Goal: Task Accomplishment & Management: Use online tool/utility

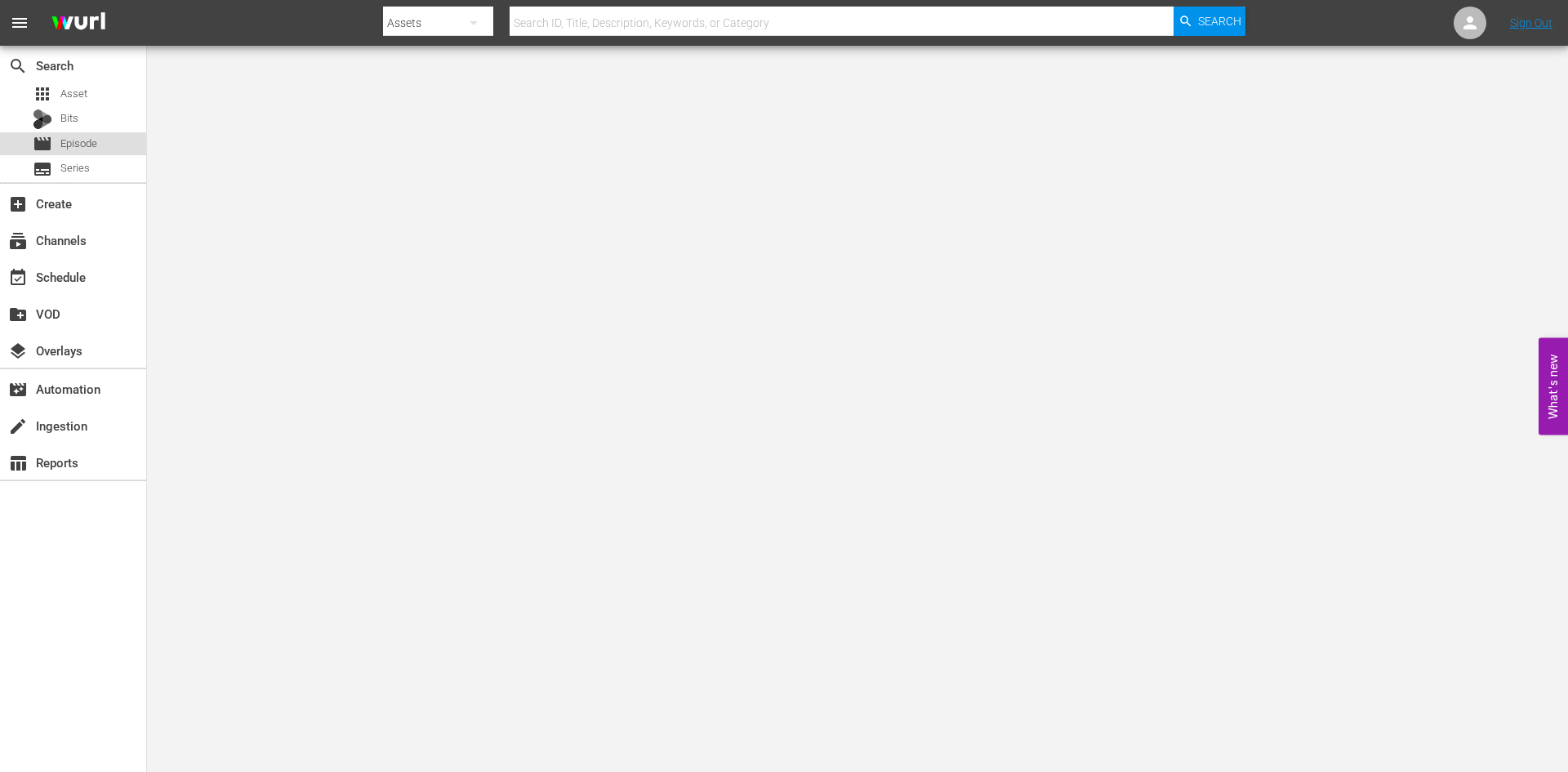
click at [80, 147] on span "Episode" at bounding box center [79, 144] width 37 height 16
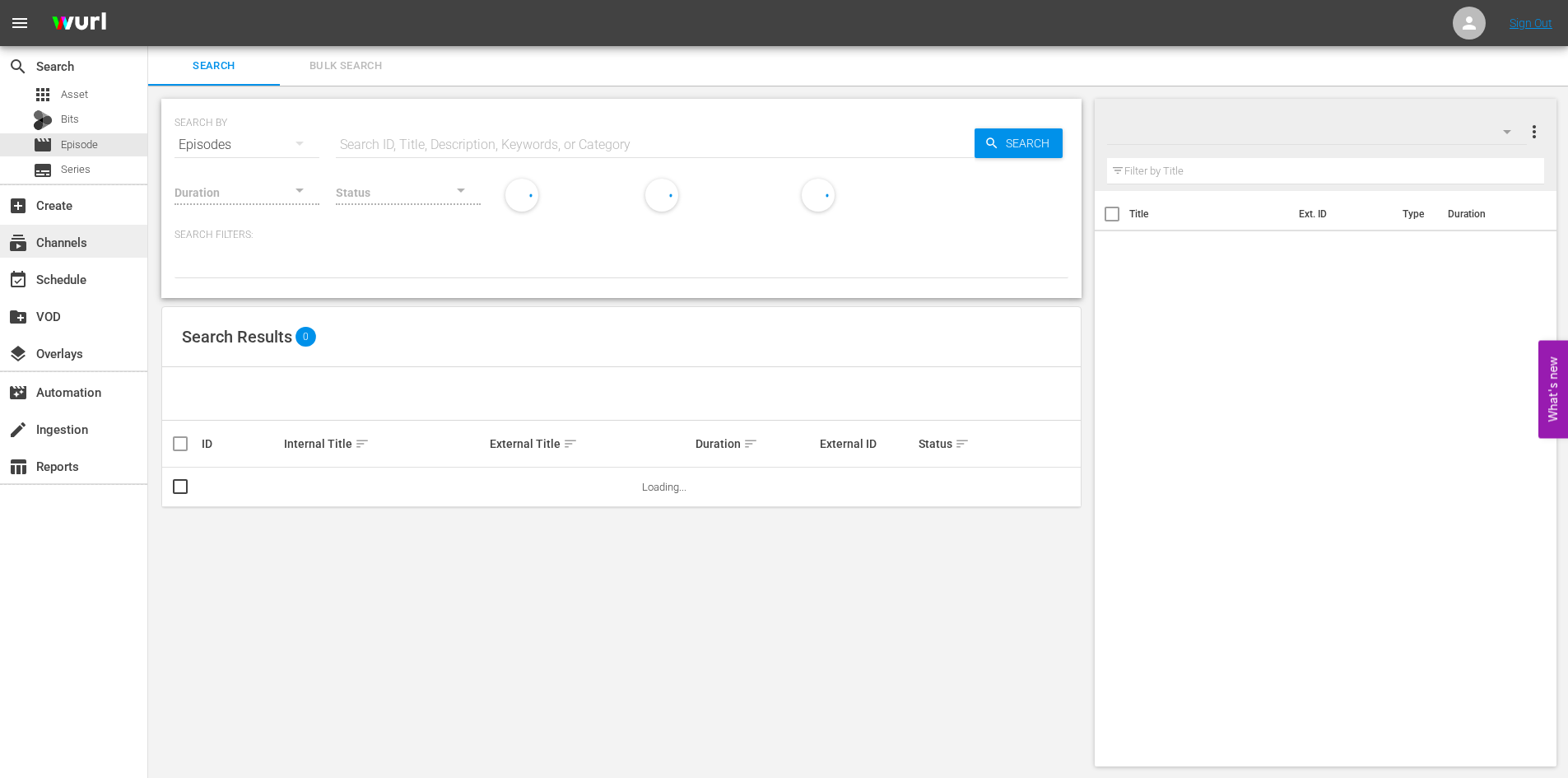
click at [123, 240] on div "subscriptions Channels" at bounding box center [74, 241] width 148 height 33
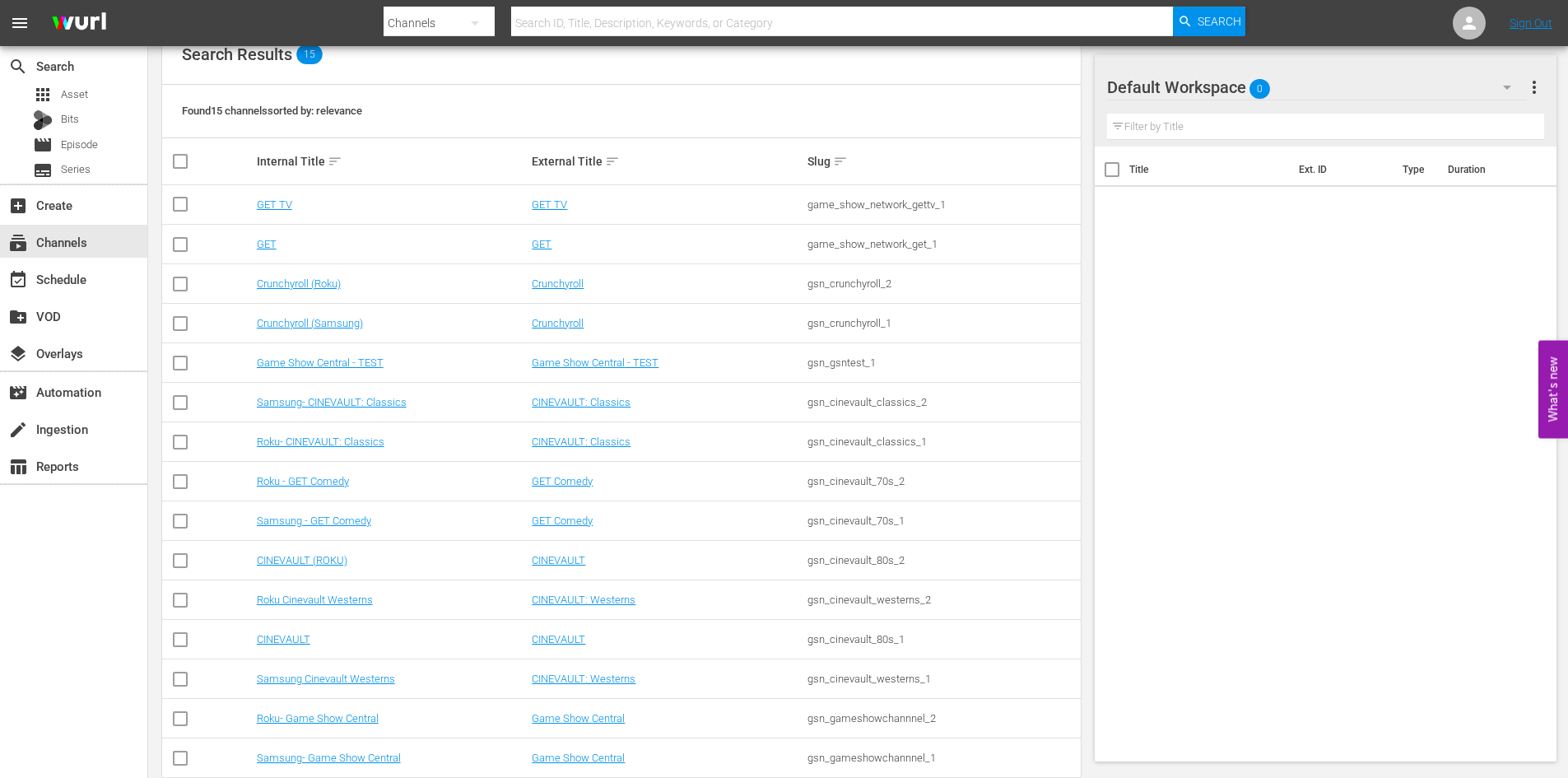
scroll to position [226, 0]
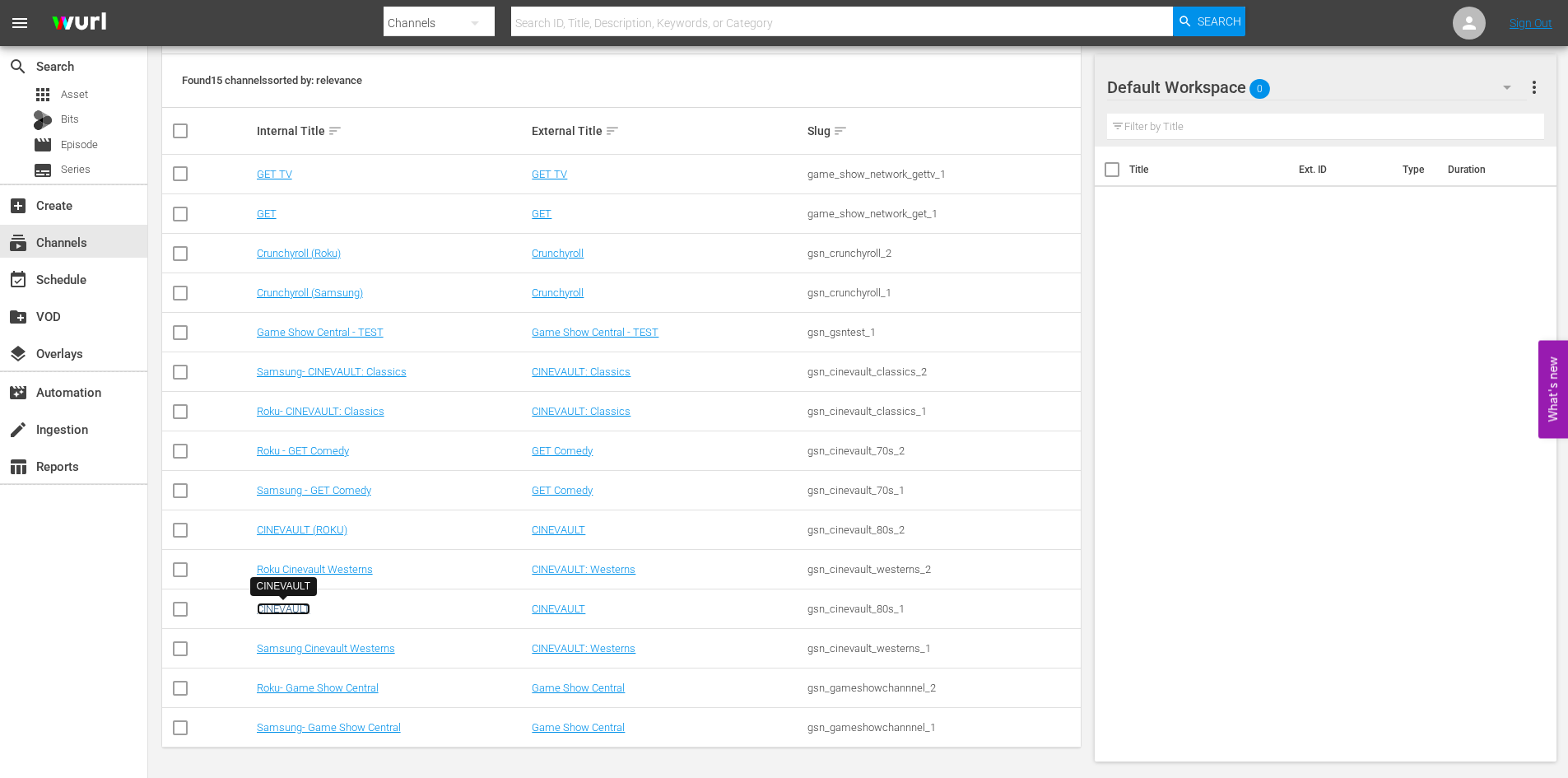
click at [303, 613] on link "CINEVAULT" at bounding box center [283, 609] width 54 height 13
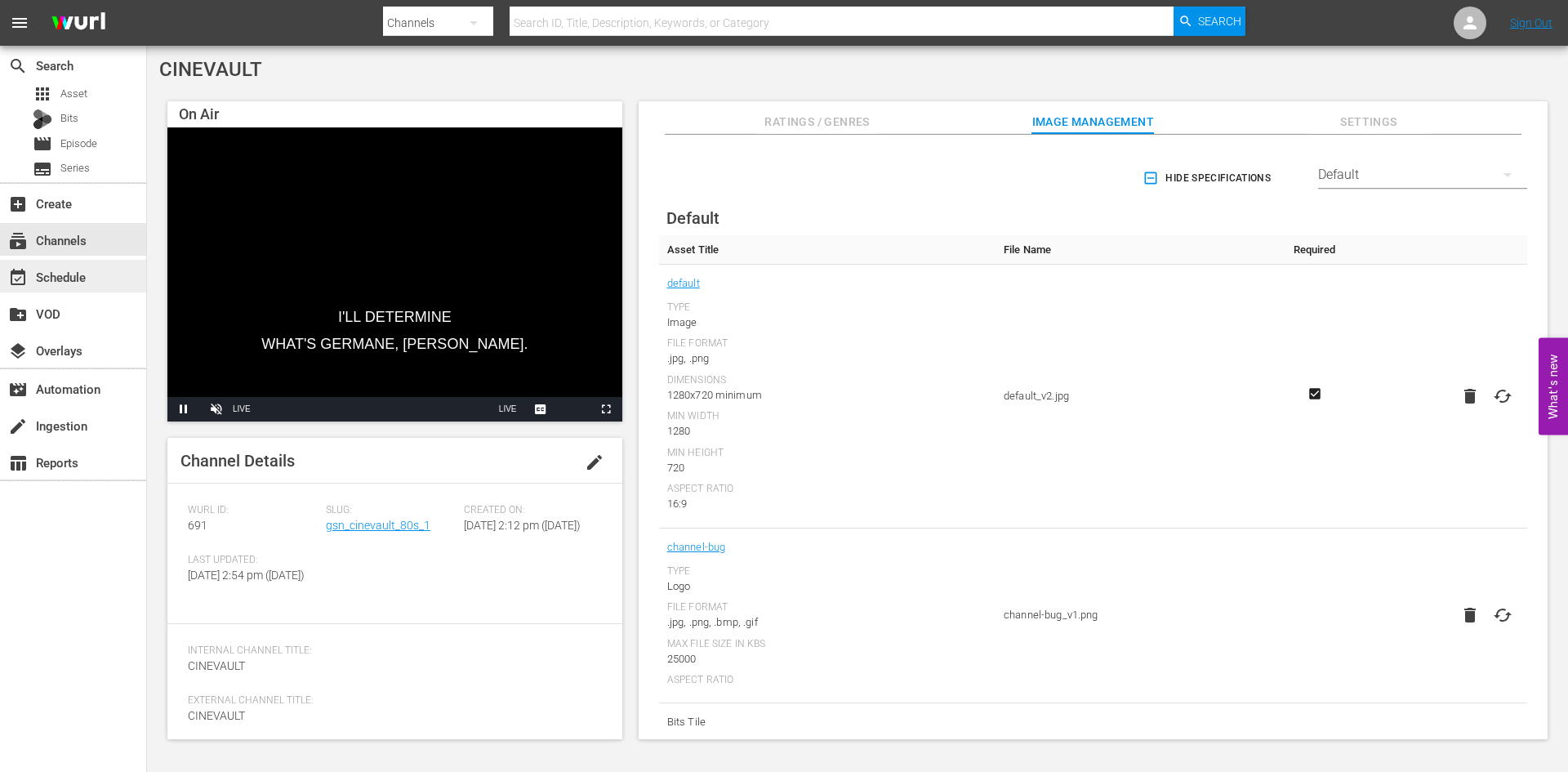
click at [115, 275] on div "event_available Schedule" at bounding box center [73, 276] width 146 height 33
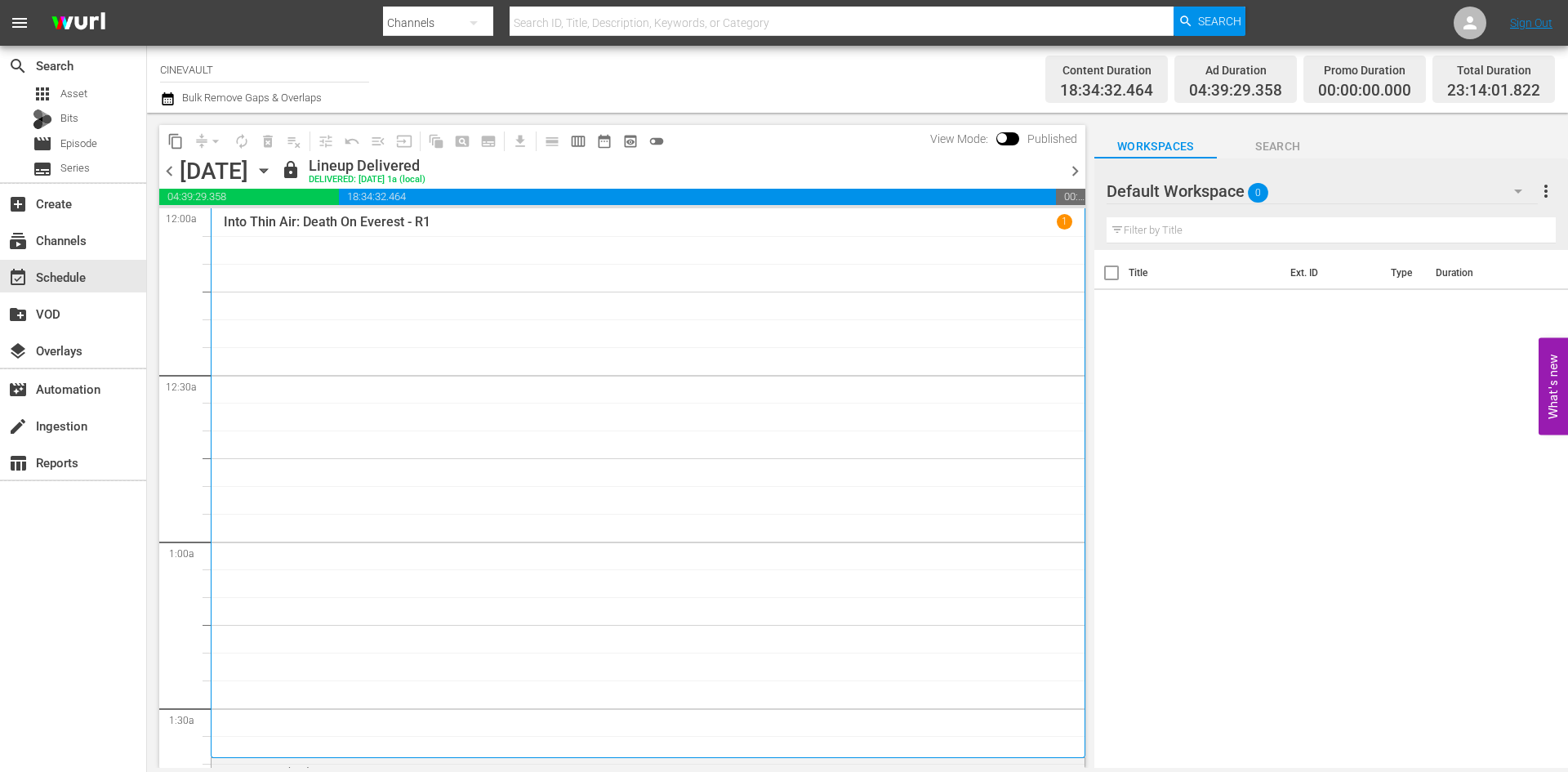
click at [267, 169] on icon "button" at bounding box center [263, 171] width 7 height 5
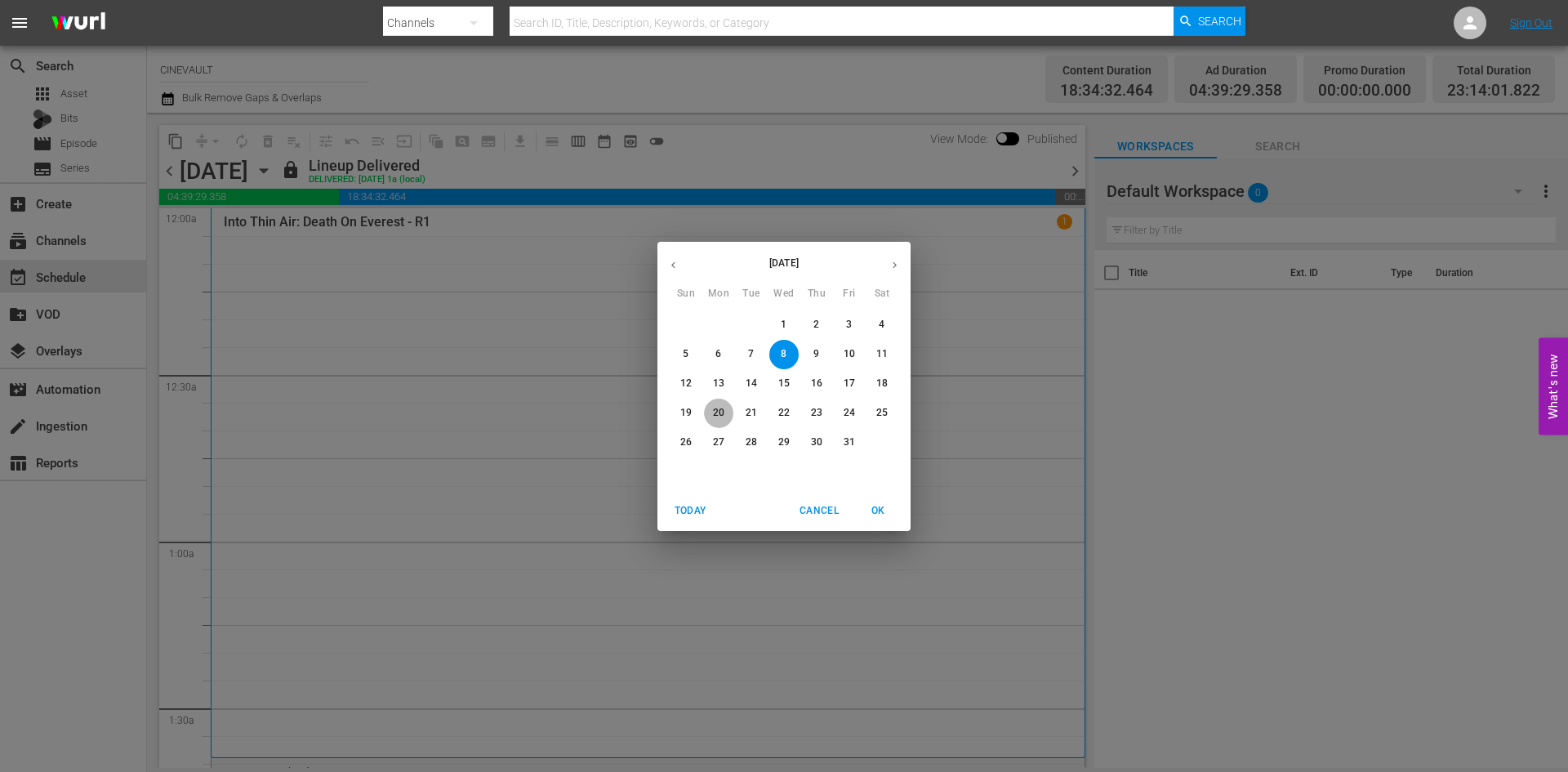
click at [727, 419] on span "20" at bounding box center [718, 412] width 30 height 14
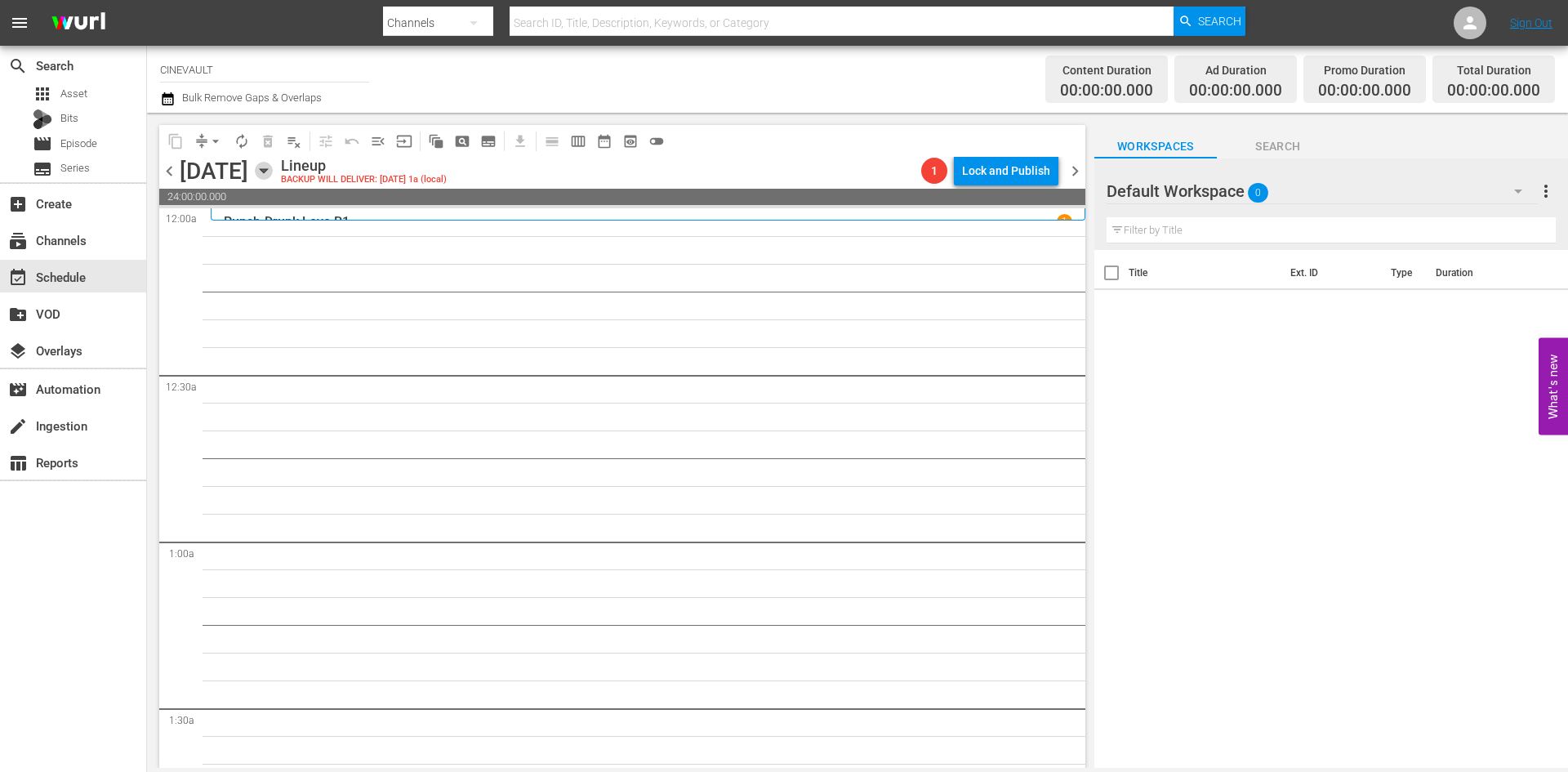
click at [1310, 207] on div "Default Workspace 0" at bounding box center [1321, 191] width 431 height 46
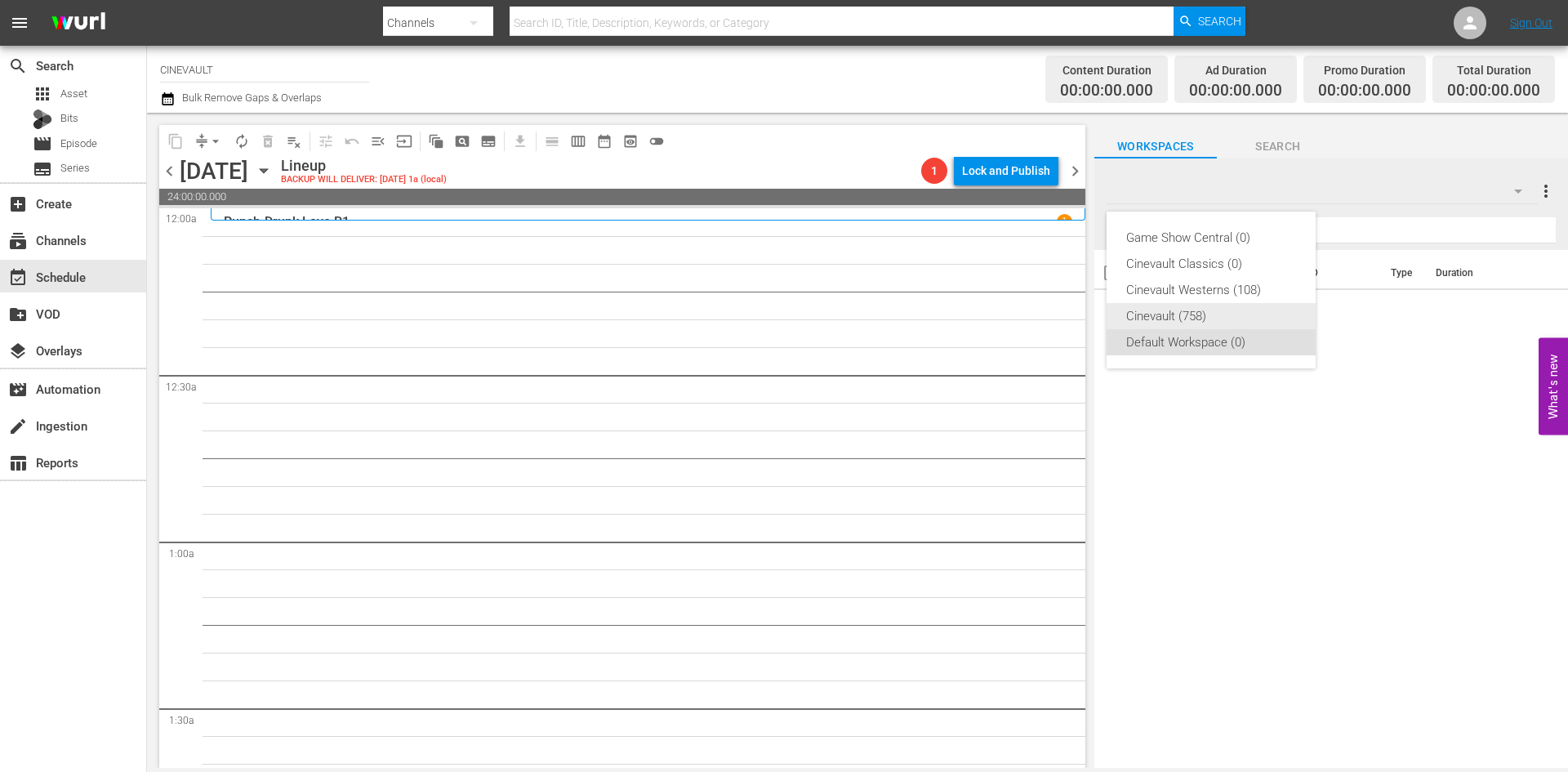
click at [1191, 314] on div "Cinevault (758)" at bounding box center [1211, 315] width 170 height 26
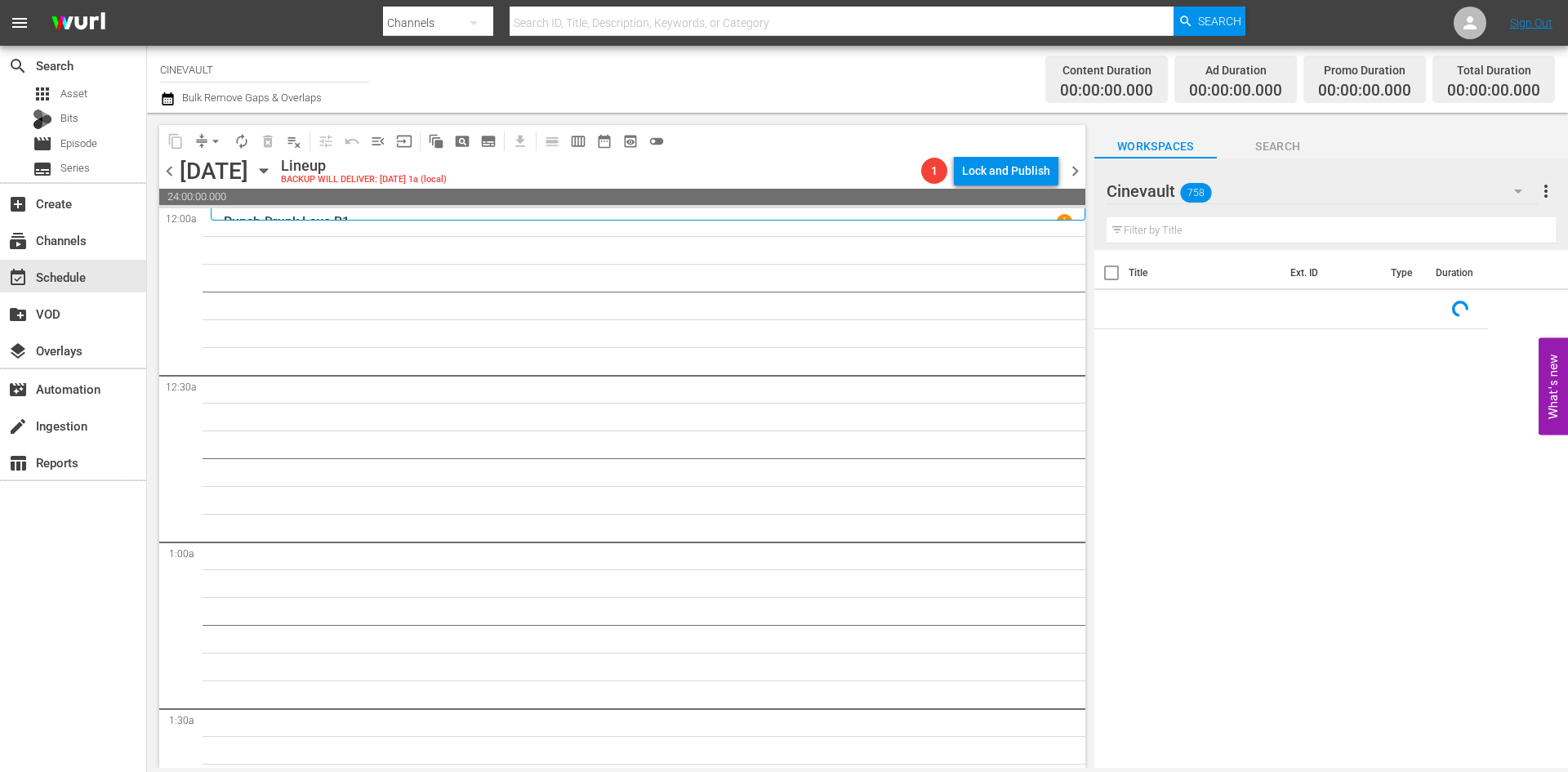
click at [1291, 234] on input "text" at bounding box center [1330, 230] width 449 height 26
type input "n"
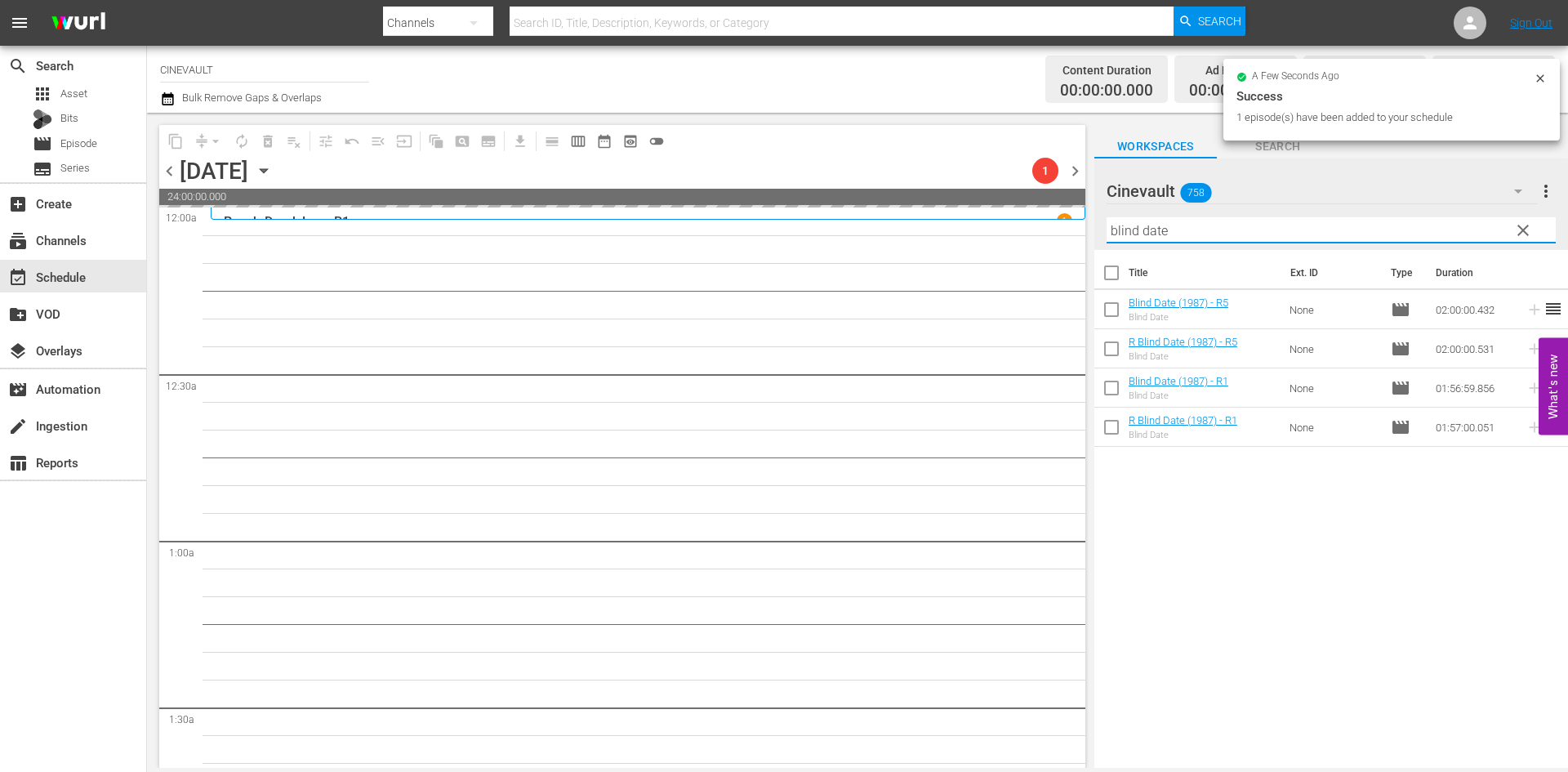
drag, startPoint x: 1308, startPoint y: 232, endPoint x: 1142, endPoint y: 239, distance: 166.1
click at [1142, 239] on input "blind date" at bounding box center [1330, 230] width 449 height 26
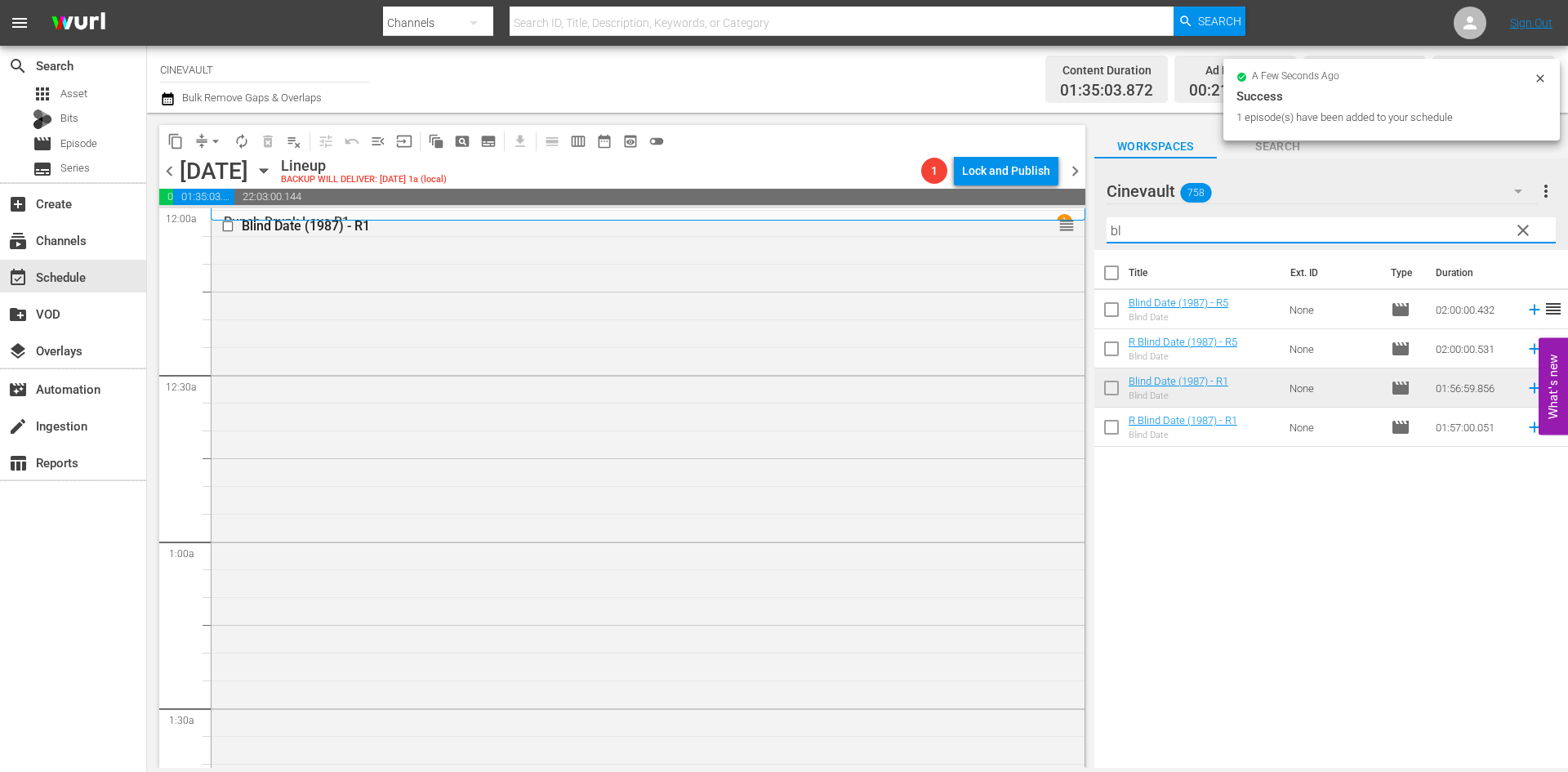
type input "b"
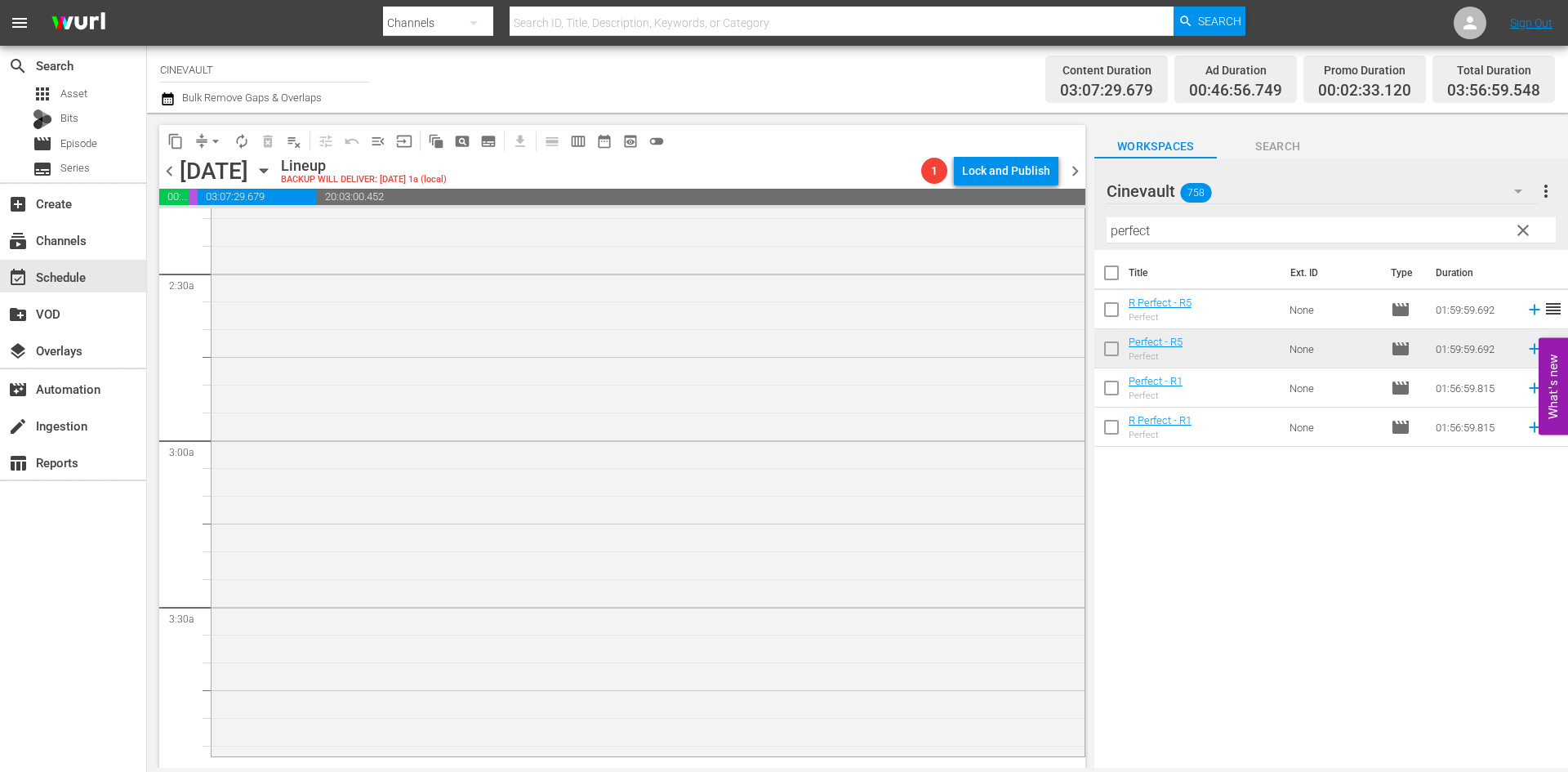
scroll to position [899, 0]
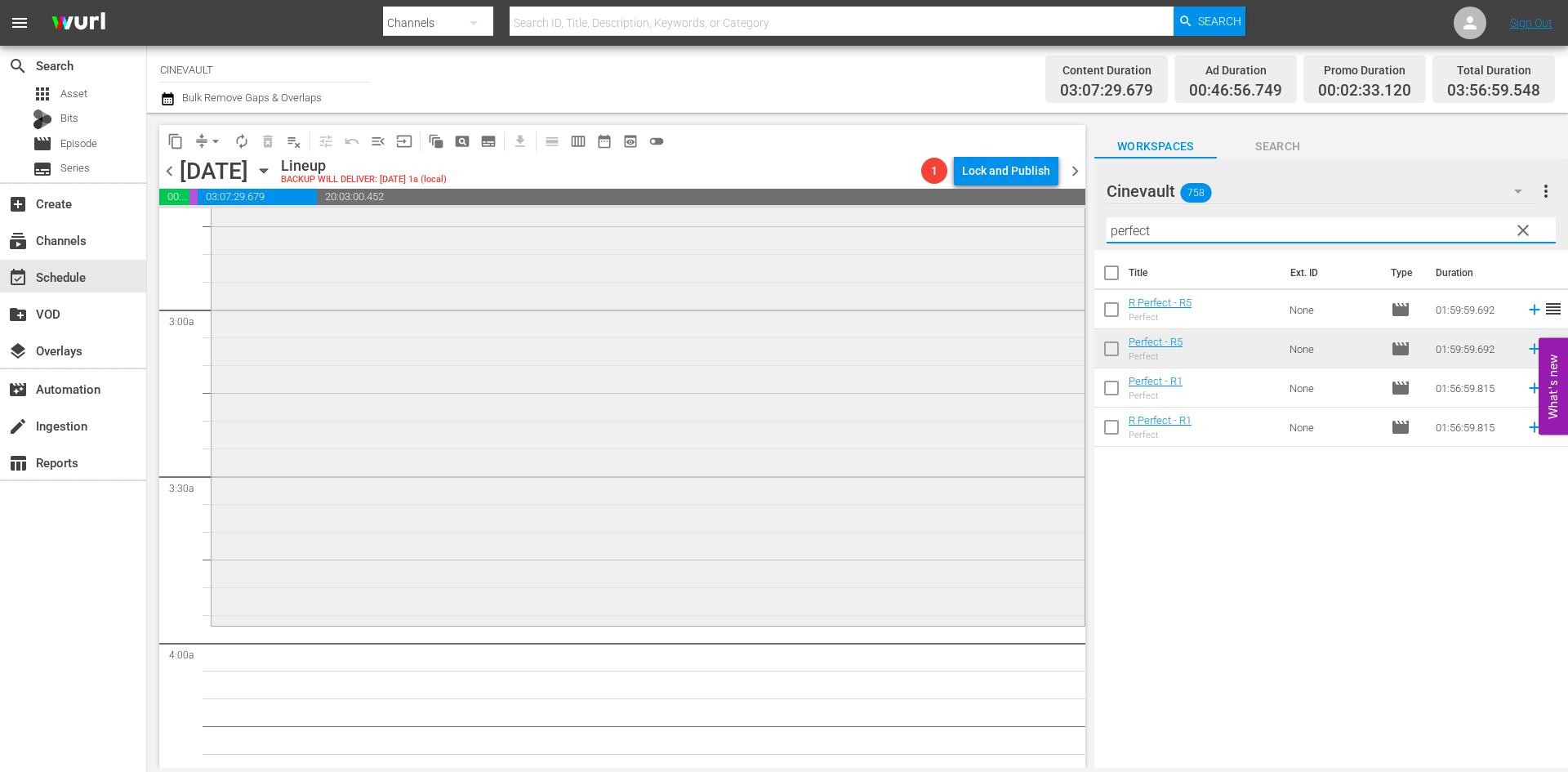
drag, startPoint x: 1233, startPoint y: 227, endPoint x: 1020, endPoint y: 236, distance: 213.2
click at [1020, 236] on div "content_copy compress arrow_drop_down autorenew_outlined delete_forever_outline…" at bounding box center [858, 440] width 1421 height 655
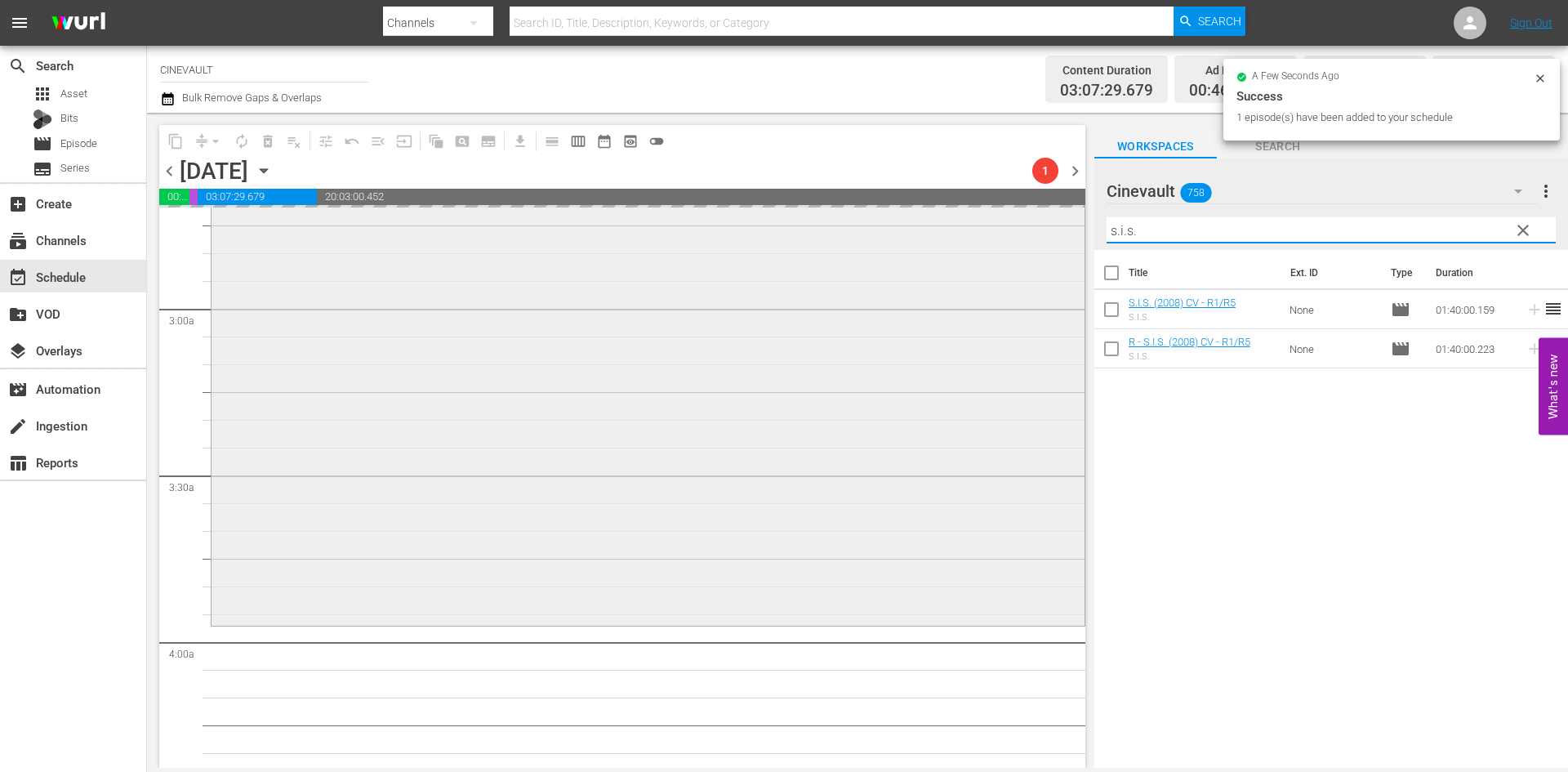
drag, startPoint x: 1193, startPoint y: 233, endPoint x: 1010, endPoint y: 246, distance: 183.5
click at [1010, 246] on div "content_copy compress arrow_drop_down autorenew_outlined delete_forever_outline…" at bounding box center [858, 440] width 1421 height 655
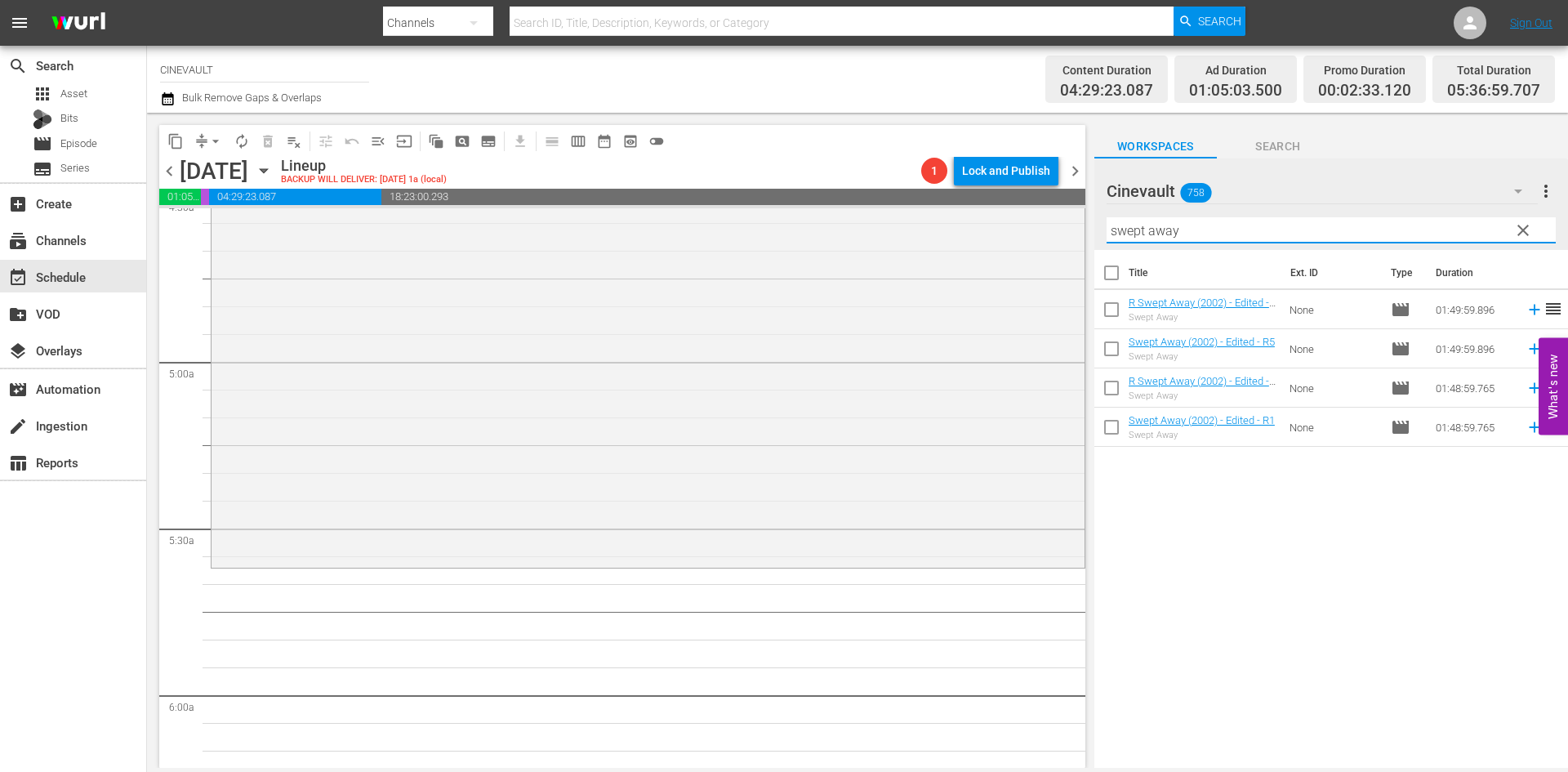
scroll to position [1552, 0]
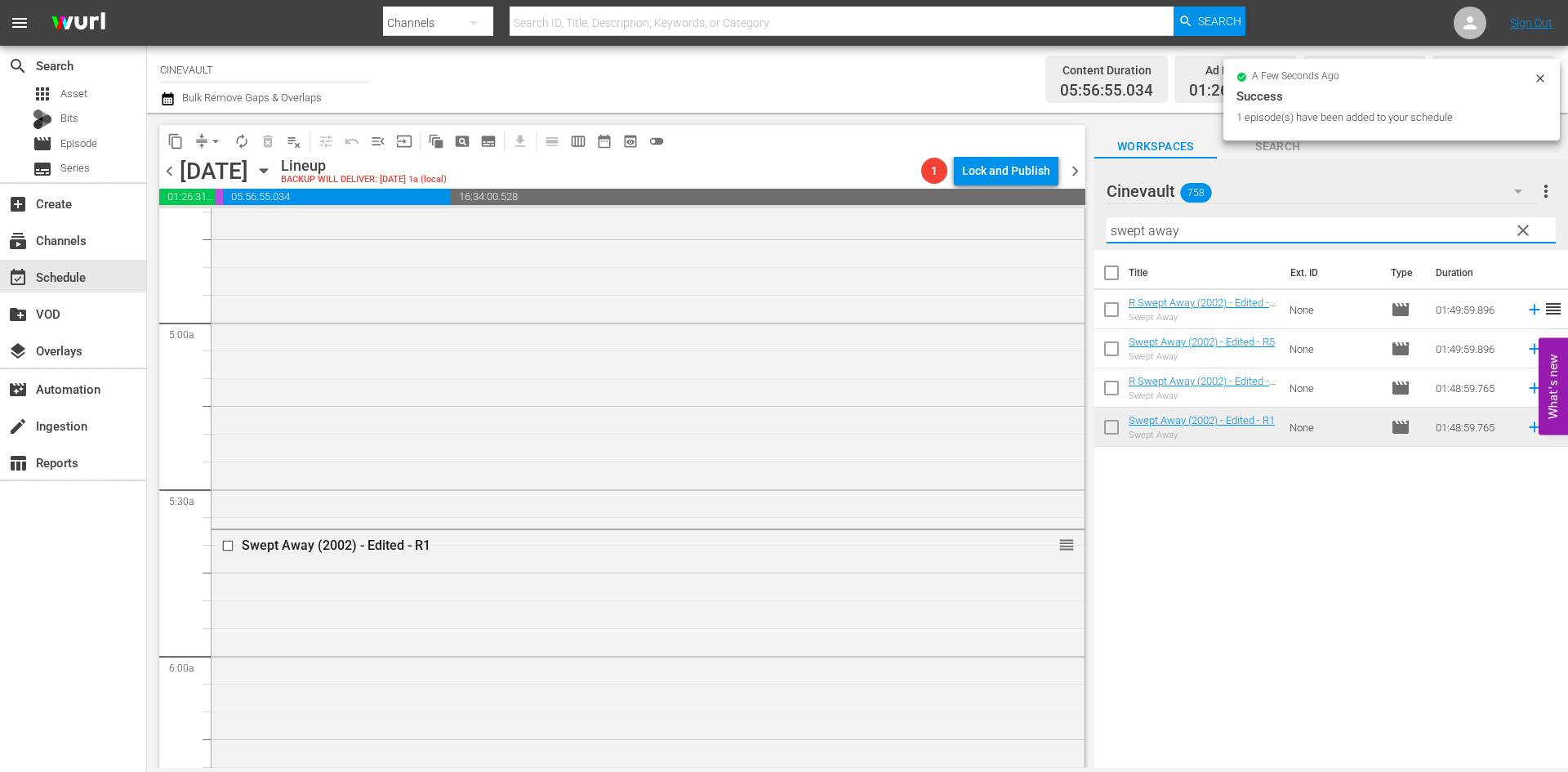
drag, startPoint x: 1244, startPoint y: 228, endPoint x: 1105, endPoint y: 226, distance: 139.0
click at [1105, 226] on div "Cinevault 758 Cinevault more_vert clear Filter by Title swept away" at bounding box center [1331, 203] width 474 height 91
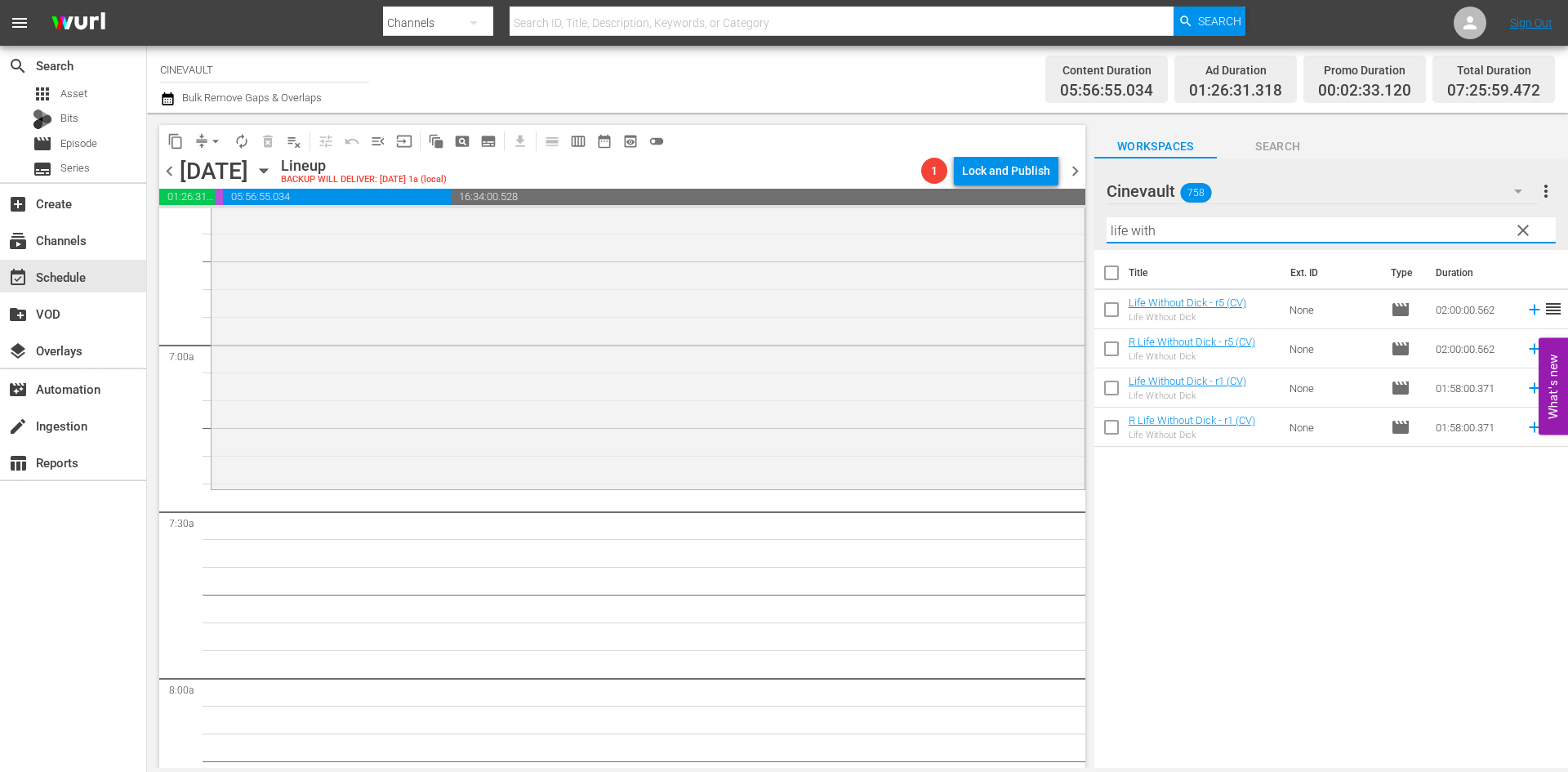
scroll to position [2287, 0]
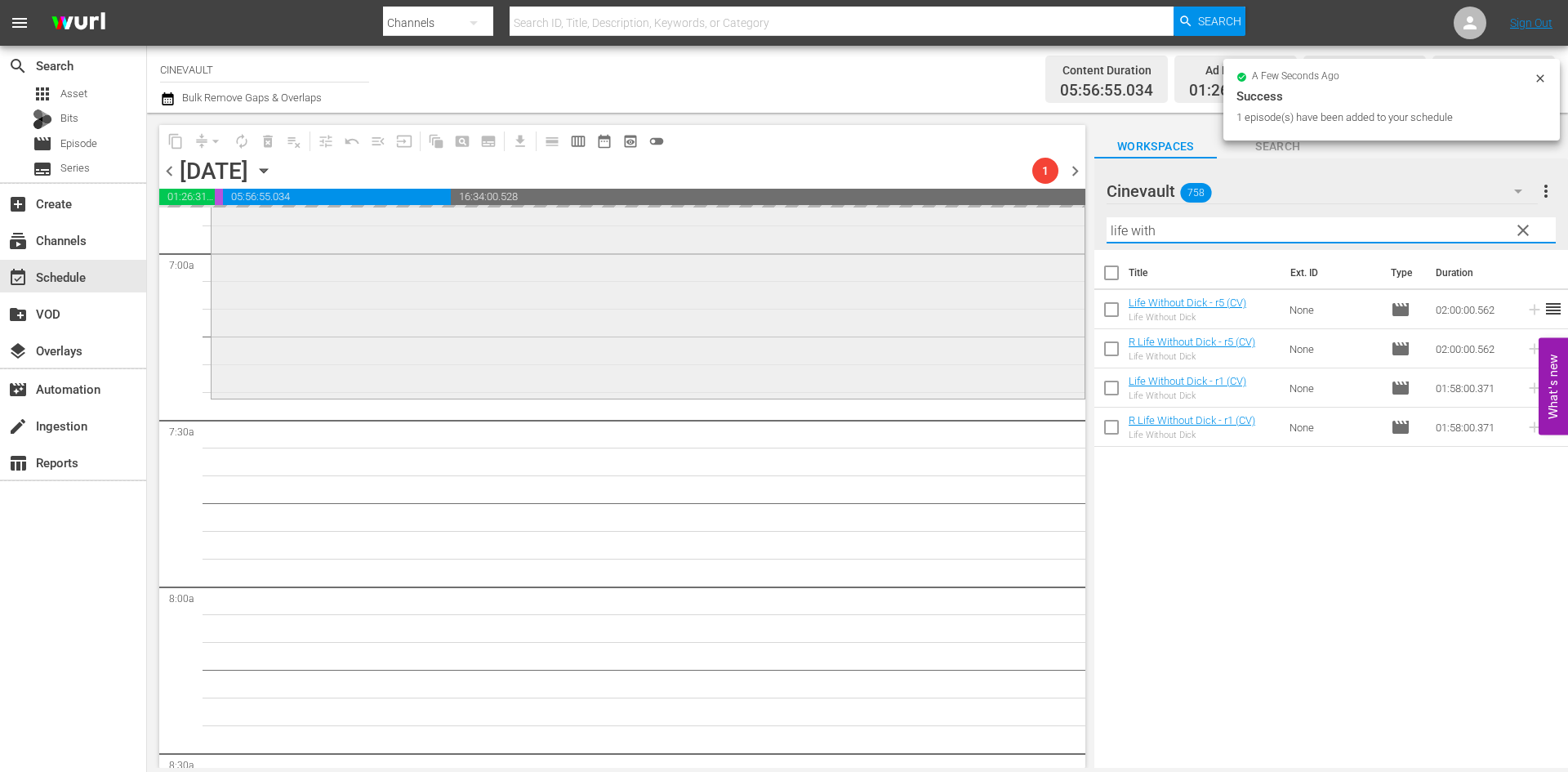
click at [1012, 240] on div "content_copy compress arrow_drop_down autorenew_outlined delete_forever_outline…" at bounding box center [858, 440] width 1421 height 655
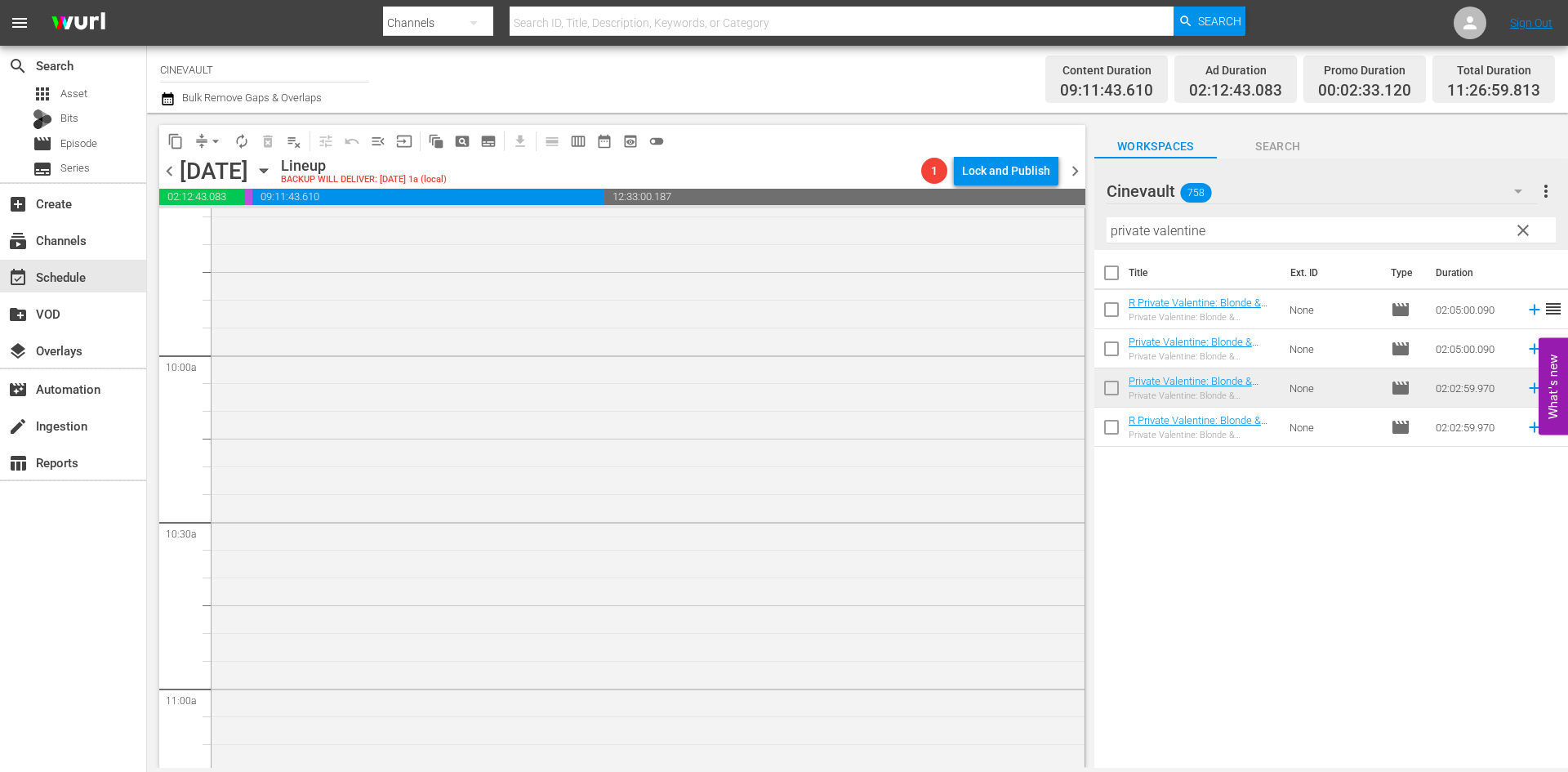
scroll to position [3431, 0]
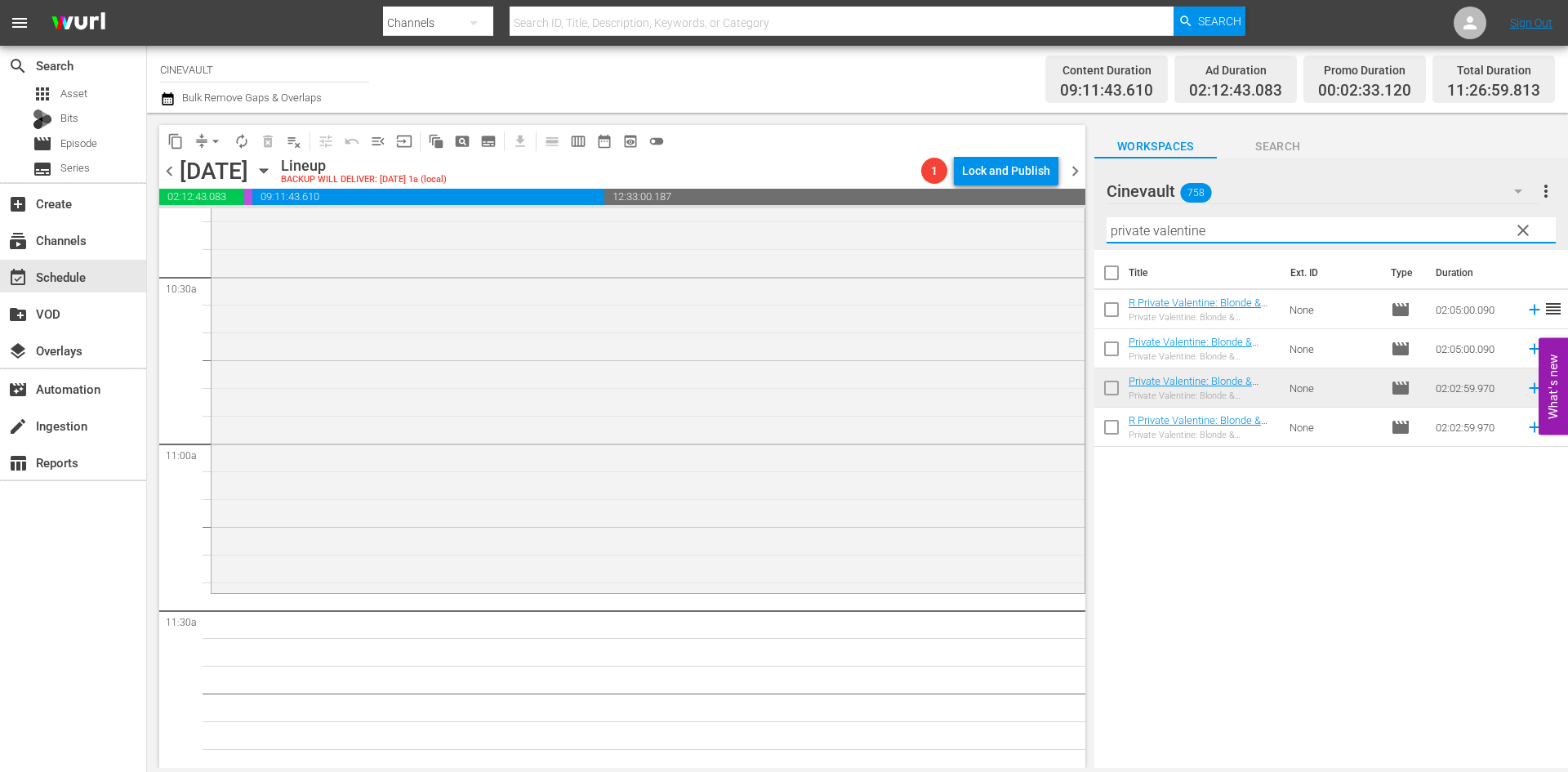
drag, startPoint x: 1260, startPoint y: 240, endPoint x: 1058, endPoint y: 199, distance: 206.1
click at [1058, 199] on div "content_copy compress arrow_drop_down autorenew_outlined delete_forever_outline…" at bounding box center [858, 440] width 1421 height 655
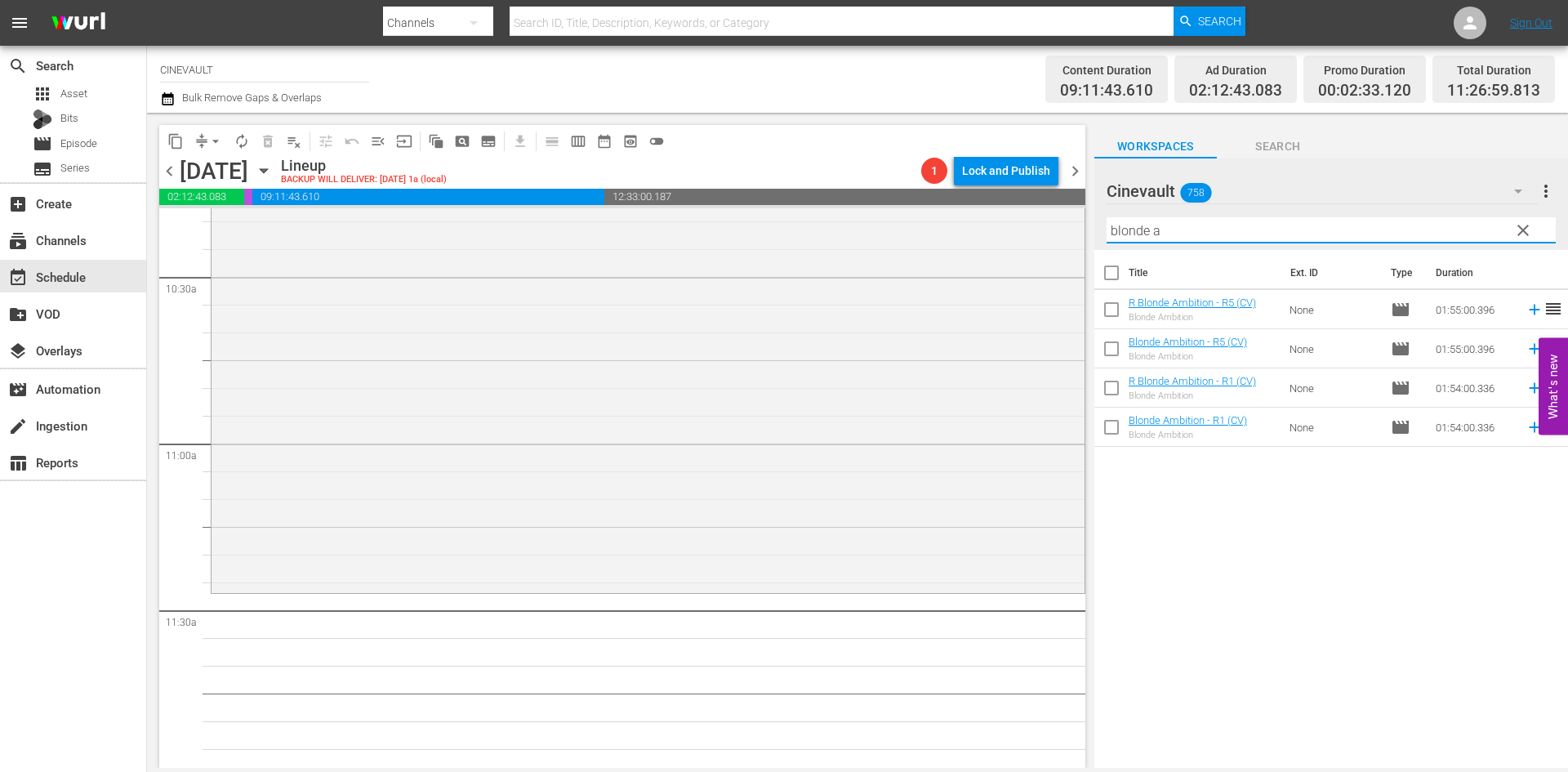
scroll to position [3512, 0]
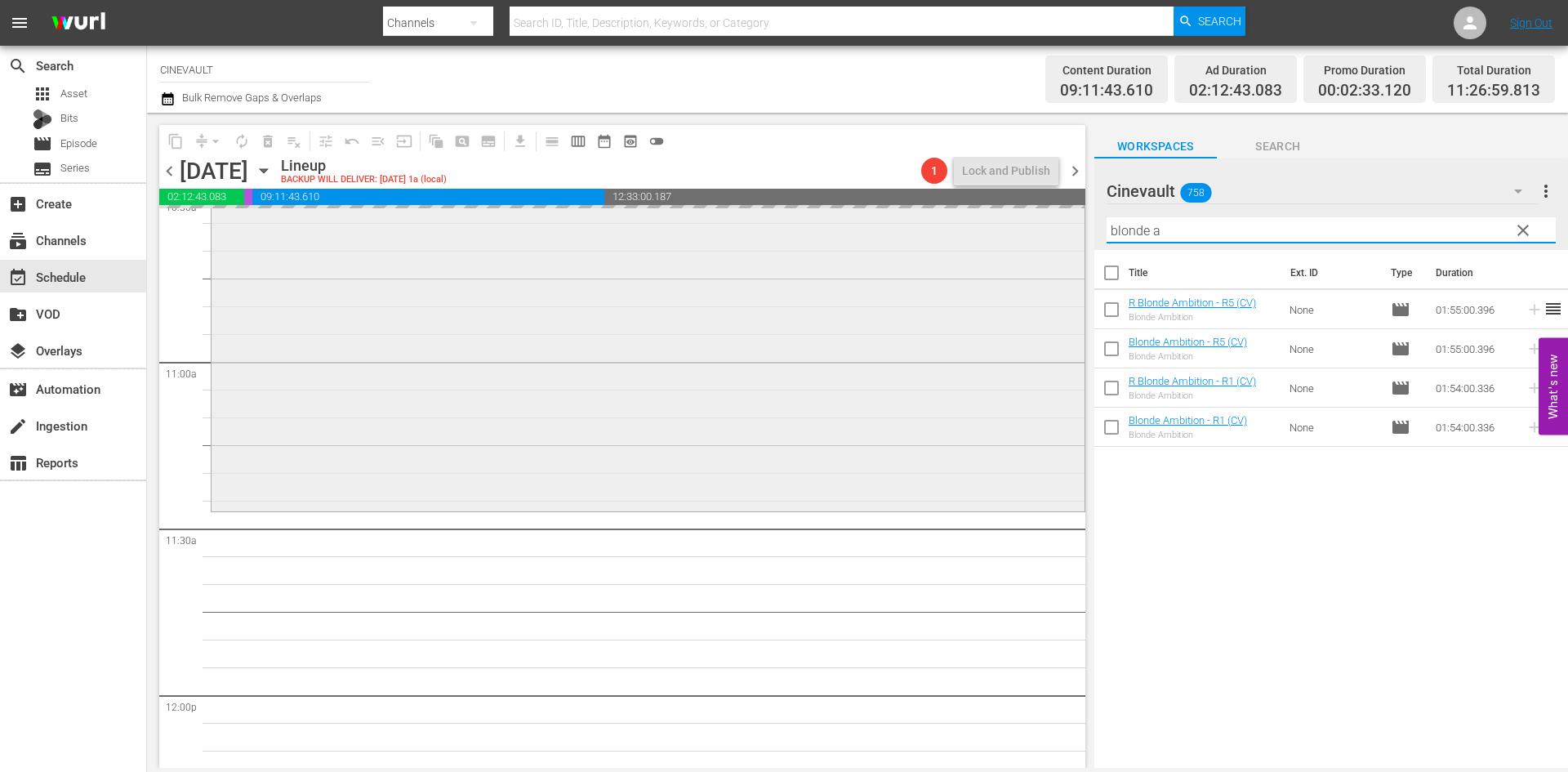
click at [981, 238] on div "content_copy compress arrow_drop_down autorenew_outlined delete_forever_outline…" at bounding box center [858, 440] width 1421 height 655
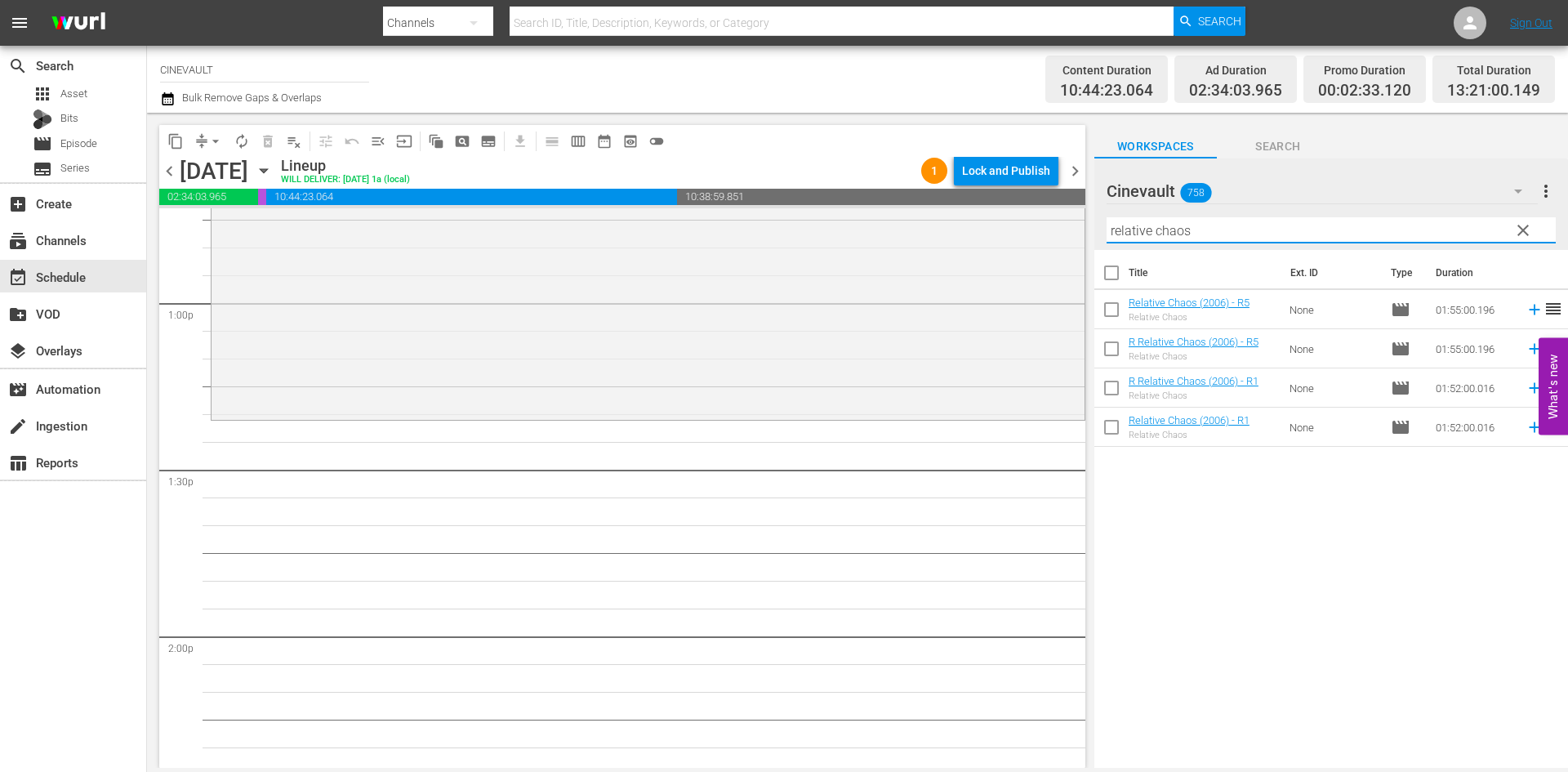
scroll to position [4329, 0]
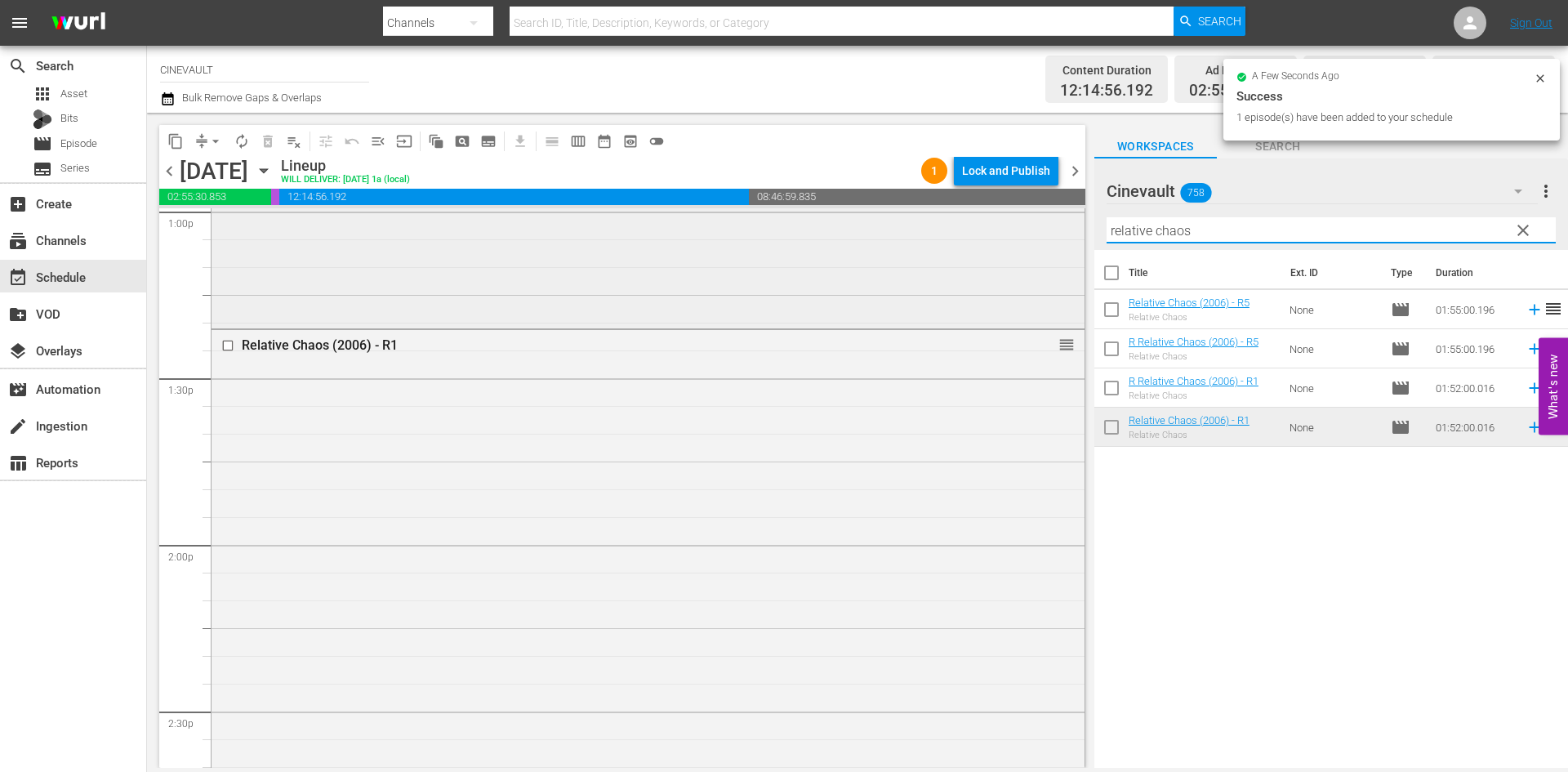
drag, startPoint x: 1351, startPoint y: 231, endPoint x: 1010, endPoint y: 218, distance: 341.2
click at [1010, 218] on div "content_copy compress arrow_drop_down autorenew_outlined delete_forever_outline…" at bounding box center [858, 440] width 1421 height 655
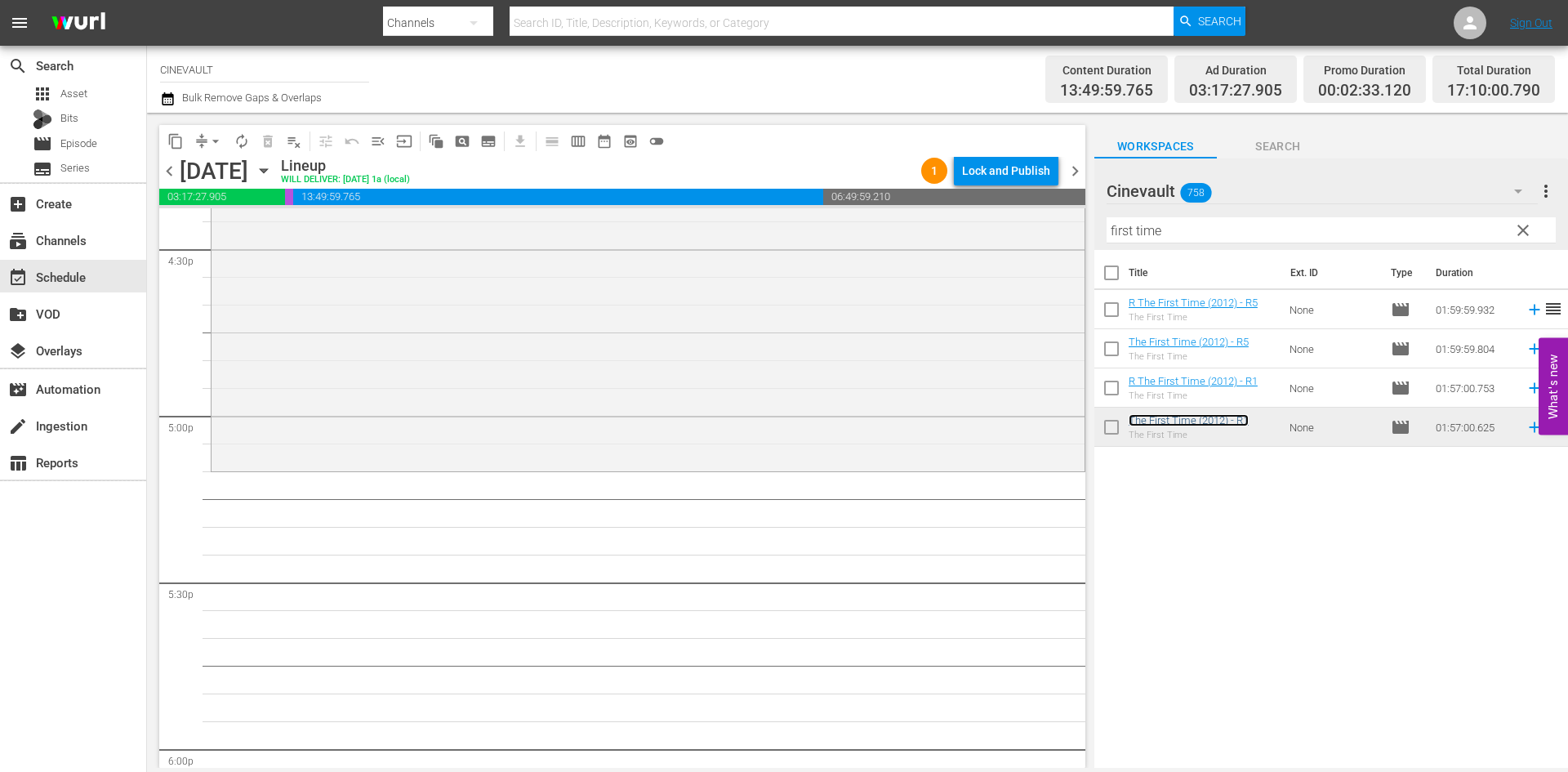
scroll to position [5473, 0]
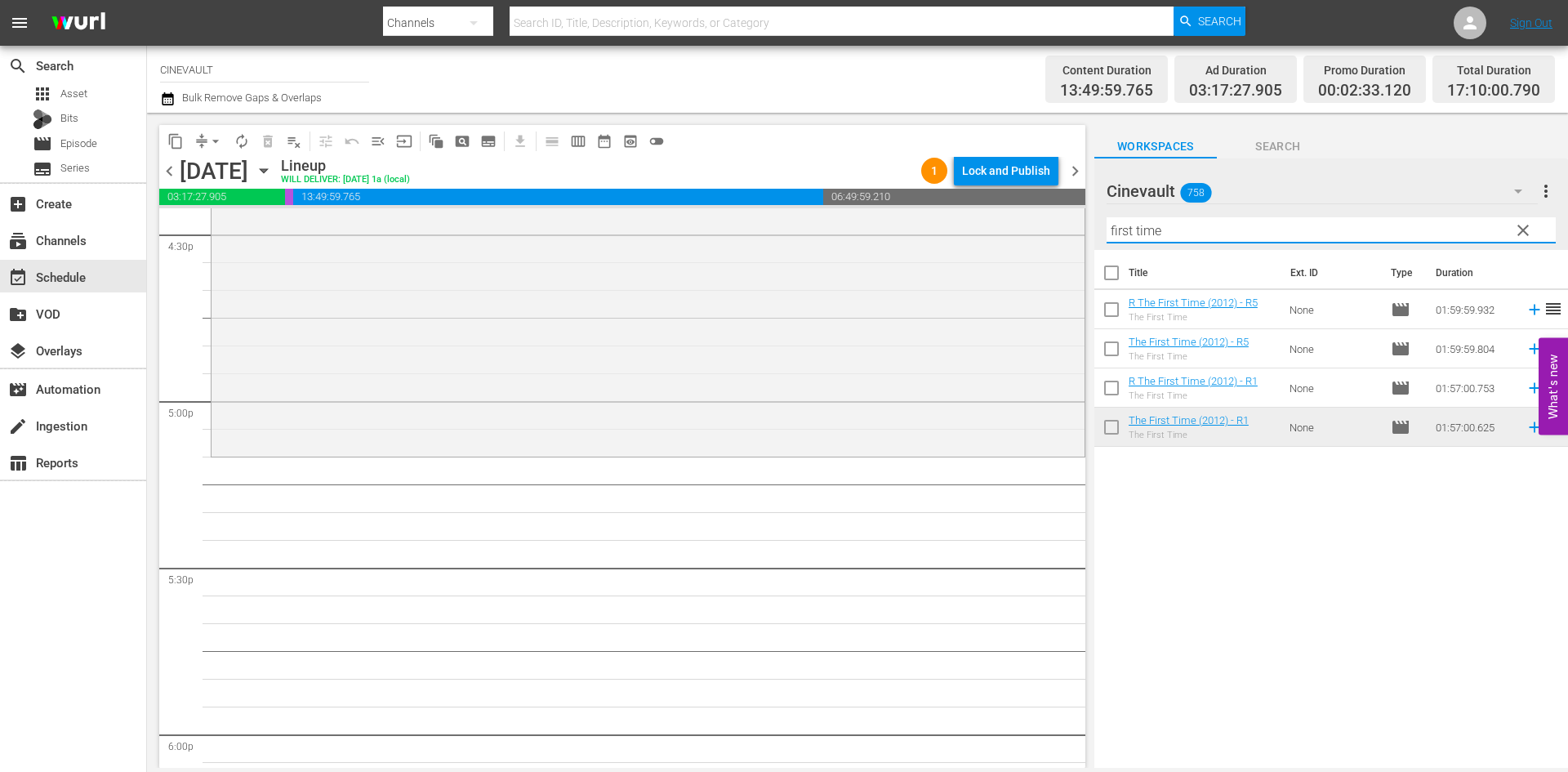
drag, startPoint x: 1180, startPoint y: 224, endPoint x: 916, endPoint y: 206, distance: 264.6
click at [916, 206] on div "content_copy compress arrow_drop_down autorenew_outlined delete_forever_outline…" at bounding box center [858, 440] width 1421 height 655
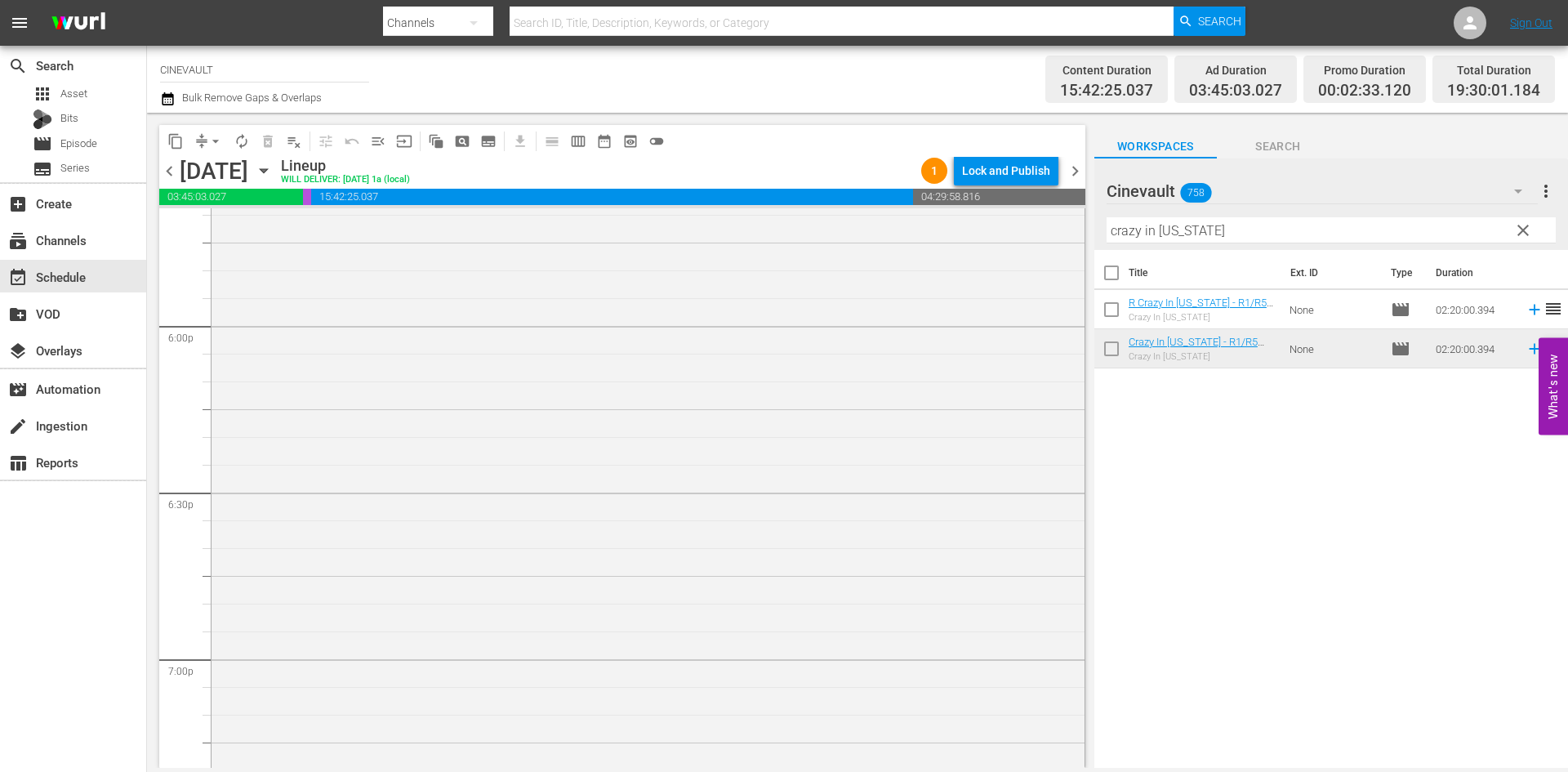
scroll to position [6045, 0]
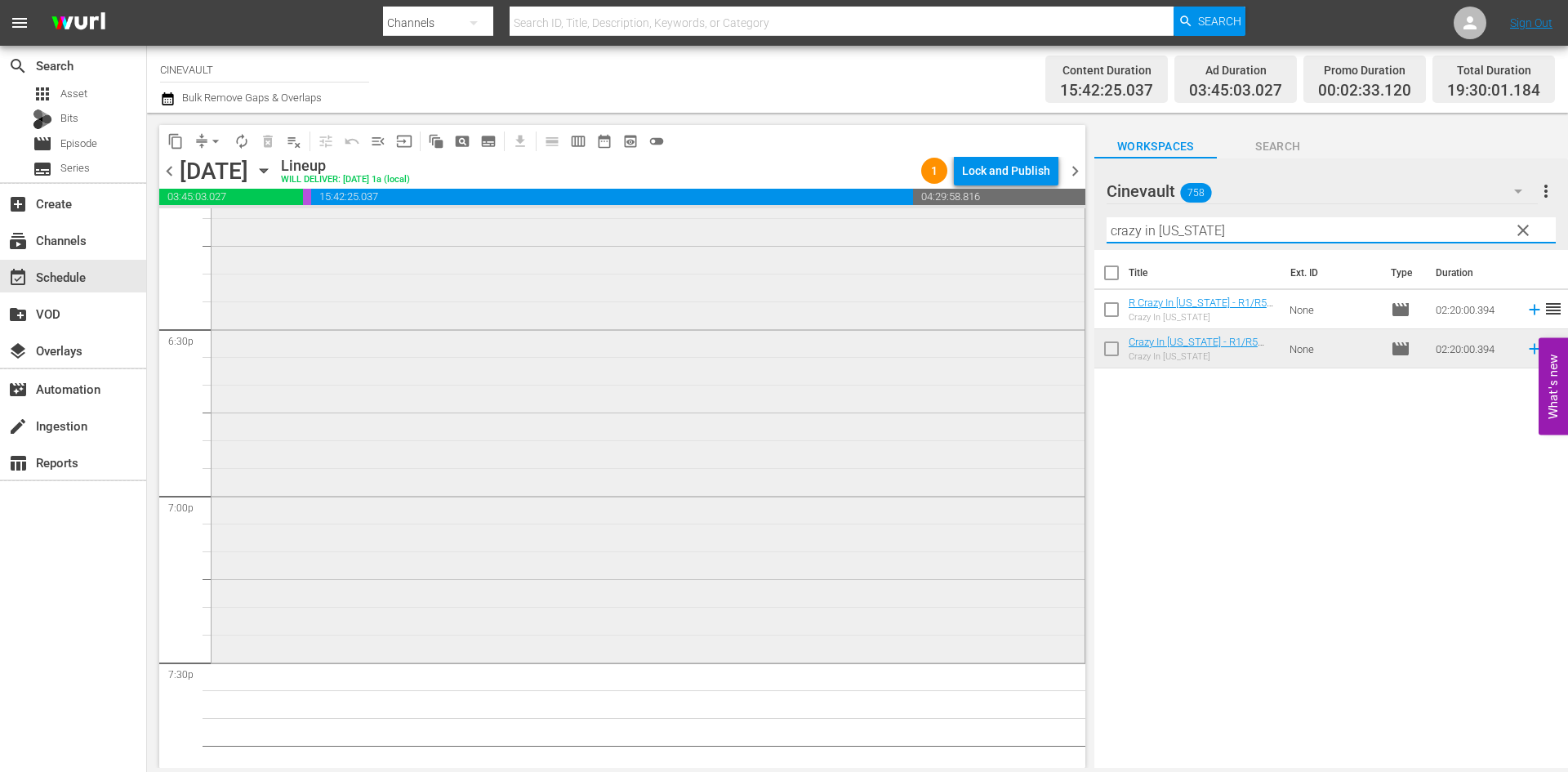
drag, startPoint x: 1258, startPoint y: 237, endPoint x: 1059, endPoint y: 233, distance: 199.0
click at [1059, 233] on div "content_copy compress arrow_drop_down autorenew_outlined delete_forever_outline…" at bounding box center [858, 440] width 1421 height 655
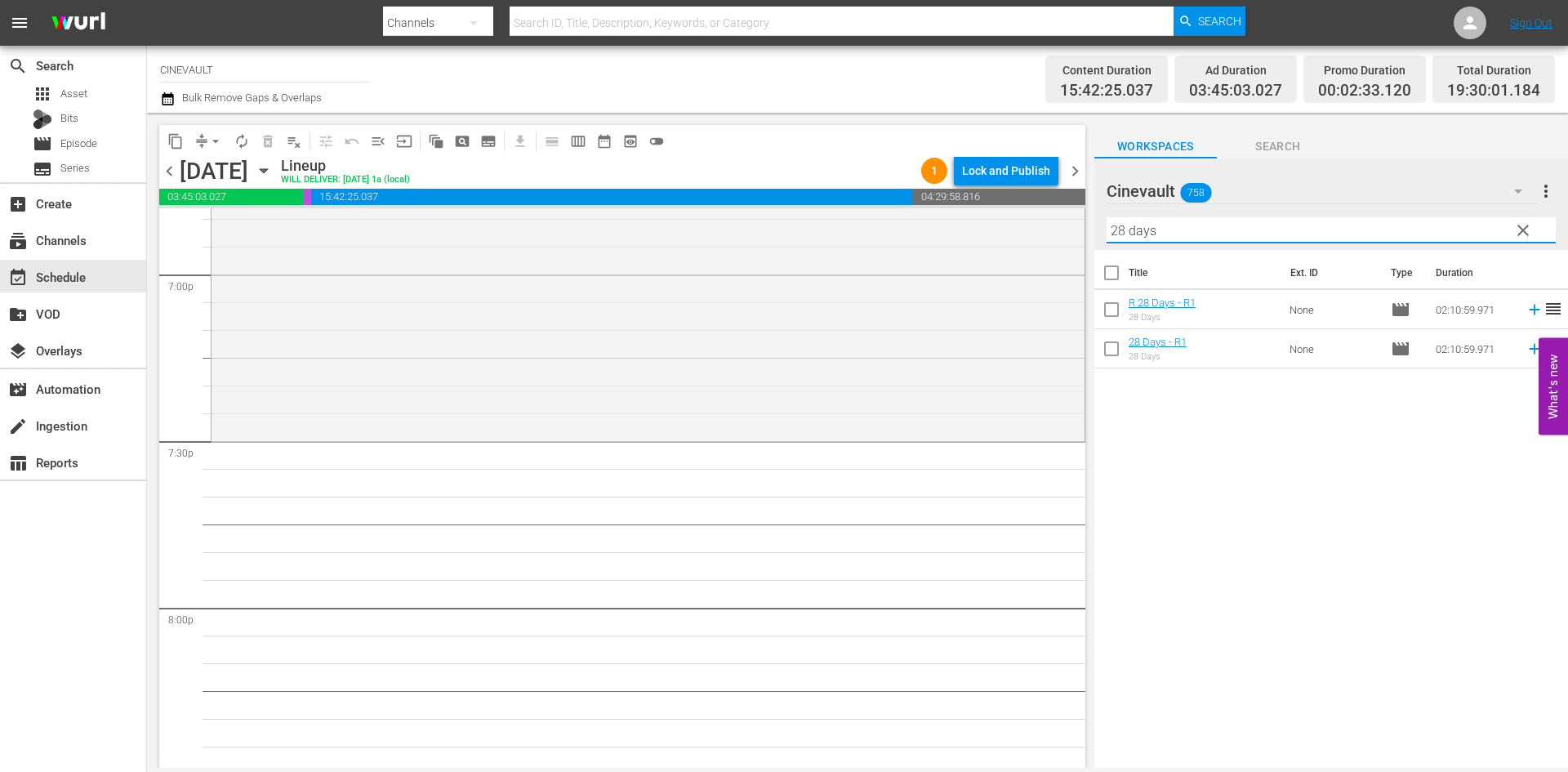
scroll to position [6290, 0]
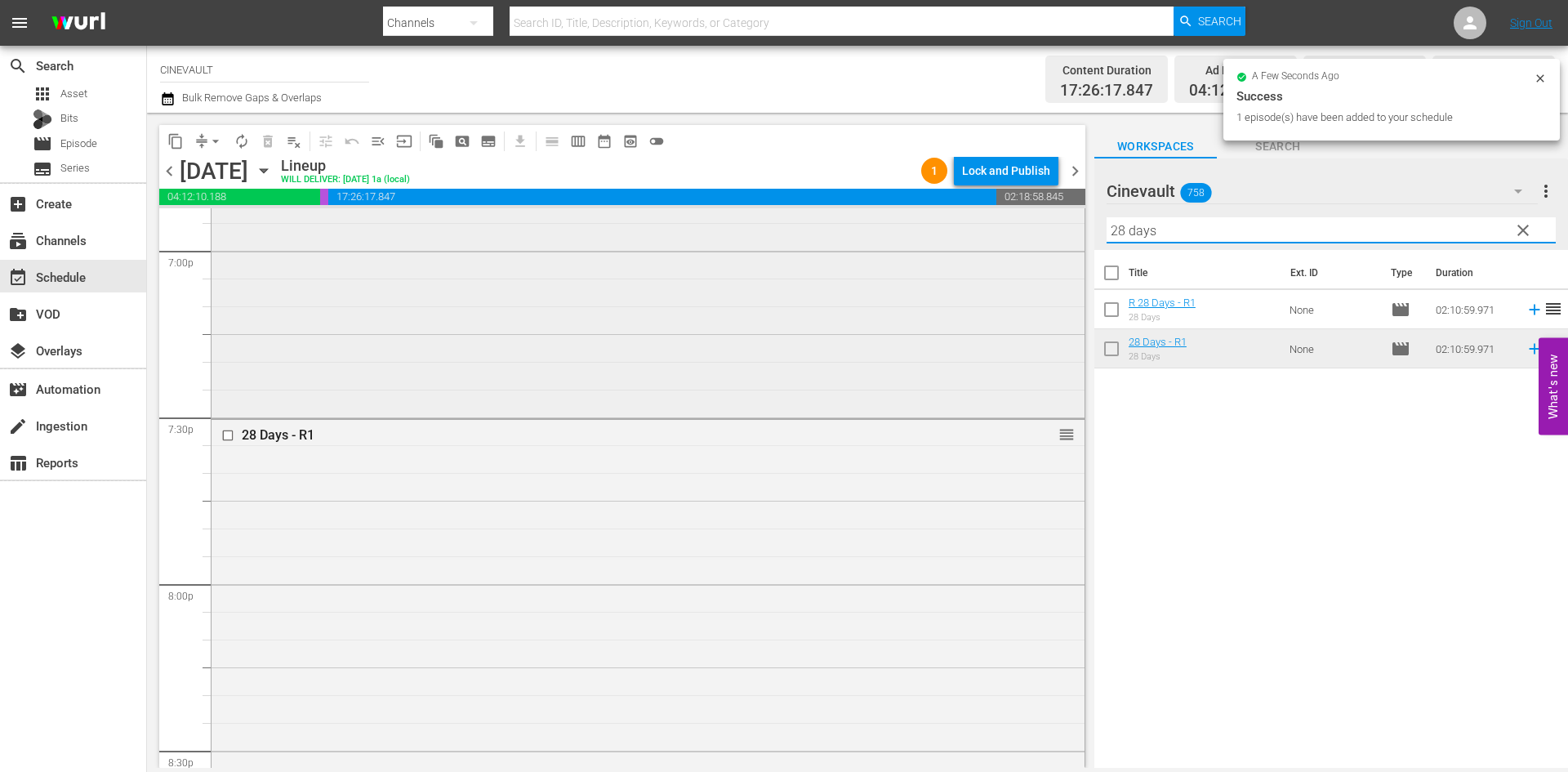
drag, startPoint x: 1189, startPoint y: 234, endPoint x: 992, endPoint y: 259, distance: 198.6
click at [992, 259] on div "content_copy compress arrow_drop_down autorenew_outlined delete_forever_outline…" at bounding box center [858, 440] width 1421 height 655
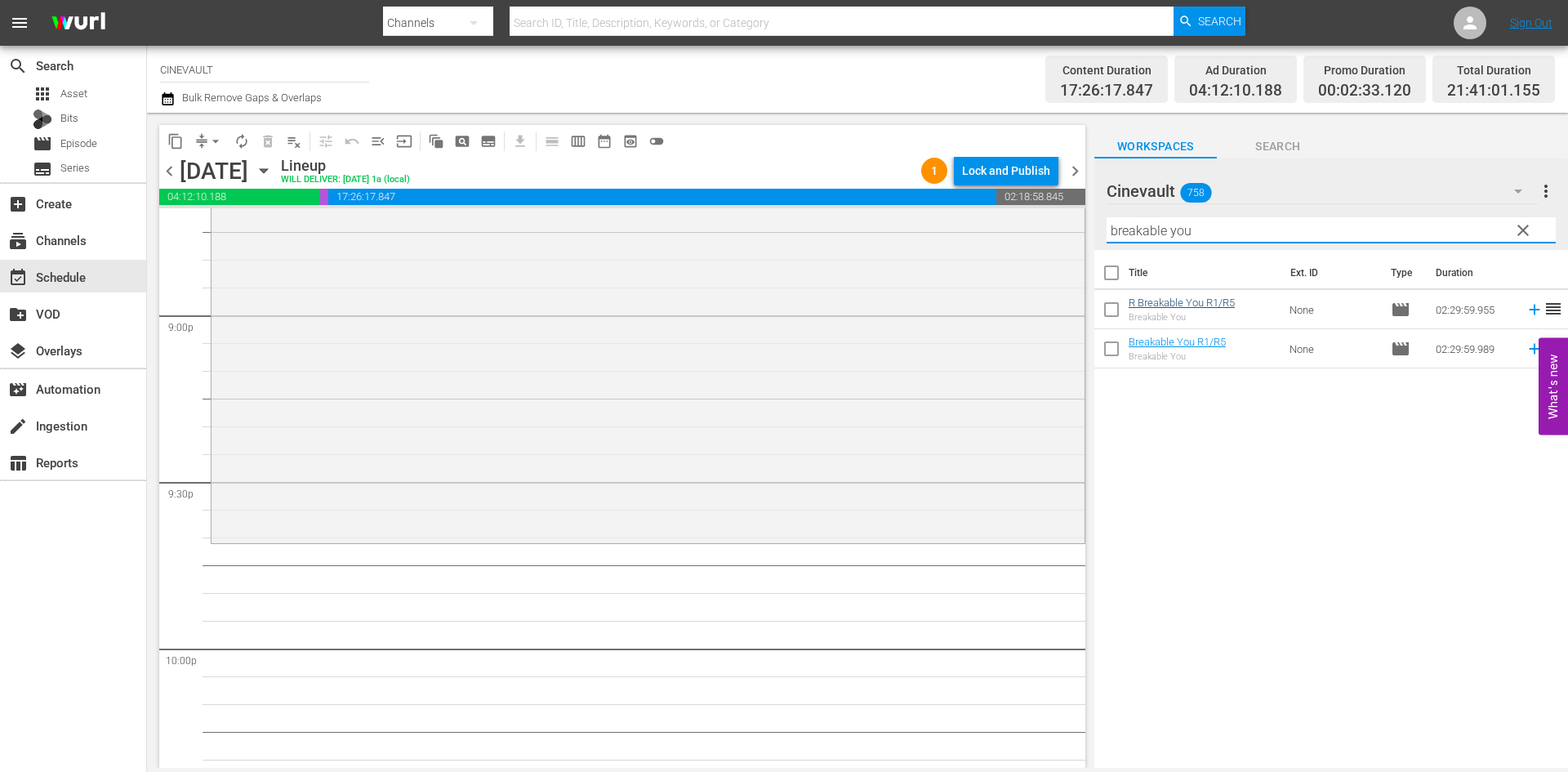
scroll to position [6943, 0]
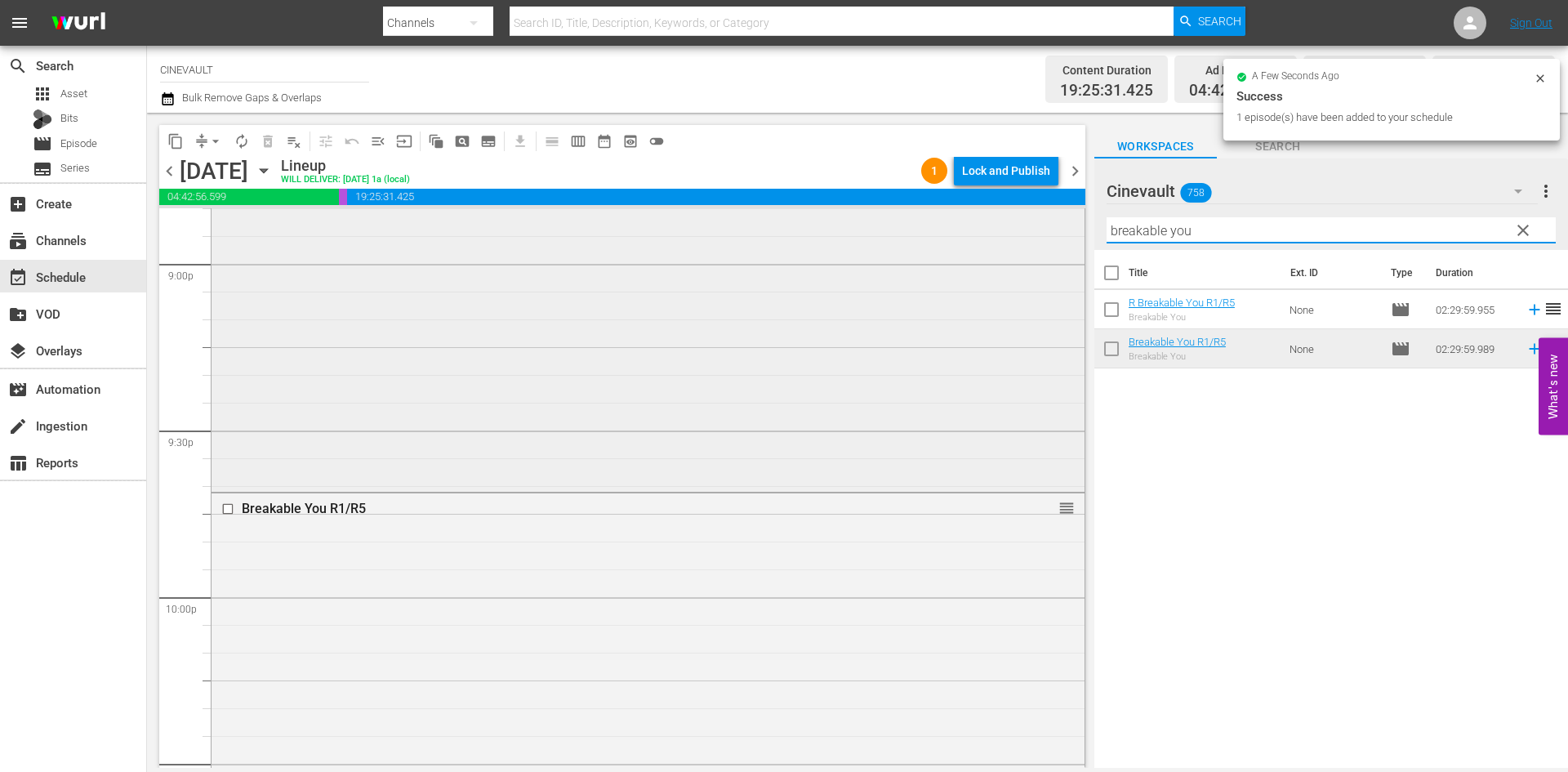
drag, startPoint x: 1247, startPoint y: 234, endPoint x: 1009, endPoint y: 233, distance: 238.0
click at [1009, 233] on div "content_copy compress arrow_drop_down autorenew_outlined delete_forever_outline…" at bounding box center [858, 440] width 1421 height 655
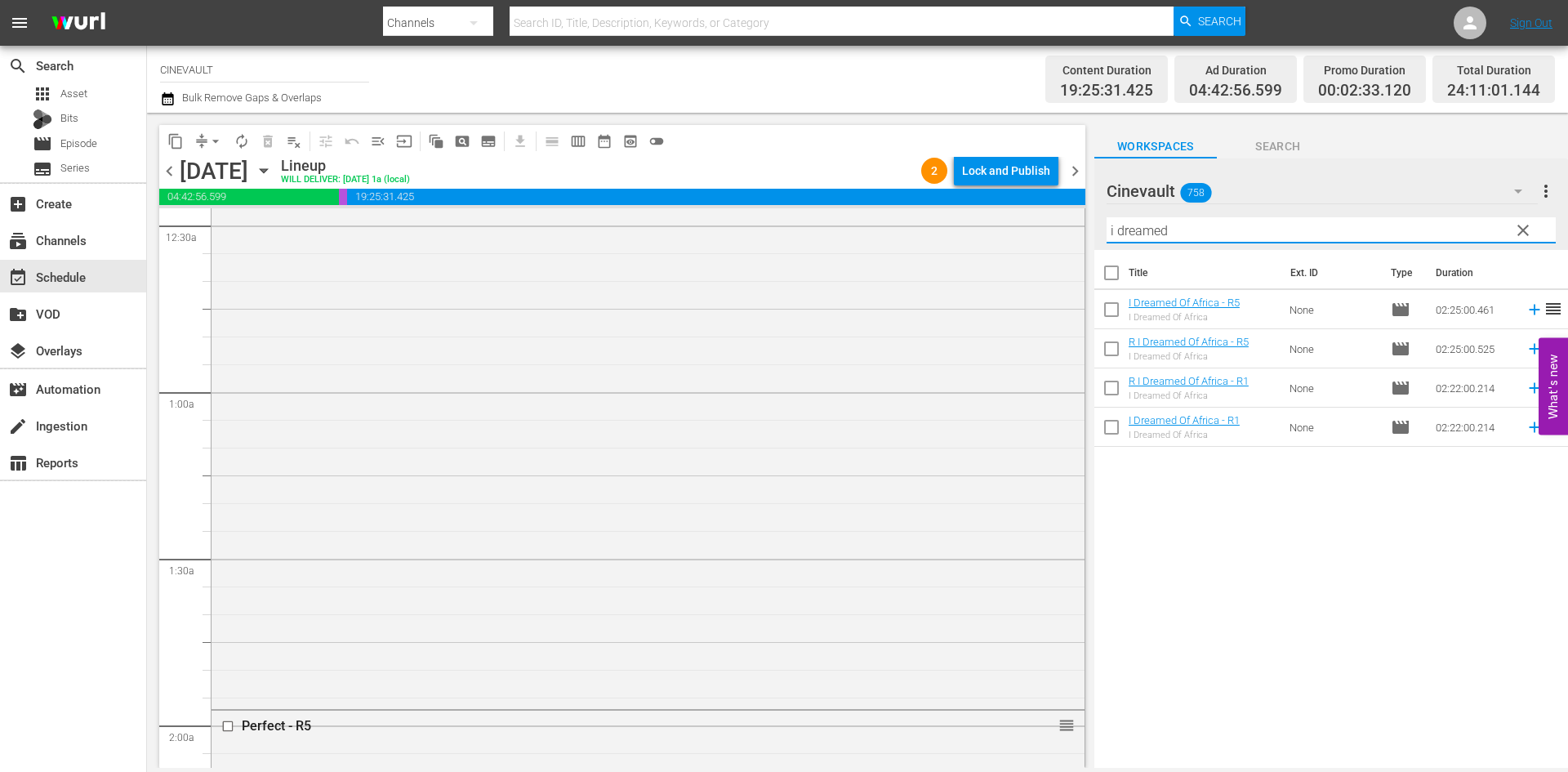
scroll to position [0, 0]
type input "i dreamed"
click at [1036, 176] on div "Lock and Publish" at bounding box center [1006, 171] width 89 height 30
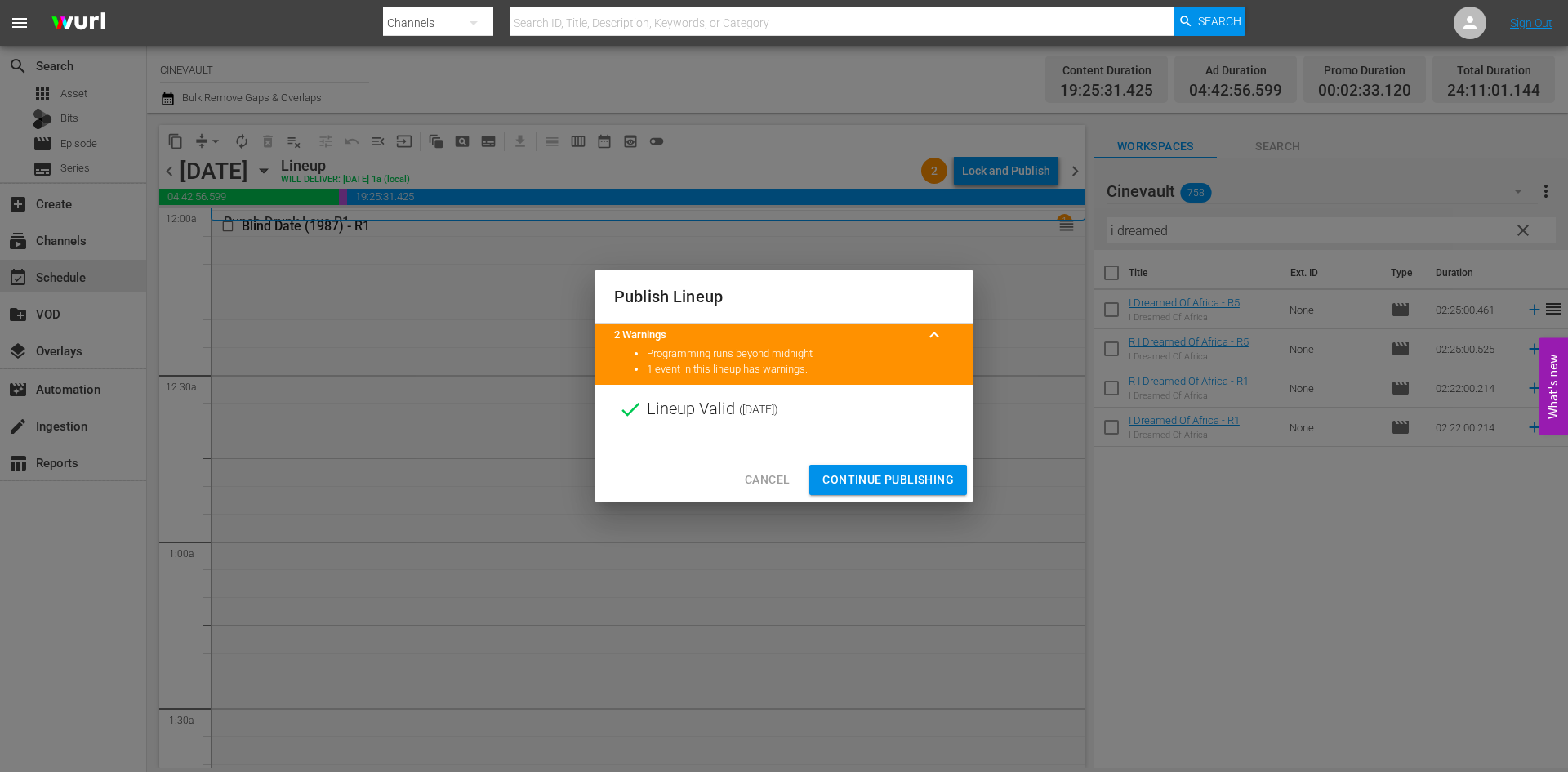
click at [937, 475] on span "Continue Publishing" at bounding box center [887, 480] width 131 height 21
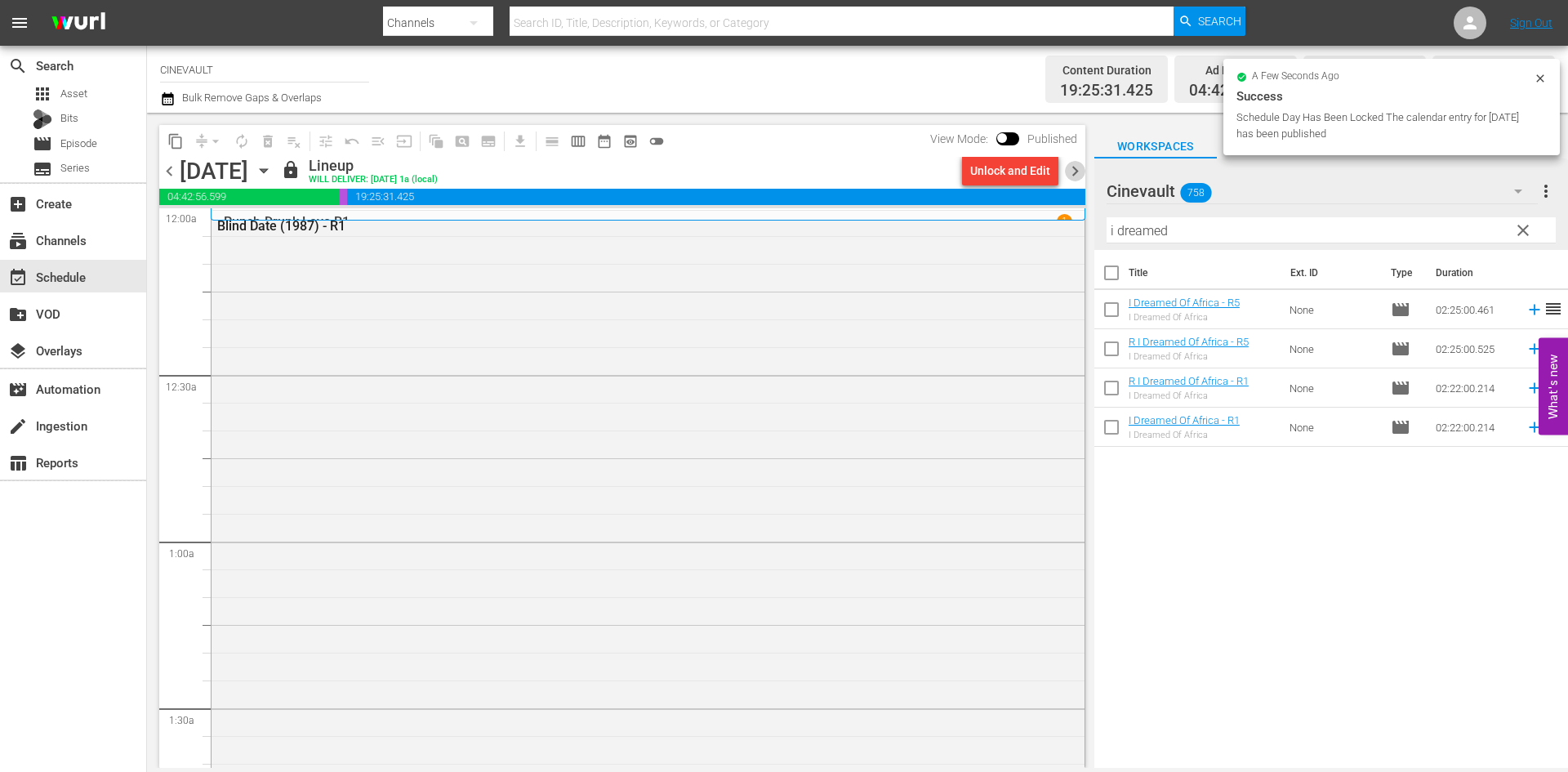
click at [1080, 174] on span "chevron_right" at bounding box center [1075, 171] width 21 height 21
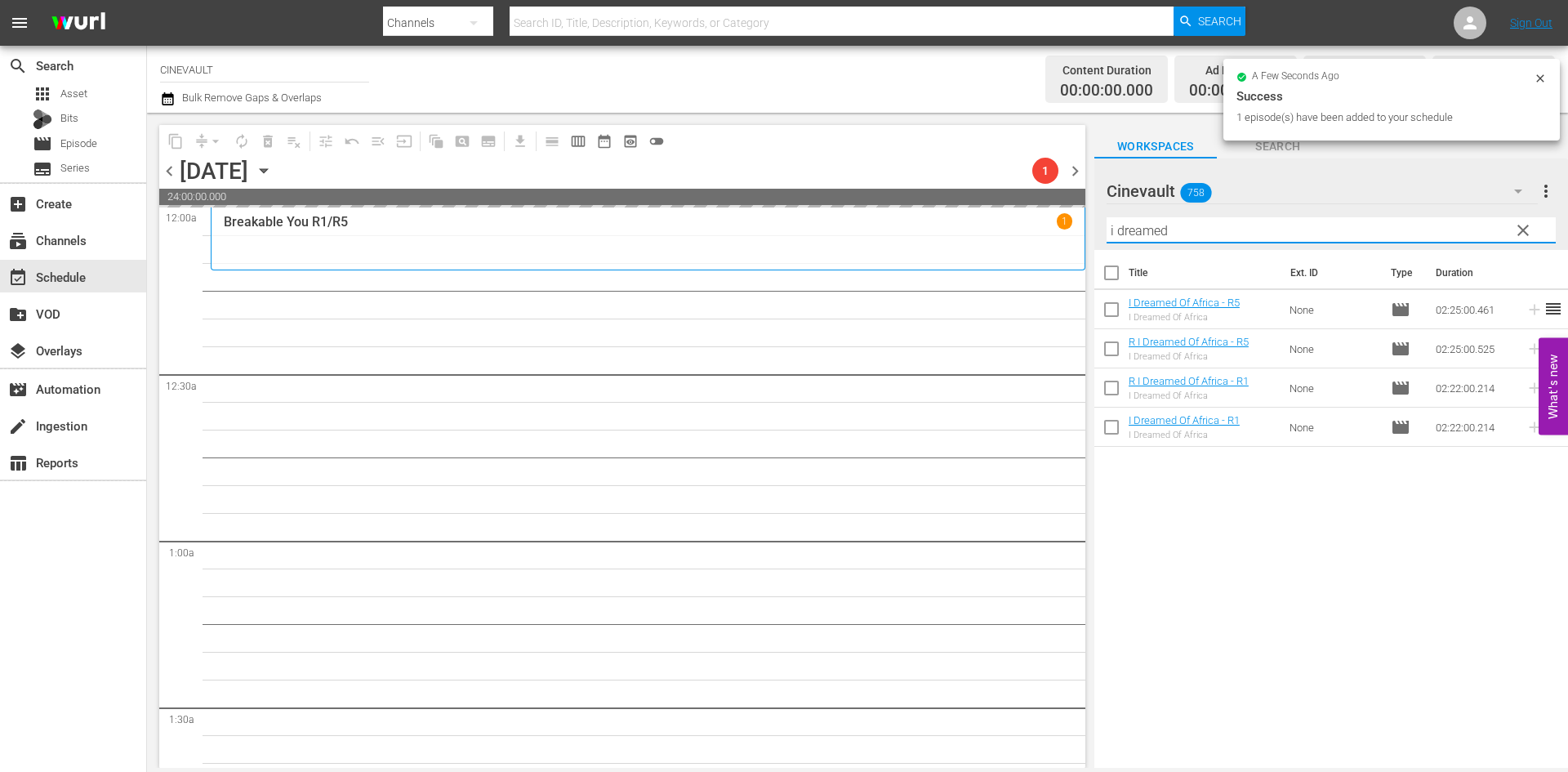
drag, startPoint x: 1319, startPoint y: 235, endPoint x: 1143, endPoint y: 234, distance: 176.0
click at [1143, 234] on input "i dreamed" at bounding box center [1330, 230] width 449 height 26
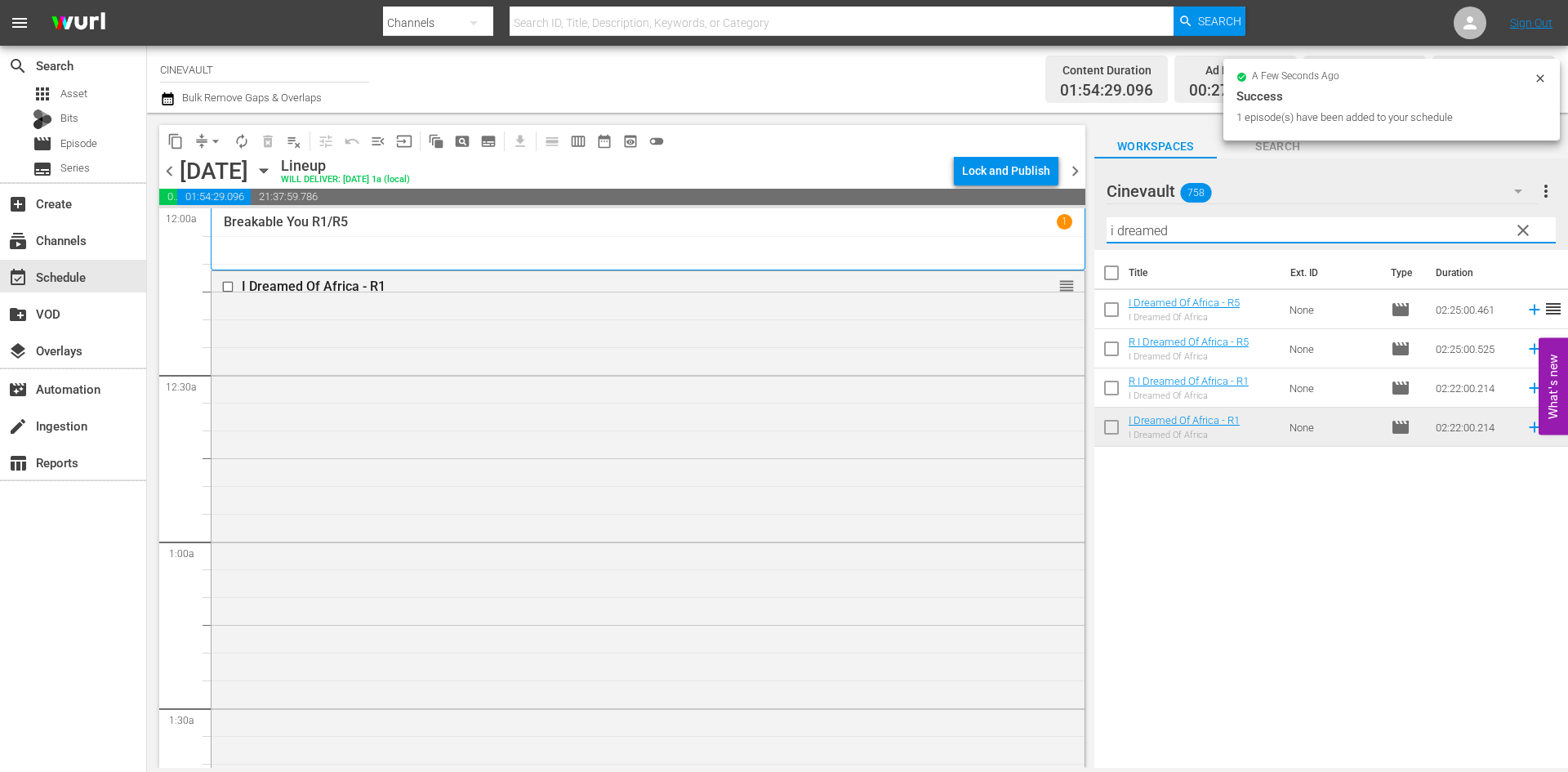
click at [1248, 231] on input "i dreamed" at bounding box center [1330, 230] width 449 height 26
drag, startPoint x: 1248, startPoint y: 231, endPoint x: 1055, endPoint y: 217, distance: 193.5
click at [1055, 217] on div "content_copy compress arrow_drop_down autorenew_outlined delete_forever_outline…" at bounding box center [858, 440] width 1421 height 655
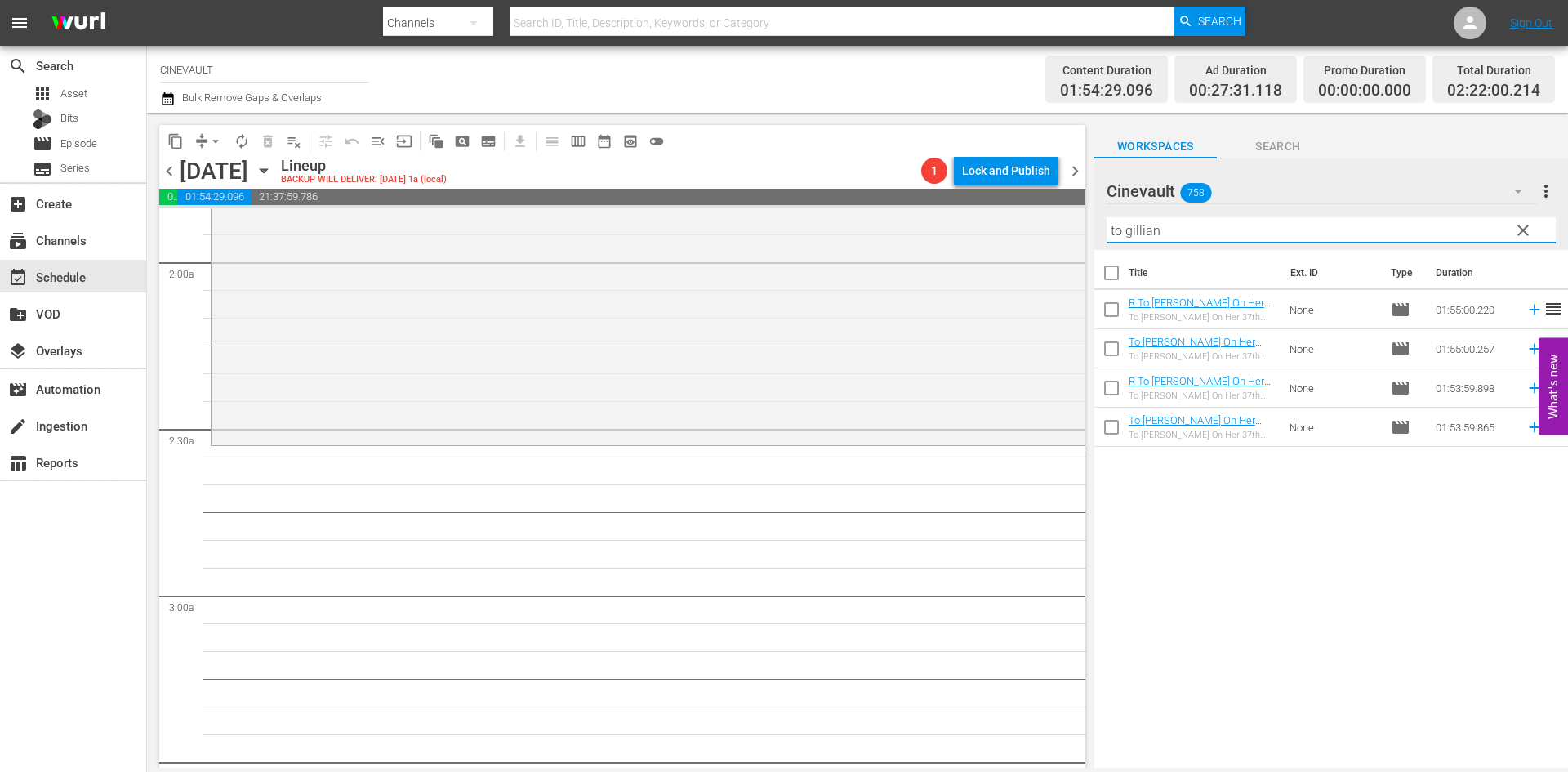
scroll to position [735, 0]
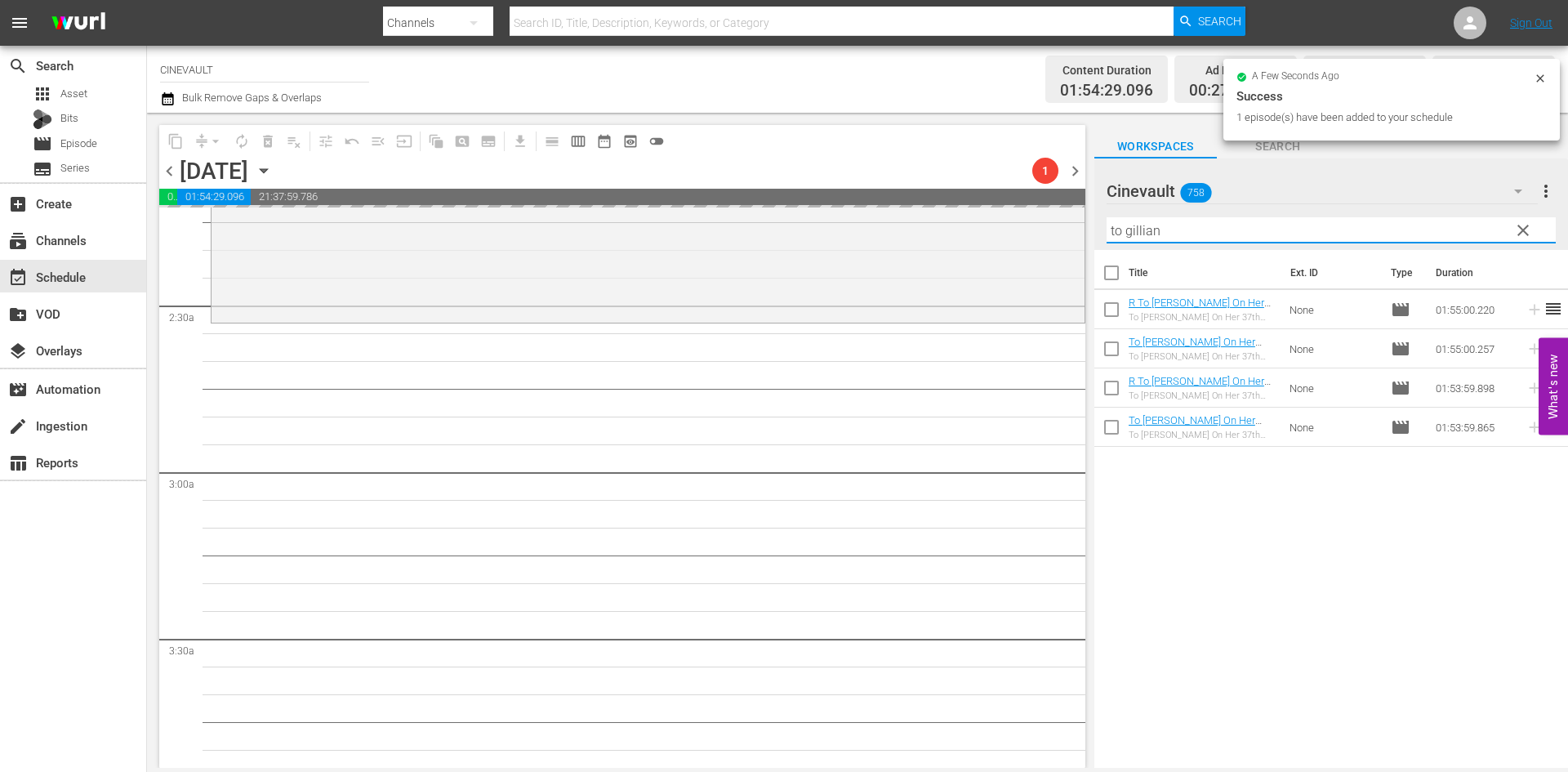
drag, startPoint x: 1336, startPoint y: 225, endPoint x: 1106, endPoint y: 219, distance: 230.1
click at [1106, 219] on input "to gillian" at bounding box center [1330, 230] width 449 height 26
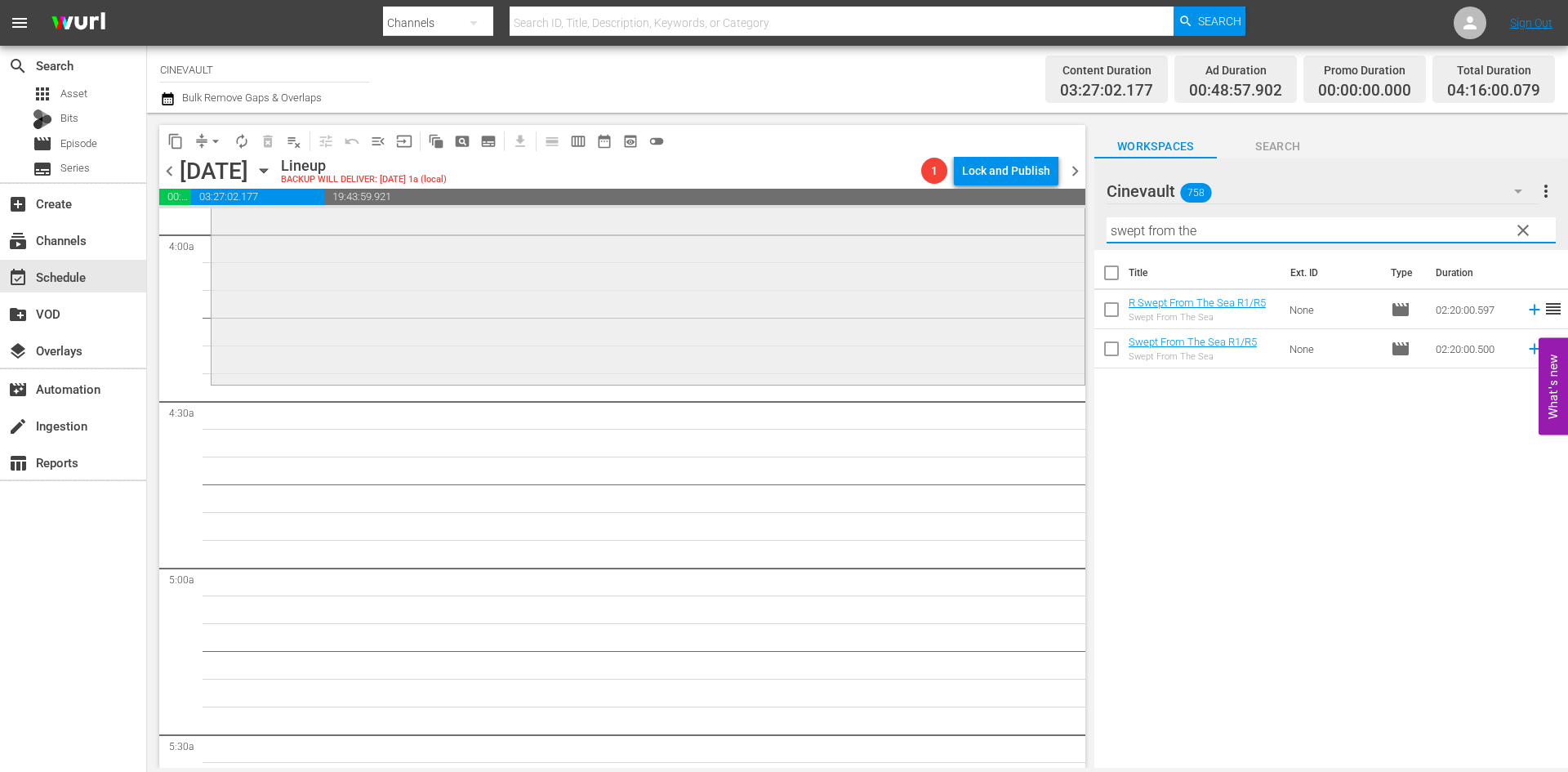
scroll to position [1389, 0]
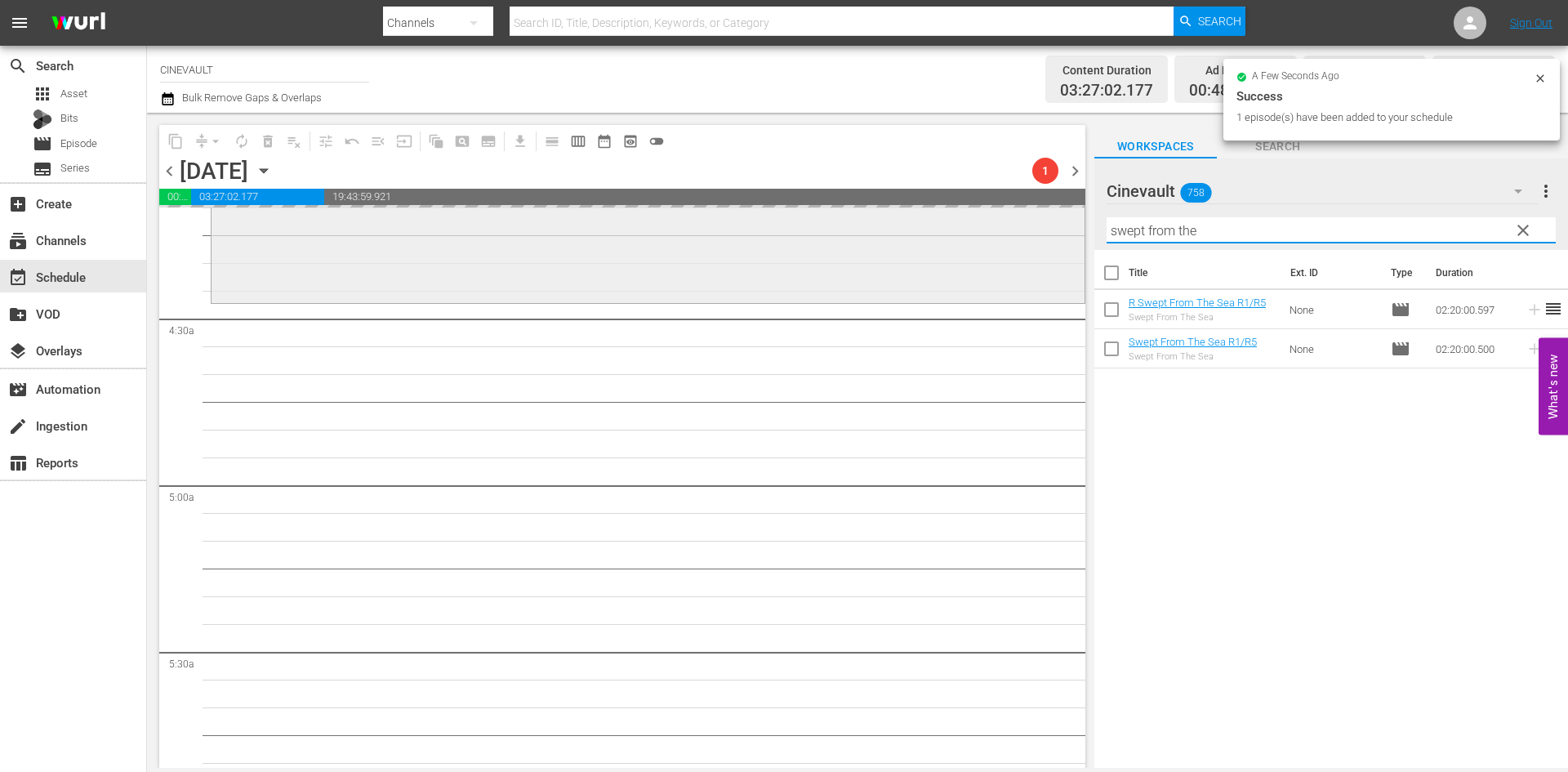
drag, startPoint x: 1319, startPoint y: 224, endPoint x: 899, endPoint y: 249, distance: 420.7
click at [899, 249] on div "content_copy compress arrow_drop_down autorenew_outlined delete_forever_outline…" at bounding box center [858, 440] width 1421 height 655
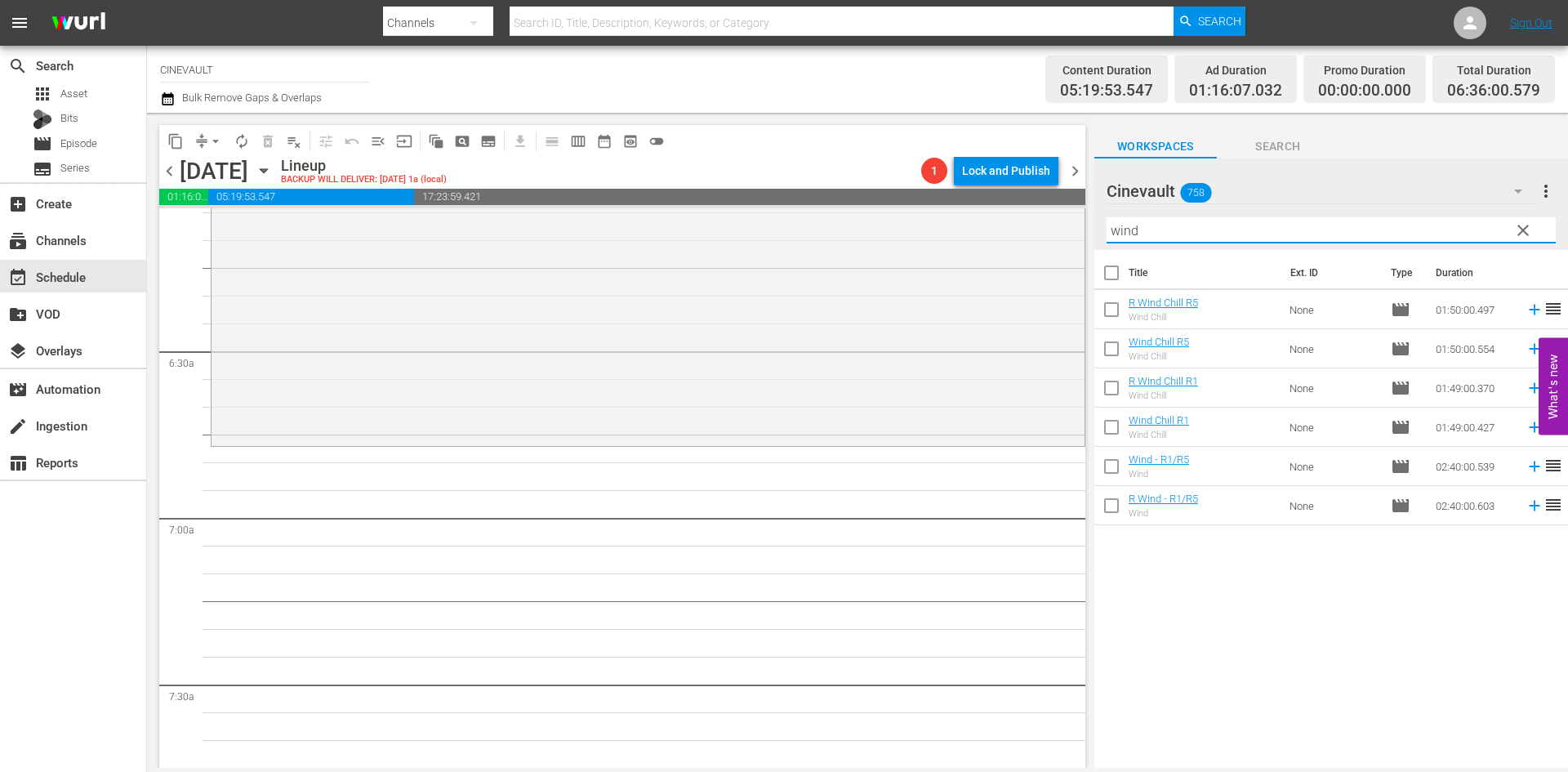
scroll to position [2042, 0]
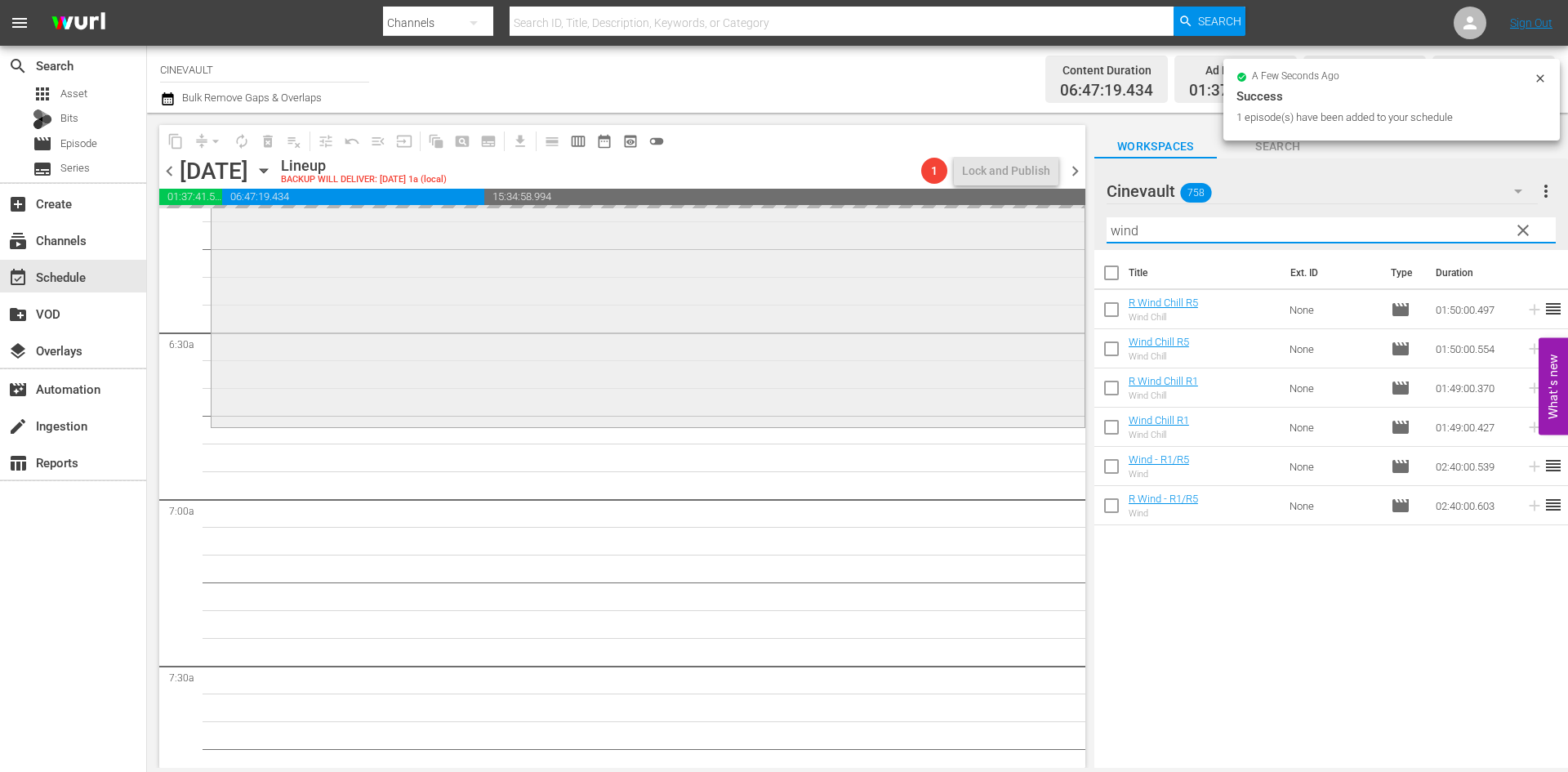
drag, startPoint x: 1190, startPoint y: 232, endPoint x: 1008, endPoint y: 241, distance: 182.2
click at [1008, 241] on div "content_copy compress arrow_drop_down autorenew_outlined delete_forever_outline…" at bounding box center [858, 440] width 1421 height 655
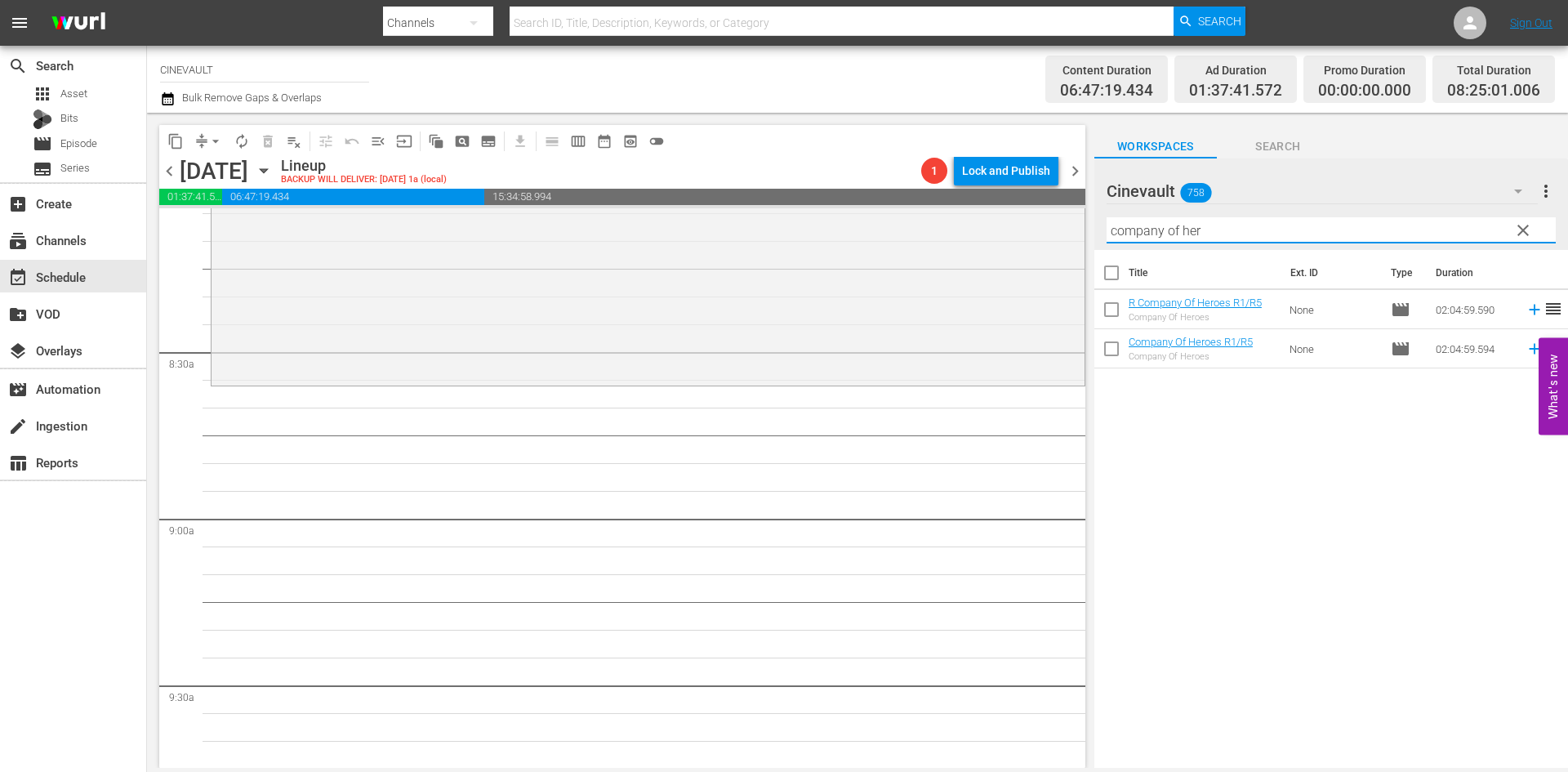
scroll to position [2696, 0]
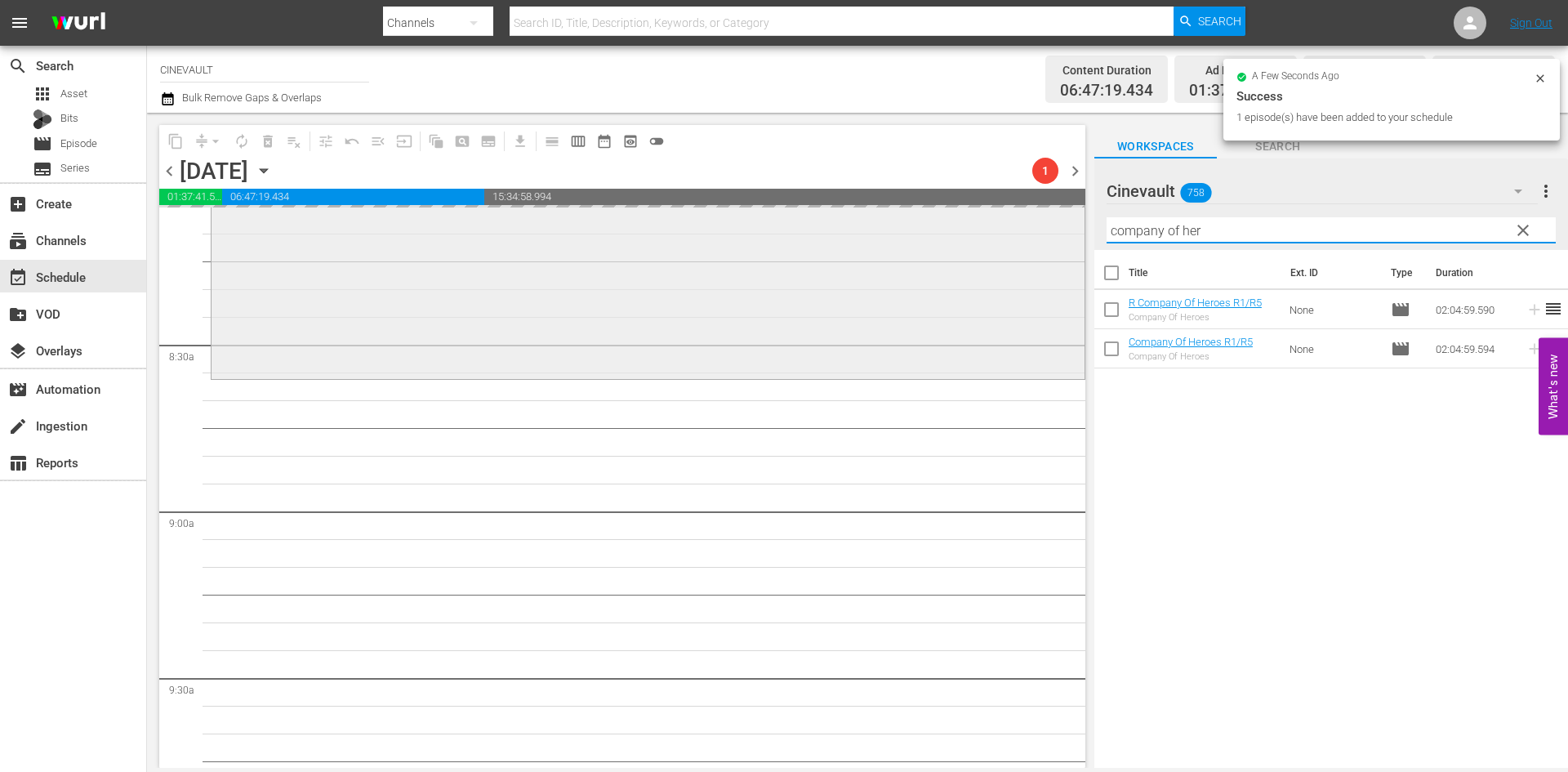
drag, startPoint x: 1316, startPoint y: 239, endPoint x: 1023, endPoint y: 236, distance: 293.0
click at [1023, 236] on div "content_copy compress arrow_drop_down autorenew_outlined delete_forever_outline…" at bounding box center [858, 440] width 1421 height 655
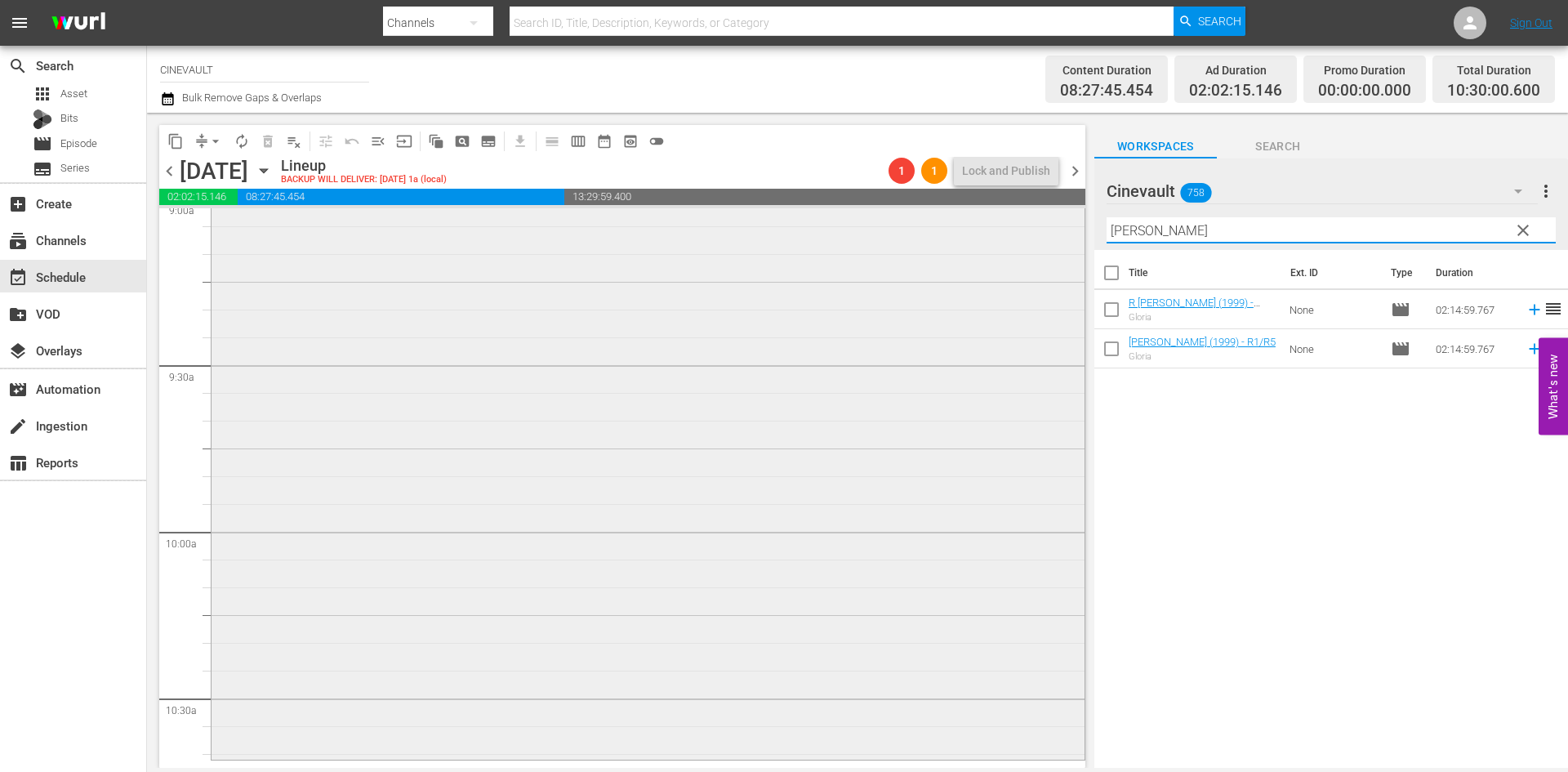
scroll to position [3186, 0]
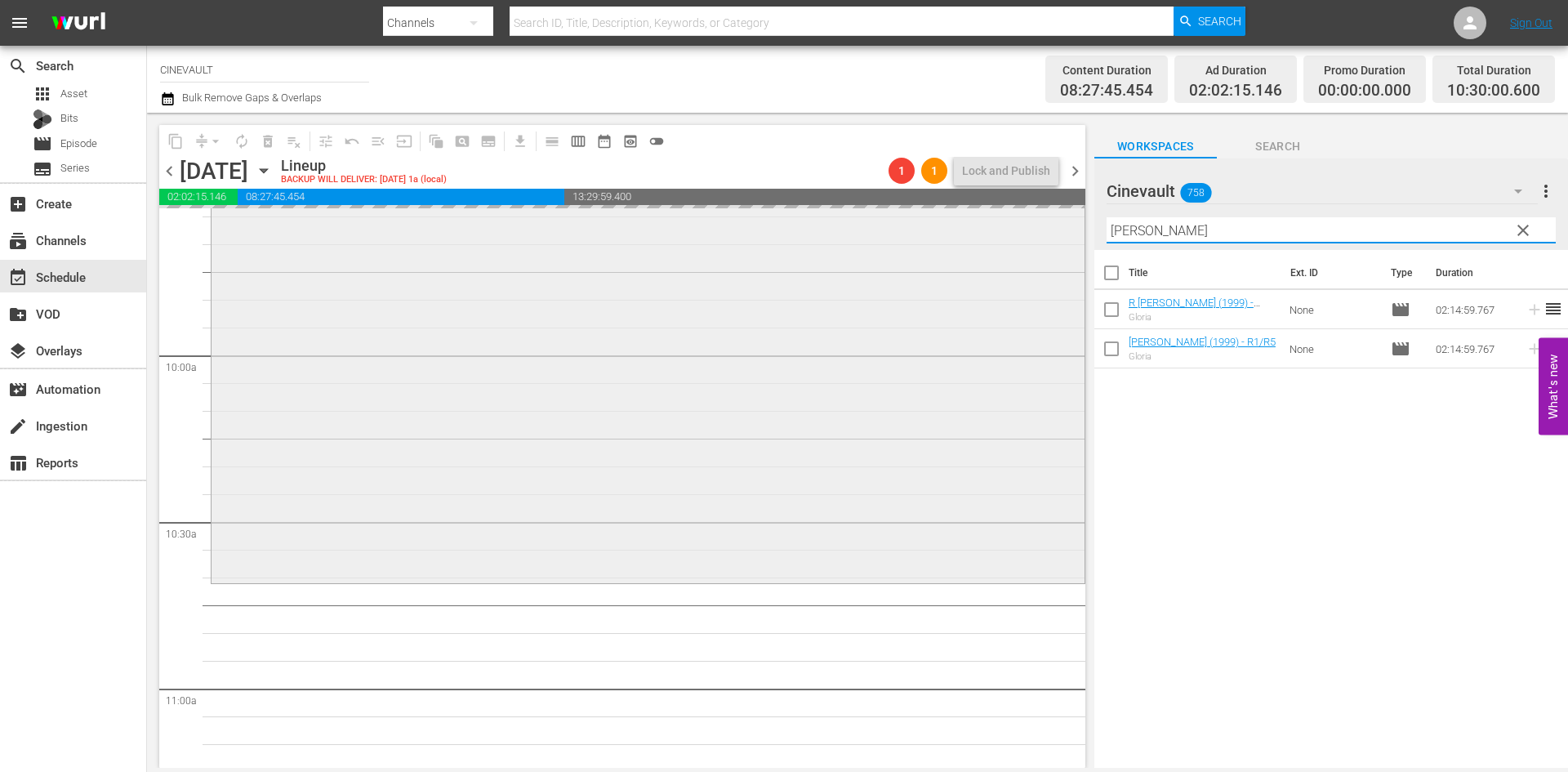
drag, startPoint x: 1196, startPoint y: 233, endPoint x: 981, endPoint y: 216, distance: 215.7
click at [981, 216] on div "content_copy compress arrow_drop_down autorenew_outlined delete_forever_outline…" at bounding box center [858, 440] width 1421 height 655
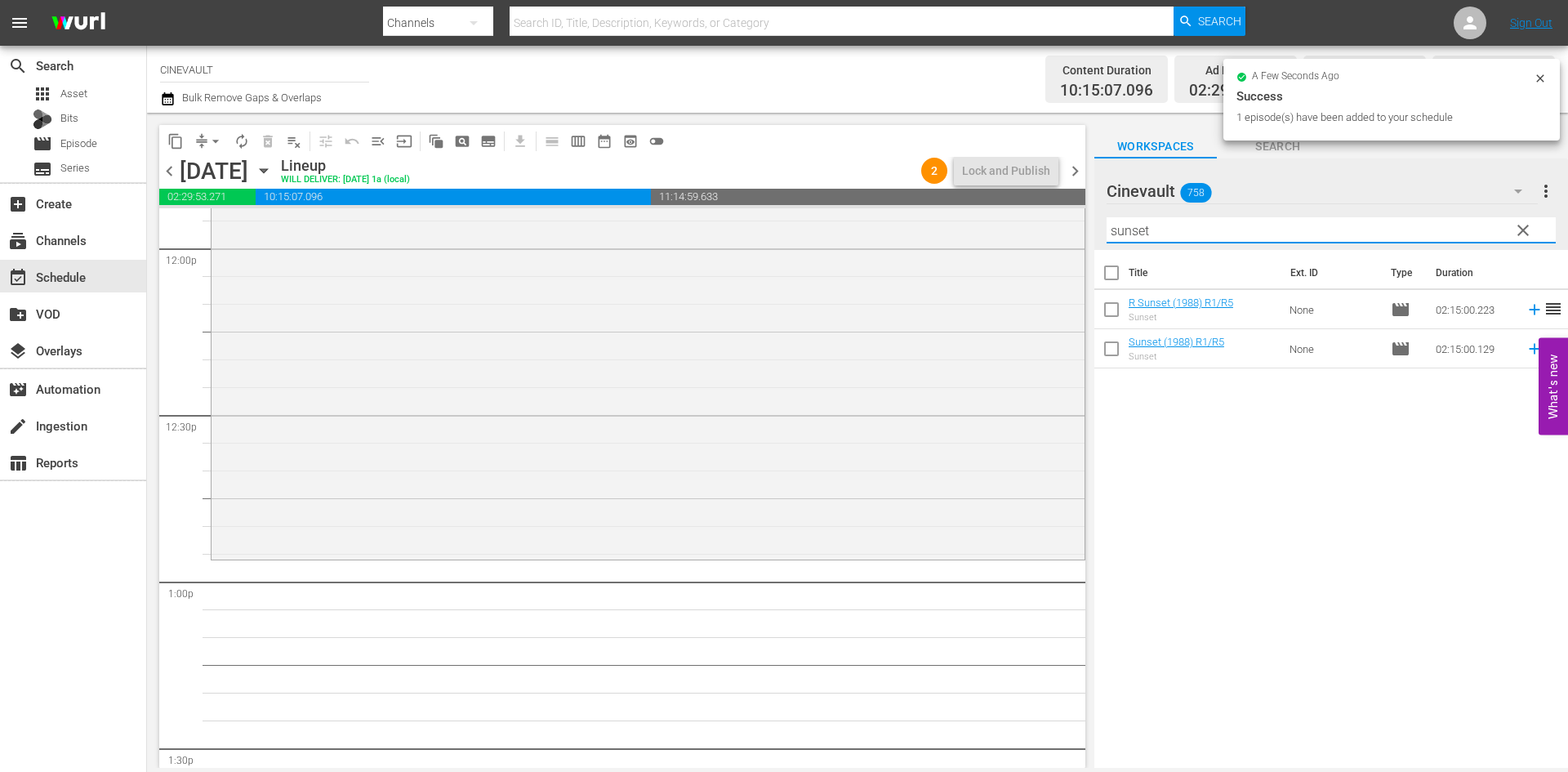
scroll to position [4084, 0]
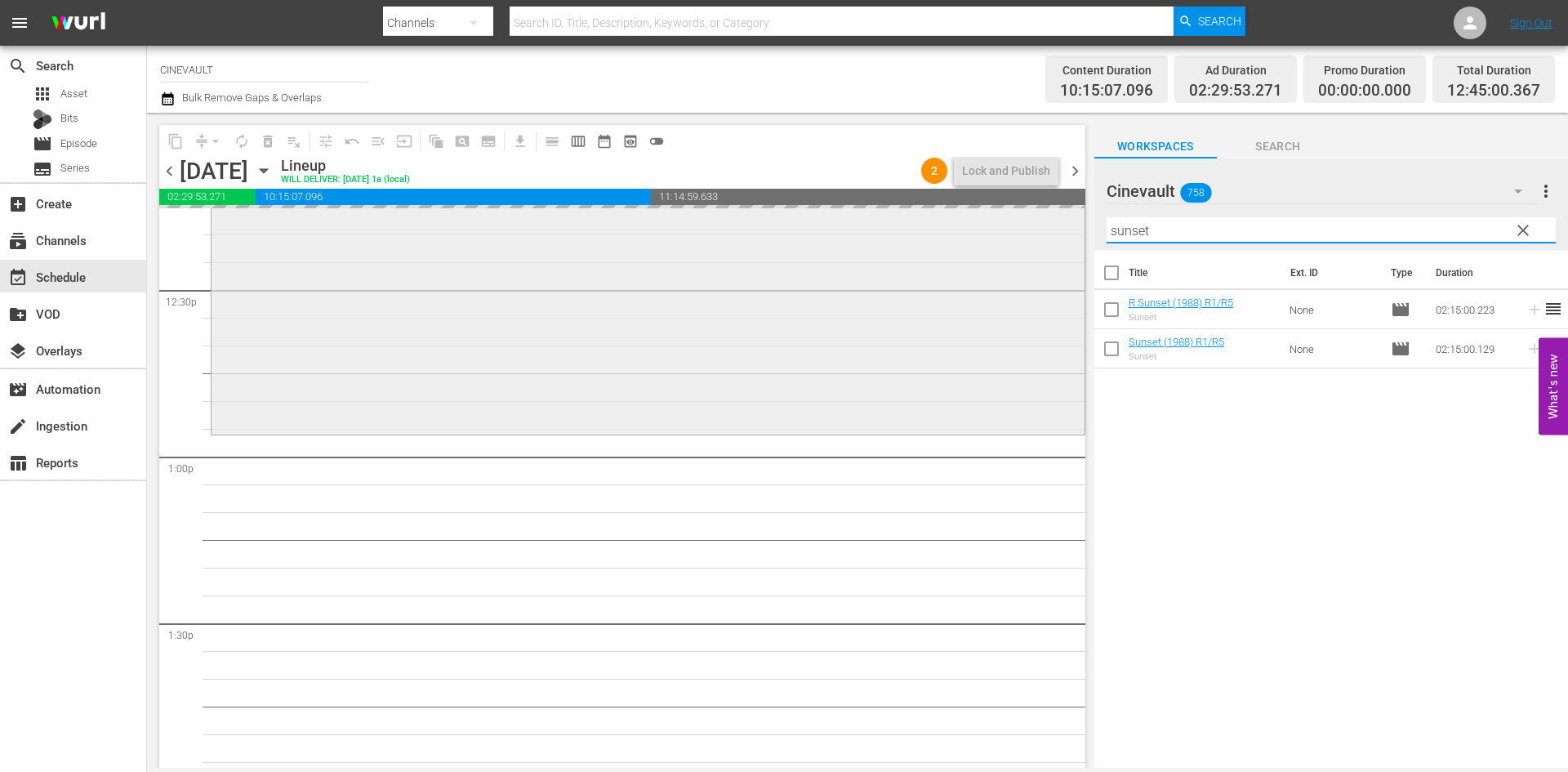
drag, startPoint x: 1233, startPoint y: 231, endPoint x: 925, endPoint y: 212, distance: 308.6
click at [925, 212] on div "content_copy compress arrow_drop_down autorenew_outlined delete_forever_outline…" at bounding box center [858, 440] width 1421 height 655
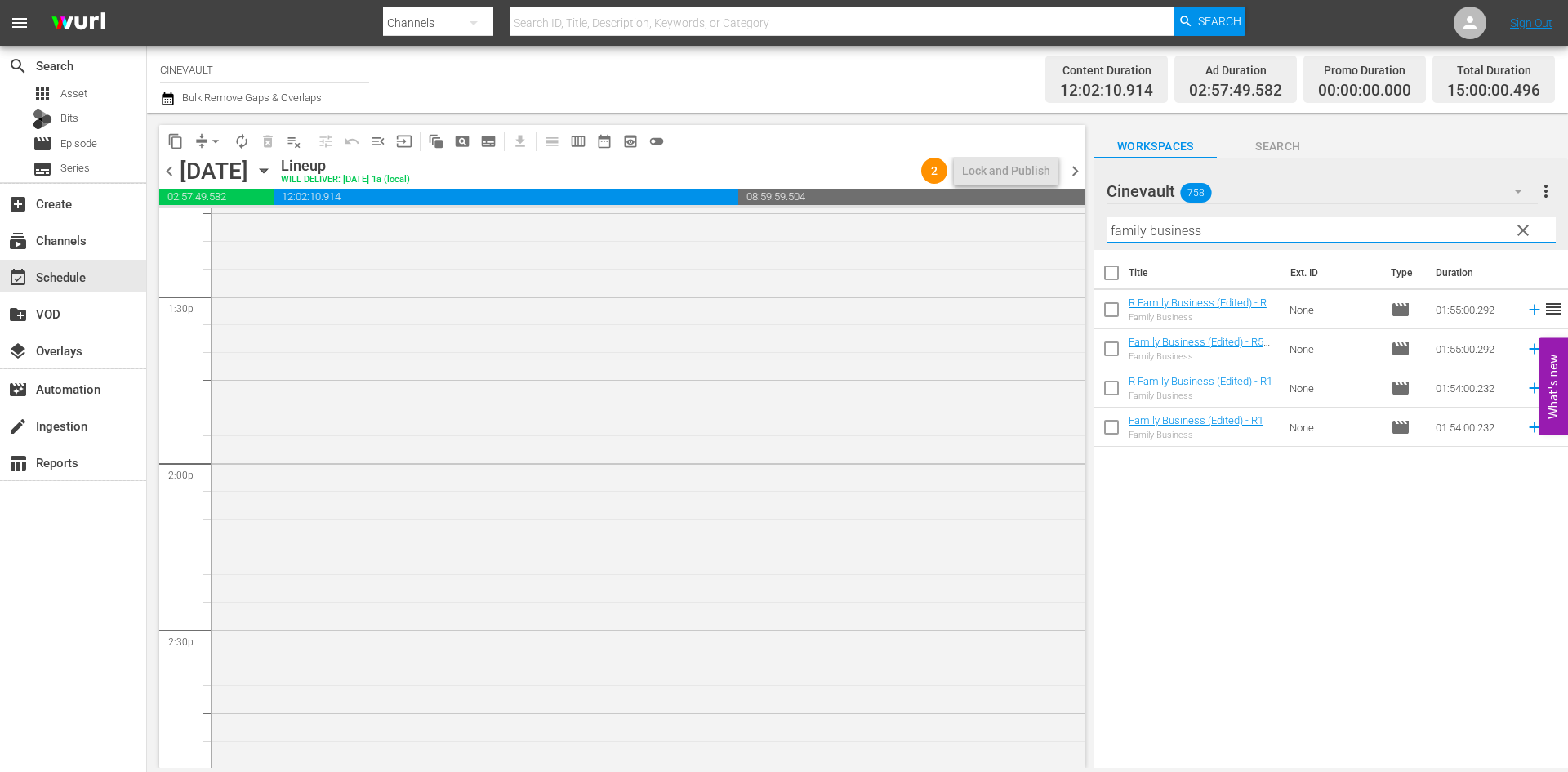
scroll to position [4738, 0]
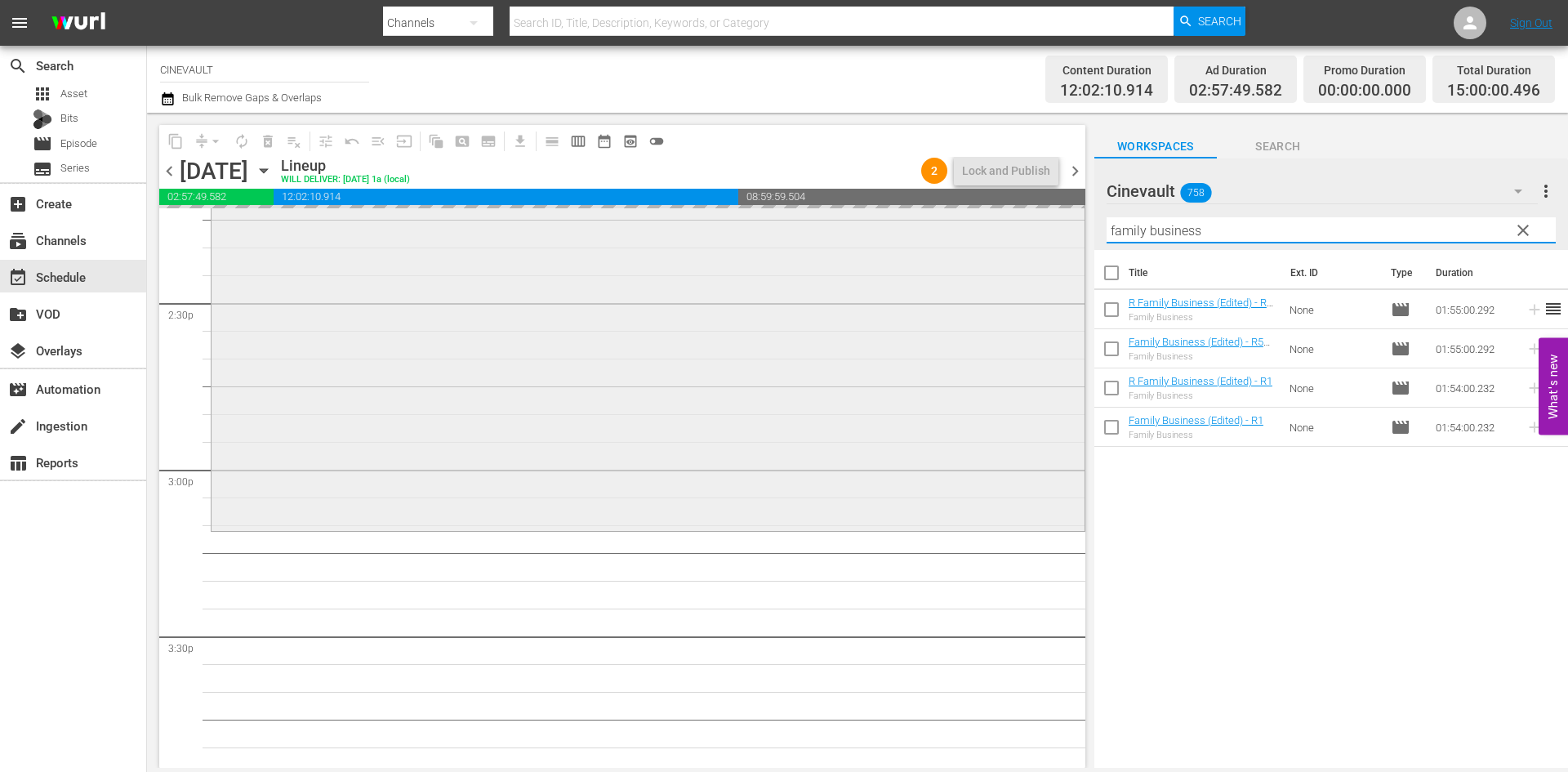
drag, startPoint x: 1275, startPoint y: 232, endPoint x: 967, endPoint y: 212, distance: 308.6
click at [967, 212] on div "content_copy compress arrow_drop_down autorenew_outlined delete_forever_outline…" at bounding box center [858, 440] width 1421 height 655
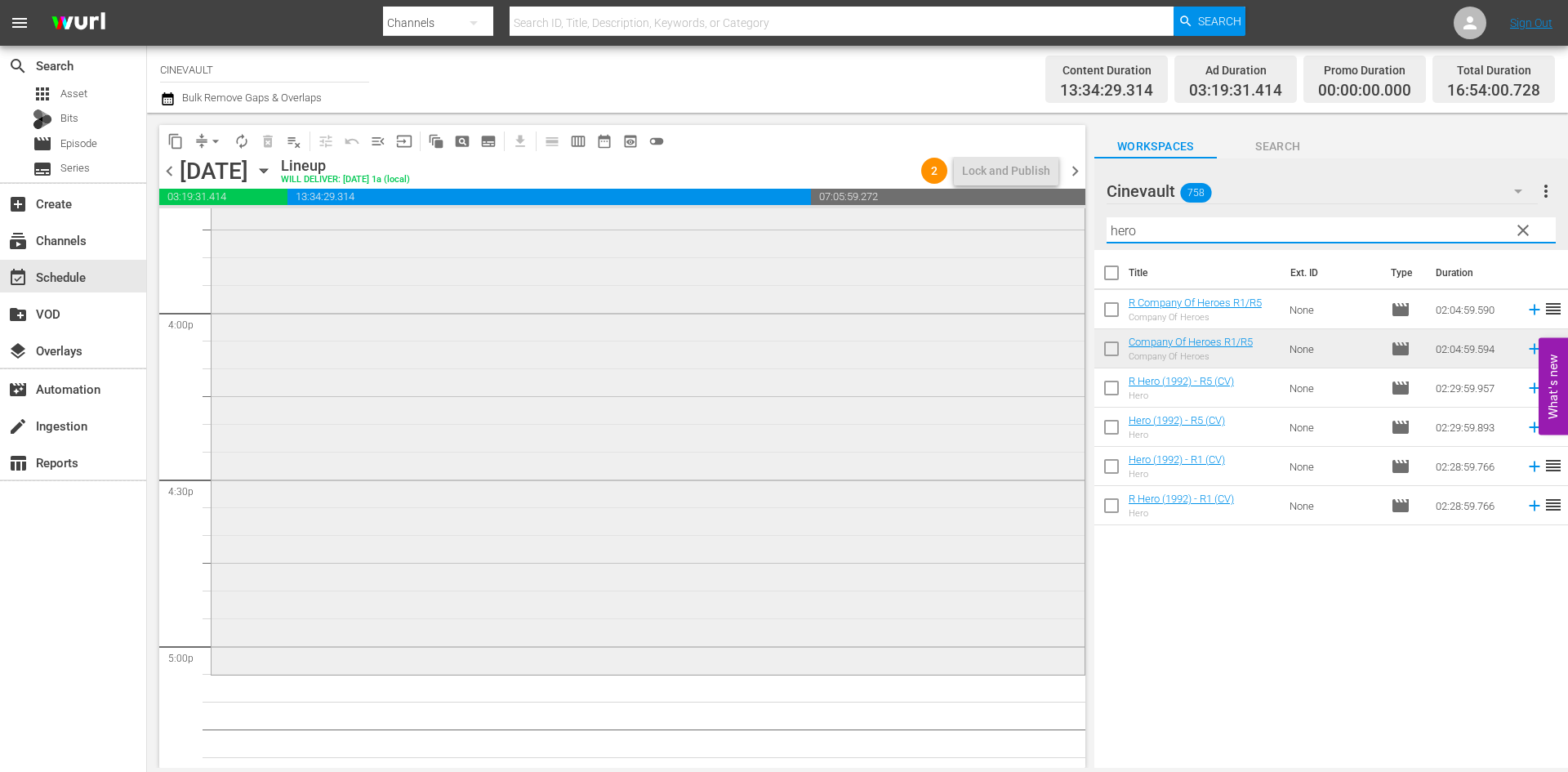
scroll to position [5391, 0]
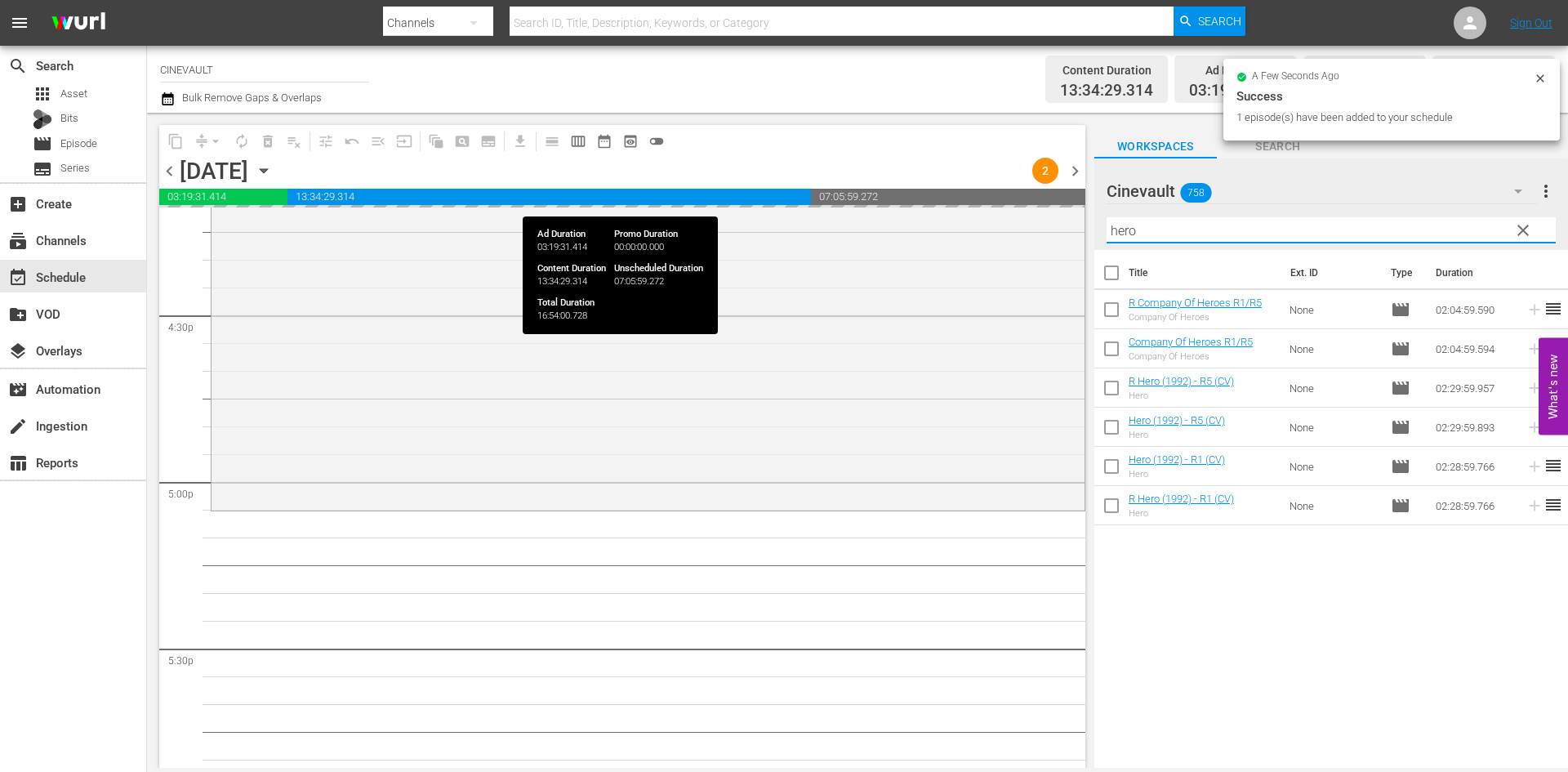
drag, startPoint x: 1135, startPoint y: 221, endPoint x: 1033, endPoint y: 195, distance: 105.3
click at [1033, 195] on div "content_copy compress arrow_drop_down autorenew_outlined delete_forever_outline…" at bounding box center [858, 440] width 1421 height 655
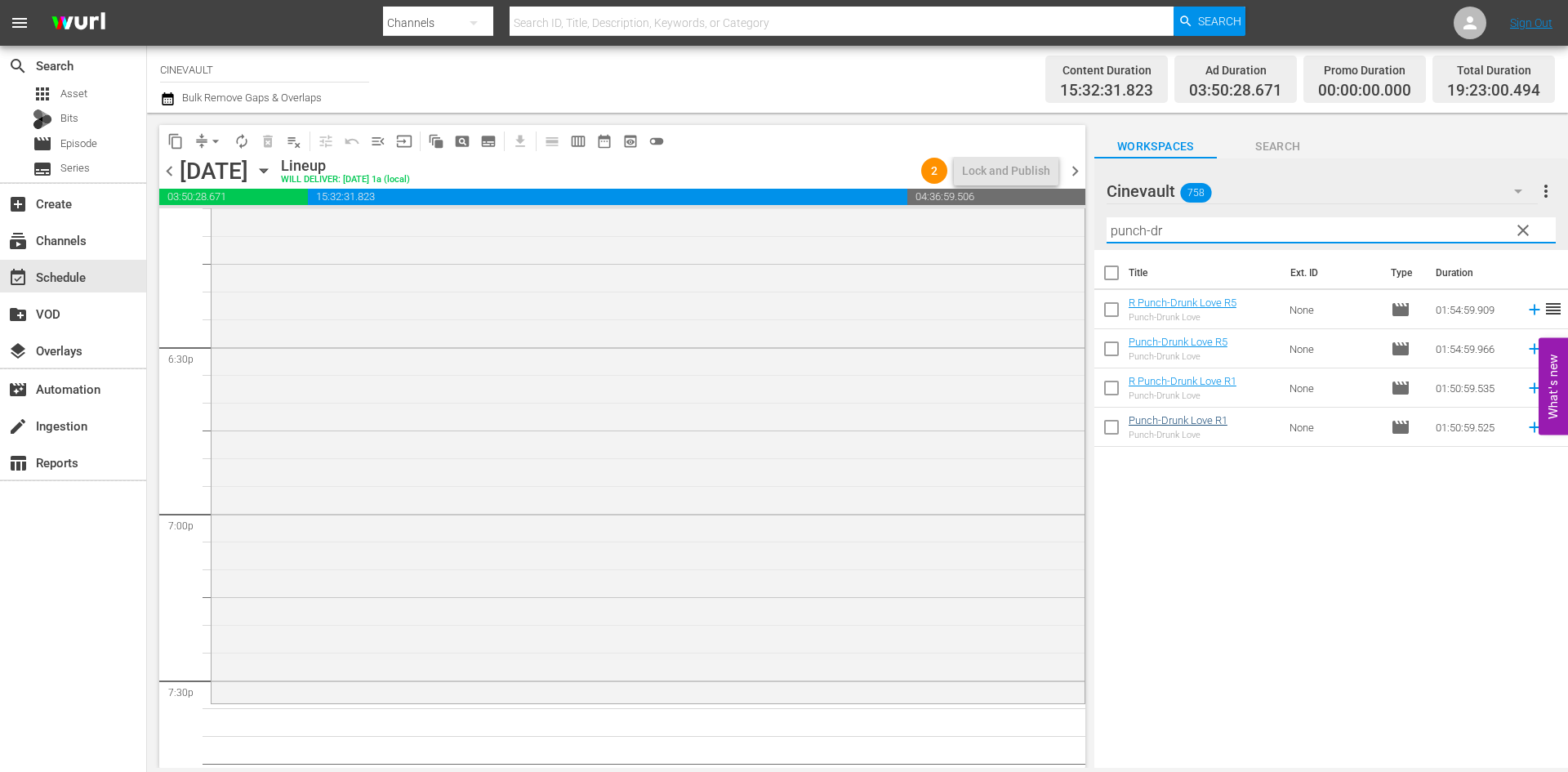
scroll to position [6045, 0]
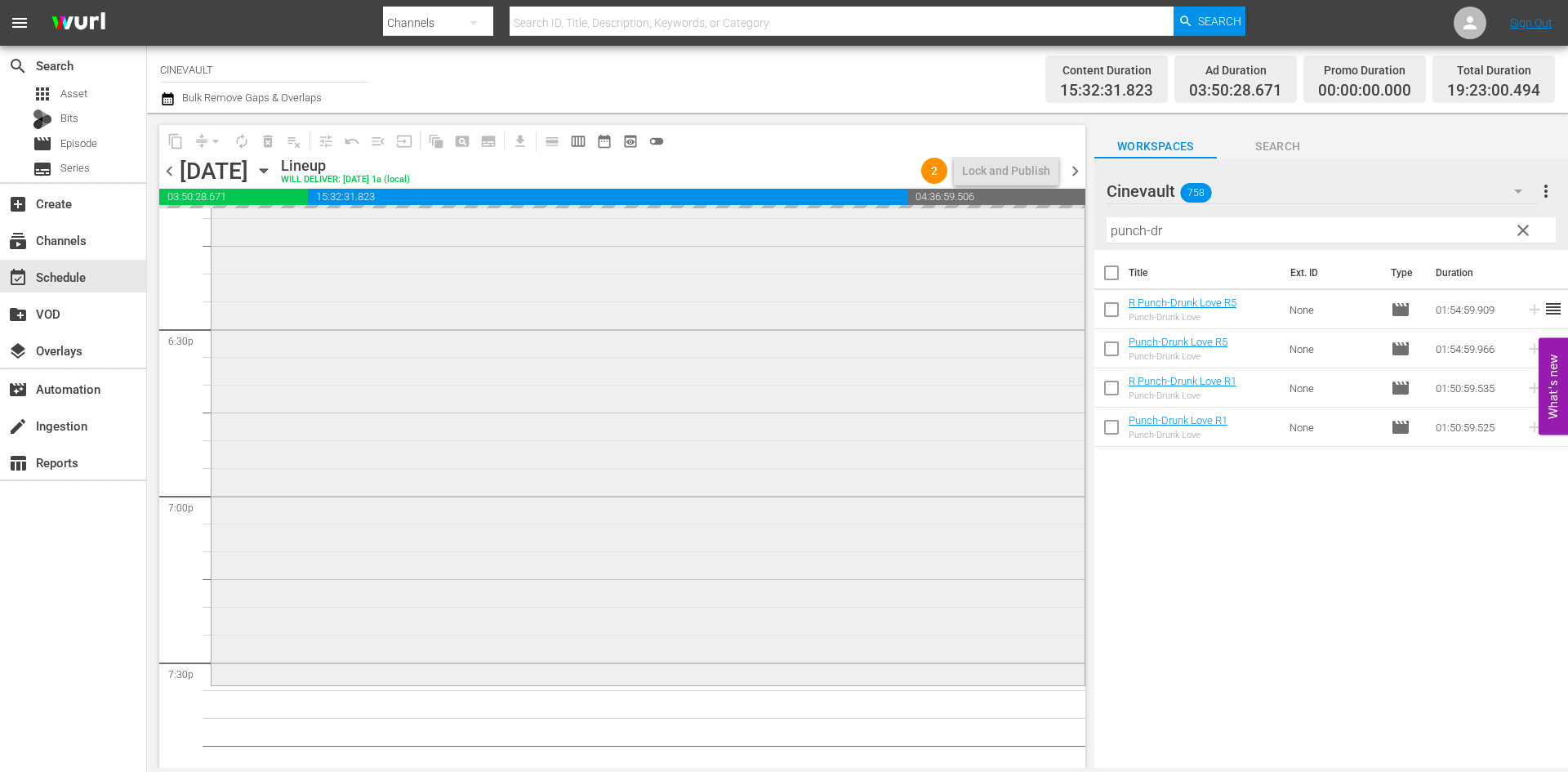
click at [940, 239] on div "content_copy compress arrow_drop_down autorenew_outlined delete_forever_outline…" at bounding box center [858, 440] width 1421 height 655
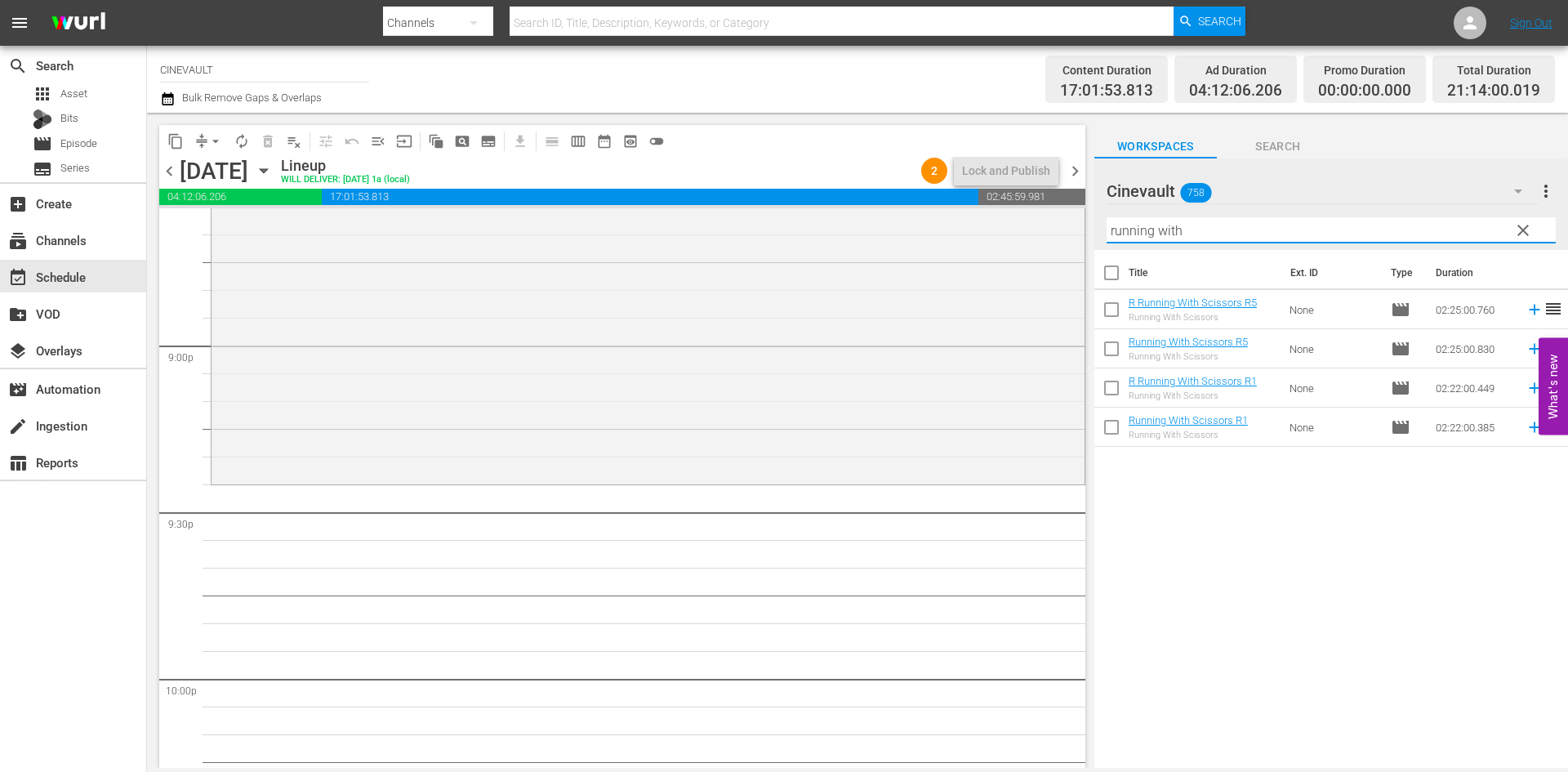
scroll to position [7106, 0]
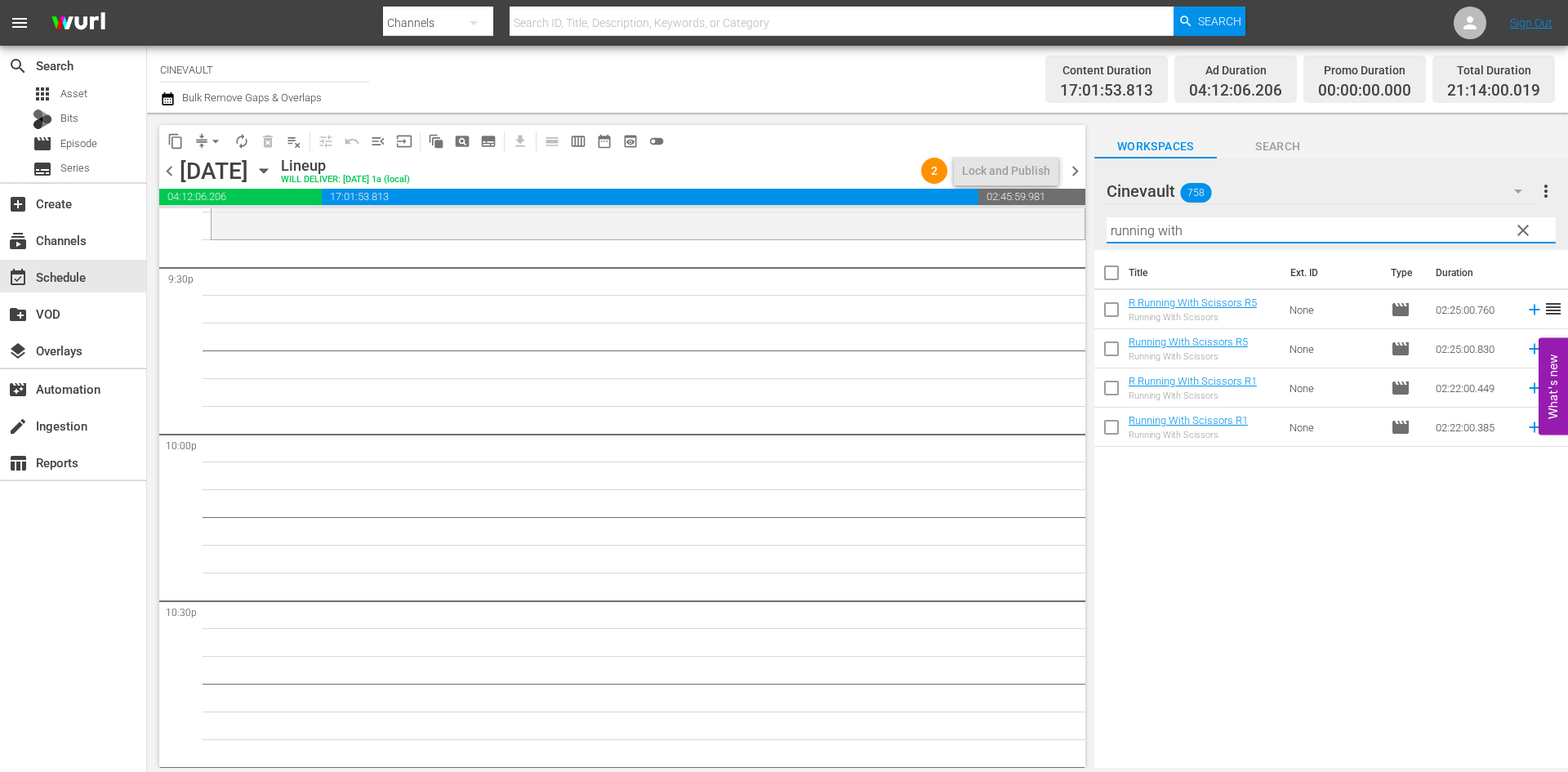
type input "running with"
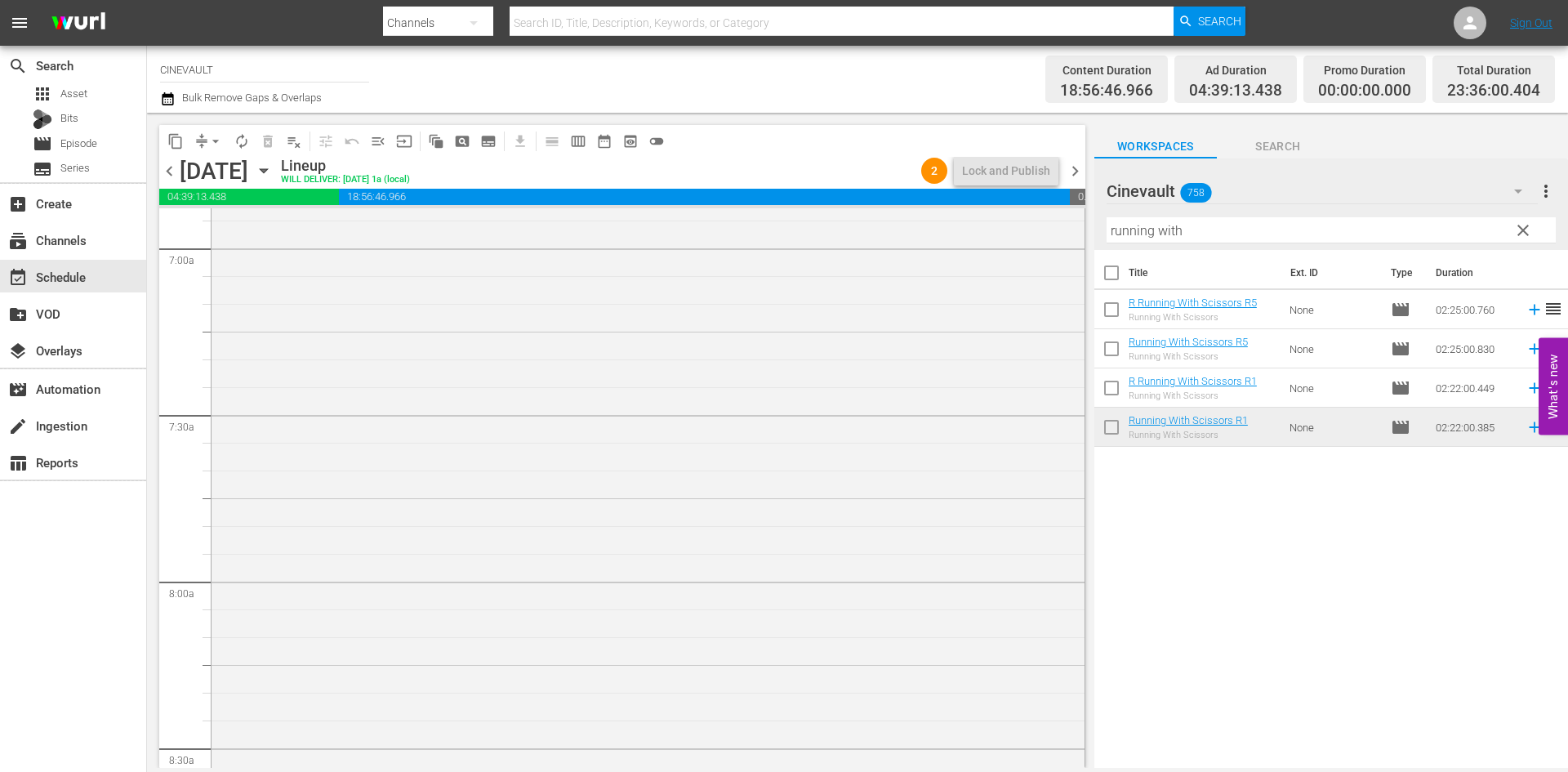
scroll to position [2130, 0]
click at [233, 353] on input "checkbox" at bounding box center [230, 356] width 17 height 14
click at [273, 138] on span "delete_forever_outlined" at bounding box center [268, 141] width 16 height 16
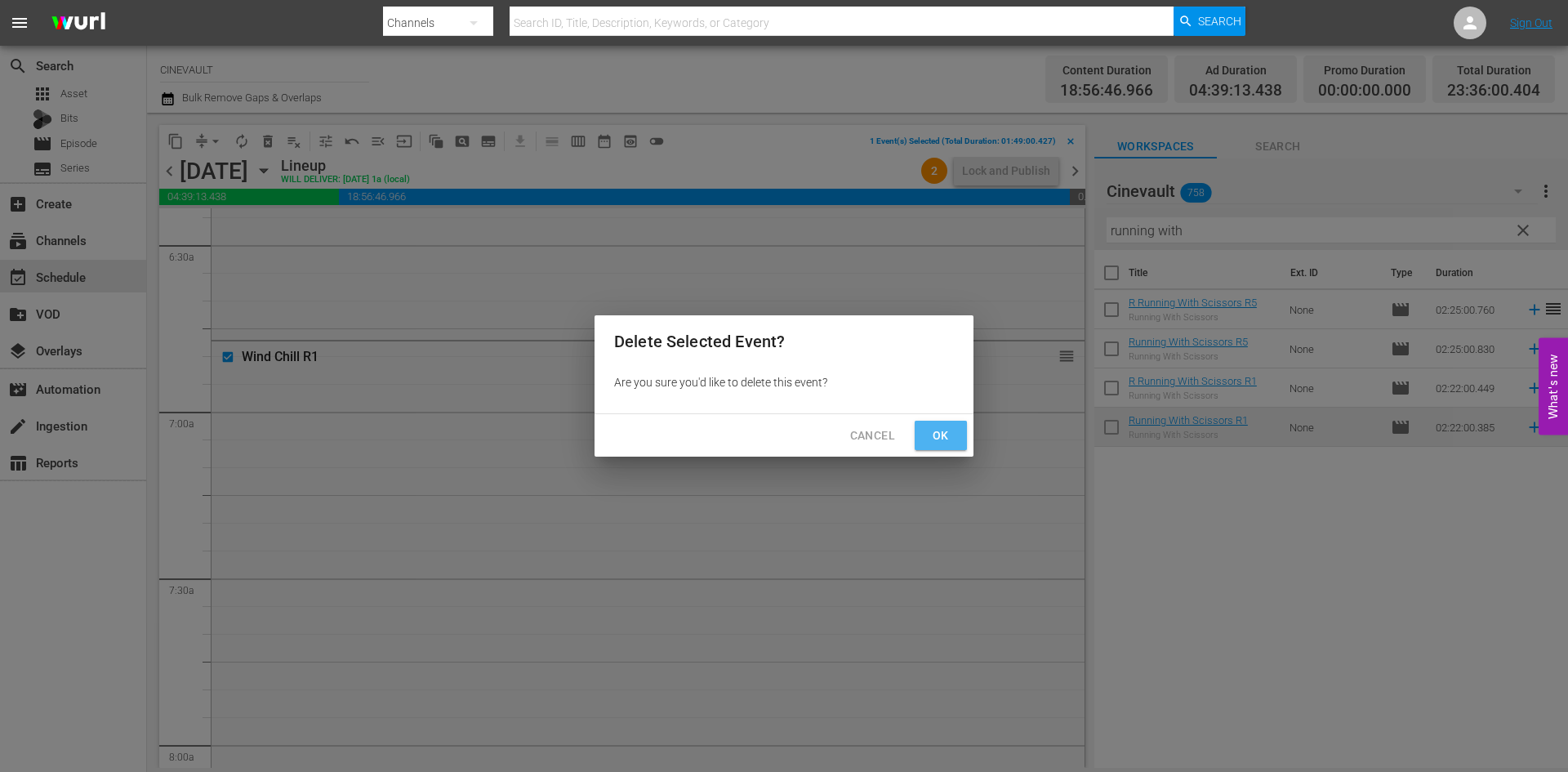
drag, startPoint x: 948, startPoint y: 435, endPoint x: 1028, endPoint y: 410, distance: 83.8
click at [948, 435] on span "Ok" at bounding box center [940, 436] width 26 height 21
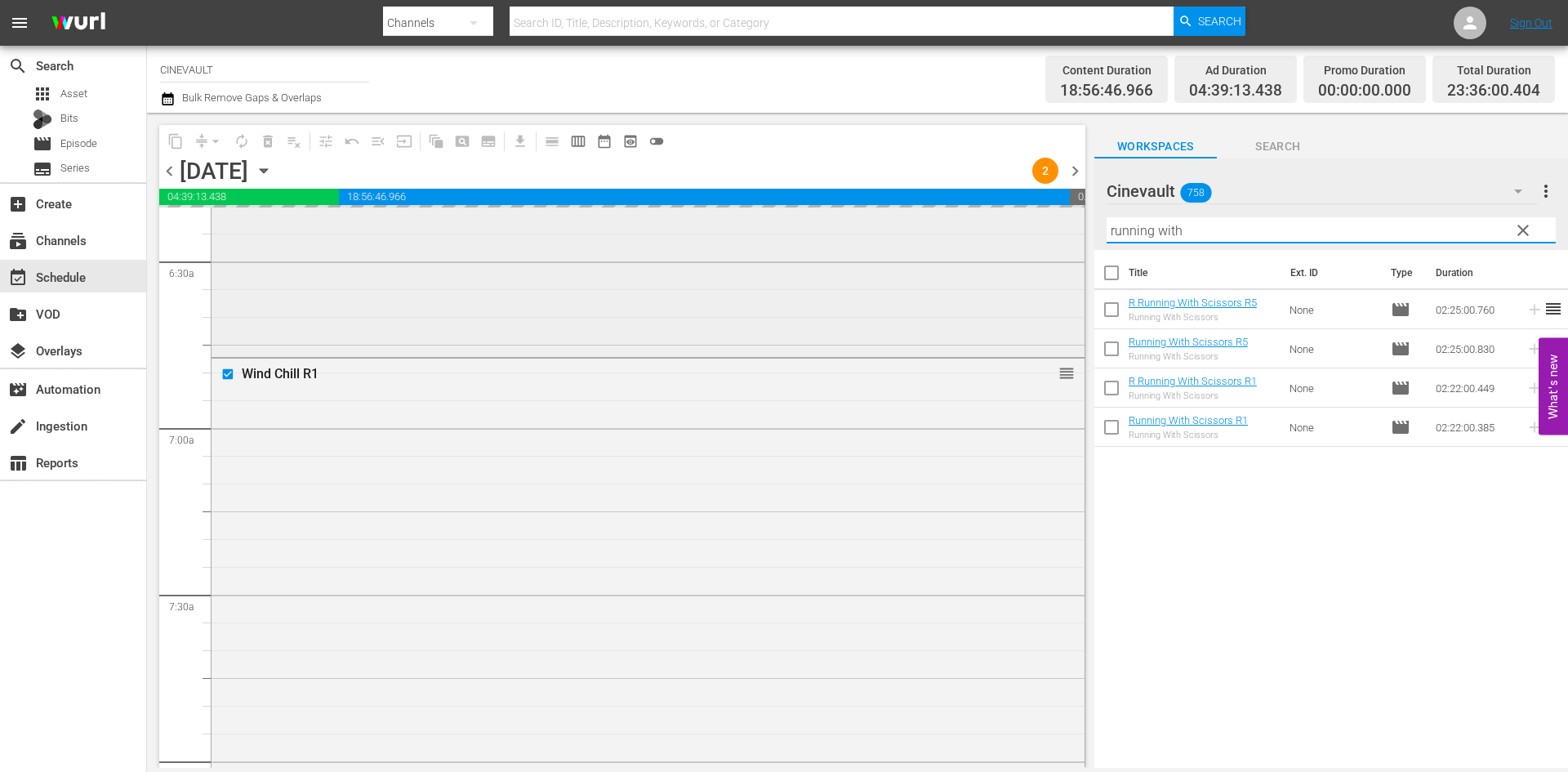
drag, startPoint x: 1225, startPoint y: 231, endPoint x: 925, endPoint y: 221, distance: 300.2
click at [925, 221] on div "content_copy compress arrow_drop_down autorenew_outlined delete_forever_outline…" at bounding box center [858, 440] width 1421 height 655
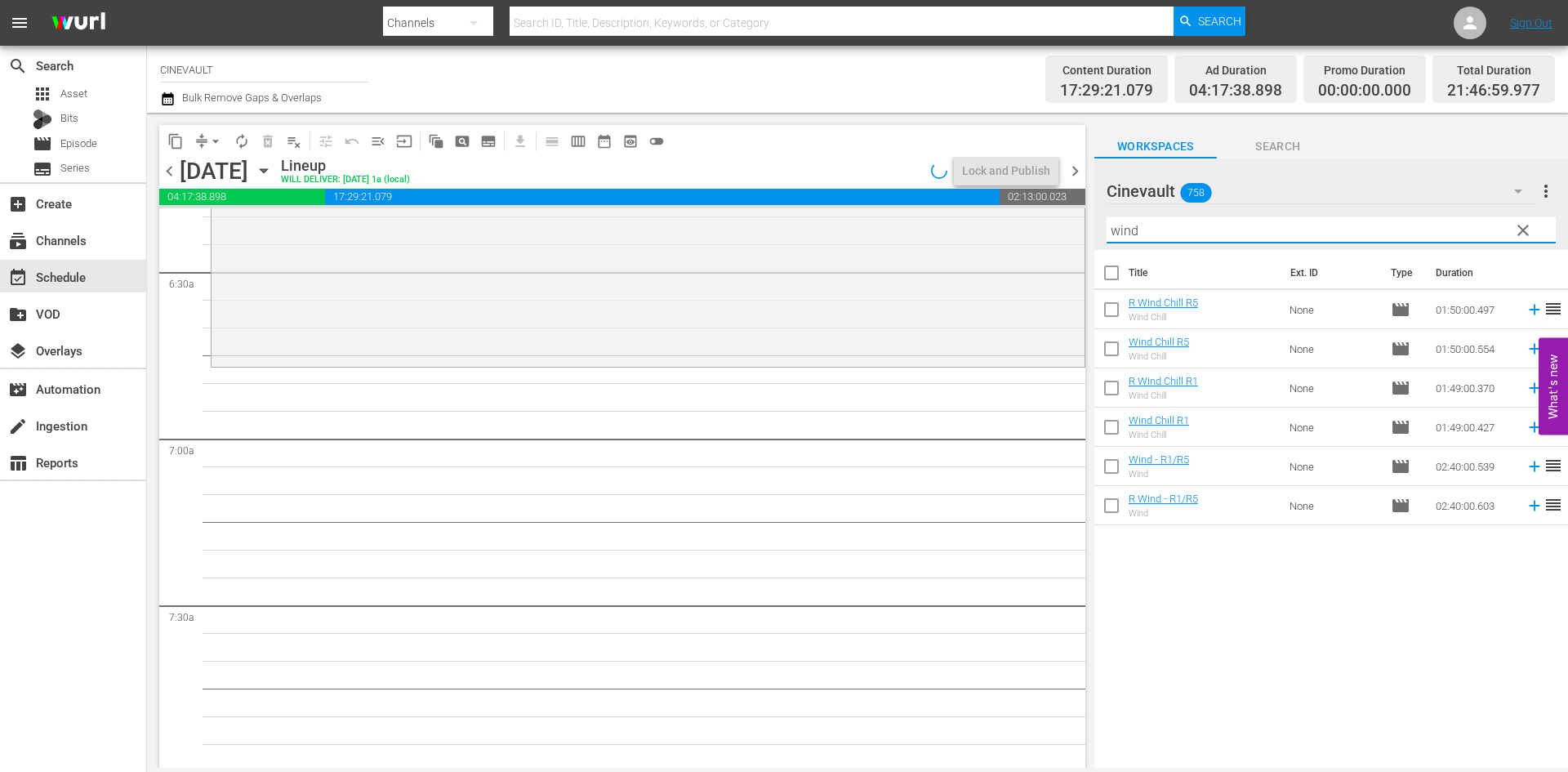
type input "wind"
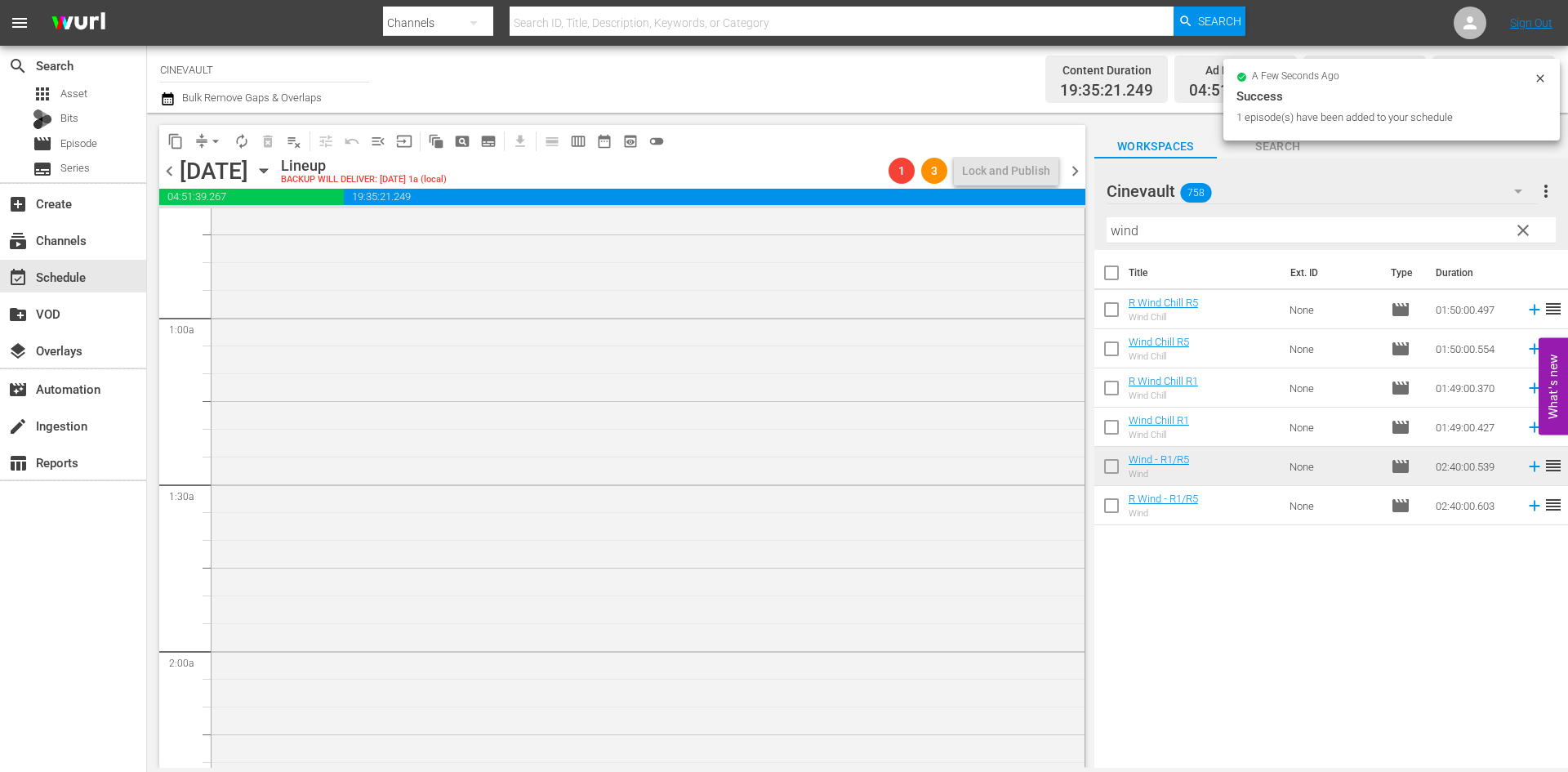
scroll to position [0, 0]
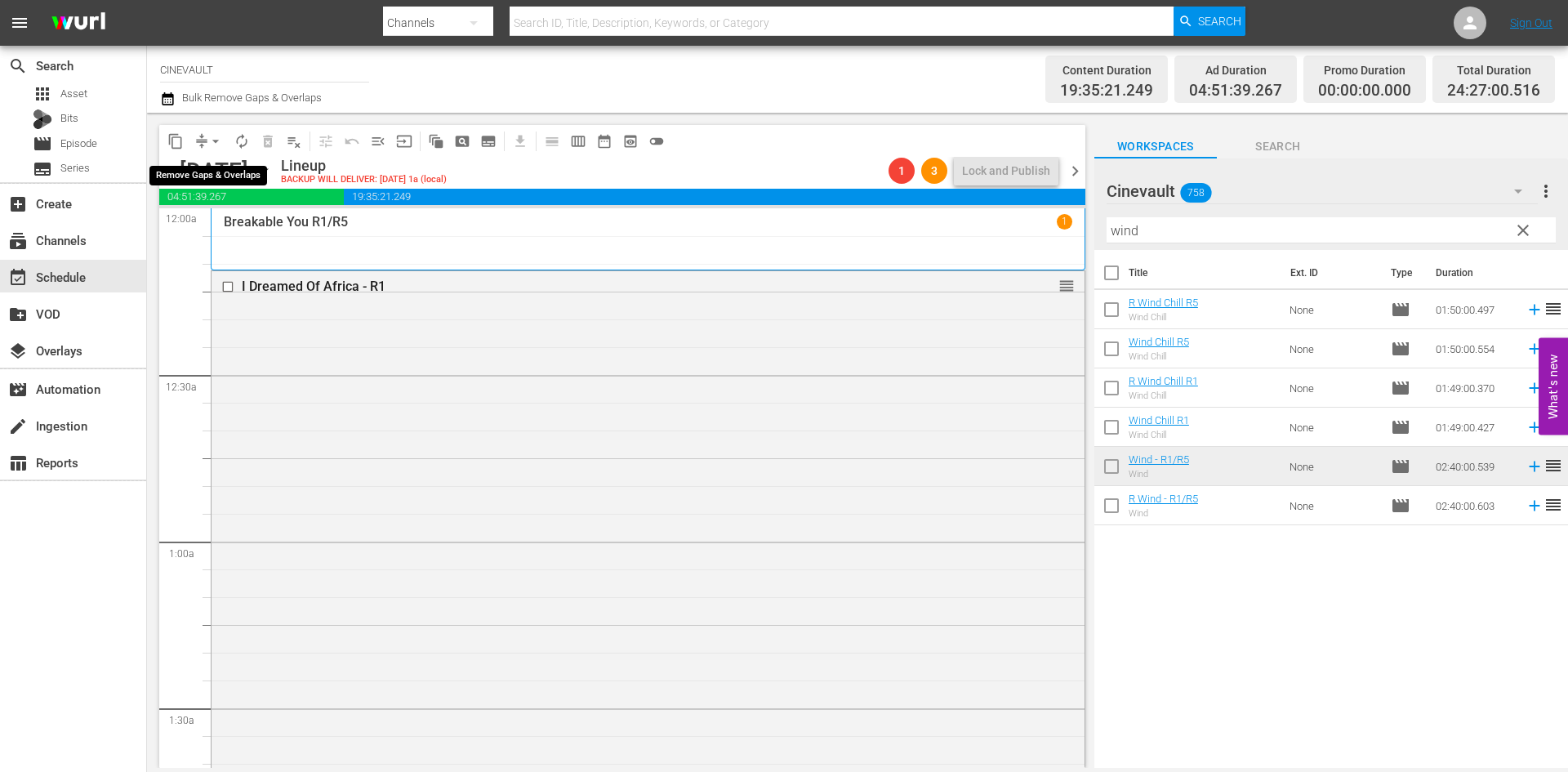
drag, startPoint x: 216, startPoint y: 135, endPoint x: 218, endPoint y: 146, distance: 11.2
click at [216, 135] on span "arrow_drop_down" at bounding box center [216, 141] width 16 height 16
drag, startPoint x: 218, startPoint y: 146, endPoint x: 244, endPoint y: 236, distance: 93.7
click at [244, 236] on li "Align to End of Previous Day" at bounding box center [217, 229] width 172 height 27
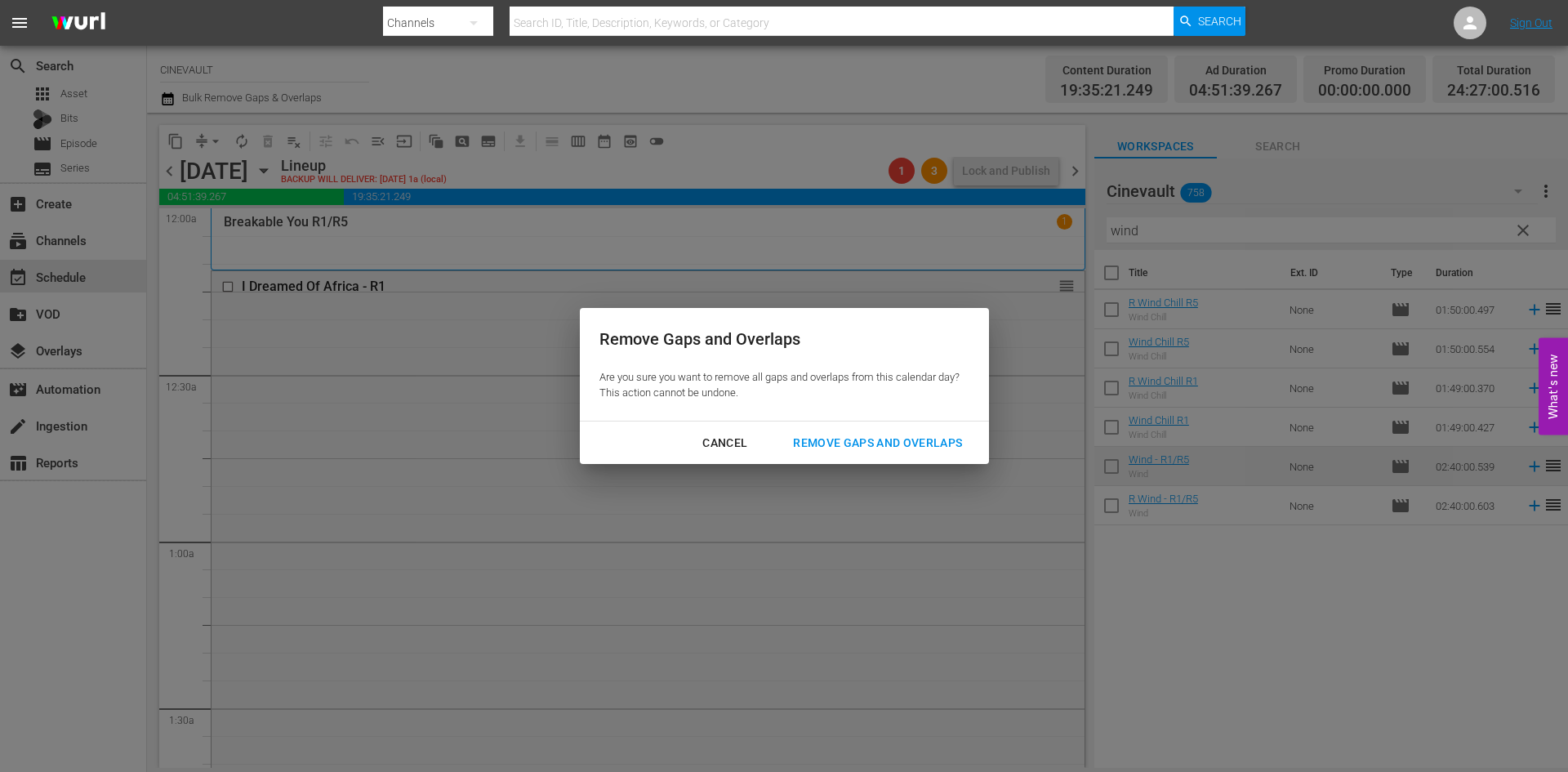
click at [927, 444] on div "Remove Gaps and Overlaps" at bounding box center [878, 443] width 195 height 21
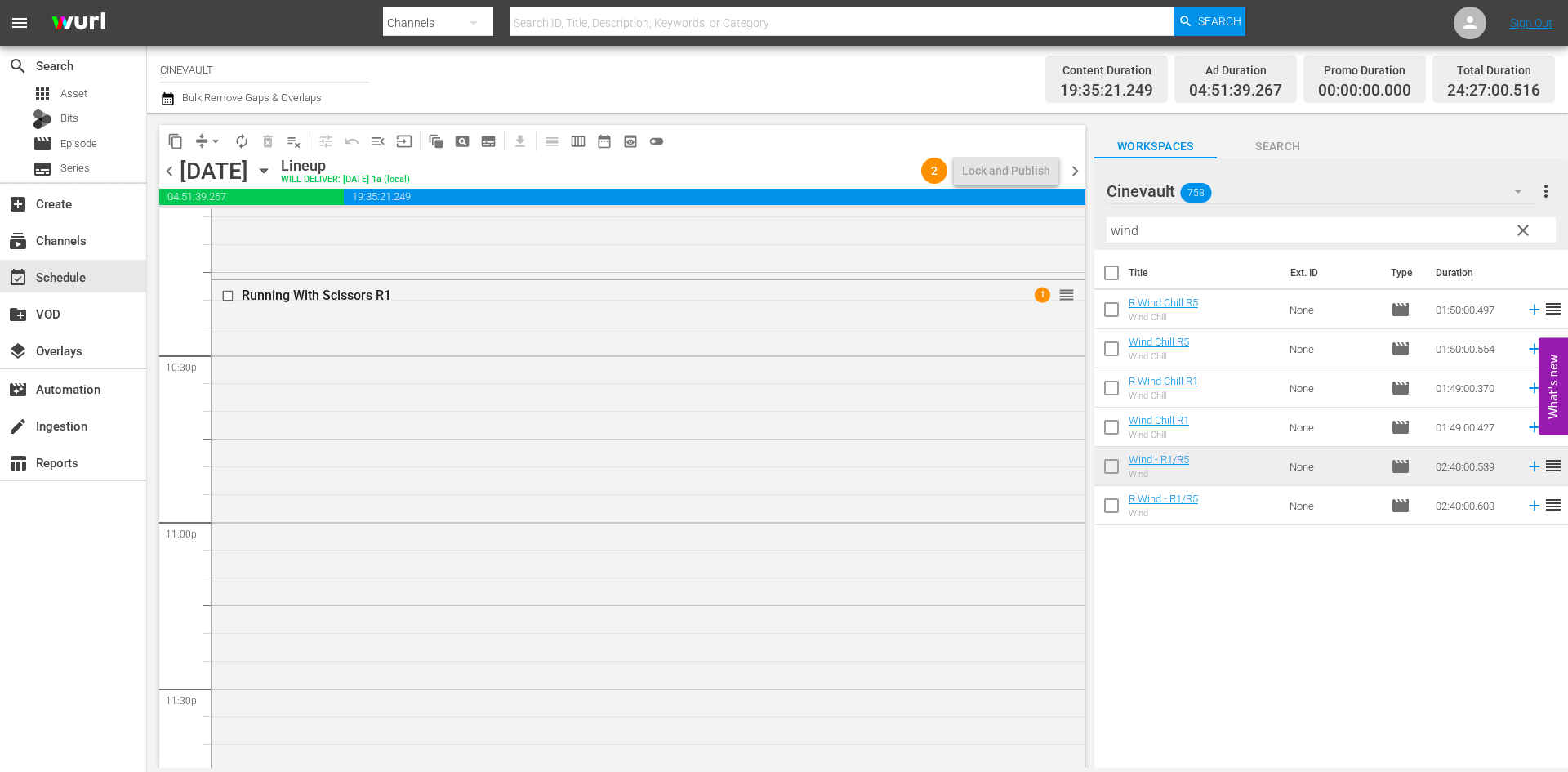
scroll to position [7651, 0]
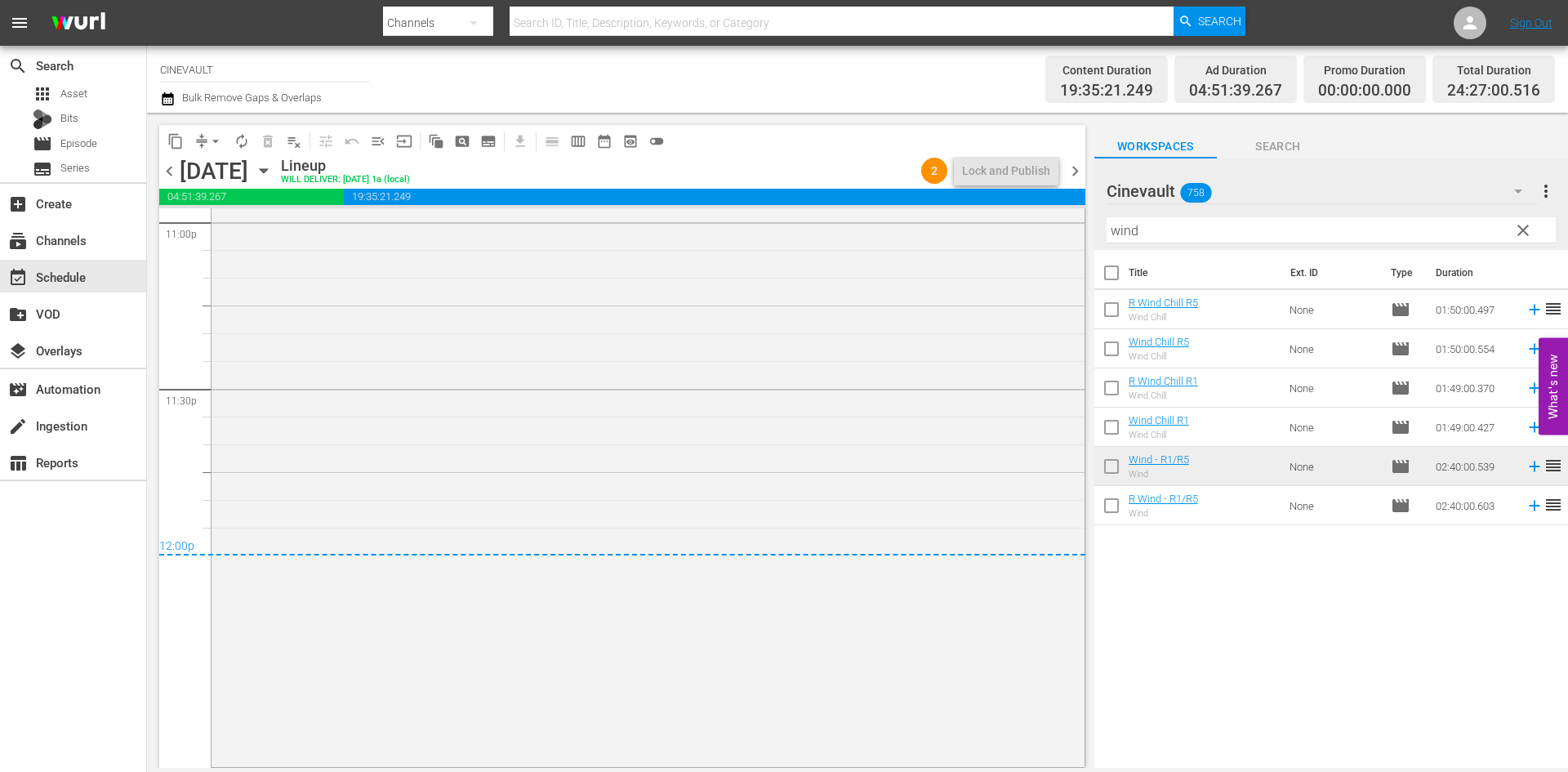
click at [1071, 165] on span "chevron_right" at bounding box center [1075, 171] width 21 height 21
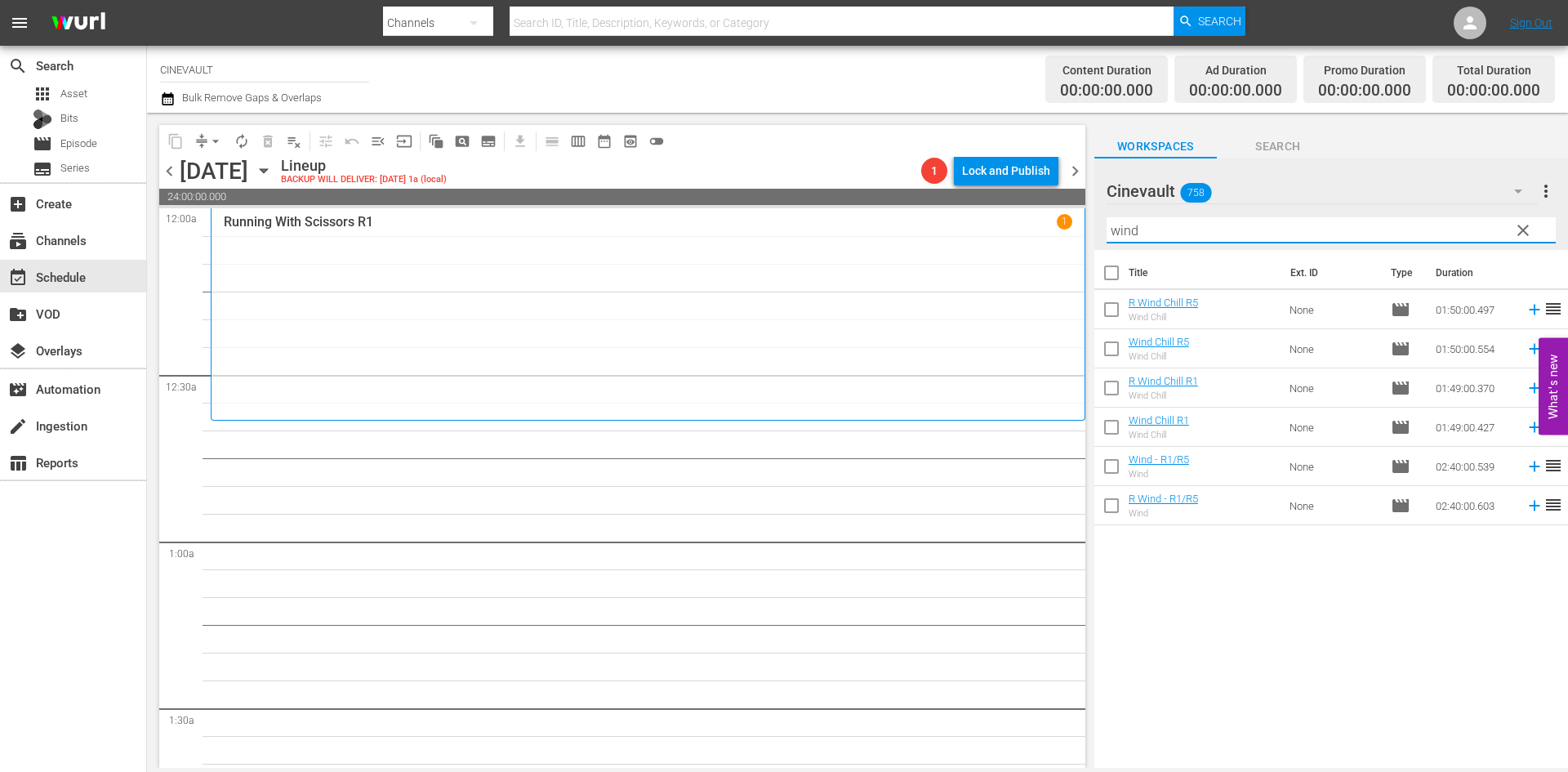
drag, startPoint x: 1317, startPoint y: 230, endPoint x: 1002, endPoint y: 220, distance: 315.2
click at [1002, 220] on div "content_copy compress arrow_drop_down autorenew_outlined delete_forever_outline…" at bounding box center [858, 440] width 1421 height 655
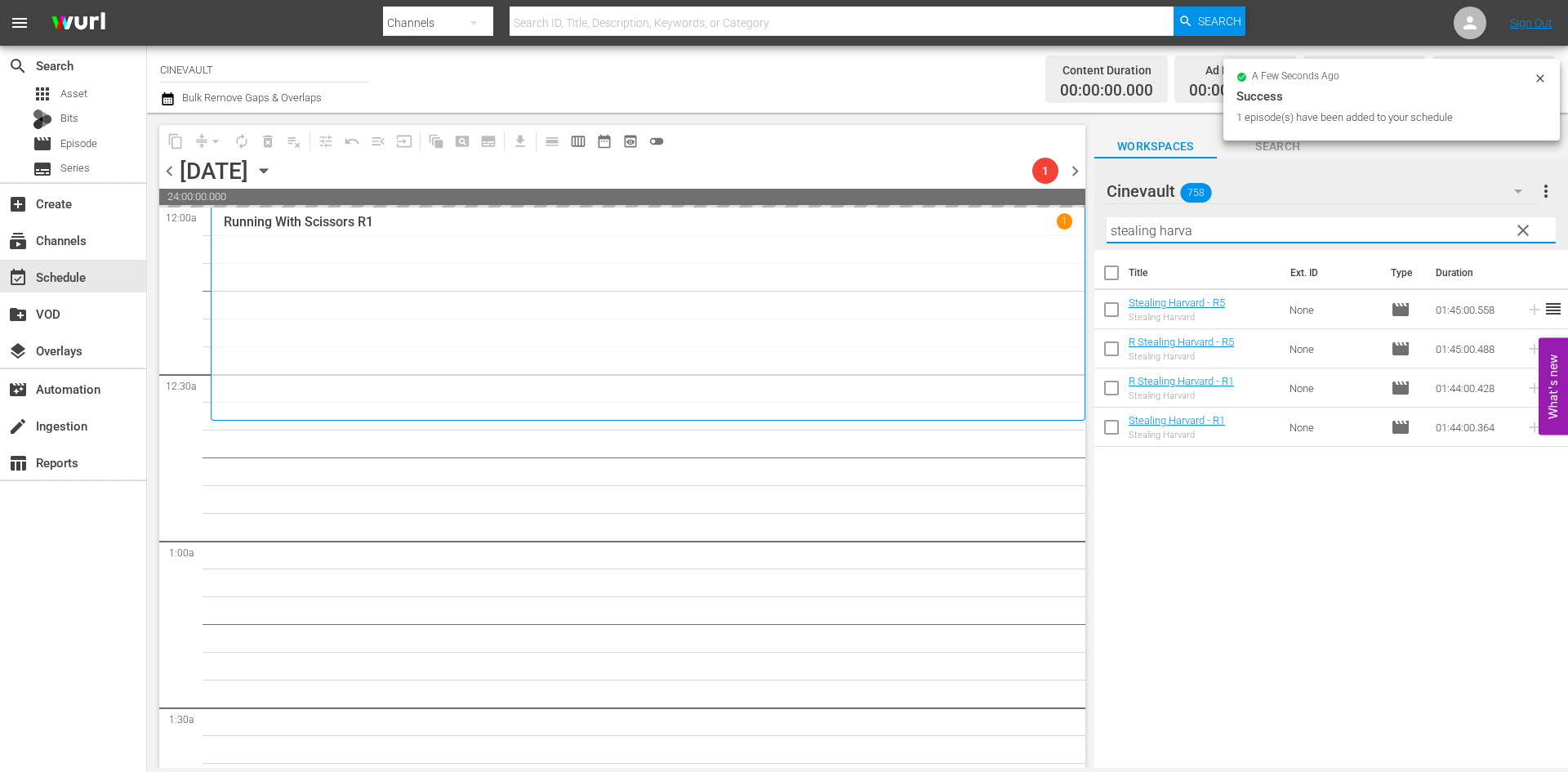
drag, startPoint x: 1262, startPoint y: 236, endPoint x: 1060, endPoint y: 241, distance: 202.1
click at [1060, 241] on div "content_copy compress arrow_drop_down autorenew_outlined delete_forever_outline…" at bounding box center [858, 440] width 1421 height 655
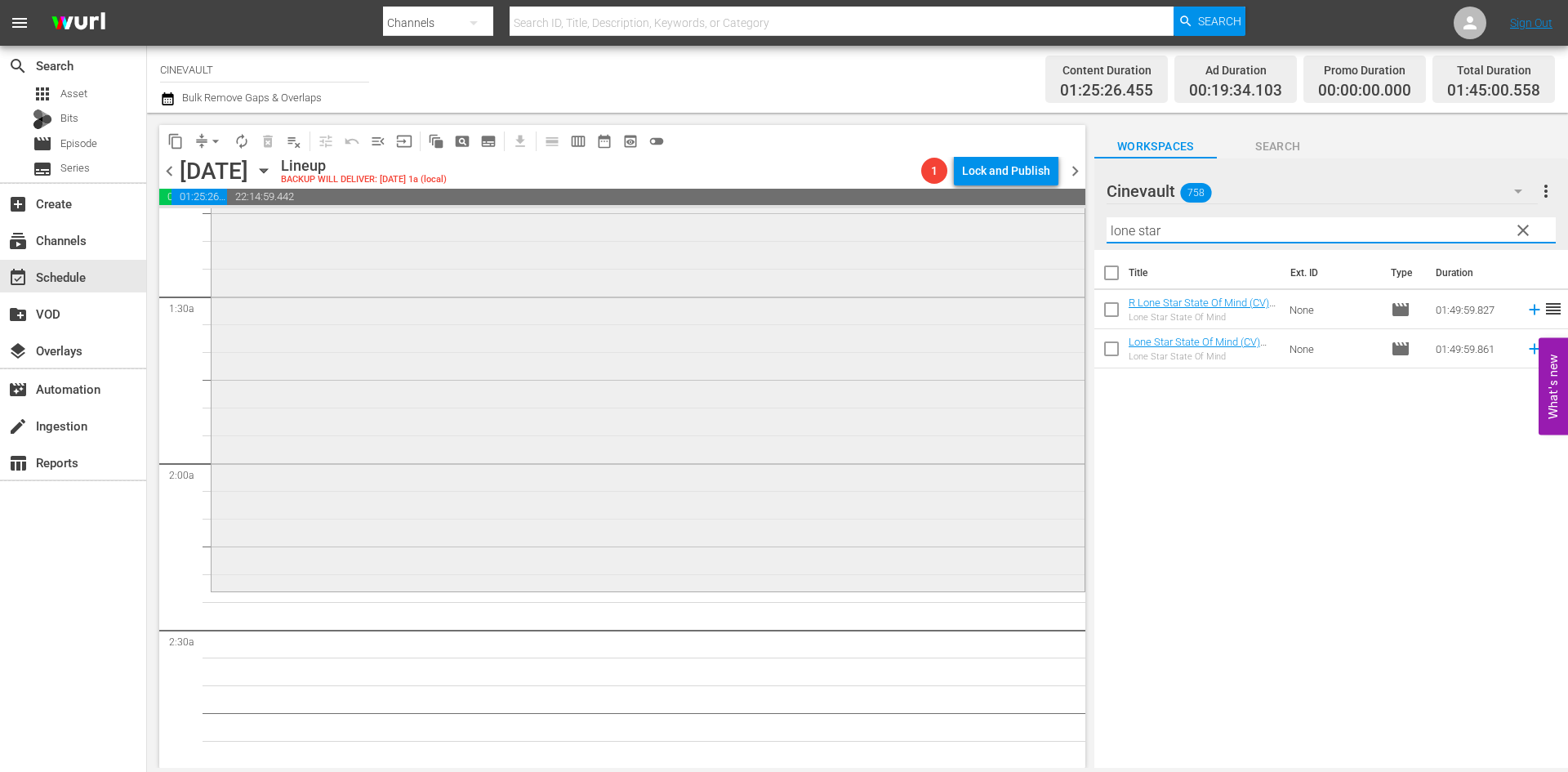
scroll to position [572, 0]
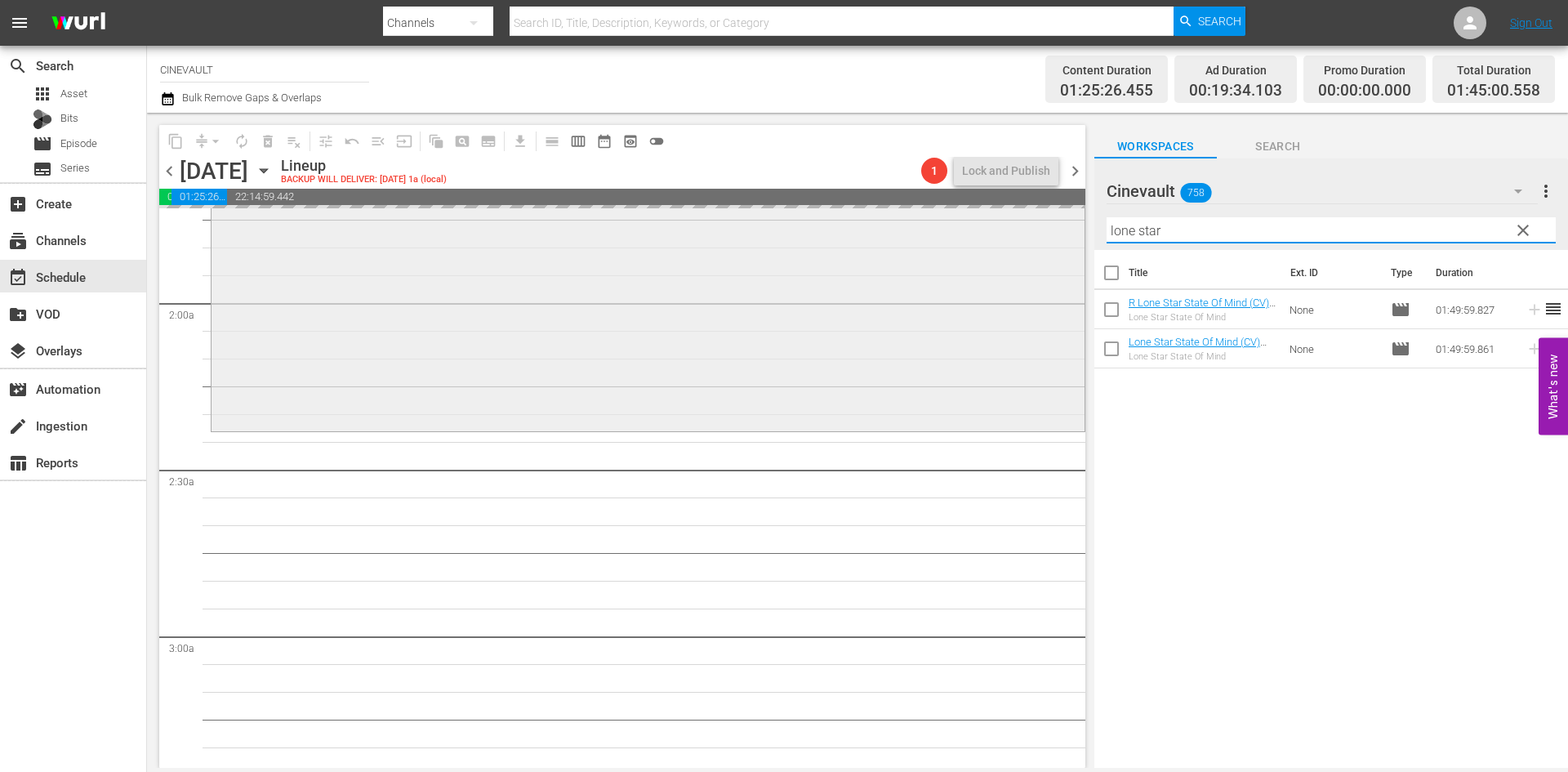
drag, startPoint x: 1216, startPoint y: 234, endPoint x: 896, endPoint y: 238, distance: 320.0
click at [896, 238] on div "content_copy compress arrow_drop_down autorenew_outlined delete_forever_outline…" at bounding box center [858, 440] width 1421 height 655
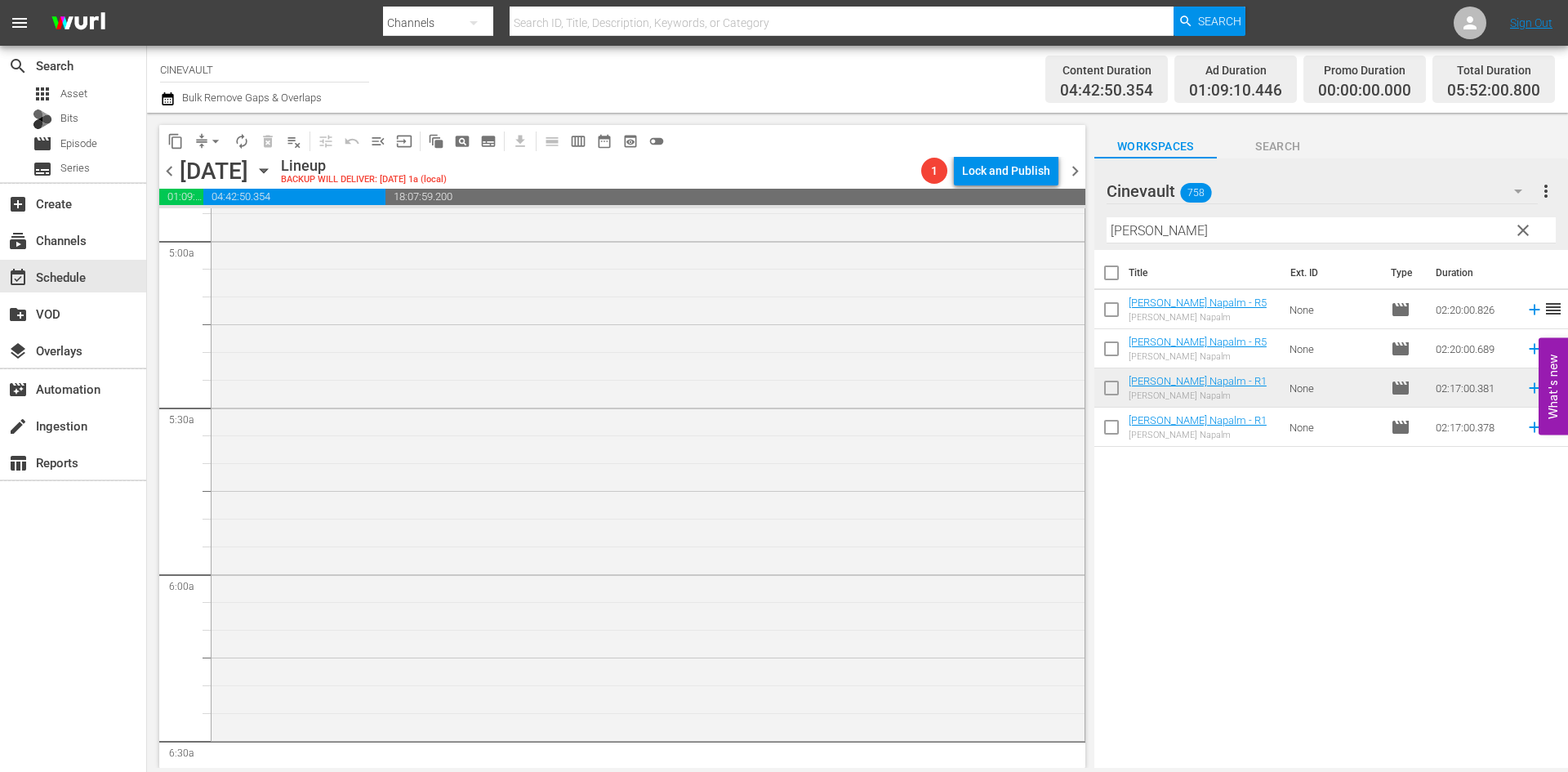
scroll to position [1797, 0]
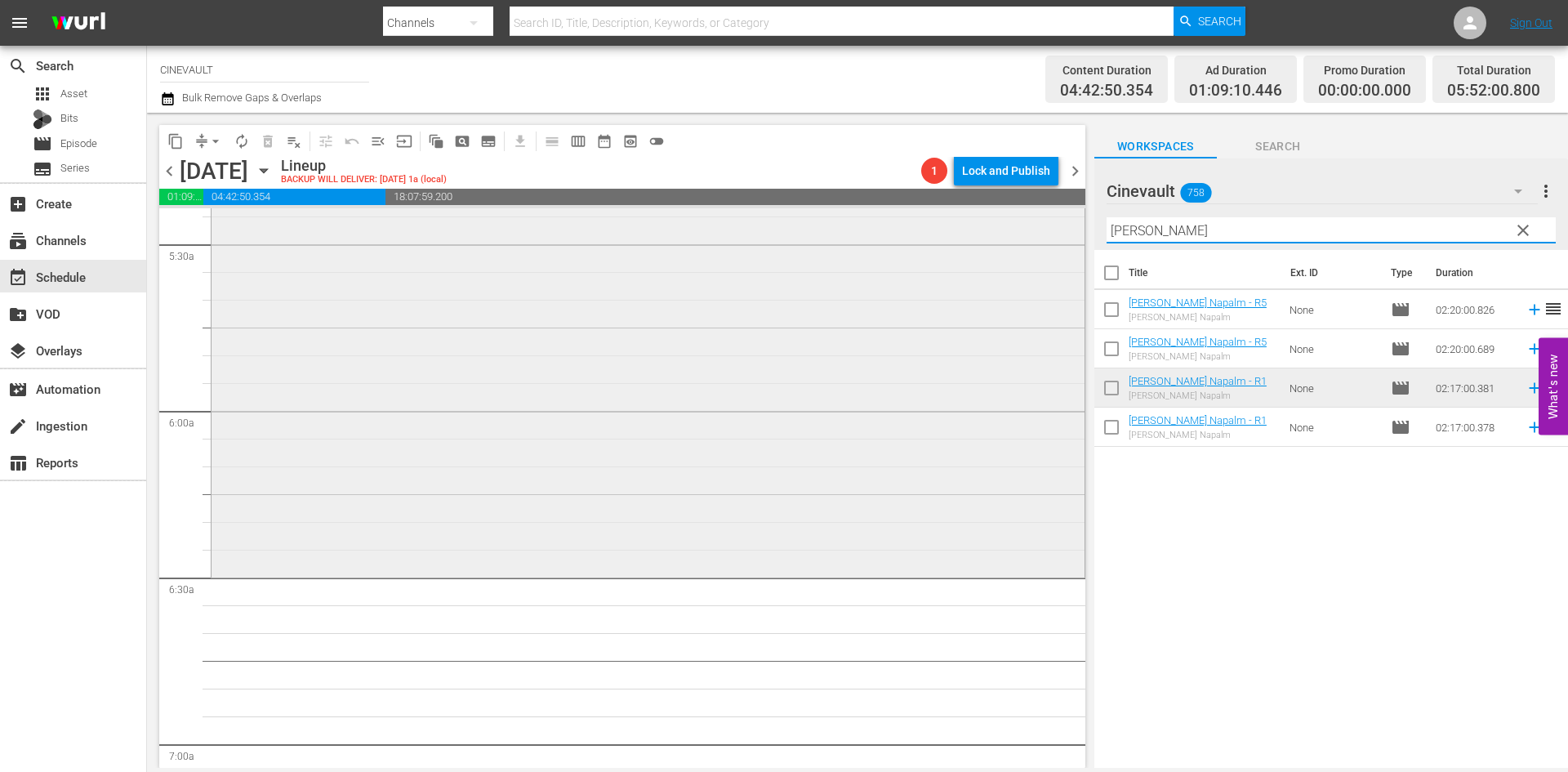
drag, startPoint x: 1197, startPoint y: 238, endPoint x: 1051, endPoint y: 229, distance: 146.3
click at [1051, 229] on div "content_copy compress arrow_drop_down autorenew_outlined delete_forever_outline…" at bounding box center [858, 440] width 1421 height 655
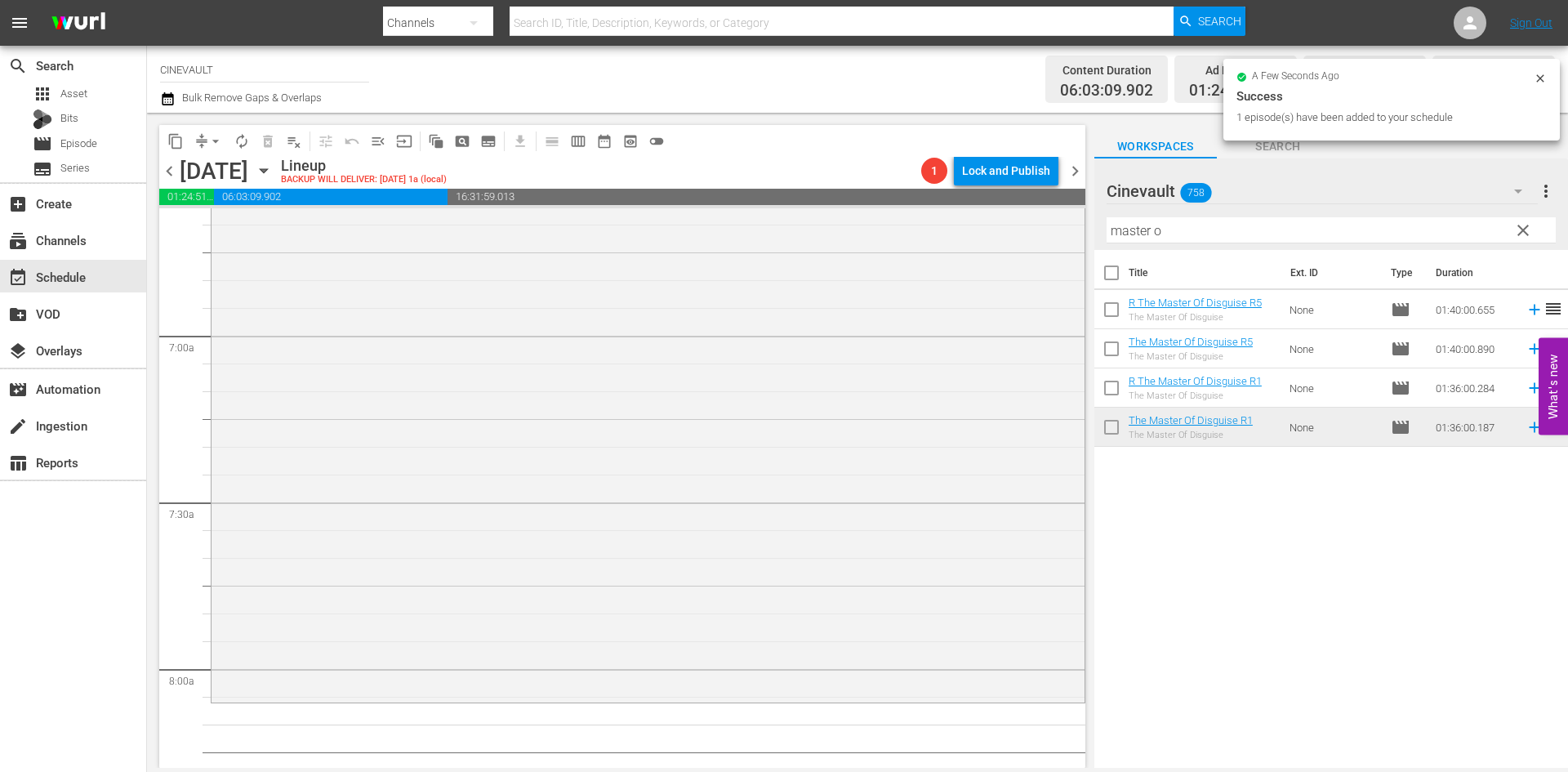
scroll to position [2287, 0]
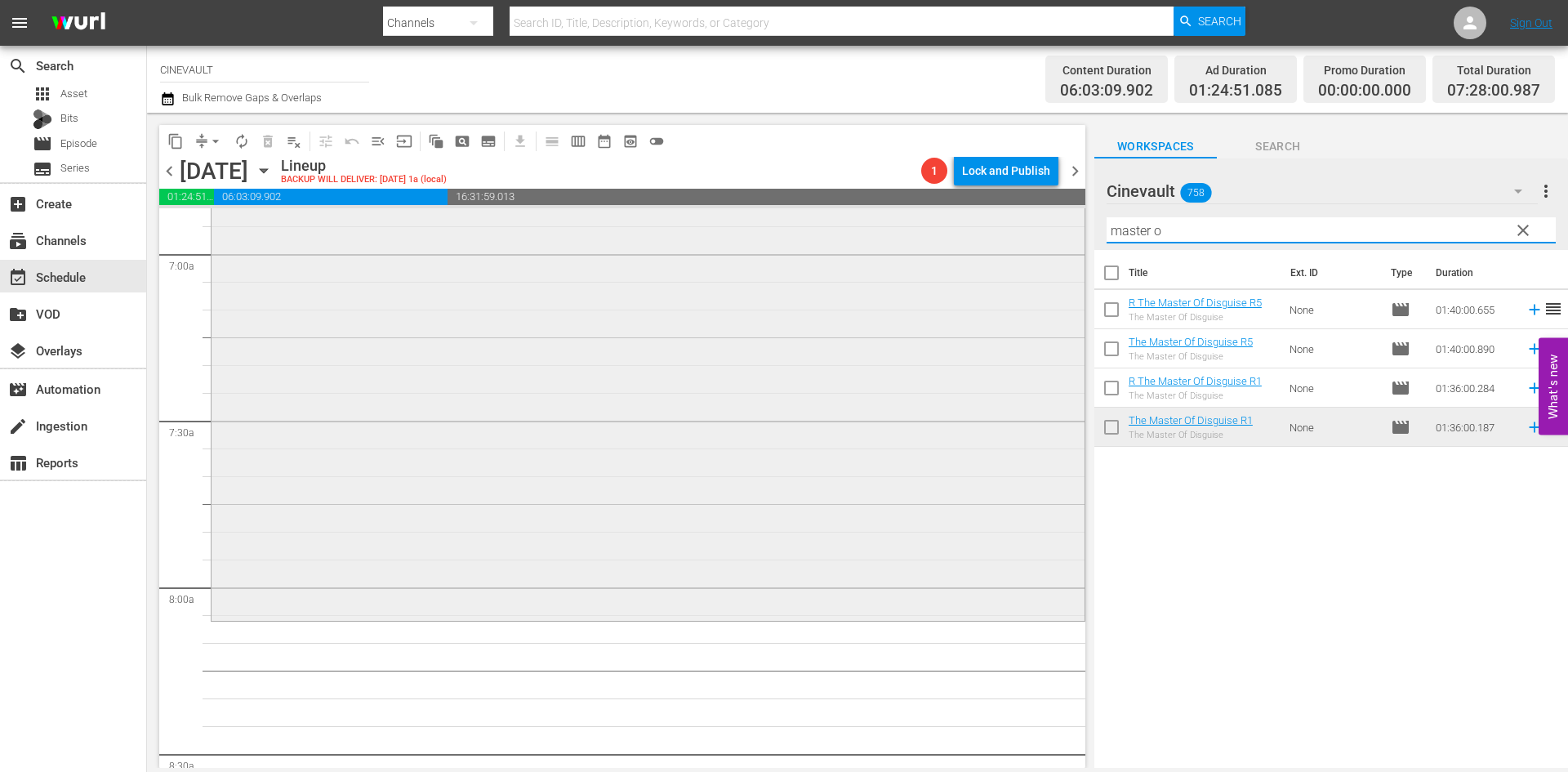
drag, startPoint x: 1244, startPoint y: 228, endPoint x: 979, endPoint y: 235, distance: 265.1
click at [978, 233] on div "content_copy compress arrow_drop_down autorenew_outlined delete_forever_outline…" at bounding box center [858, 440] width 1421 height 655
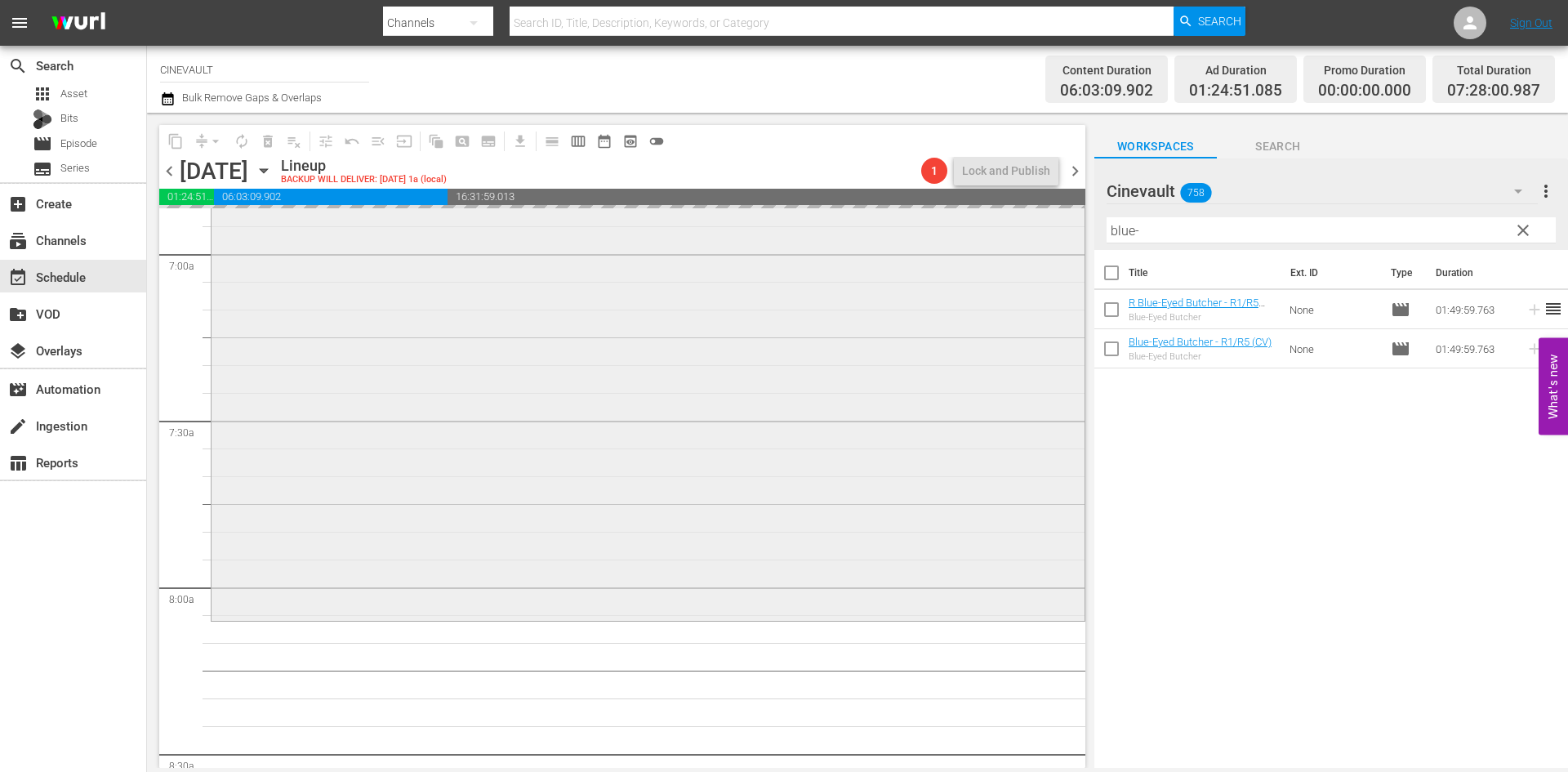
scroll to position [2451, 0]
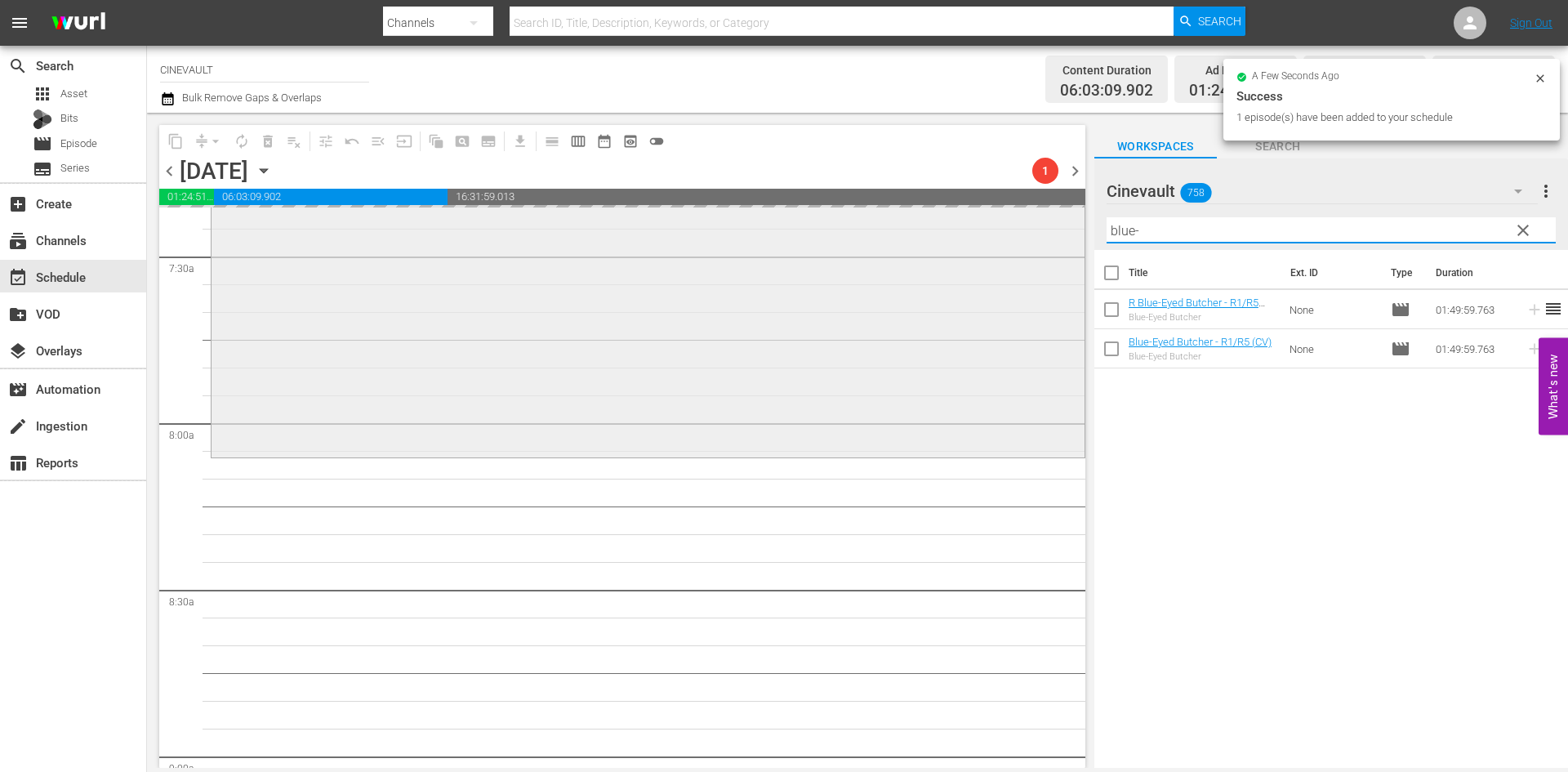
drag, startPoint x: 1310, startPoint y: 220, endPoint x: 841, endPoint y: 302, distance: 476.1
click at [841, 302] on div "content_copy compress arrow_drop_down autorenew_outlined delete_forever_outline…" at bounding box center [858, 440] width 1421 height 655
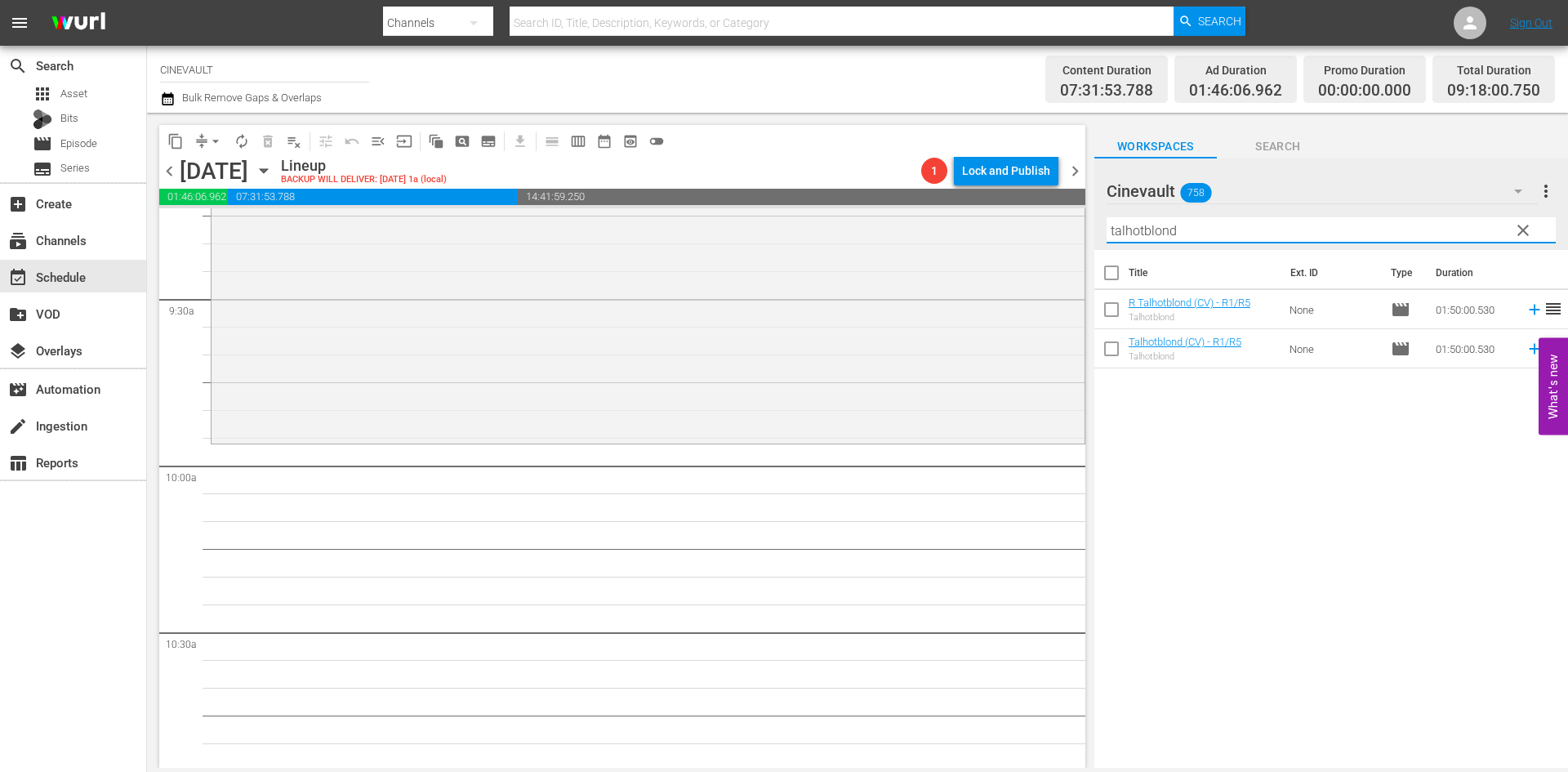
scroll to position [3104, 0]
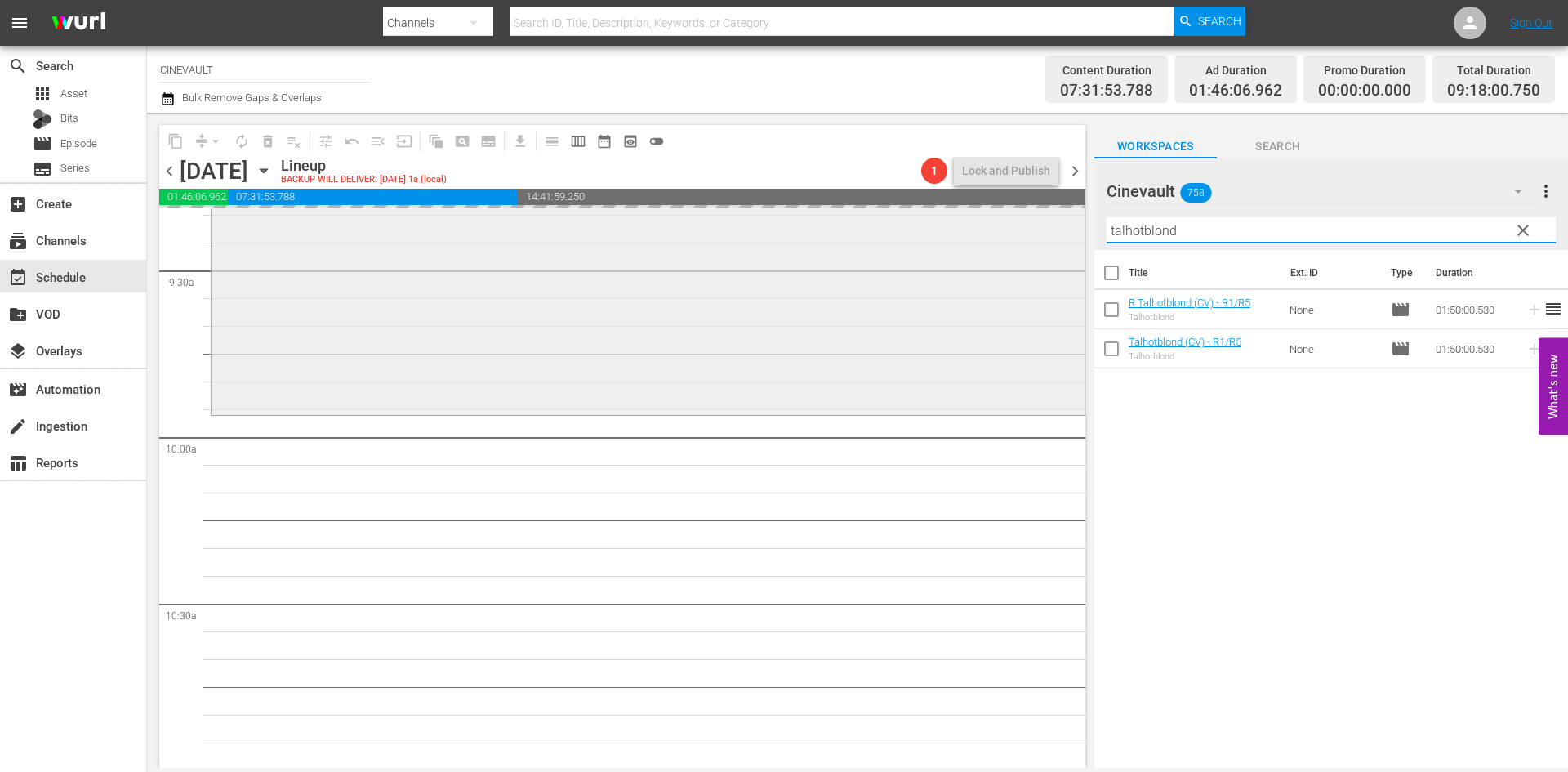
click at [997, 227] on div "content_copy compress arrow_drop_down autorenew_outlined delete_forever_outline…" at bounding box center [858, 440] width 1421 height 655
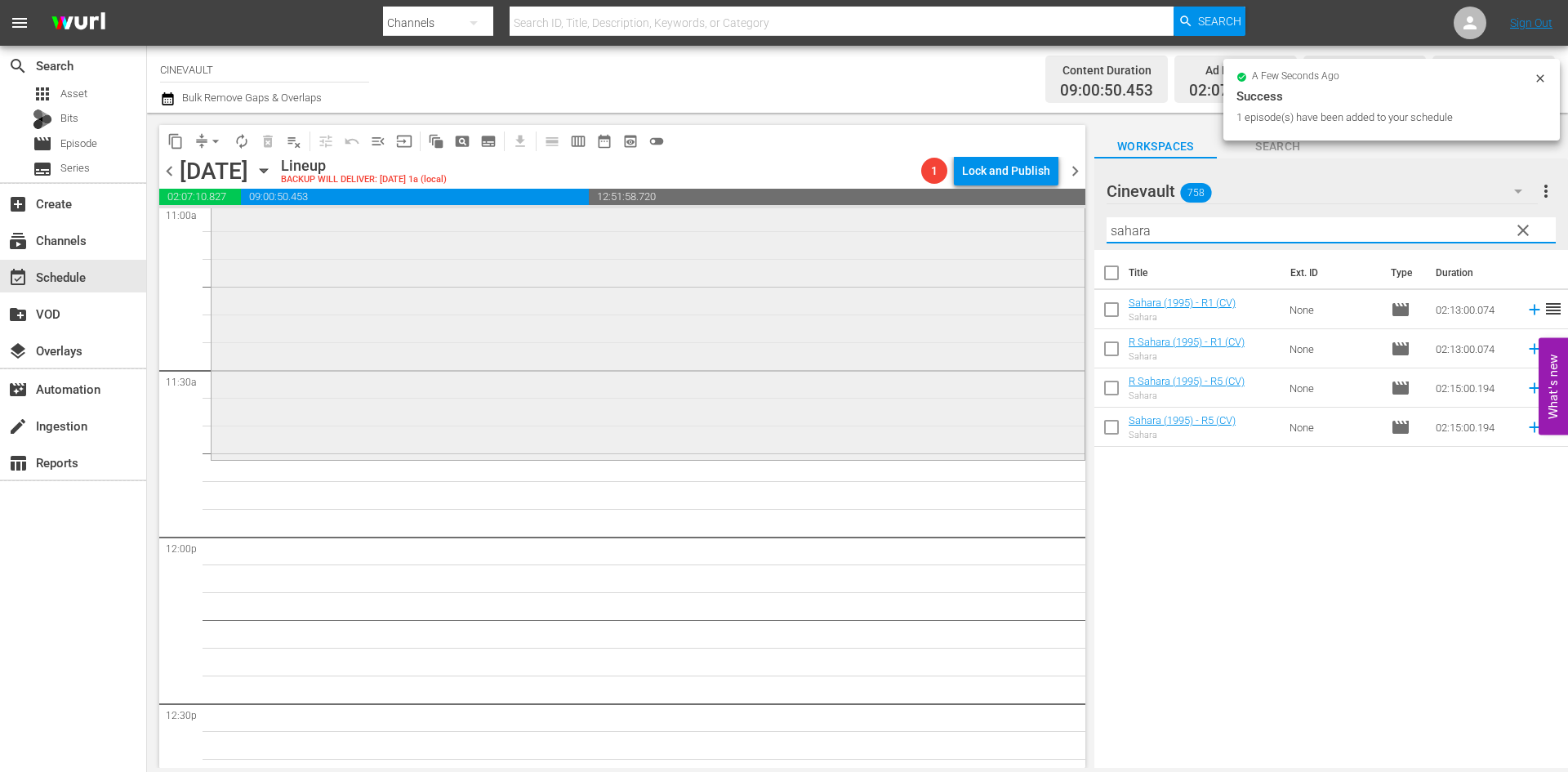
scroll to position [3676, 0]
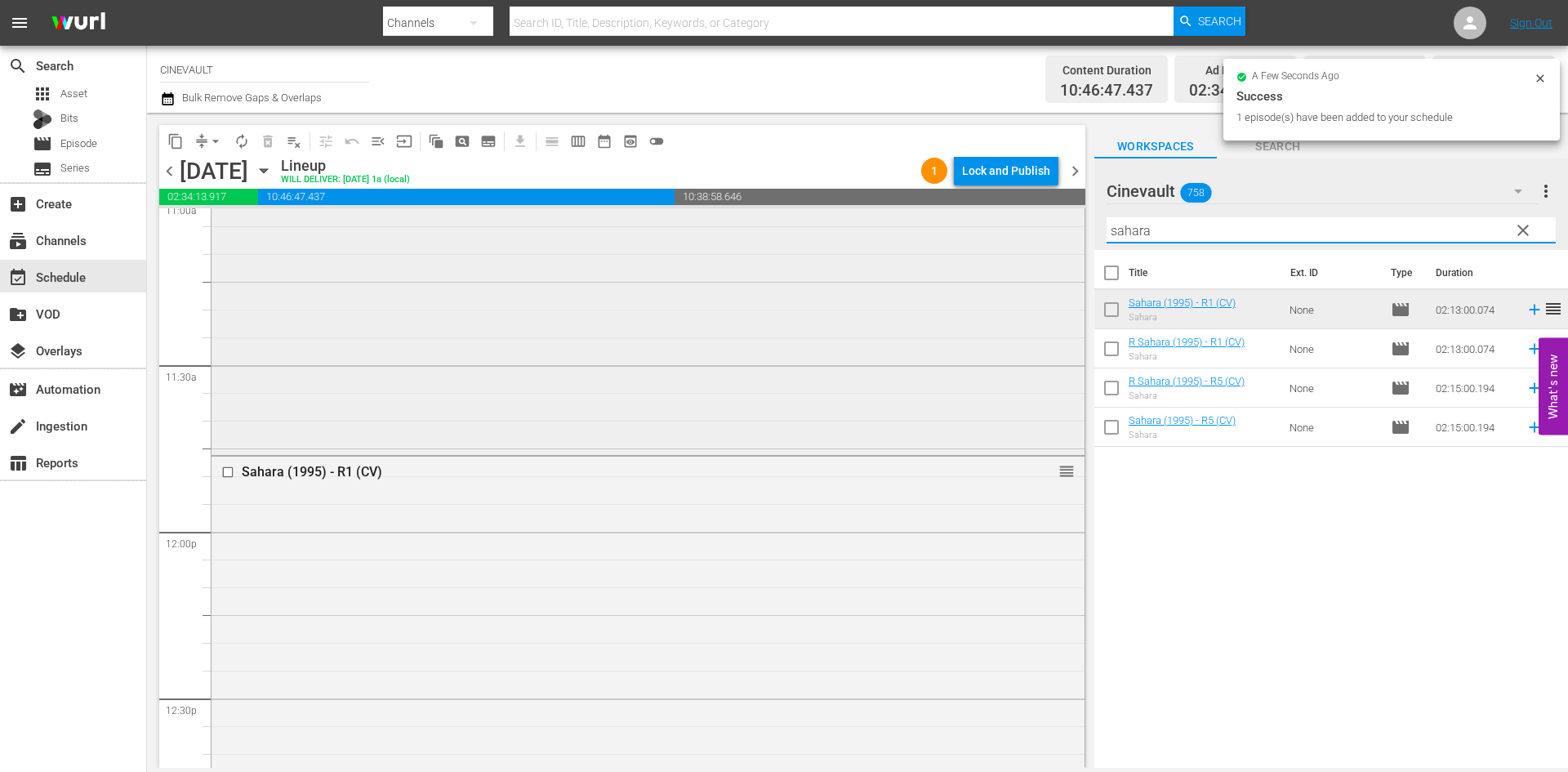
drag, startPoint x: 1182, startPoint y: 230, endPoint x: 968, endPoint y: 224, distance: 214.1
click at [968, 224] on div "content_copy compress arrow_drop_down autorenew_outlined delete_forever_outline…" at bounding box center [858, 440] width 1421 height 655
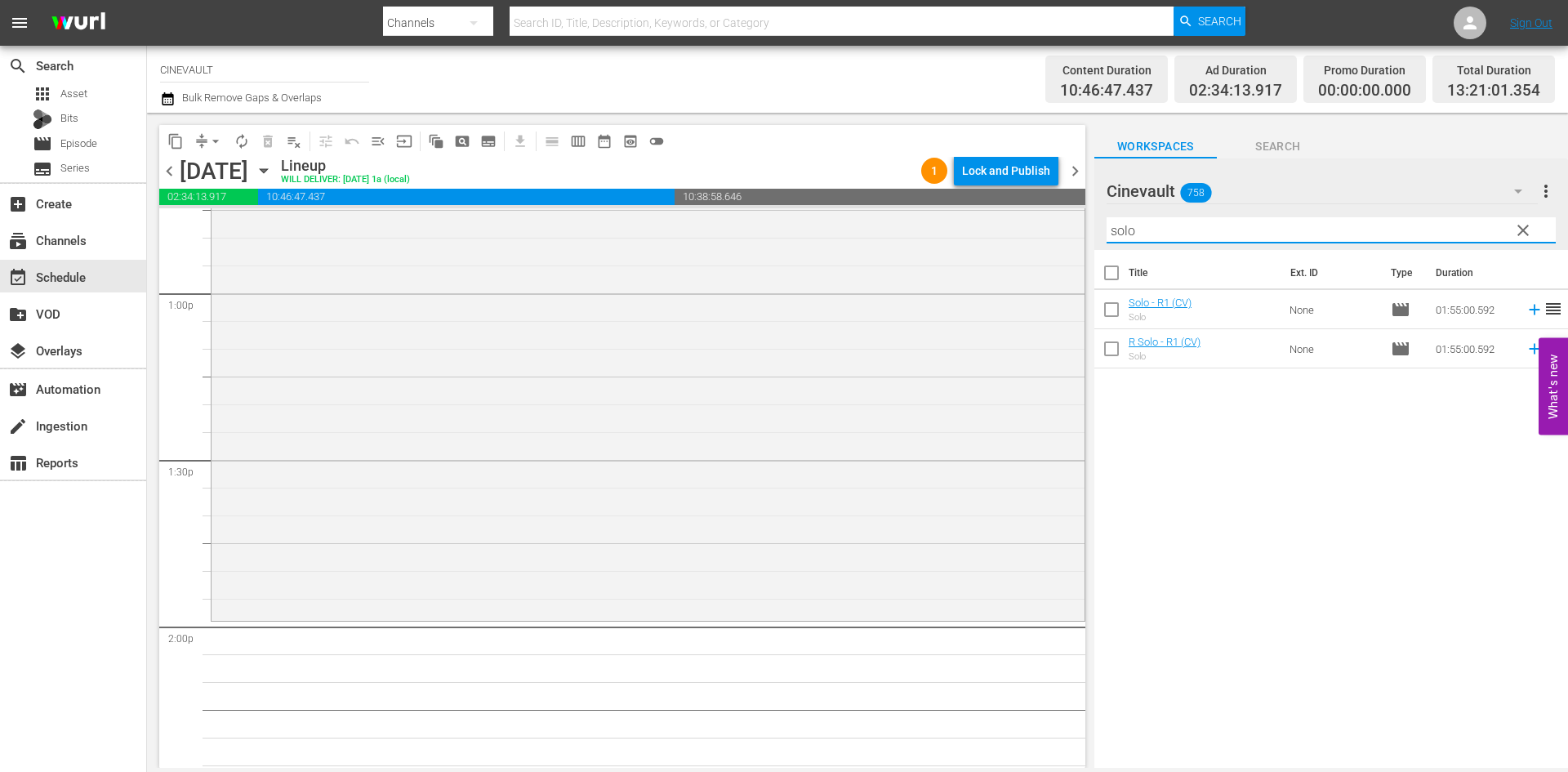
scroll to position [4411, 0]
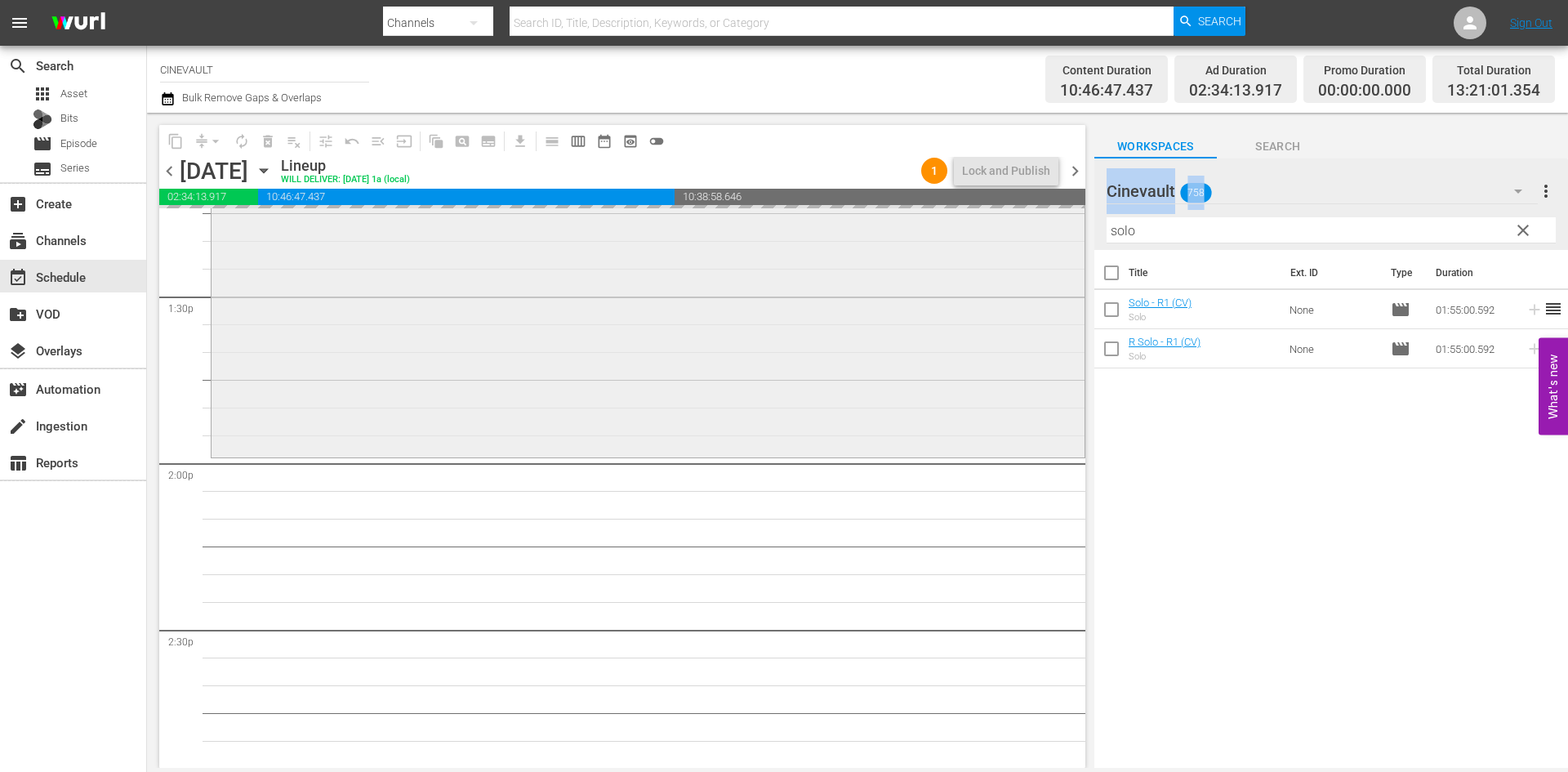
click at [1052, 225] on div "content_copy compress arrow_drop_down autorenew_outlined delete_forever_outline…" at bounding box center [858, 440] width 1421 height 655
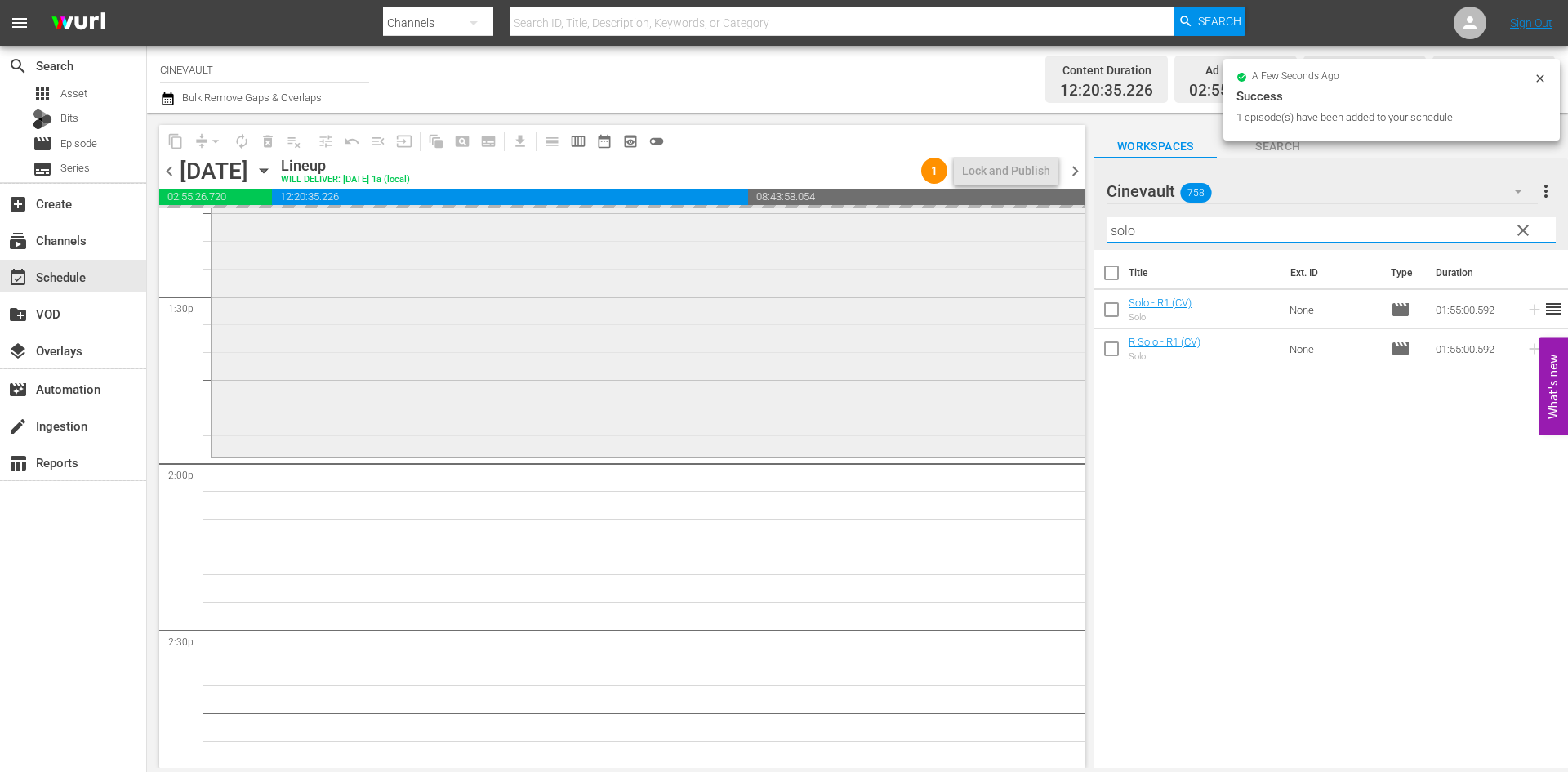
click at [1037, 232] on div "content_copy compress arrow_drop_down autorenew_outlined delete_forever_outline…" at bounding box center [858, 440] width 1421 height 655
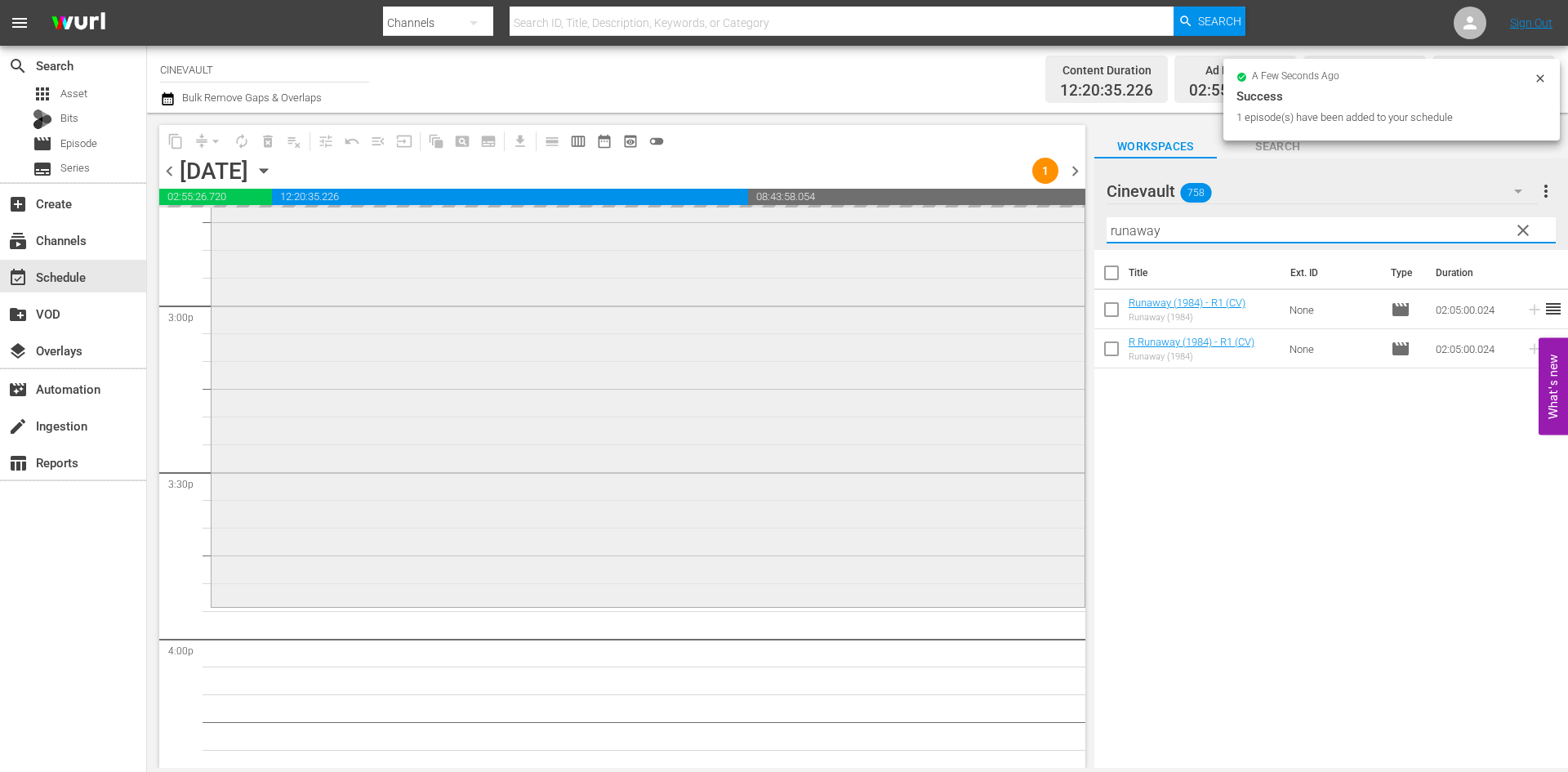
scroll to position [4855, 0]
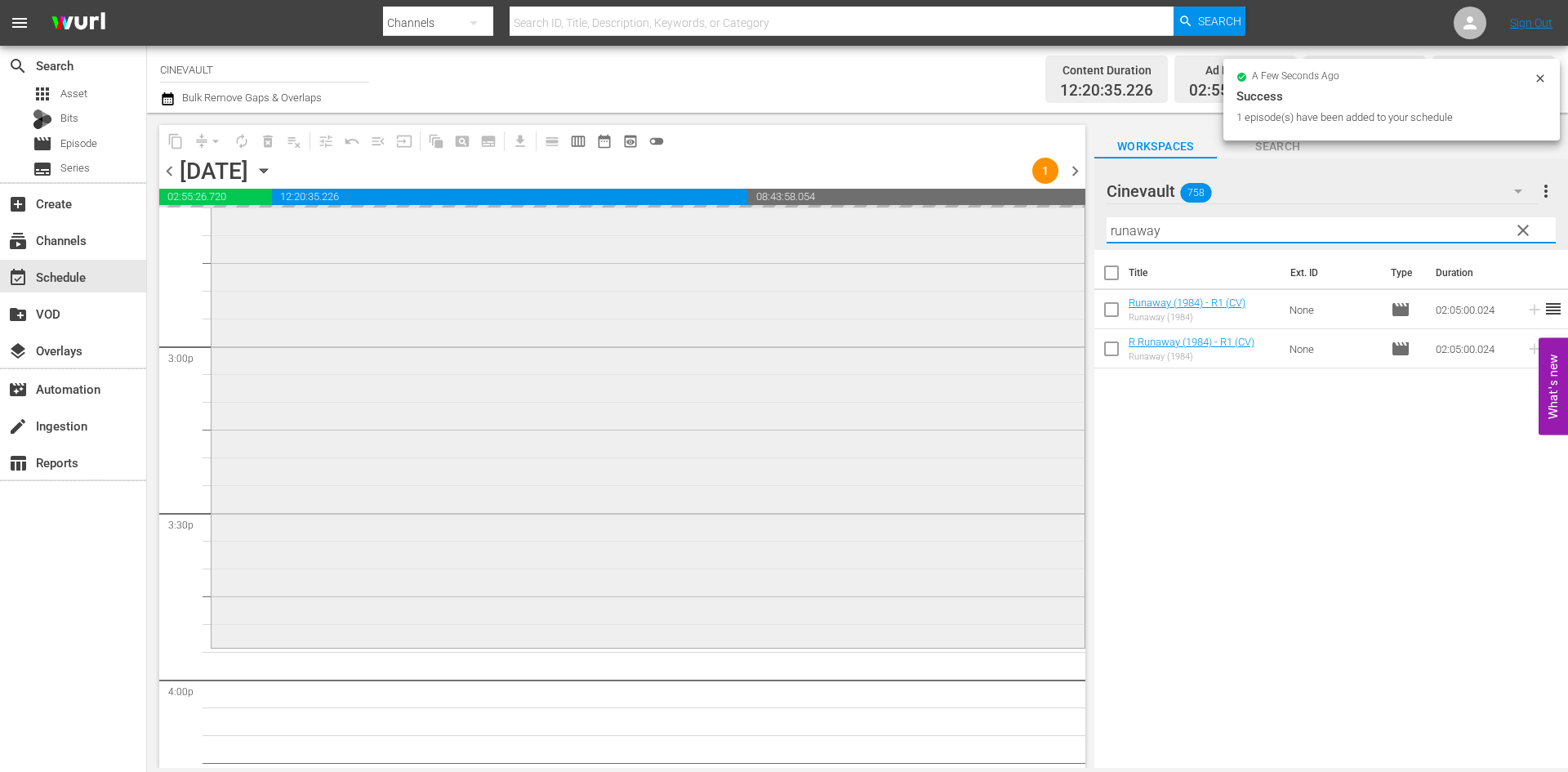
drag, startPoint x: 1250, startPoint y: 222, endPoint x: 962, endPoint y: 217, distance: 288.0
click at [962, 217] on div "content_copy compress arrow_drop_down autorenew_outlined delete_forever_outline…" at bounding box center [858, 440] width 1421 height 655
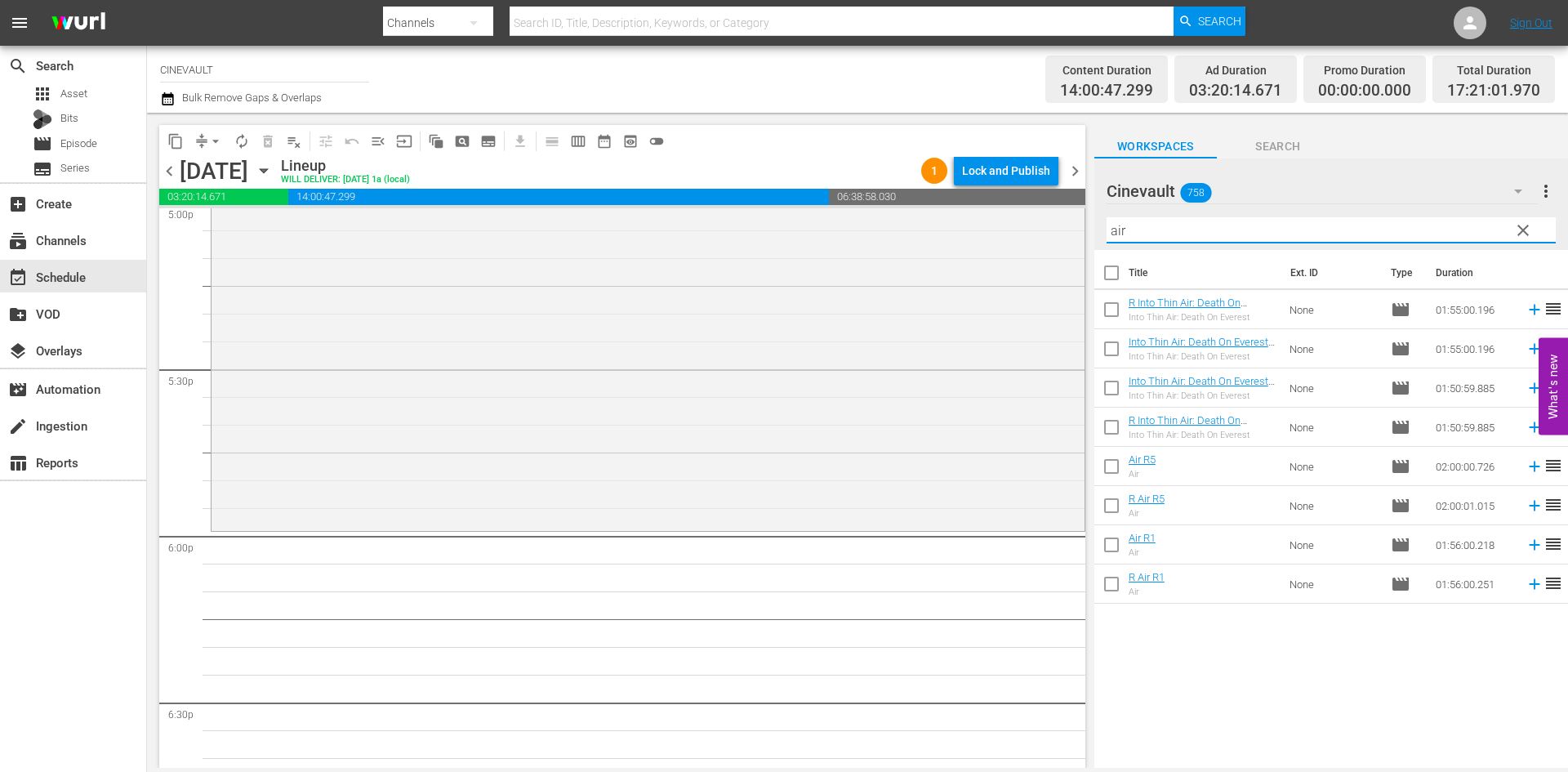
scroll to position [5835, 0]
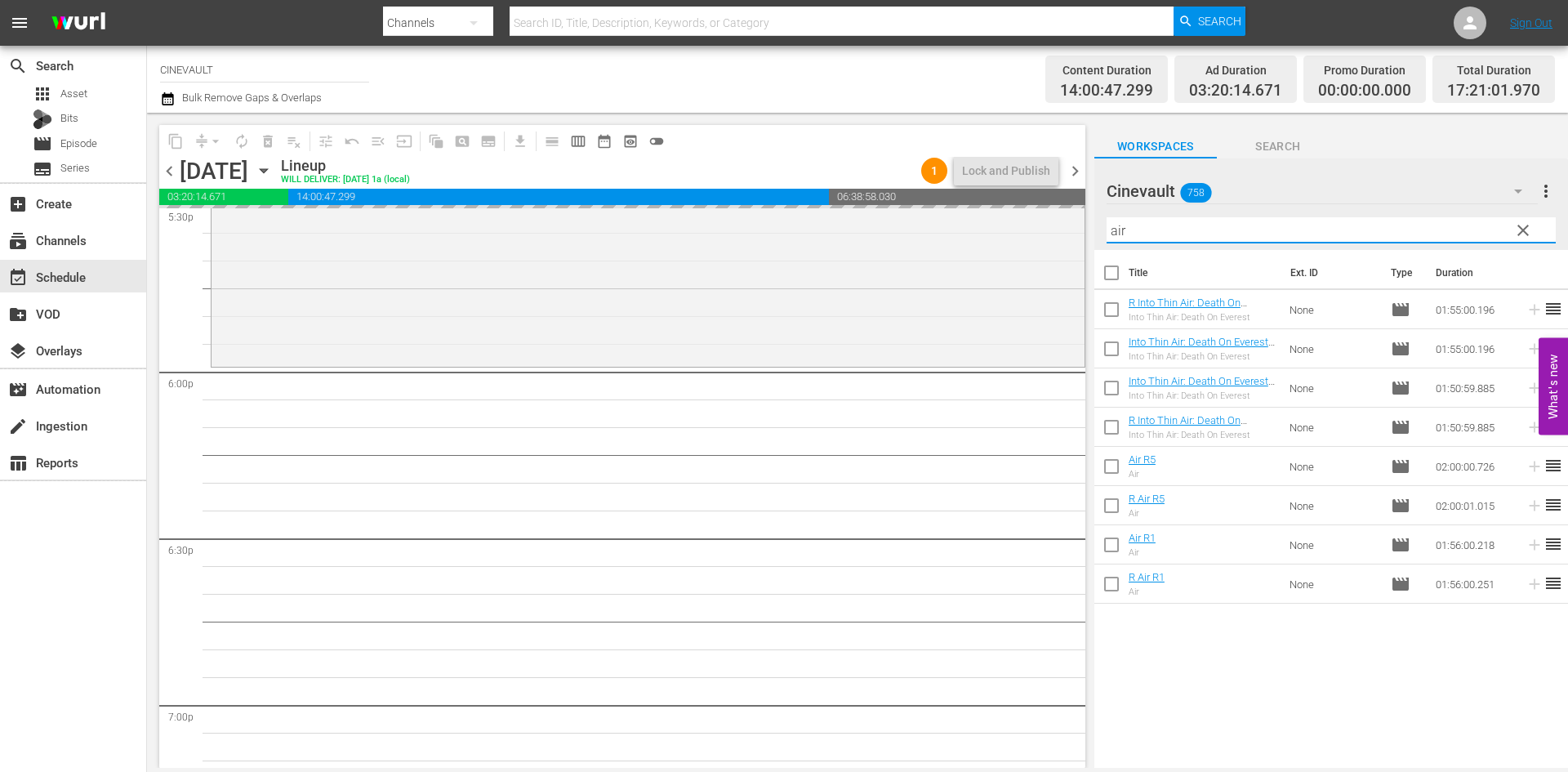
drag, startPoint x: 1221, startPoint y: 228, endPoint x: 1000, endPoint y: 199, distance: 222.9
click at [1000, 199] on div "content_copy compress arrow_drop_down autorenew_outlined delete_forever_outline…" at bounding box center [858, 440] width 1421 height 655
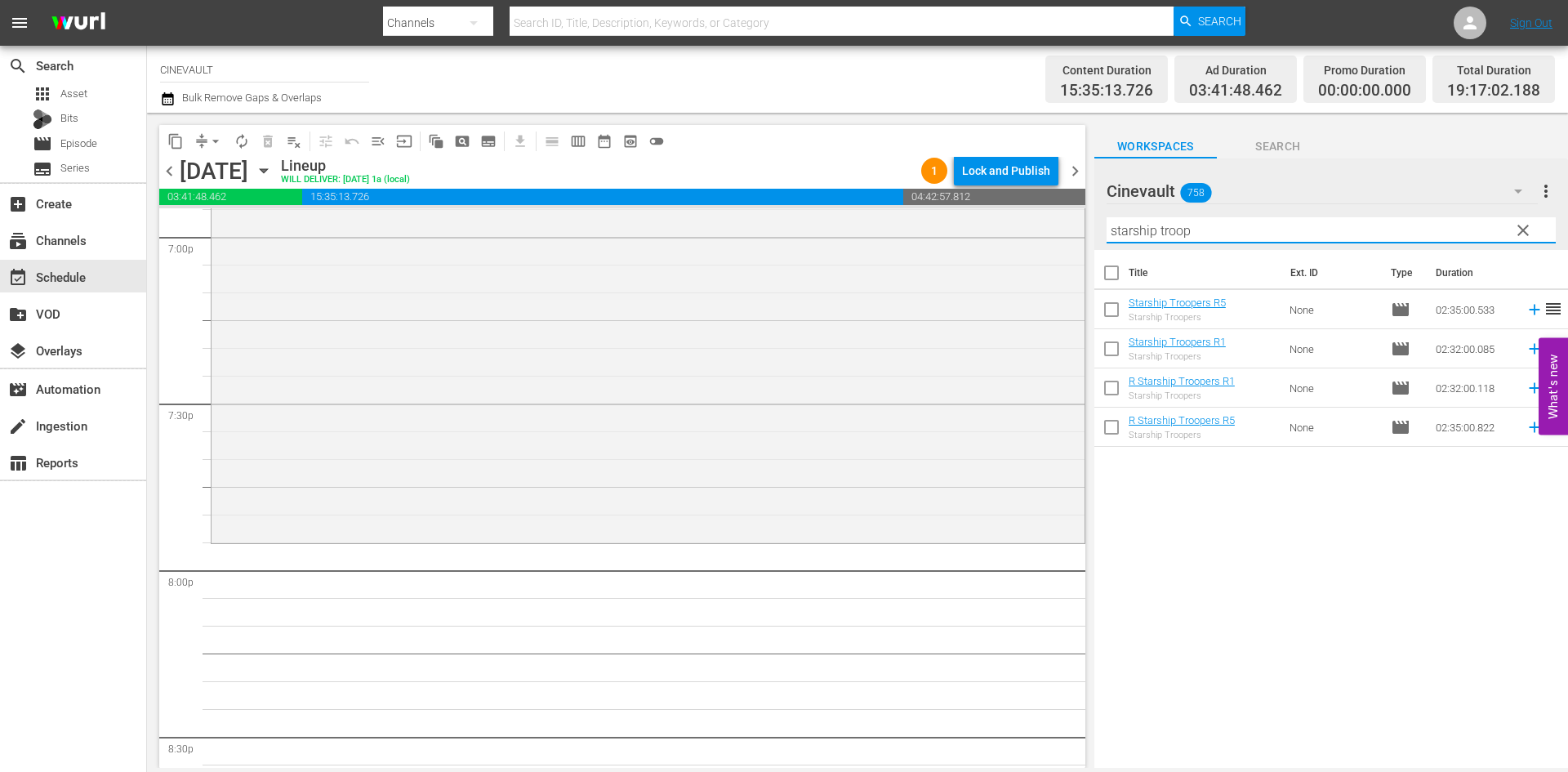
scroll to position [6407, 0]
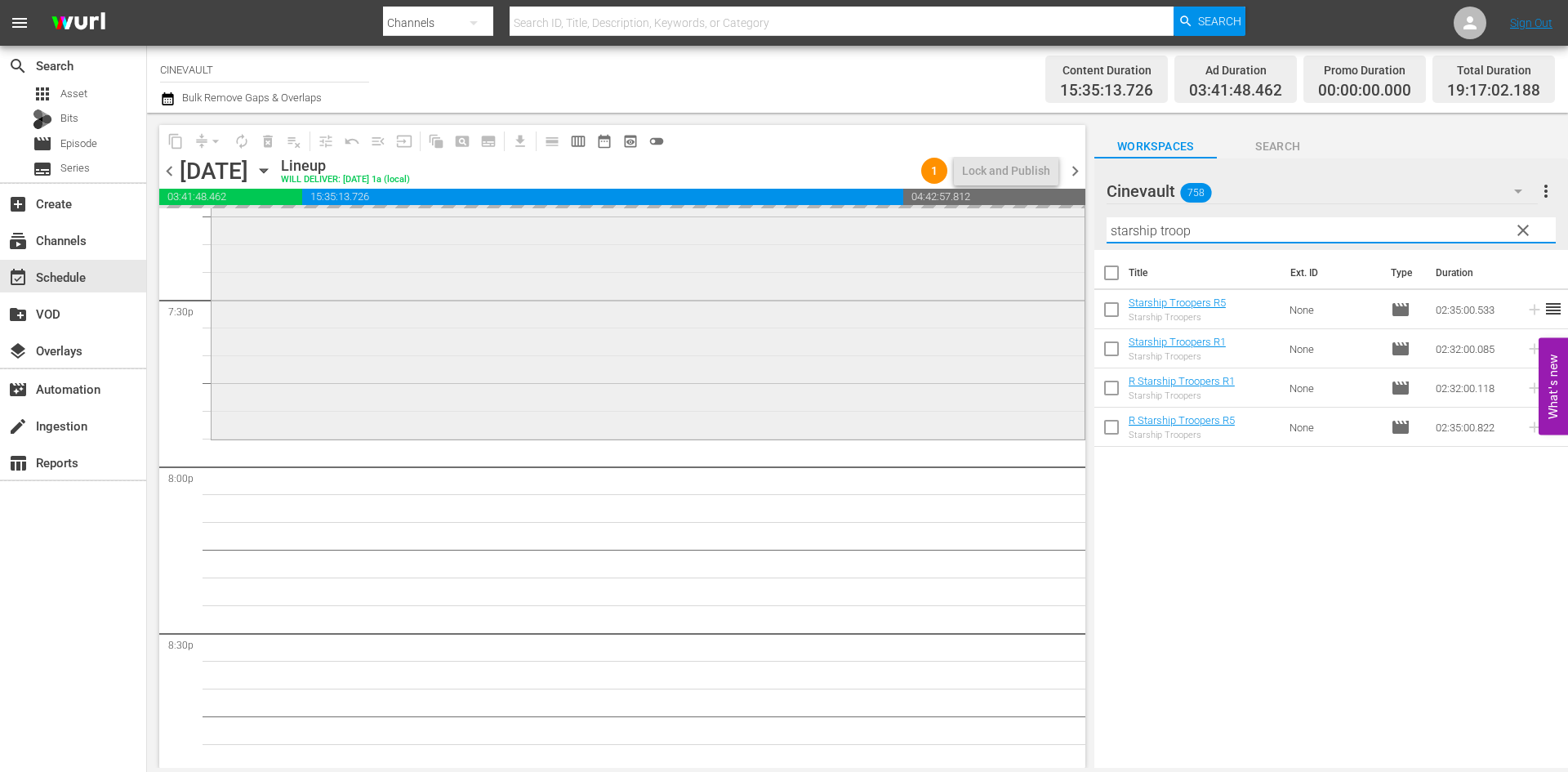
click at [1048, 218] on div "content_copy compress arrow_drop_down autorenew_outlined delete_forever_outline…" at bounding box center [858, 440] width 1421 height 655
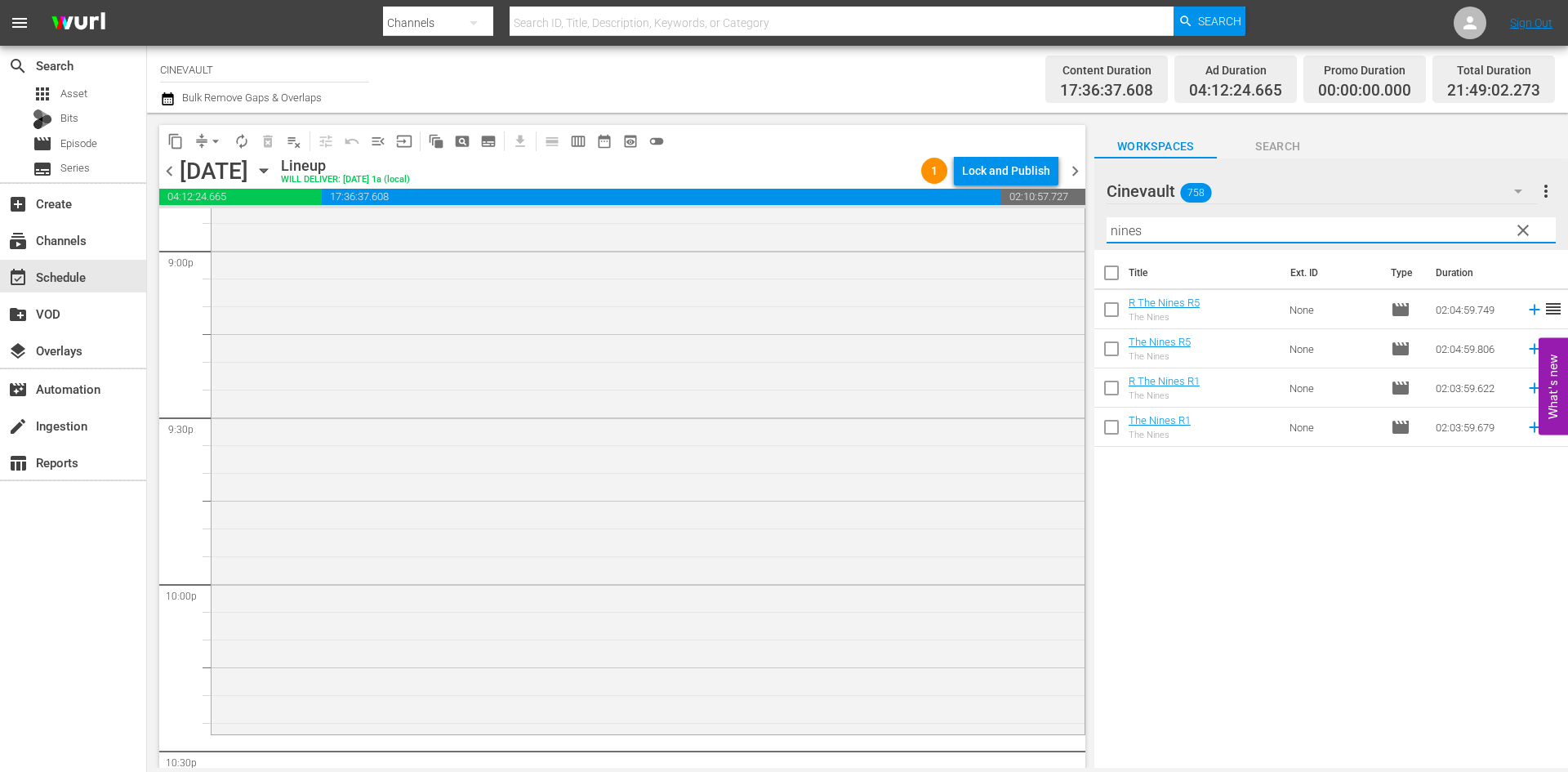
scroll to position [6979, 0]
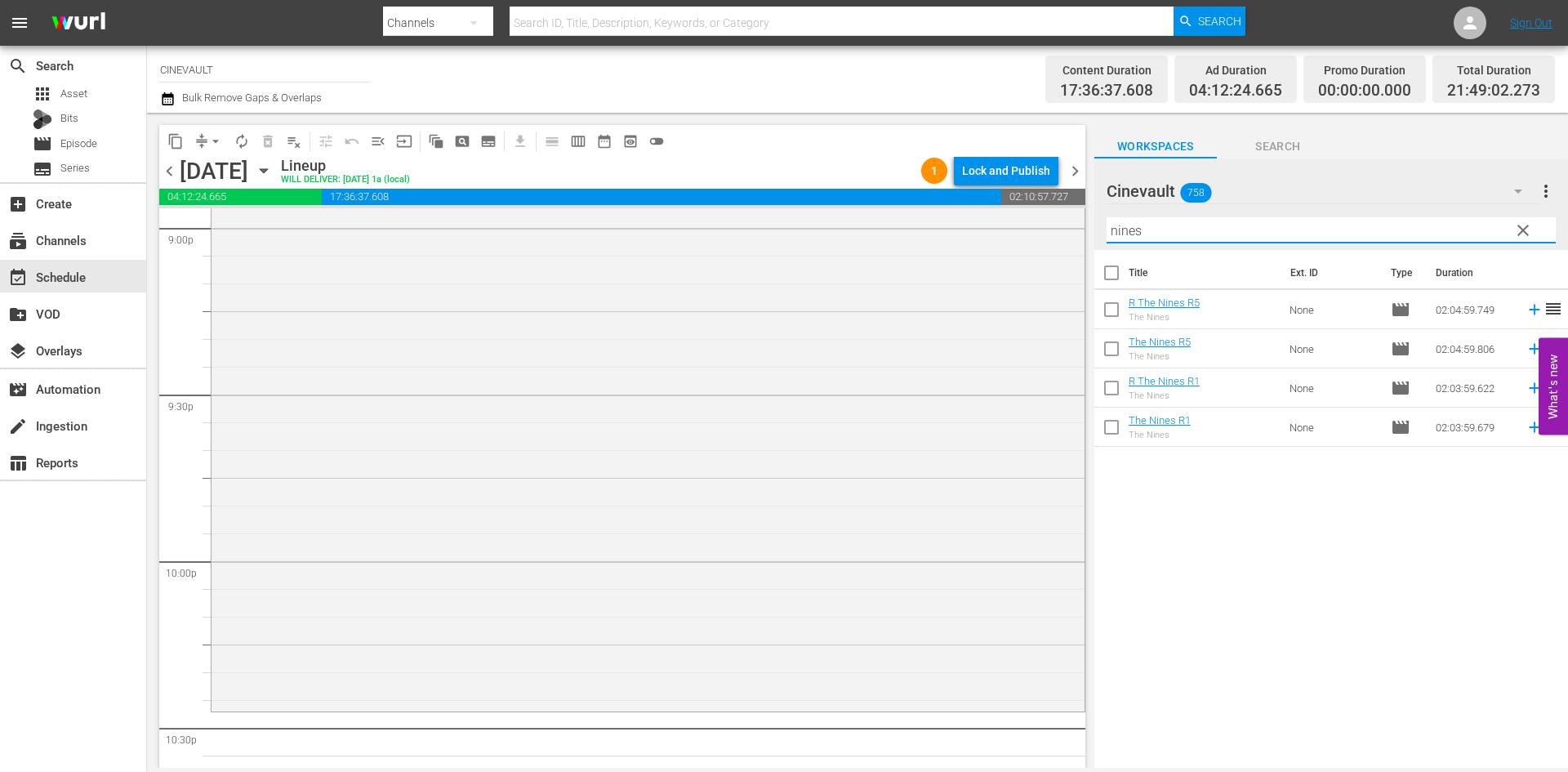
type input "nines"
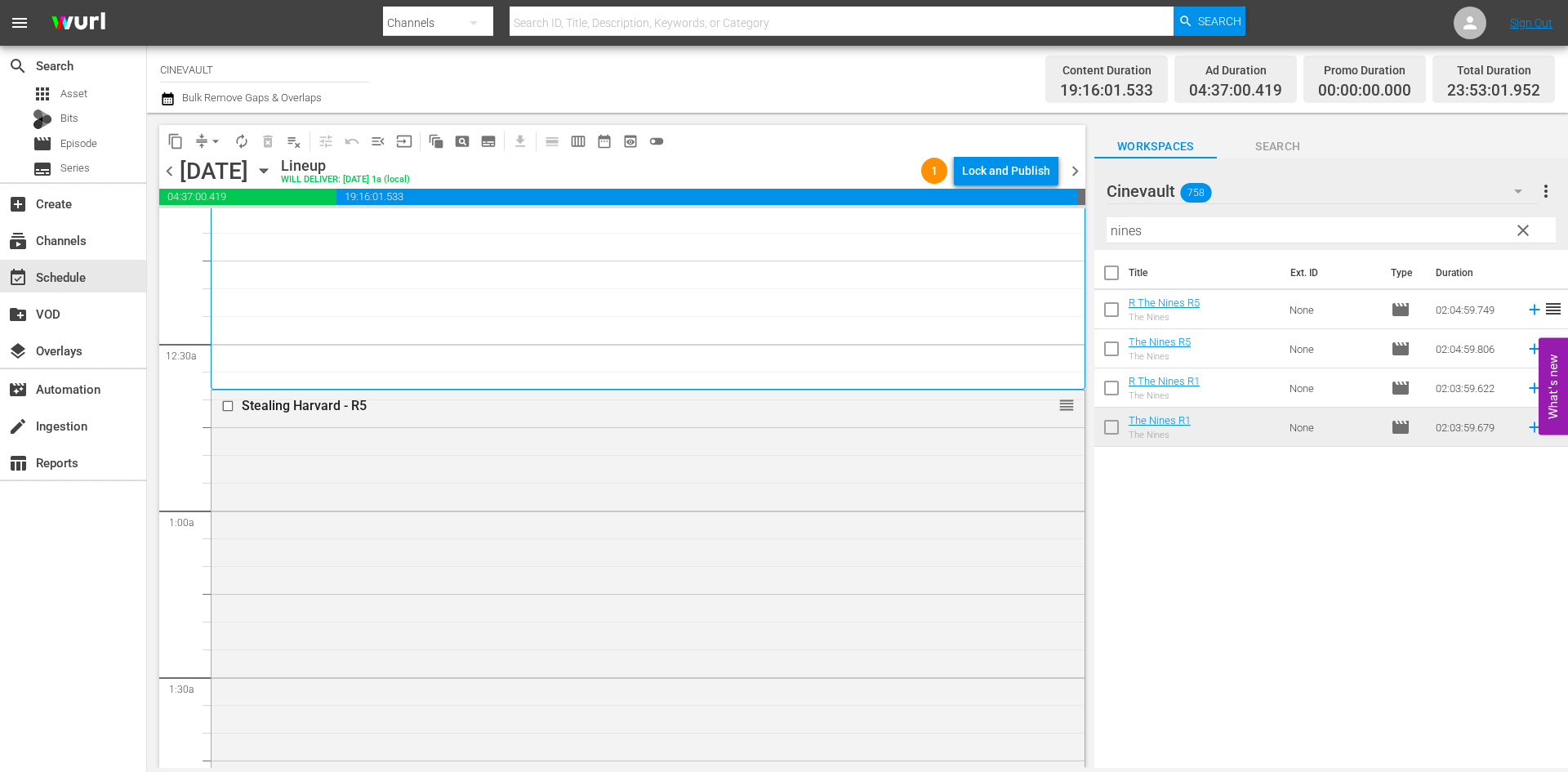
scroll to position [0, 0]
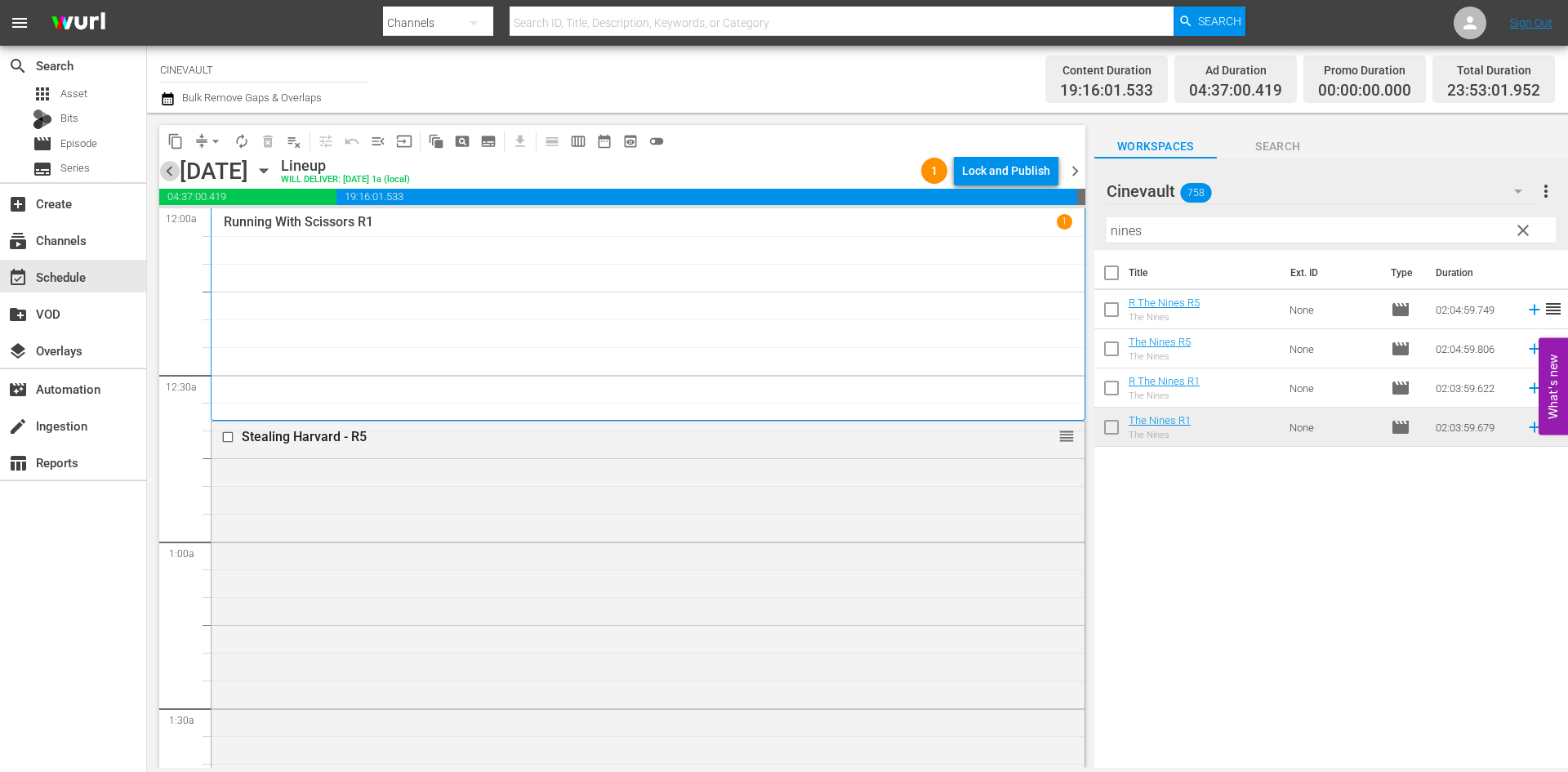
click at [173, 176] on span "chevron_left" at bounding box center [169, 171] width 21 height 21
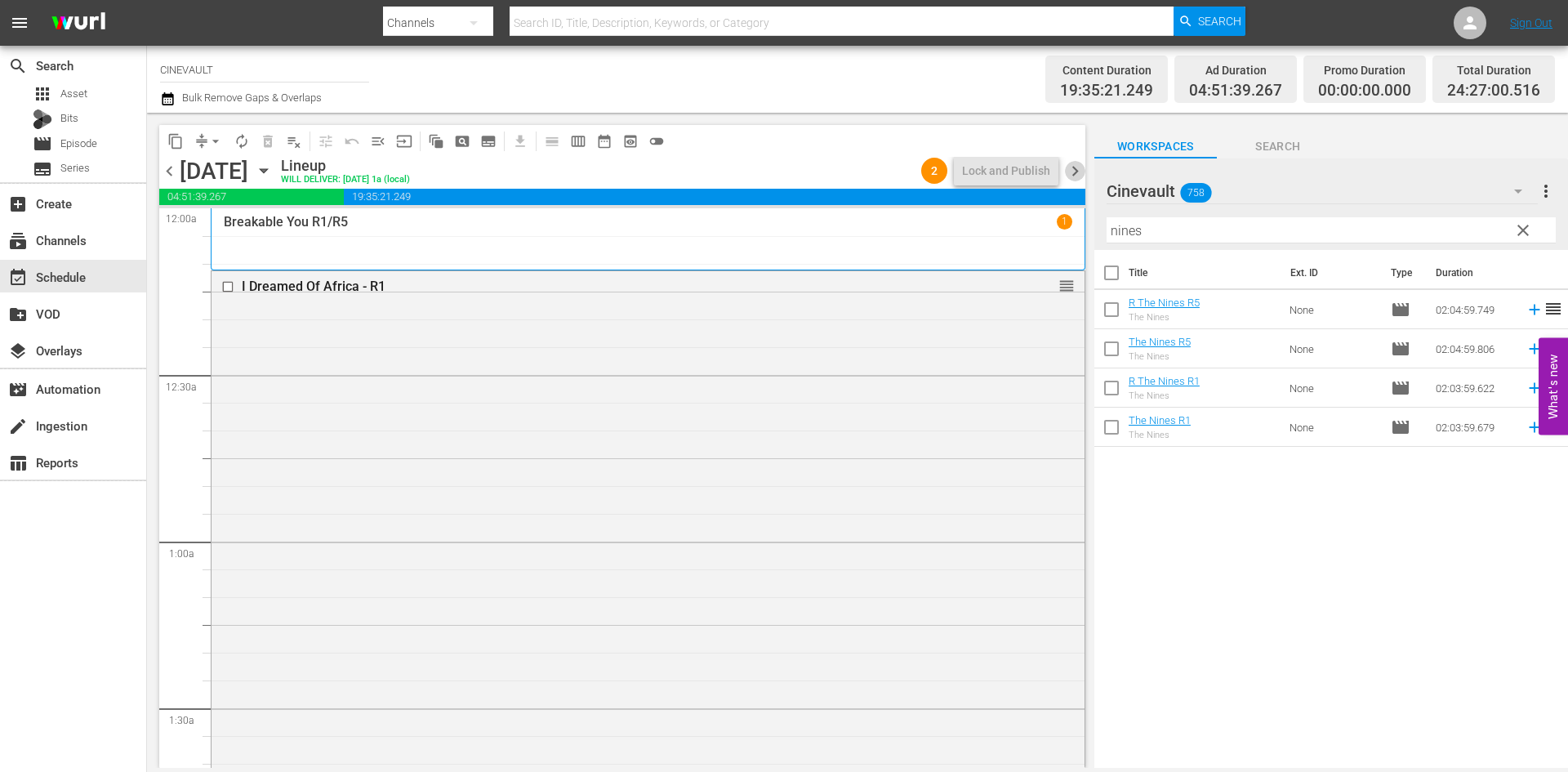
click at [1075, 166] on span "chevron_right" at bounding box center [1075, 171] width 21 height 21
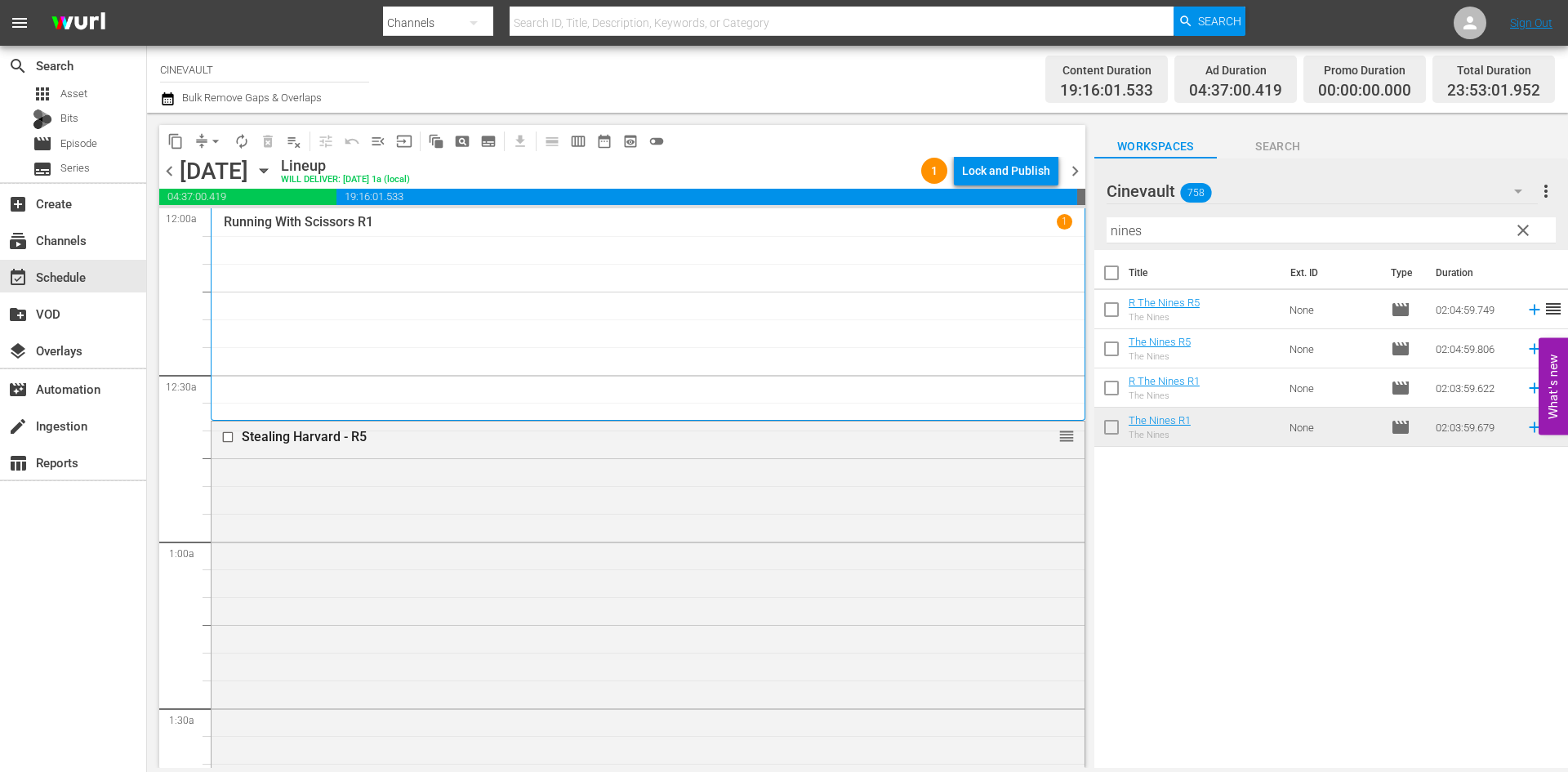
click at [1028, 176] on div "Lock and Publish" at bounding box center [1006, 171] width 89 height 30
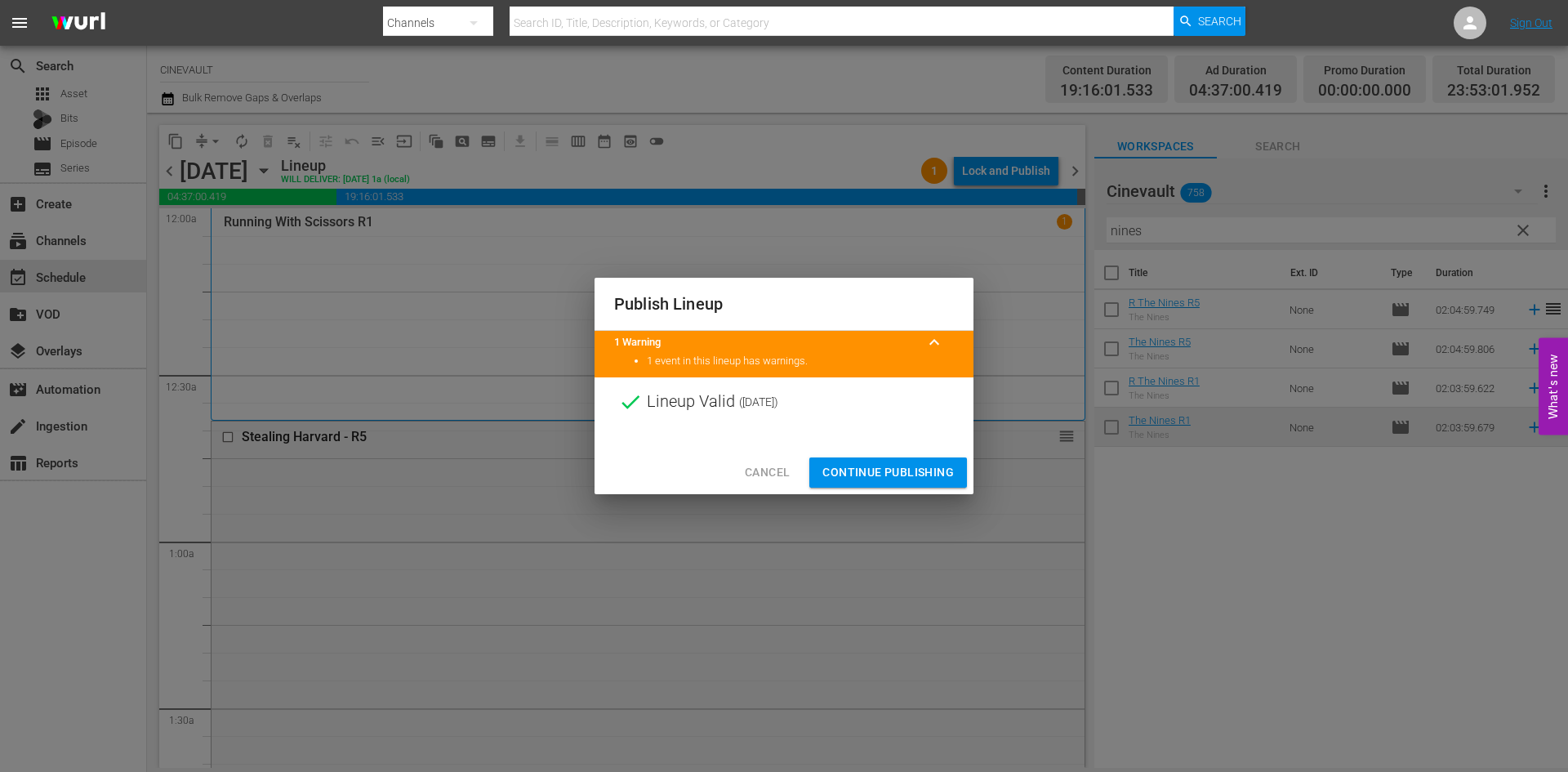
click at [940, 453] on div "Cancel Continue Publishing" at bounding box center [784, 473] width 379 height 43
click at [928, 474] on span "Continue Publishing" at bounding box center [887, 472] width 131 height 21
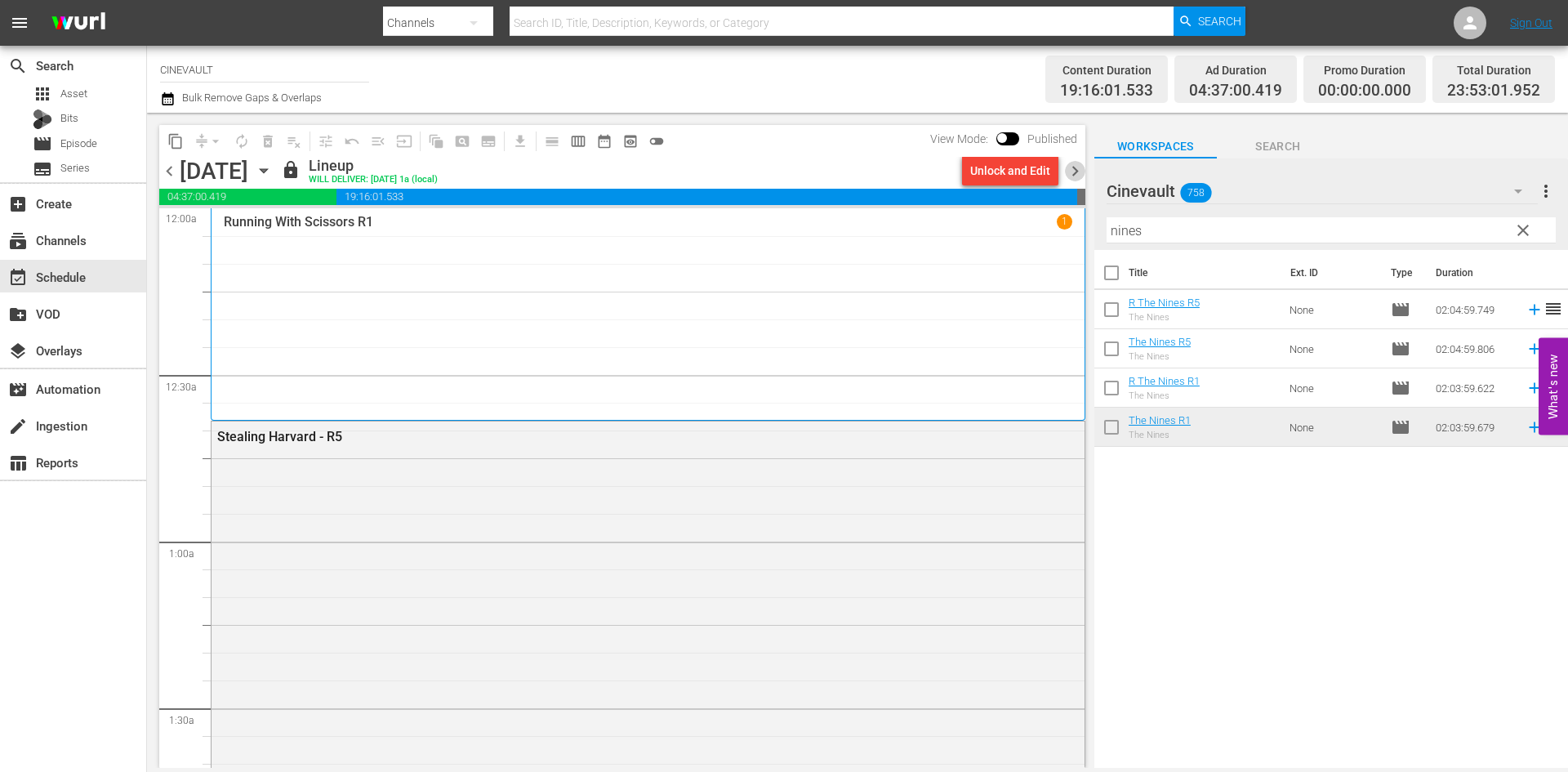
click at [1080, 175] on span "chevron_right" at bounding box center [1075, 171] width 21 height 21
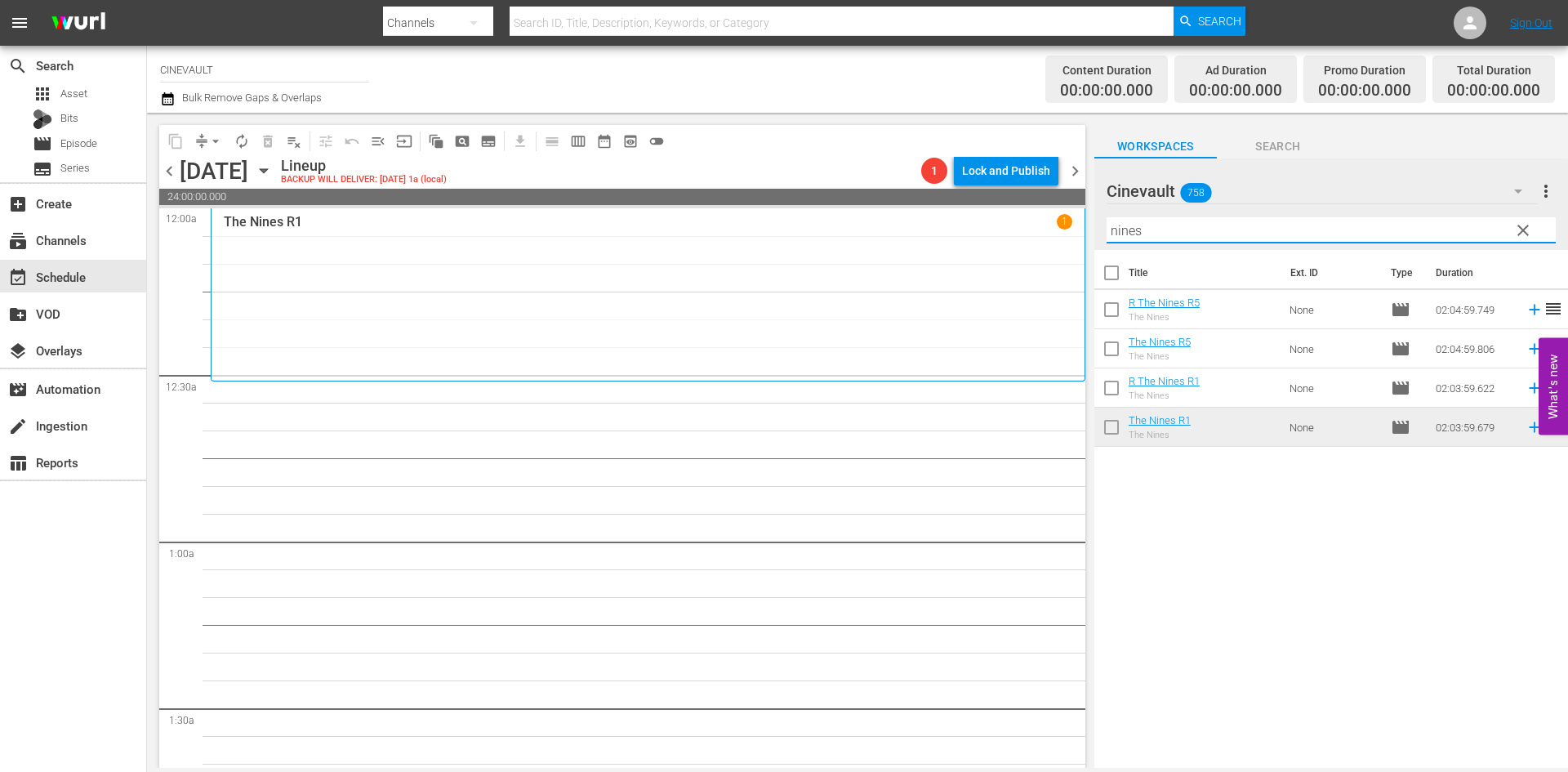
drag, startPoint x: 1216, startPoint y: 242, endPoint x: 1019, endPoint y: 236, distance: 197.1
click at [1019, 236] on div "content_copy compress arrow_drop_down autorenew_outlined delete_forever_outline…" at bounding box center [858, 440] width 1421 height 655
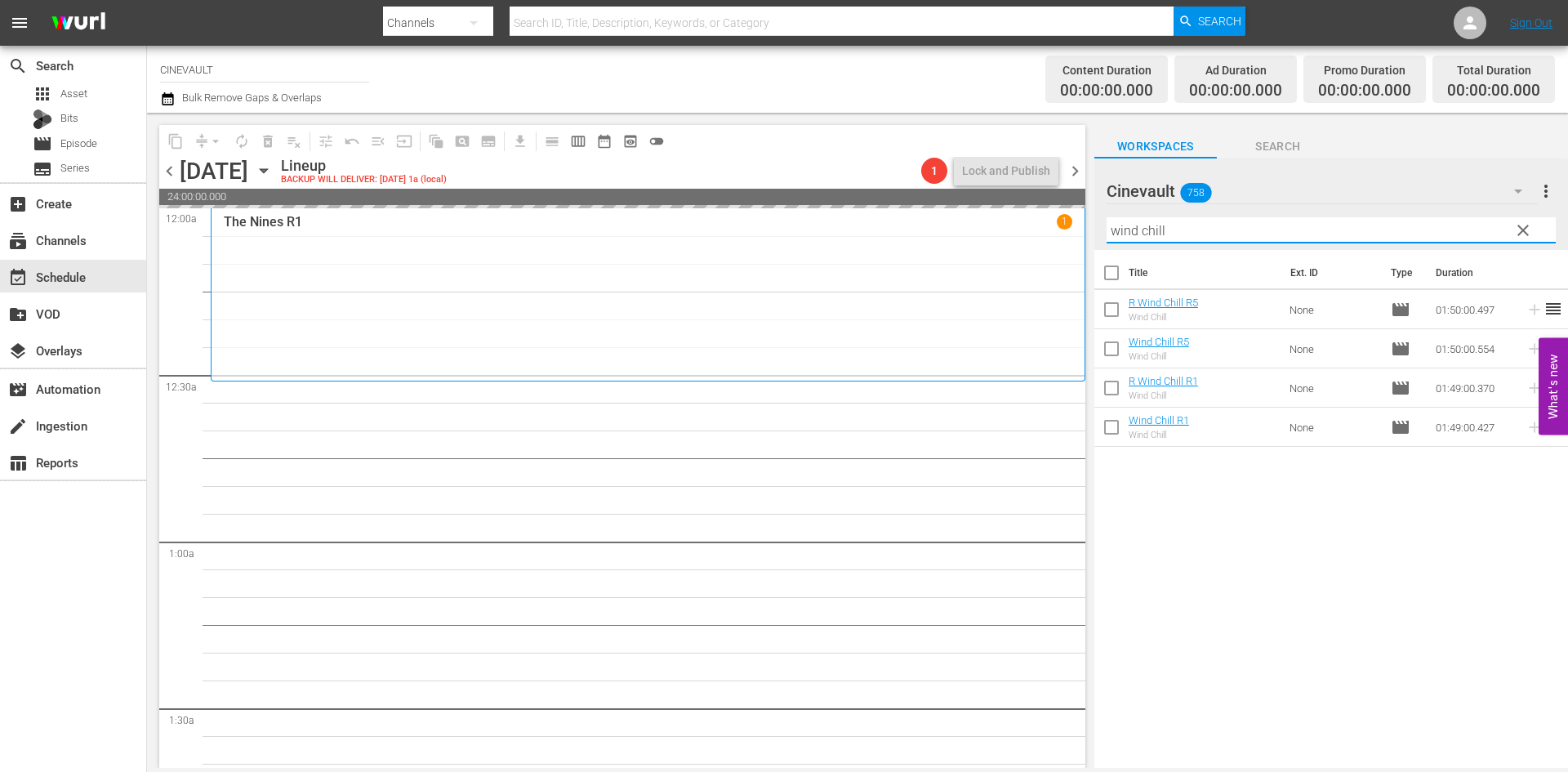
drag, startPoint x: 1270, startPoint y: 223, endPoint x: 1040, endPoint y: 218, distance: 230.1
click at [1040, 218] on div "content_copy compress arrow_drop_down autorenew_outlined delete_forever_outline…" at bounding box center [858, 440] width 1421 height 655
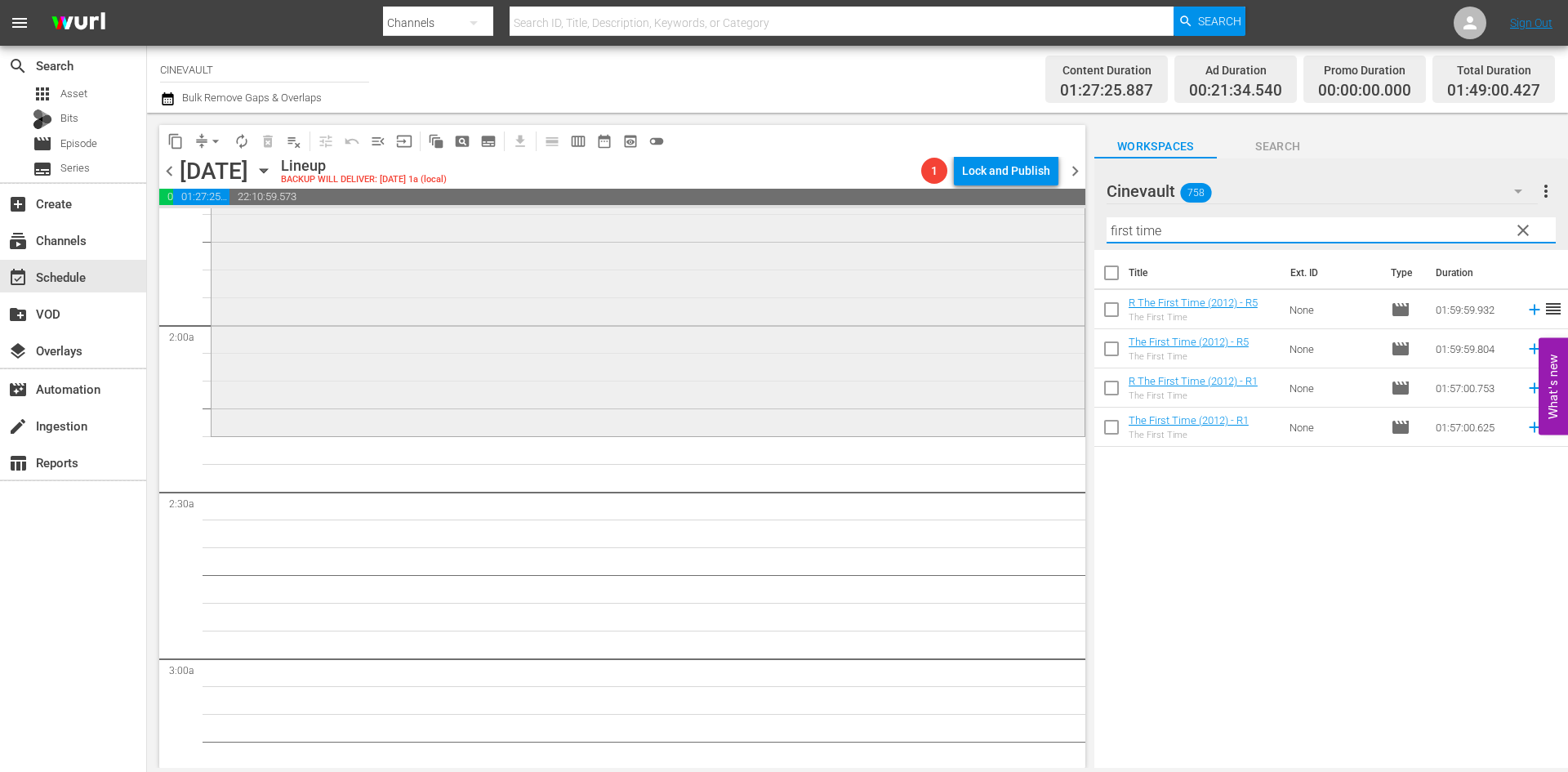
scroll to position [654, 0]
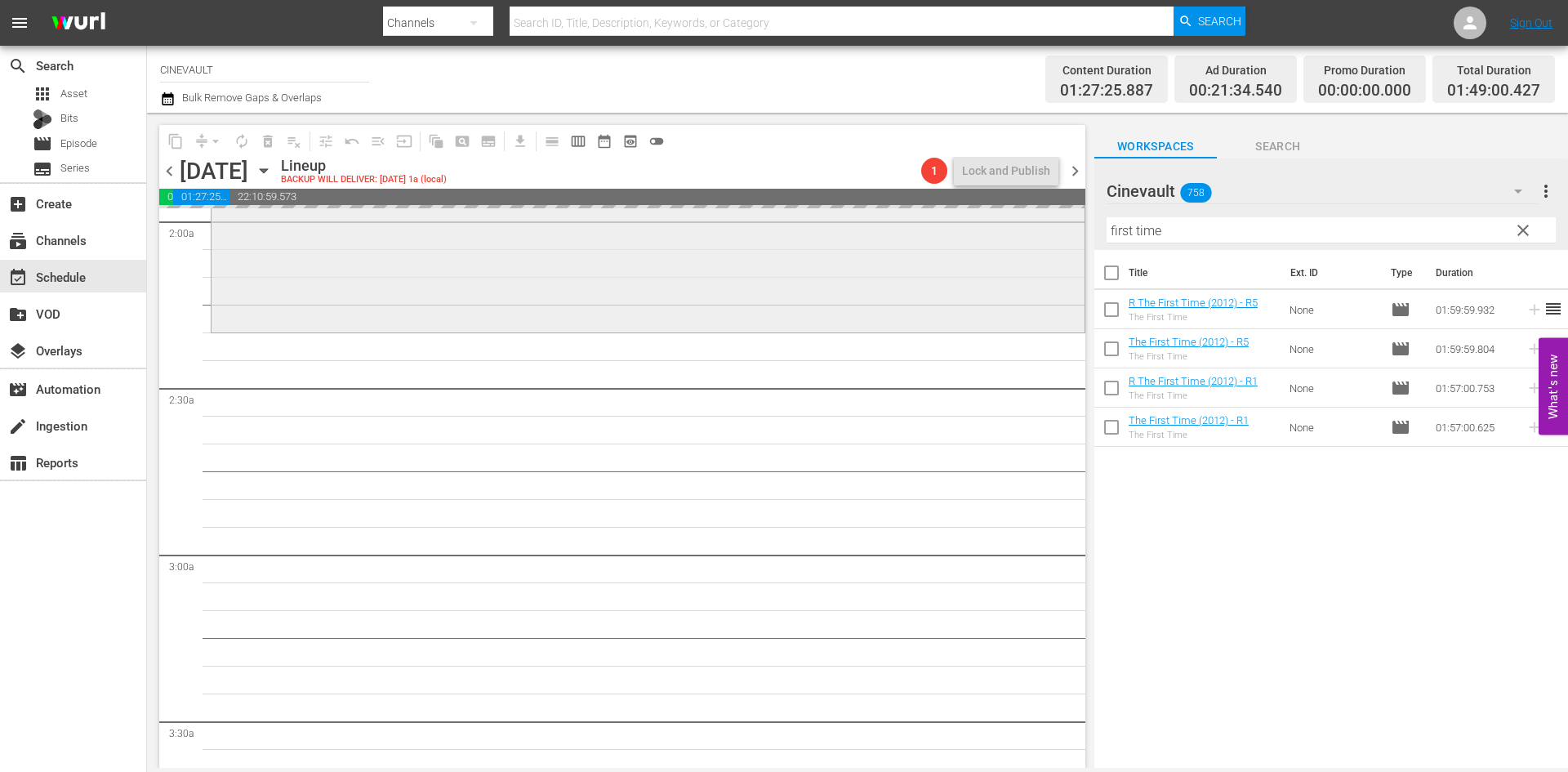
click at [1054, 226] on div "content_copy compress arrow_drop_down autorenew_outlined delete_forever_outline…" at bounding box center [858, 440] width 1421 height 655
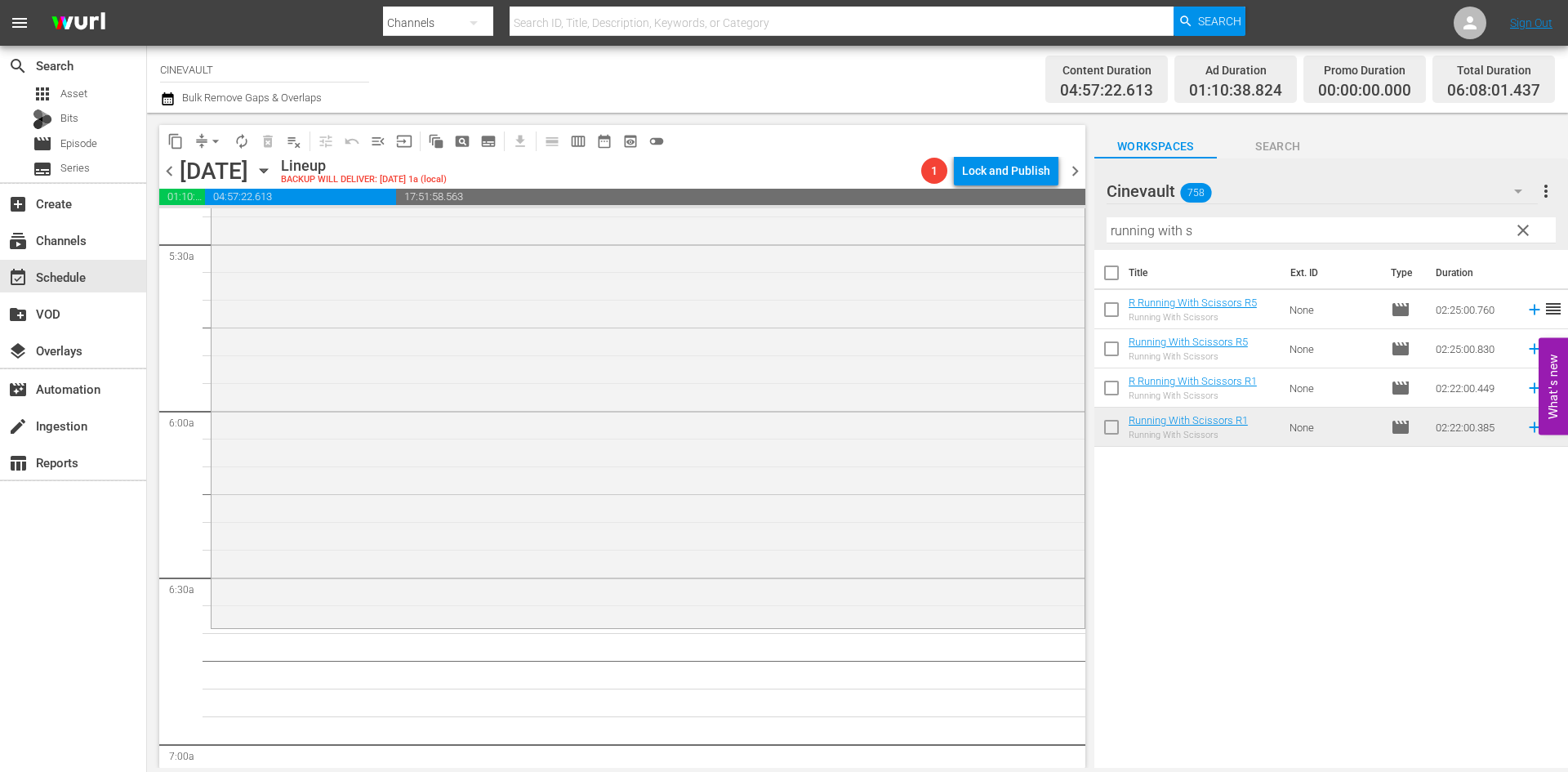
scroll to position [1878, 0]
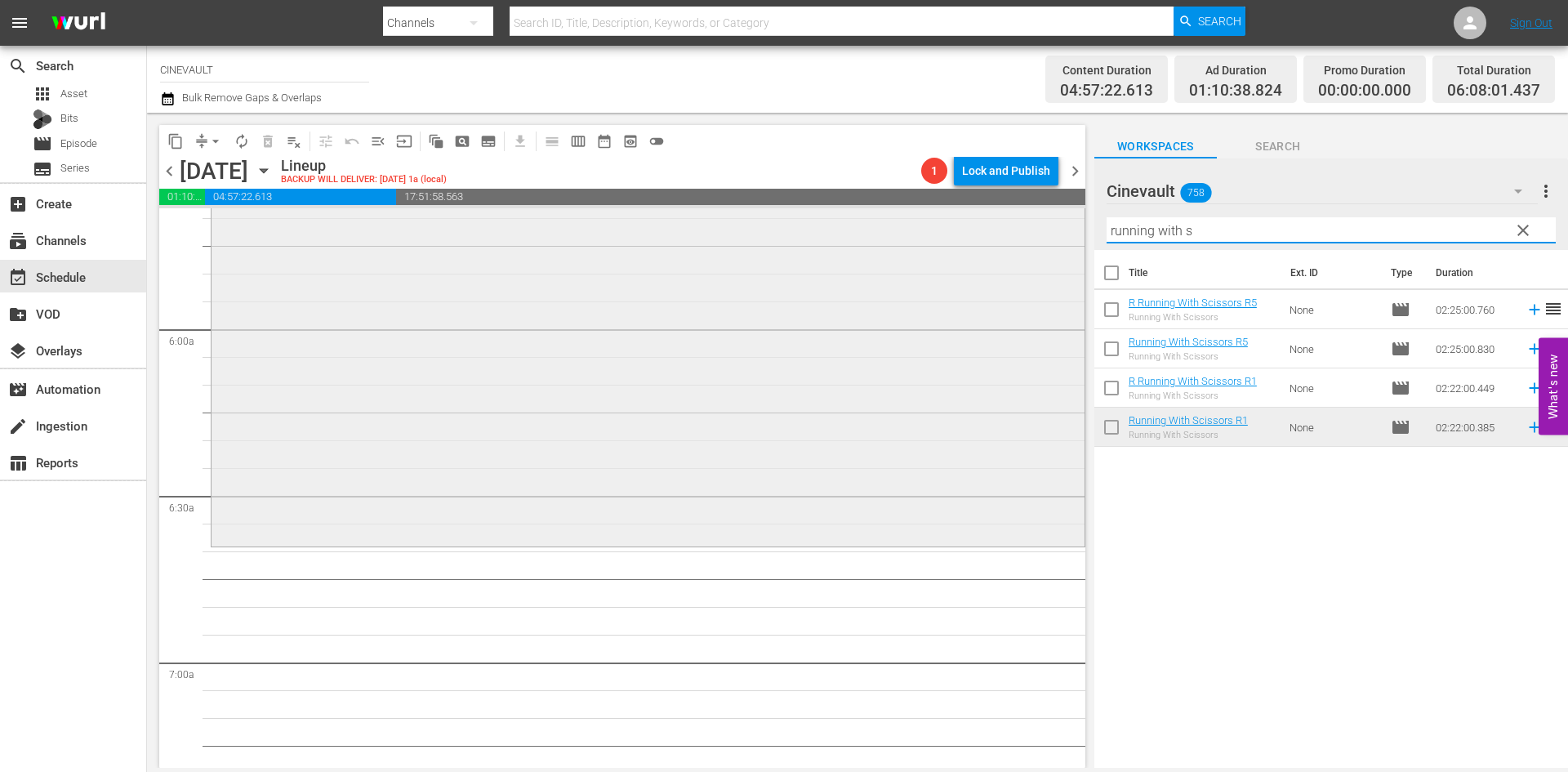
drag, startPoint x: 1243, startPoint y: 227, endPoint x: 914, endPoint y: 241, distance: 329.3
click at [914, 241] on div "content_copy compress arrow_drop_down autorenew_outlined delete_forever_outline…" at bounding box center [858, 440] width 1421 height 655
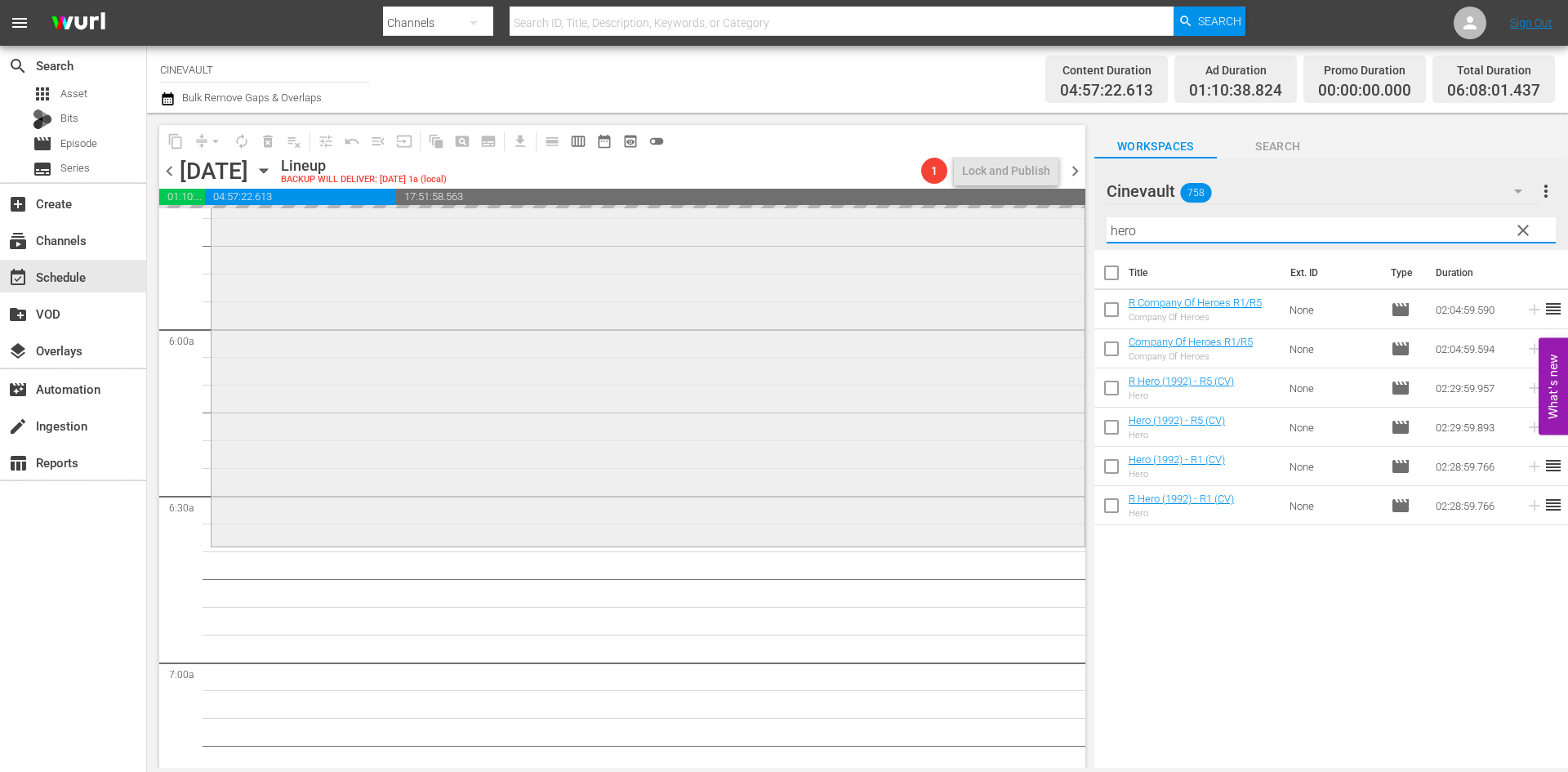
click at [957, 255] on div "content_copy compress arrow_drop_down autorenew_outlined delete_forever_outline…" at bounding box center [858, 440] width 1421 height 655
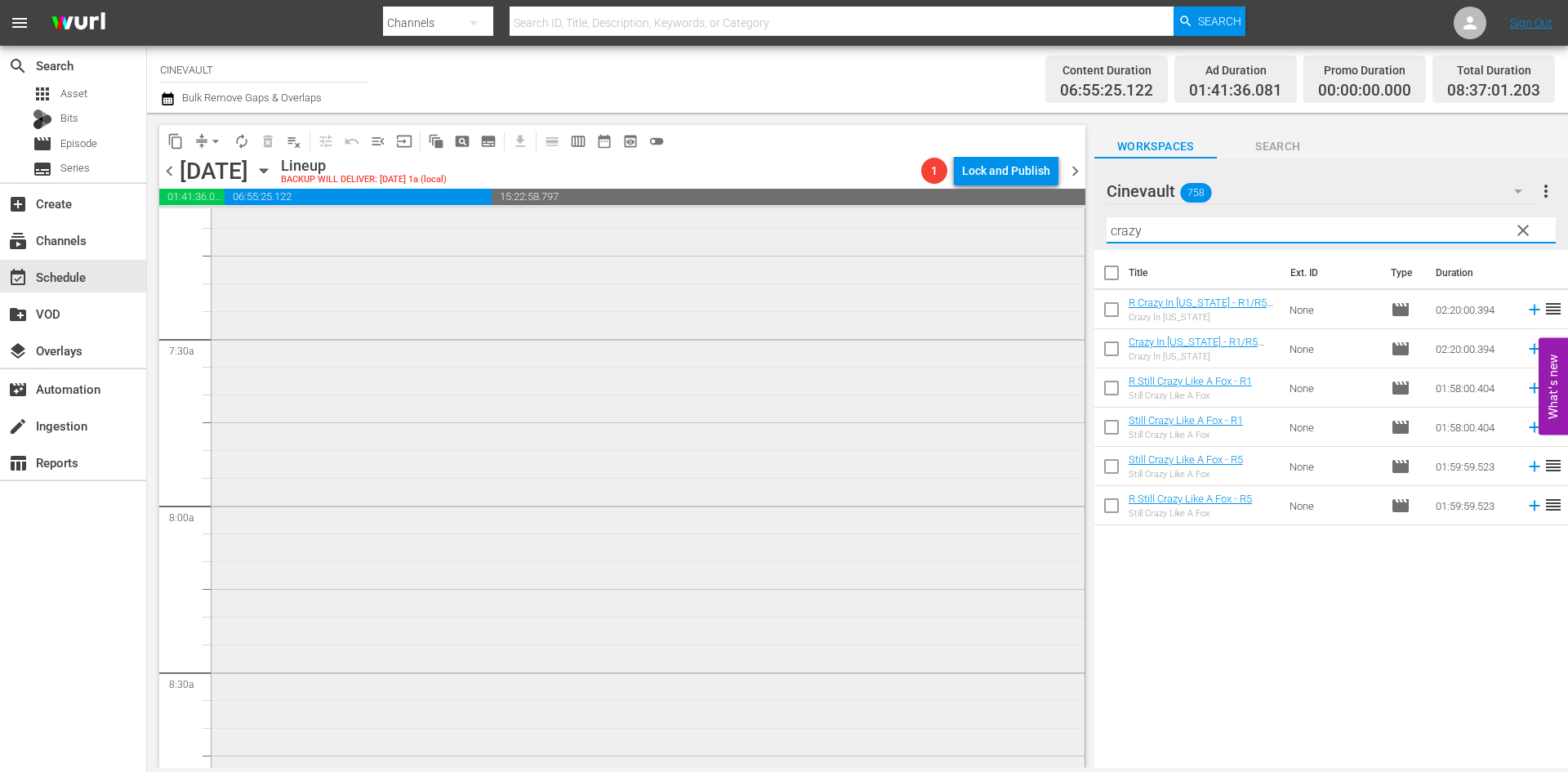
scroll to position [2613, 0]
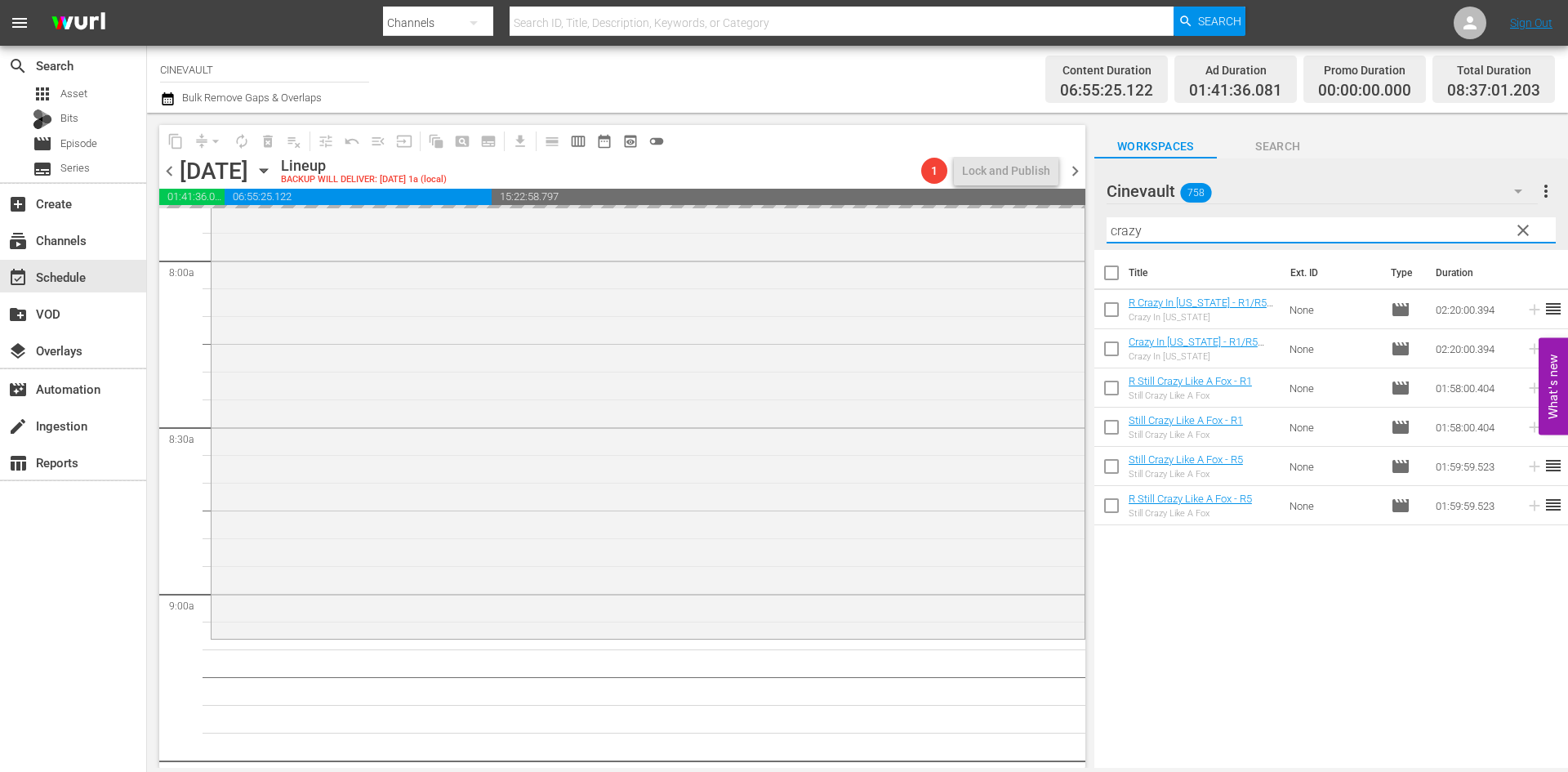
drag, startPoint x: 1316, startPoint y: 221, endPoint x: 757, endPoint y: 205, distance: 559.2
click at [757, 205] on div "content_copy compress arrow_drop_down autorenew_outlined delete_forever_outline…" at bounding box center [858, 440] width 1421 height 655
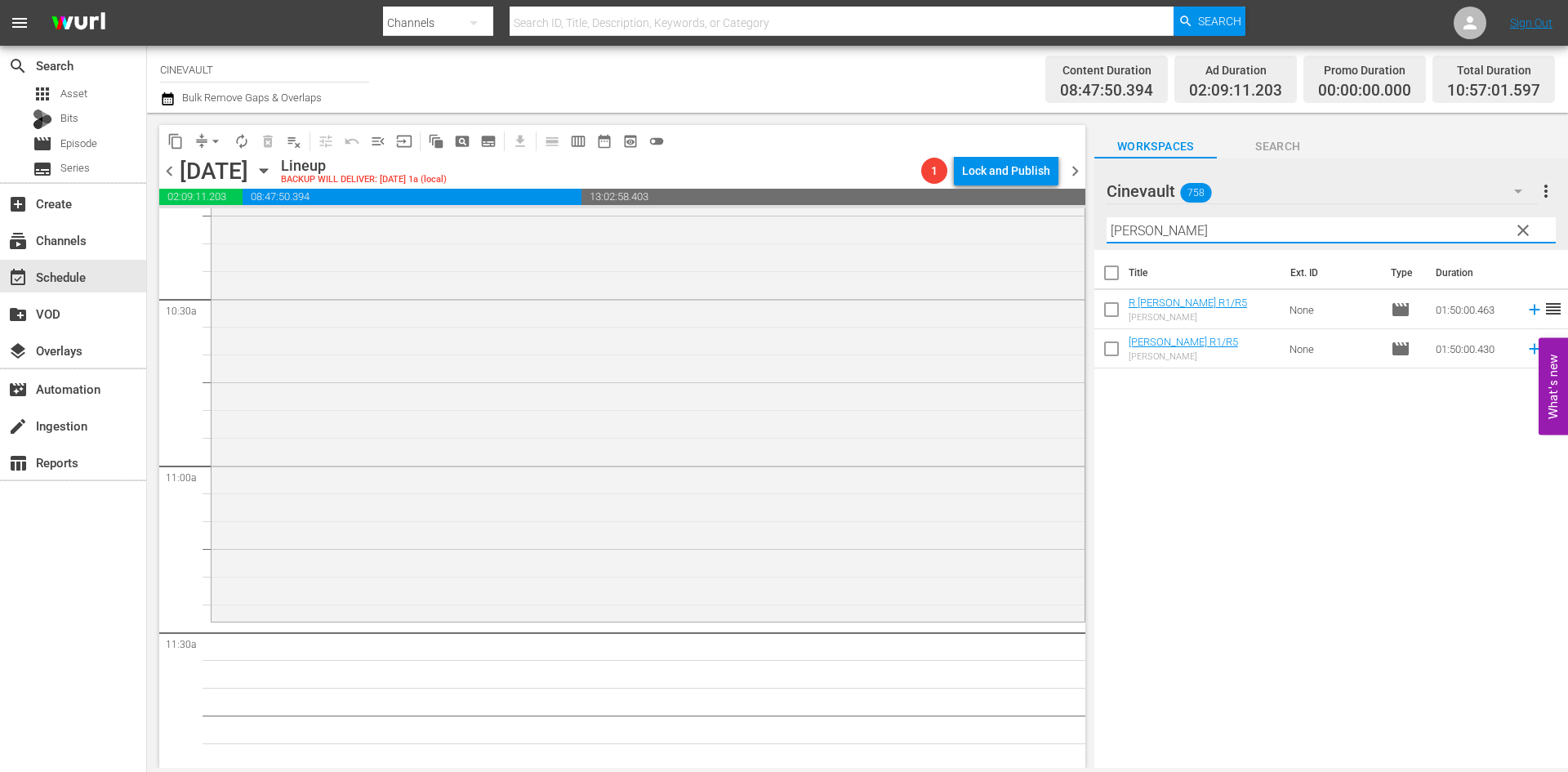
scroll to position [3512, 0]
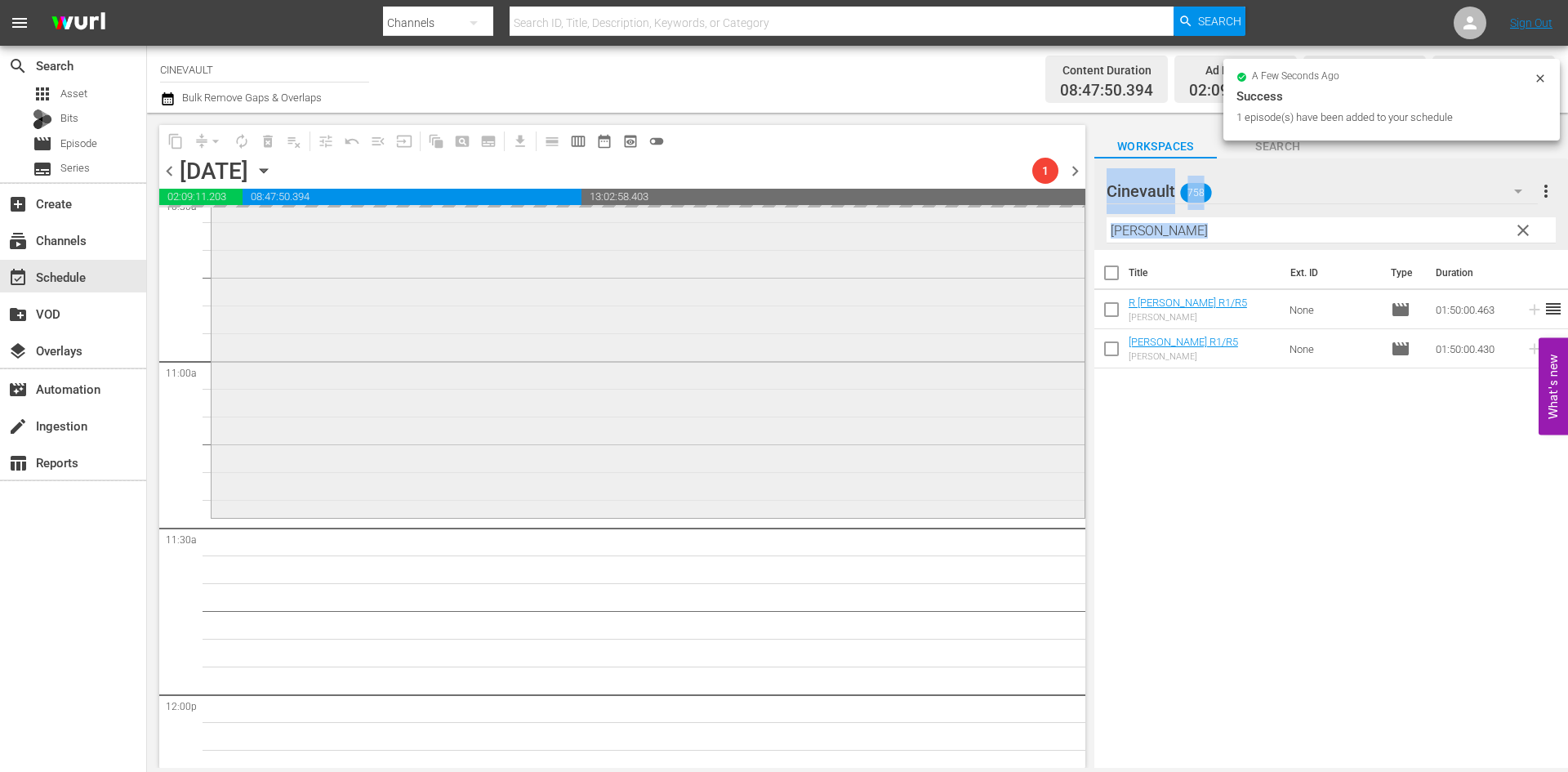
drag, startPoint x: 1188, startPoint y: 243, endPoint x: 1060, endPoint y: 226, distance: 129.1
click at [1060, 226] on div "content_copy compress arrow_drop_down autorenew_outlined delete_forever_outline…" at bounding box center [858, 440] width 1421 height 655
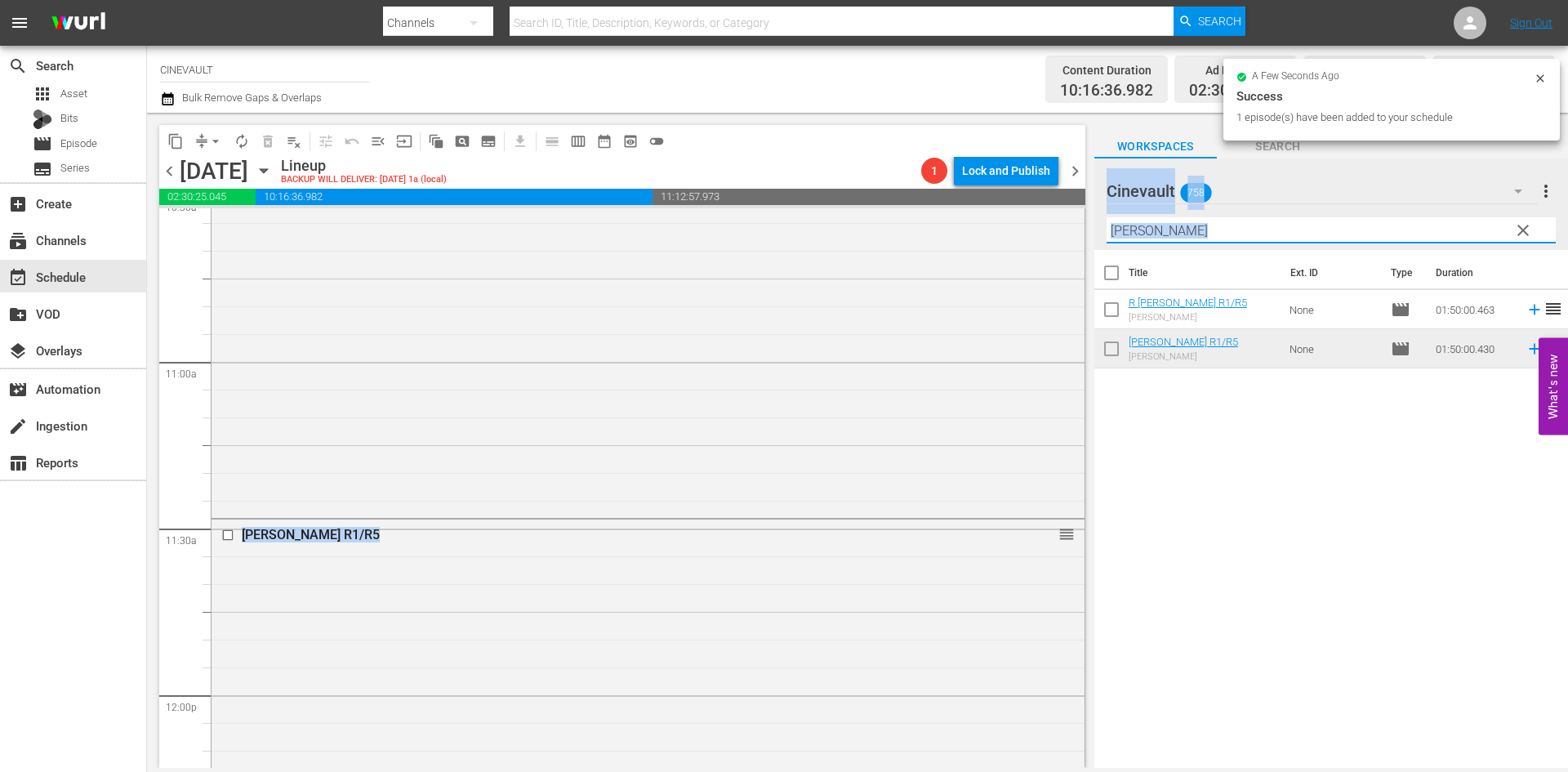
click at [1199, 227] on input "[PERSON_NAME]" at bounding box center [1330, 230] width 449 height 26
drag, startPoint x: 1199, startPoint y: 227, endPoint x: 1064, endPoint y: 231, distance: 135.1
click at [1064, 231] on div "content_copy compress arrow_drop_down autorenew_outlined delete_forever_outline…" at bounding box center [858, 440] width 1421 height 655
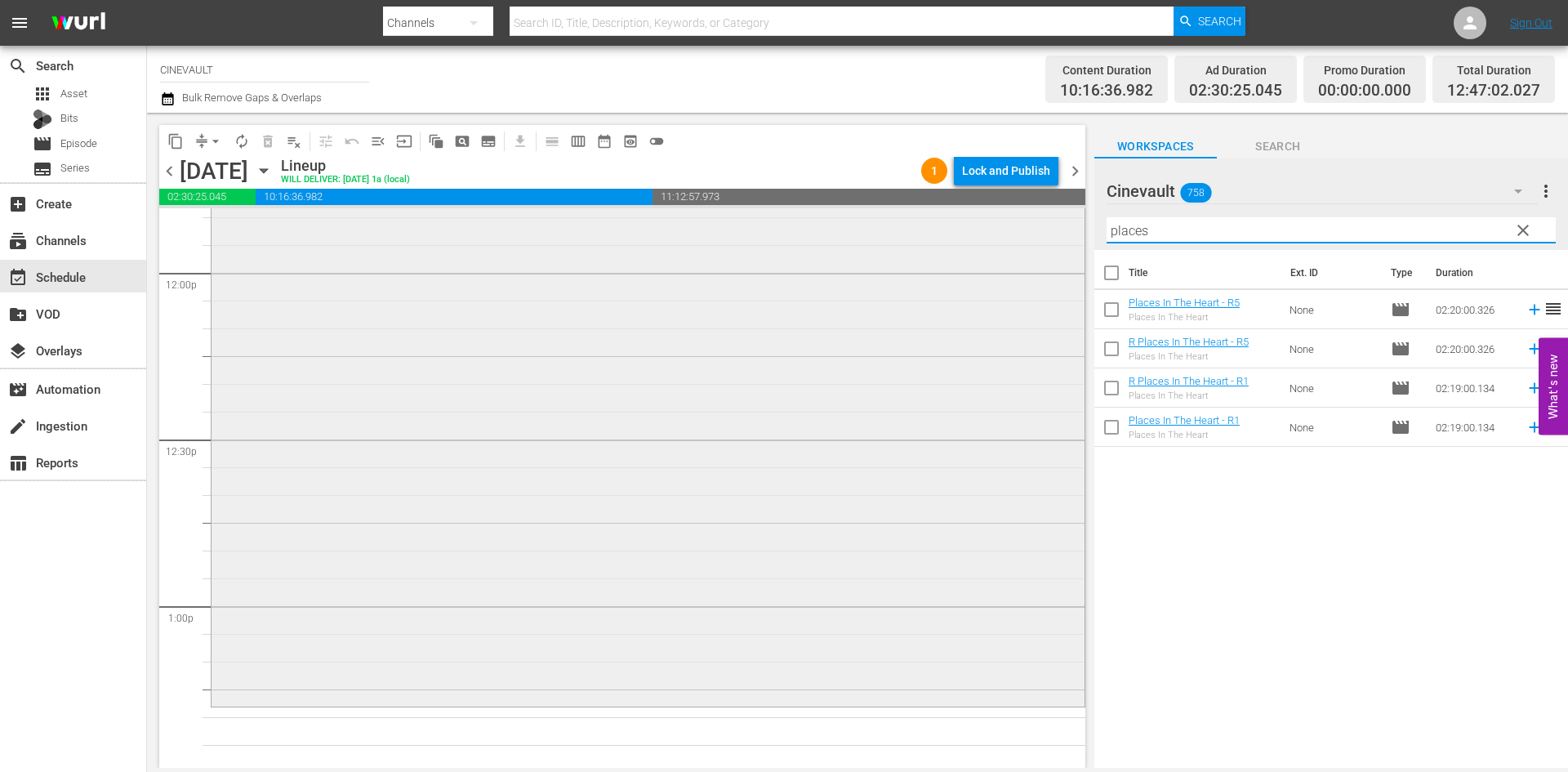
scroll to position [4084, 0]
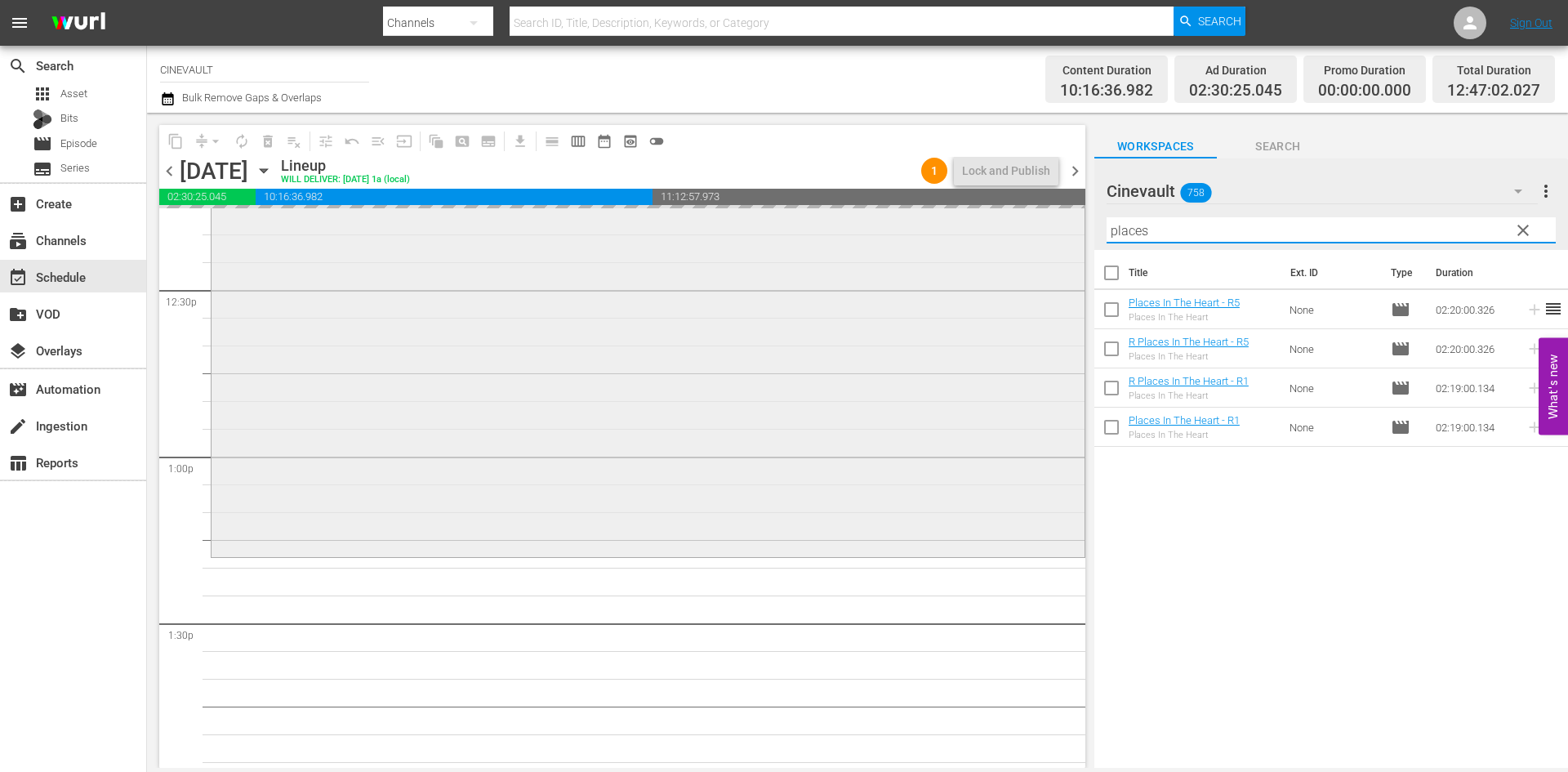
click at [1056, 250] on div "content_copy compress arrow_drop_down autorenew_outlined delete_forever_outline…" at bounding box center [858, 440] width 1421 height 655
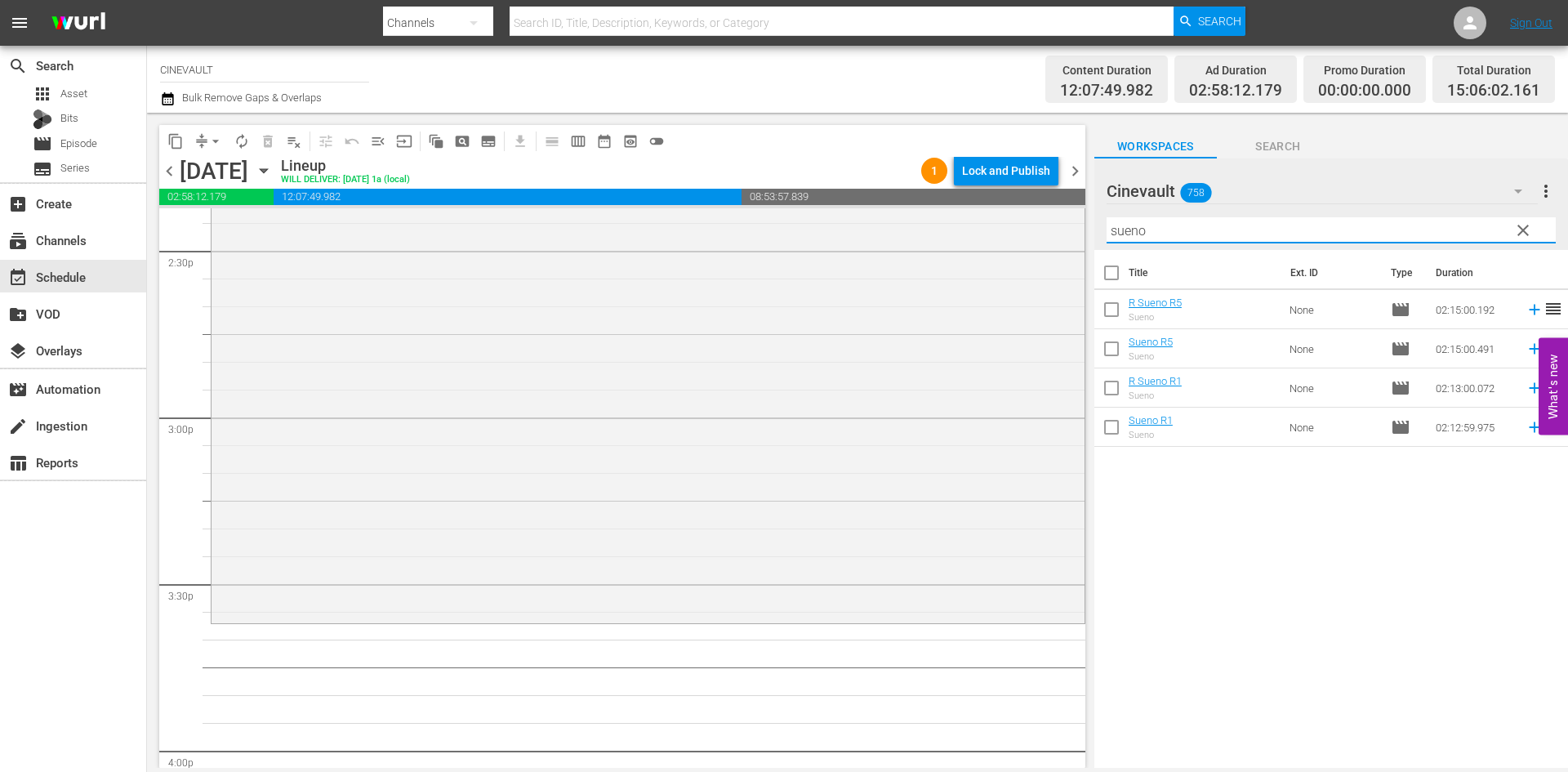
scroll to position [4819, 0]
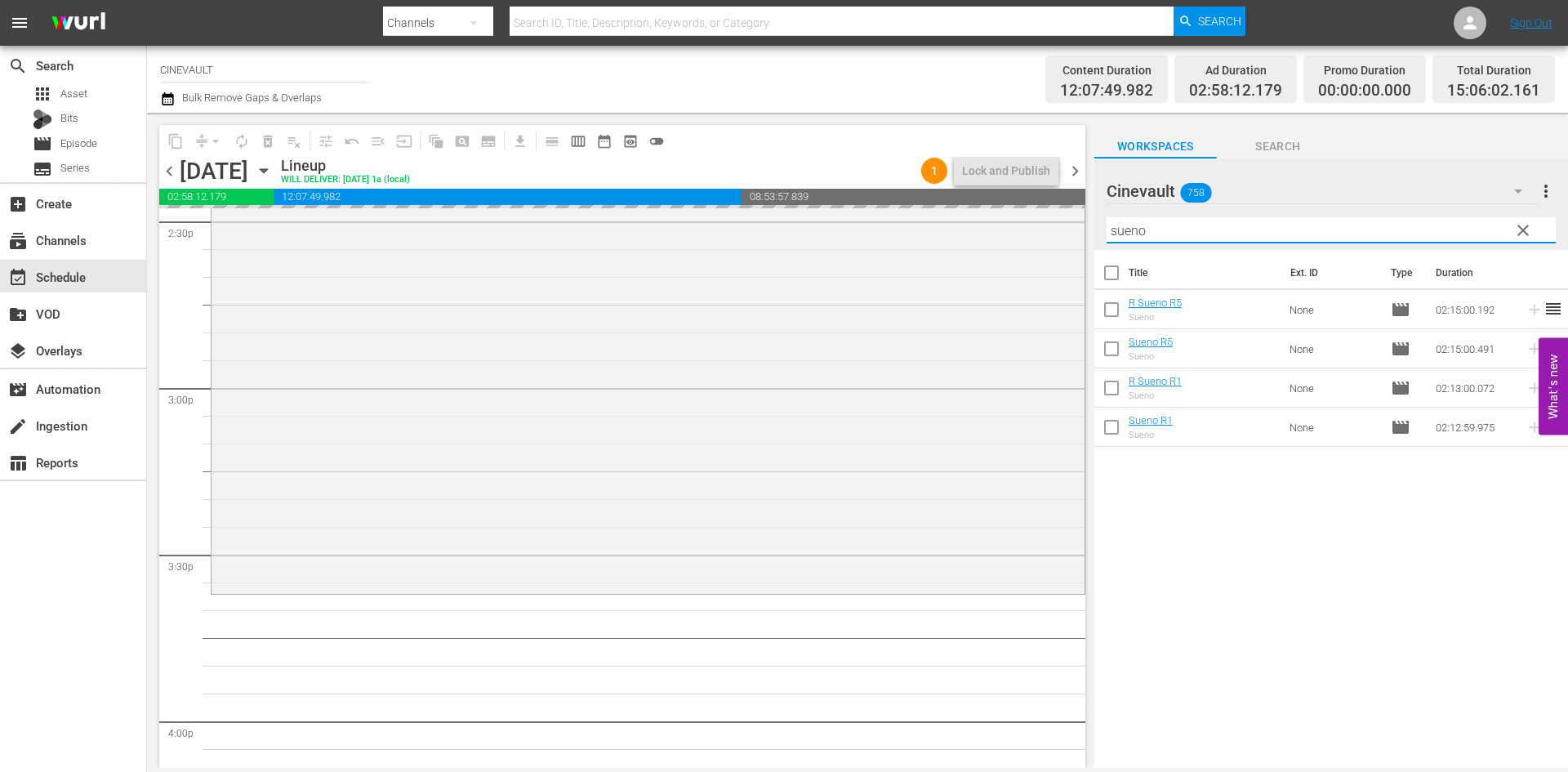
drag, startPoint x: 1206, startPoint y: 229, endPoint x: 1090, endPoint y: 232, distance: 116.0
click at [1090, 232] on div "content_copy compress arrow_drop_down autorenew_outlined delete_forever_outline…" at bounding box center [858, 440] width 1421 height 655
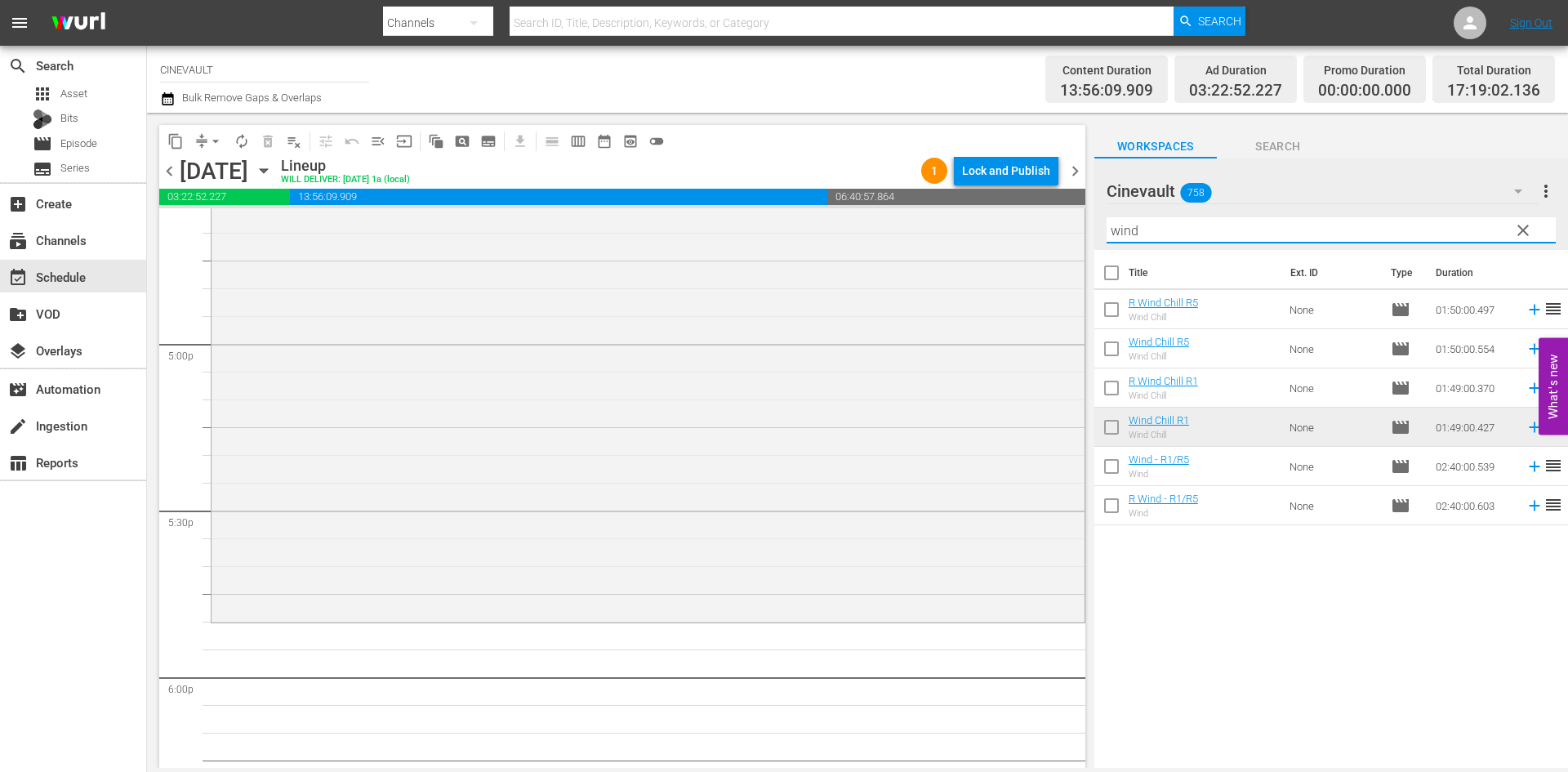
scroll to position [5636, 0]
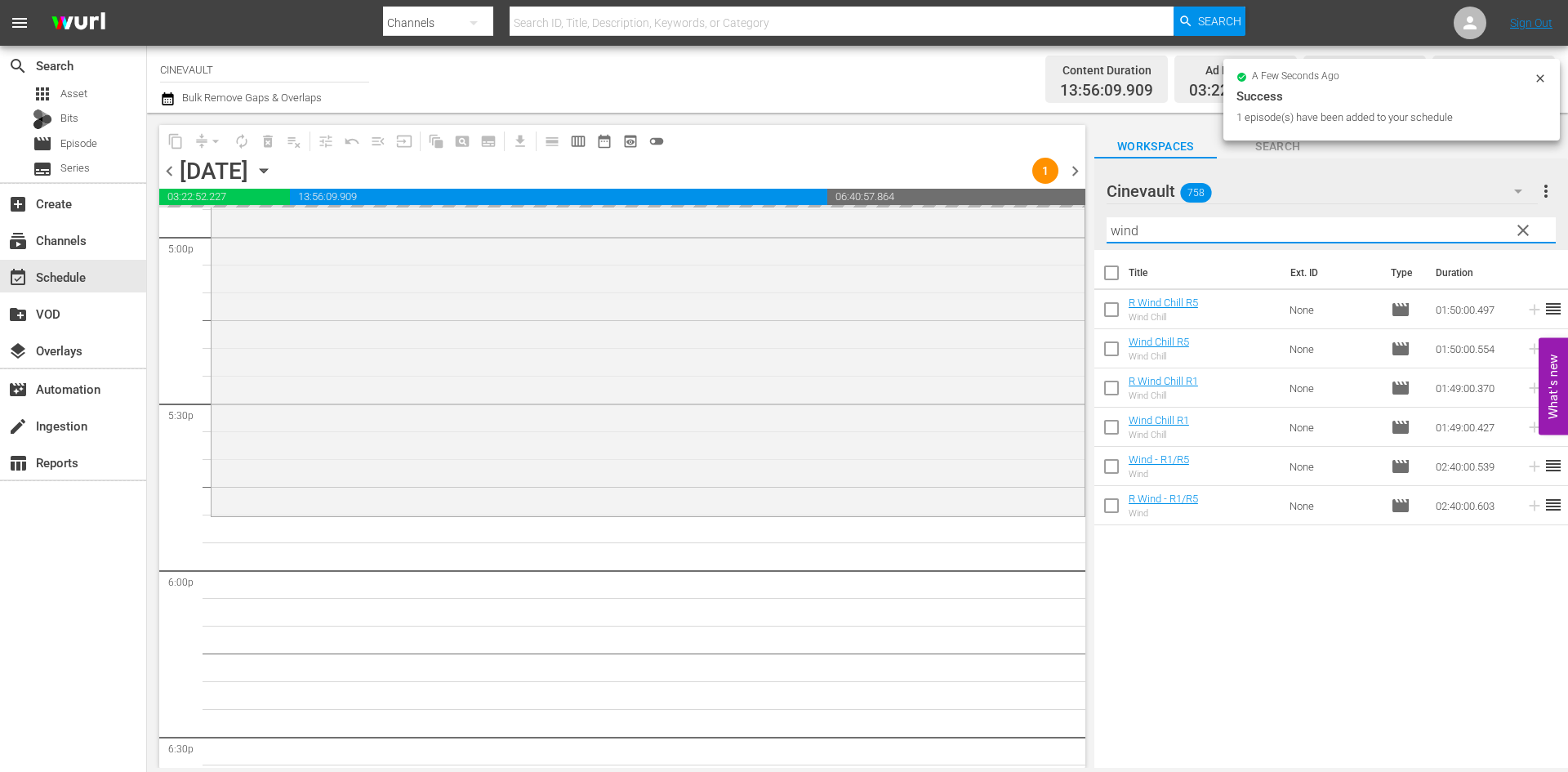
click at [1019, 228] on div "content_copy compress arrow_drop_down autorenew_outlined delete_forever_outline…" at bounding box center [858, 440] width 1421 height 655
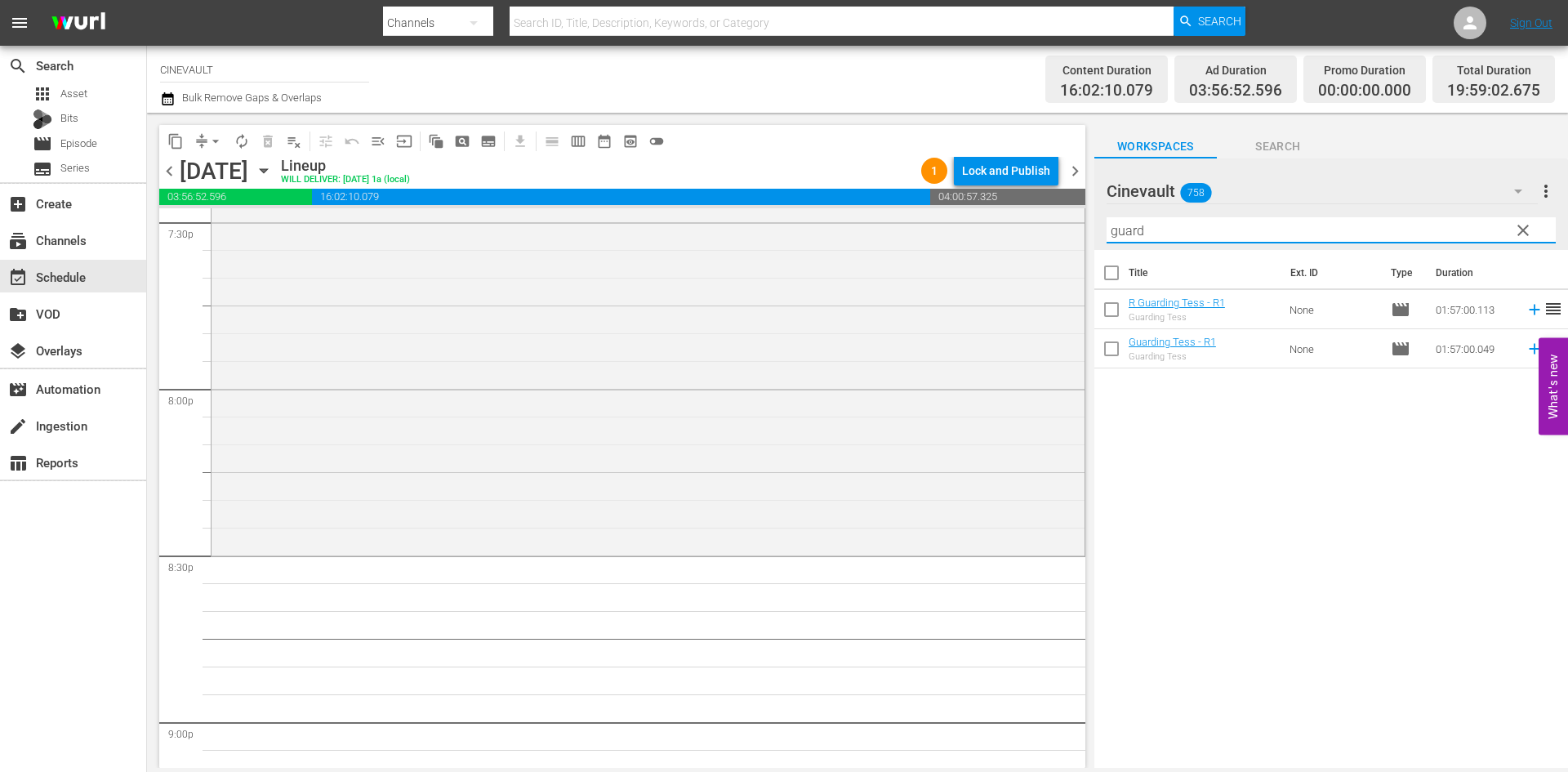
scroll to position [6616, 0]
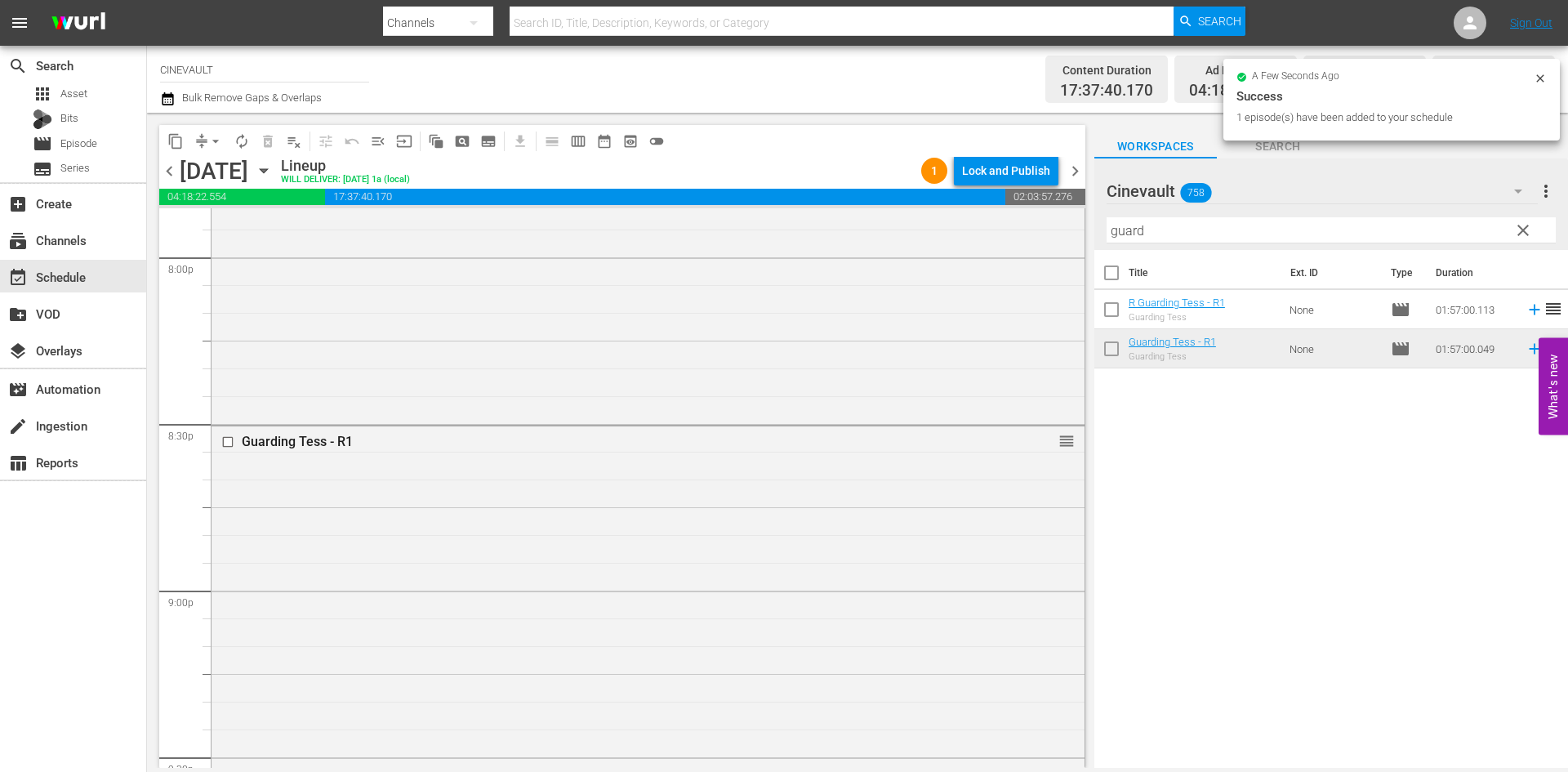
drag, startPoint x: 1239, startPoint y: 351, endPoint x: 869, endPoint y: 672, distance: 489.8
click at [869, 670] on div "Guarding Tess - R1 reorder" at bounding box center [648, 749] width 873 height 645
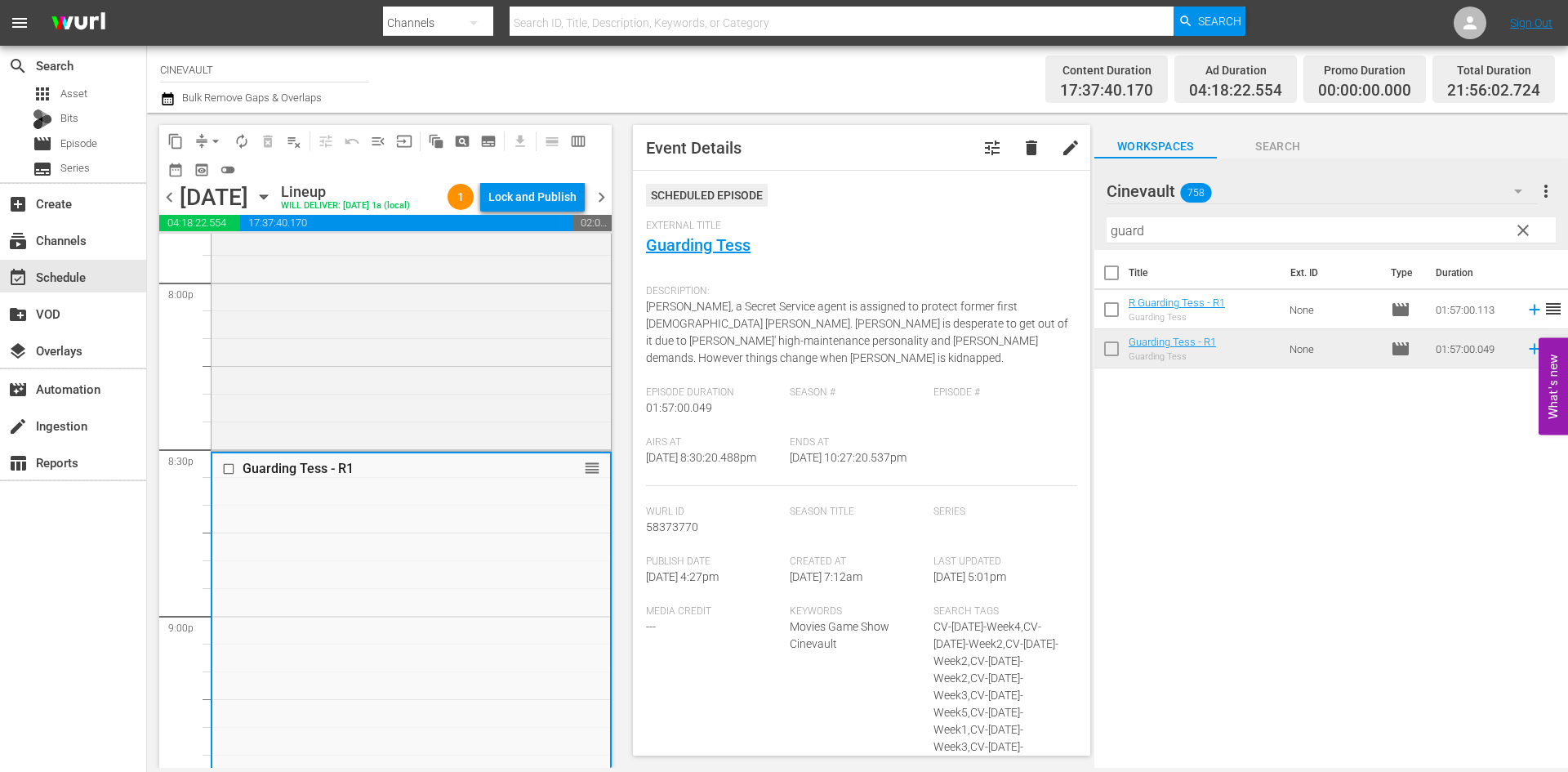
click at [607, 208] on span "chevron_right" at bounding box center [601, 197] width 21 height 21
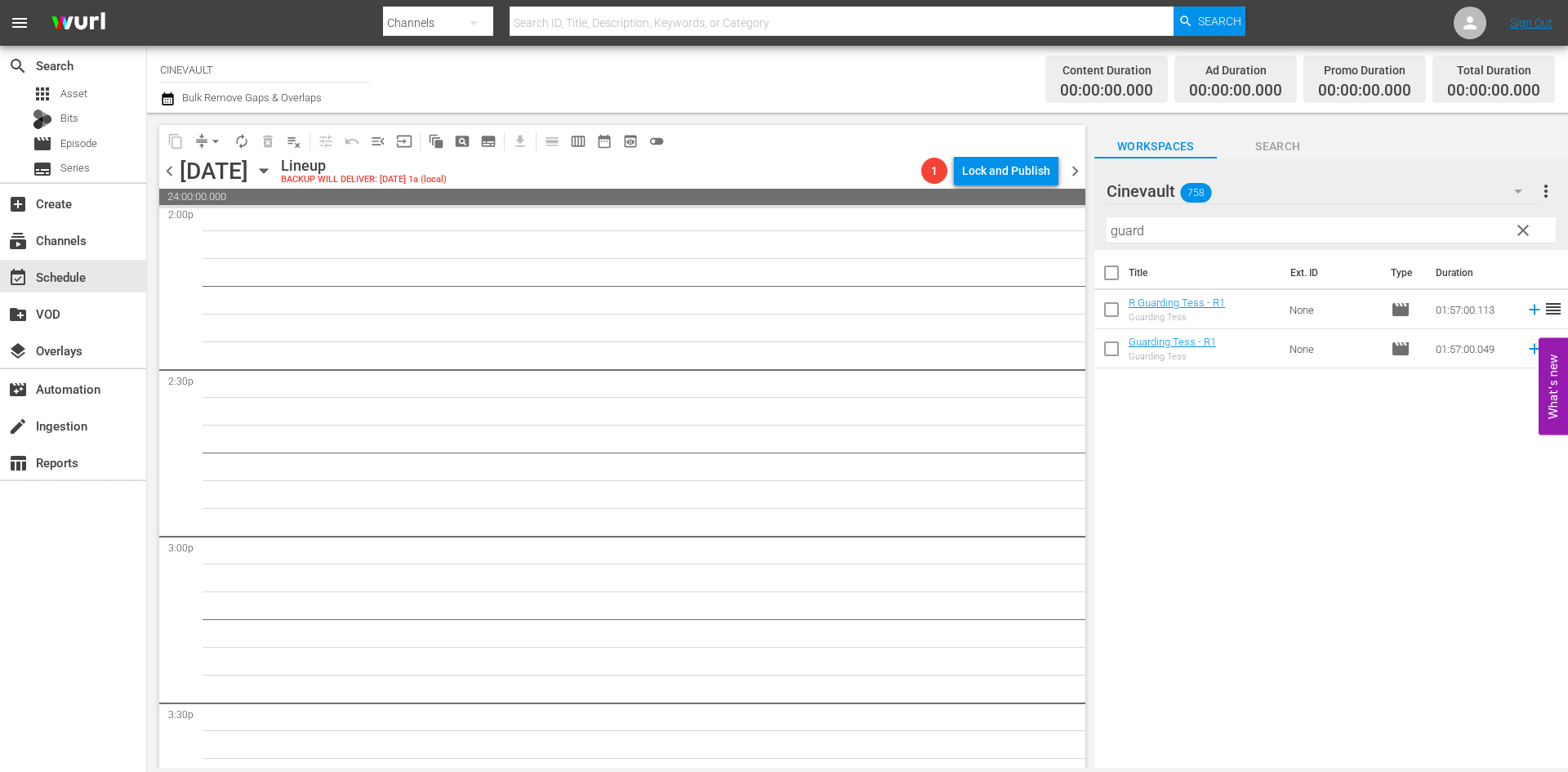
scroll to position [4495, 0]
click at [164, 179] on span "chevron_left" at bounding box center [169, 171] width 21 height 21
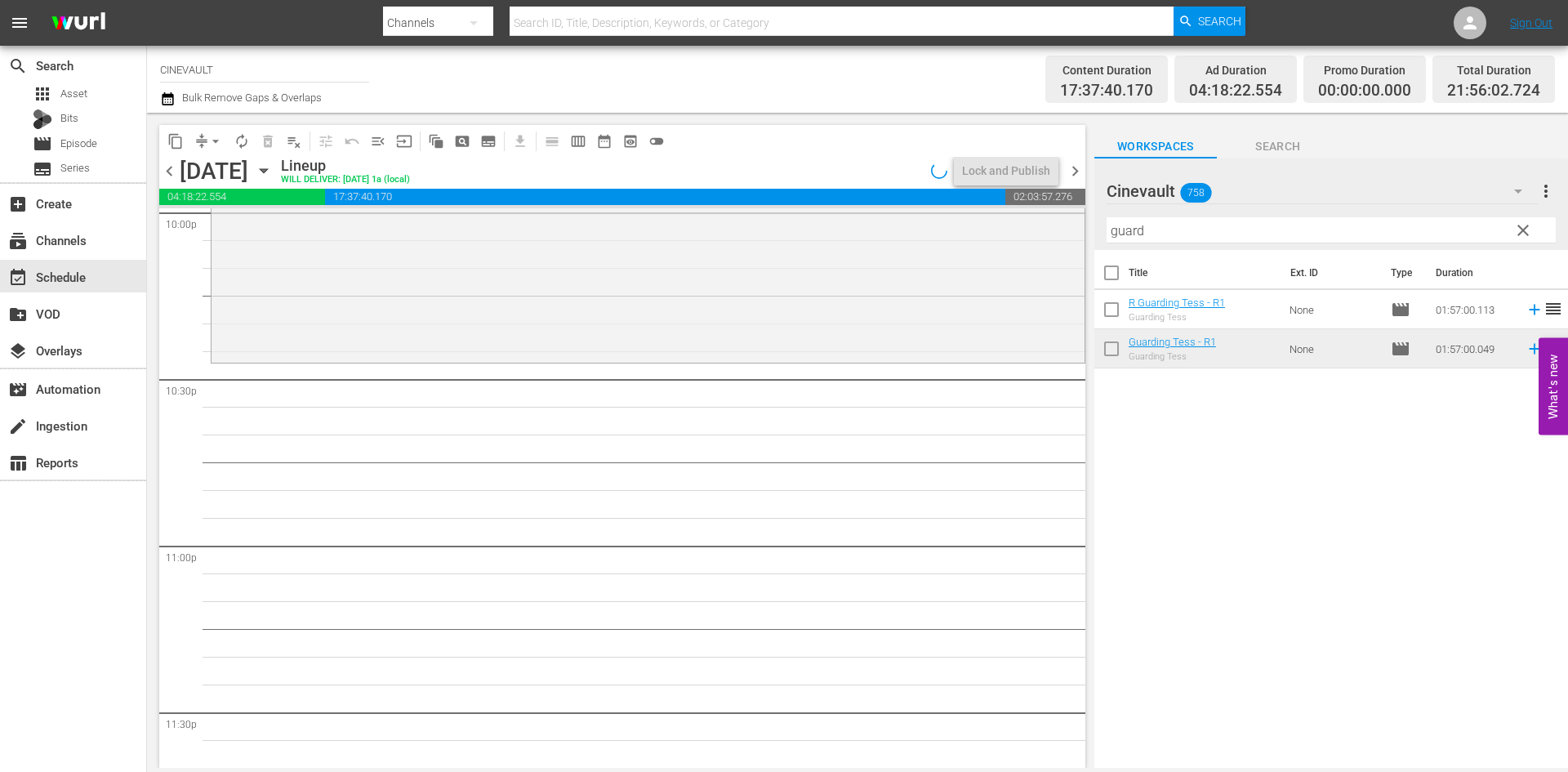
scroll to position [7407, 0]
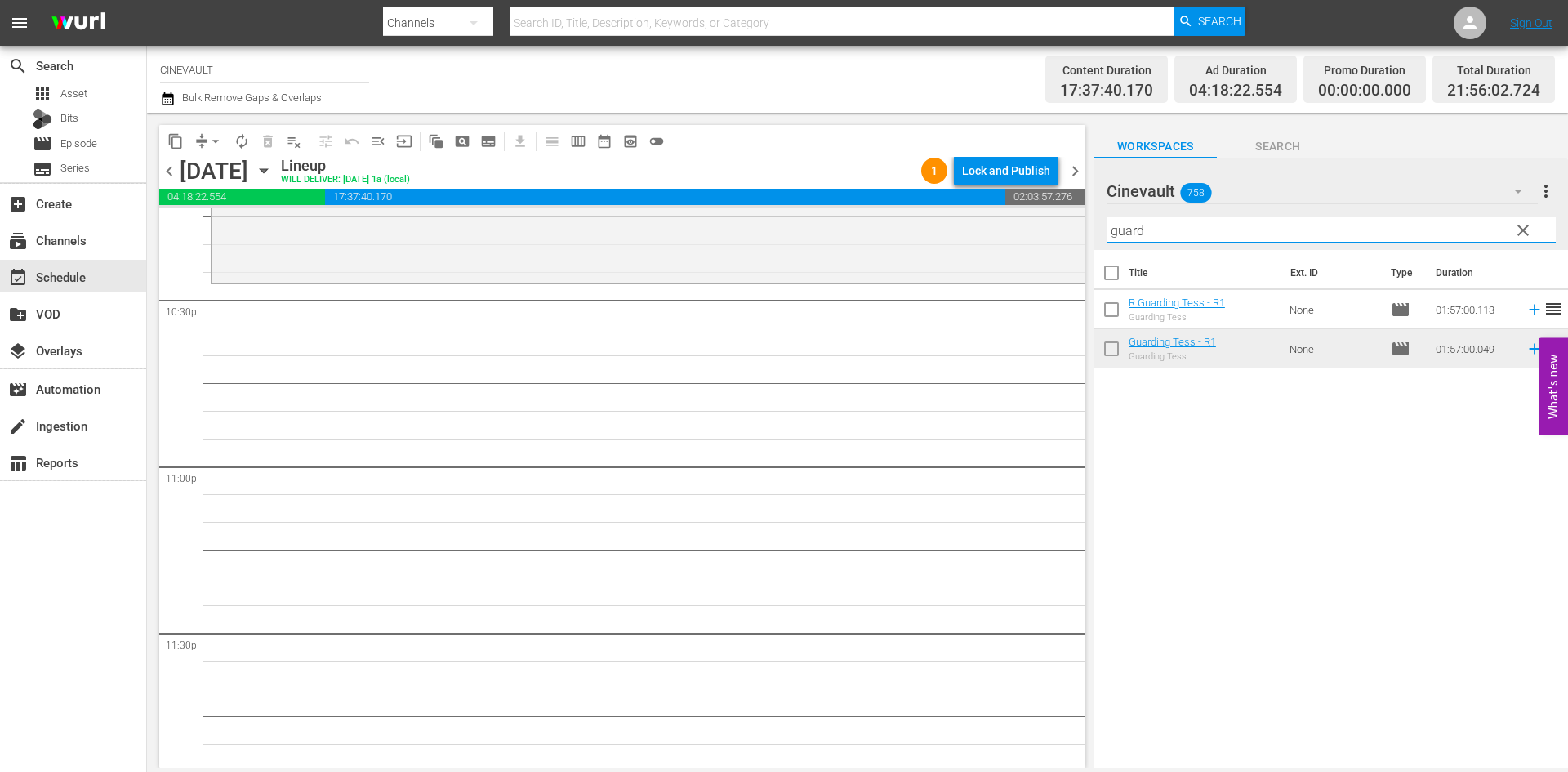
drag, startPoint x: 1214, startPoint y: 233, endPoint x: 1036, endPoint y: 236, distance: 178.0
click at [992, 219] on div "content_copy compress arrow_drop_down autorenew_outlined delete_forever_outline…" at bounding box center [858, 440] width 1421 height 655
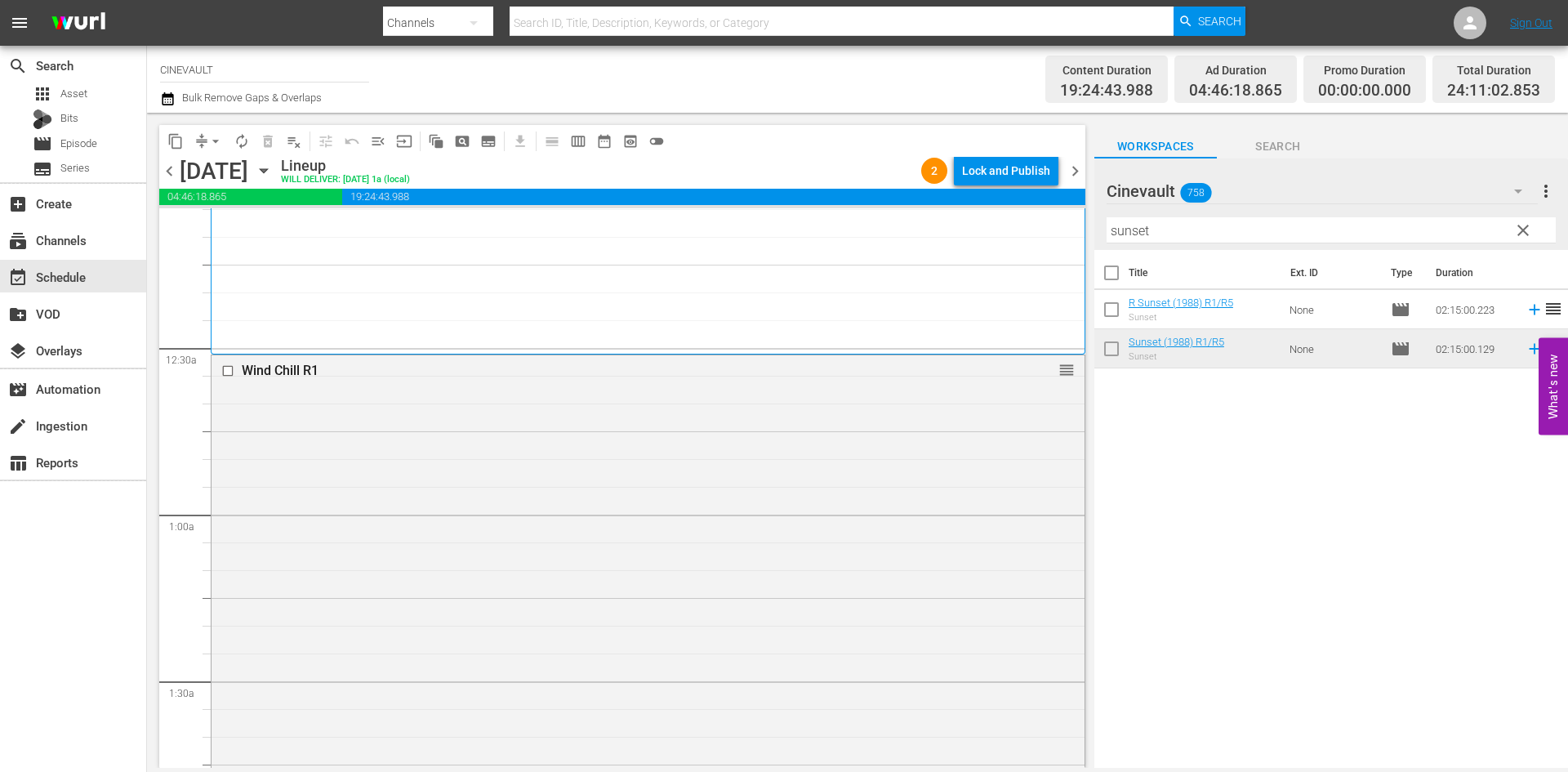
scroll to position [0, 0]
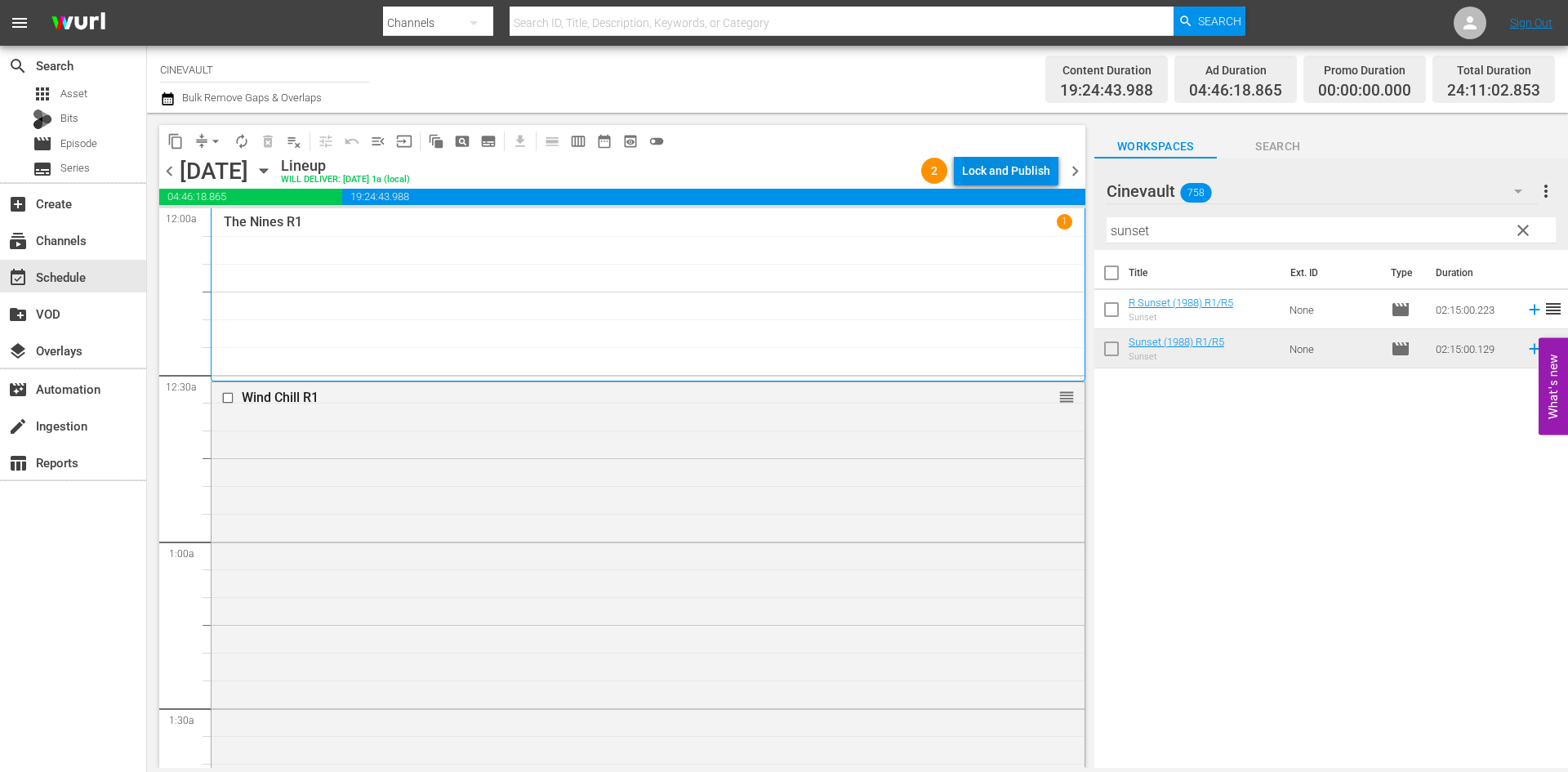
click at [1019, 168] on div "Lock and Publish" at bounding box center [1006, 171] width 89 height 30
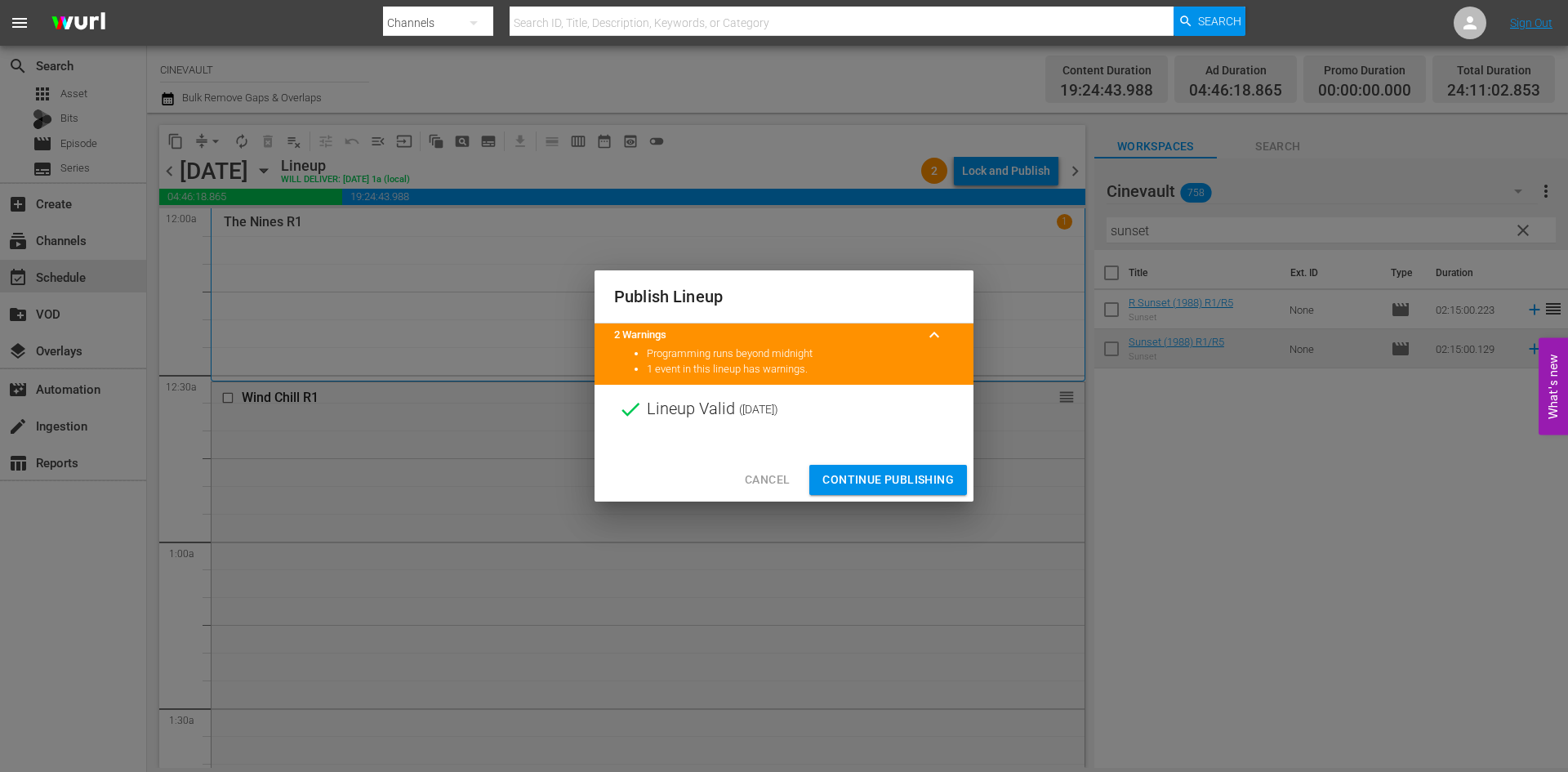
click at [936, 479] on span "Continue Publishing" at bounding box center [887, 480] width 131 height 21
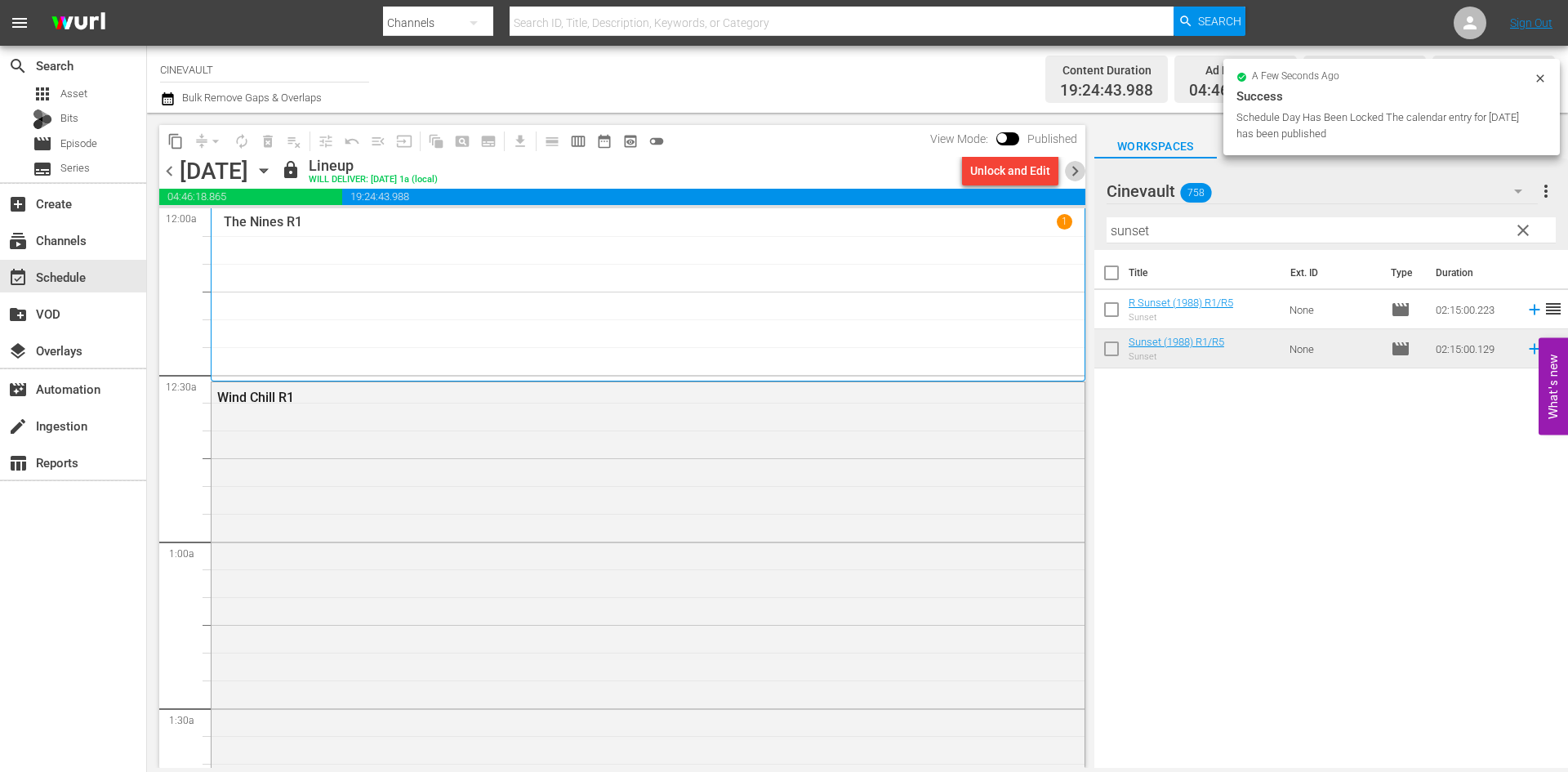
click at [1079, 181] on span "chevron_right" at bounding box center [1075, 171] width 21 height 21
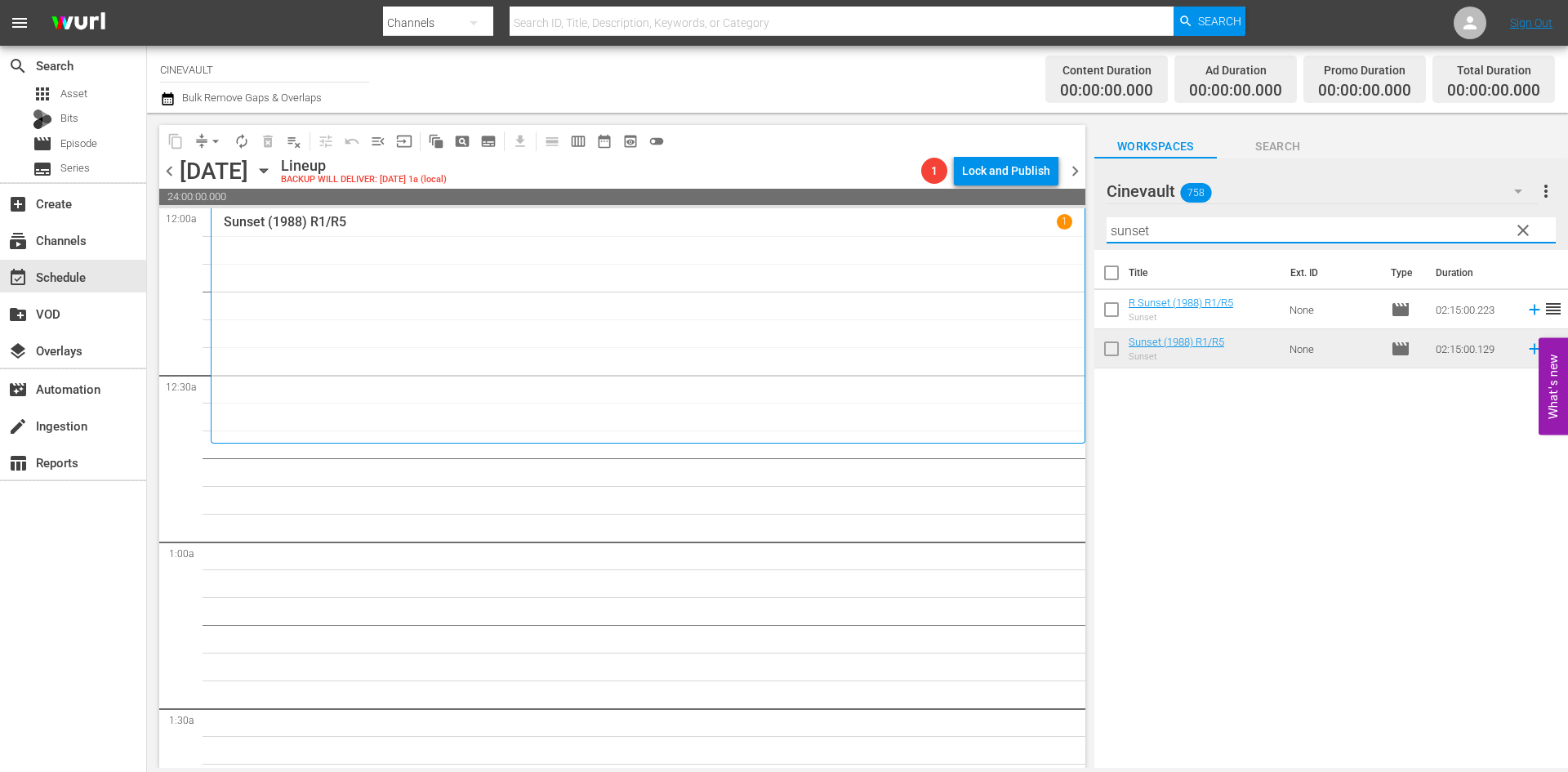
drag, startPoint x: 1320, startPoint y: 219, endPoint x: 803, endPoint y: 209, distance: 517.1
click at [803, 209] on div "content_copy compress arrow_drop_down autorenew_outlined delete_forever_outline…" at bounding box center [858, 440] width 1421 height 655
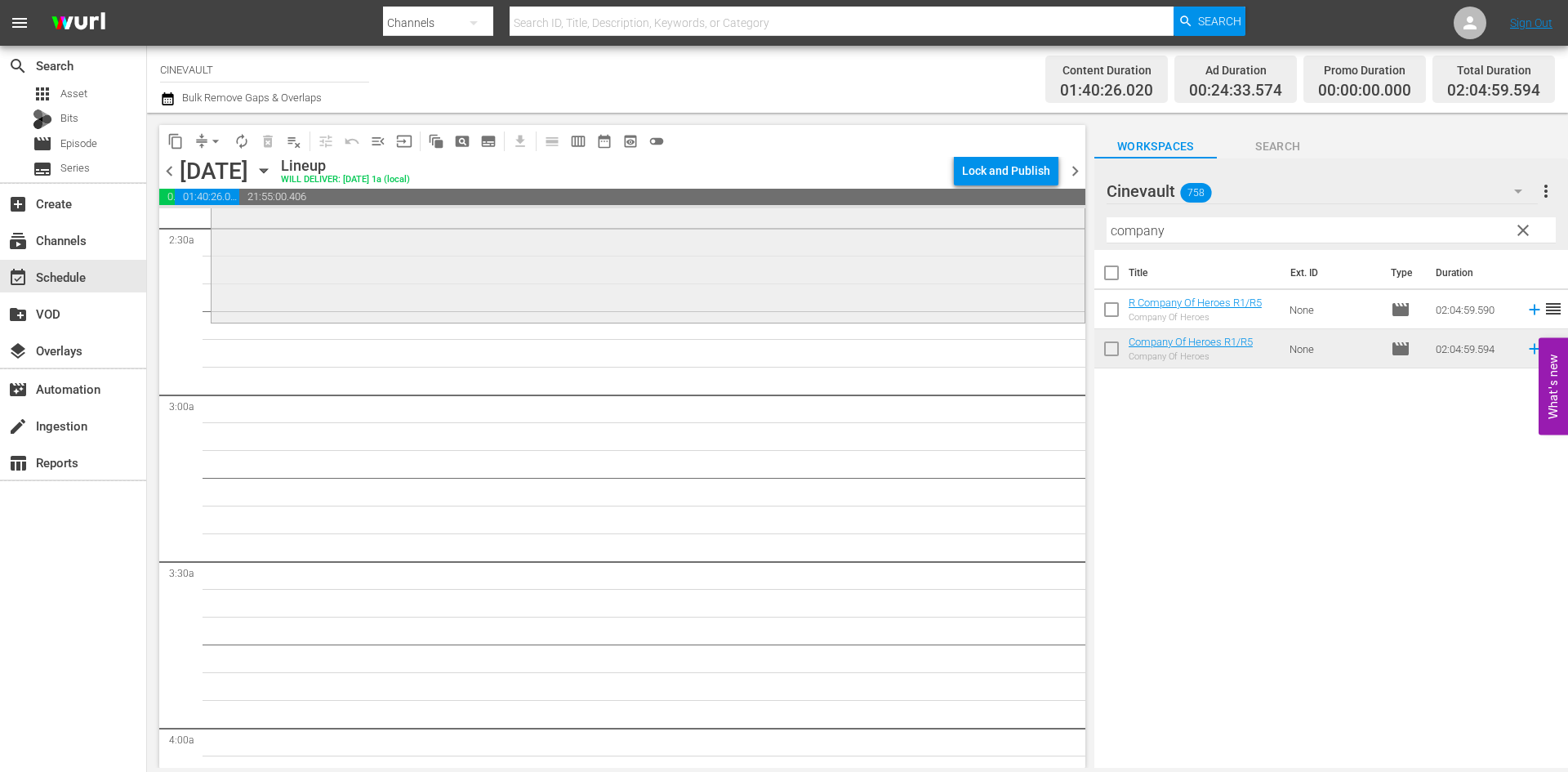
scroll to position [735, 0]
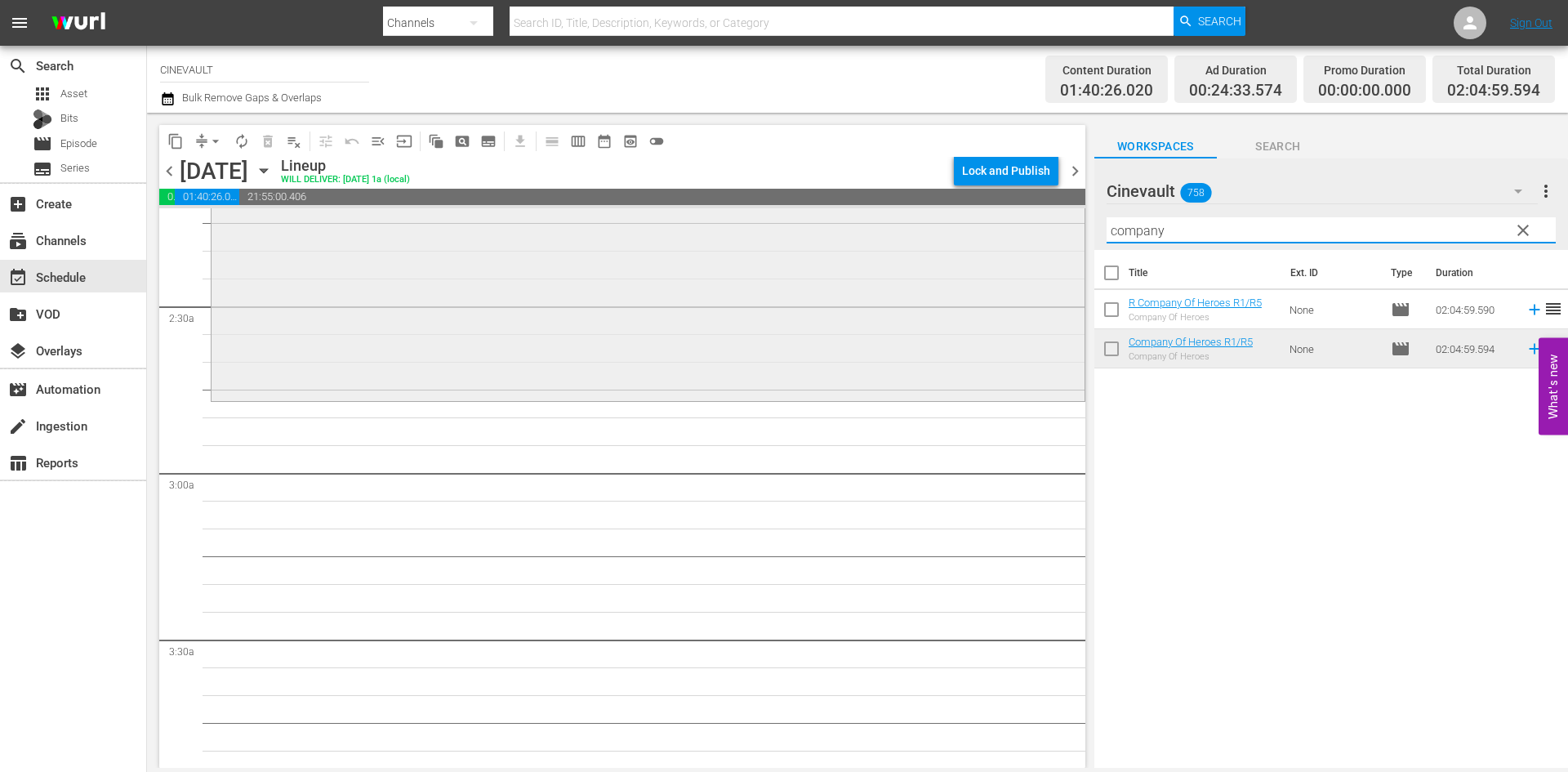
drag, startPoint x: 1410, startPoint y: 233, endPoint x: 954, endPoint y: 241, distance: 456.1
click at [954, 241] on div "content_copy compress arrow_drop_down autorenew_outlined delete_forever_outline…" at bounding box center [858, 440] width 1421 height 655
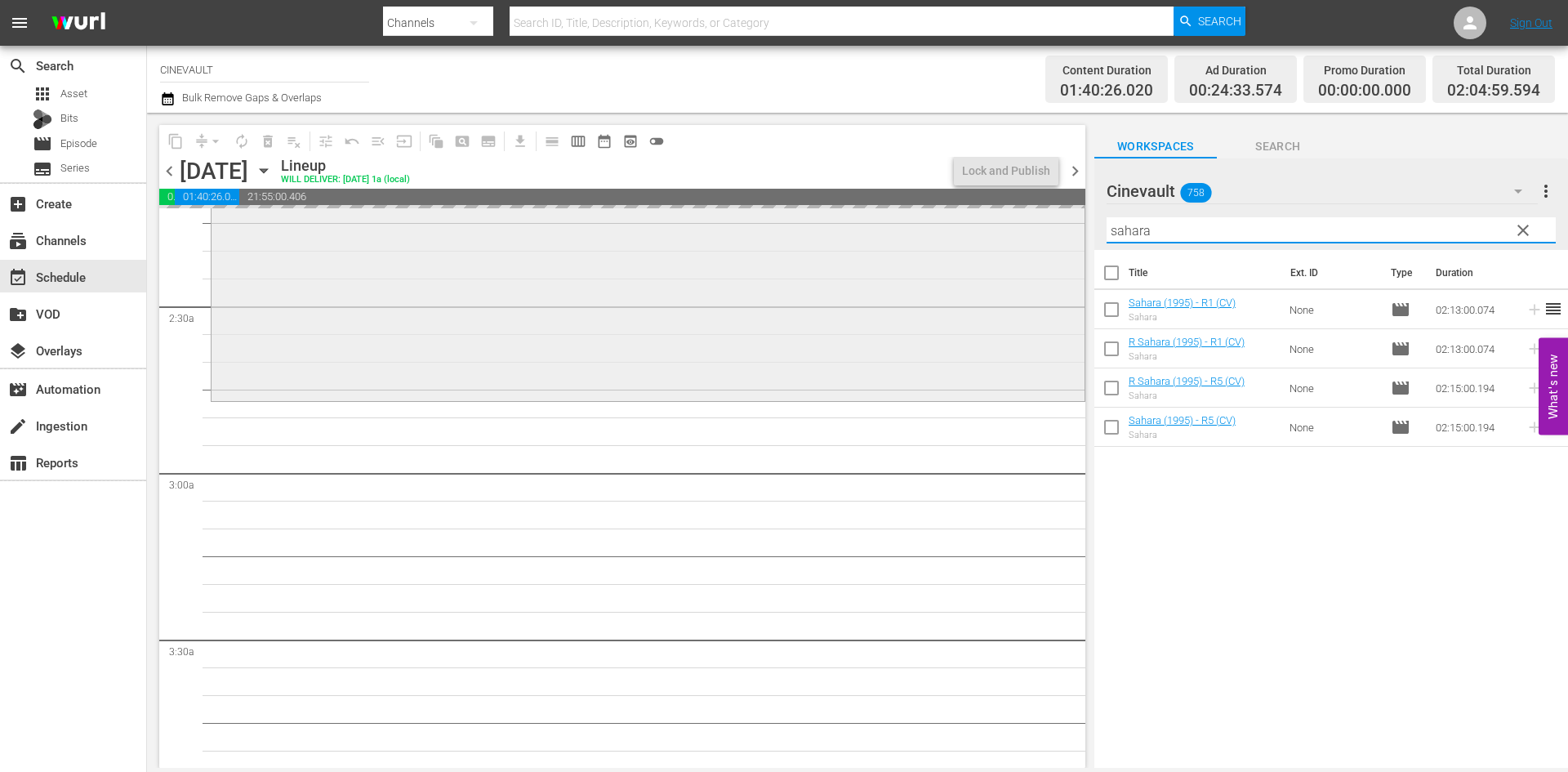
click at [1063, 259] on div "content_copy compress arrow_drop_down autorenew_outlined delete_forever_outline…" at bounding box center [858, 440] width 1421 height 655
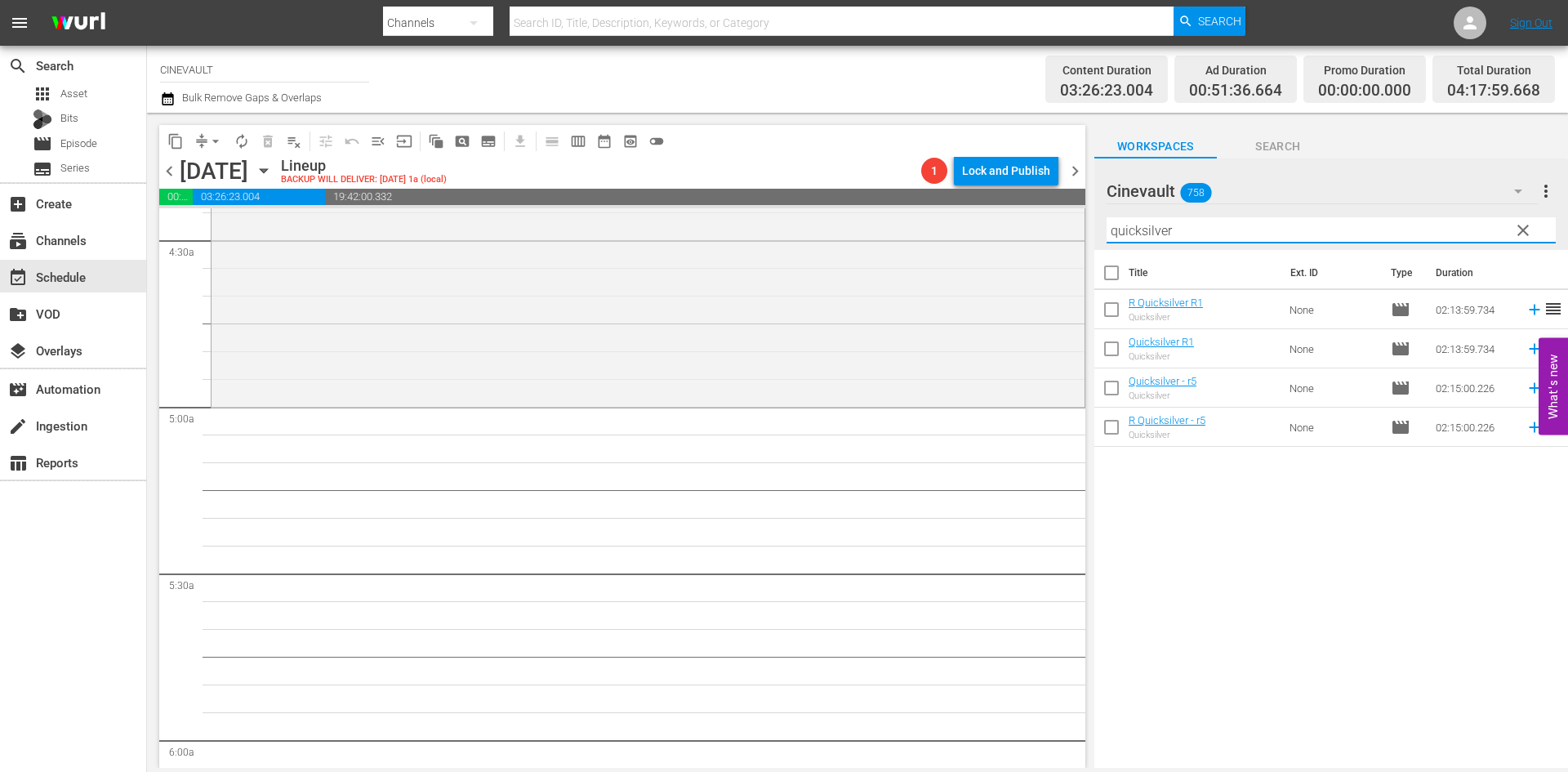
scroll to position [1552, 0]
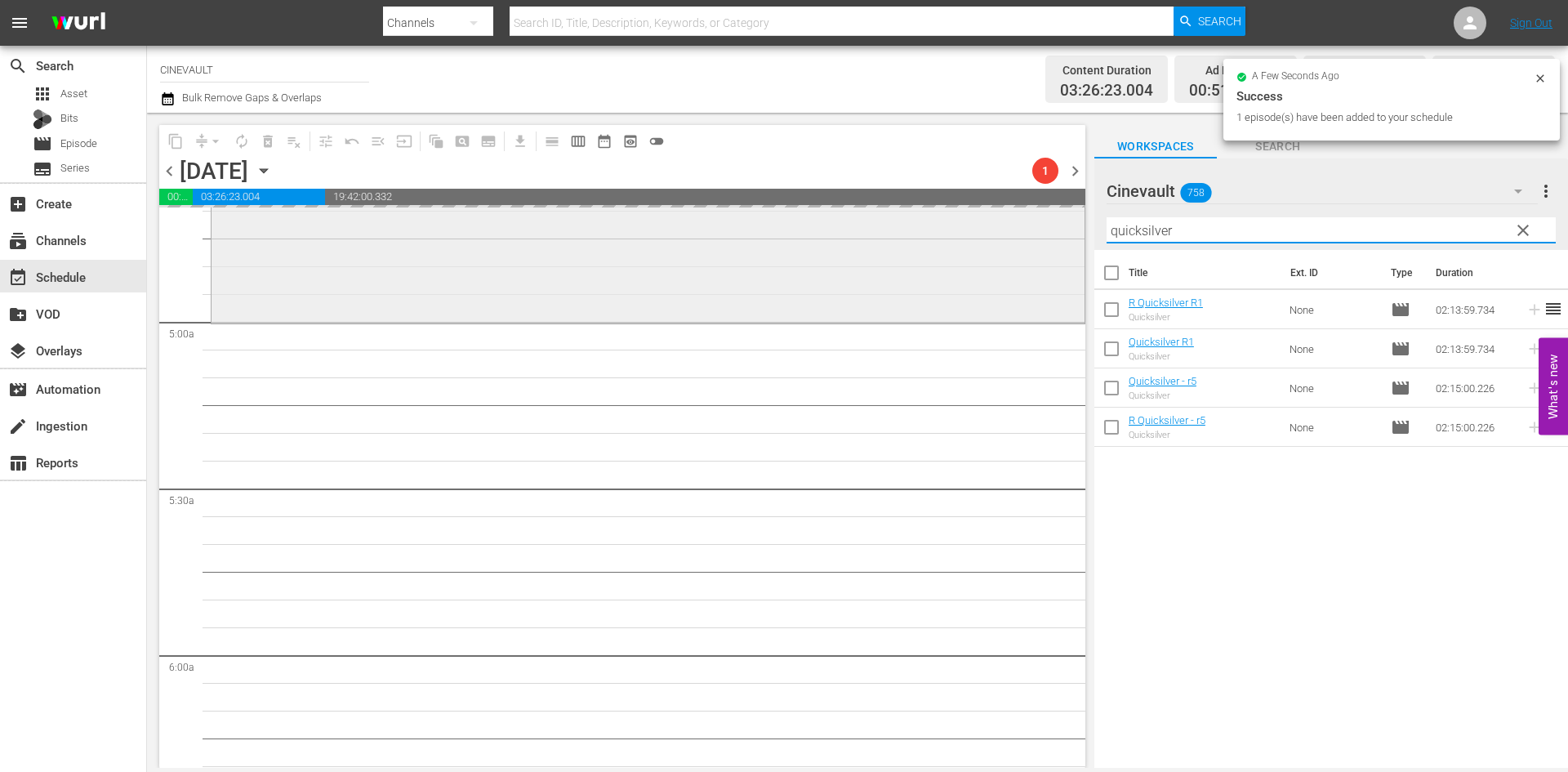
drag, startPoint x: 1221, startPoint y: 226, endPoint x: 1061, endPoint y: 244, distance: 161.0
click at [1061, 244] on div "content_copy compress arrow_drop_down autorenew_outlined delete_forever_outline…" at bounding box center [858, 440] width 1421 height 655
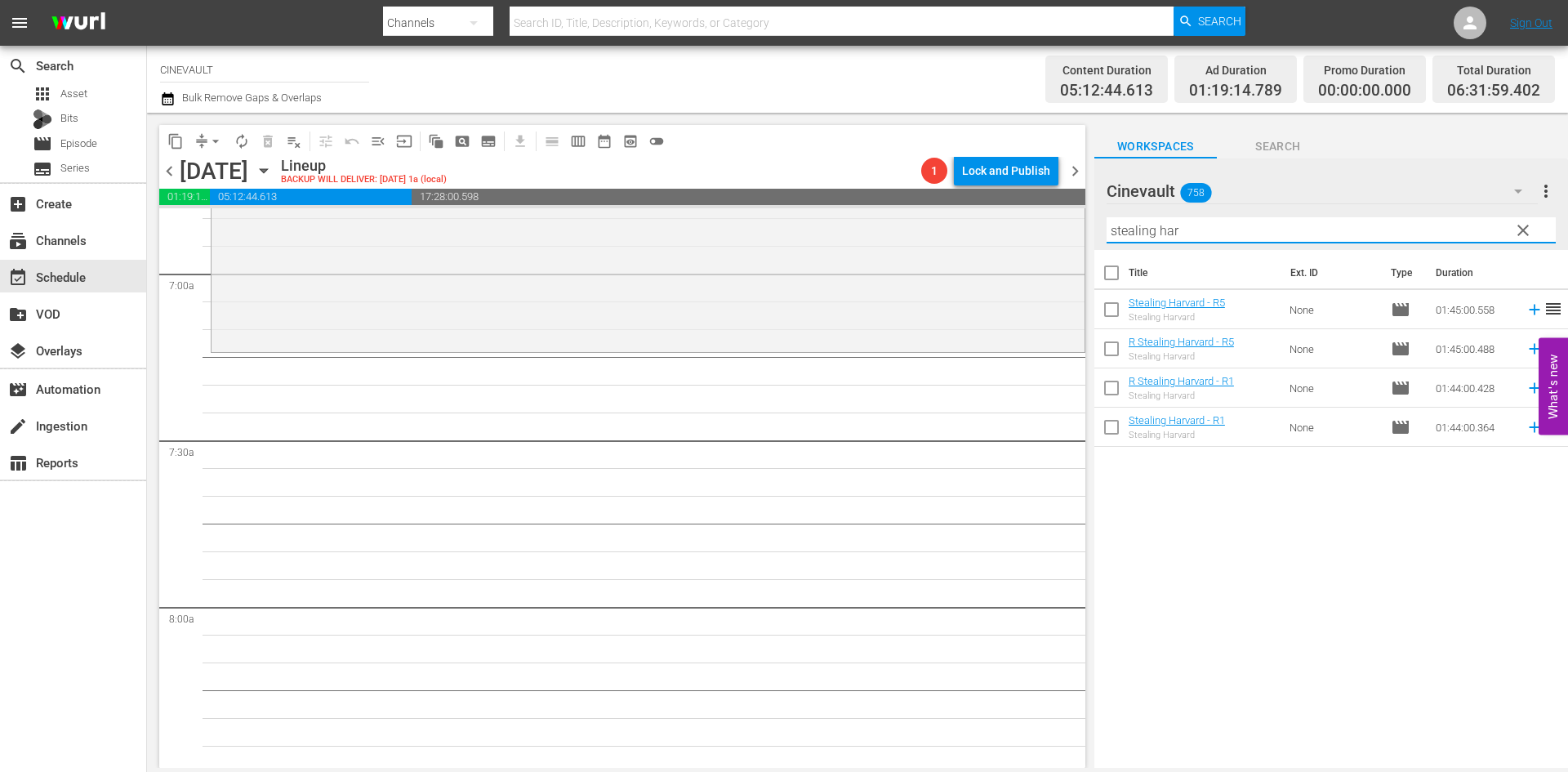
scroll to position [2287, 0]
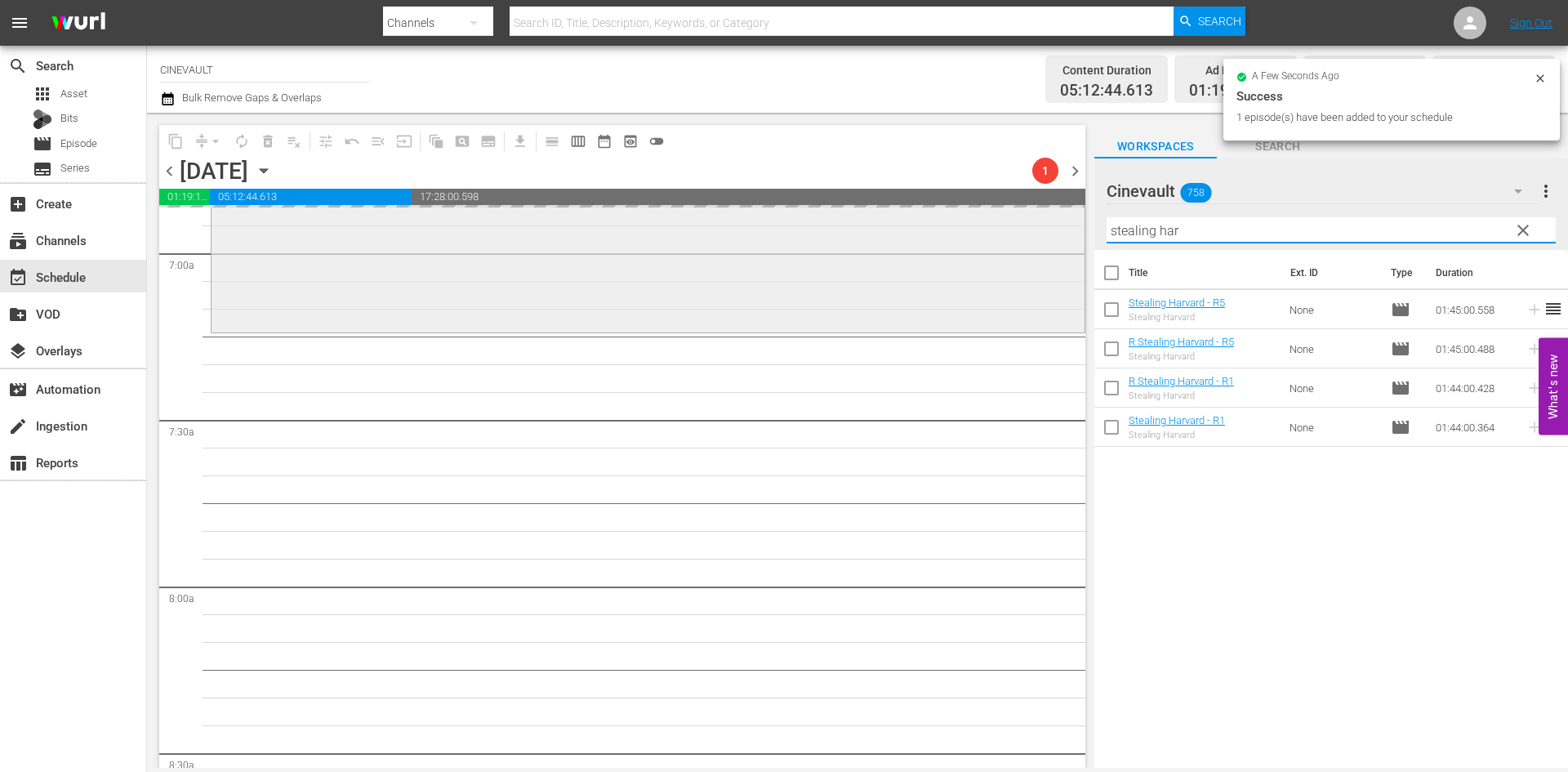
click at [1039, 249] on div "content_copy compress arrow_drop_down autorenew_outlined delete_forever_outline…" at bounding box center [858, 440] width 1421 height 655
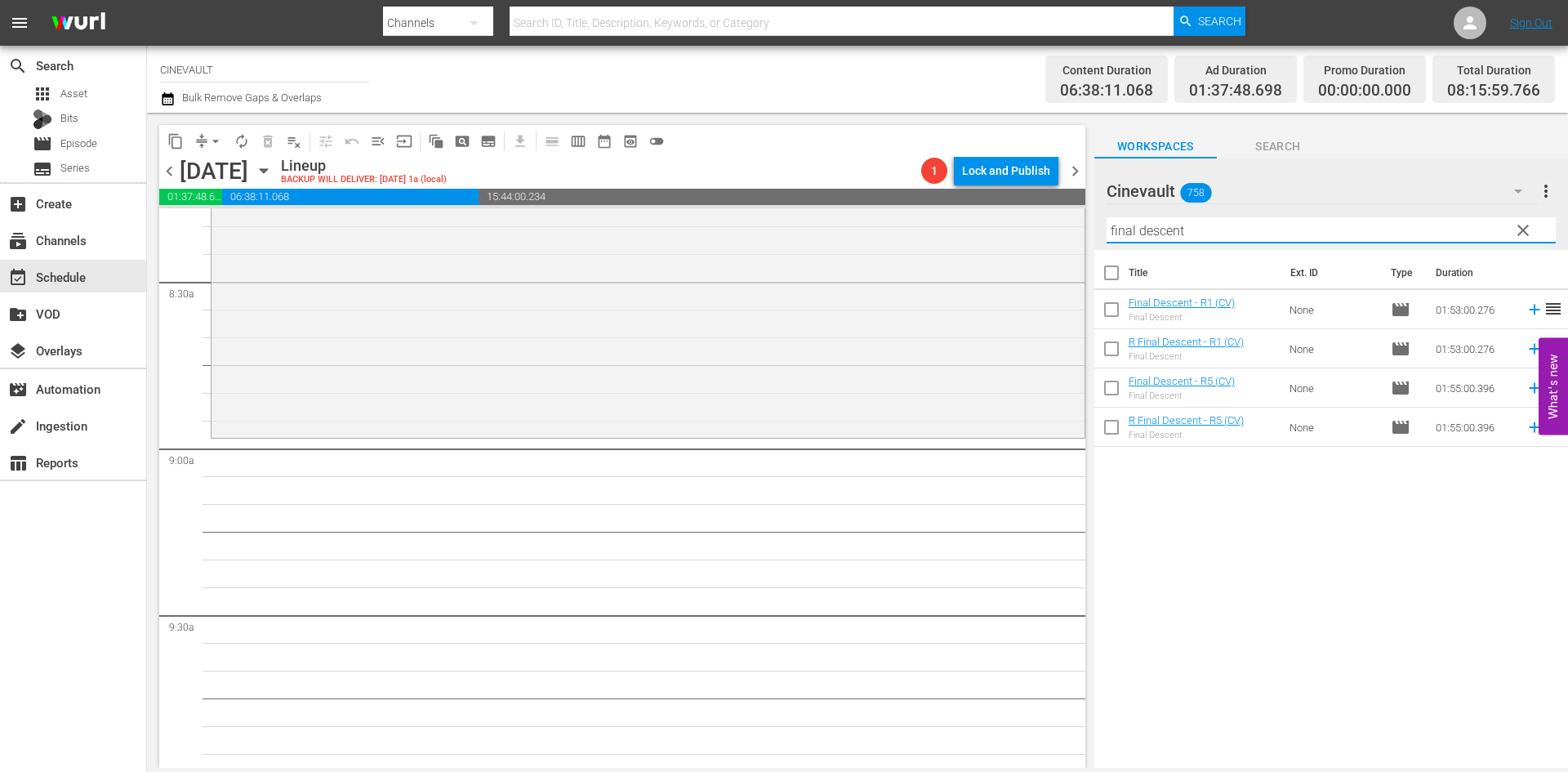
scroll to position [2777, 0]
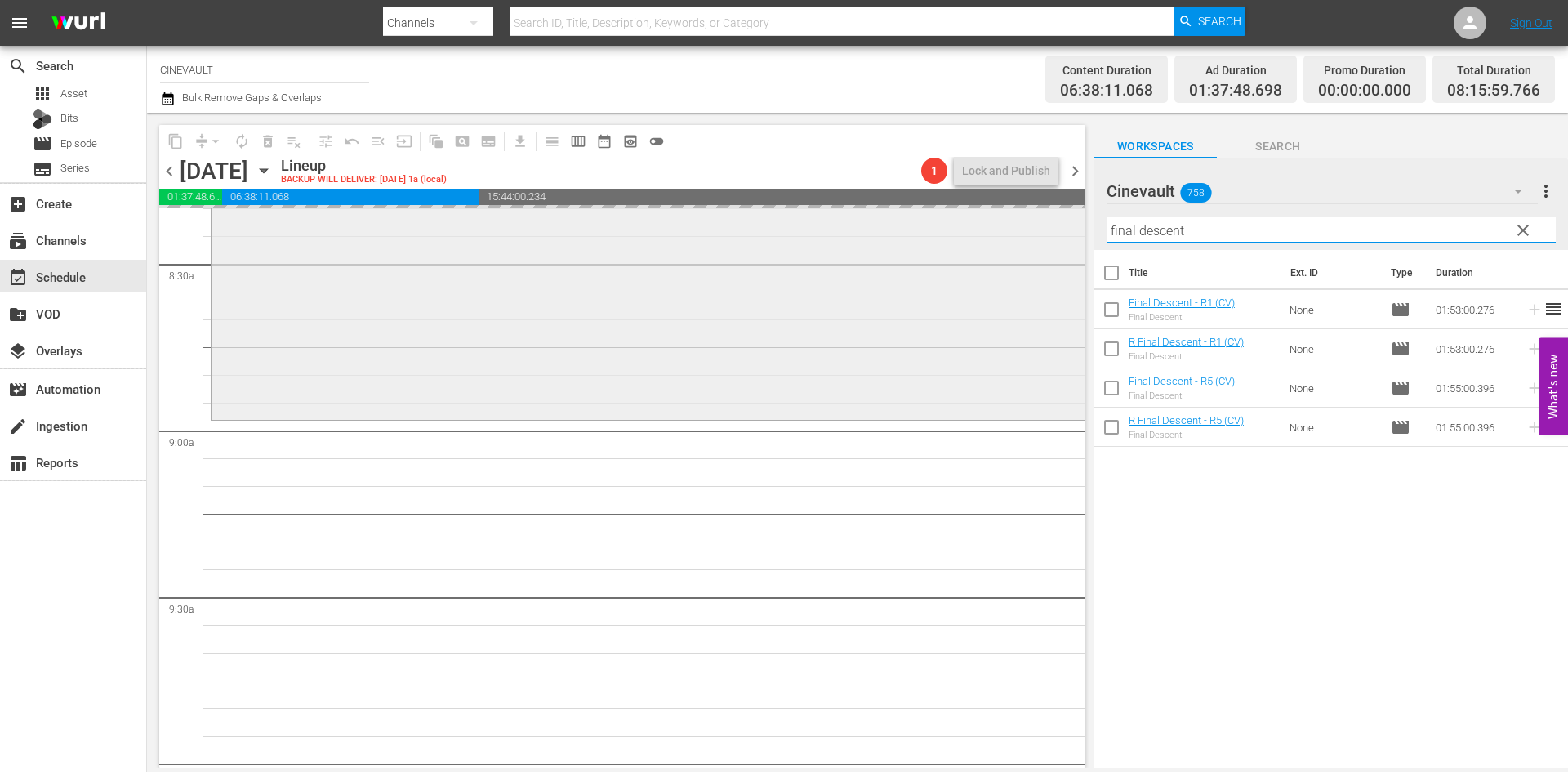
drag, startPoint x: 1241, startPoint y: 240, endPoint x: 1034, endPoint y: 231, distance: 207.2
click at [1034, 231] on div "content_copy compress arrow_drop_down autorenew_outlined delete_forever_outline…" at bounding box center [858, 440] width 1421 height 655
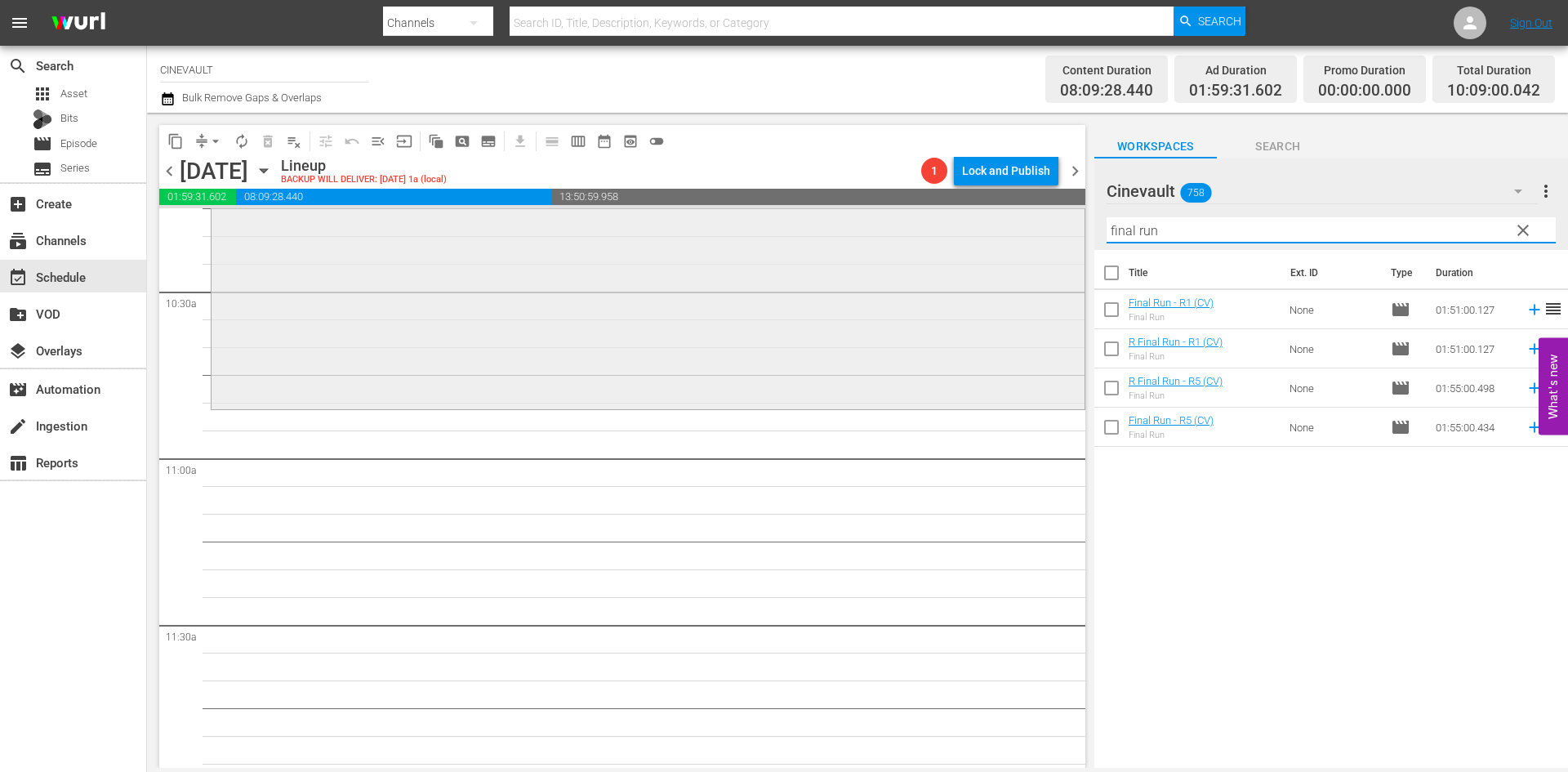
scroll to position [3431, 0]
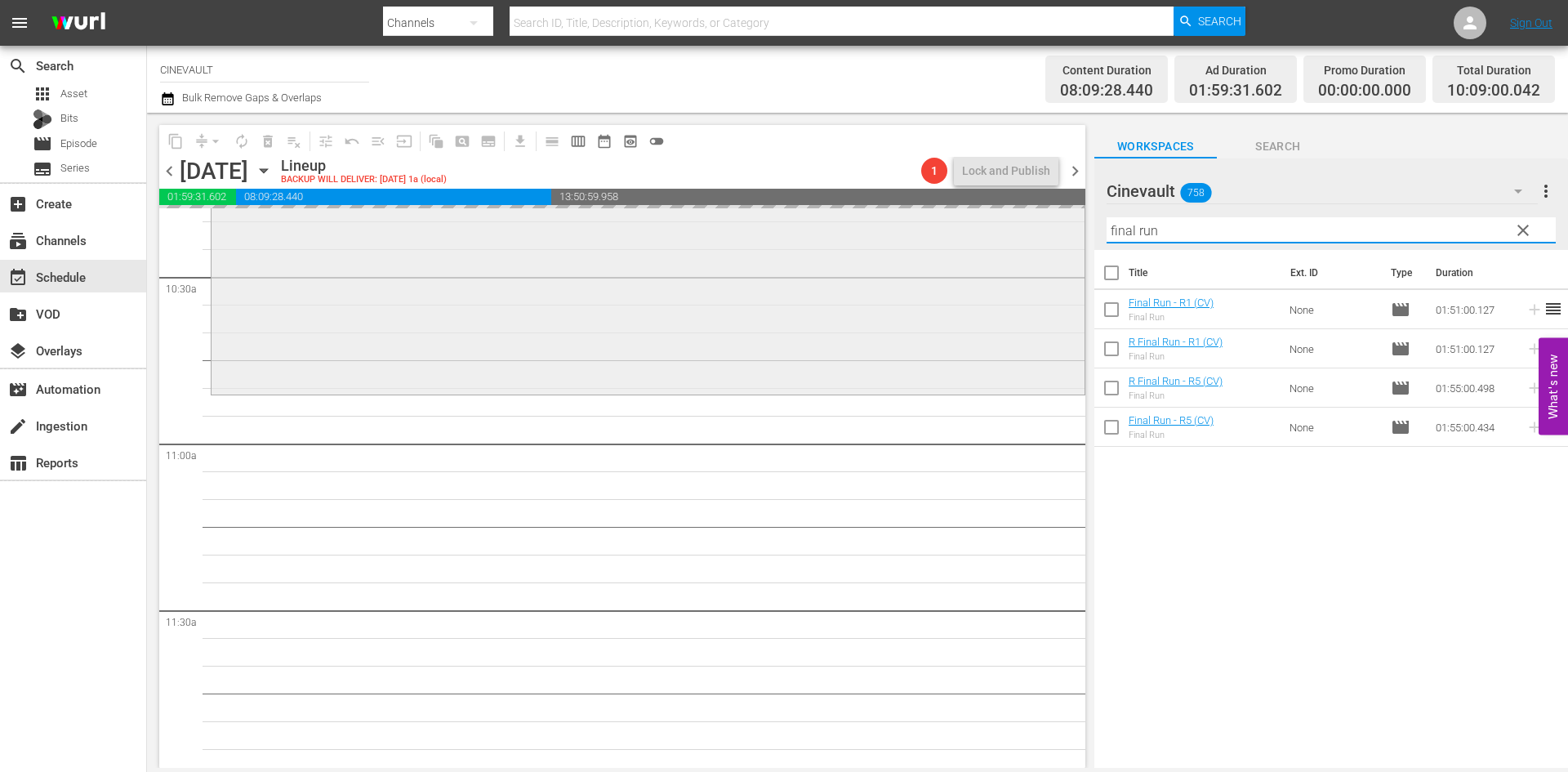
click at [913, 282] on div "content_copy compress arrow_drop_down autorenew_outlined delete_forever_outline…" at bounding box center [858, 440] width 1421 height 655
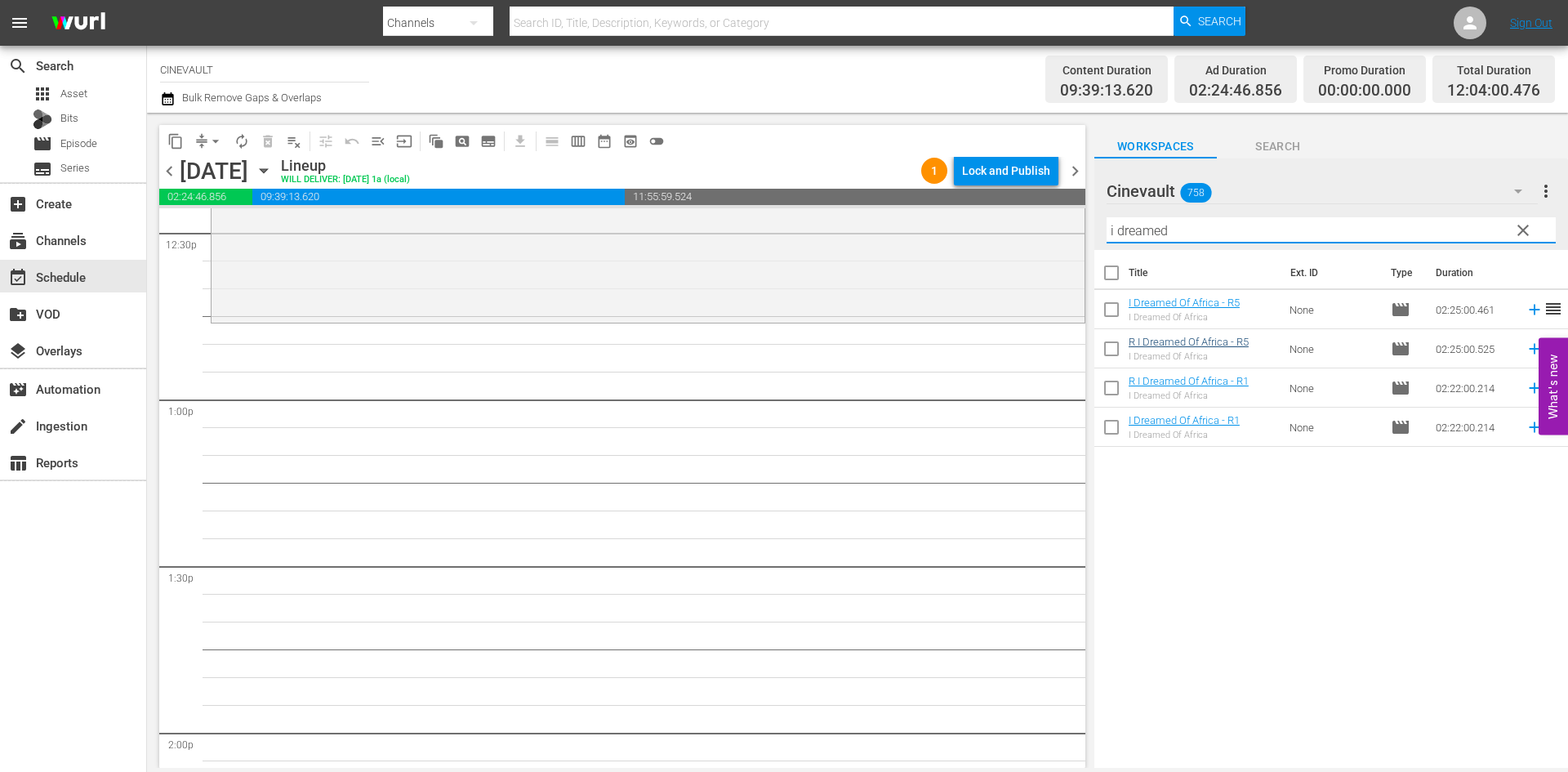
scroll to position [4166, 0]
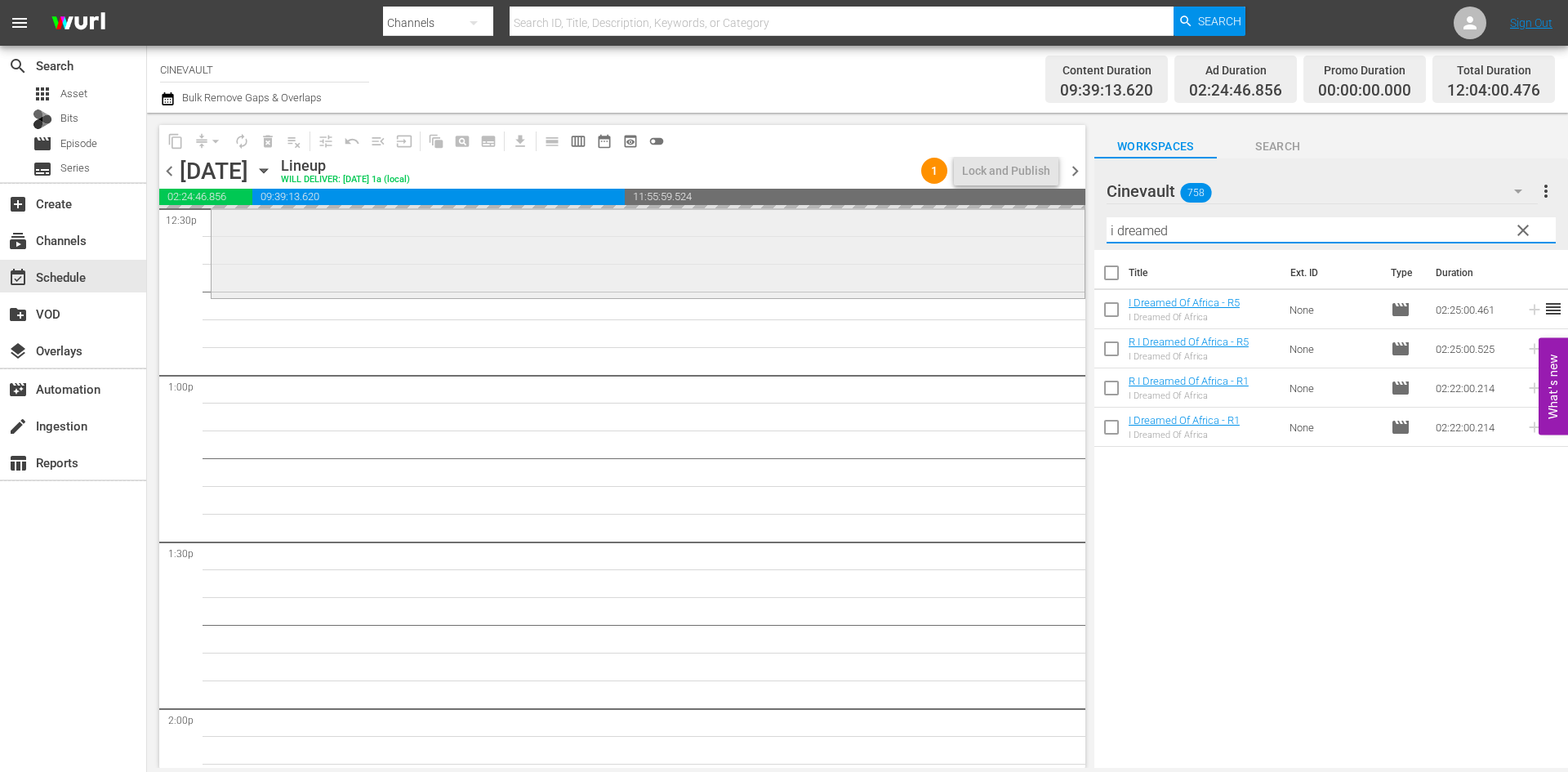
drag, startPoint x: 1230, startPoint y: 227, endPoint x: 980, endPoint y: 235, distance: 250.1
click at [980, 235] on div "content_copy compress arrow_drop_down autorenew_outlined delete_forever_outline…" at bounding box center [858, 440] width 1421 height 655
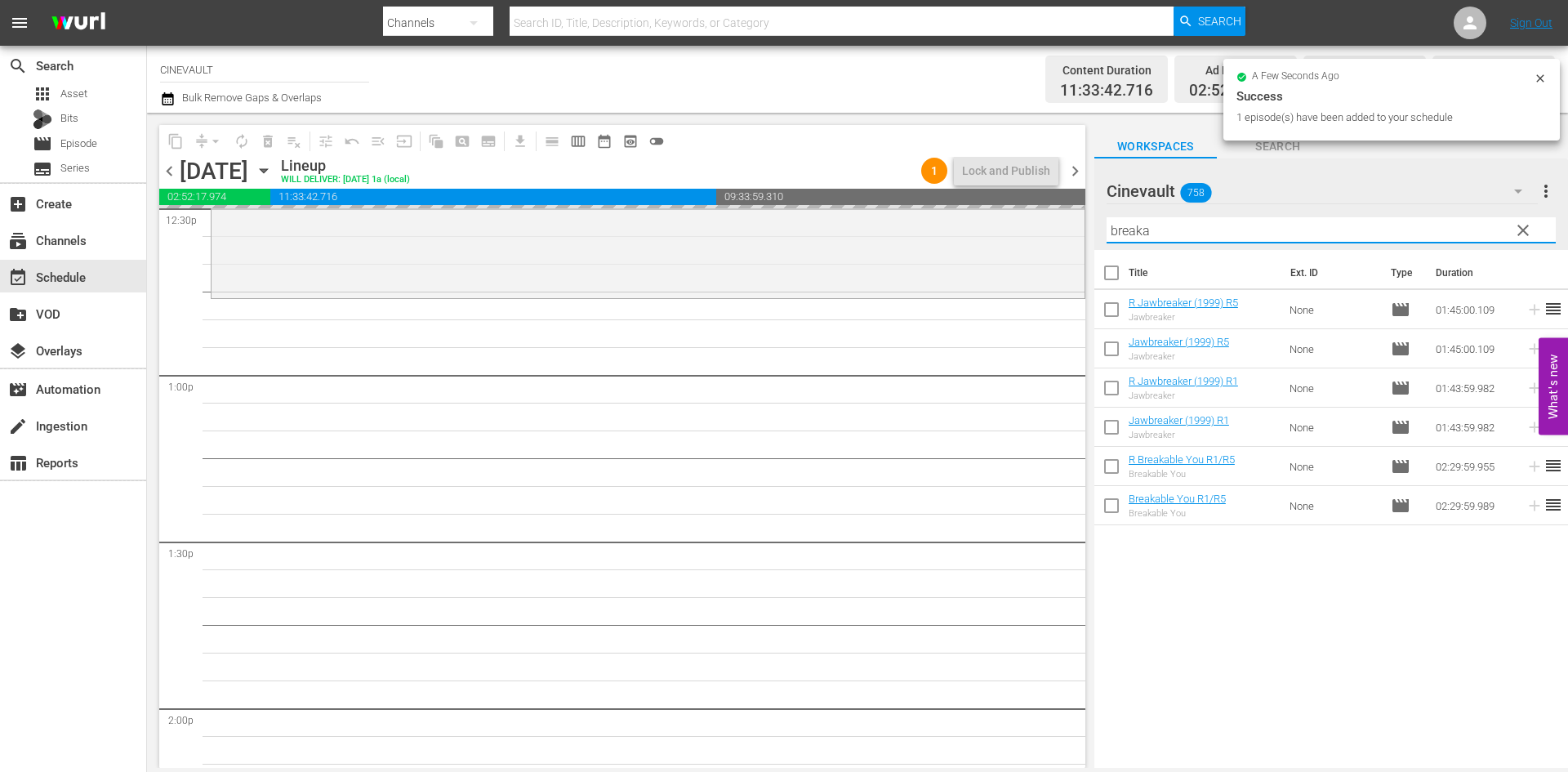
type input "breakab"
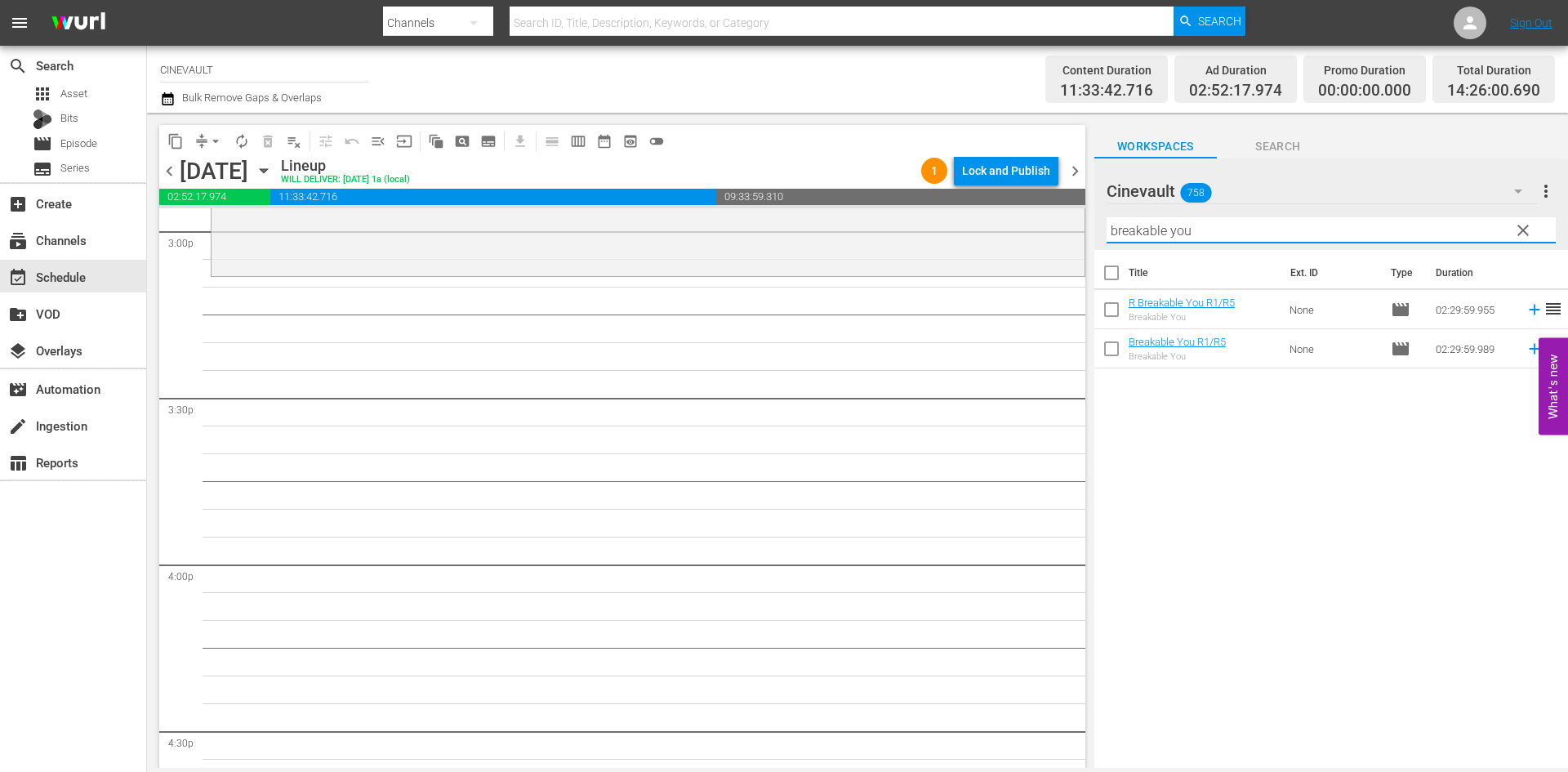
scroll to position [4983, 0]
drag, startPoint x: 1284, startPoint y: 230, endPoint x: 1029, endPoint y: 203, distance: 256.4
click at [1029, 203] on div "content_copy compress arrow_drop_down autorenew_outlined delete_forever_outline…" at bounding box center [858, 440] width 1421 height 655
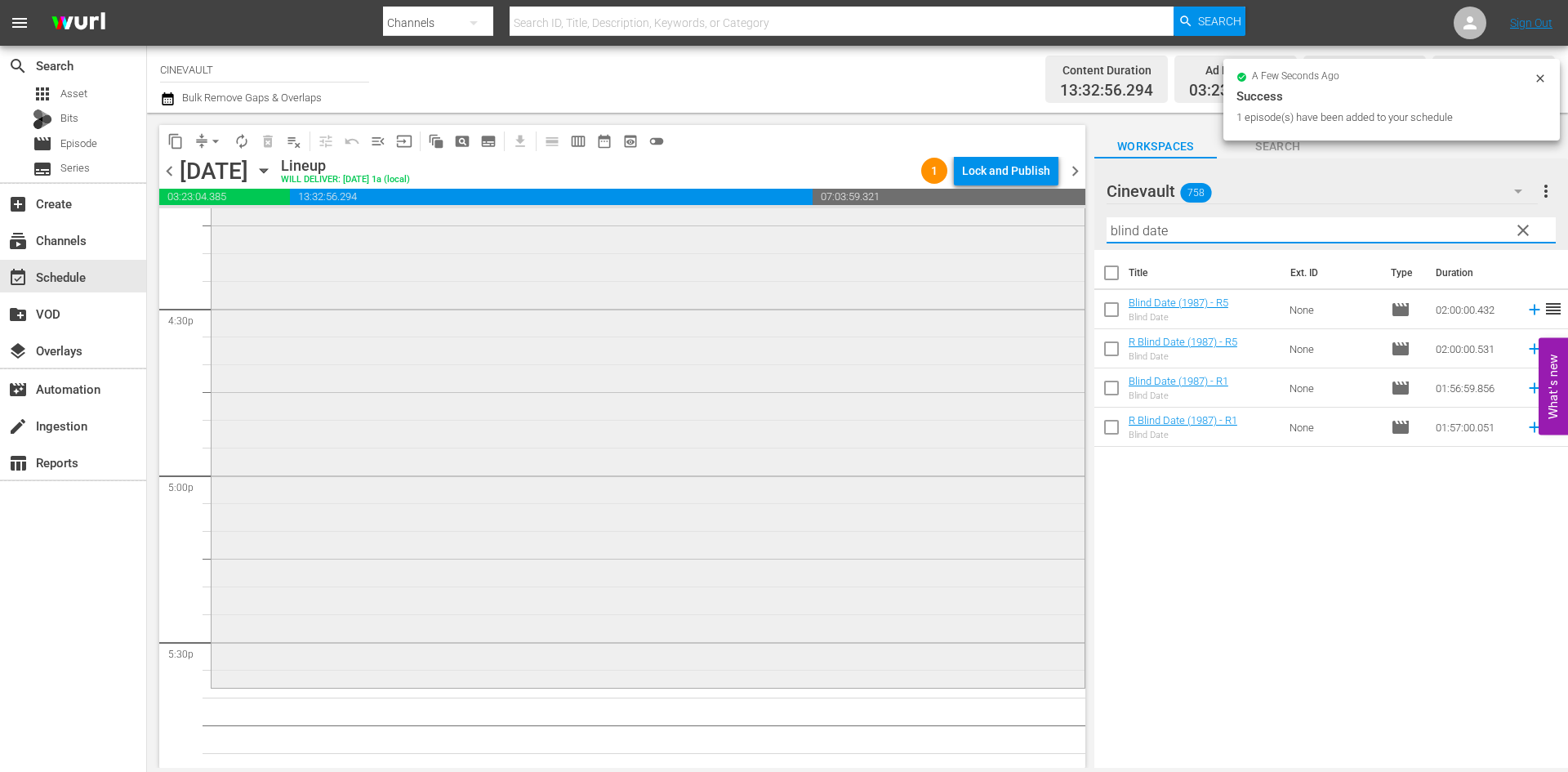
scroll to position [5554, 0]
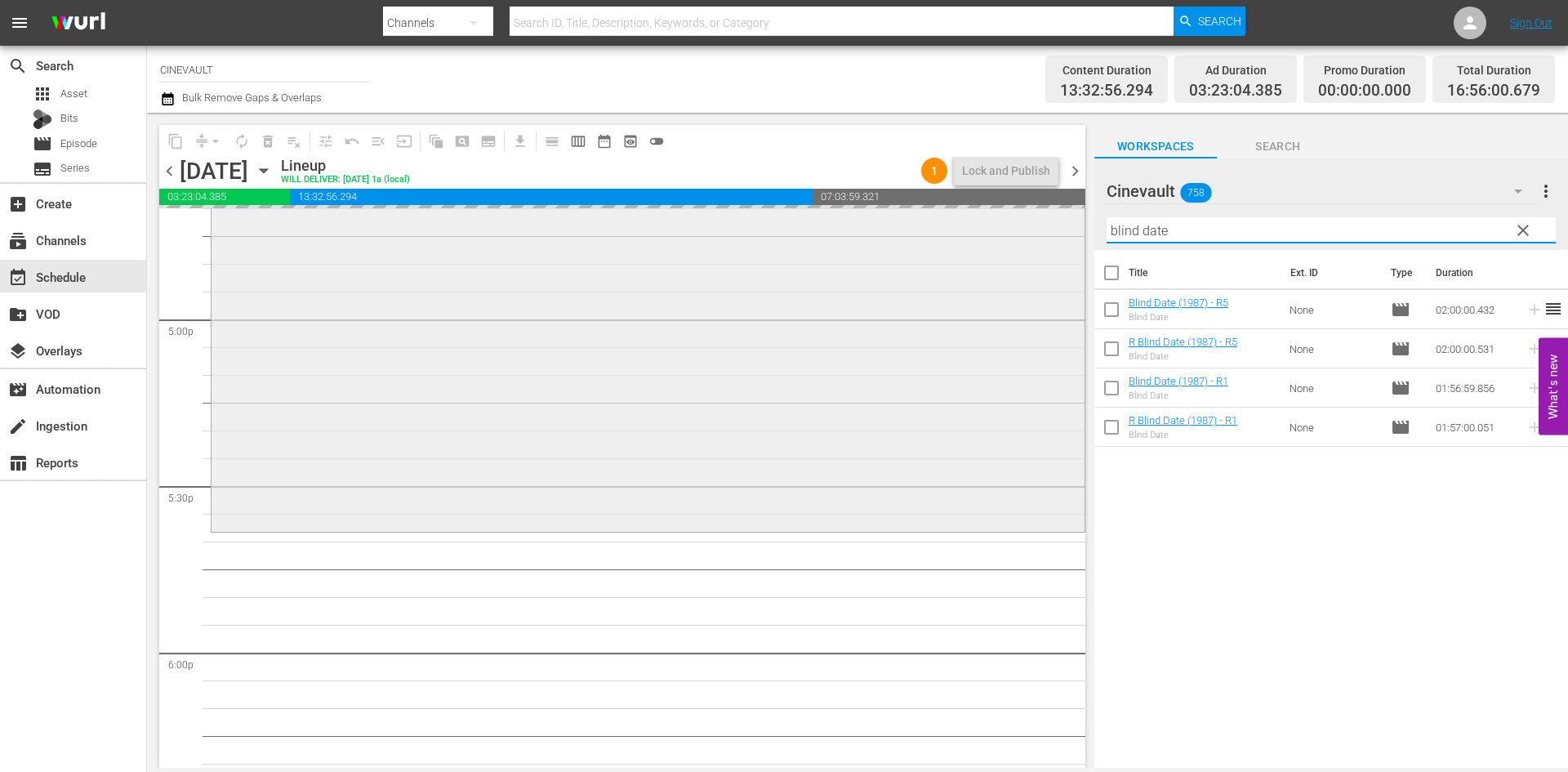
click at [893, 240] on div "content_copy compress arrow_drop_down autorenew_outlined delete_forever_outline…" at bounding box center [858, 440] width 1421 height 655
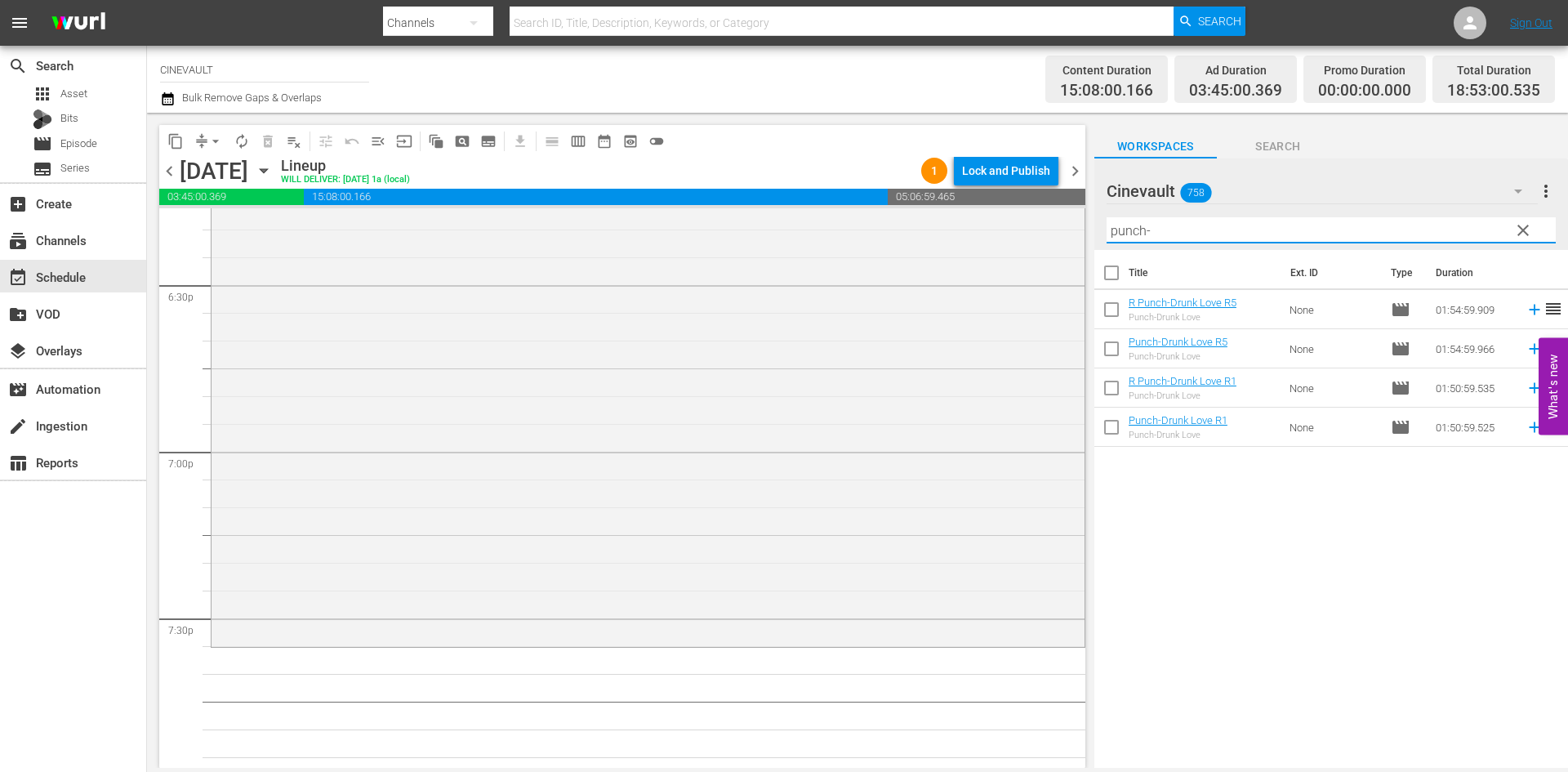
scroll to position [6290, 0]
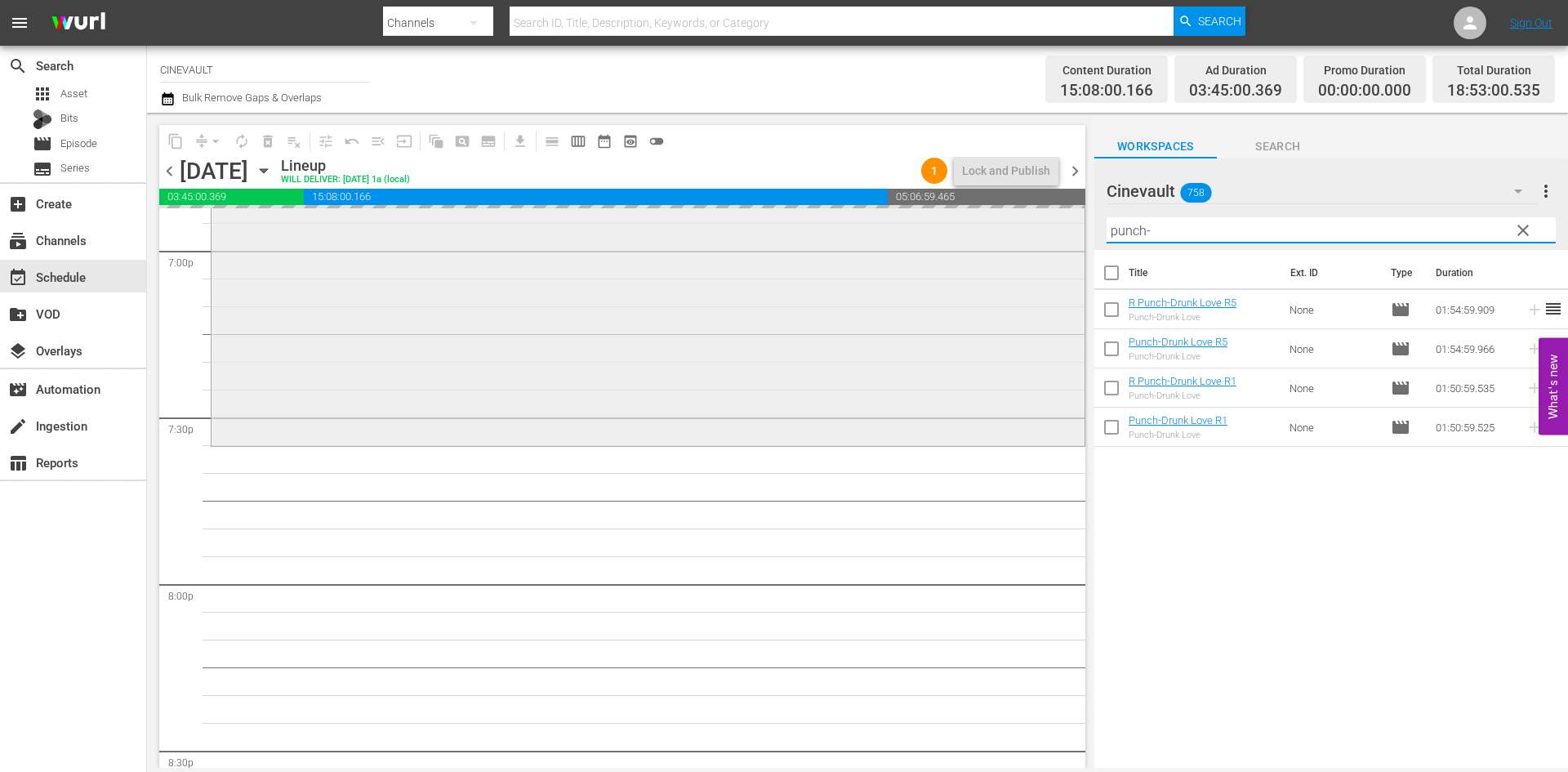
click at [880, 246] on div "content_copy compress arrow_drop_down autorenew_outlined delete_forever_outline…" at bounding box center [858, 440] width 1421 height 655
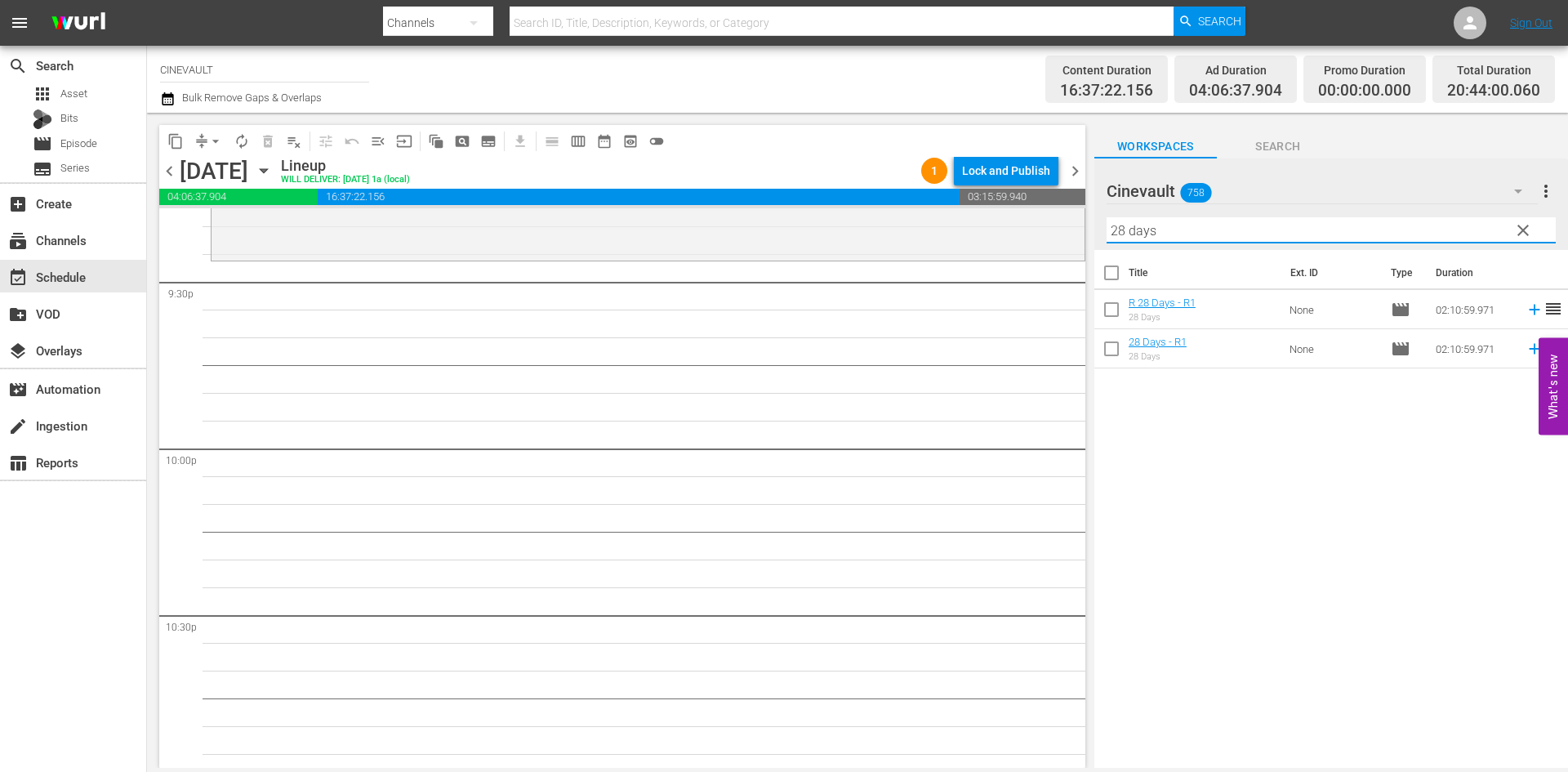
scroll to position [7025, 0]
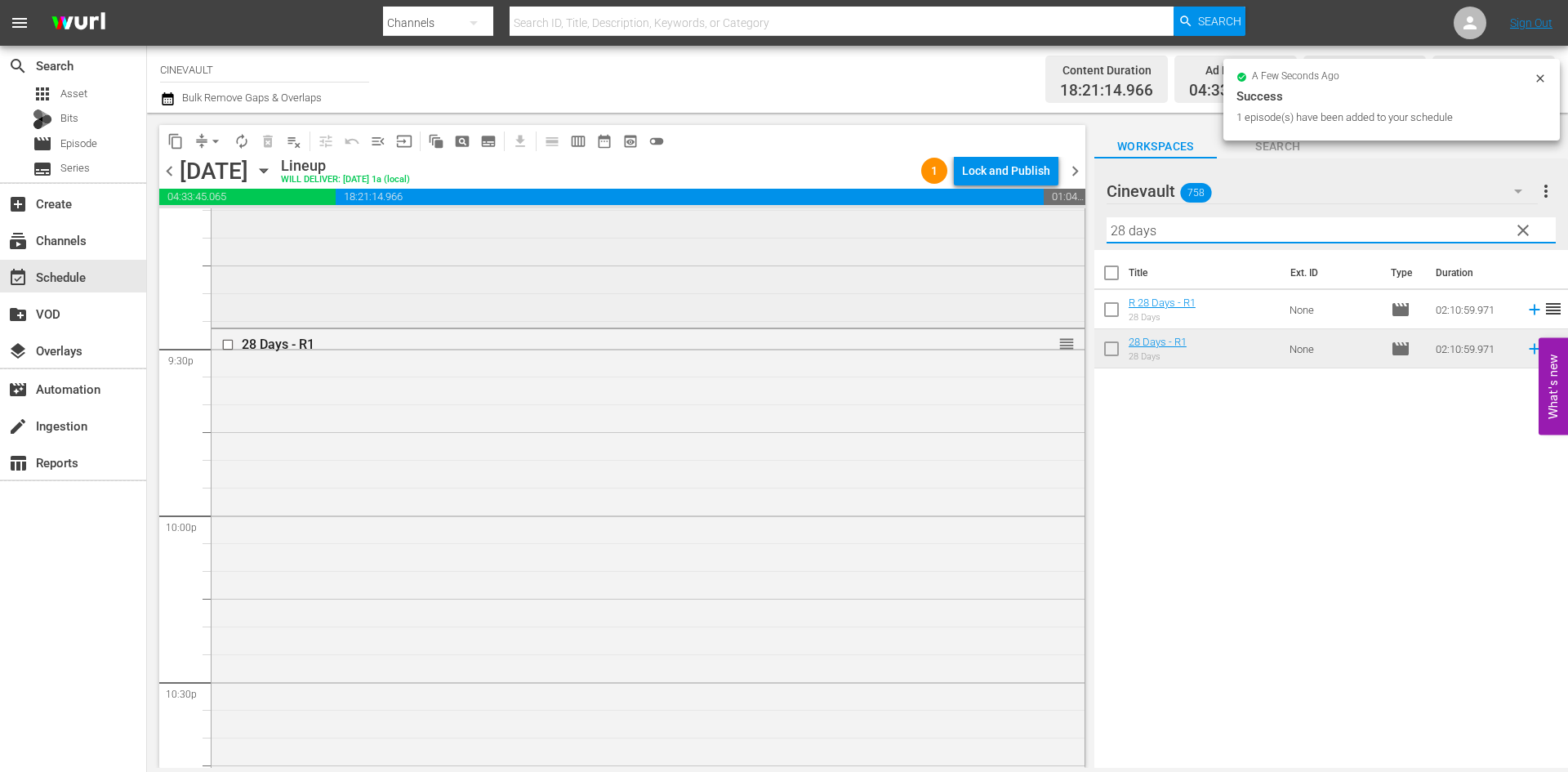
drag, startPoint x: 1280, startPoint y: 227, endPoint x: 1047, endPoint y: 249, distance: 234.0
click at [1047, 249] on div "content_copy compress arrow_drop_down autorenew_outlined delete_forever_outline…" at bounding box center [858, 440] width 1421 height 655
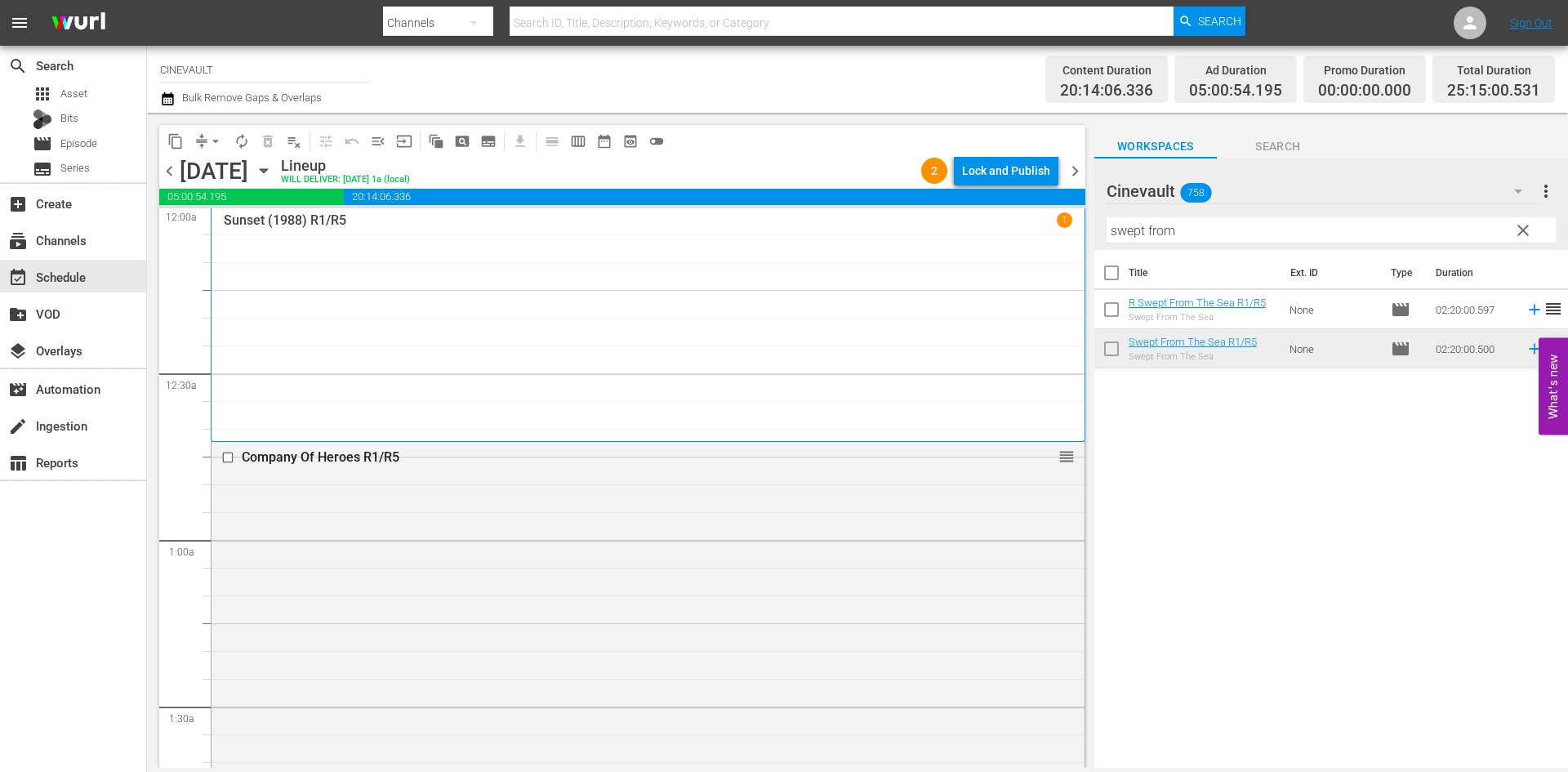
scroll to position [0, 0]
click at [1014, 178] on div "Lock and Publish" at bounding box center [1006, 171] width 89 height 30
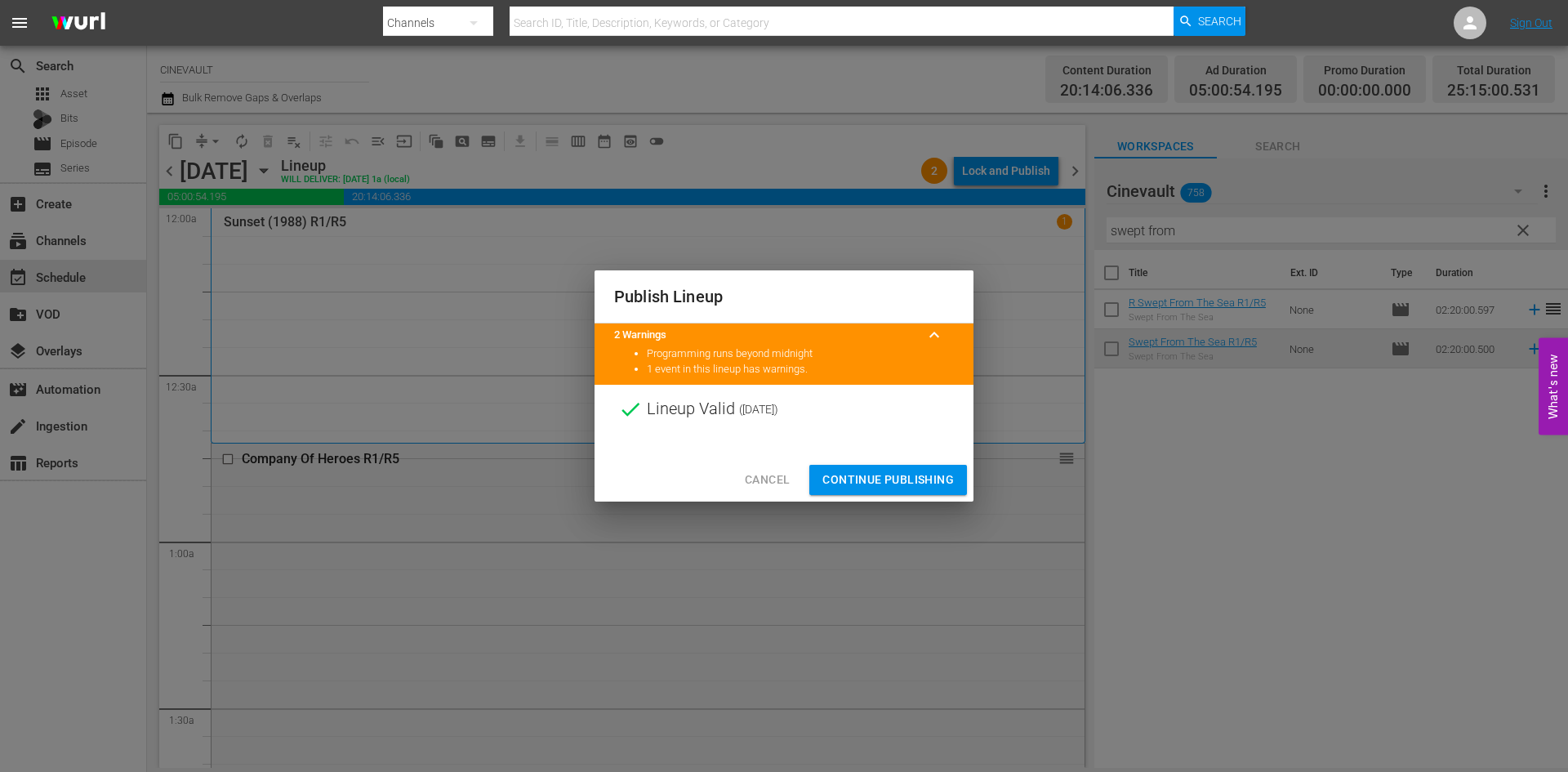
click at [943, 472] on span "Continue Publishing" at bounding box center [887, 480] width 131 height 21
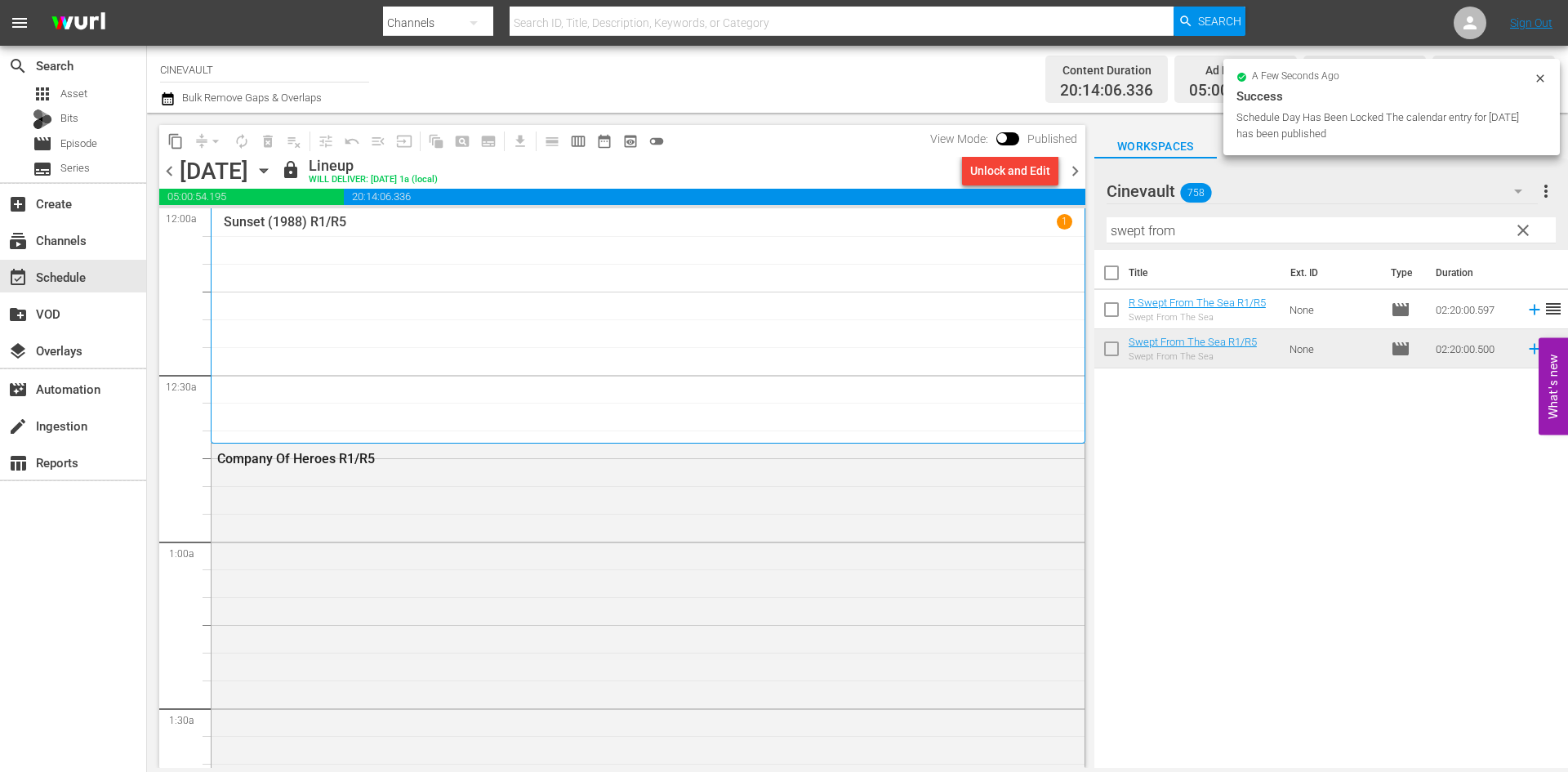
click at [1077, 178] on span "chevron_right" at bounding box center [1075, 171] width 21 height 21
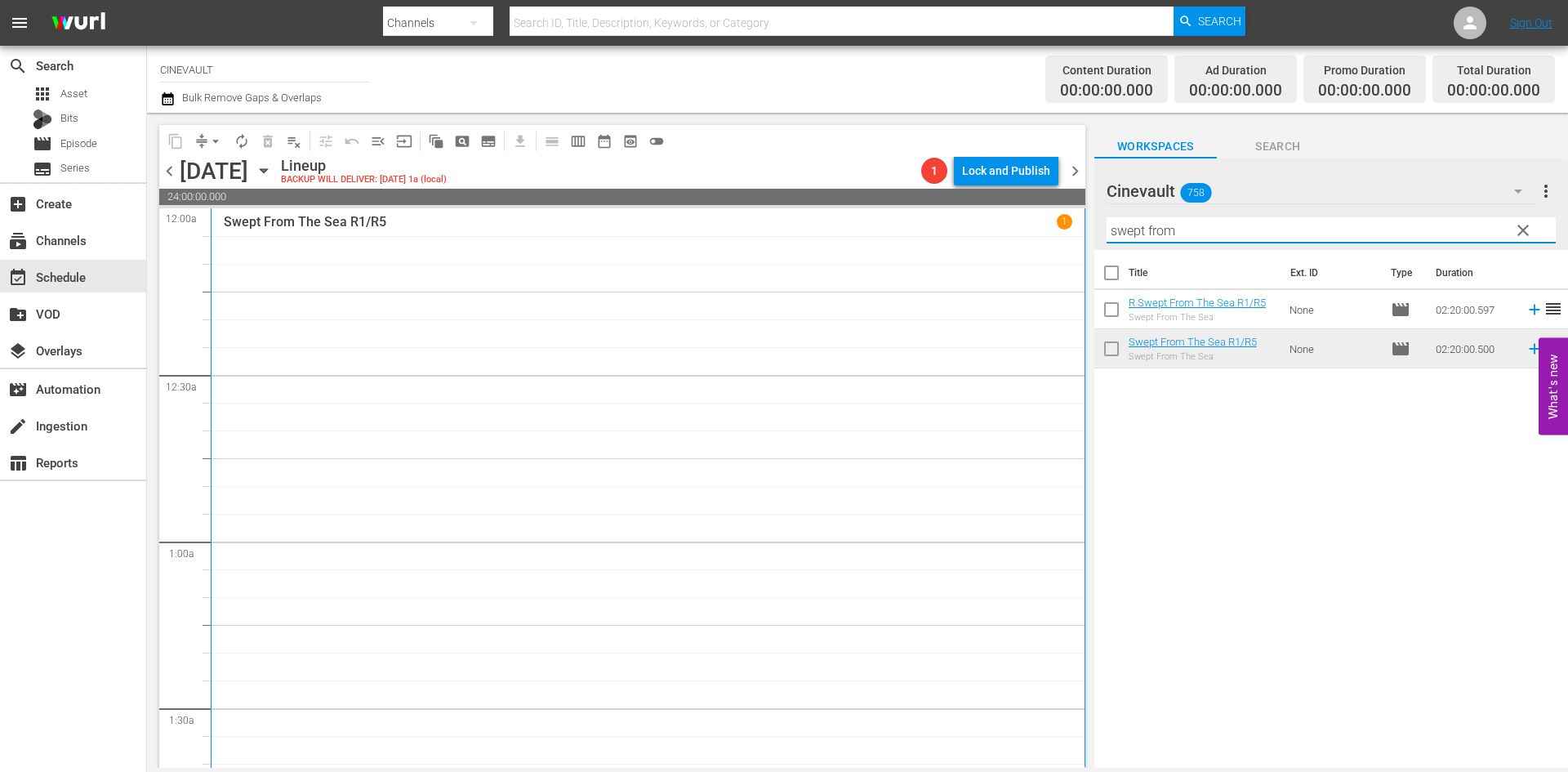
drag, startPoint x: 1300, startPoint y: 238, endPoint x: 1283, endPoint y: 257, distance: 25.5
click at [1274, 250] on div "Cinevault 758 Cinevault more_vert clear Filter by Title swept from Title Ext. I…" at bounding box center [1331, 467] width 474 height 618
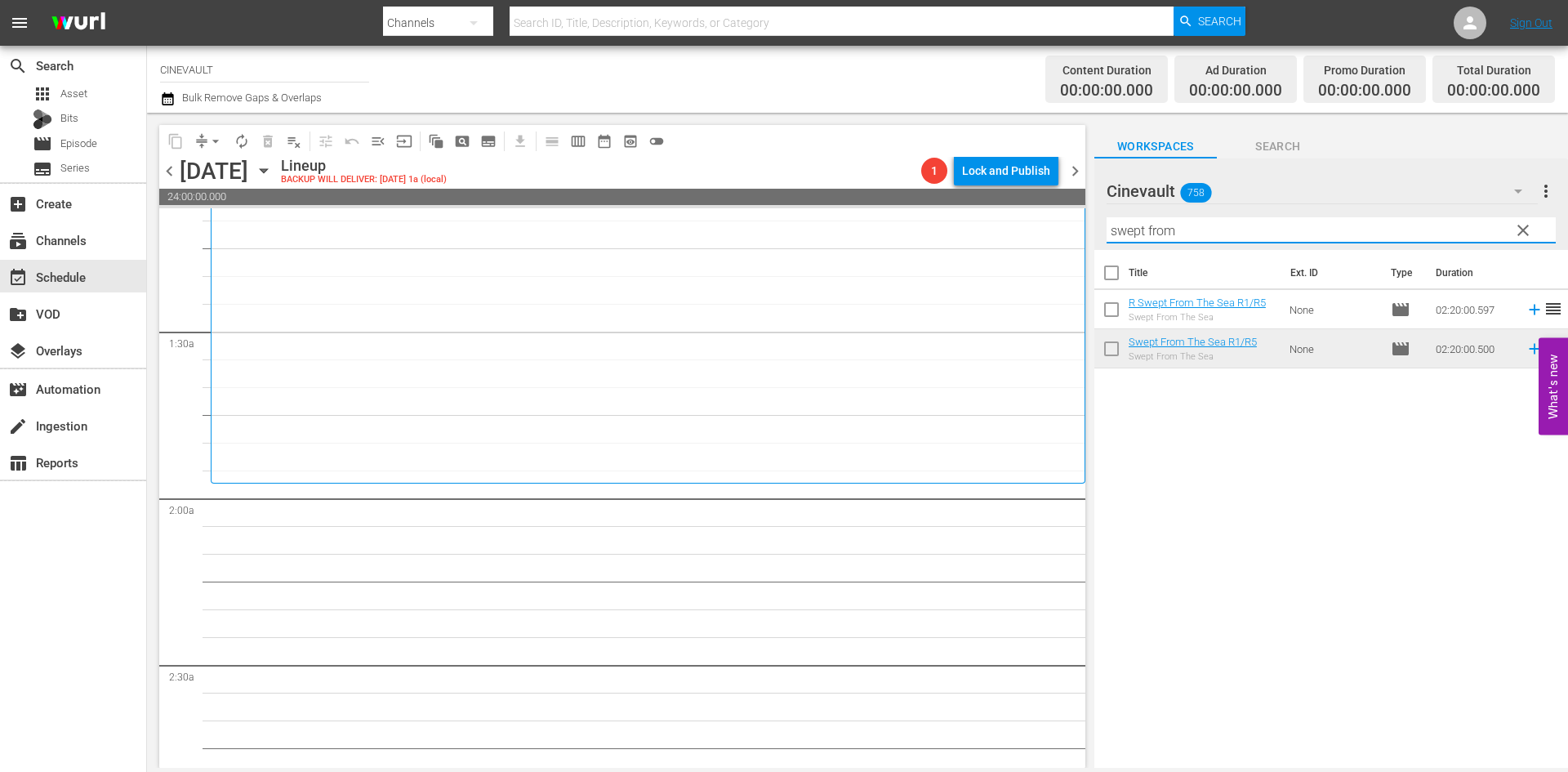
scroll to position [490, 0]
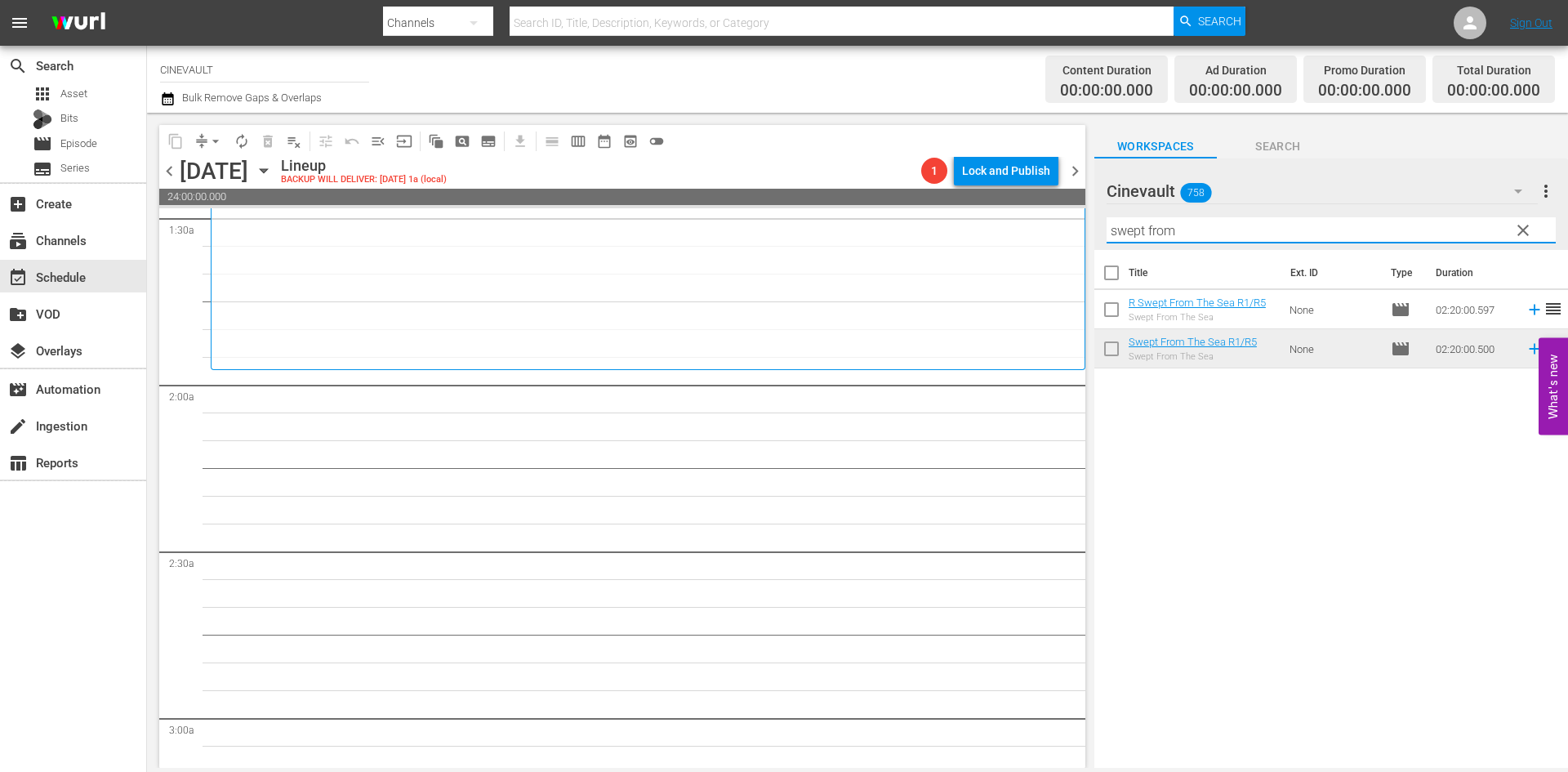
drag, startPoint x: 1196, startPoint y: 235, endPoint x: 997, endPoint y: 221, distance: 199.5
click at [997, 221] on div "content_copy compress arrow_drop_down autorenew_outlined delete_forever_outline…" at bounding box center [858, 440] width 1421 height 655
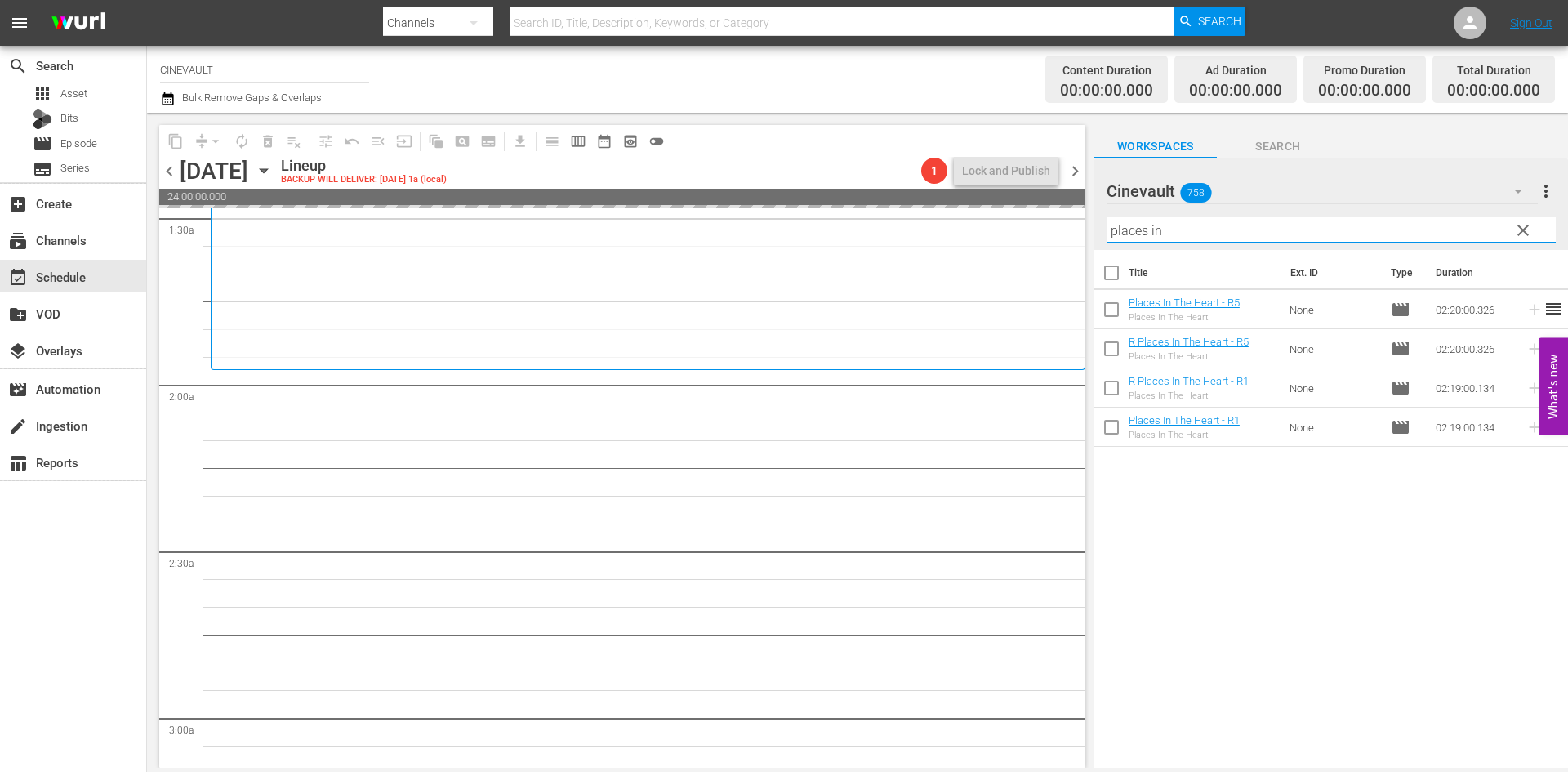
drag, startPoint x: 1181, startPoint y: 233, endPoint x: 1002, endPoint y: 258, distance: 180.7
click at [1002, 258] on div "content_copy compress arrow_drop_down autorenew_outlined delete_forever_outline…" at bounding box center [858, 440] width 1421 height 655
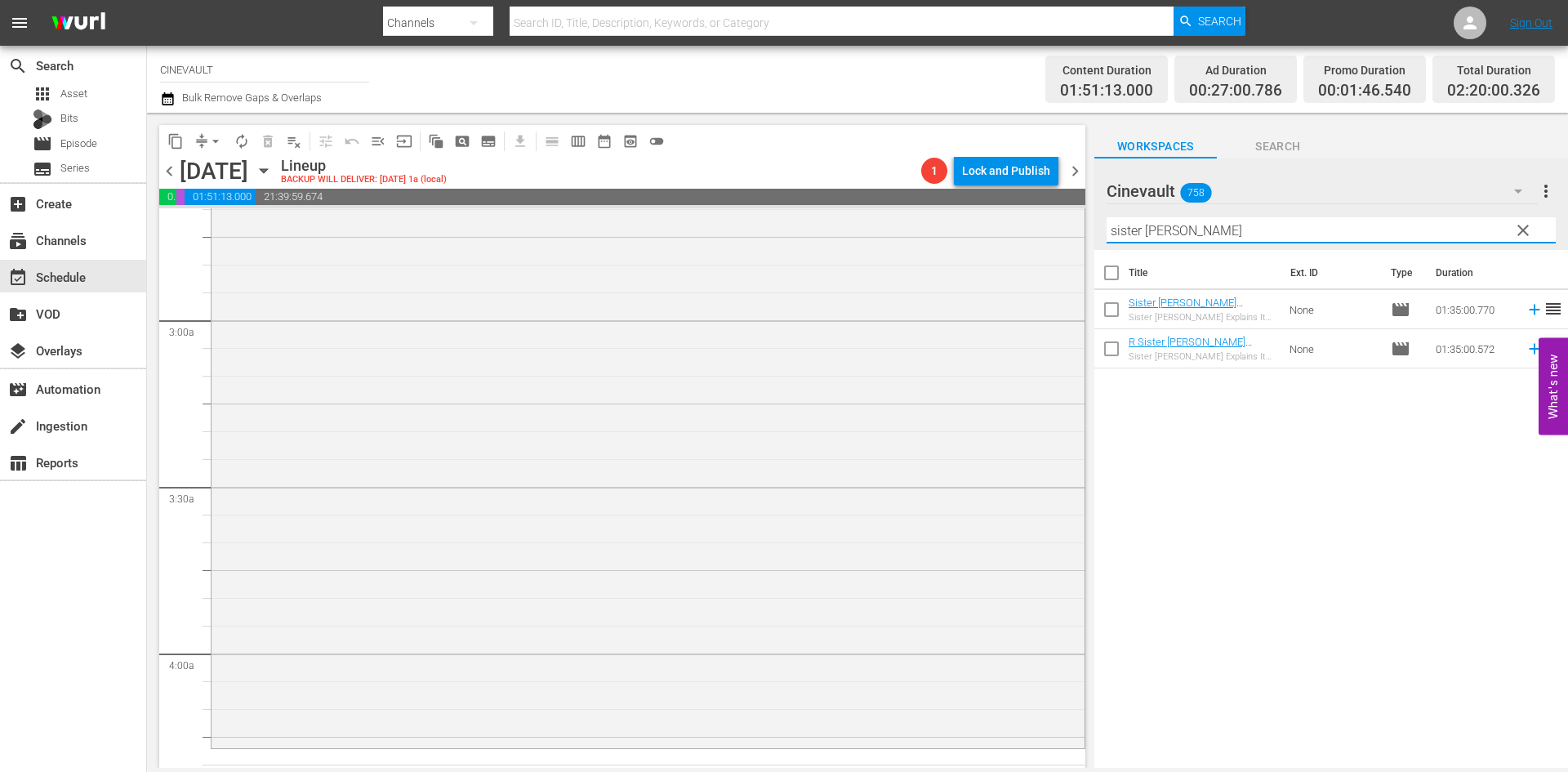
scroll to position [980, 0]
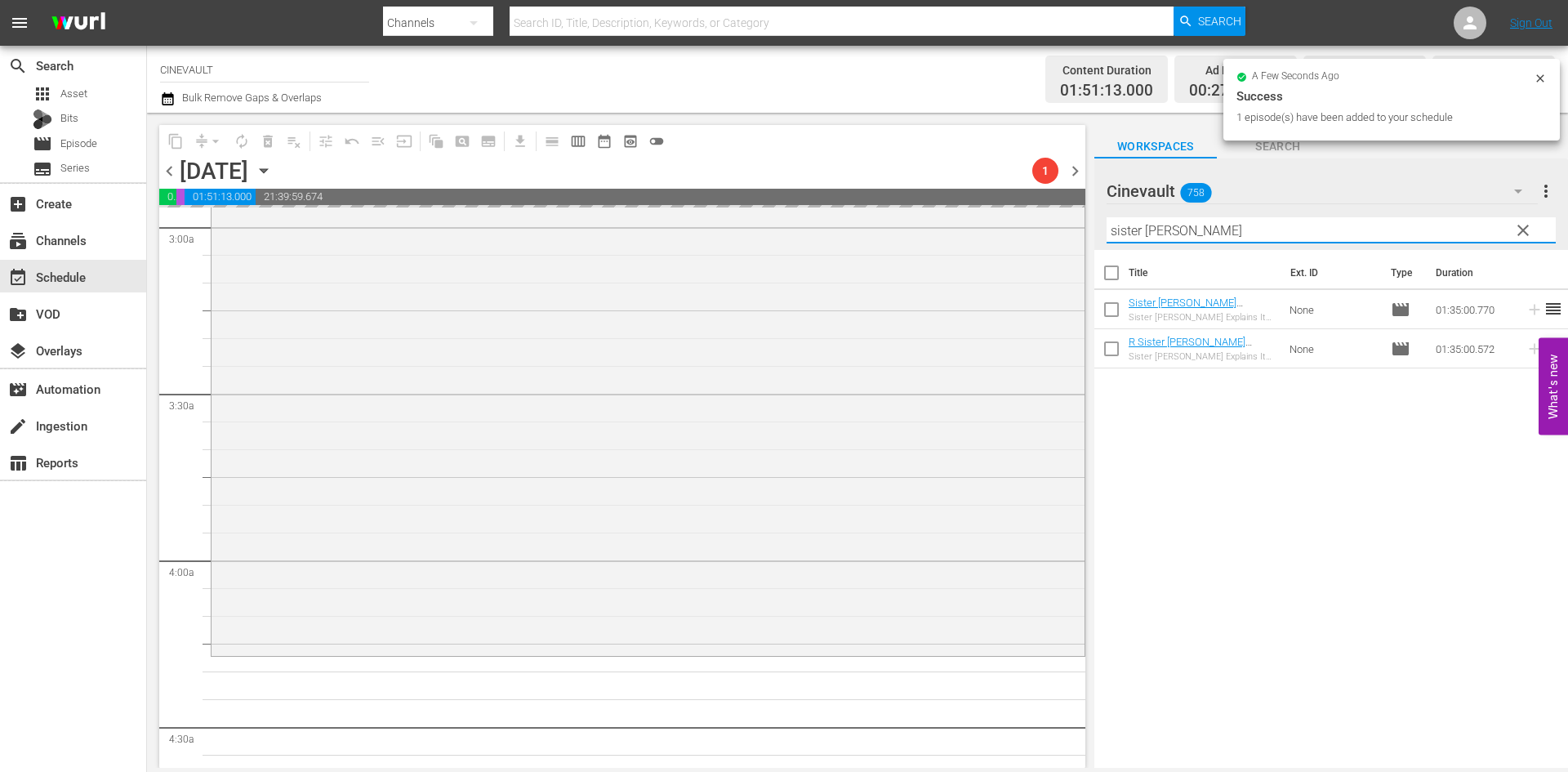
drag, startPoint x: 1291, startPoint y: 233, endPoint x: 1177, endPoint y: 241, distance: 114.3
click at [1059, 245] on div "content_copy compress arrow_drop_down autorenew_outlined delete_forever_outline…" at bounding box center [858, 440] width 1421 height 655
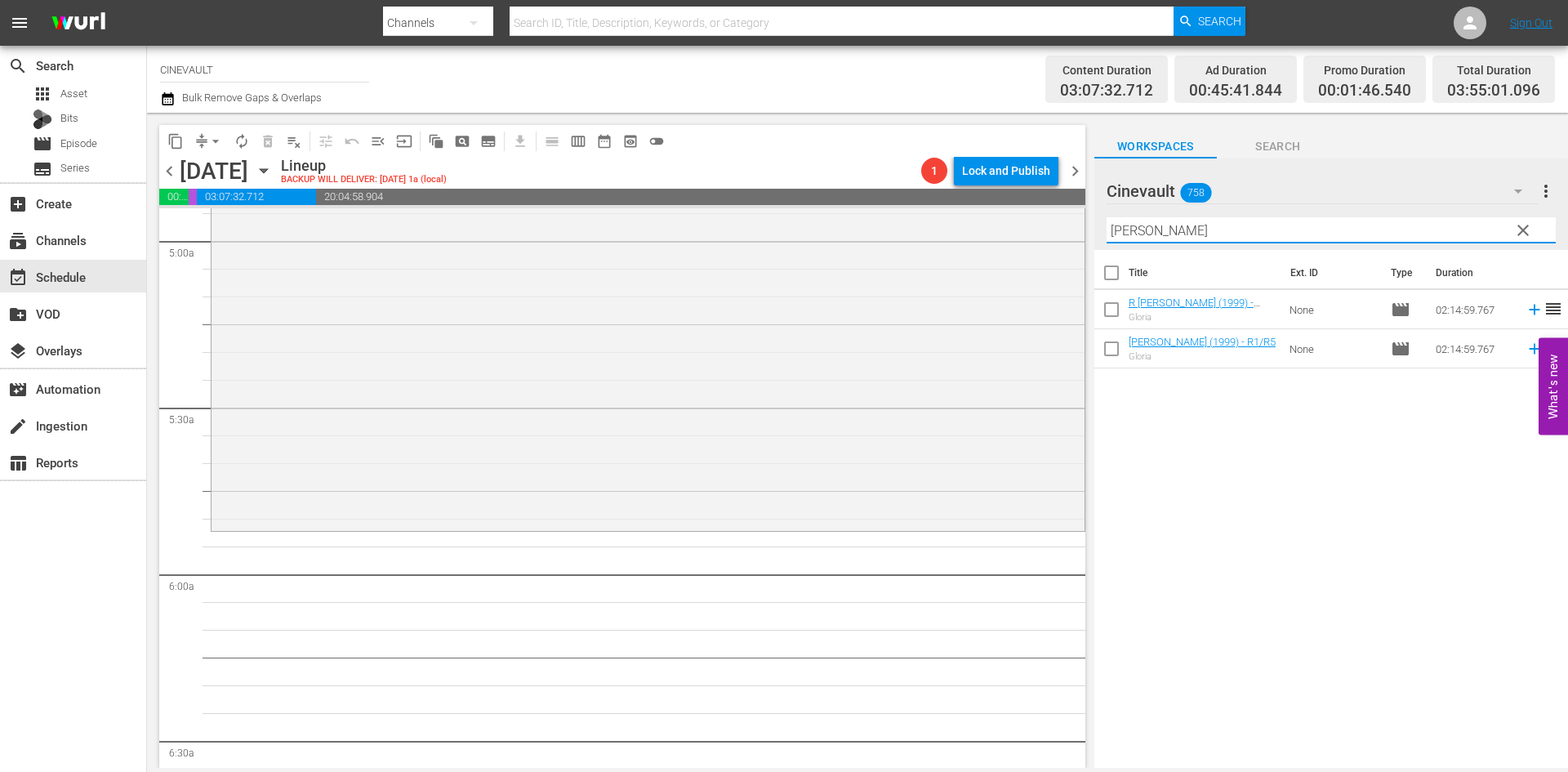
scroll to position [1878, 0]
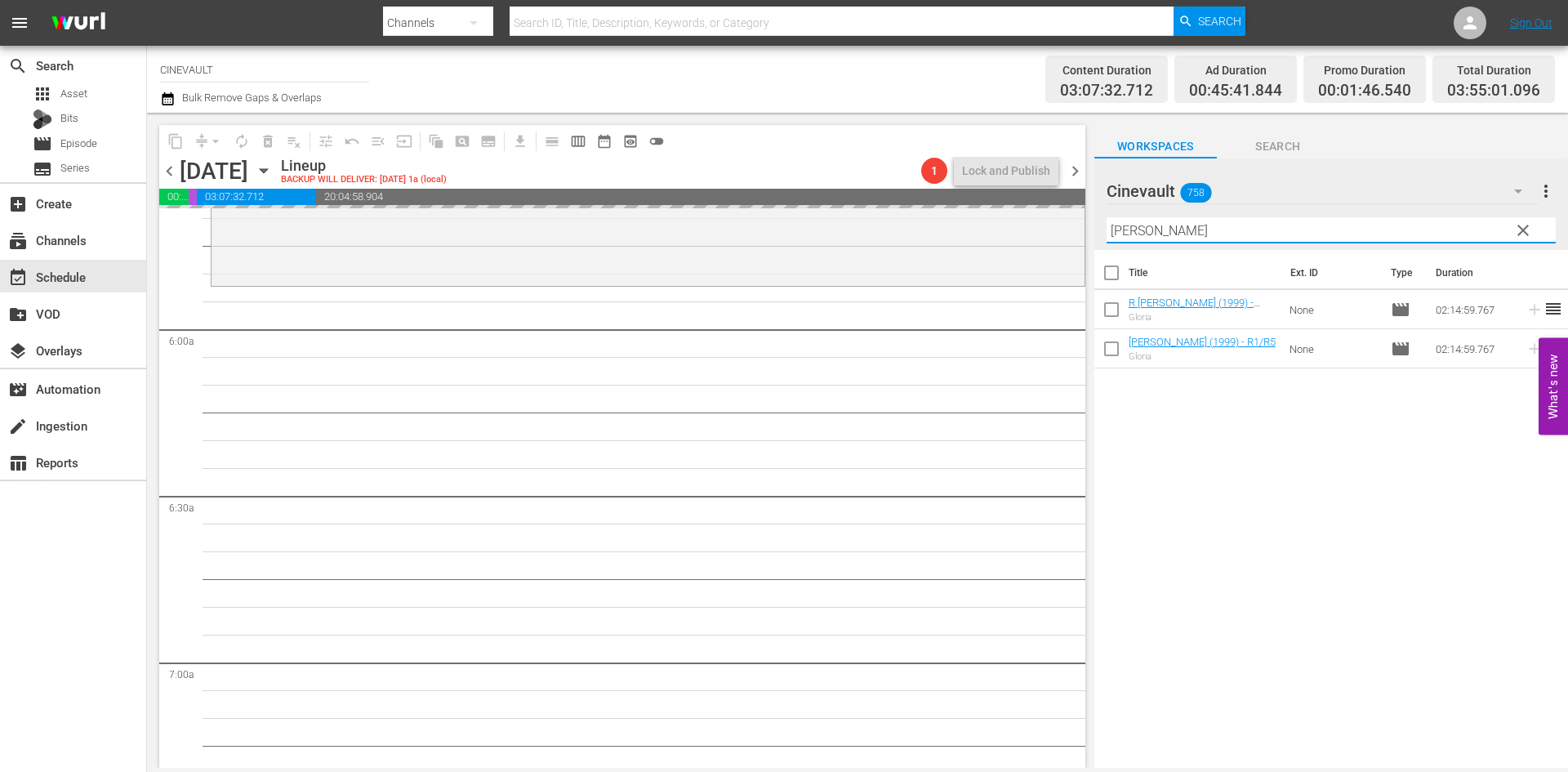
drag, startPoint x: 1287, startPoint y: 234, endPoint x: 1075, endPoint y: 229, distance: 212.1
click at [1075, 229] on div "content_copy compress arrow_drop_down autorenew_outlined delete_forever_outline…" at bounding box center [858, 440] width 1421 height 655
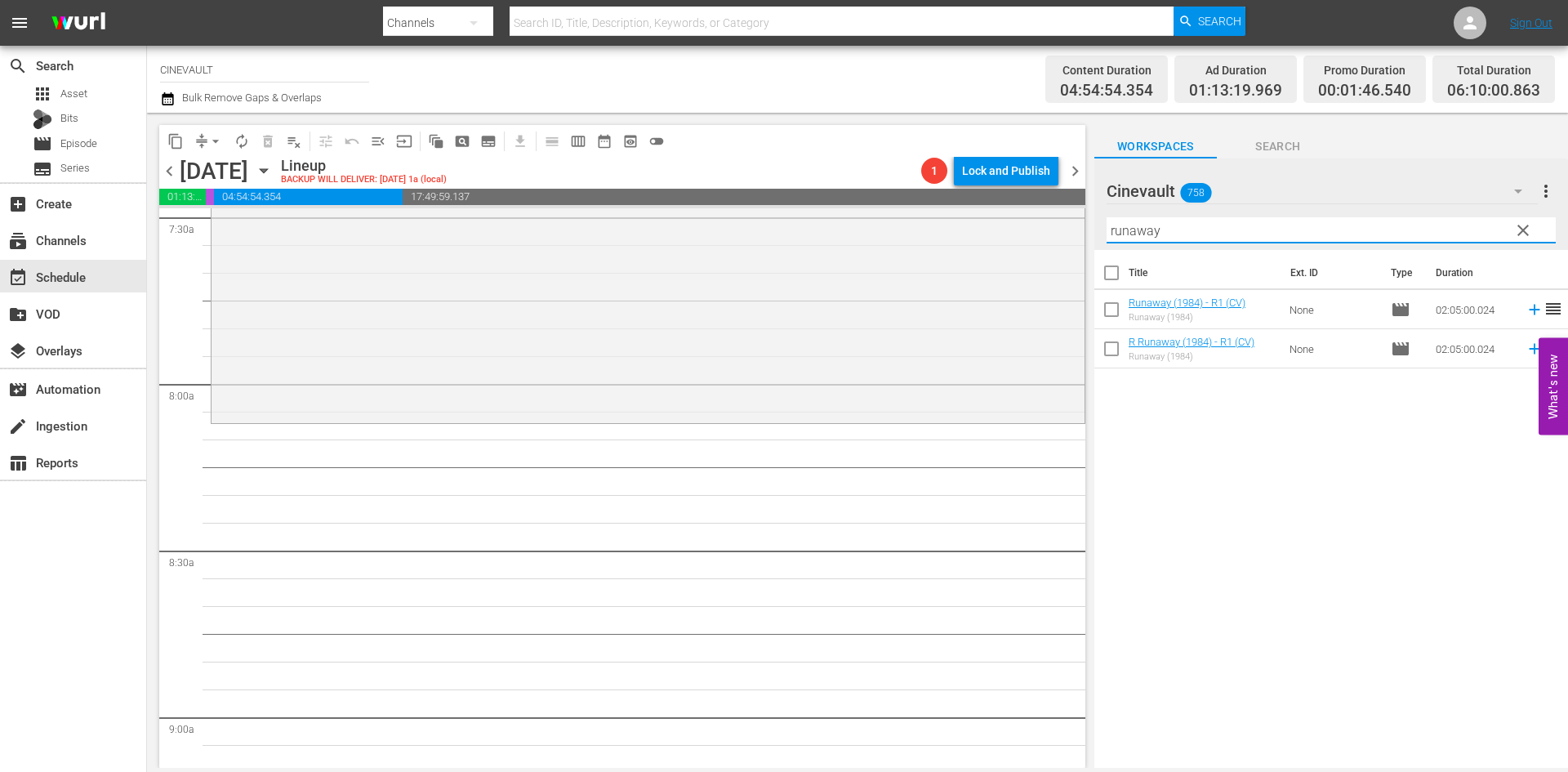
scroll to position [2613, 0]
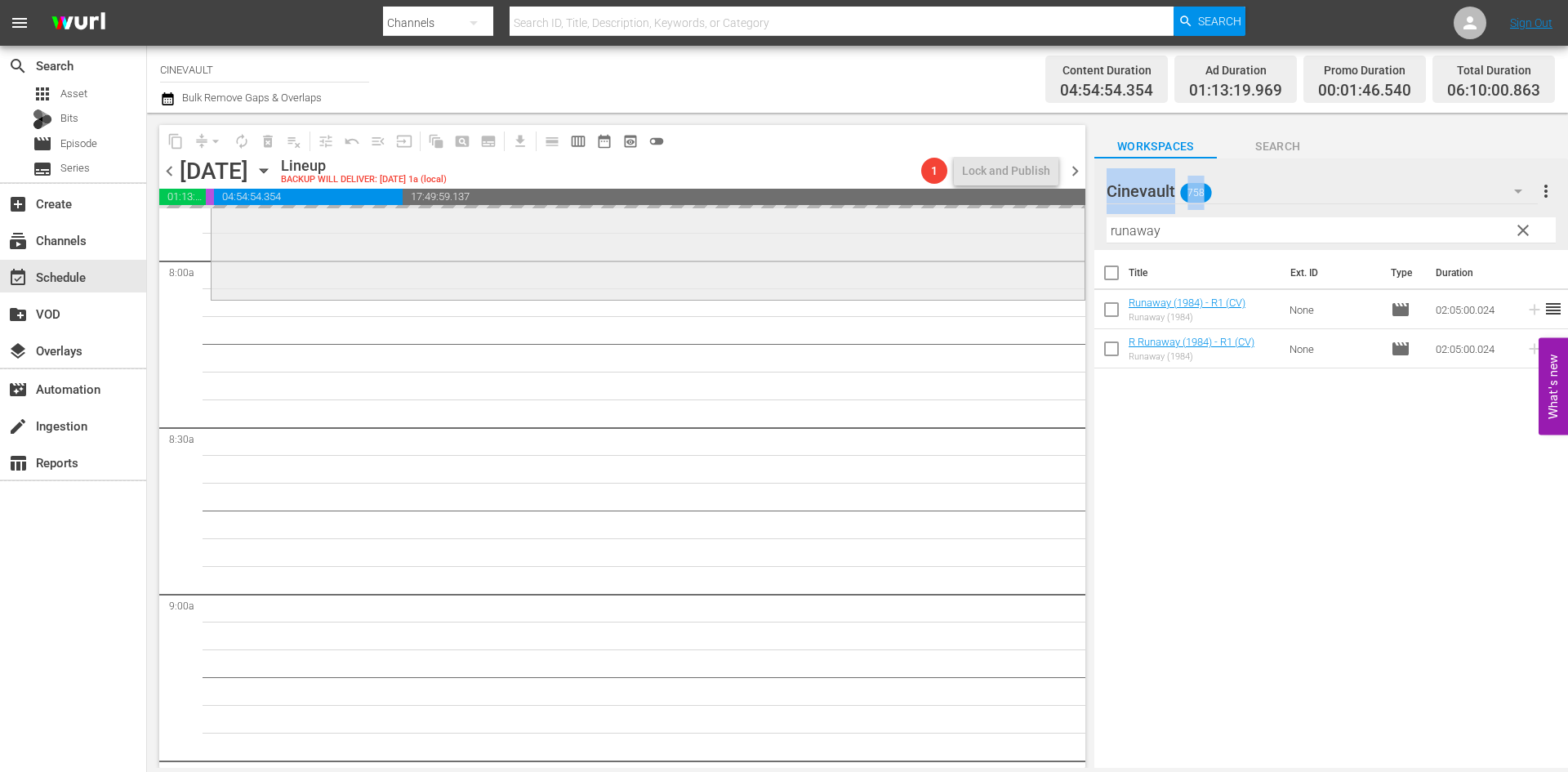
click at [1064, 246] on div "content_copy compress arrow_drop_down autorenew_outlined delete_forever_outline…" at bounding box center [858, 440] width 1421 height 655
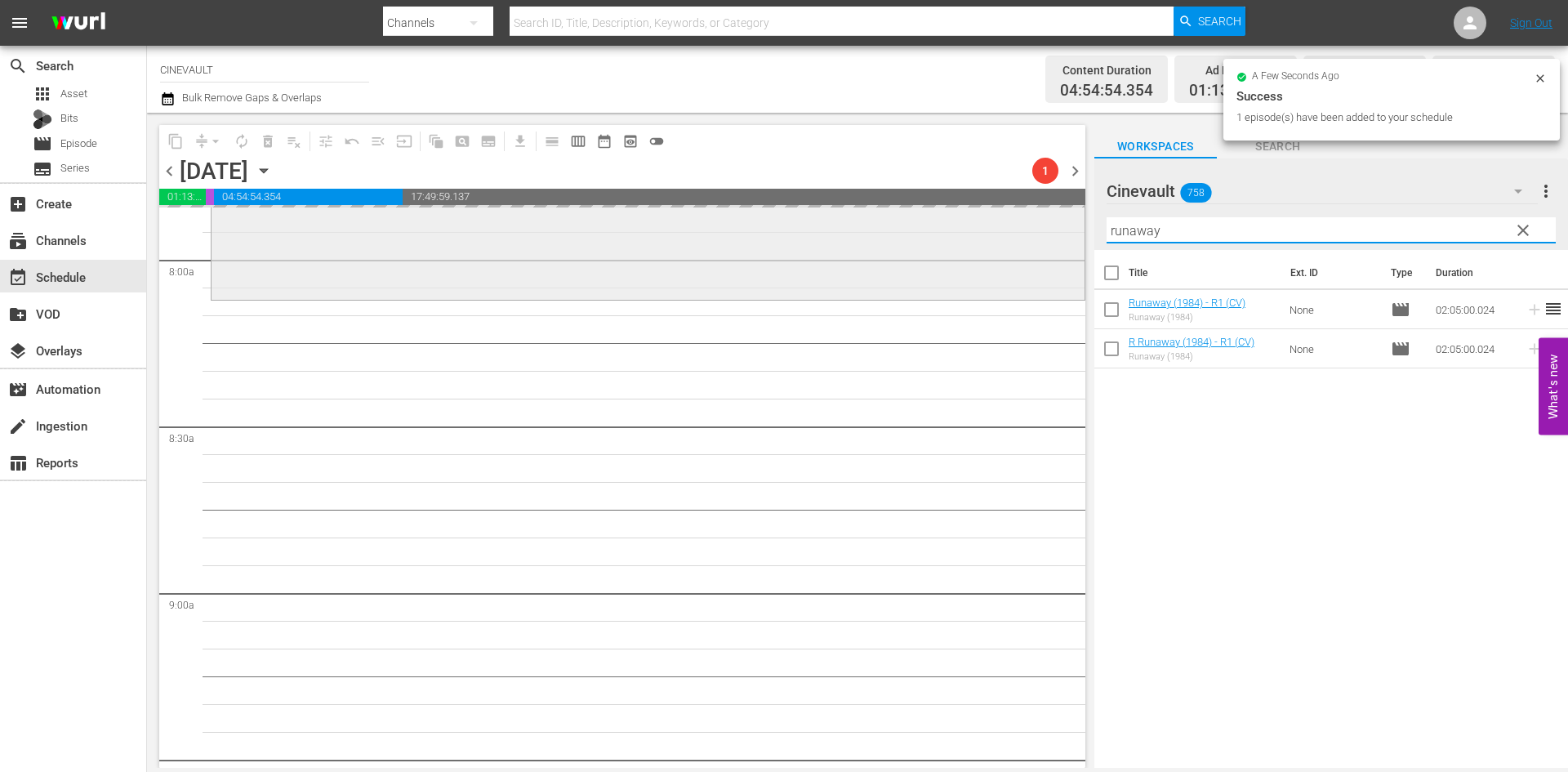
drag, startPoint x: 1202, startPoint y: 234, endPoint x: 1013, endPoint y: 244, distance: 189.3
click at [1013, 244] on div "content_copy compress arrow_drop_down autorenew_outlined delete_forever_outline…" at bounding box center [858, 440] width 1421 height 655
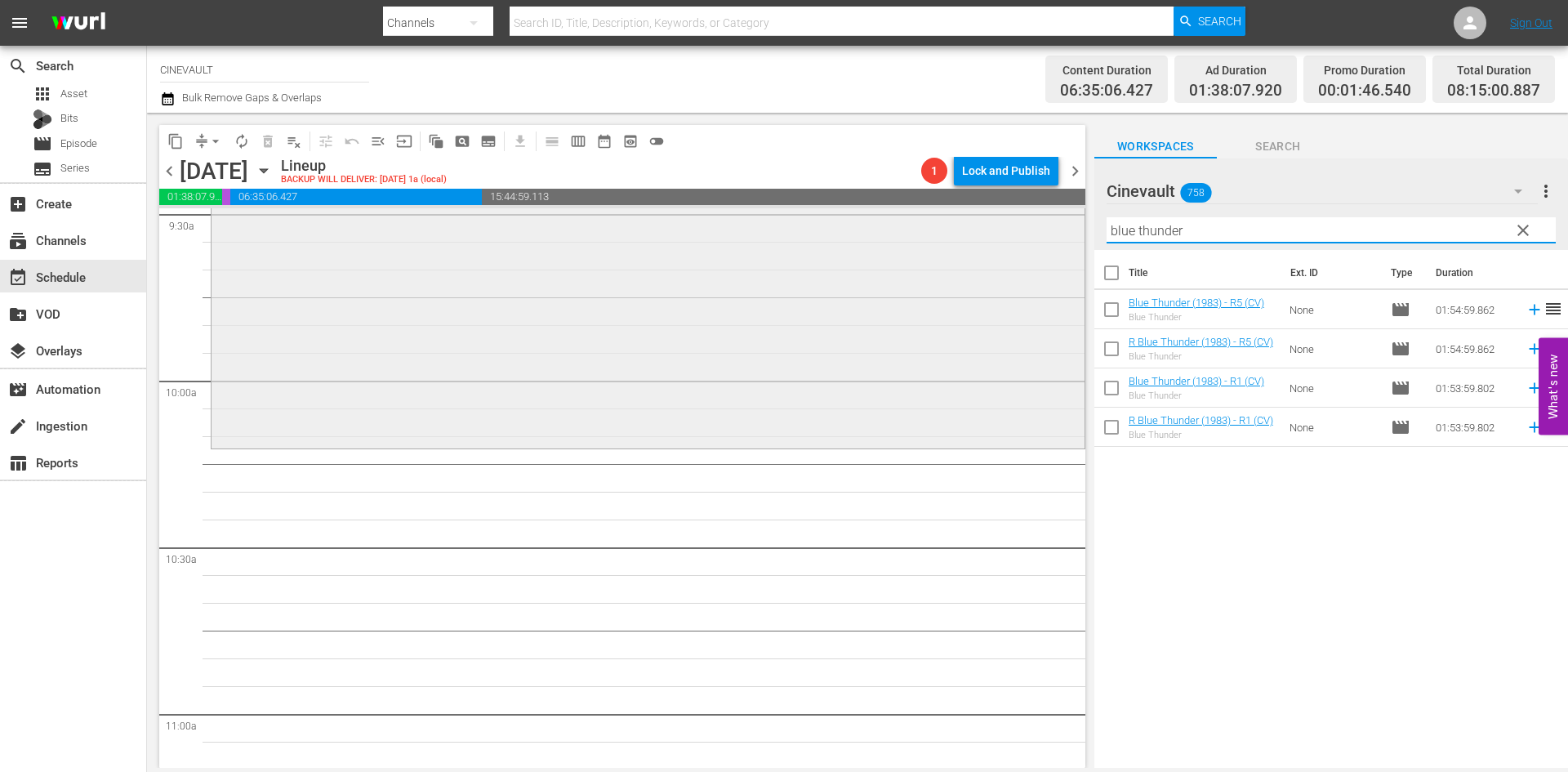
scroll to position [3186, 0]
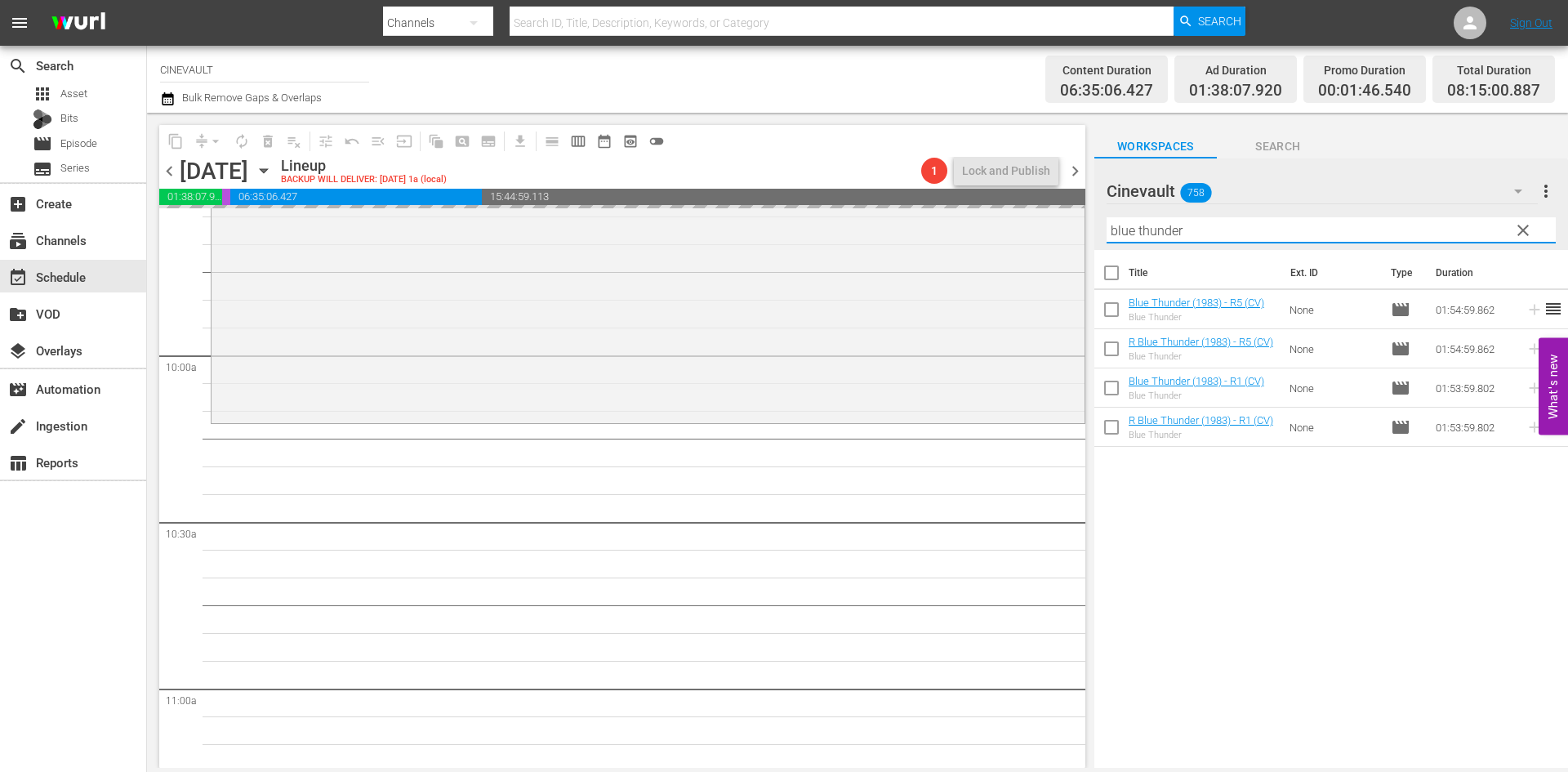
drag, startPoint x: 1249, startPoint y: 236, endPoint x: 1089, endPoint y: 221, distance: 160.7
click at [1089, 221] on div "content_copy compress arrow_drop_down autorenew_outlined delete_forever_outline…" at bounding box center [858, 440] width 1421 height 655
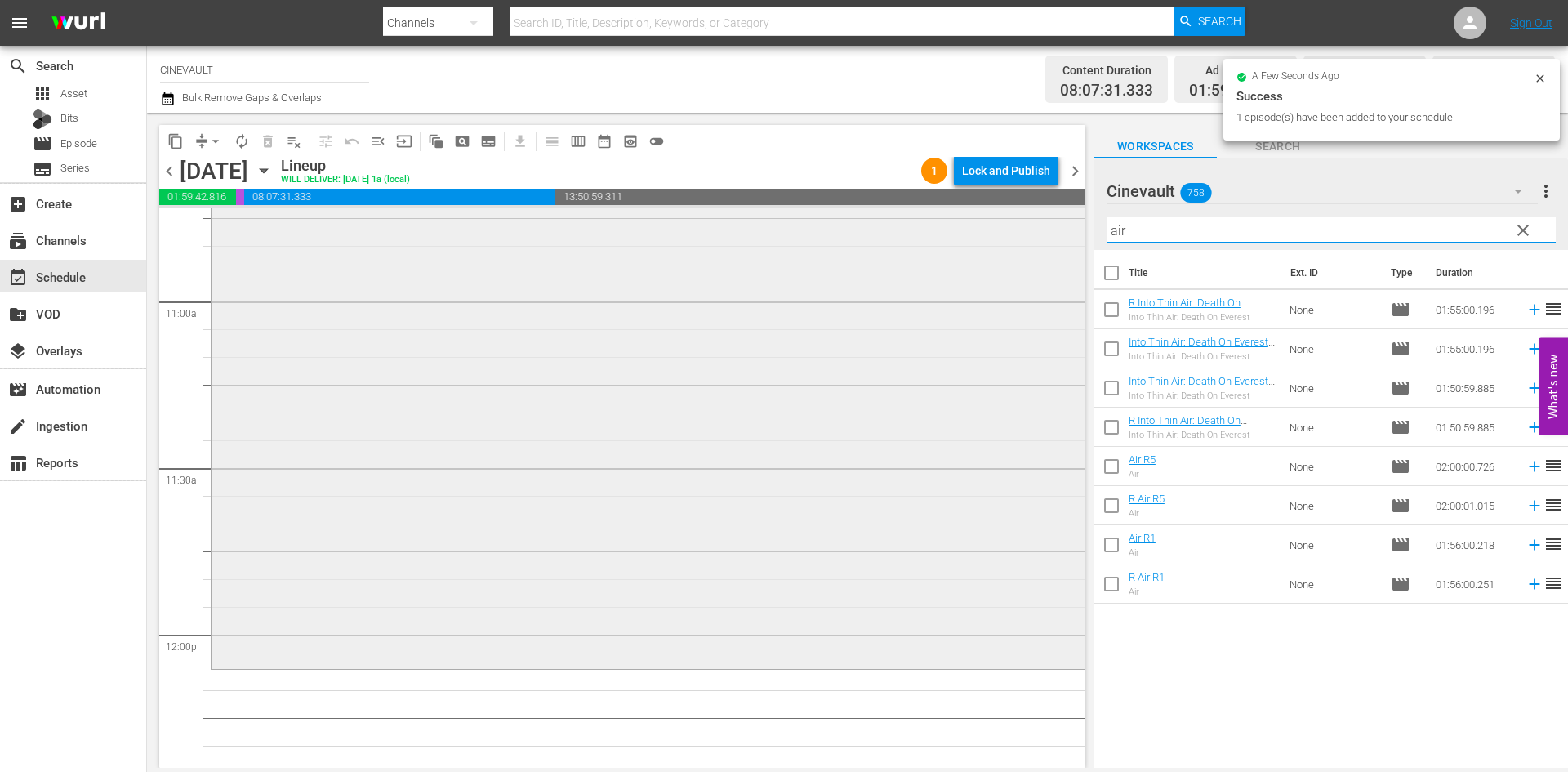
scroll to position [3676, 0]
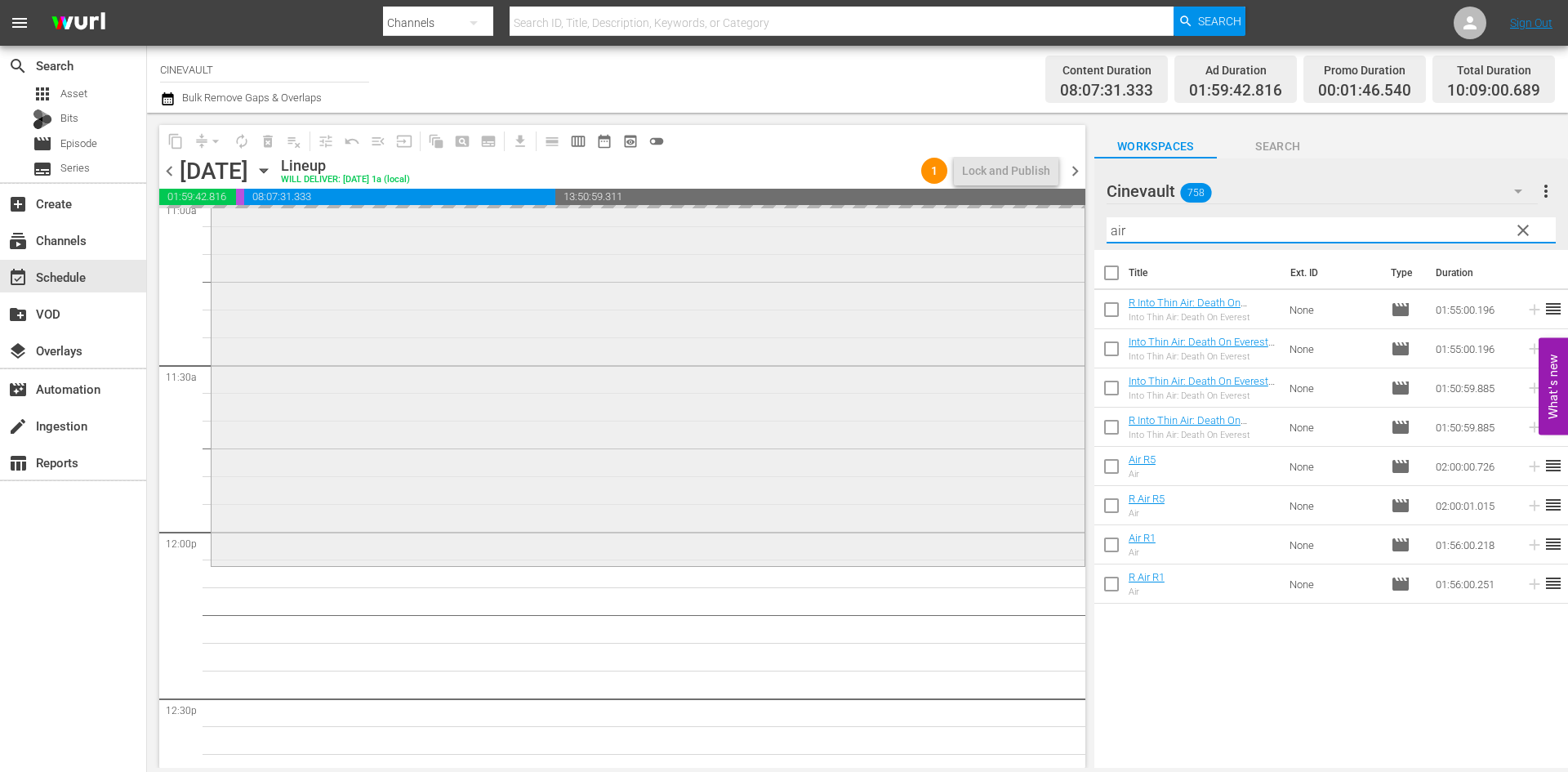
drag, startPoint x: 1207, startPoint y: 229, endPoint x: 1032, endPoint y: 230, distance: 175.0
click at [1032, 230] on div "content_copy compress arrow_drop_down autorenew_outlined delete_forever_outline…" at bounding box center [858, 440] width 1421 height 655
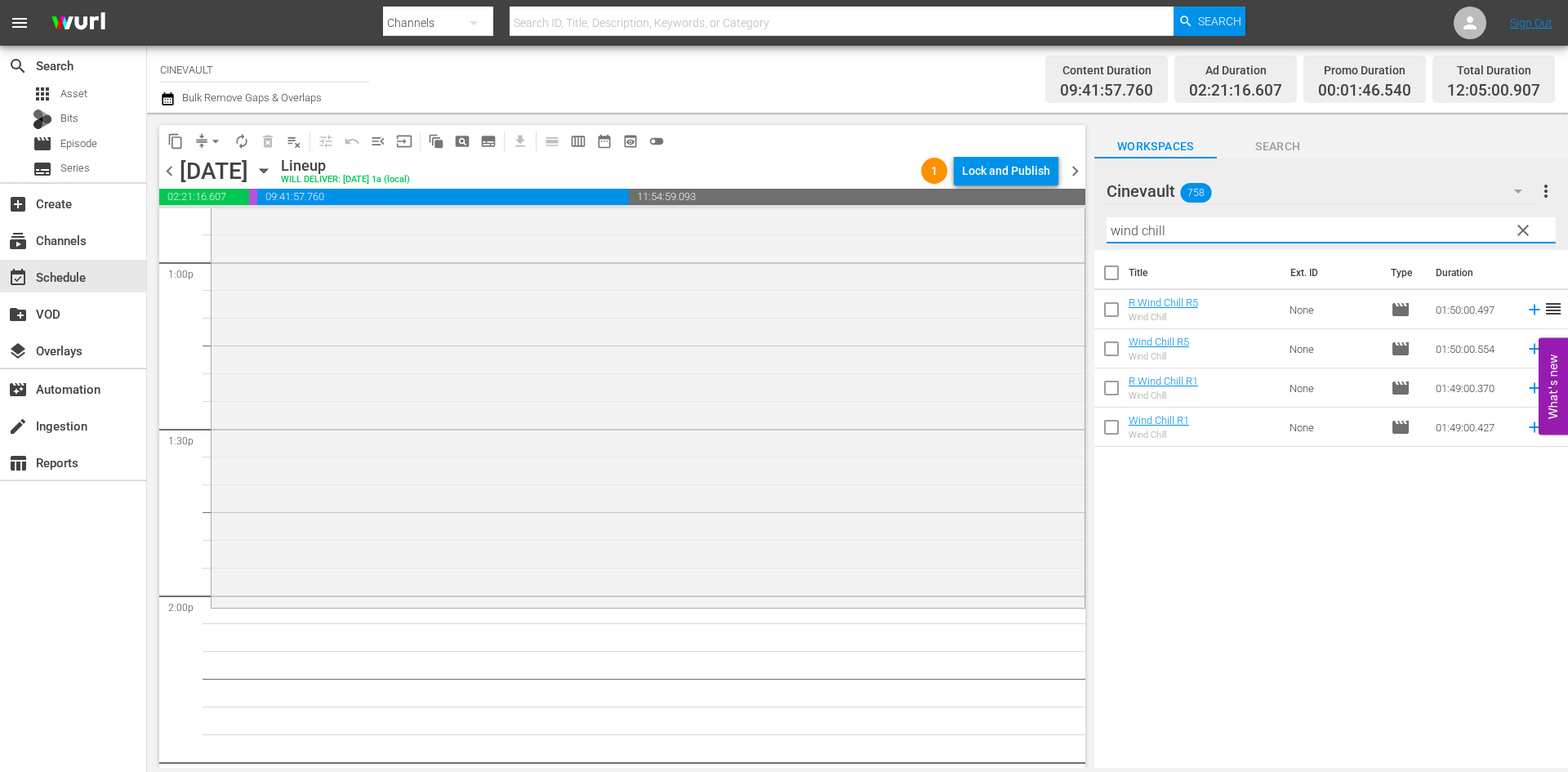
scroll to position [4329, 0]
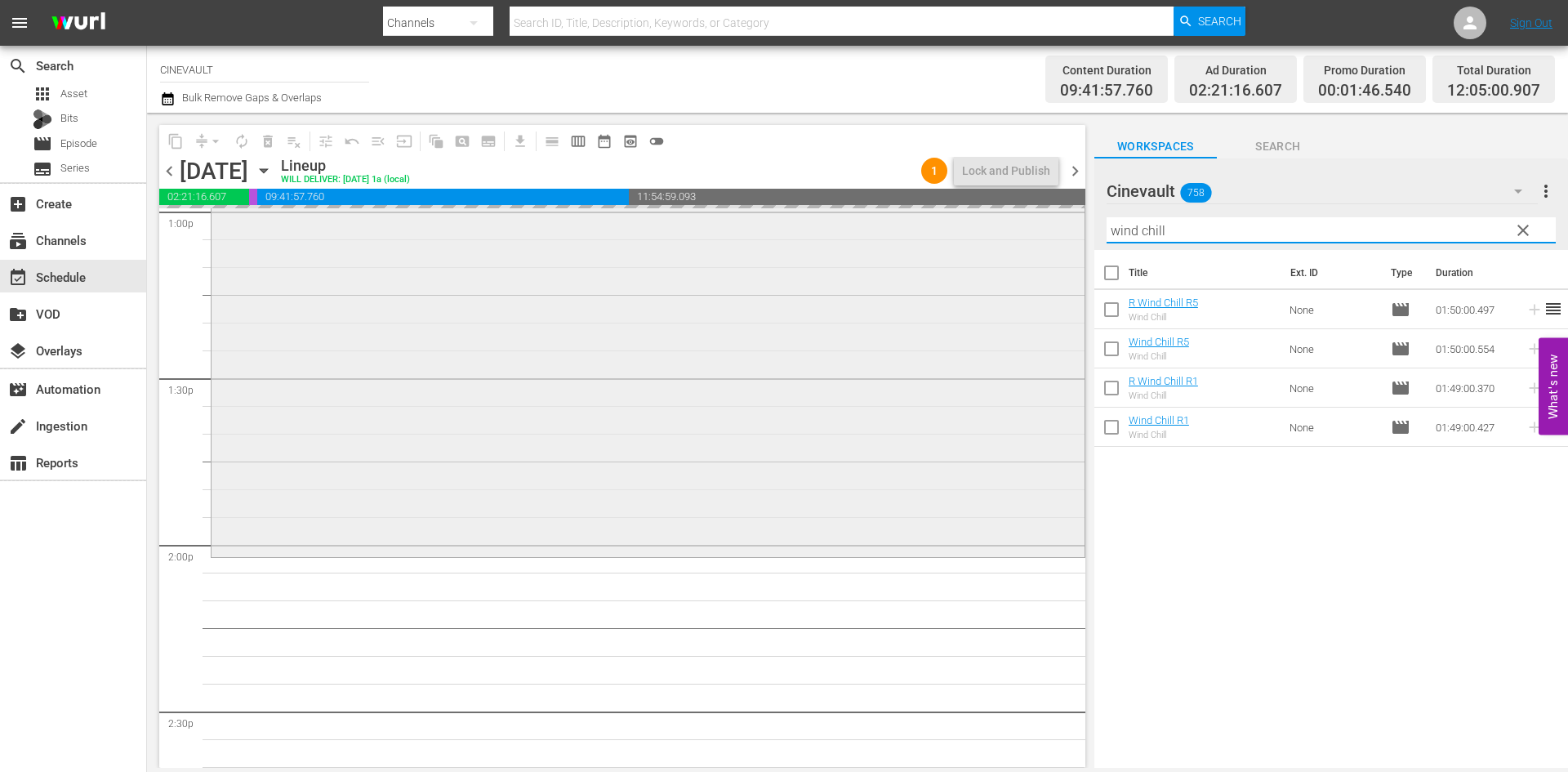
click at [1023, 267] on div "content_copy compress arrow_drop_down autorenew_outlined delete_forever_outline…" at bounding box center [858, 440] width 1421 height 655
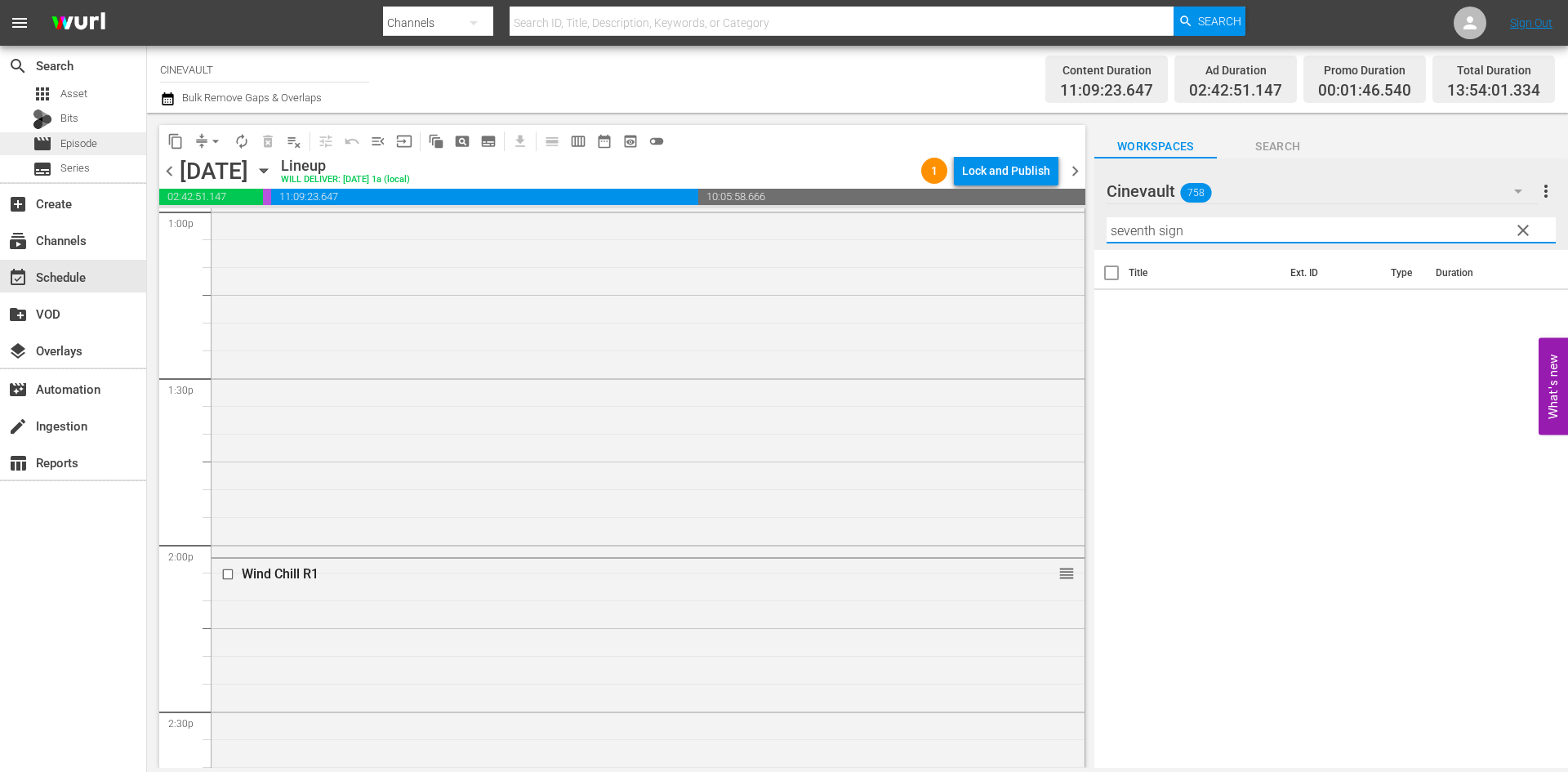
type input "seventh sign"
click at [62, 136] on span "Episode" at bounding box center [79, 144] width 37 height 16
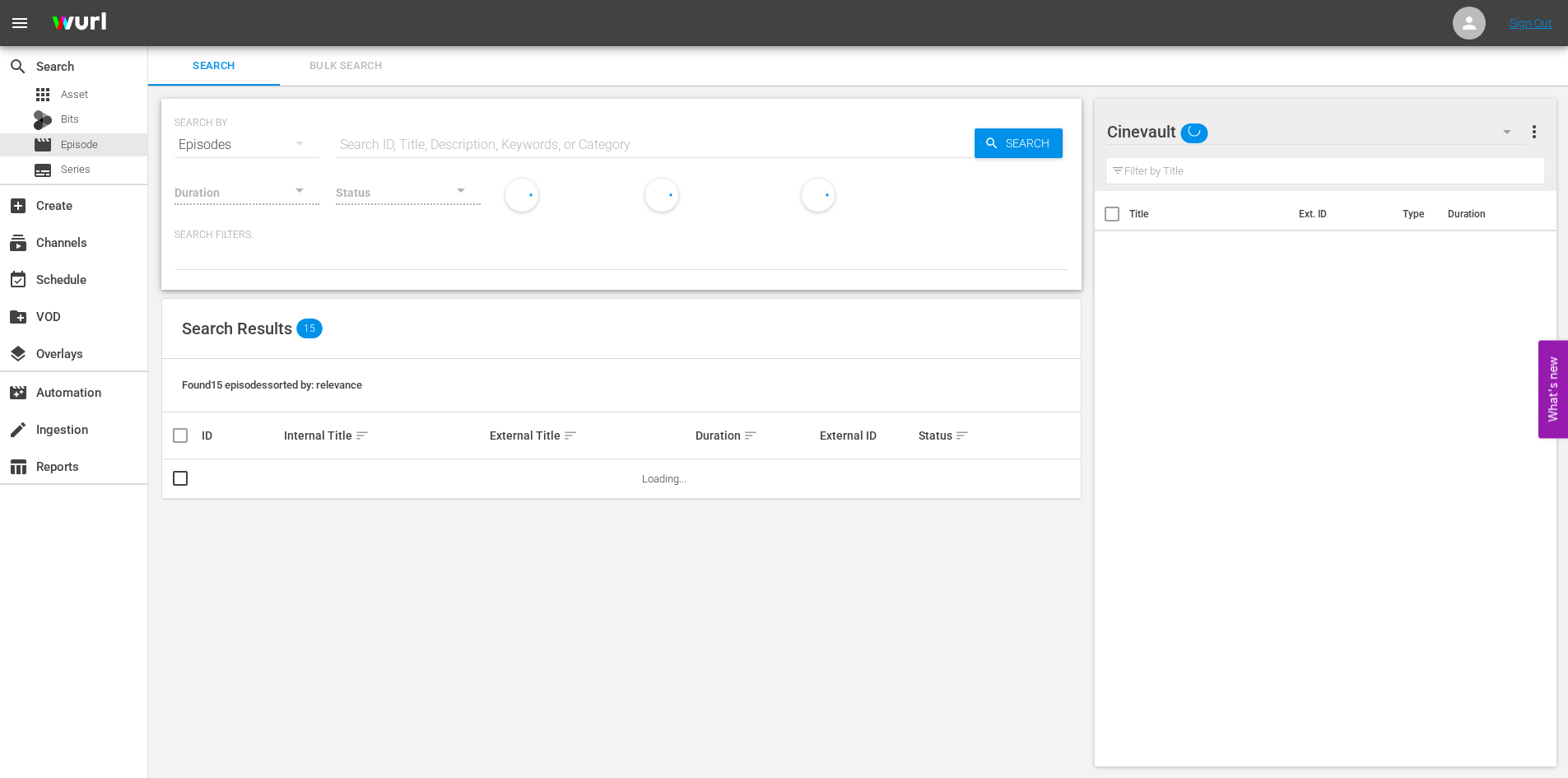
click at [620, 143] on input "text" at bounding box center [655, 144] width 639 height 39
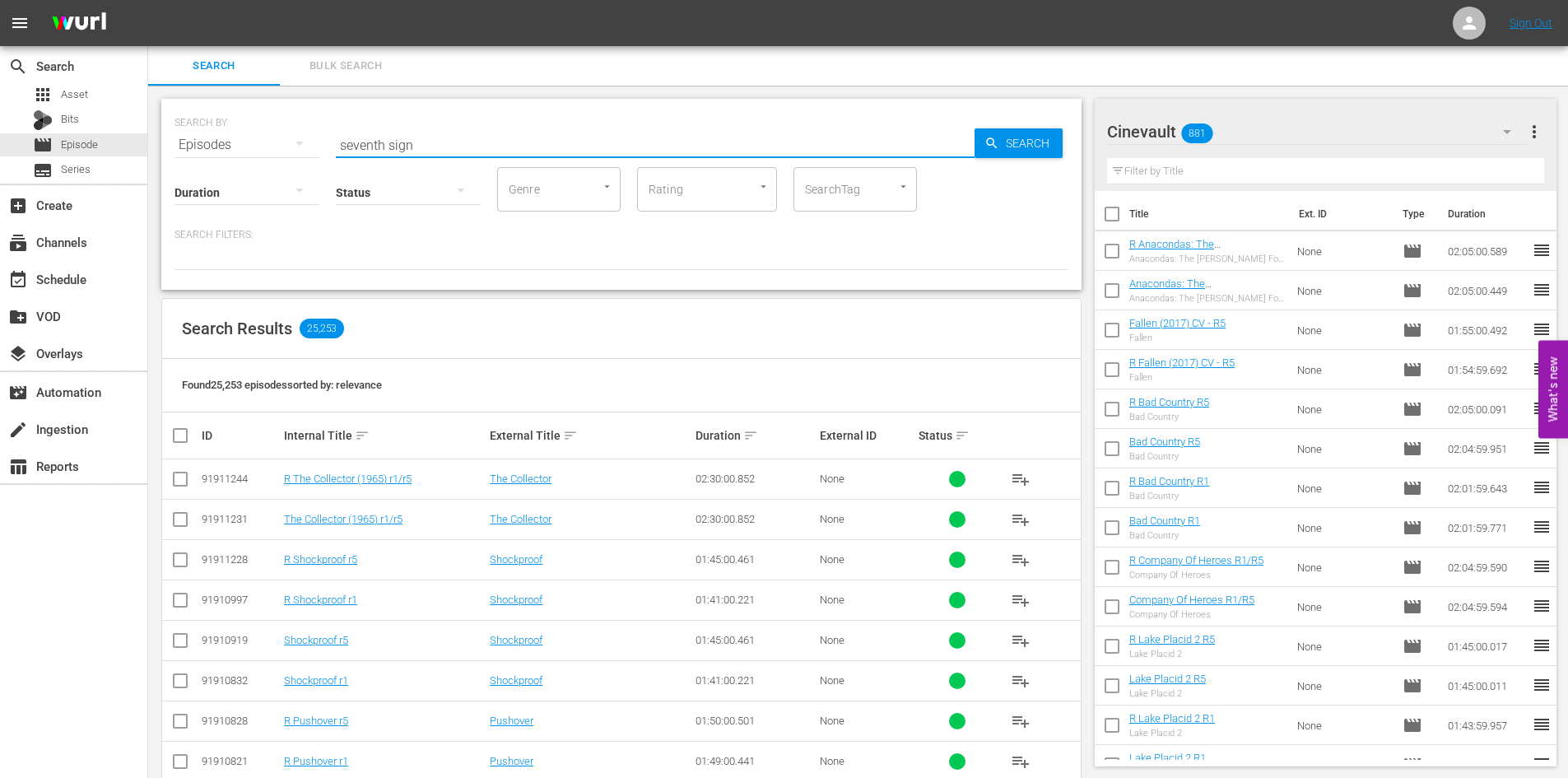
type input "seventh sign"
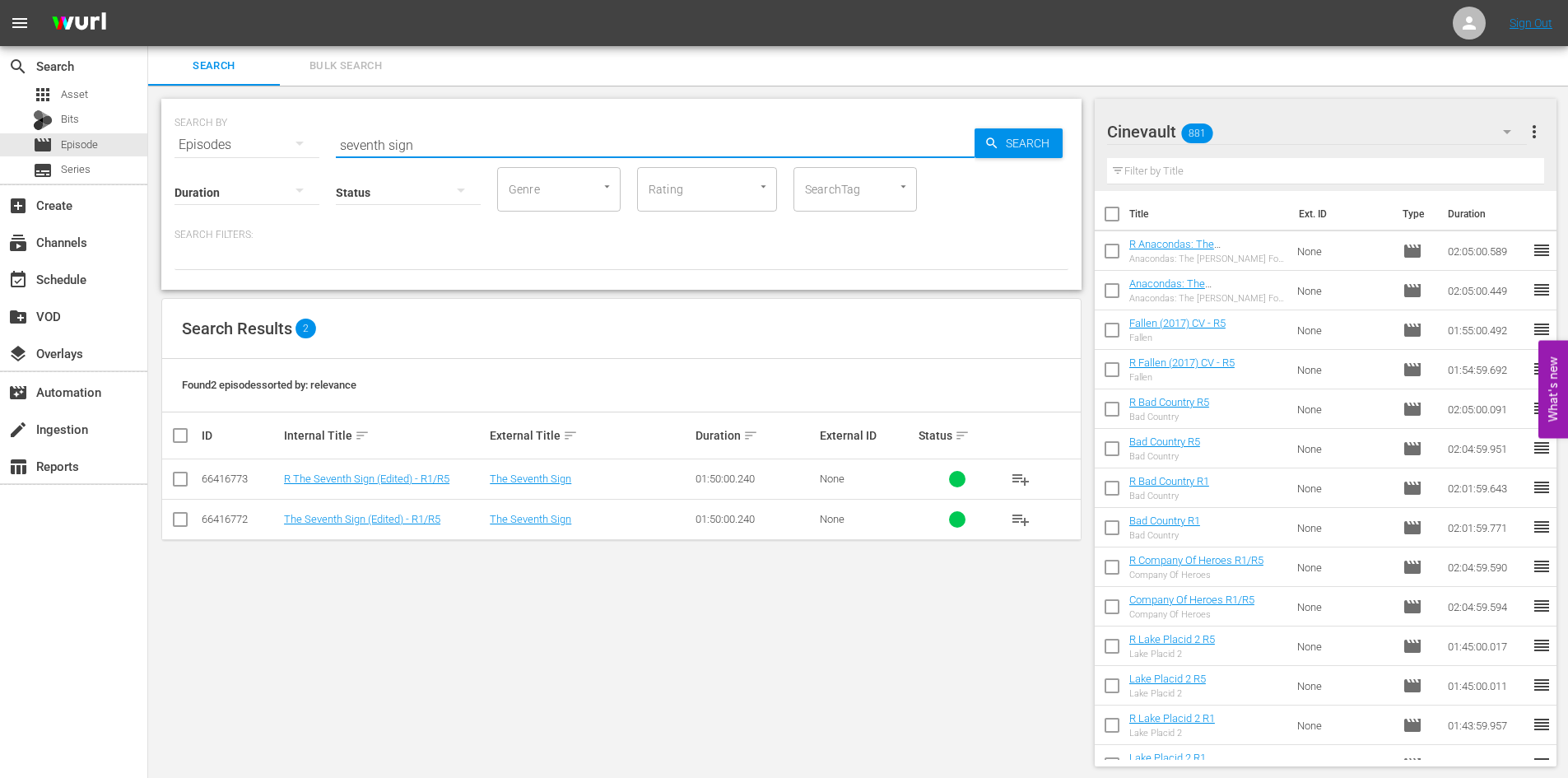
click at [177, 440] on input "checkbox" at bounding box center [187, 435] width 33 height 20
checkbox input "true"
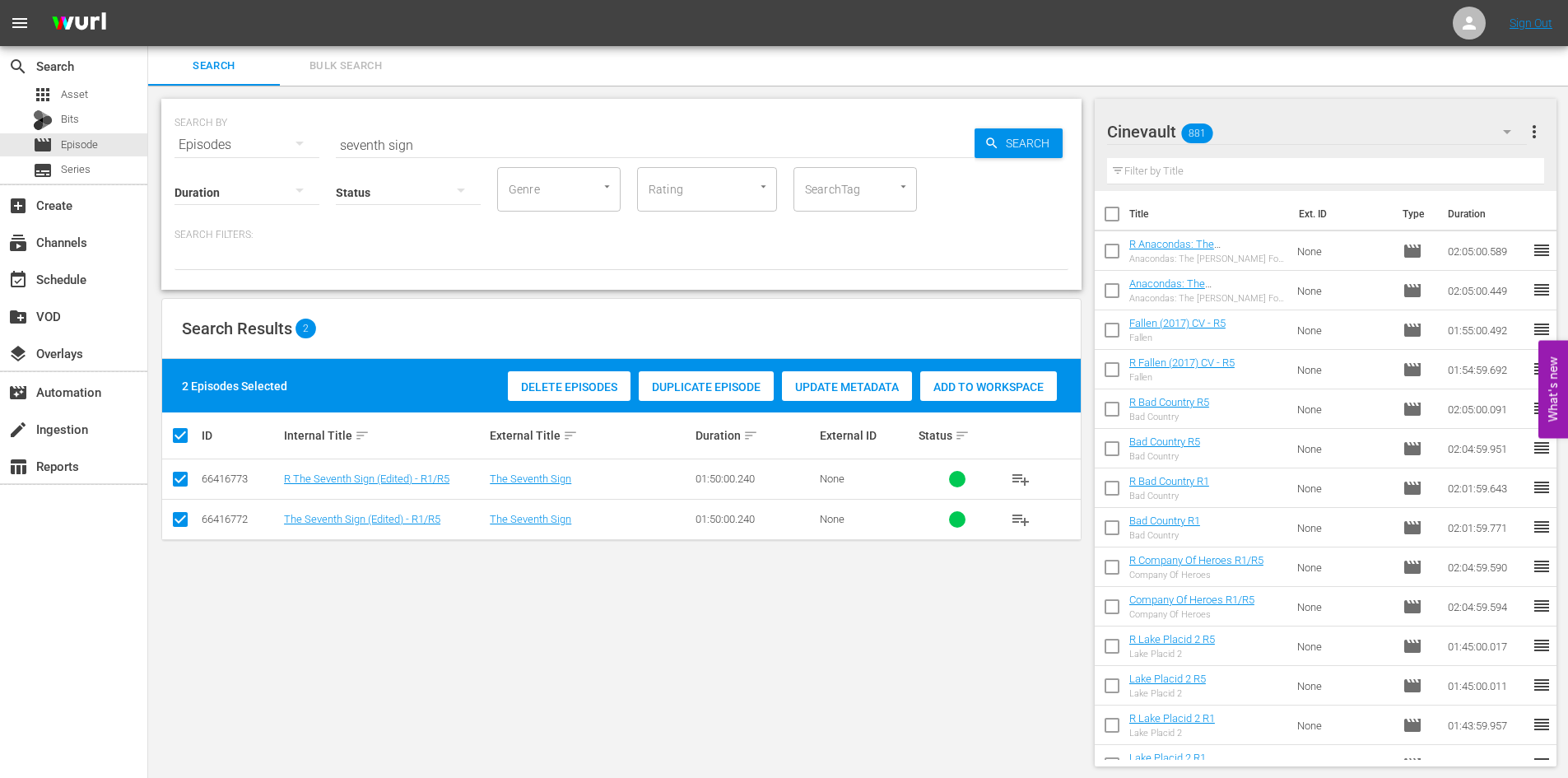
click at [991, 385] on span "Add to Workspace" at bounding box center [989, 386] width 137 height 13
drag, startPoint x: 585, startPoint y: 151, endPoint x: 239, endPoint y: 181, distance: 347.3
click at [239, 181] on div "SEARCH BY Search By Episodes Search ID, Title, Description, Keywords, or Catego…" at bounding box center [621, 194] width 920 height 191
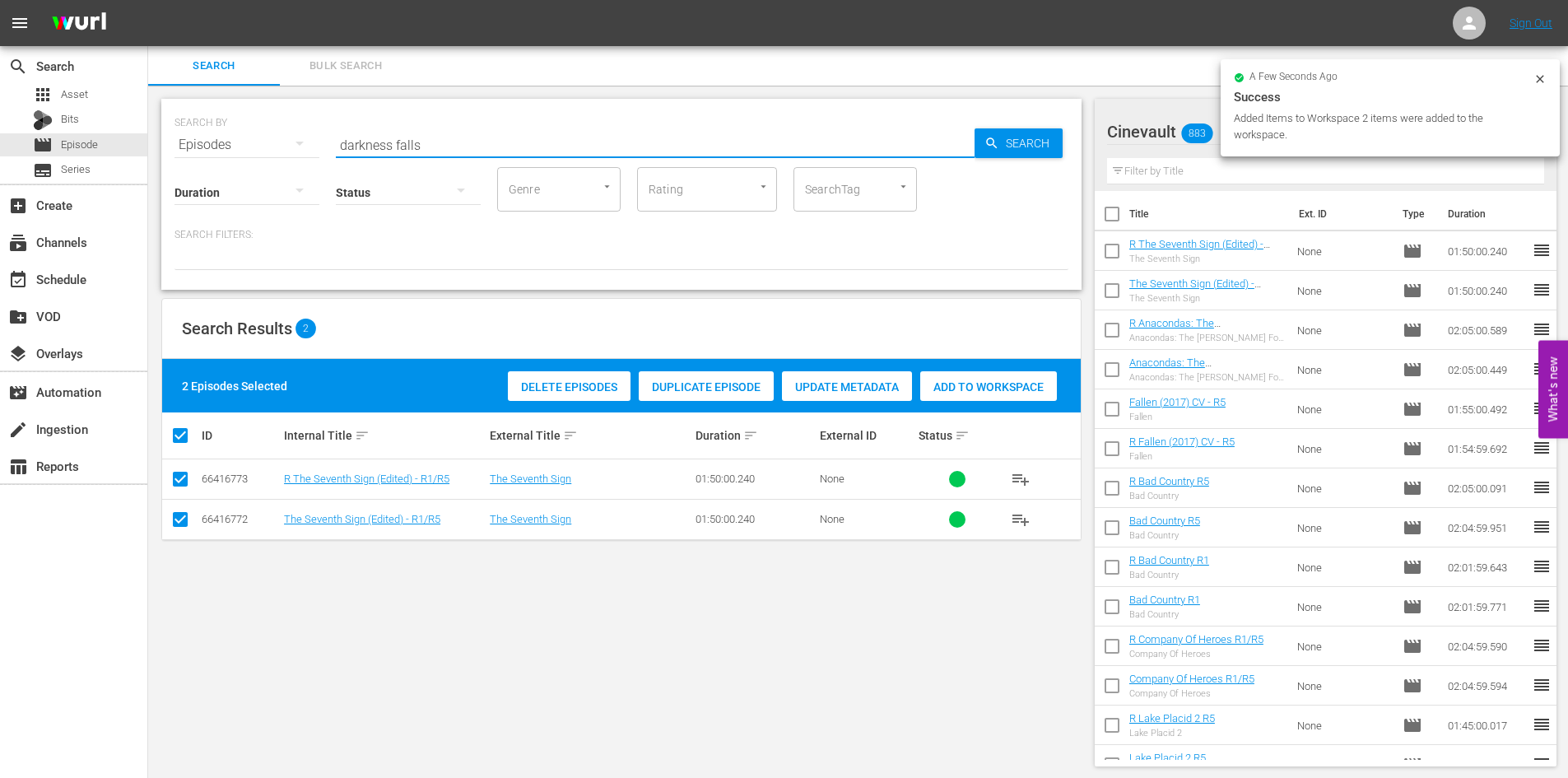
type input "darkness falls"
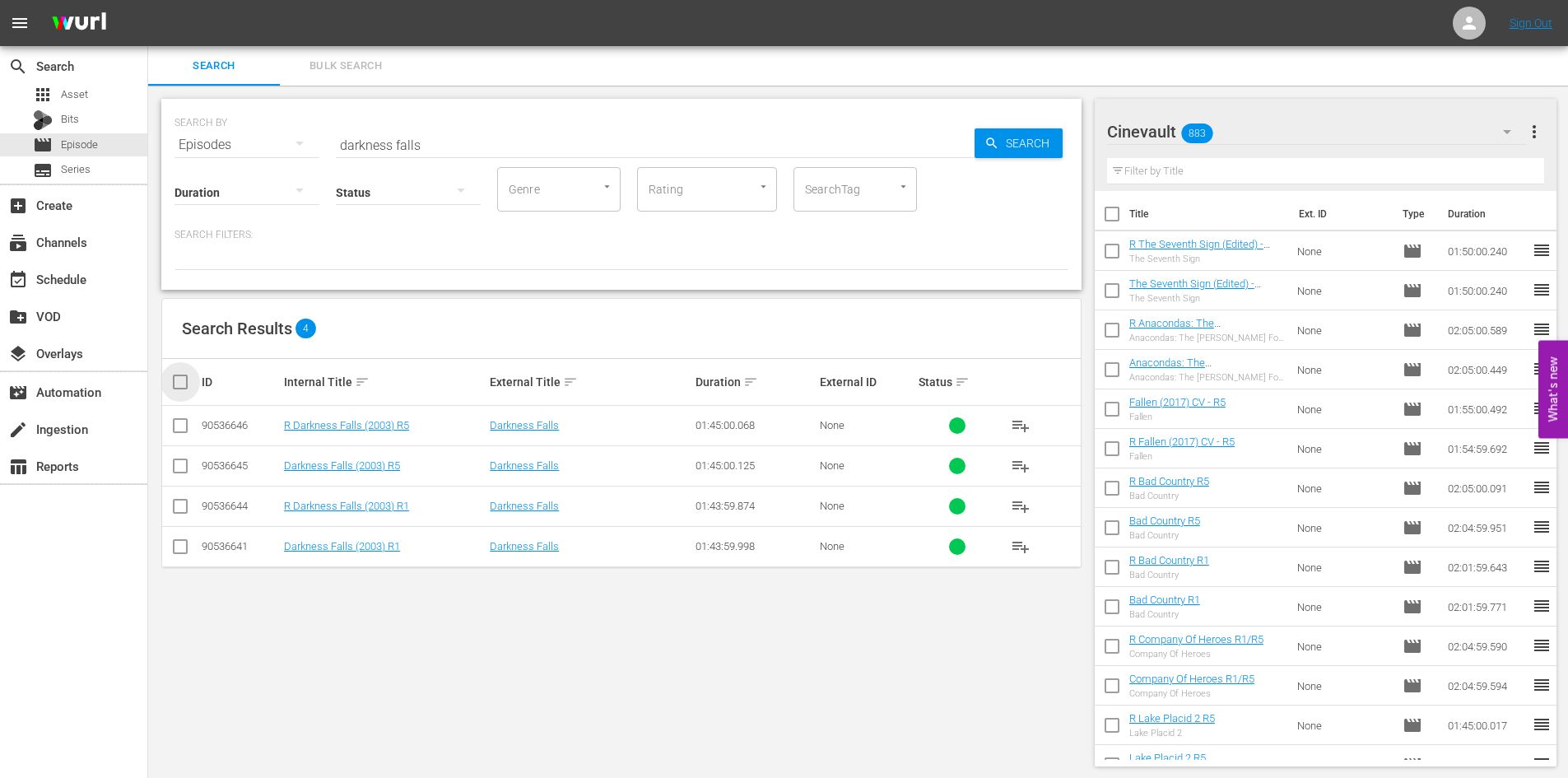
click at [182, 380] on input "checkbox" at bounding box center [187, 382] width 33 height 20
checkbox input "true"
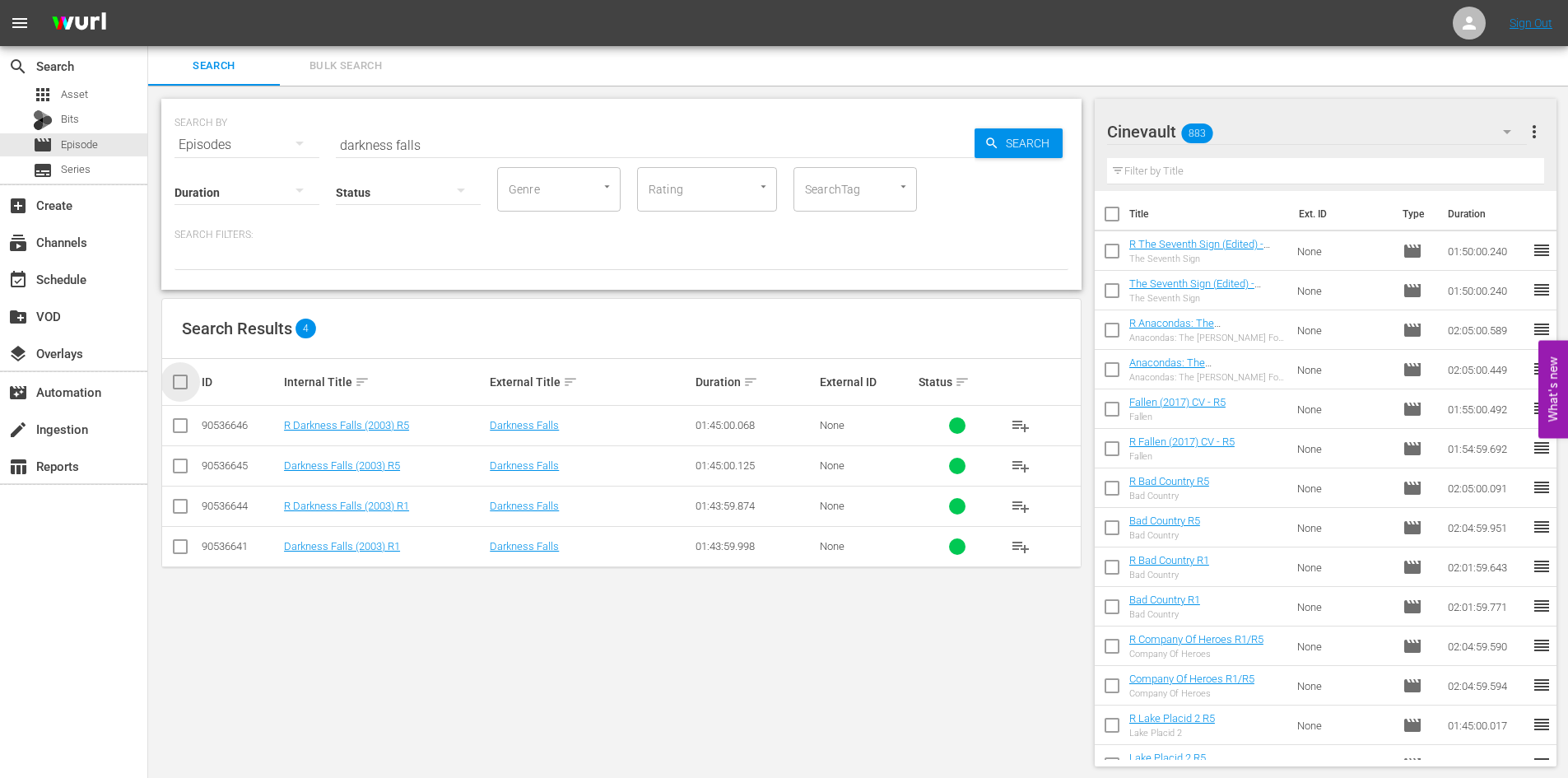
checkbox input "true"
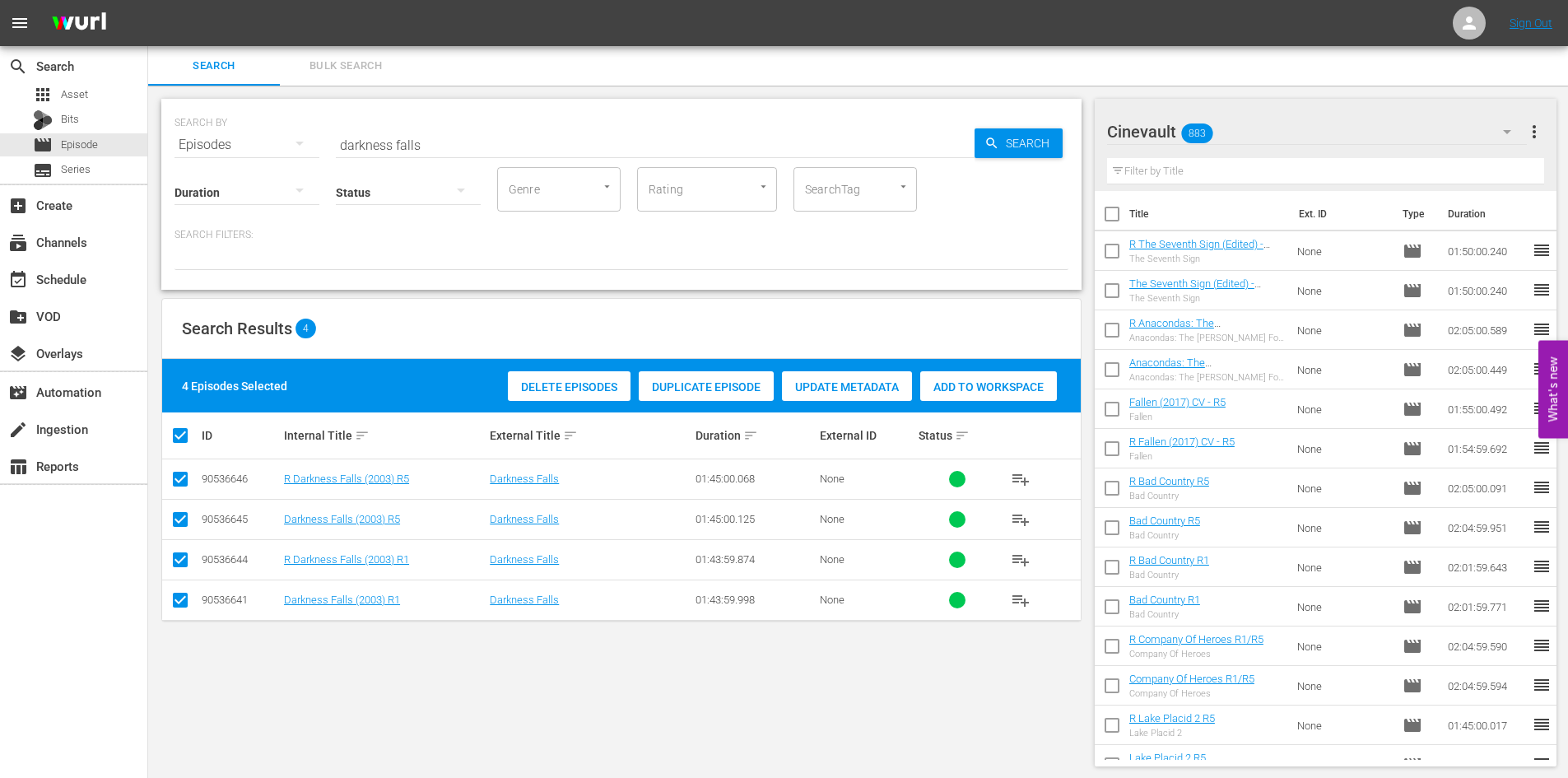
click at [1037, 374] on div "Add to Workspace" at bounding box center [989, 387] width 137 height 31
click at [107, 294] on div "event_available Schedule" at bounding box center [74, 278] width 148 height 33
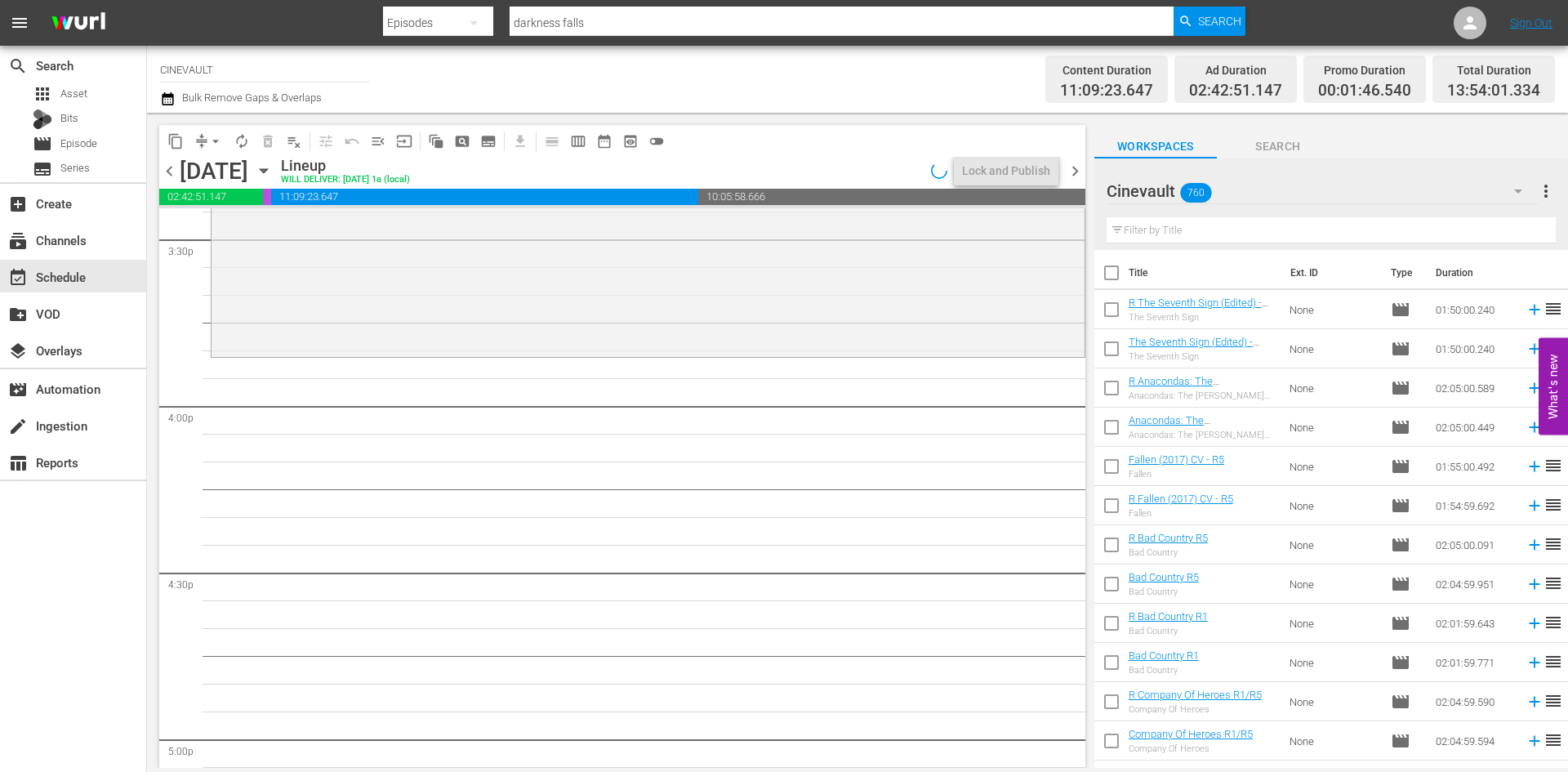
scroll to position [5146, 0]
click at [1348, 235] on input "text" at bounding box center [1330, 230] width 449 height 26
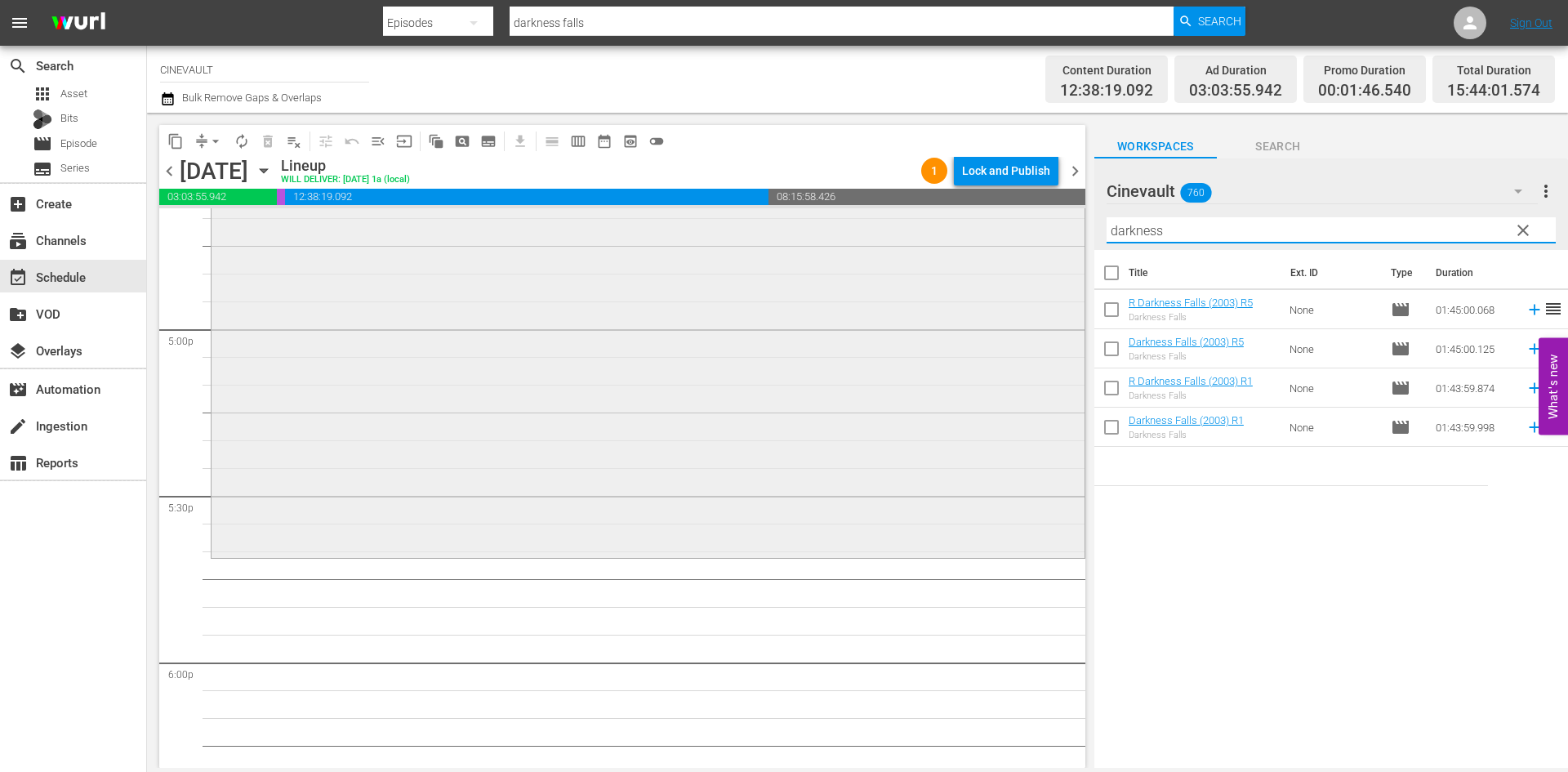
scroll to position [5626, 0]
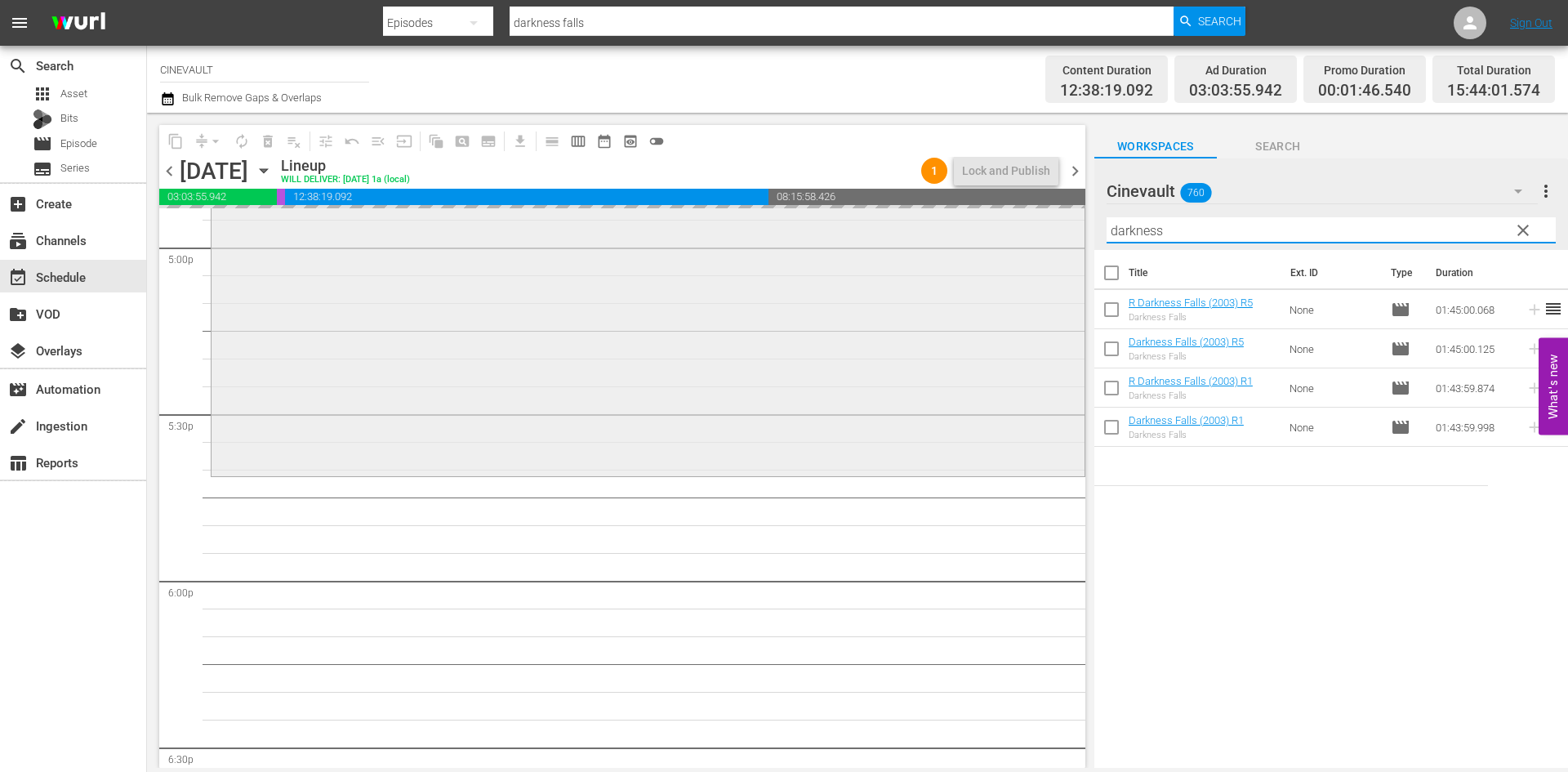
drag, startPoint x: 1187, startPoint y: 239, endPoint x: 1046, endPoint y: 246, distance: 141.2
click at [1046, 246] on div "content_copy compress arrow_drop_down autorenew_outlined delete_forever_outline…" at bounding box center [858, 440] width 1421 height 655
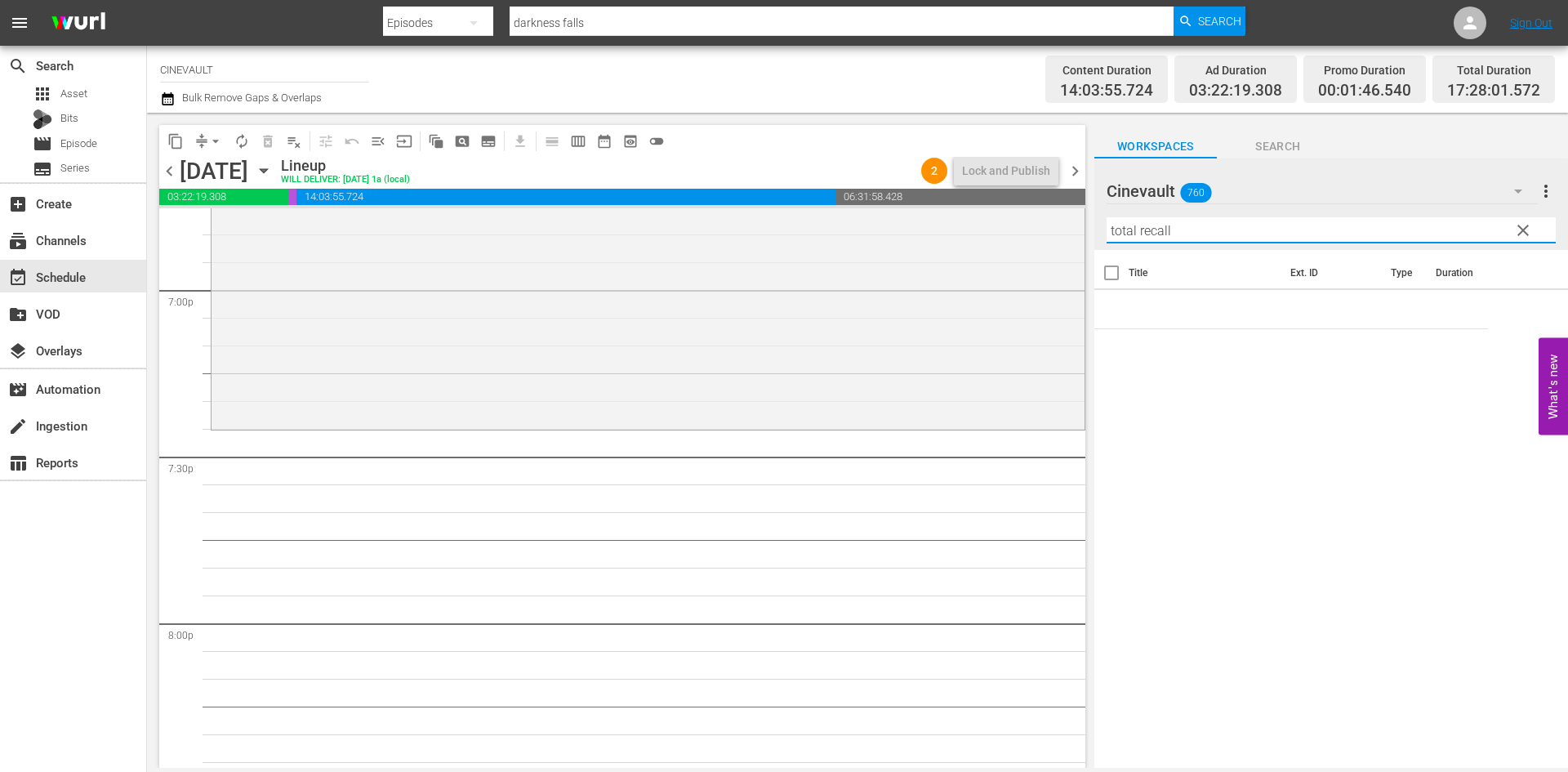
scroll to position [6280, 0]
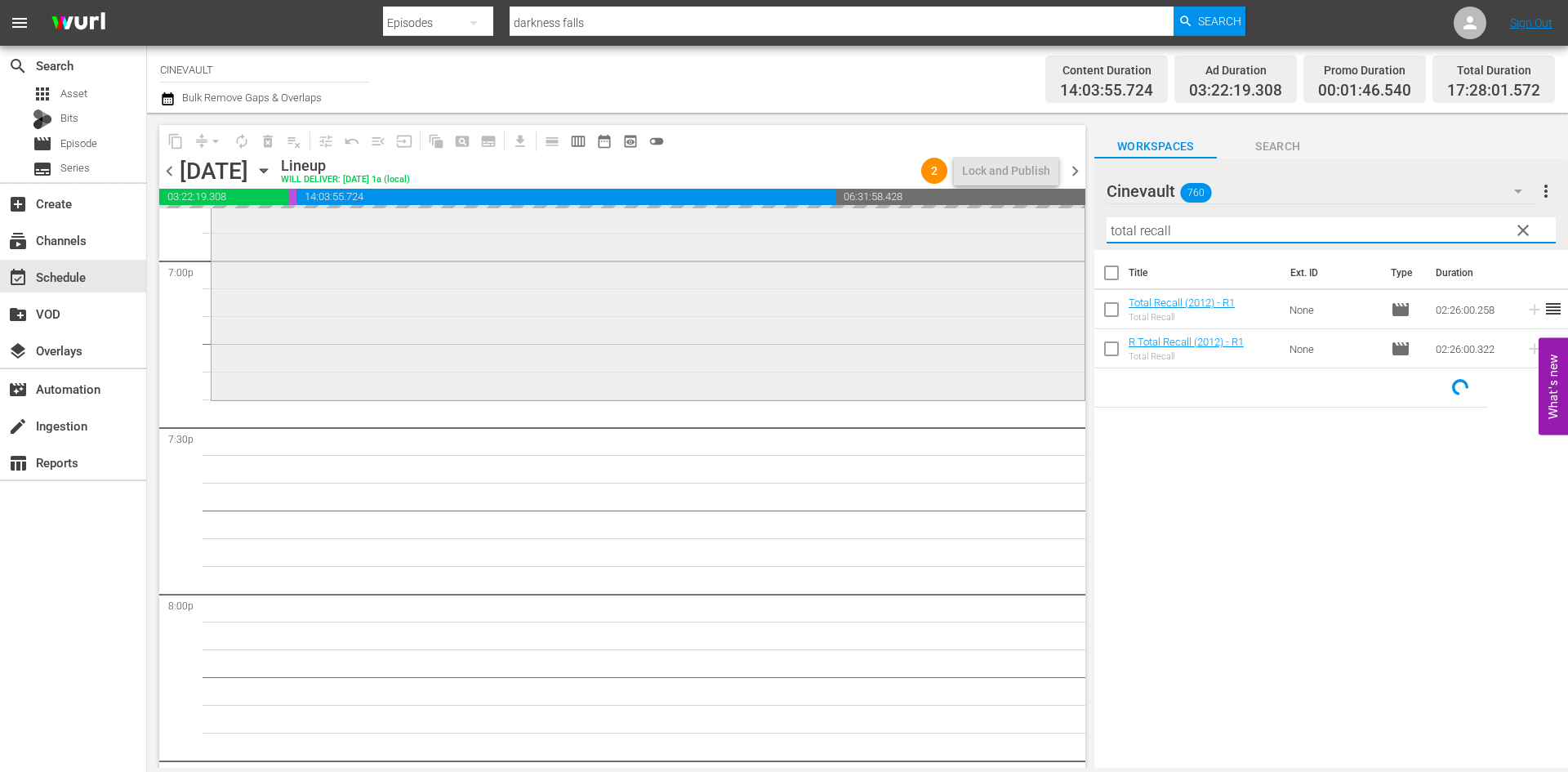
drag, startPoint x: 1202, startPoint y: 232, endPoint x: 1055, endPoint y: 246, distance: 147.7
click at [1055, 246] on div "content_copy compress arrow_drop_down autorenew_outlined delete_forever_outline…" at bounding box center [858, 440] width 1421 height 655
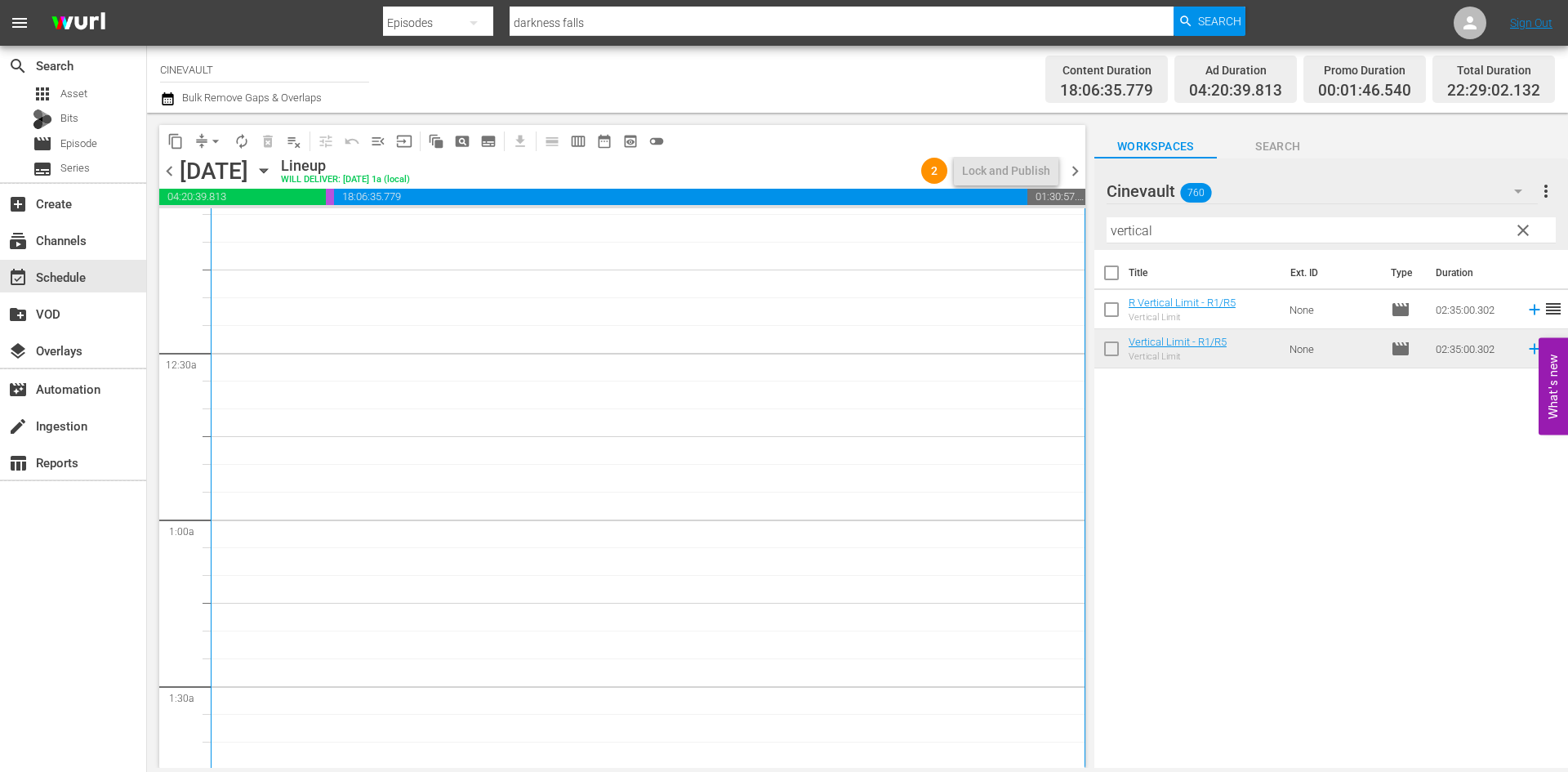
scroll to position [0, 0]
click at [1080, 174] on span "chevron_right" at bounding box center [1075, 171] width 21 height 21
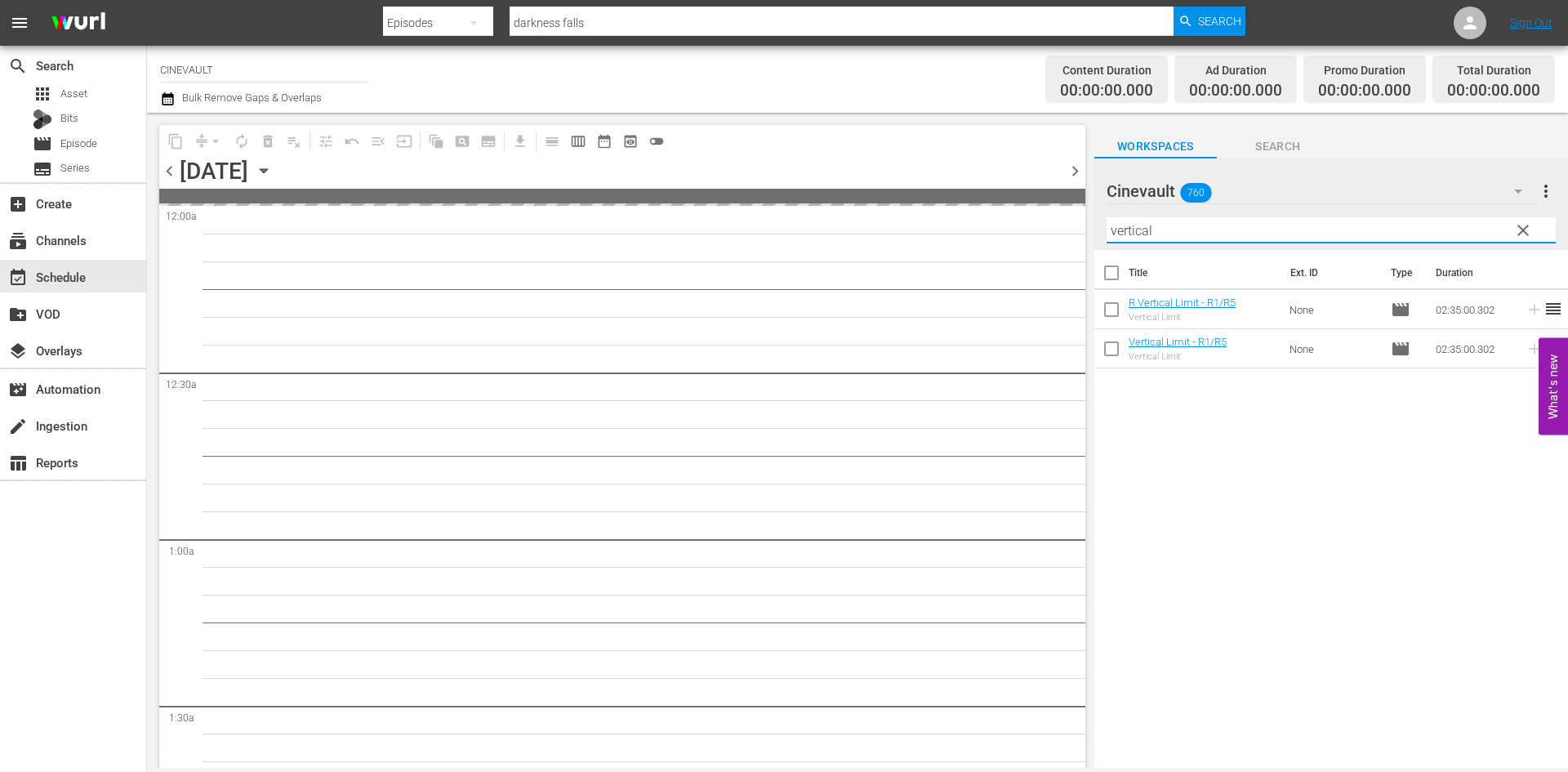
drag, startPoint x: 1202, startPoint y: 226, endPoint x: 1073, endPoint y: 249, distance: 131.0
click at [1073, 249] on div "content_copy compress arrow_drop_down autorenew_outlined delete_forever_outline…" at bounding box center [858, 440] width 1421 height 655
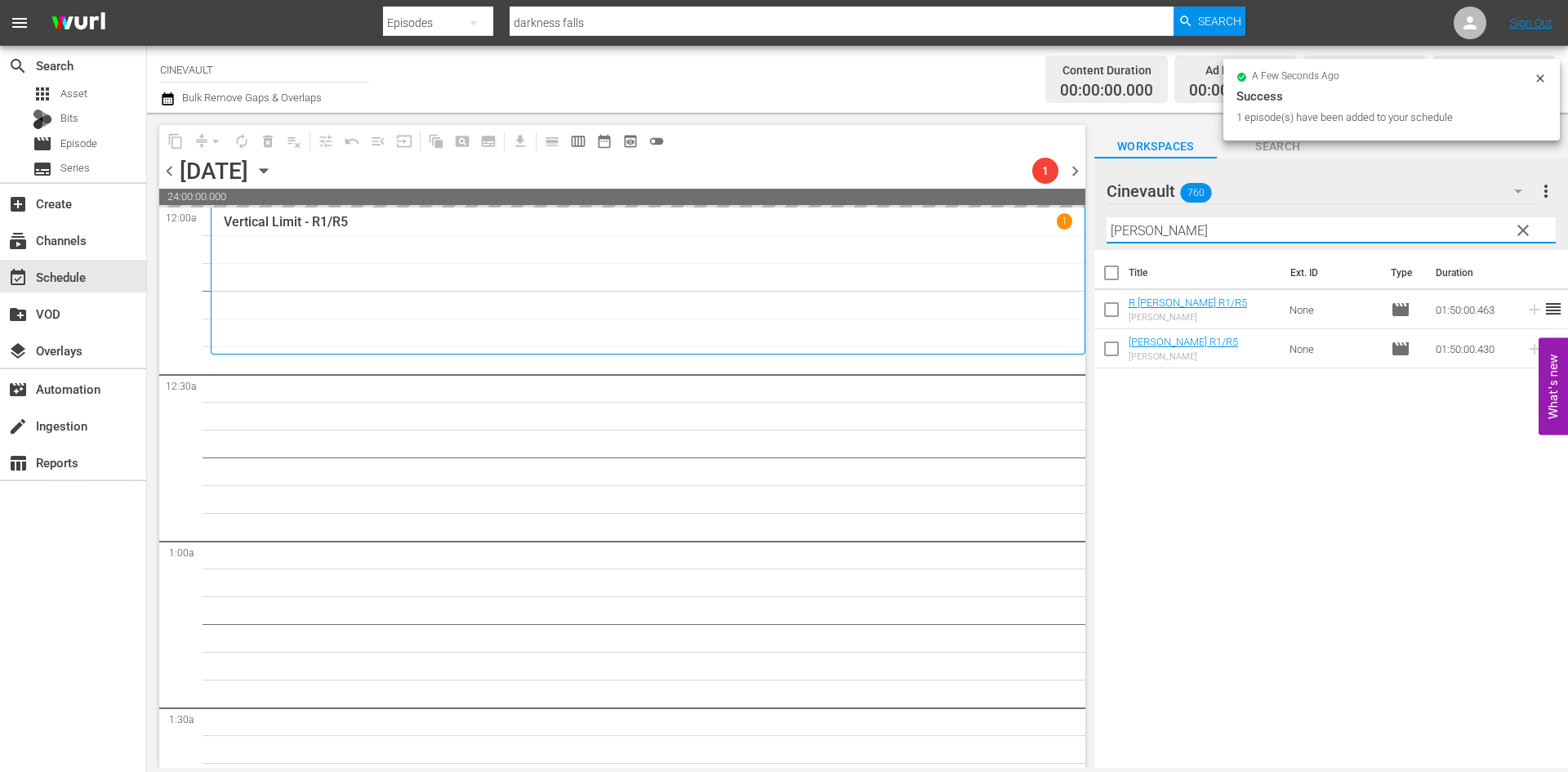
drag, startPoint x: 1198, startPoint y: 237, endPoint x: 1078, endPoint y: 235, distance: 120.0
click at [1078, 235] on div "content_copy compress arrow_drop_down autorenew_outlined delete_forever_outline…" at bounding box center [858, 440] width 1421 height 655
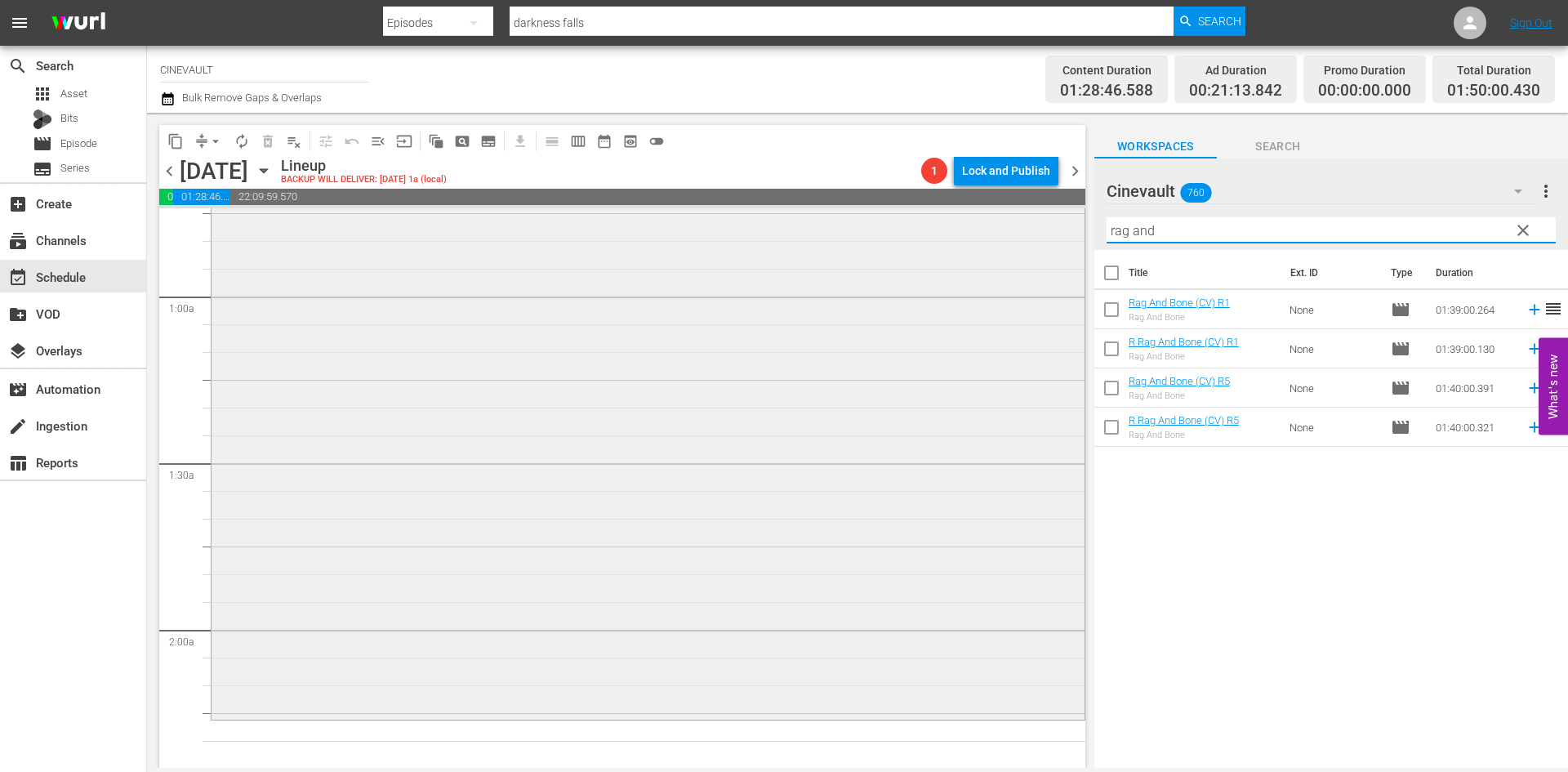
scroll to position [572, 0]
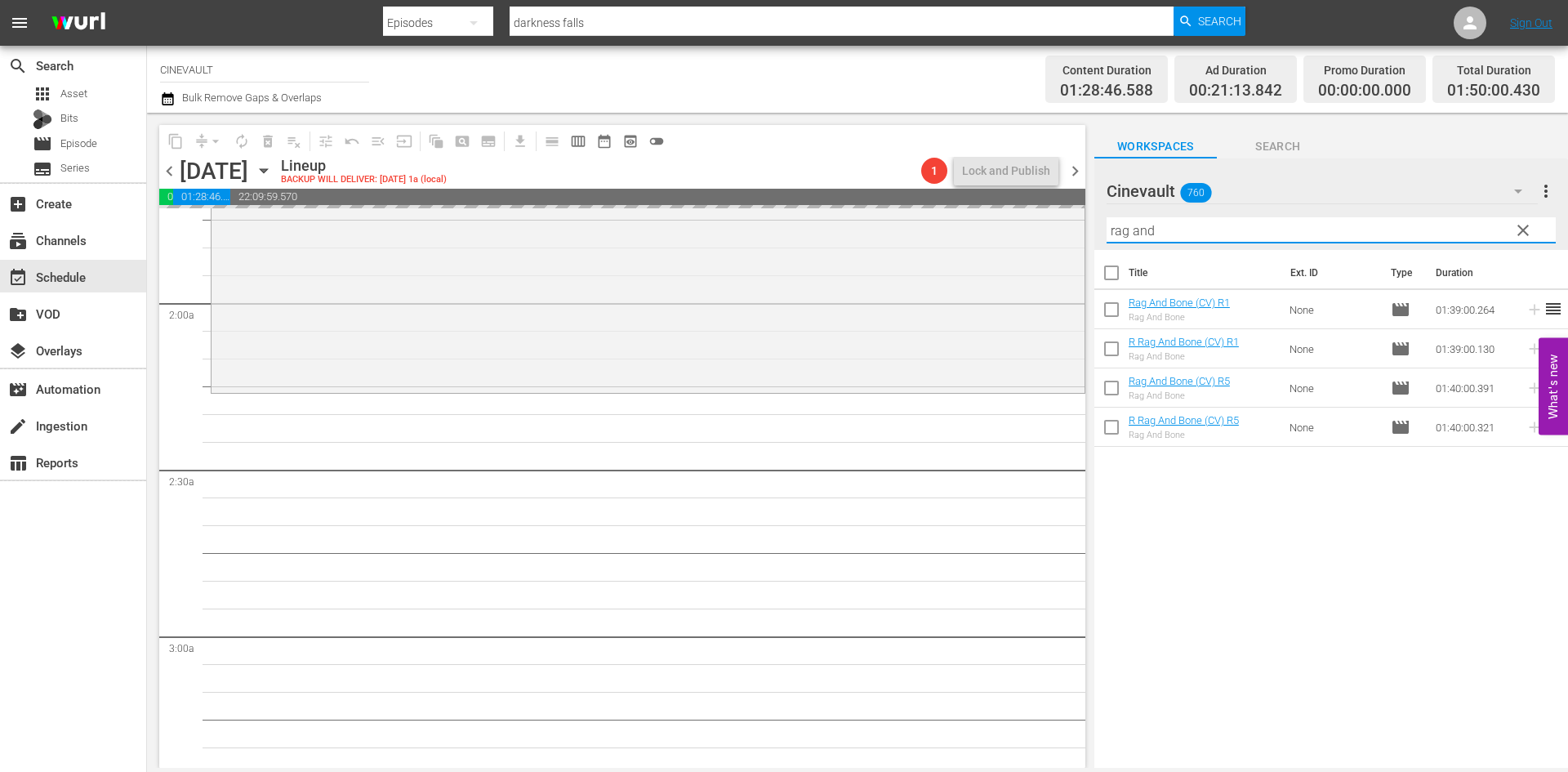
drag, startPoint x: 1213, startPoint y: 234, endPoint x: 1079, endPoint y: 248, distance: 134.7
click at [1079, 248] on div "content_copy compress arrow_drop_down autorenew_outlined delete_forever_outline…" at bounding box center [858, 440] width 1421 height 655
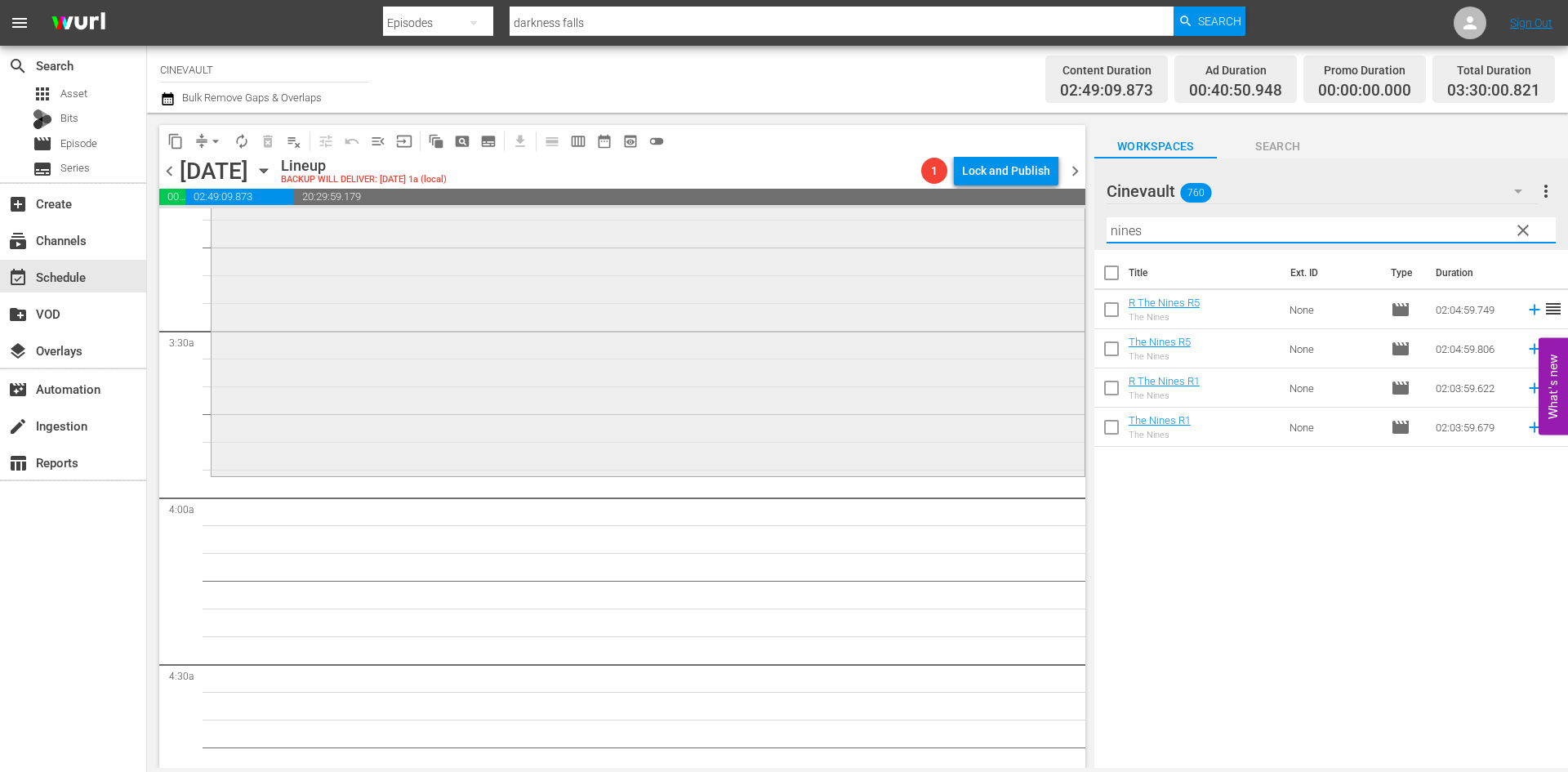
scroll to position [1062, 0]
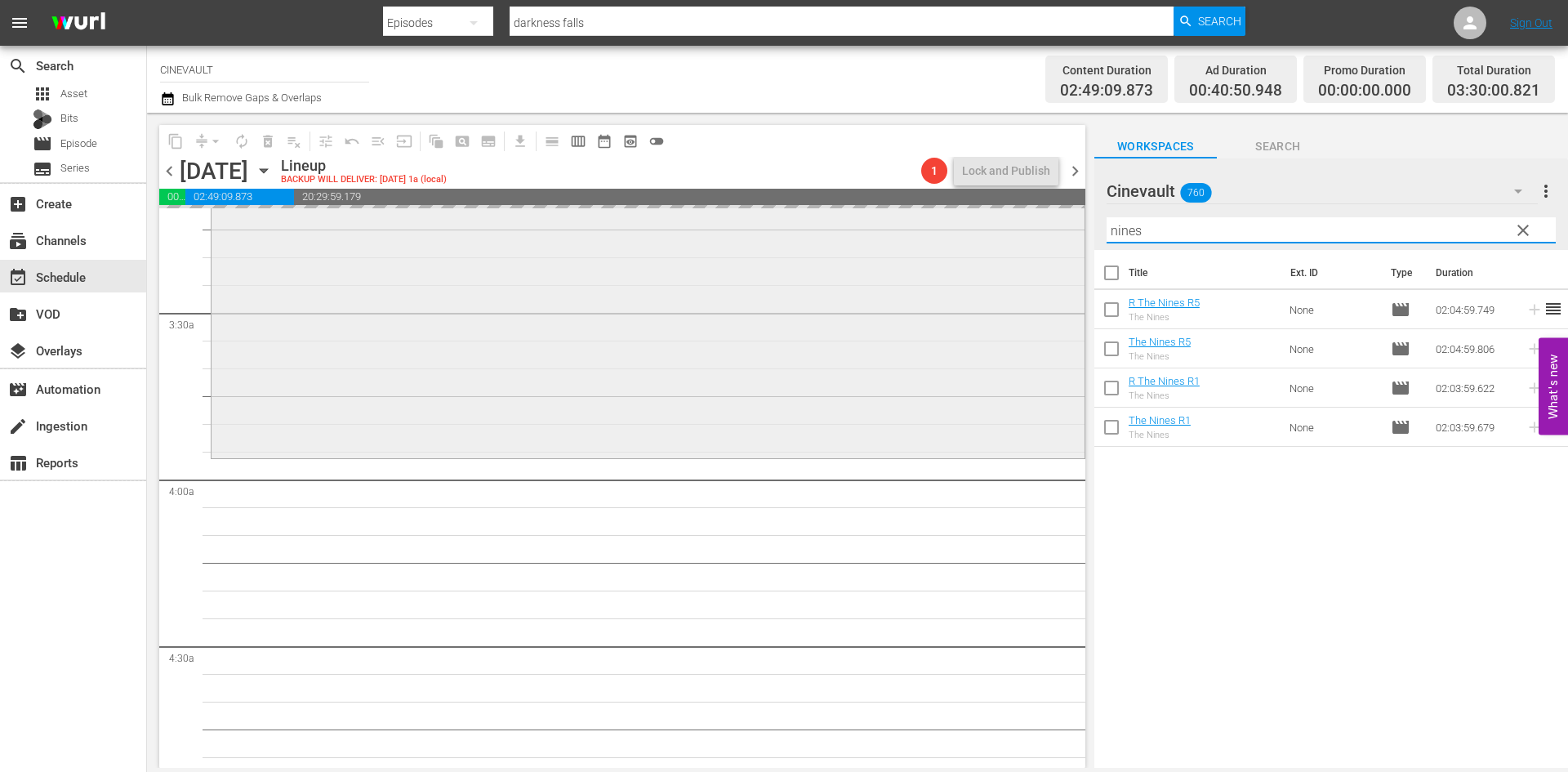
drag, startPoint x: 1263, startPoint y: 227, endPoint x: 1005, endPoint y: 219, distance: 258.1
click at [1005, 219] on div "content_copy compress arrow_drop_down autorenew_outlined delete_forever_outline…" at bounding box center [858, 440] width 1421 height 655
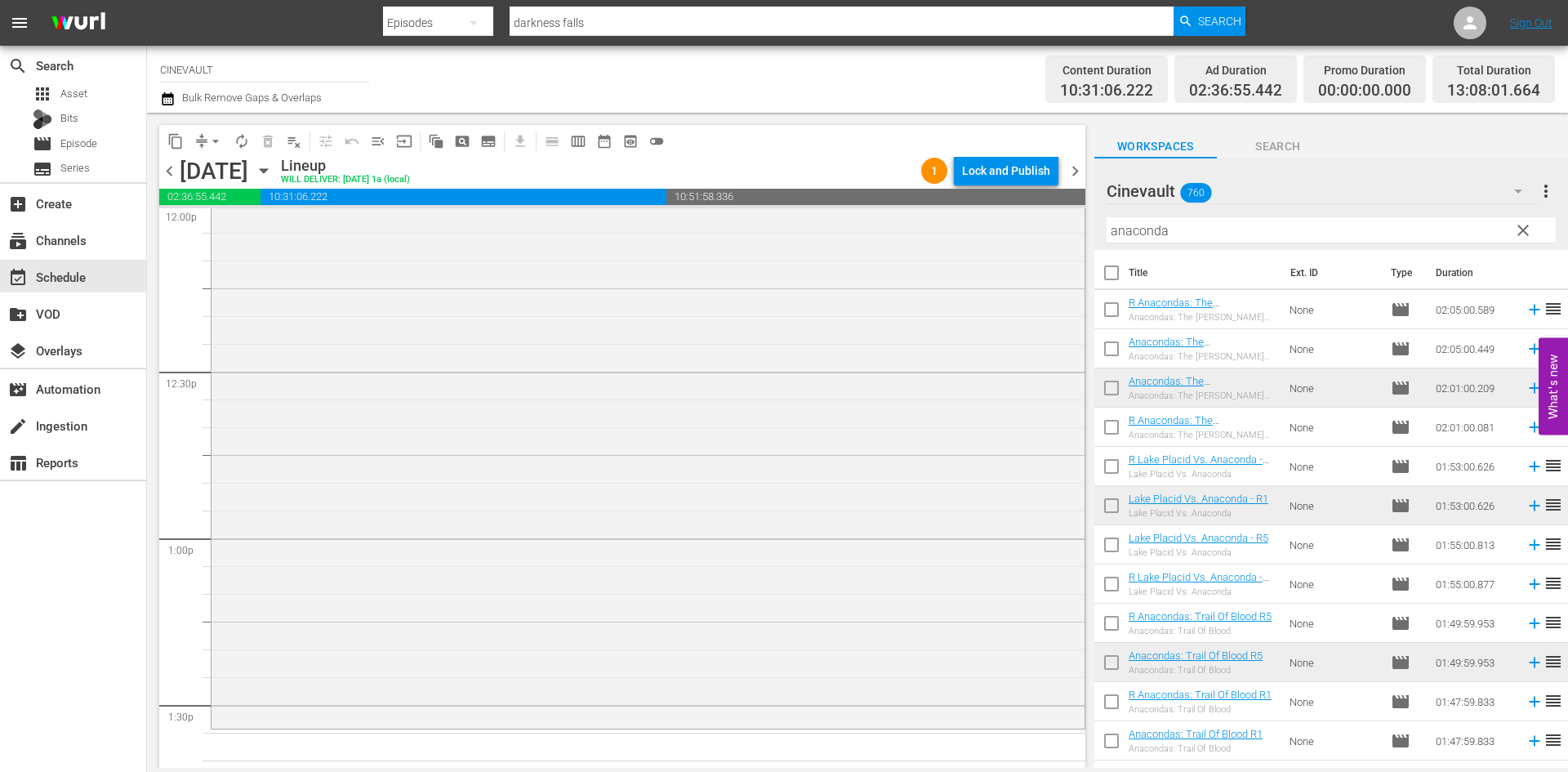
scroll to position [4329, 0]
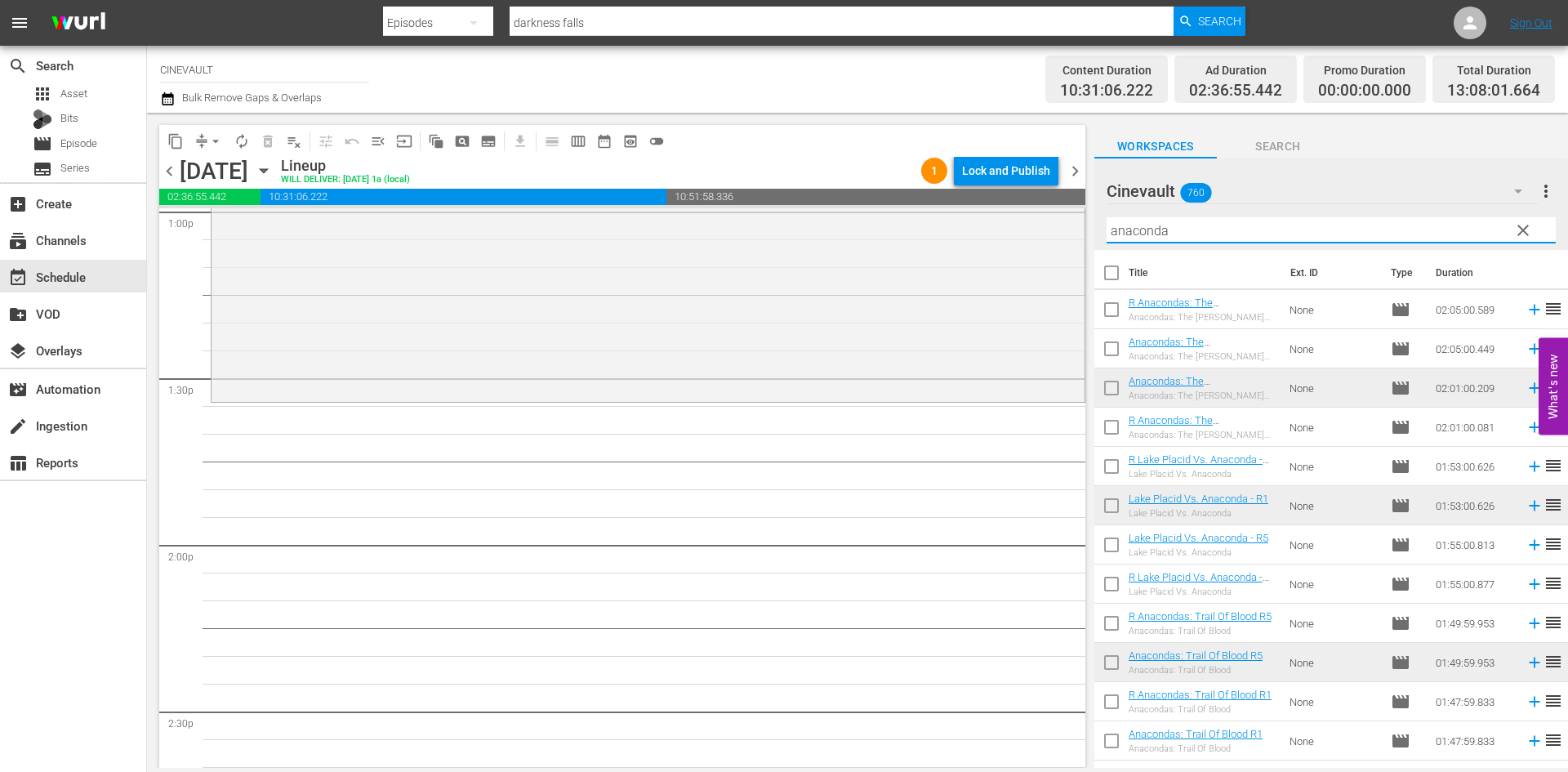
drag, startPoint x: 1178, startPoint y: 233, endPoint x: 1141, endPoint y: 233, distance: 37.0
click at [1141, 233] on input "anaconda" at bounding box center [1330, 230] width 449 height 26
type input "a"
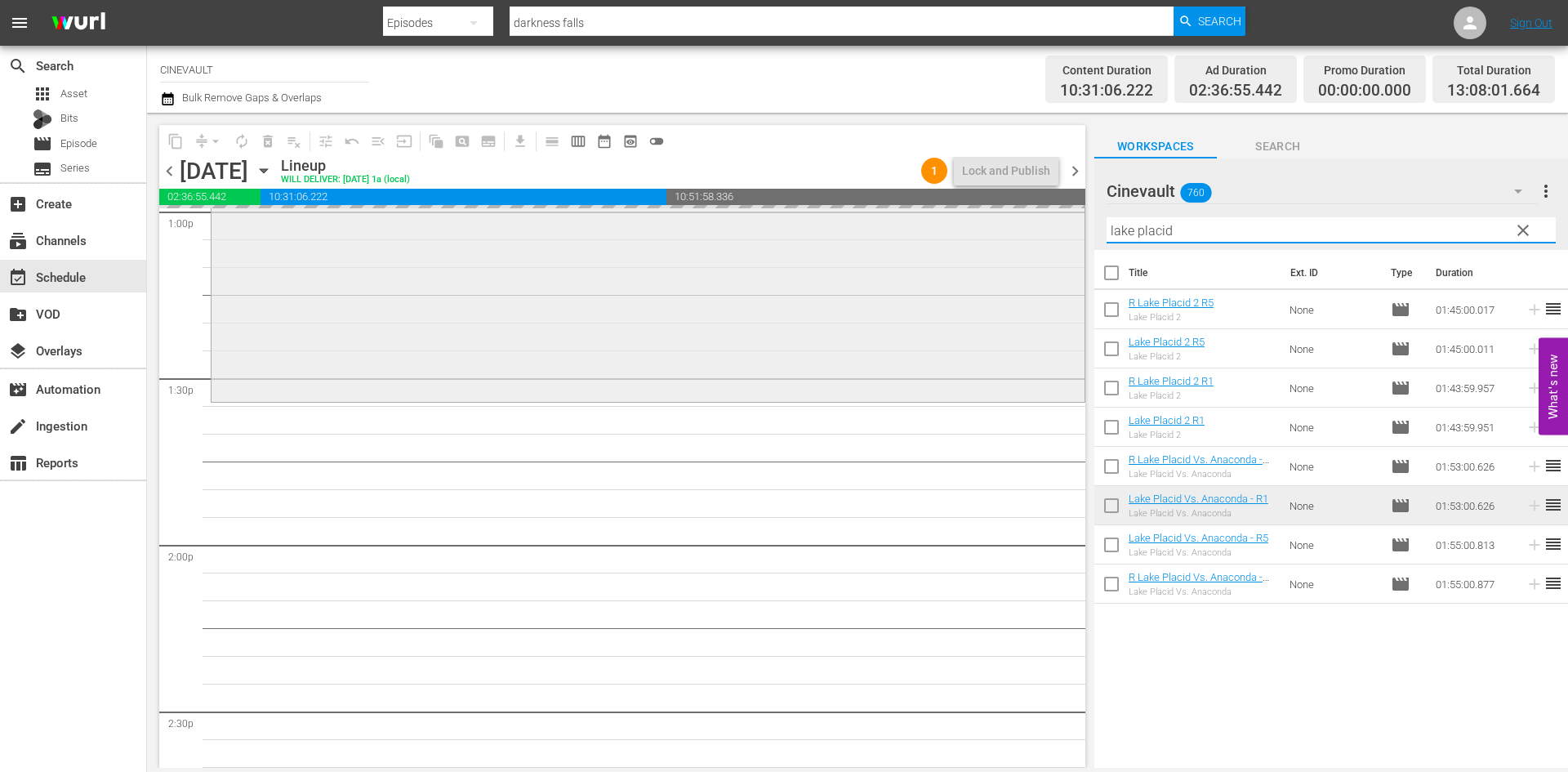
drag, startPoint x: 1213, startPoint y: 233, endPoint x: 1055, endPoint y: 265, distance: 161.2
click at [1055, 265] on div "content_copy compress arrow_drop_down autorenew_outlined delete_forever_outline…" at bounding box center [858, 440] width 1421 height 655
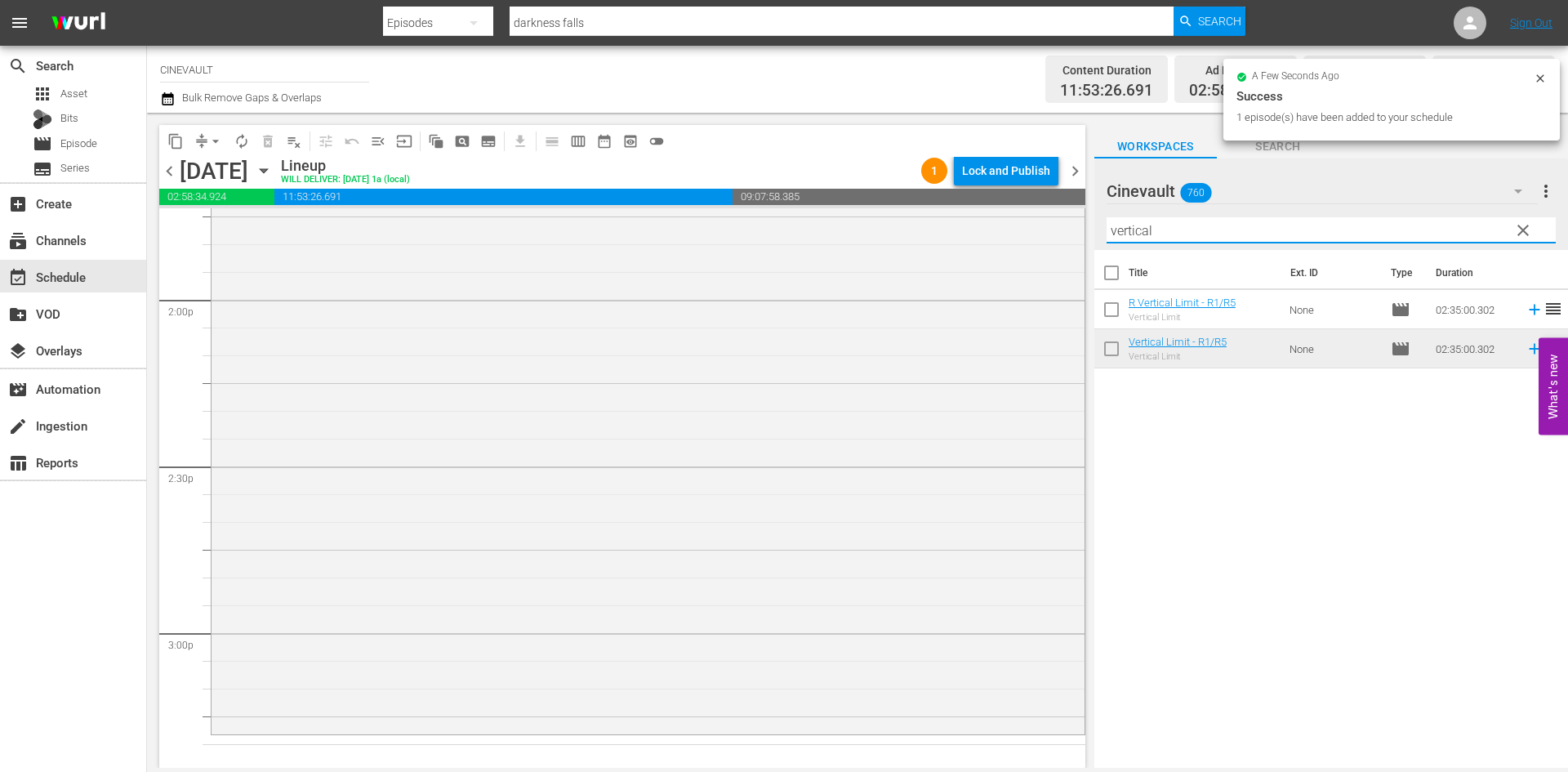
scroll to position [4901, 0]
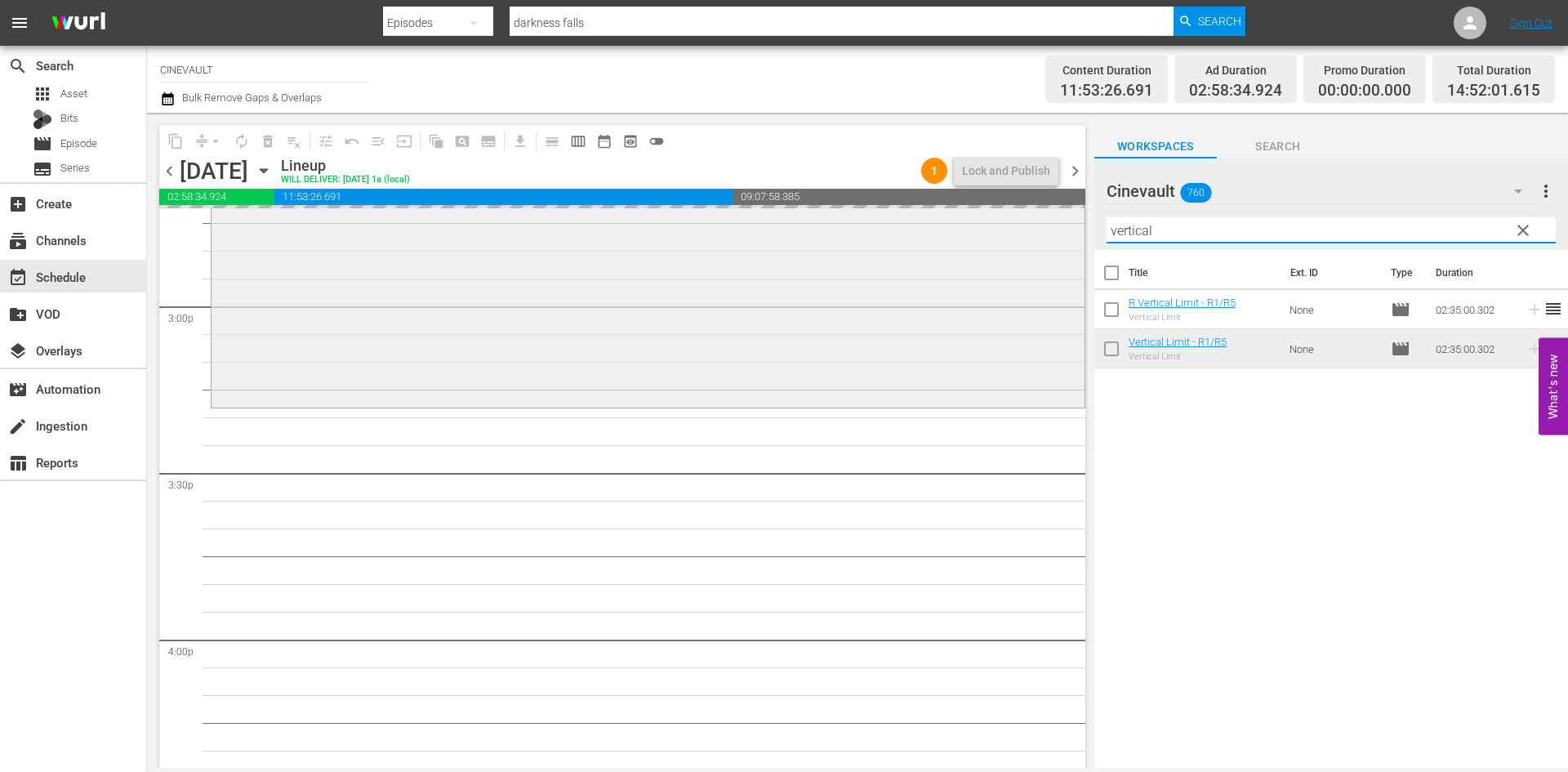
drag, startPoint x: 1207, startPoint y: 234, endPoint x: 1071, endPoint y: 223, distance: 136.4
click at [1071, 223] on div "content_copy compress arrow_drop_down autorenew_outlined delete_forever_outline…" at bounding box center [858, 440] width 1421 height 655
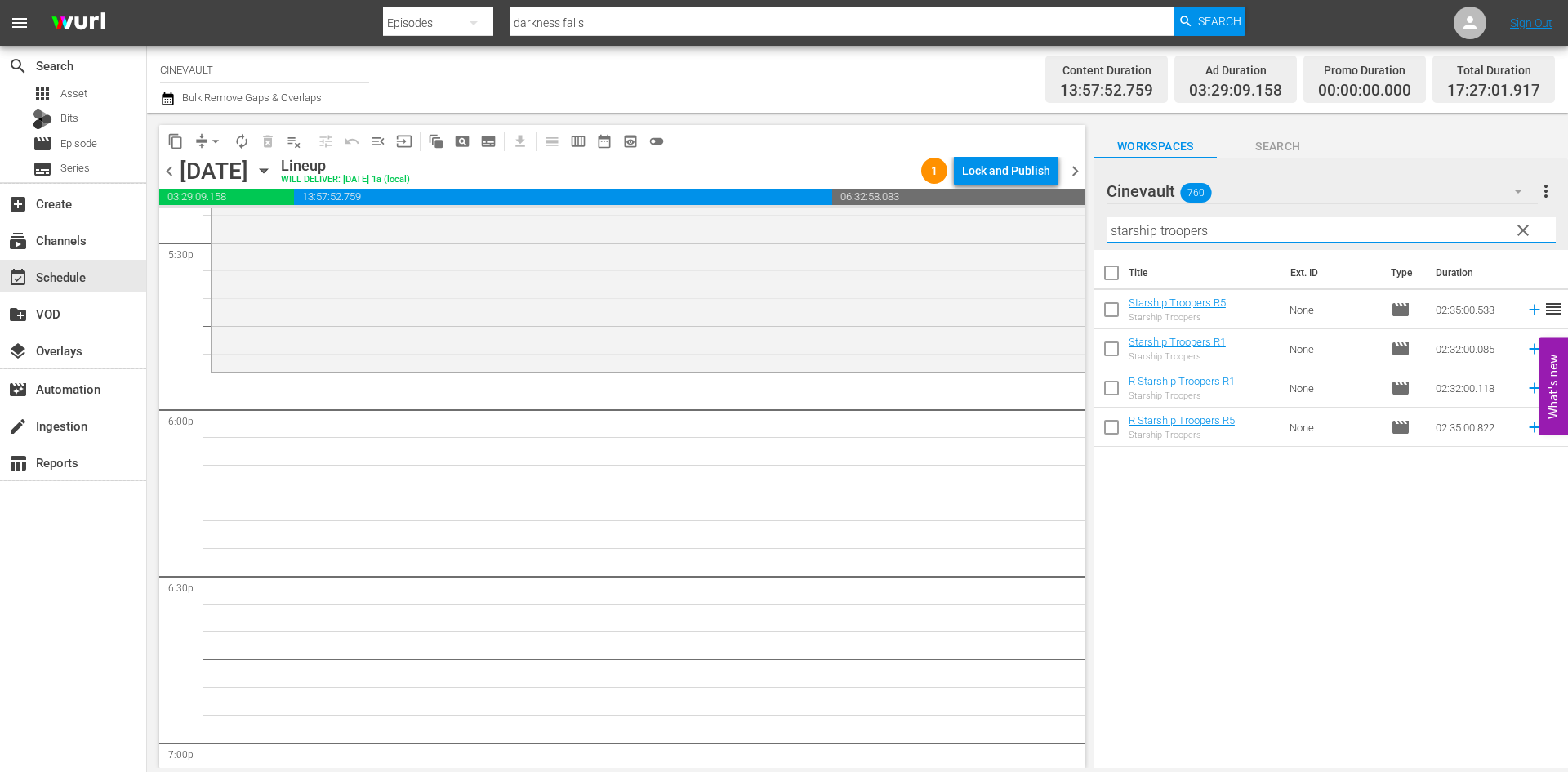
scroll to position [5799, 0]
click at [1024, 232] on div "content_copy compress arrow_drop_down autorenew_outlined delete_forever_outline…" at bounding box center [858, 440] width 1421 height 655
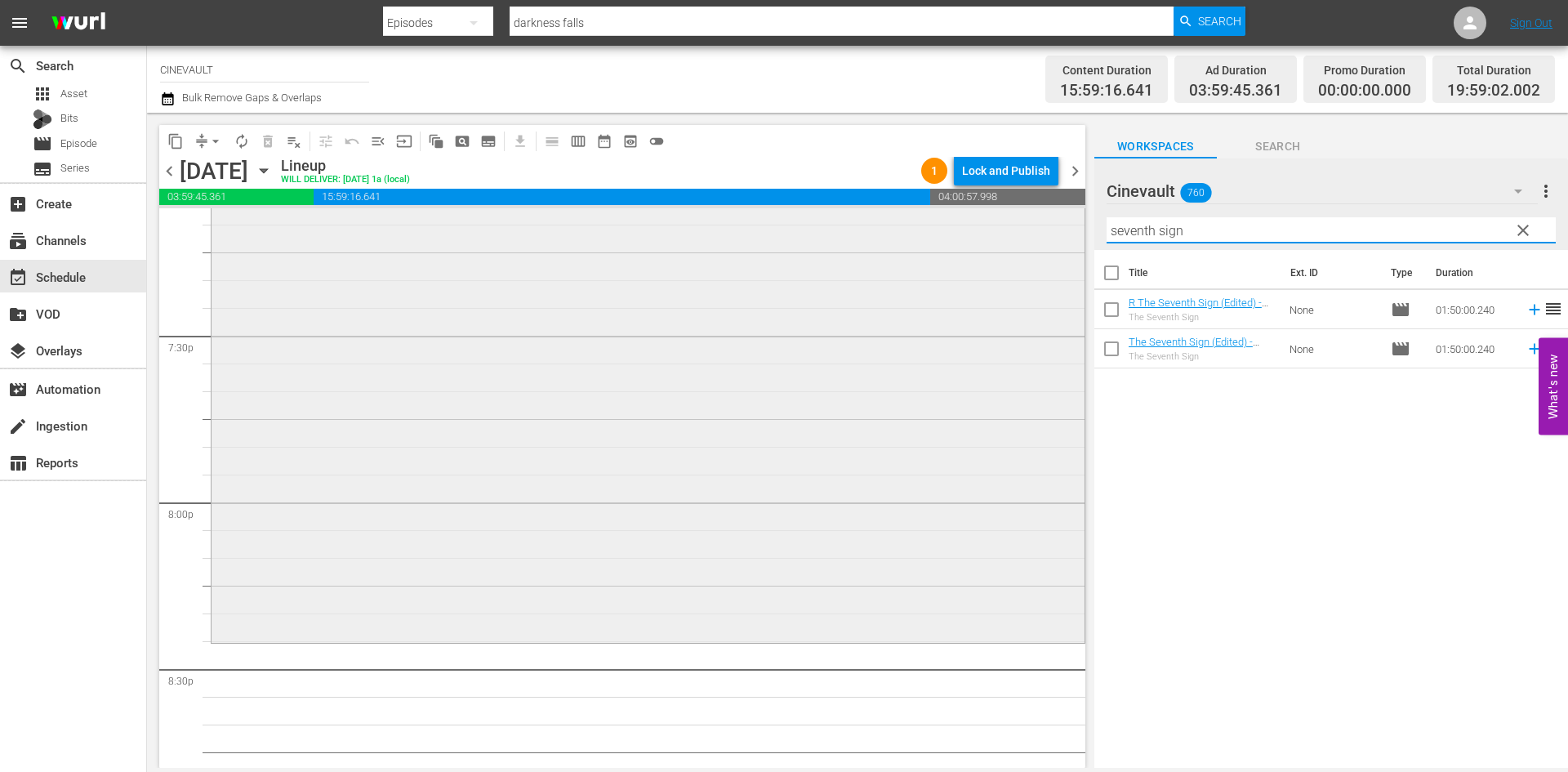
scroll to position [6616, 0]
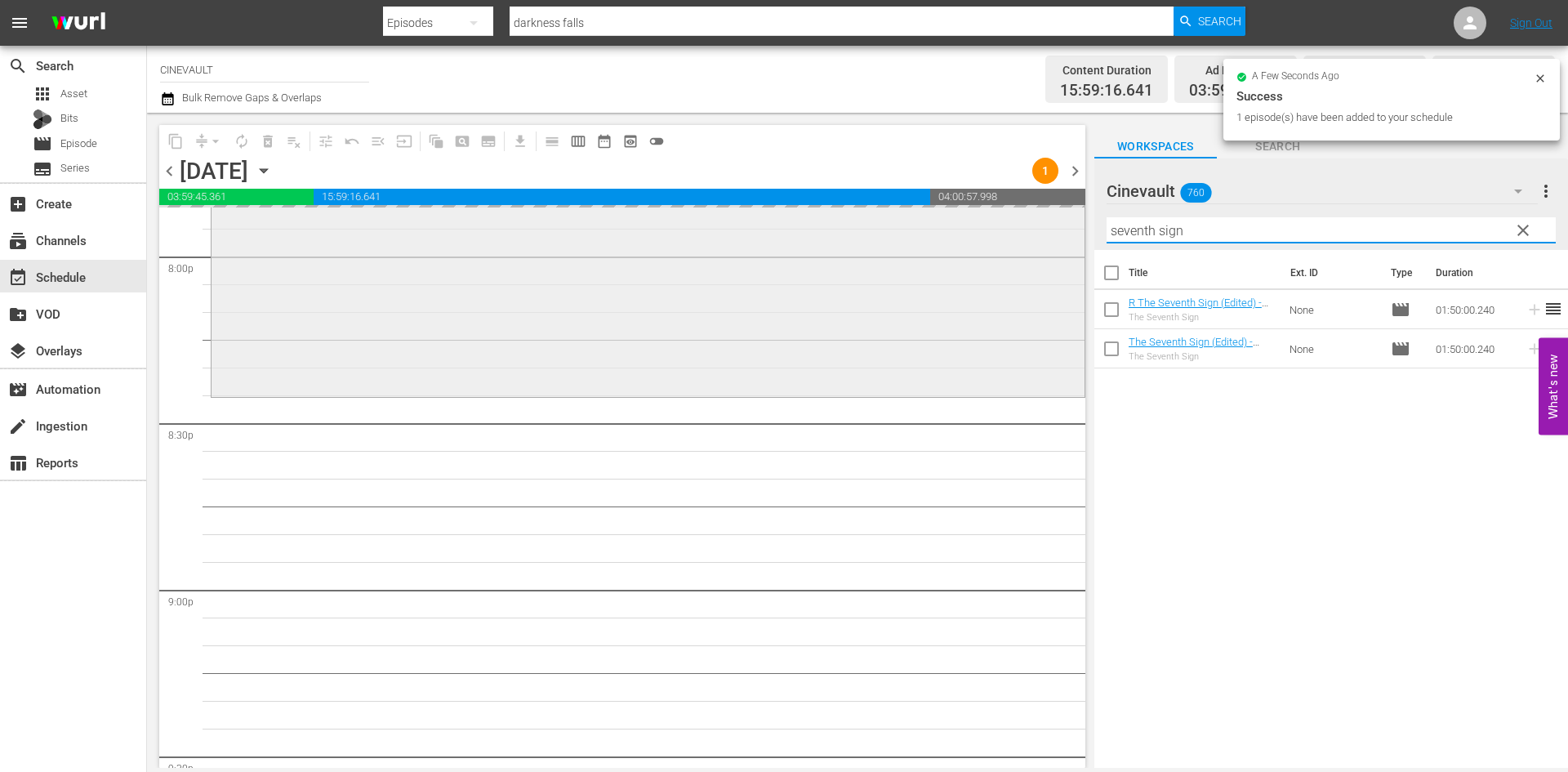
drag, startPoint x: 1159, startPoint y: 247, endPoint x: 1066, endPoint y: 263, distance: 94.4
click at [1066, 263] on div "content_copy compress arrow_drop_down autorenew_outlined delete_forever_outline…" at bounding box center [858, 440] width 1421 height 655
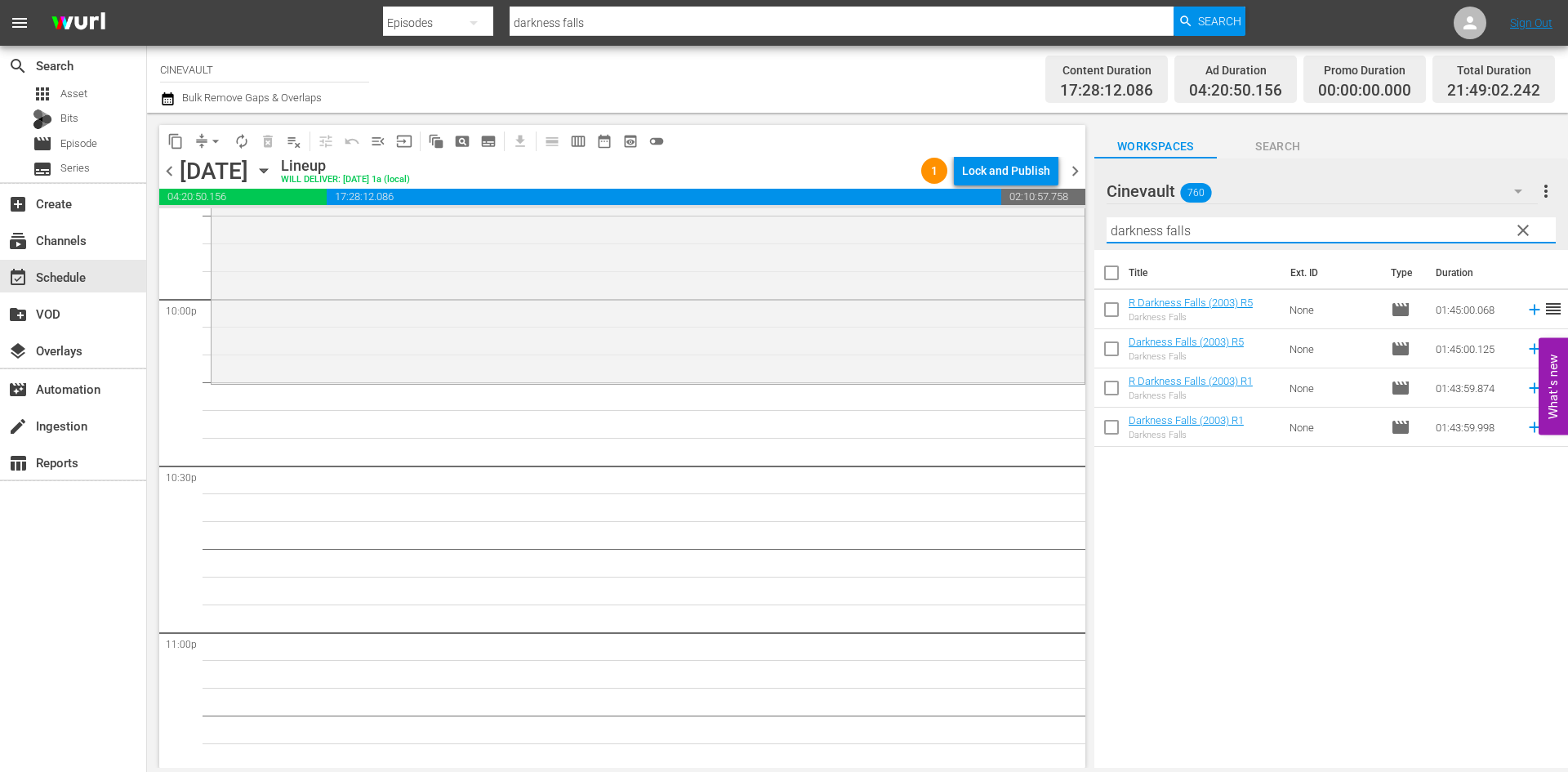
scroll to position [7270, 0]
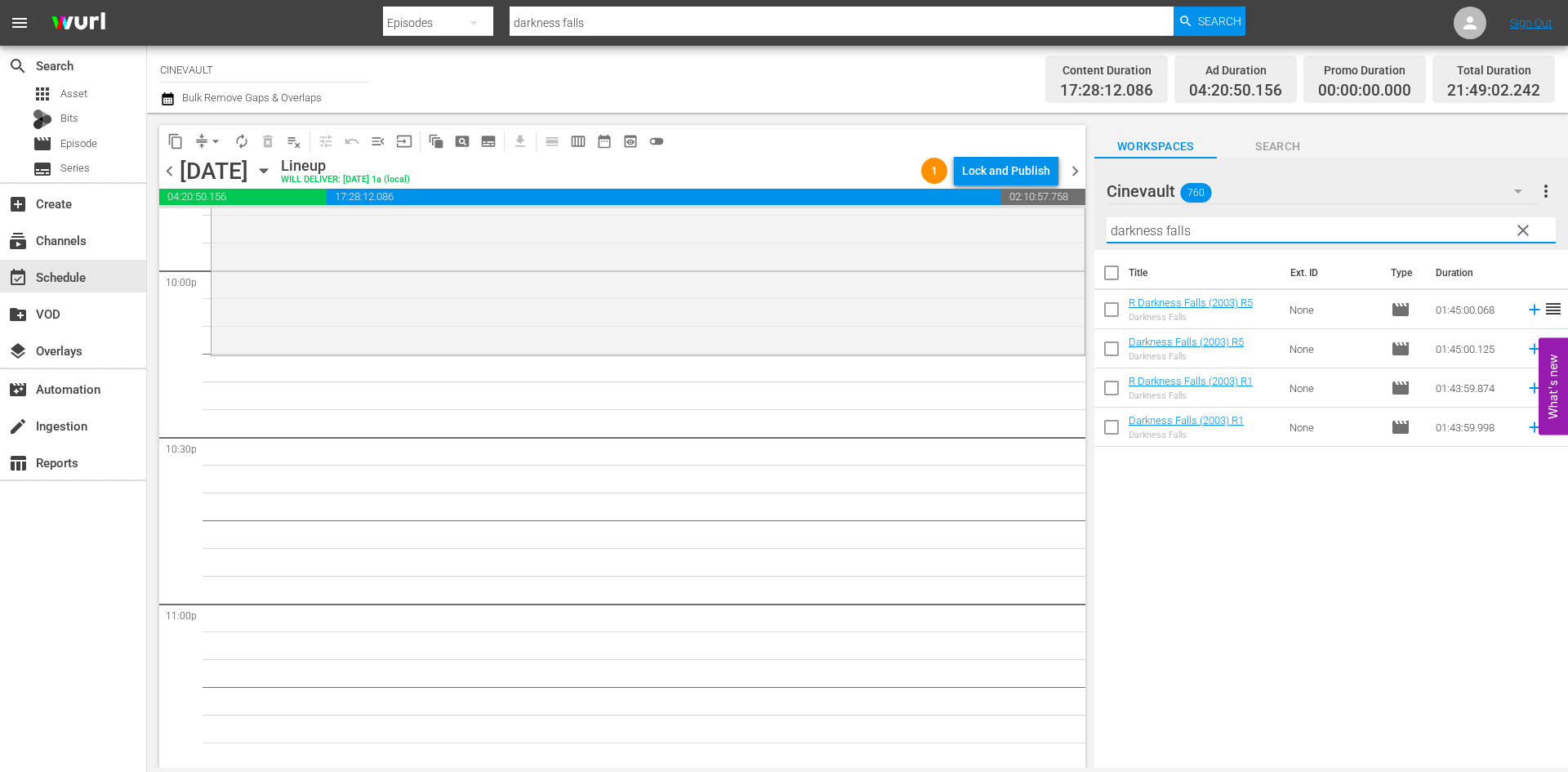
type input "darkness falls"
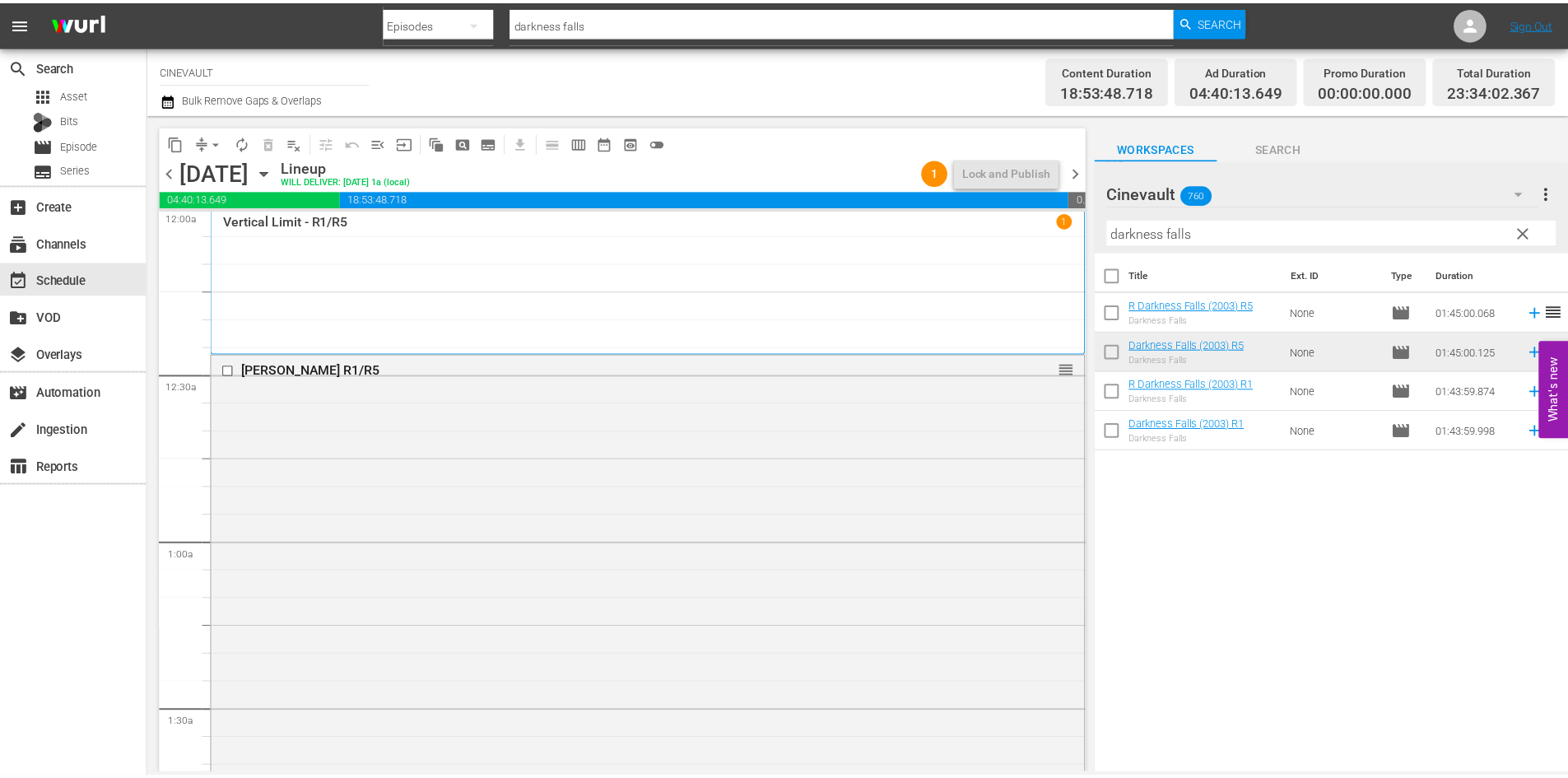
scroll to position [0, 0]
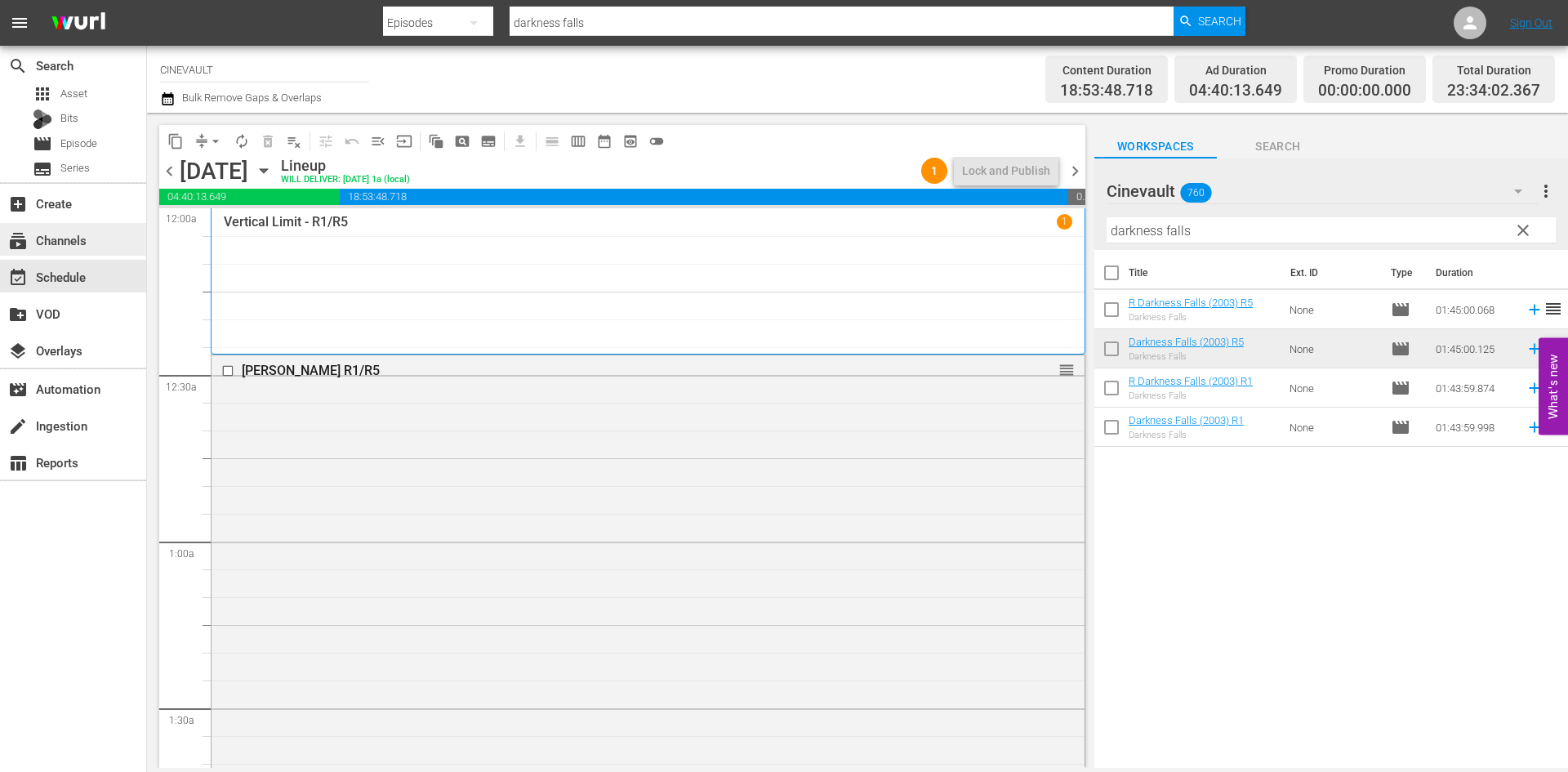
click at [130, 230] on div "subscriptions Channels" at bounding box center [73, 240] width 146 height 33
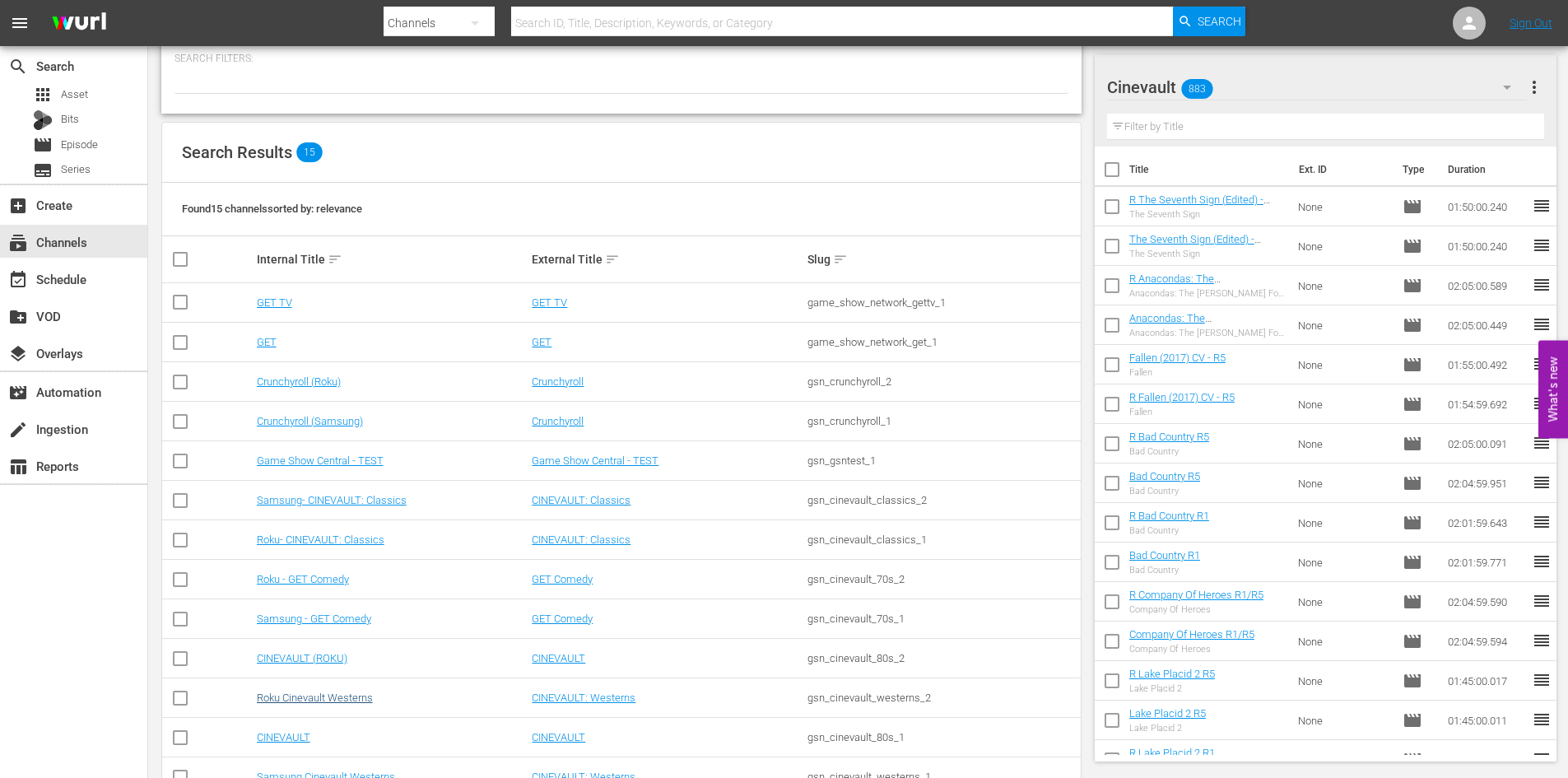
scroll to position [165, 0]
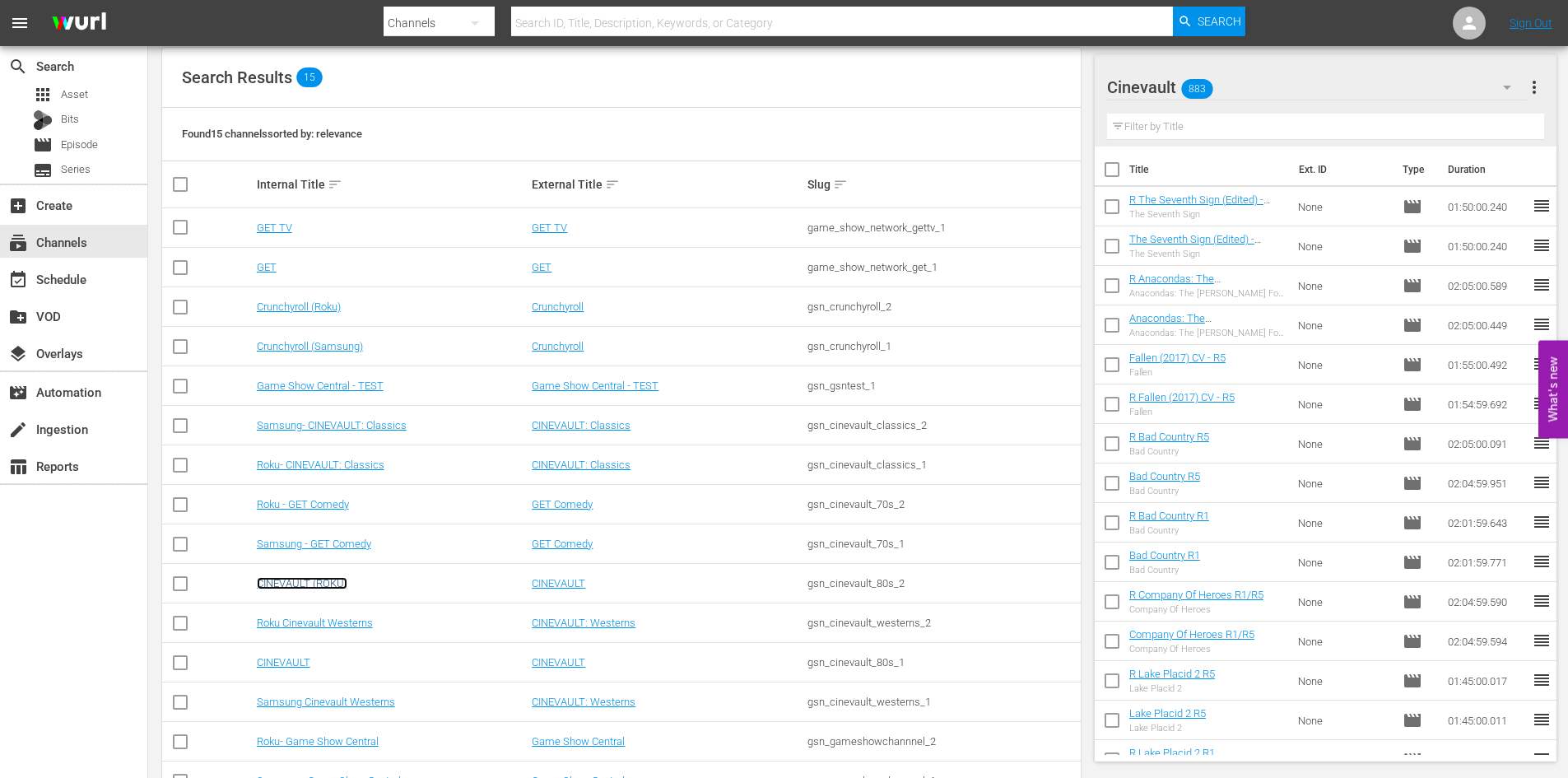
click at [320, 589] on link "CINEVAULT (ROKU)" at bounding box center [302, 583] width 90 height 13
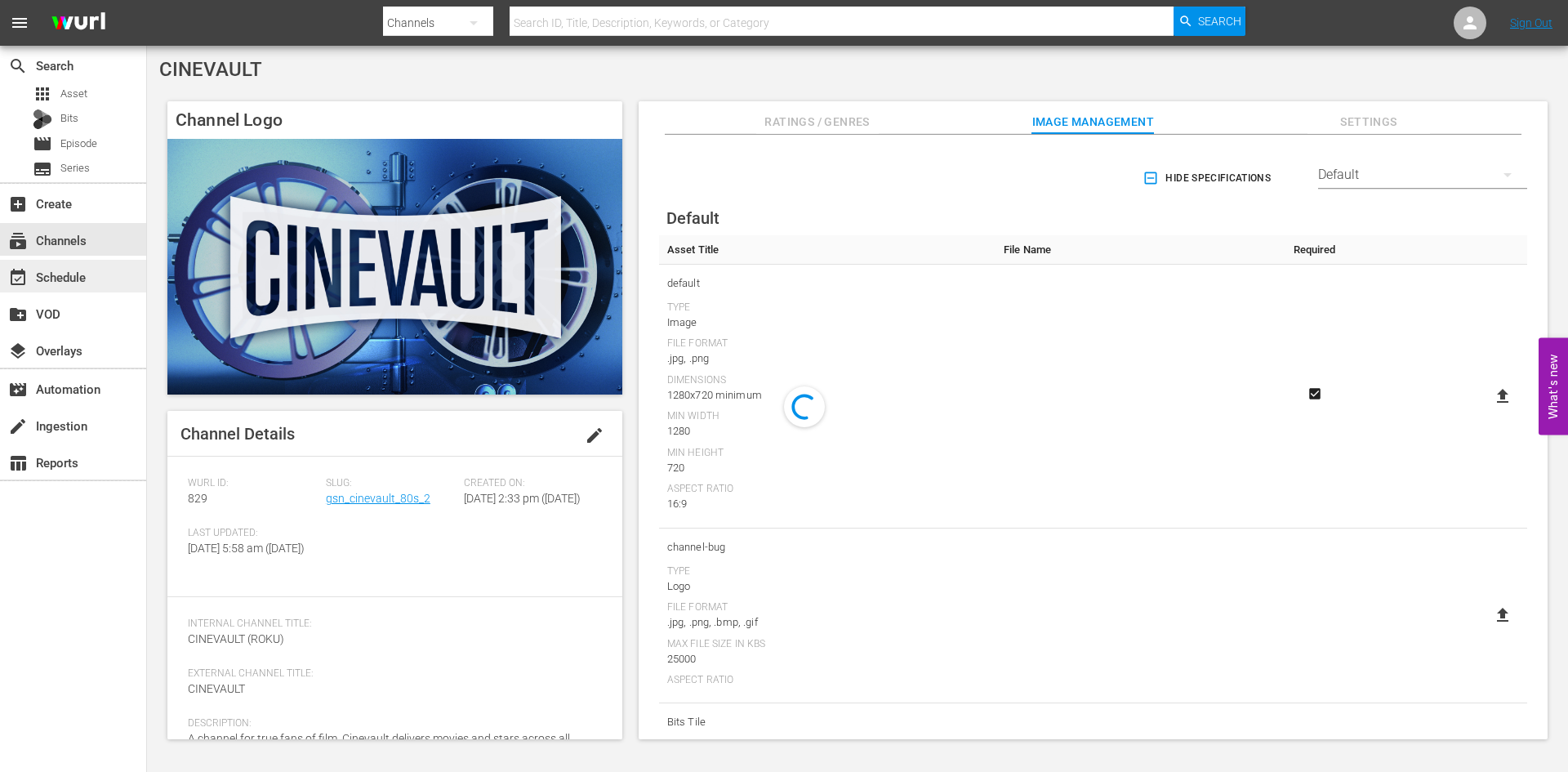
click at [65, 276] on div "event_available Schedule" at bounding box center [45, 274] width 91 height 14
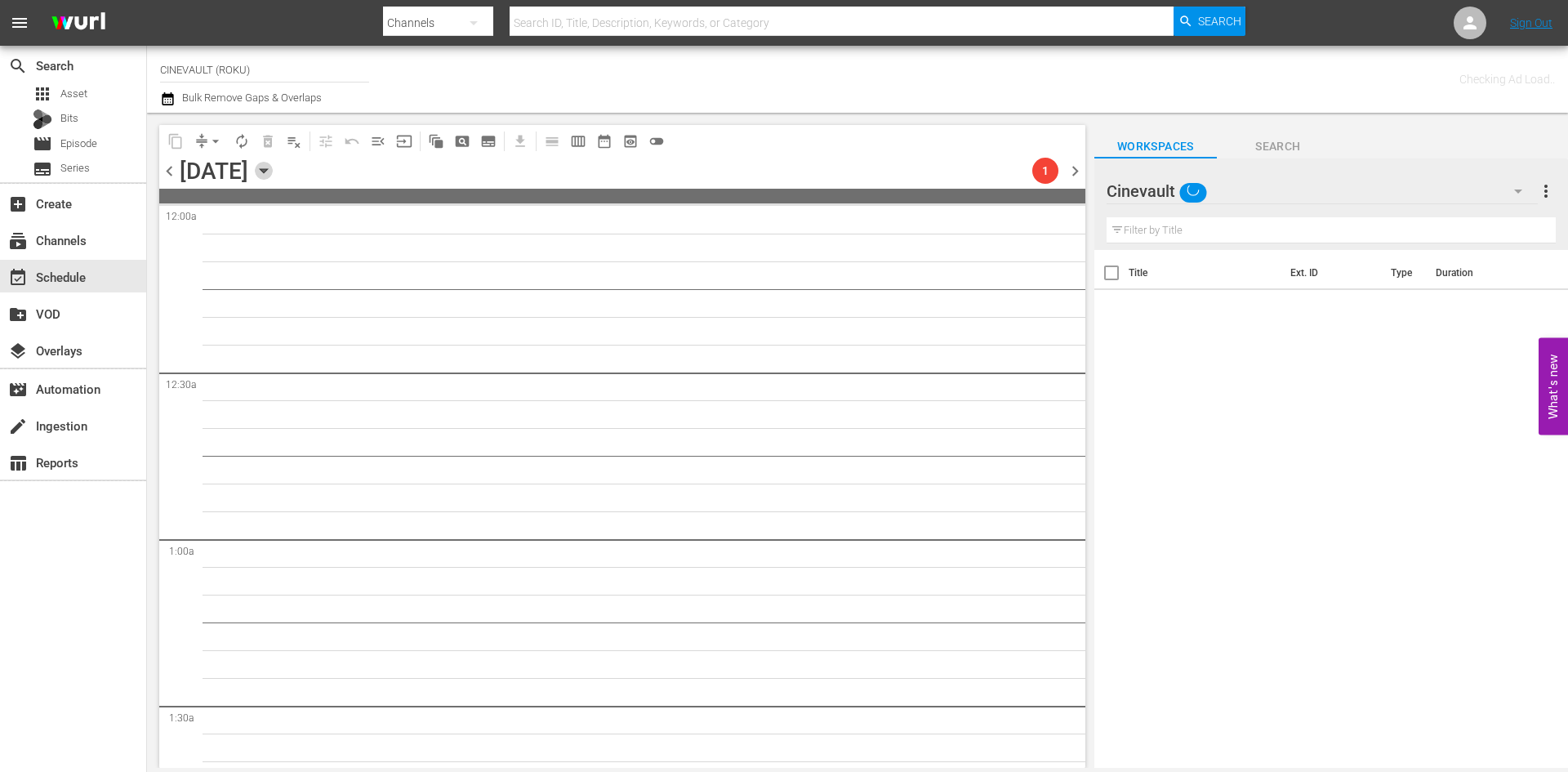
click at [273, 177] on icon "button" at bounding box center [264, 171] width 18 height 18
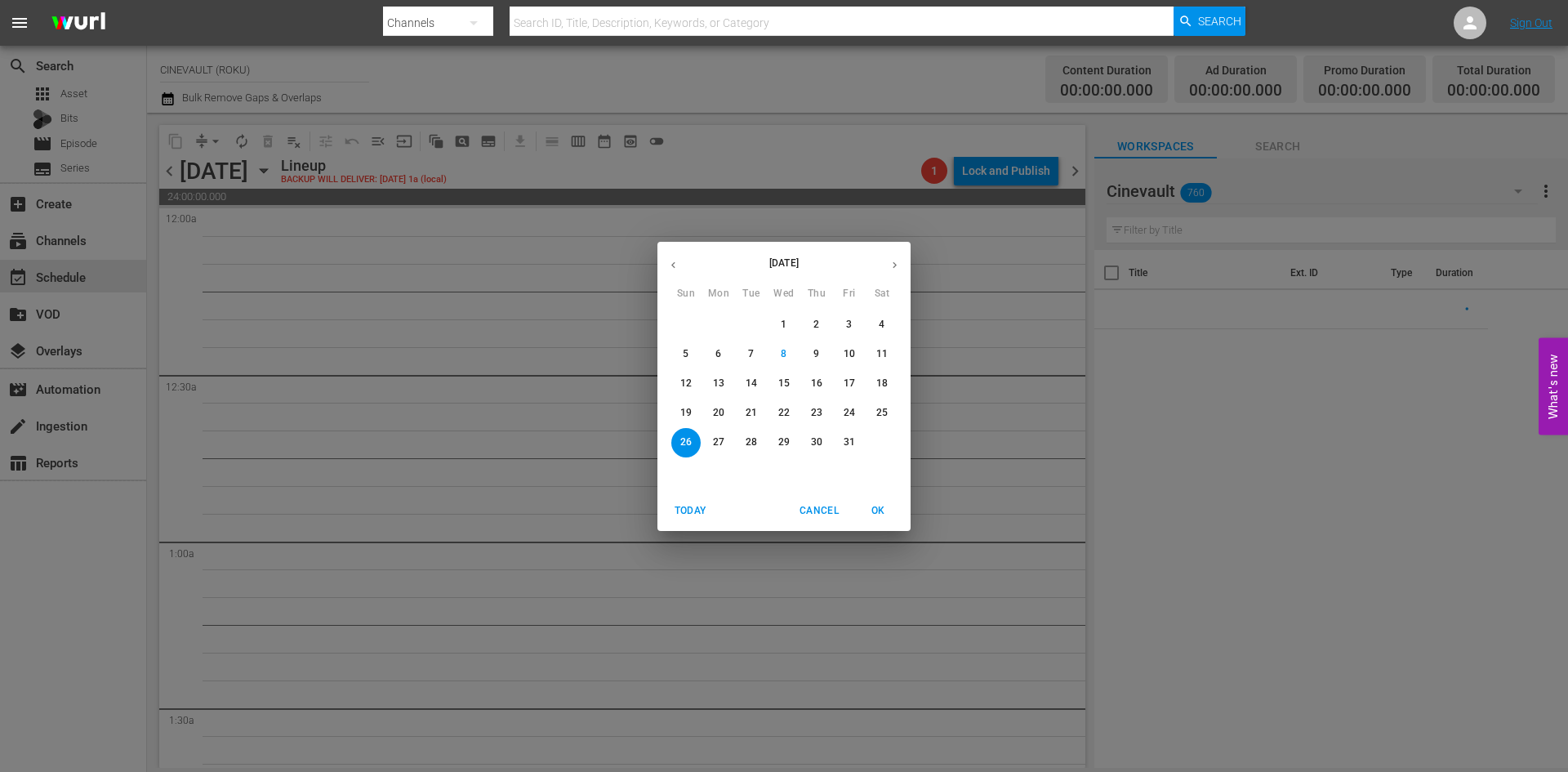
click at [713, 409] on p "20" at bounding box center [718, 412] width 12 height 14
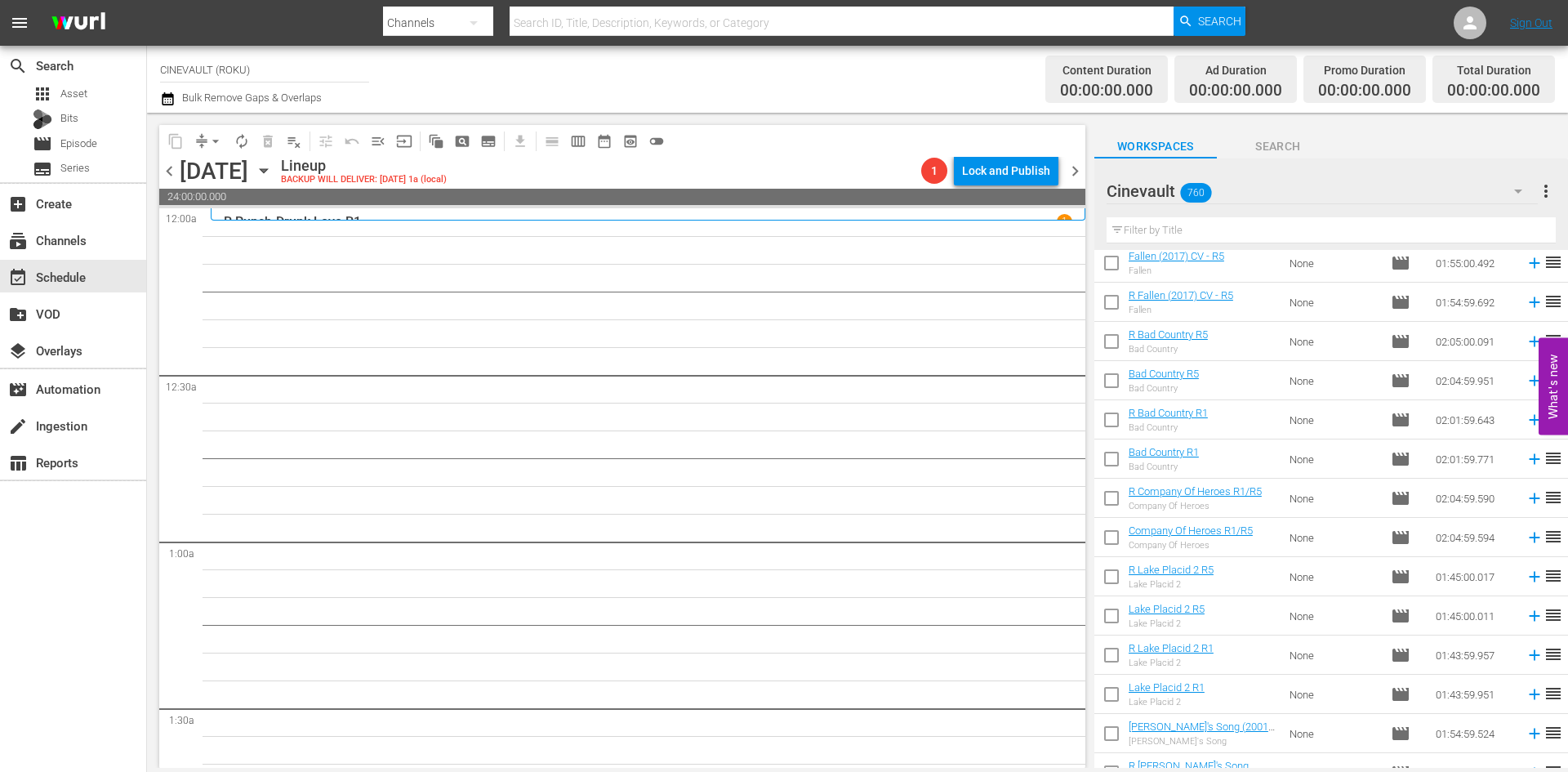
scroll to position [245, 0]
click at [1242, 226] on input "text" at bounding box center [1330, 230] width 449 height 26
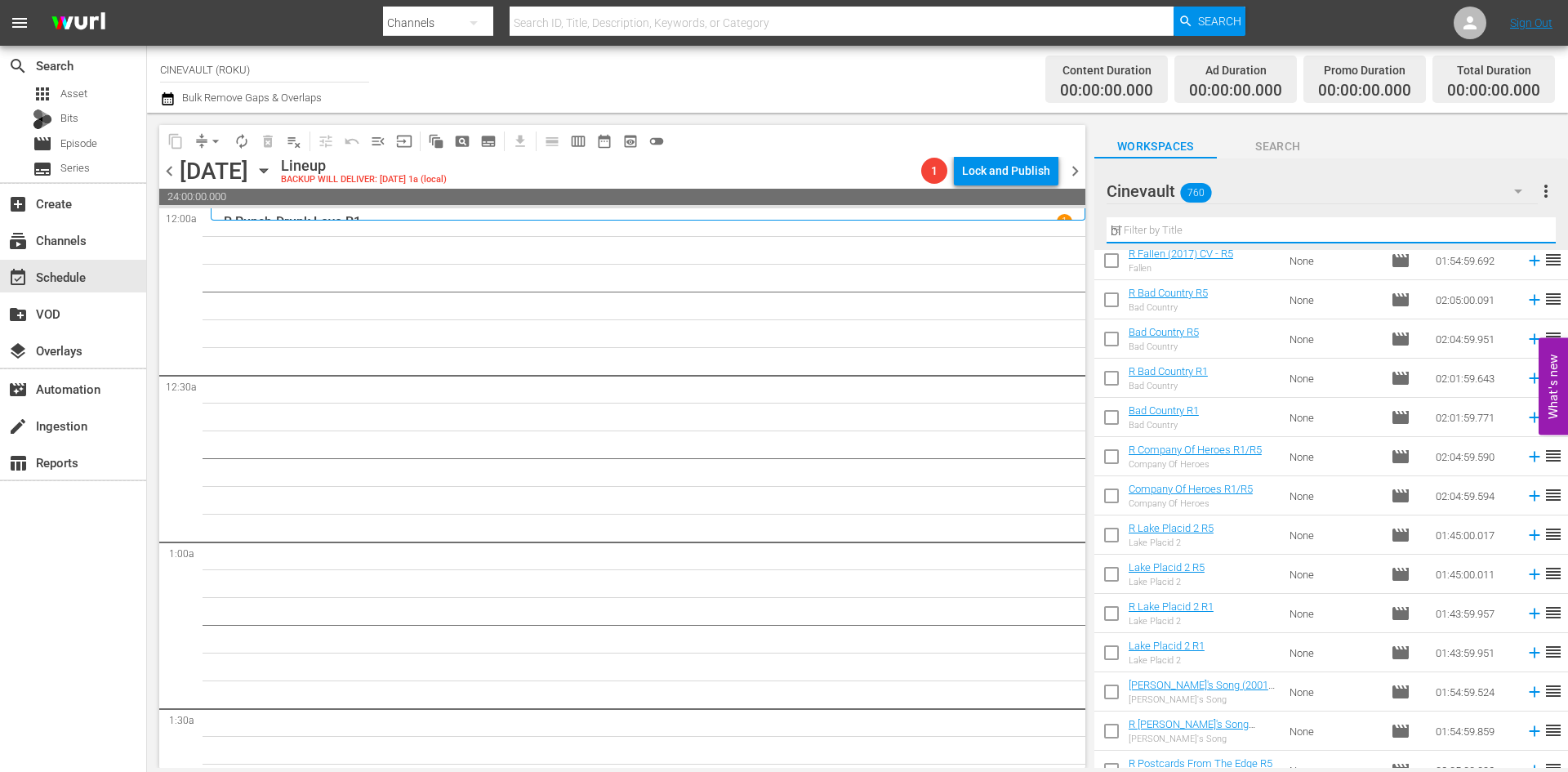
scroll to position [0, 0]
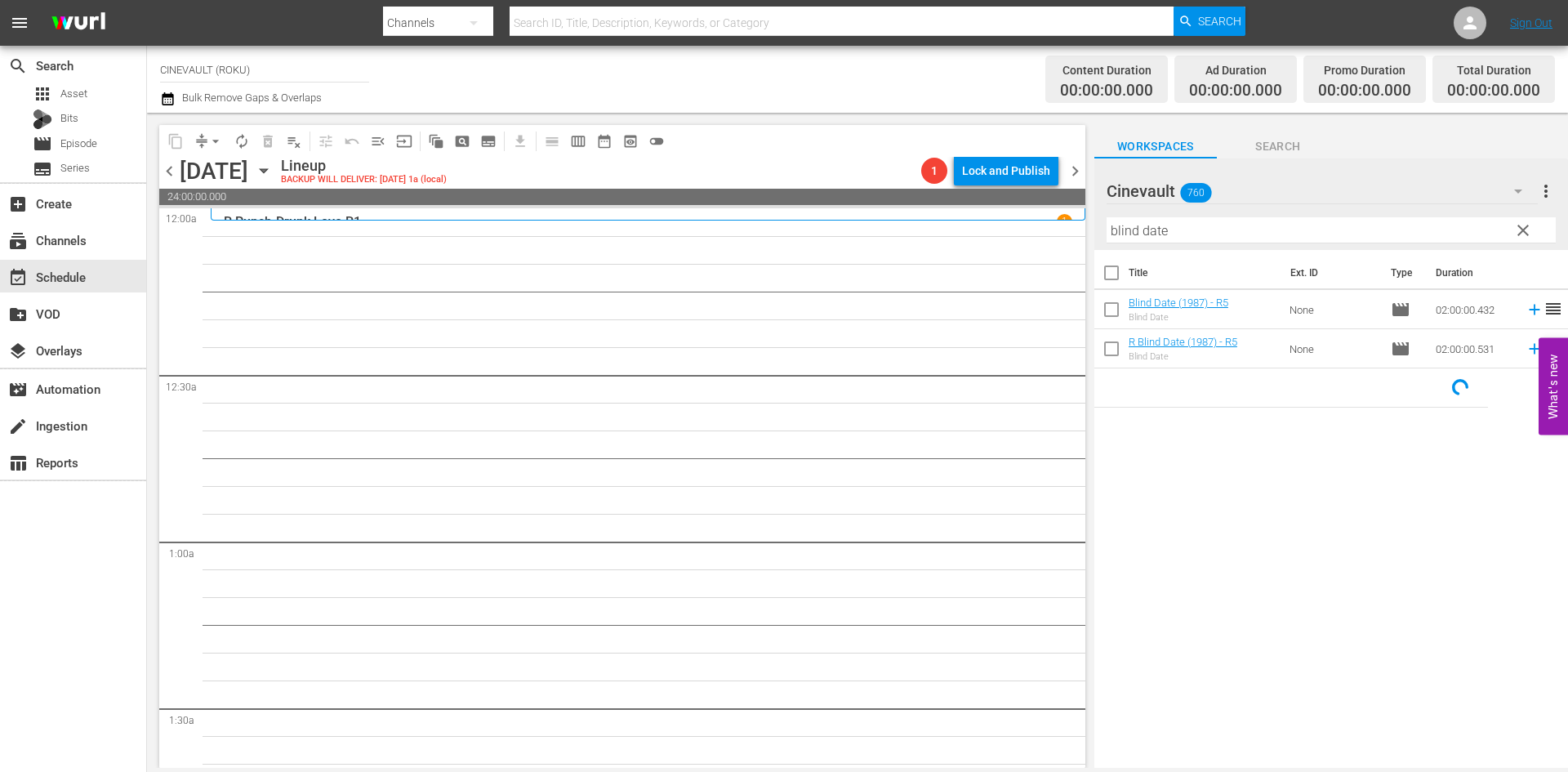
click at [1283, 360] on td "None" at bounding box center [1334, 348] width 101 height 39
click at [1377, 240] on input "blind date" at bounding box center [1330, 230] width 449 height 26
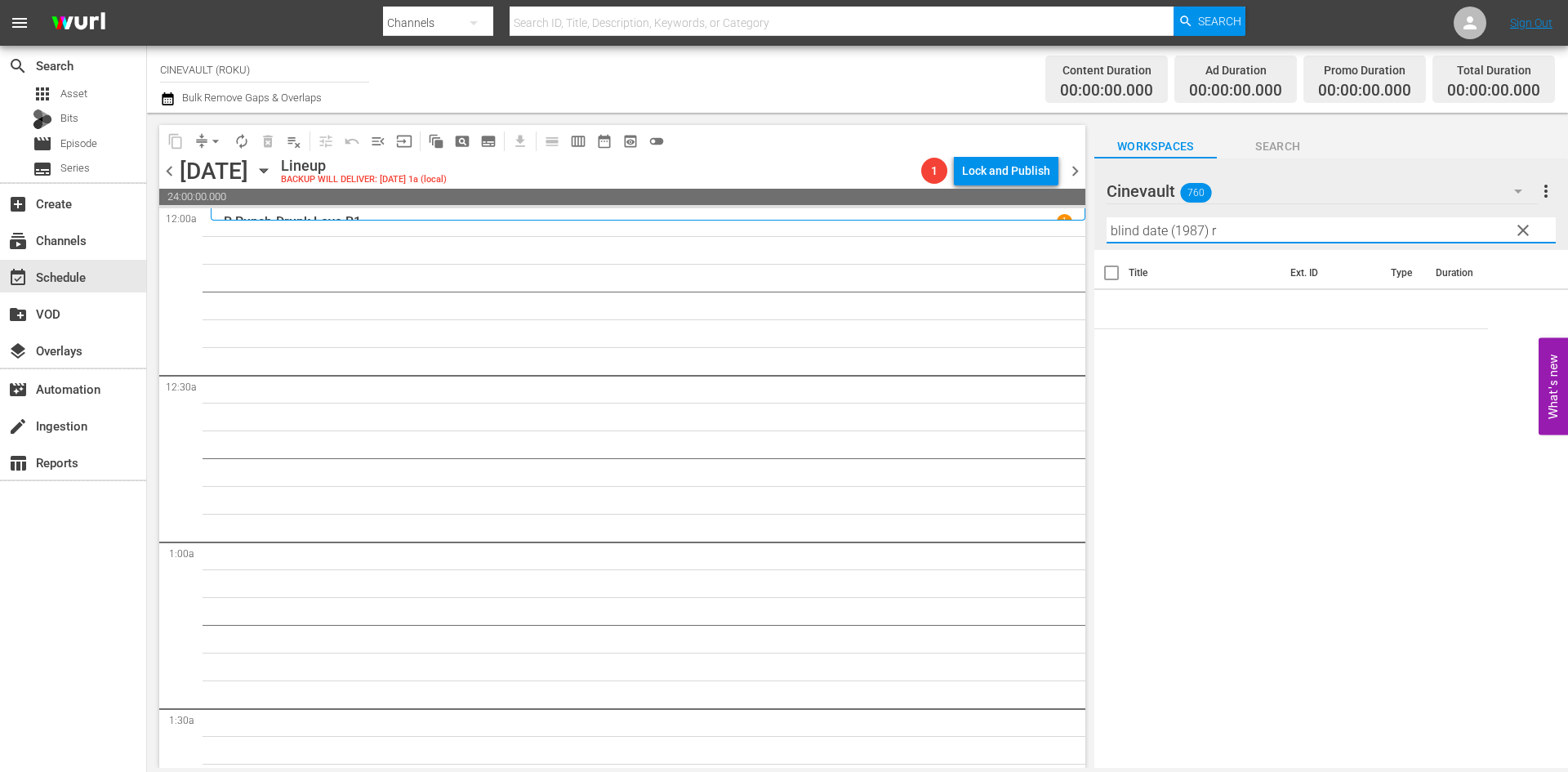
type input "blind date (1987) r1"
drag, startPoint x: 1118, startPoint y: 228, endPoint x: 1093, endPoint y: 224, distance: 25.3
click at [1093, 224] on div "content_copy compress arrow_drop_down autorenew_outlined delete_forever_outline…" at bounding box center [858, 440] width 1421 height 655
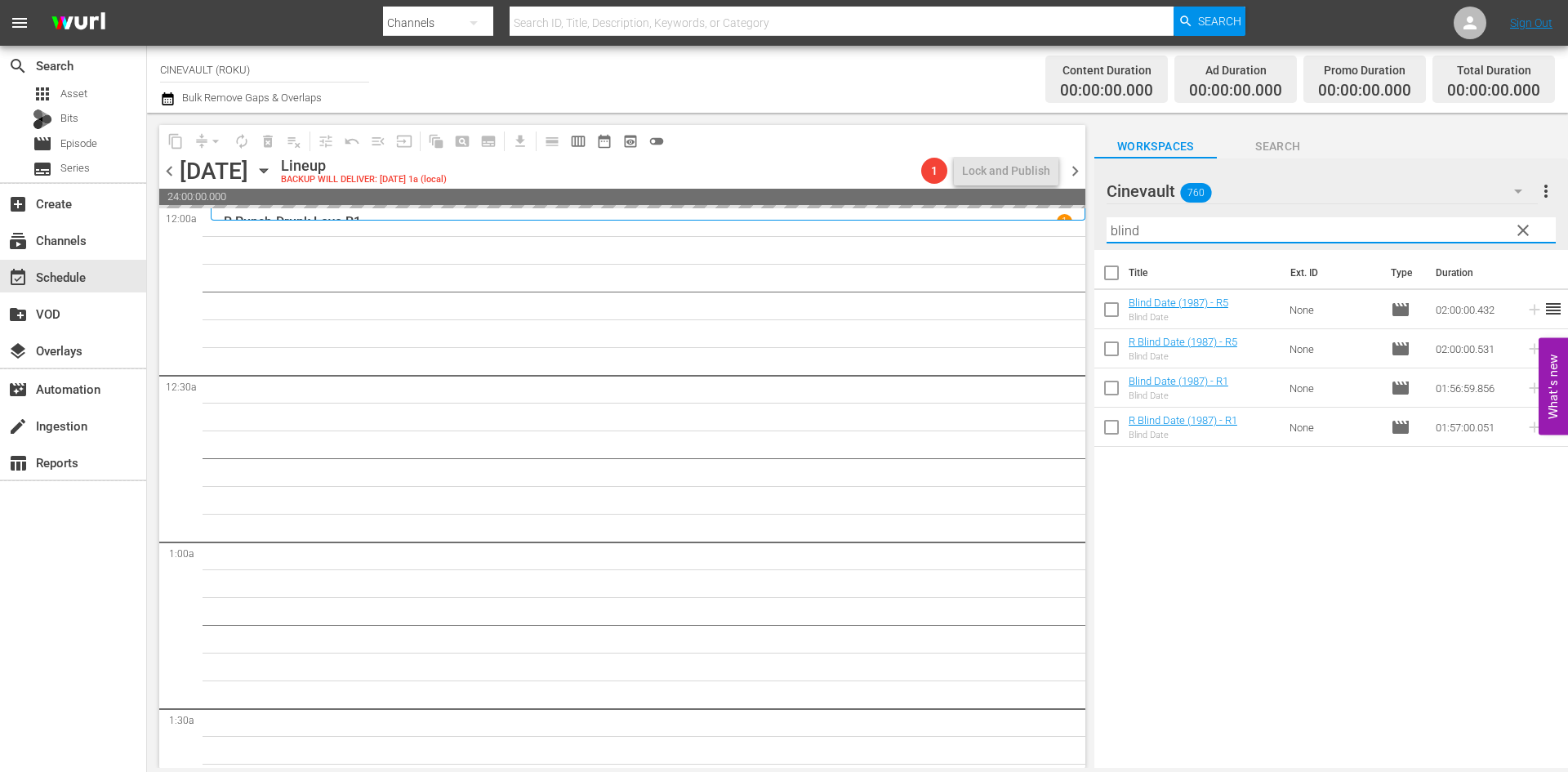
drag, startPoint x: 1159, startPoint y: 235, endPoint x: 1029, endPoint y: 222, distance: 130.6
click at [1029, 222] on div "content_copy compress arrow_drop_down autorenew_outlined delete_forever_outline…" at bounding box center [858, 440] width 1421 height 655
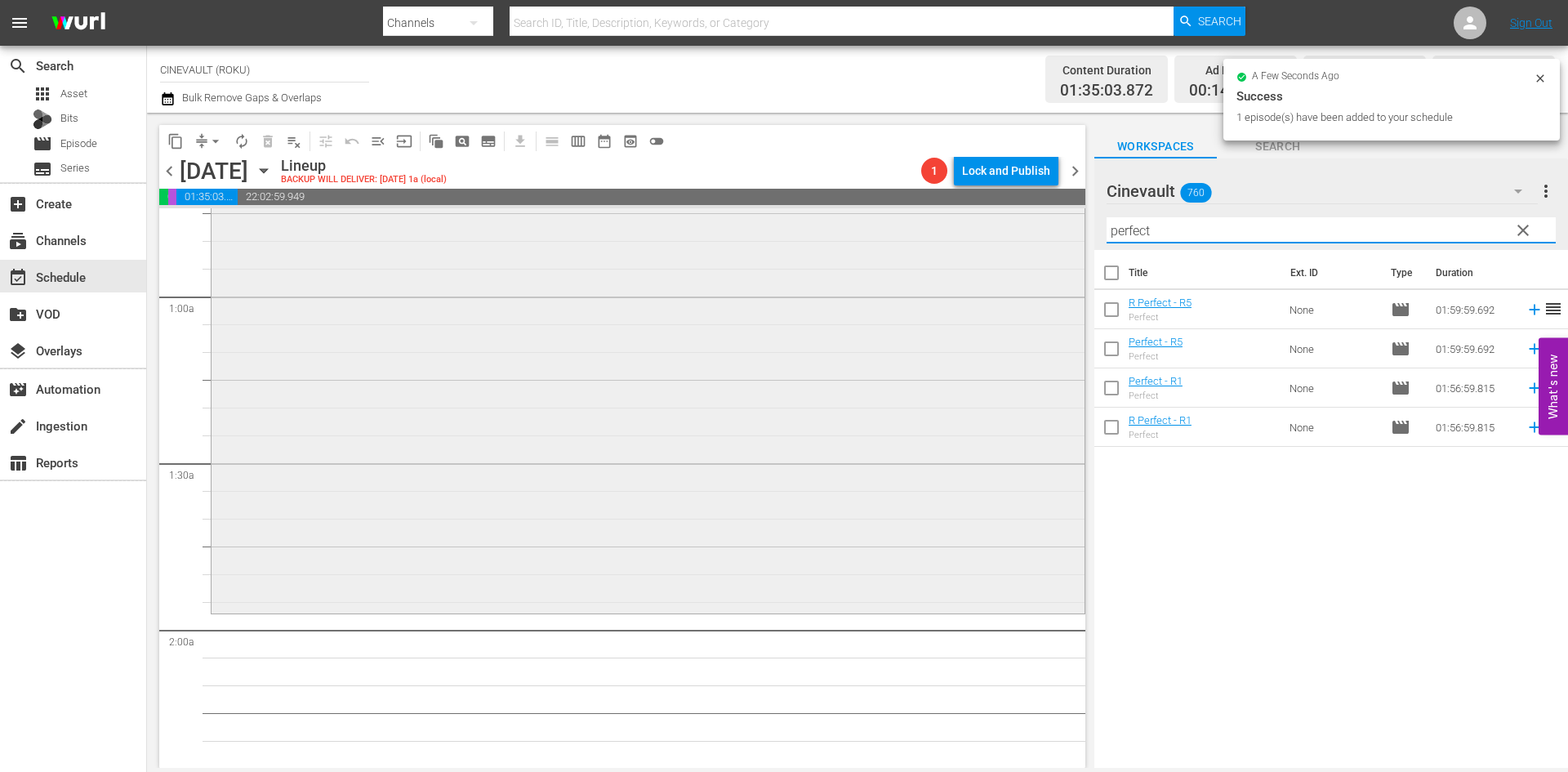
scroll to position [572, 0]
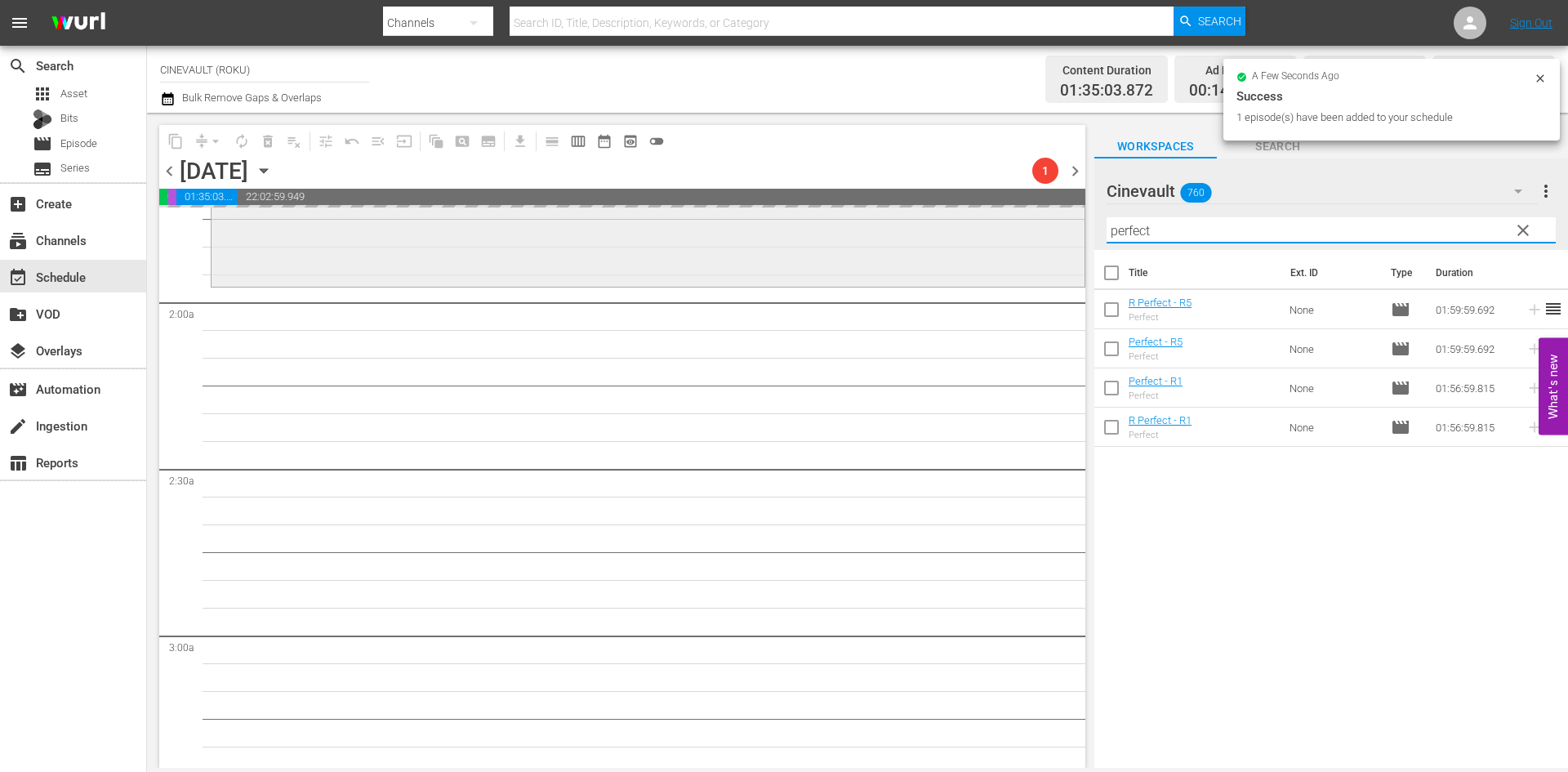
drag, startPoint x: 1206, startPoint y: 219, endPoint x: 994, endPoint y: 260, distance: 215.9
click at [994, 260] on div "content_copy compress arrow_drop_down autorenew_outlined delete_forever_outline…" at bounding box center [858, 440] width 1421 height 655
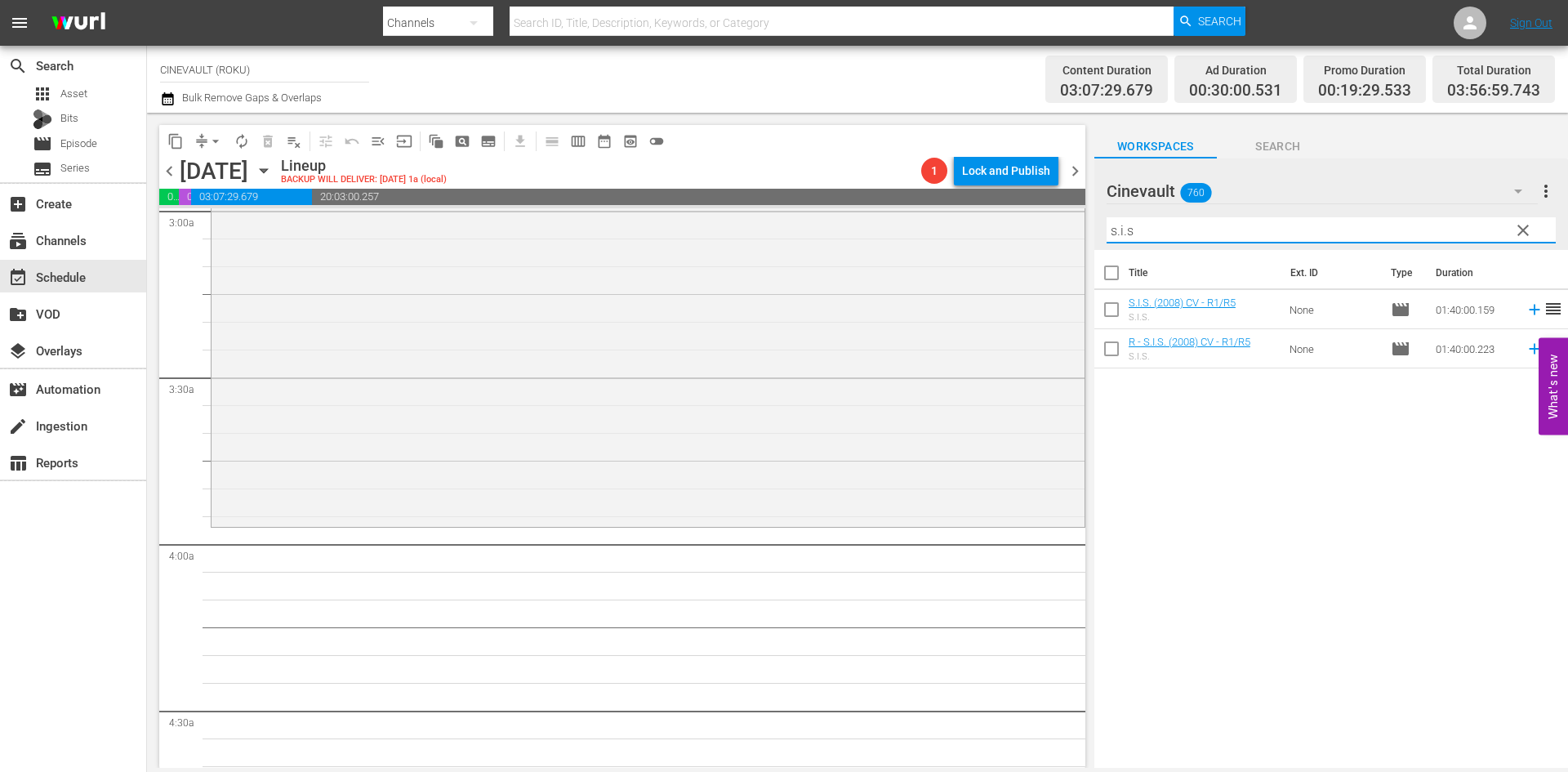
scroll to position [1062, 0]
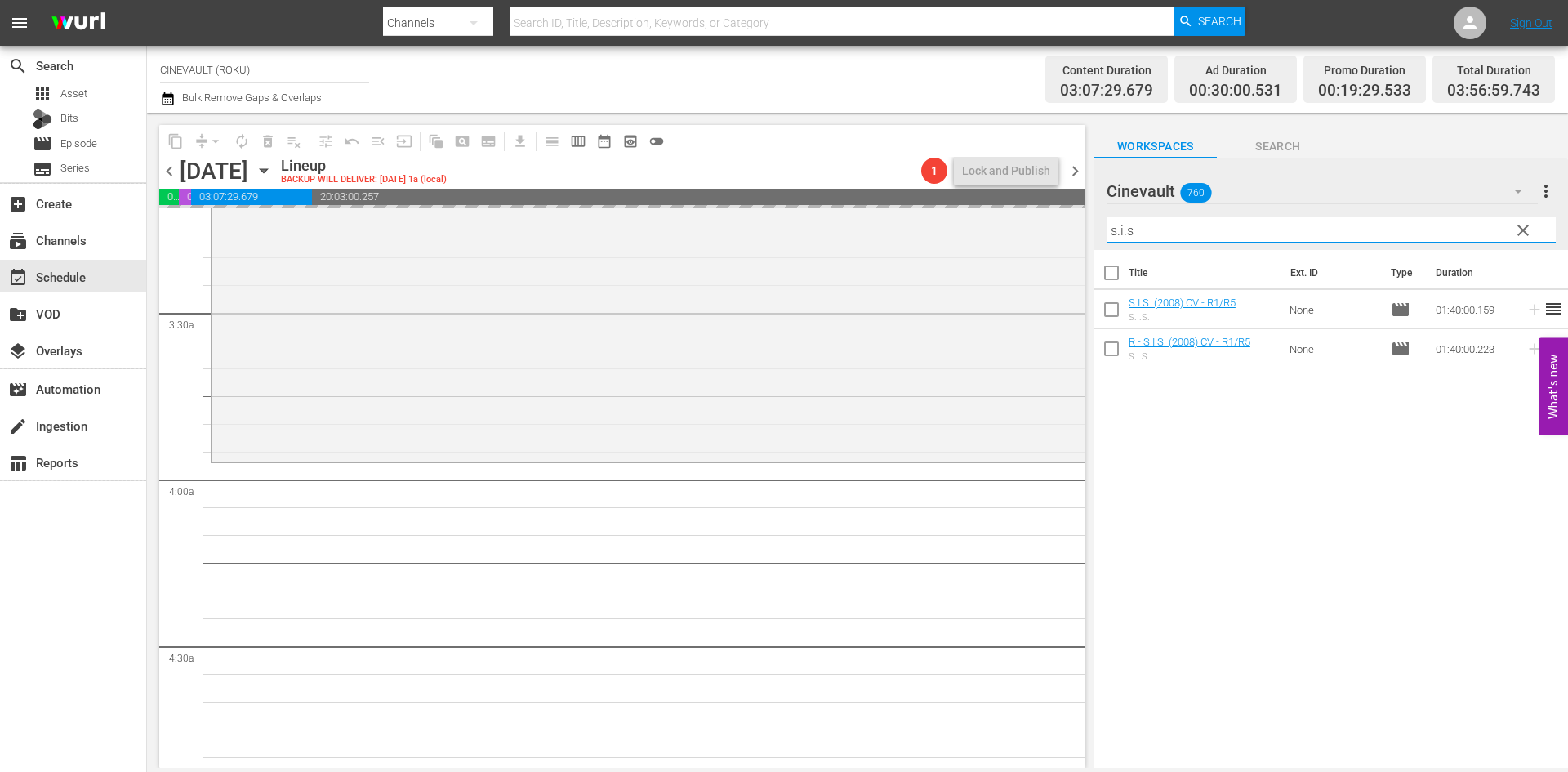
drag, startPoint x: 1314, startPoint y: 222, endPoint x: 1100, endPoint y: 226, distance: 214.0
click at [1100, 226] on div "Cinevault 760 Cinevault more_vert clear Filter by Title s.i.s" at bounding box center [1331, 203] width 474 height 91
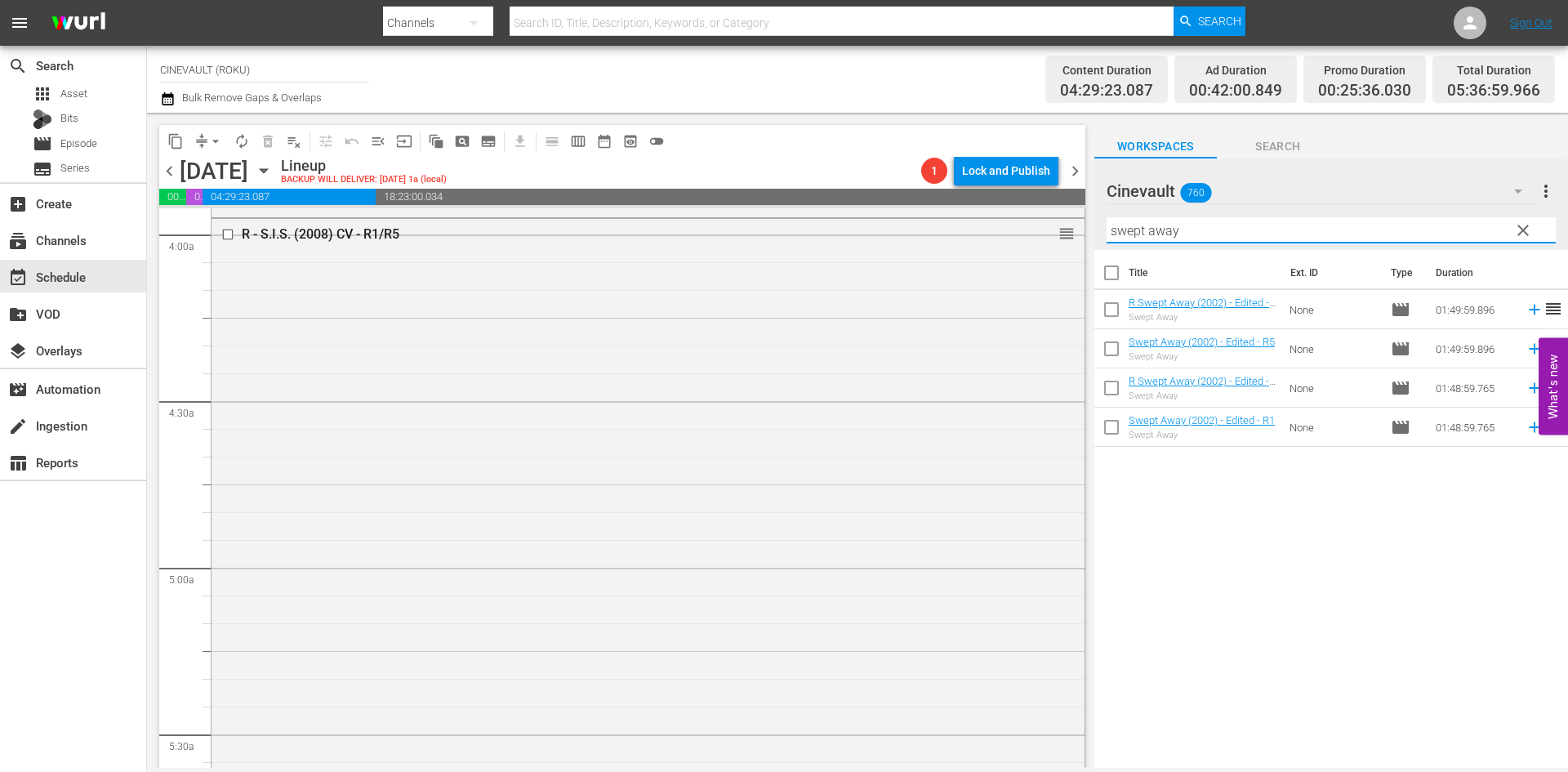
scroll to position [1552, 0]
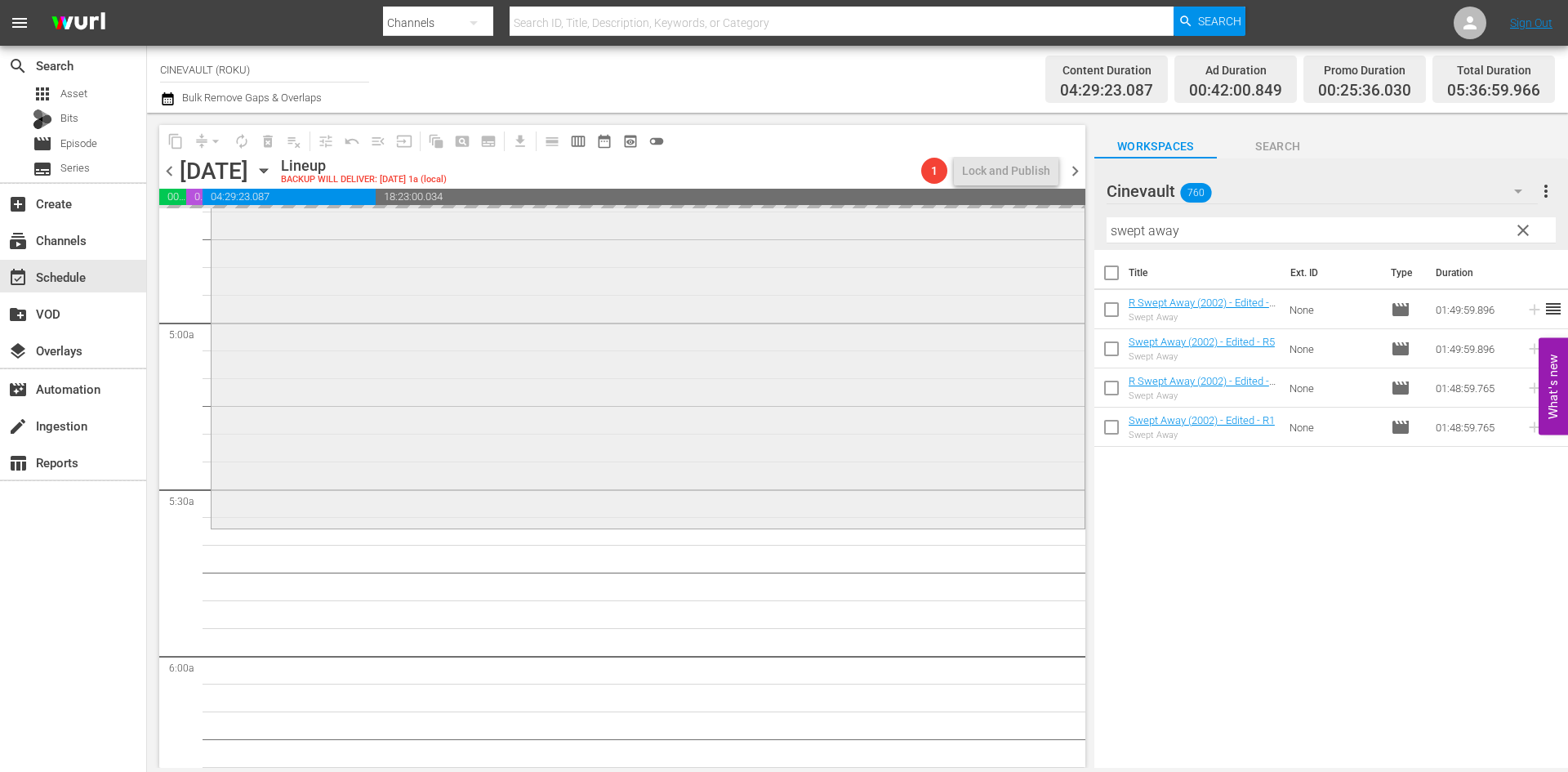
click at [1036, 267] on div "content_copy compress arrow_drop_down autorenew_outlined delete_forever_outline…" at bounding box center [858, 440] width 1421 height 655
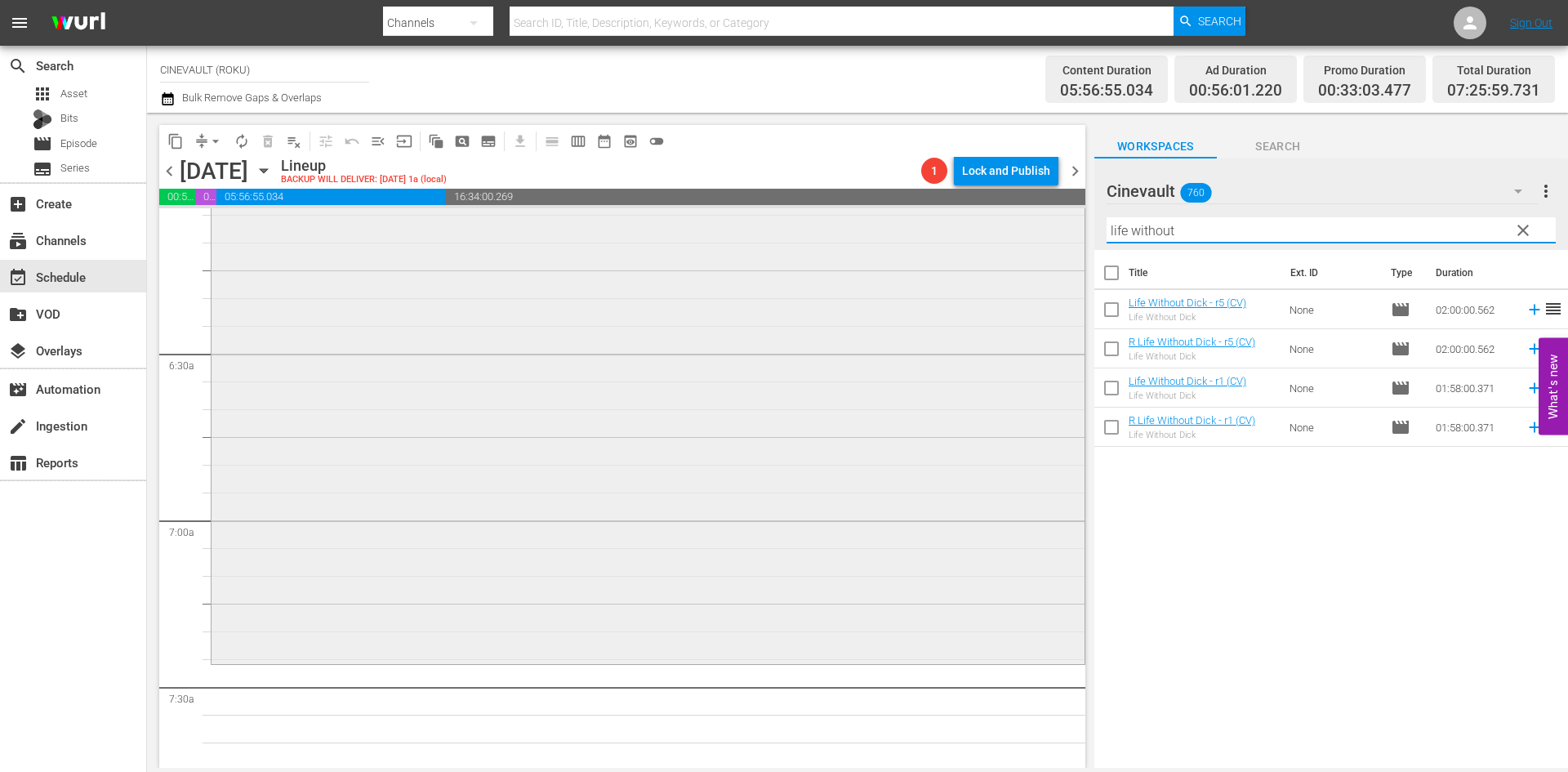
scroll to position [2123, 0]
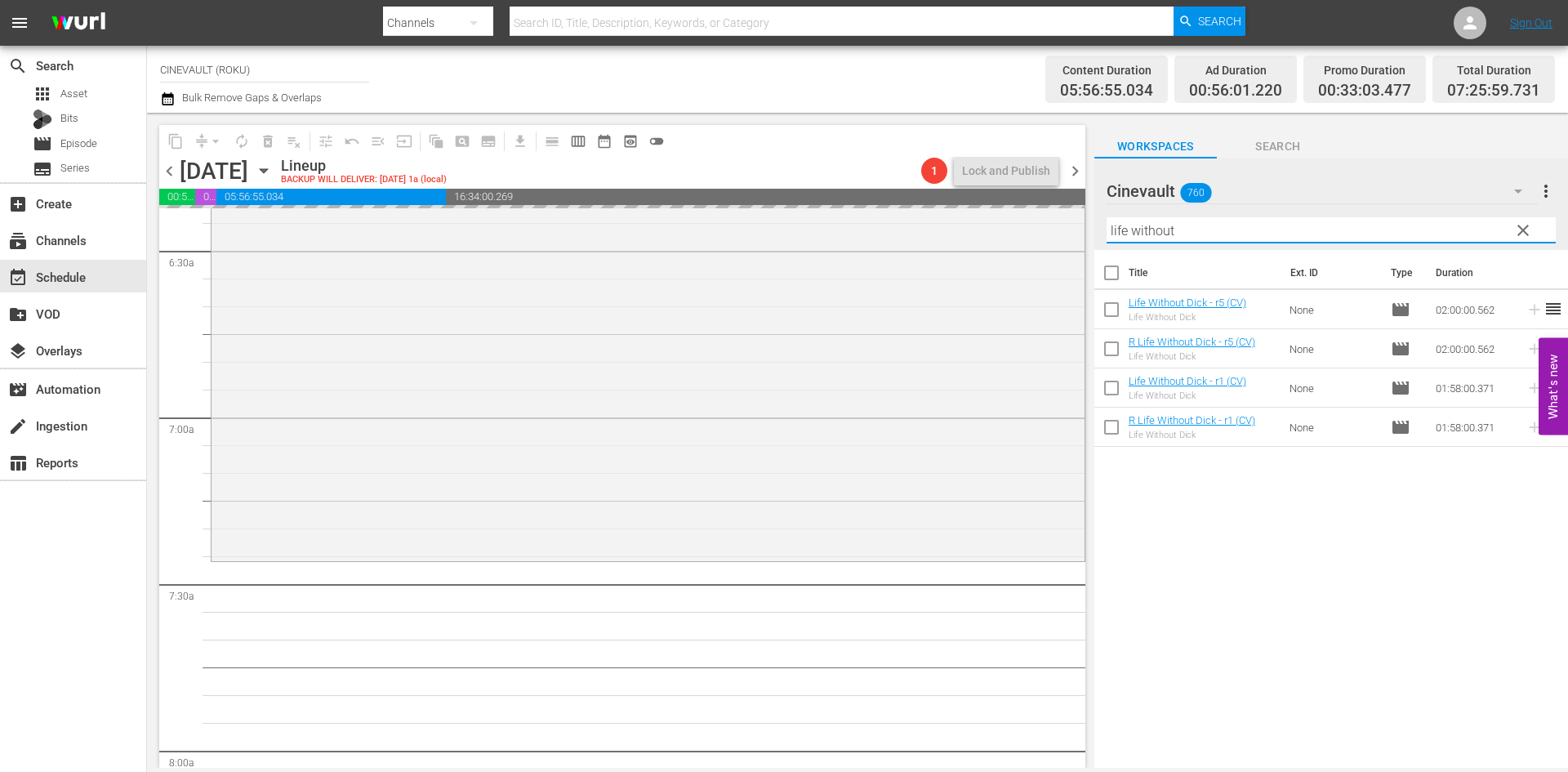
click at [1046, 251] on div "content_copy compress arrow_drop_down autorenew_outlined delete_forever_outline…" at bounding box center [858, 440] width 1421 height 655
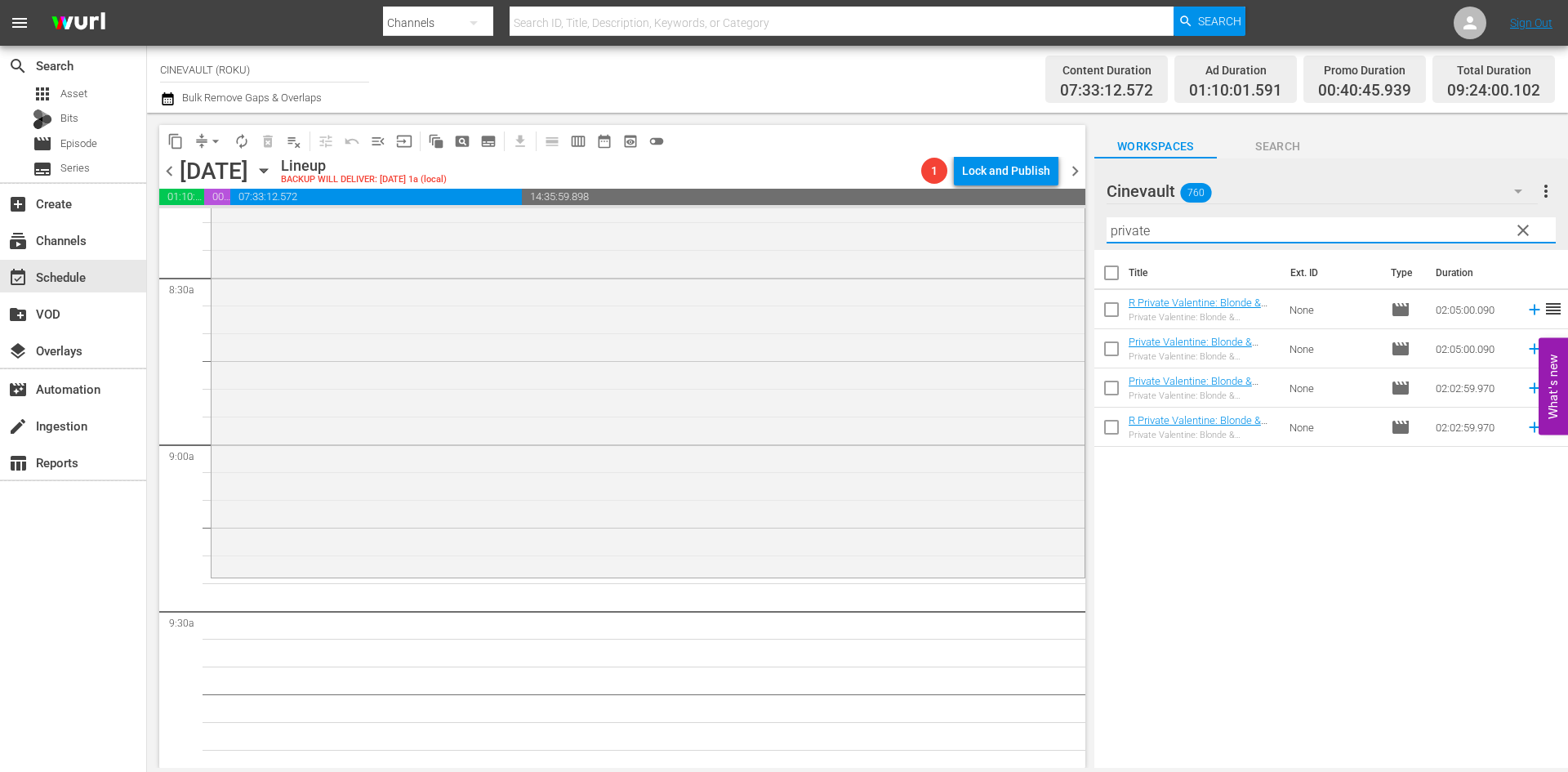
scroll to position [2777, 0]
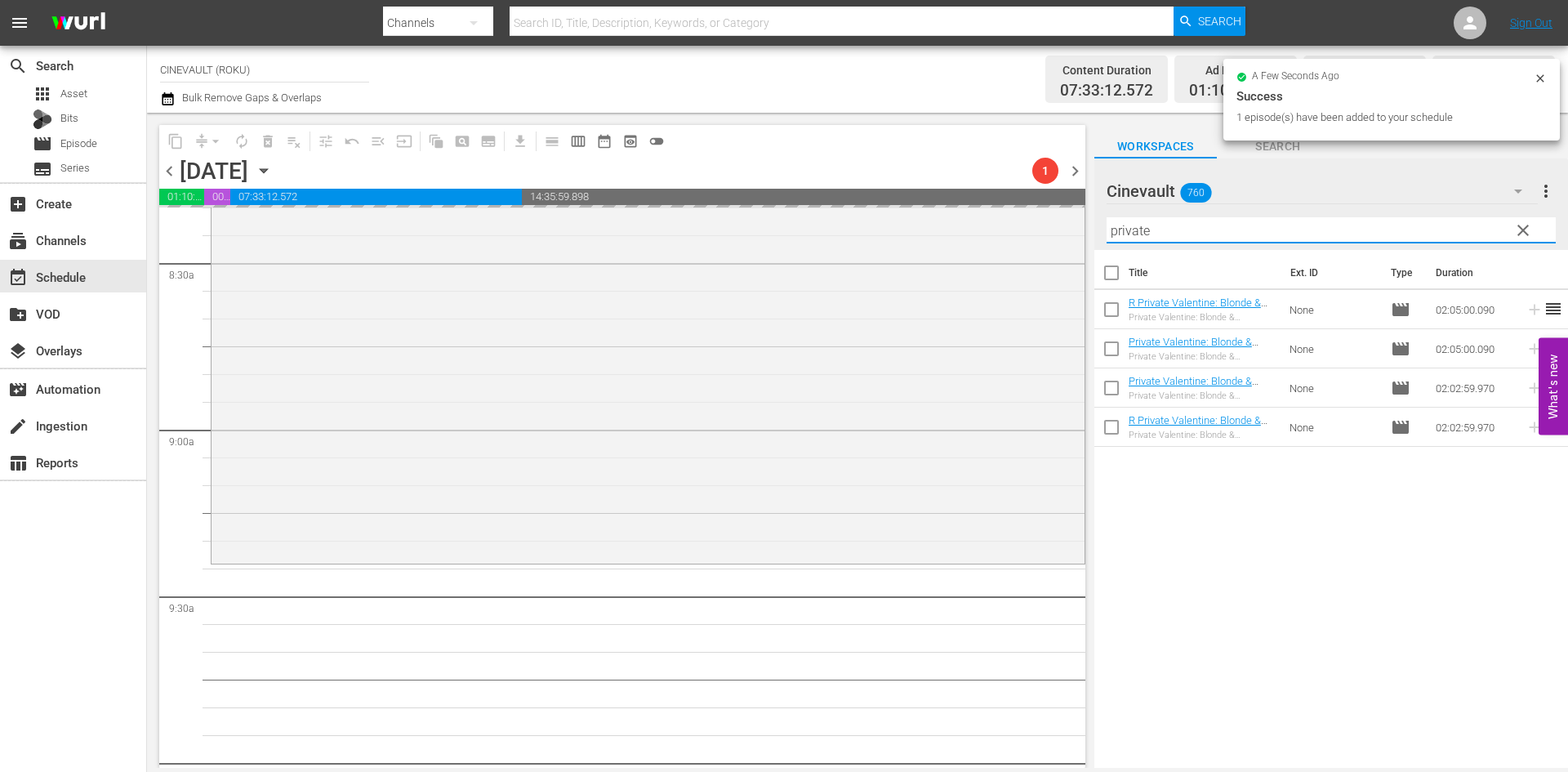
drag, startPoint x: 1237, startPoint y: 236, endPoint x: 1197, endPoint y: 236, distance: 40.0
click at [1029, 233] on div "content_copy compress arrow_drop_down autorenew_outlined delete_forever_outline…" at bounding box center [858, 440] width 1421 height 655
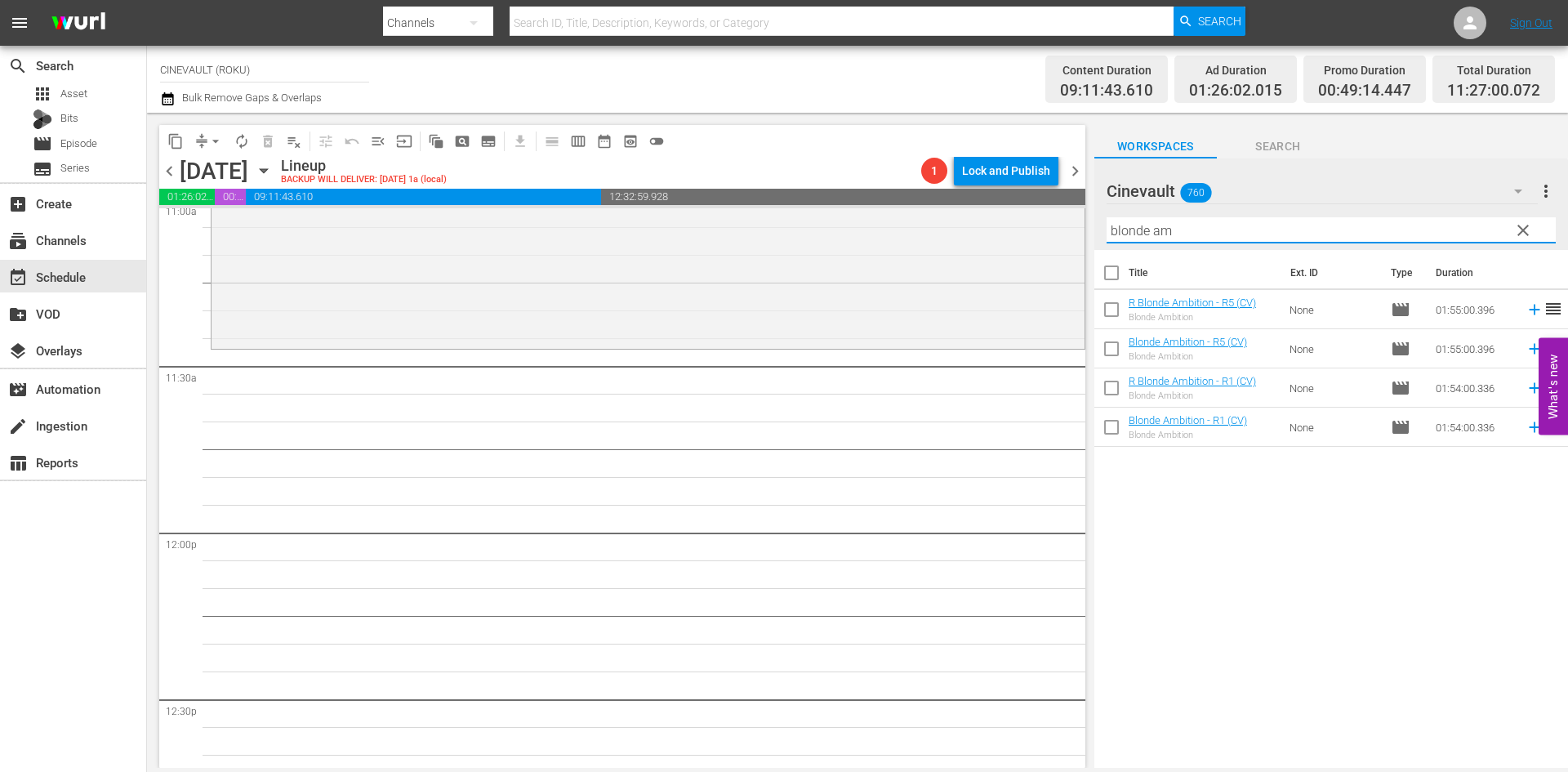
scroll to position [3676, 0]
drag, startPoint x: 1220, startPoint y: 242, endPoint x: 1061, endPoint y: 216, distance: 161.1
click at [1061, 216] on div "content_copy compress arrow_drop_down autorenew_outlined delete_forever_outline…" at bounding box center [858, 440] width 1421 height 655
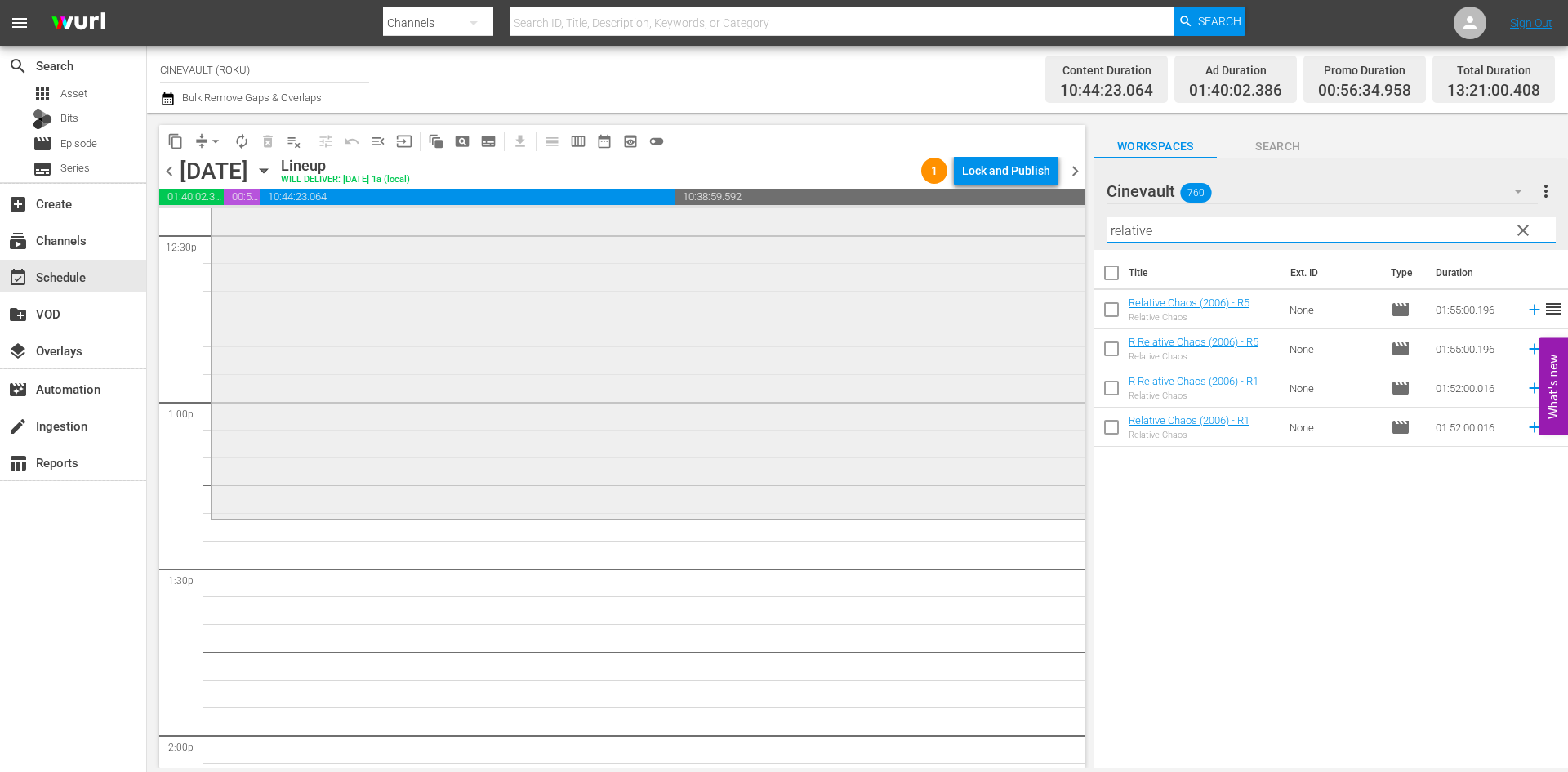
scroll to position [4166, 0]
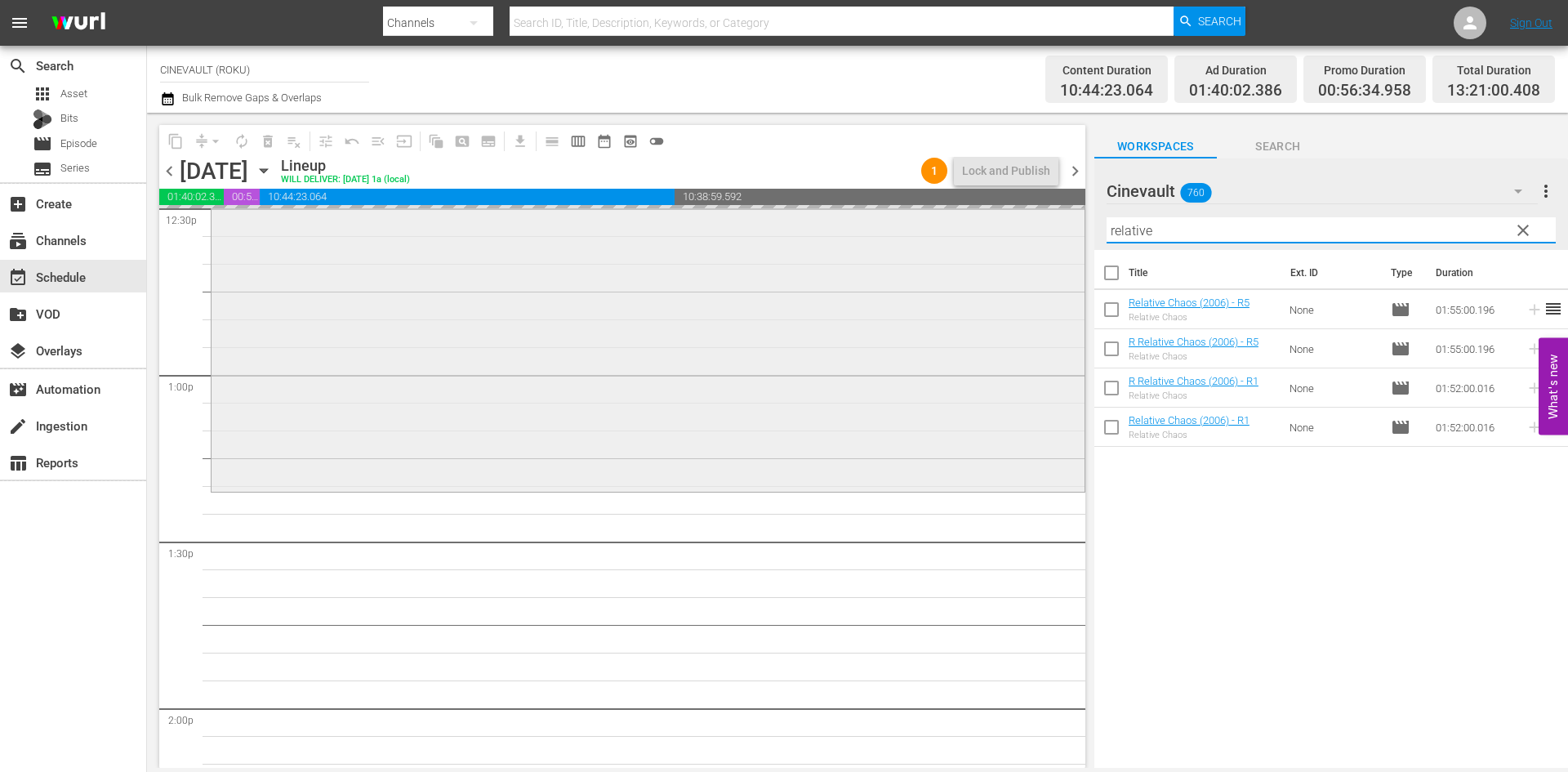
click at [995, 222] on div "content_copy compress arrow_drop_down autorenew_outlined delete_forever_outline…" at bounding box center [858, 440] width 1421 height 655
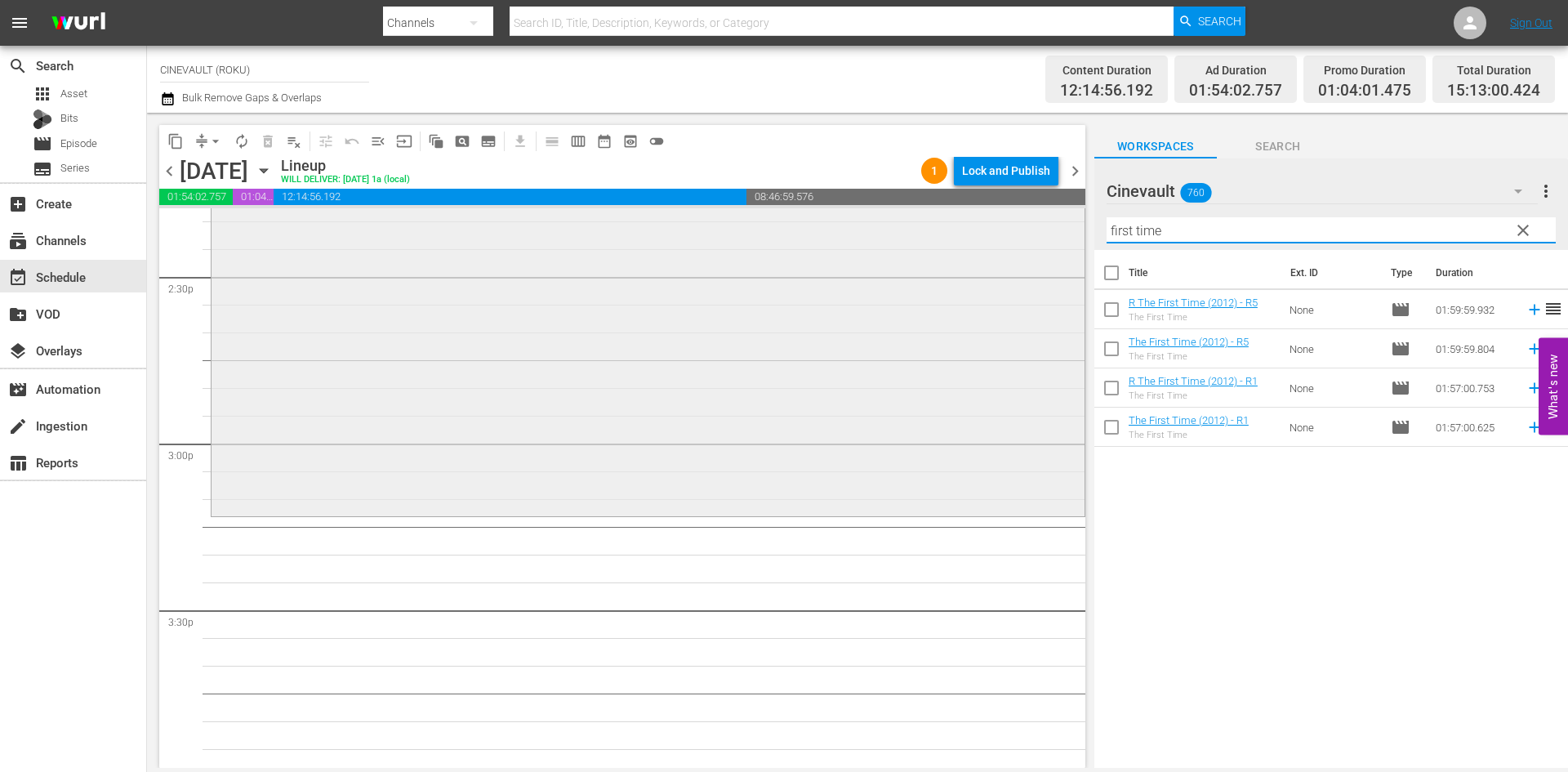
scroll to position [4819, 0]
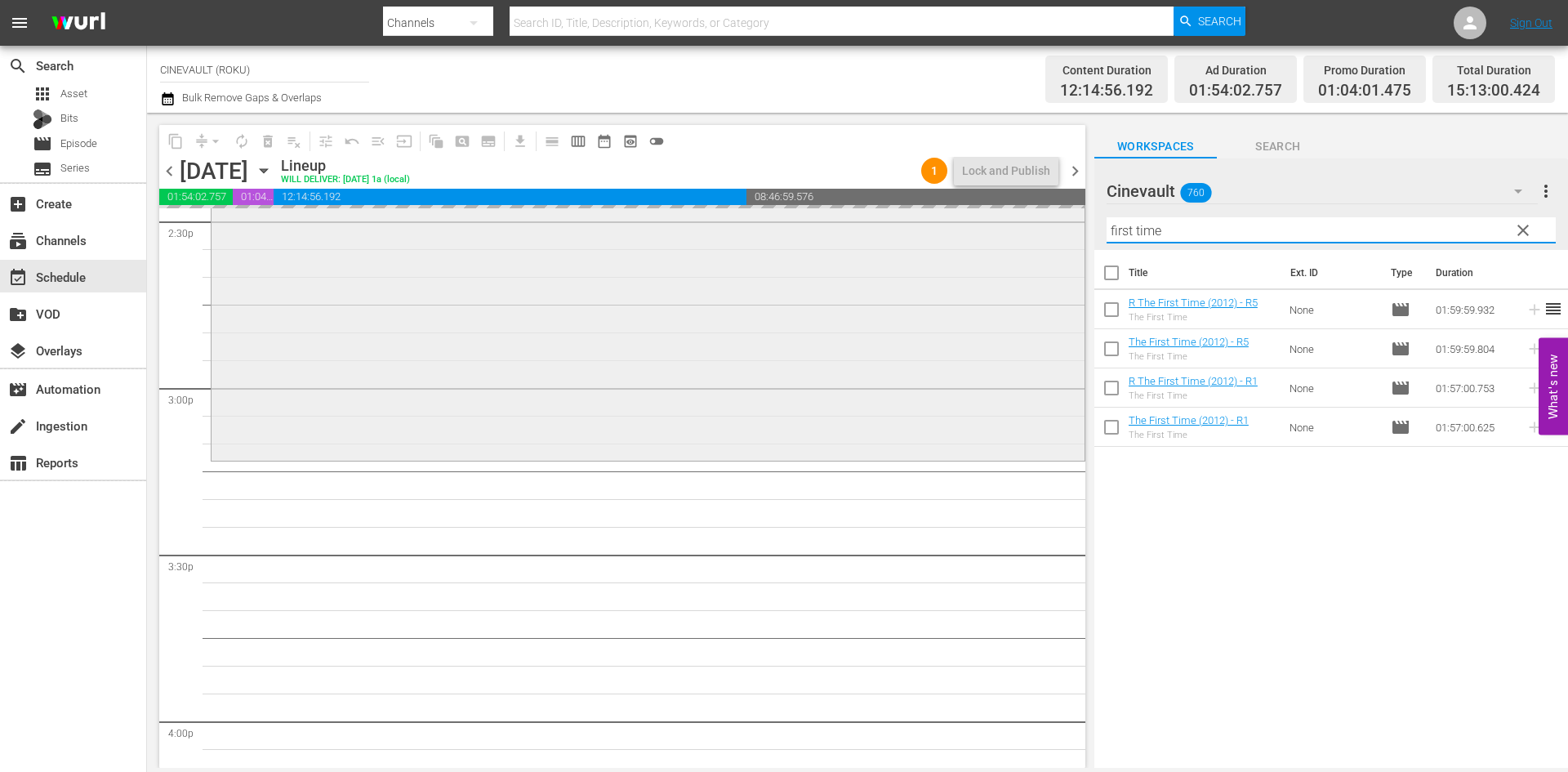
drag, startPoint x: 1210, startPoint y: 227, endPoint x: 1009, endPoint y: 245, distance: 201.8
click at [1009, 245] on div "content_copy compress arrow_drop_down autorenew_outlined delete_forever_outline…" at bounding box center [858, 440] width 1421 height 655
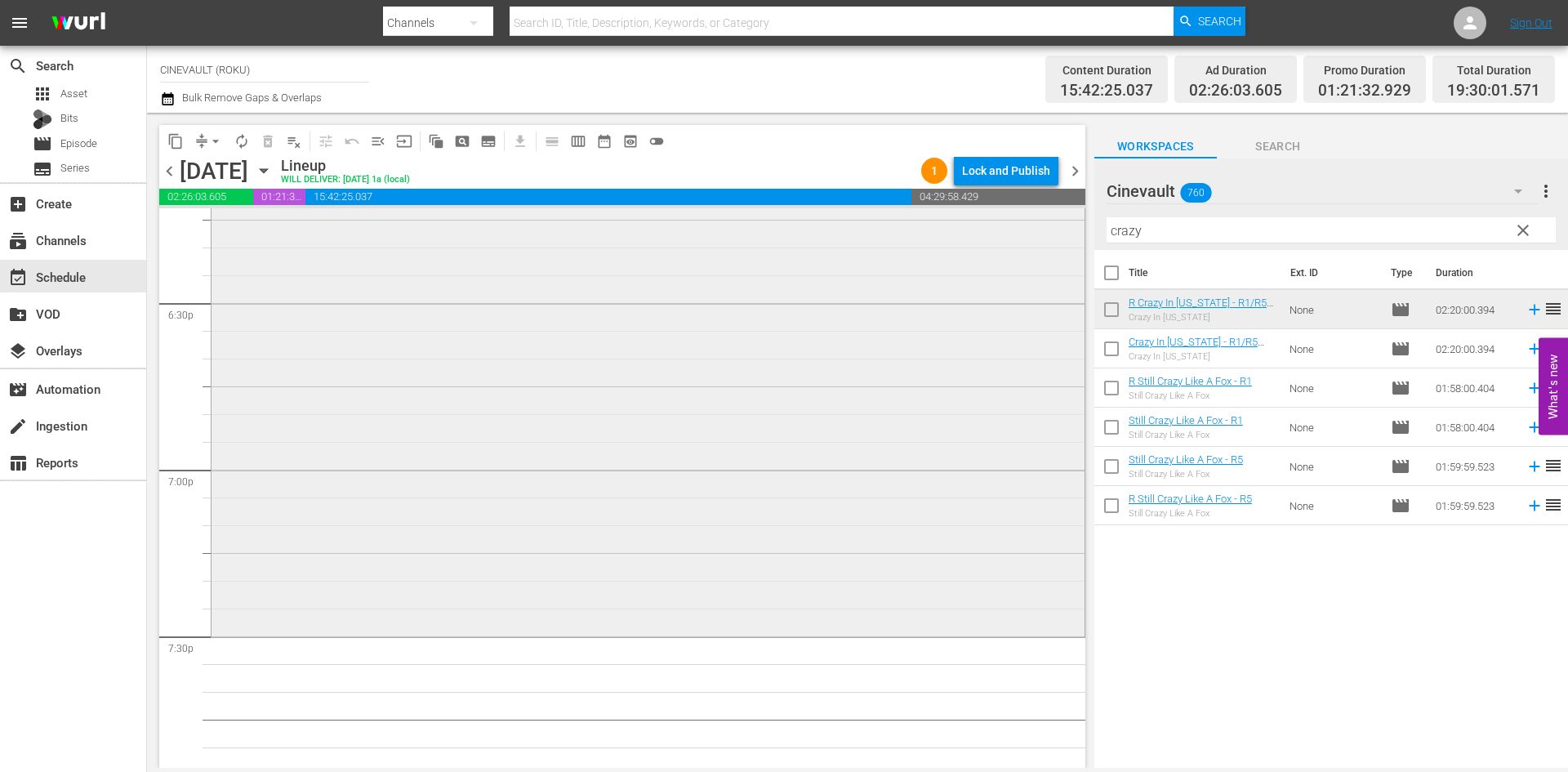
scroll to position [6208, 0]
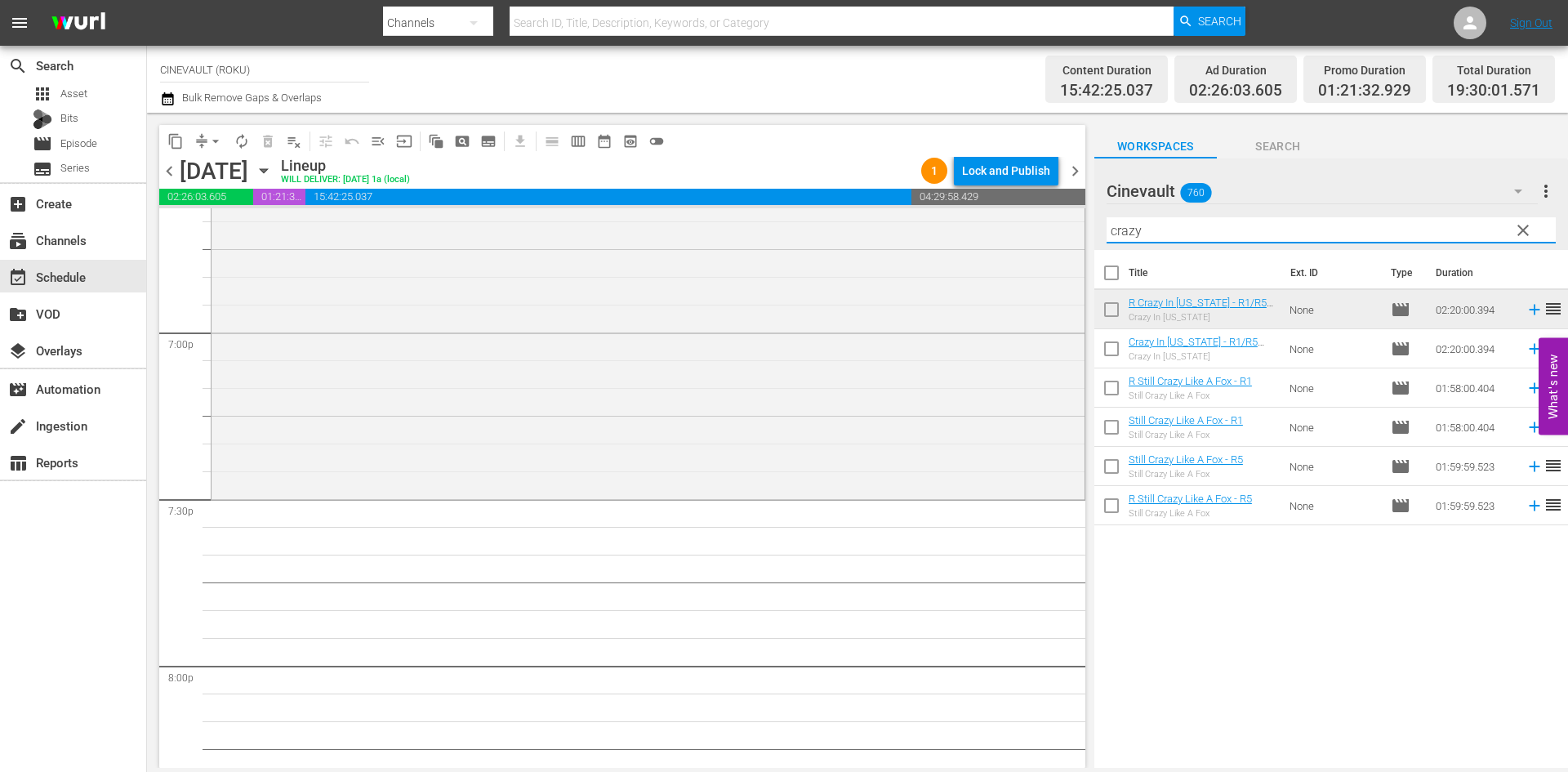
drag, startPoint x: 1178, startPoint y: 240, endPoint x: 1105, endPoint y: 249, distance: 73.6
click at [1106, 249] on div "Filter by Title crazy" at bounding box center [1330, 230] width 449 height 39
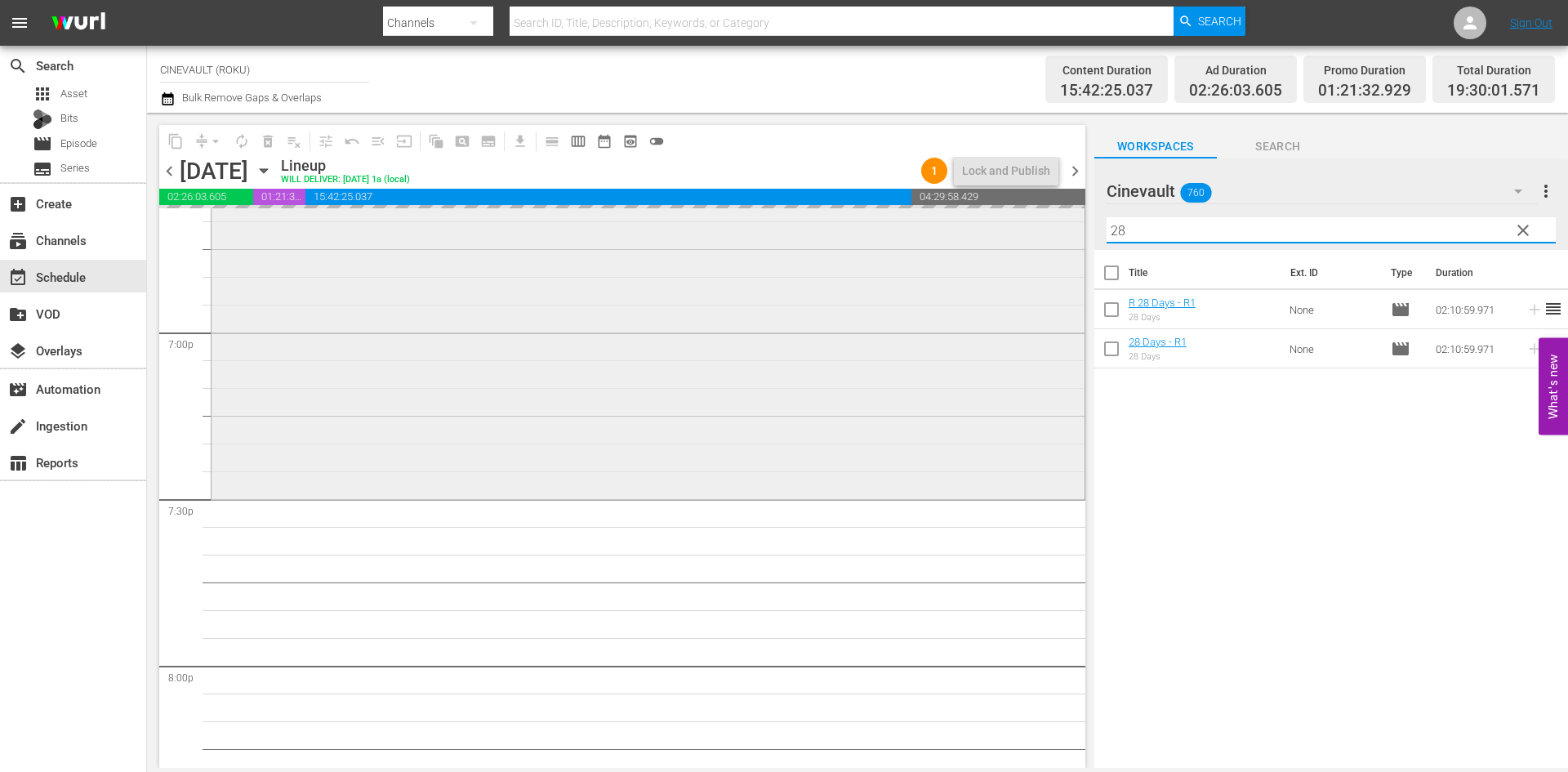
drag, startPoint x: 1214, startPoint y: 237, endPoint x: 1009, endPoint y: 216, distance: 206.1
click at [1009, 216] on div "content_copy compress arrow_drop_down autorenew_outlined delete_forever_outline…" at bounding box center [858, 440] width 1421 height 655
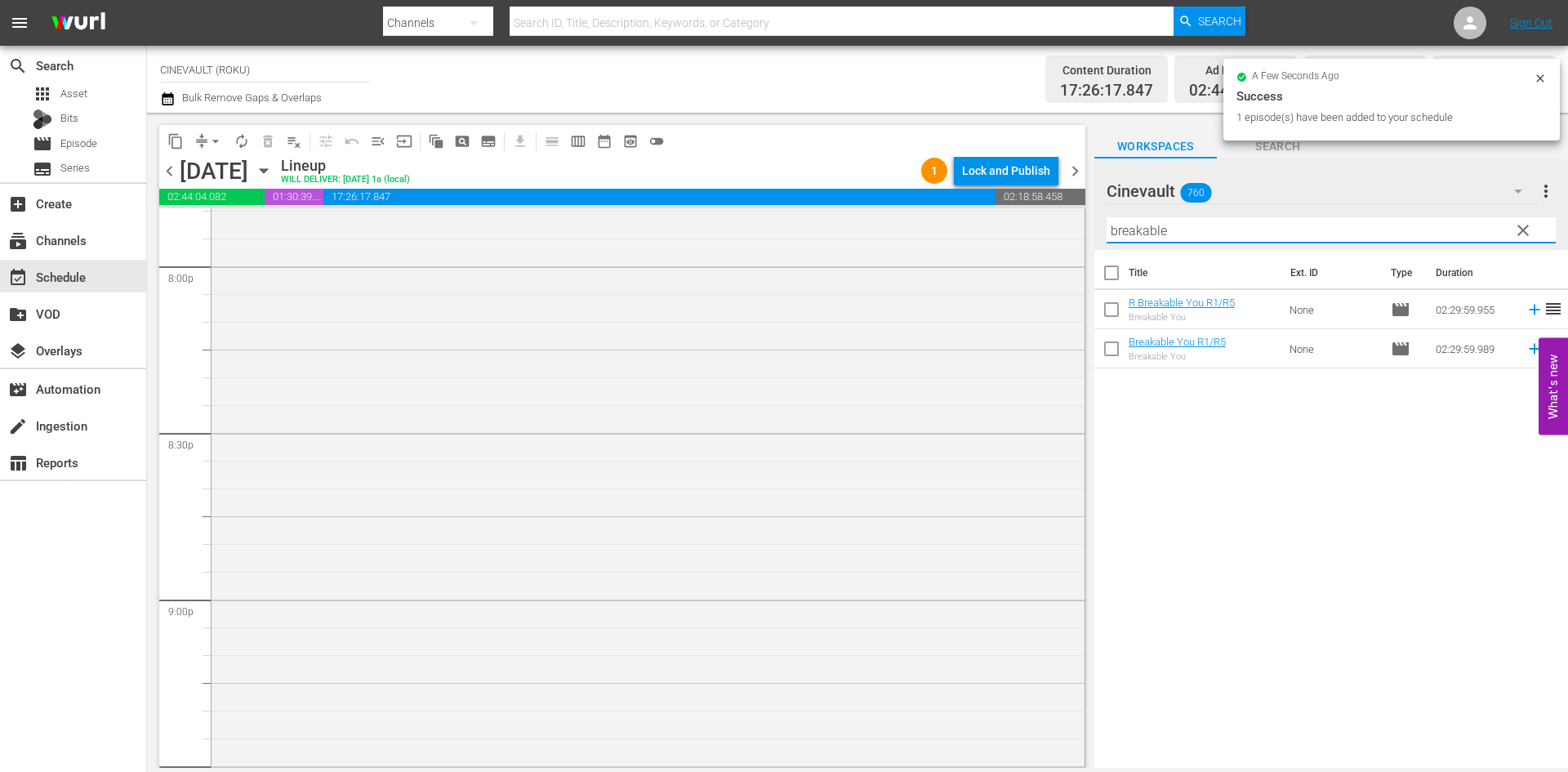
scroll to position [6861, 0]
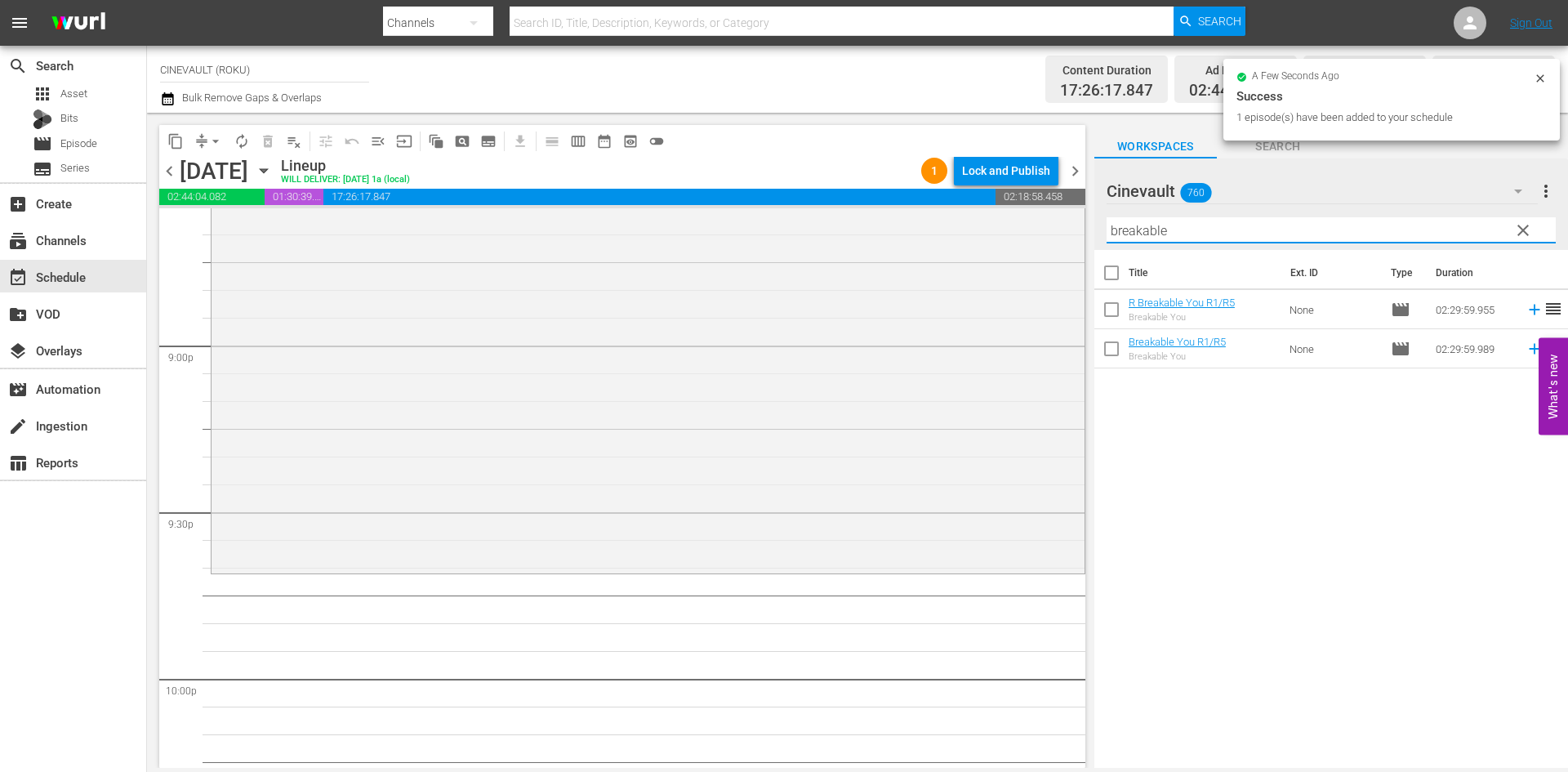
type input "breakable"
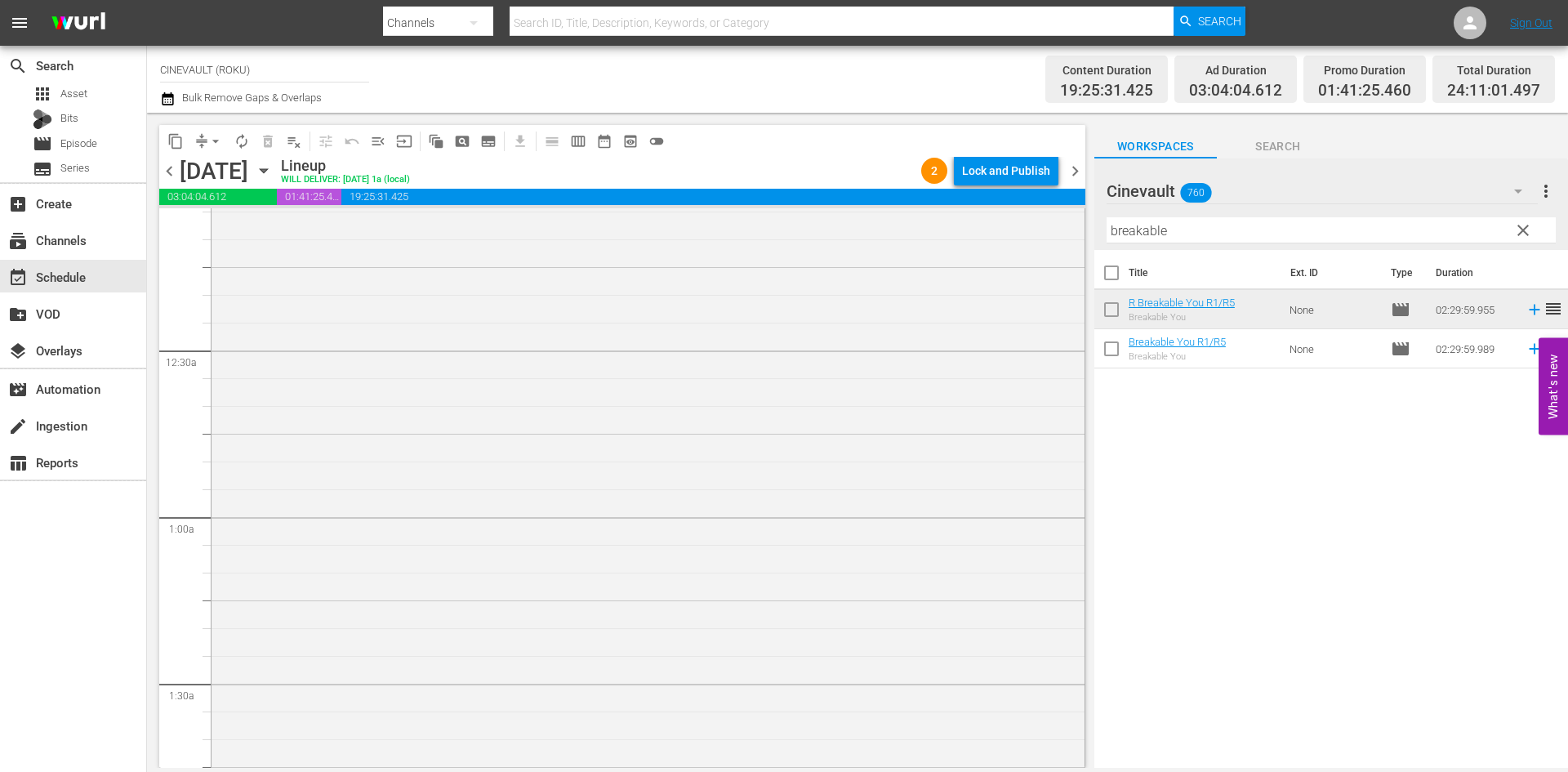
scroll to position [0, 0]
click at [1046, 173] on div "Lock and Publish" at bounding box center [1006, 171] width 89 height 30
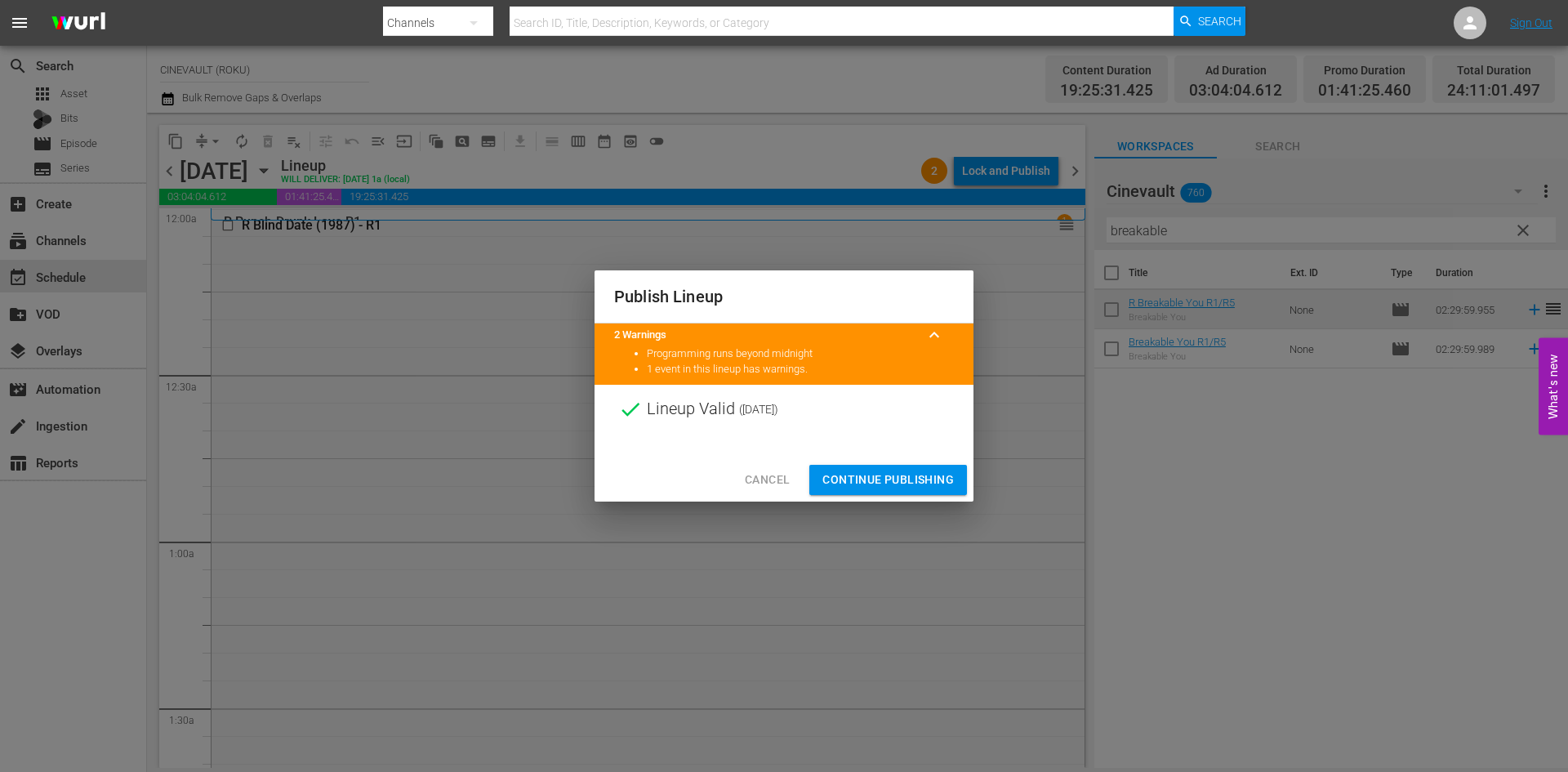
click at [908, 465] on button "Continue Publishing" at bounding box center [887, 479] width 157 height 30
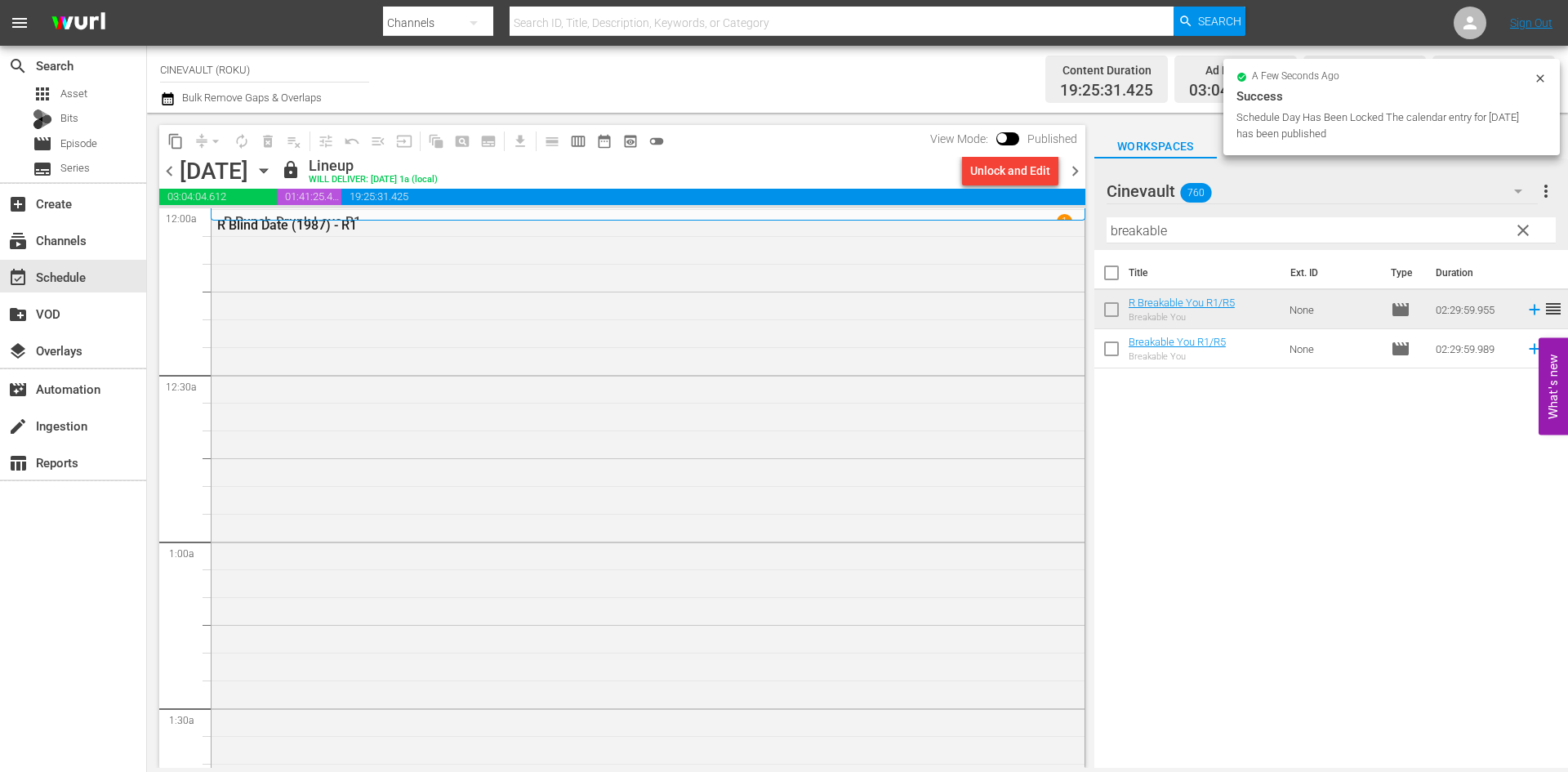
click at [1084, 172] on span "chevron_right" at bounding box center [1075, 171] width 21 height 21
